Goal: Transaction & Acquisition: Purchase product/service

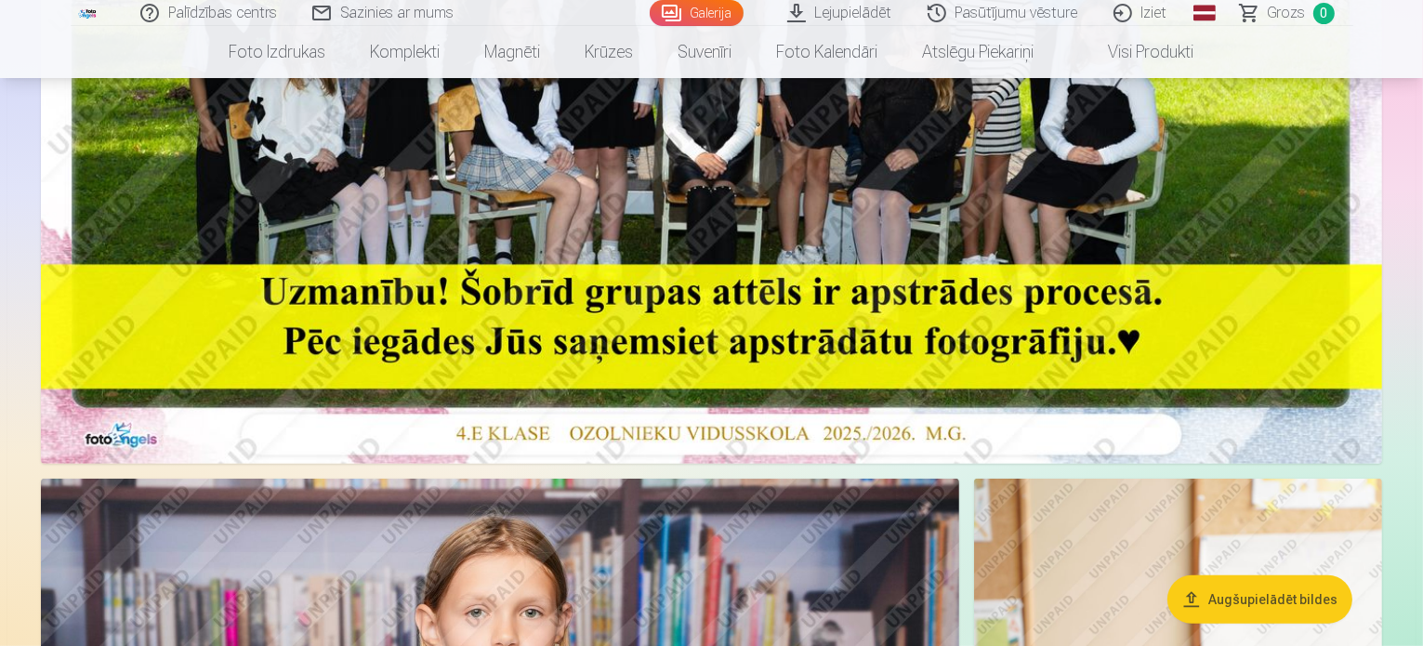
scroll to position [640, 0]
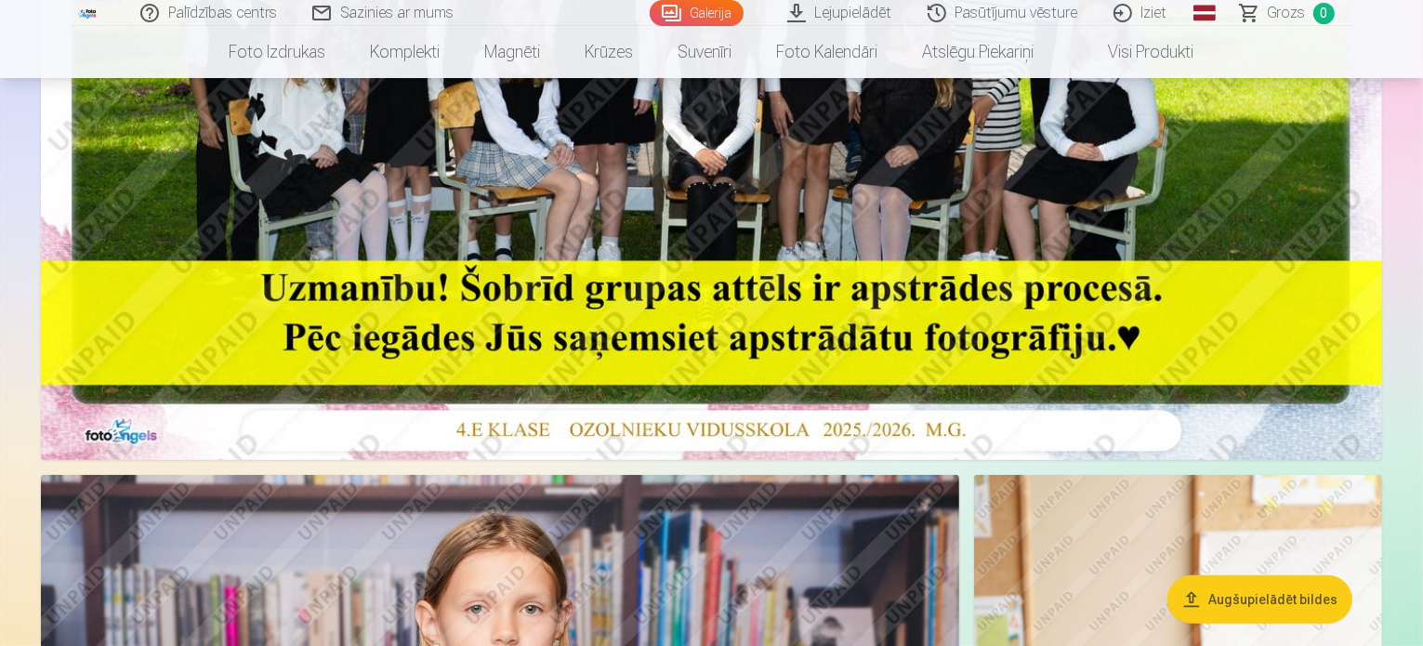
click at [1257, 612] on button "Augšupielādēt bildes" at bounding box center [1260, 599] width 185 height 48
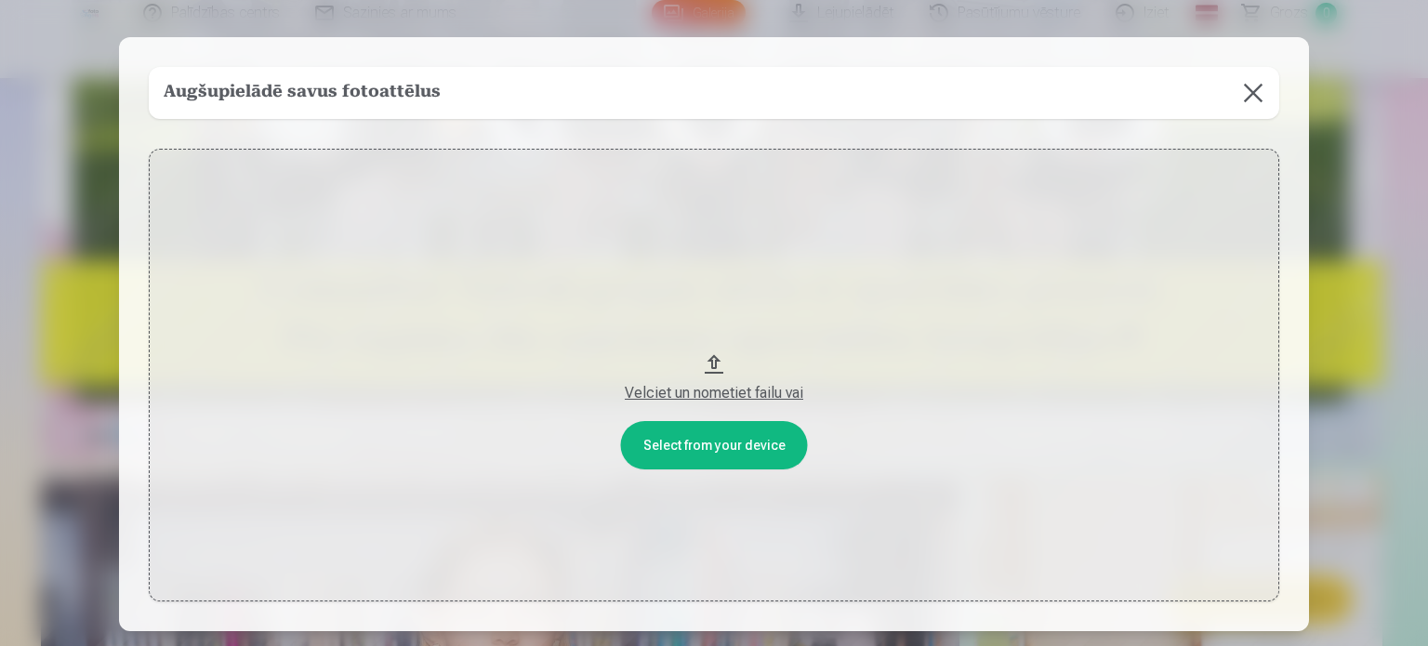
click at [1246, 88] on button at bounding box center [1253, 93] width 52 height 52
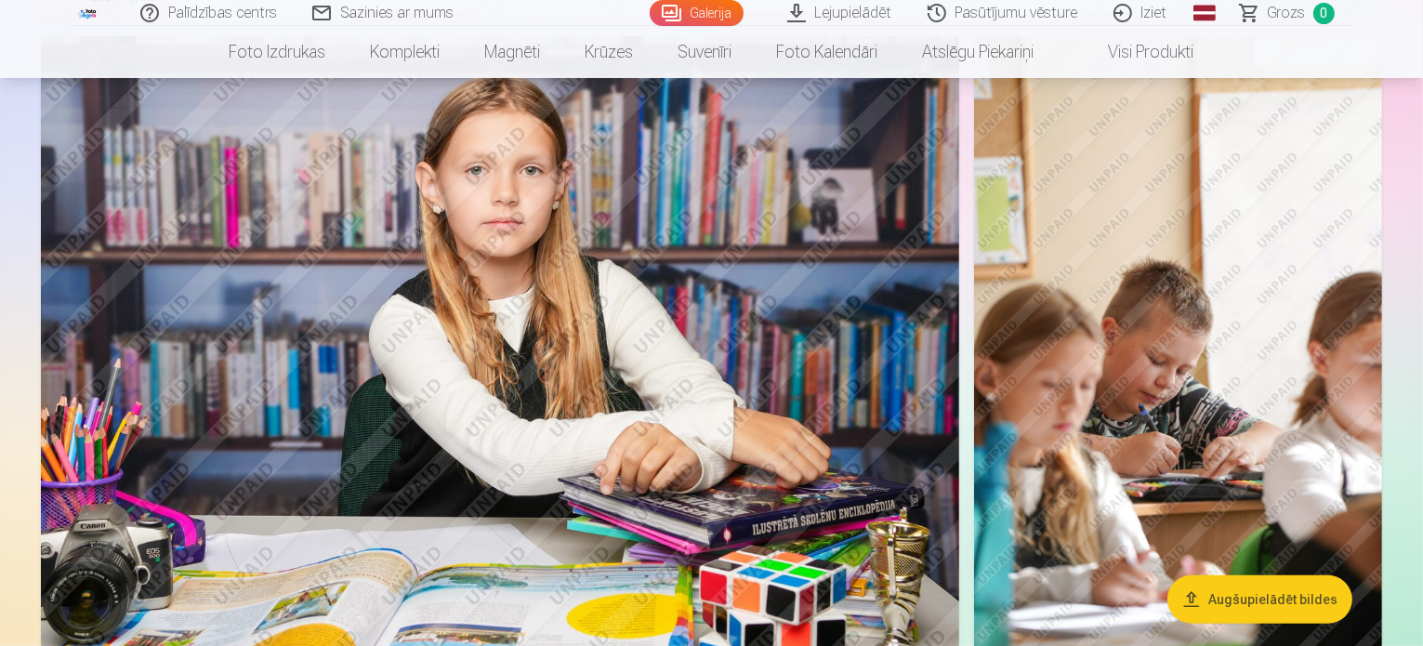
scroll to position [1080, 0]
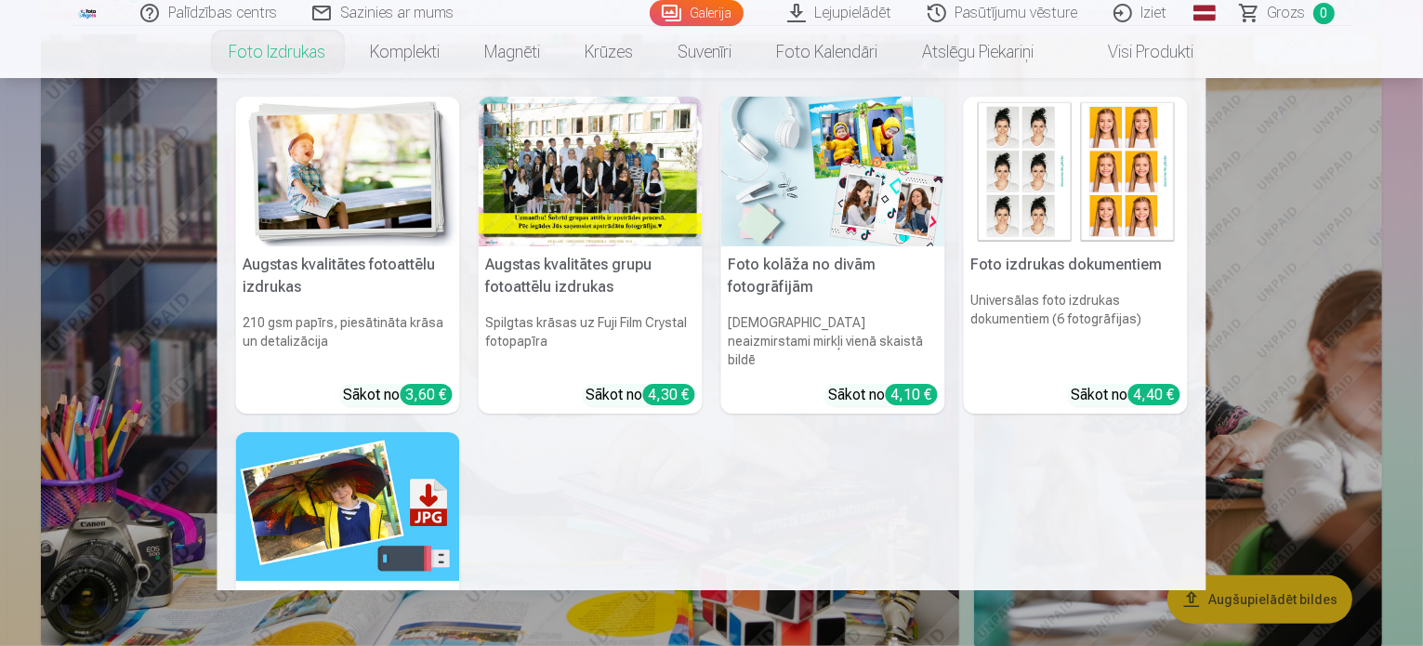
click at [146, 278] on nav "Augstas kvalitātes fotoattēlu izdrukas 210 gsm papīrs, piesātināta krāsa un det…" at bounding box center [711, 334] width 1423 height 512
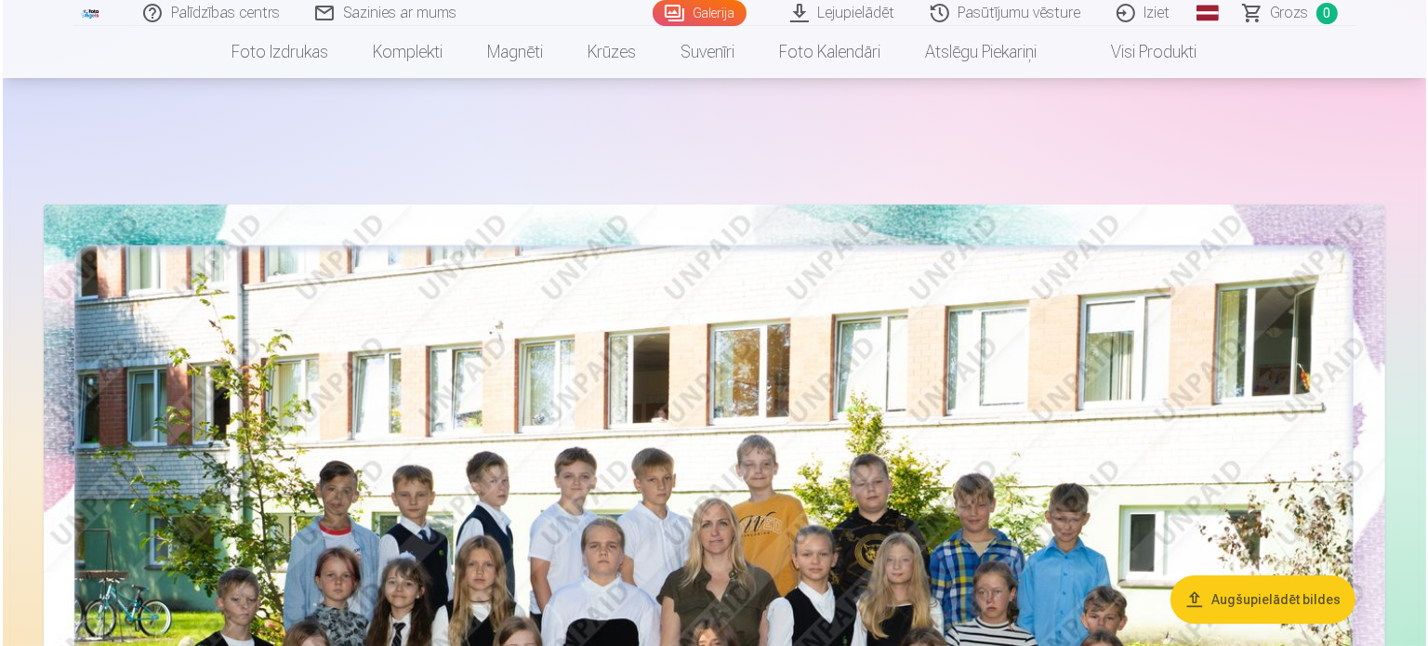
scroll to position [82, 0]
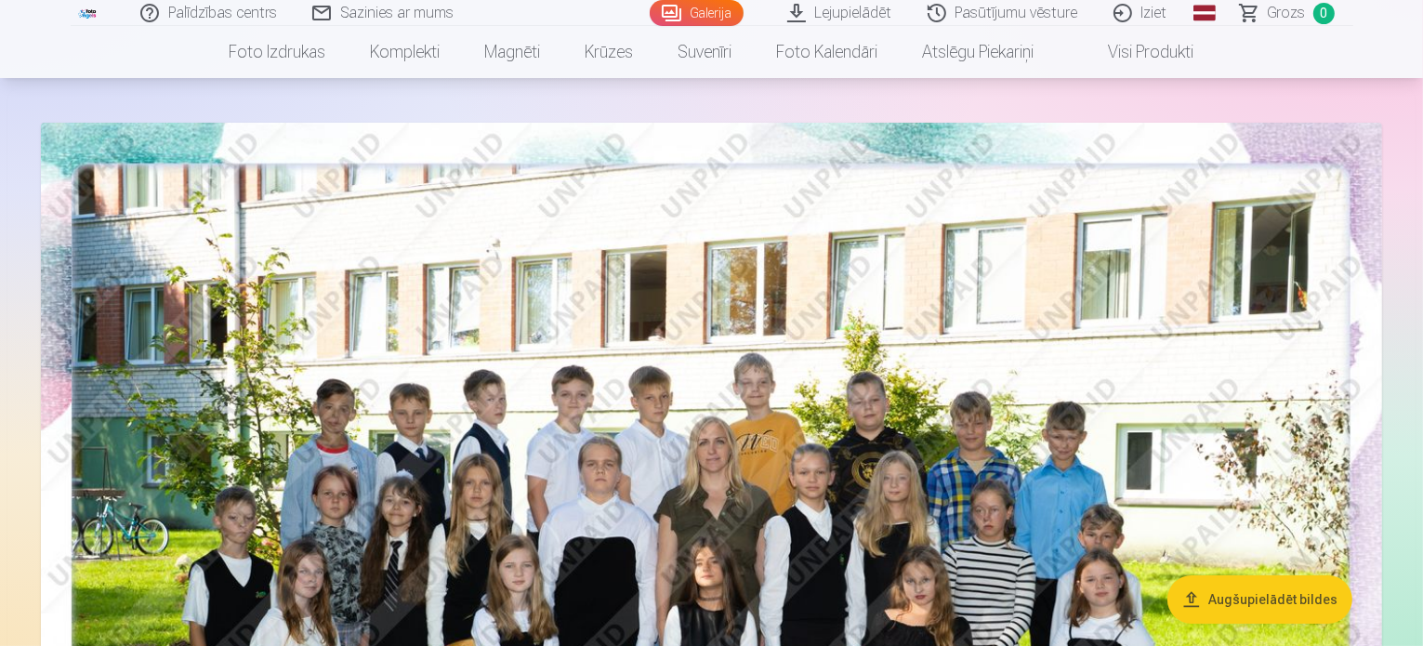
click at [294, 575] on img at bounding box center [712, 570] width 1342 height 895
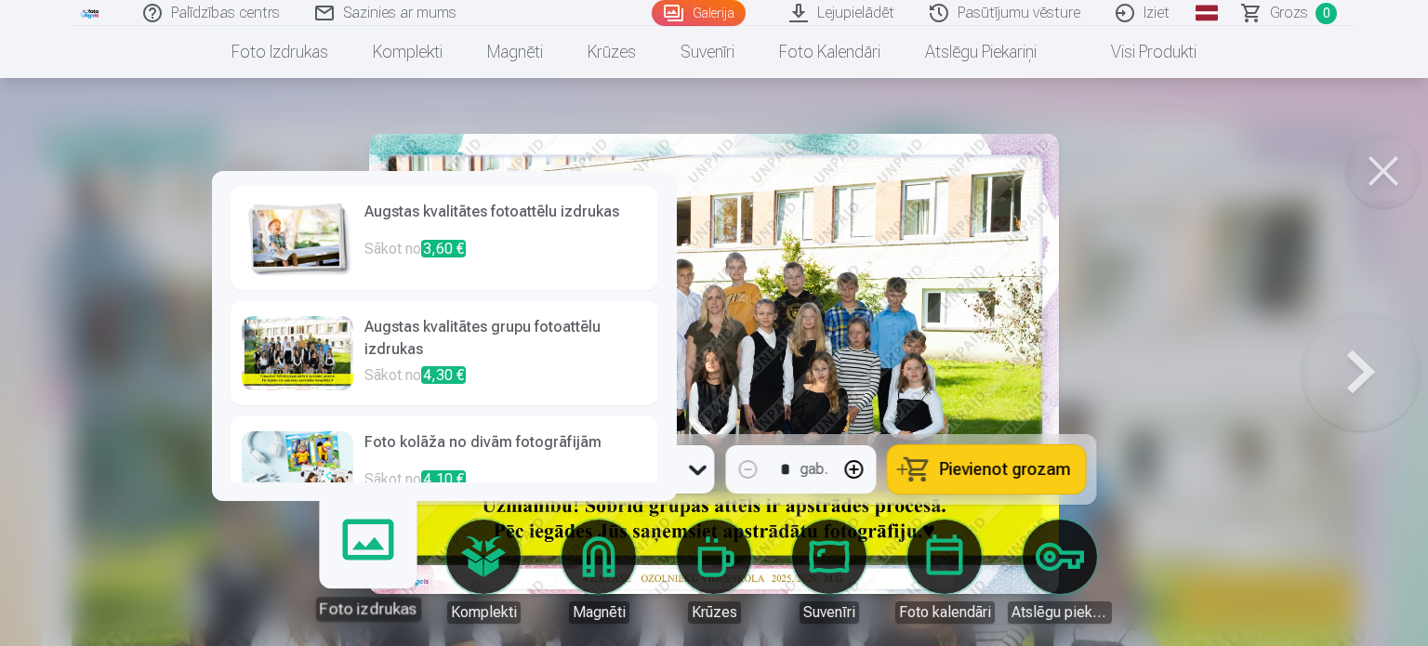
click at [361, 572] on link "Foto izdrukas" at bounding box center [368, 564] width 114 height 114
click at [310, 368] on div at bounding box center [298, 353] width 112 height 74
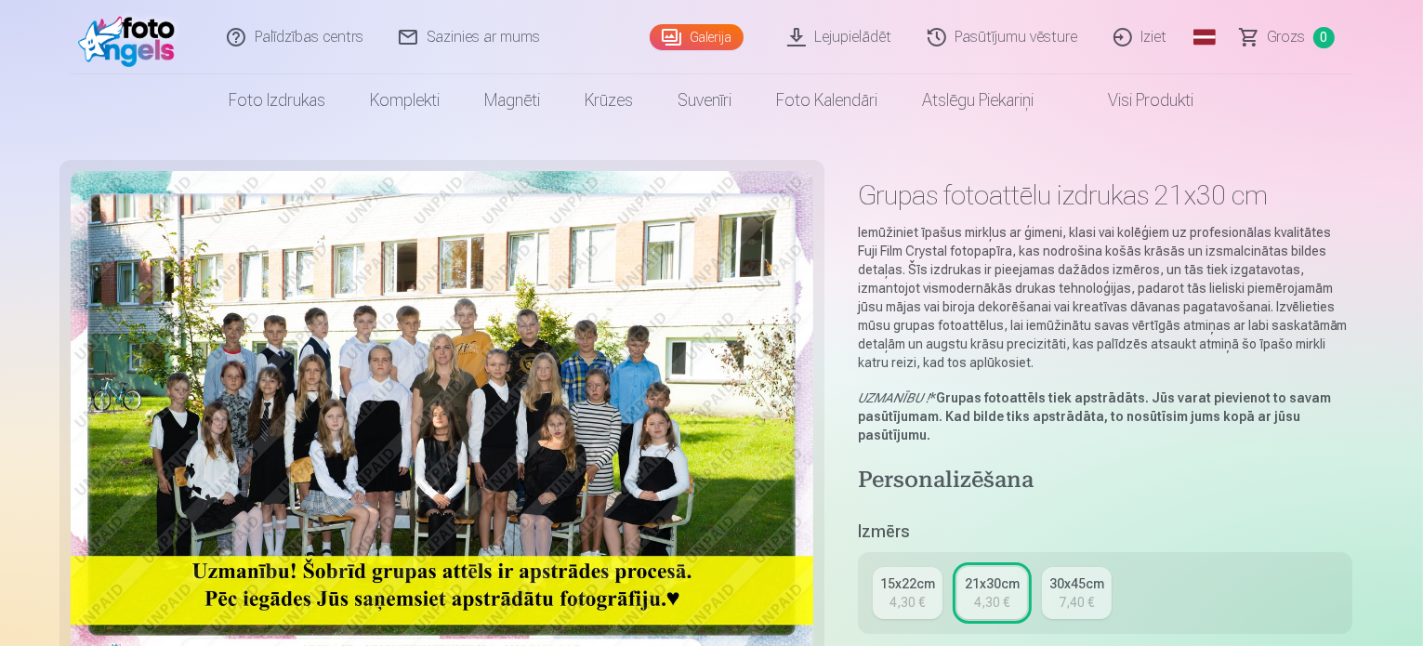
click at [915, 593] on div "4,30 €" at bounding box center [907, 602] width 35 height 19
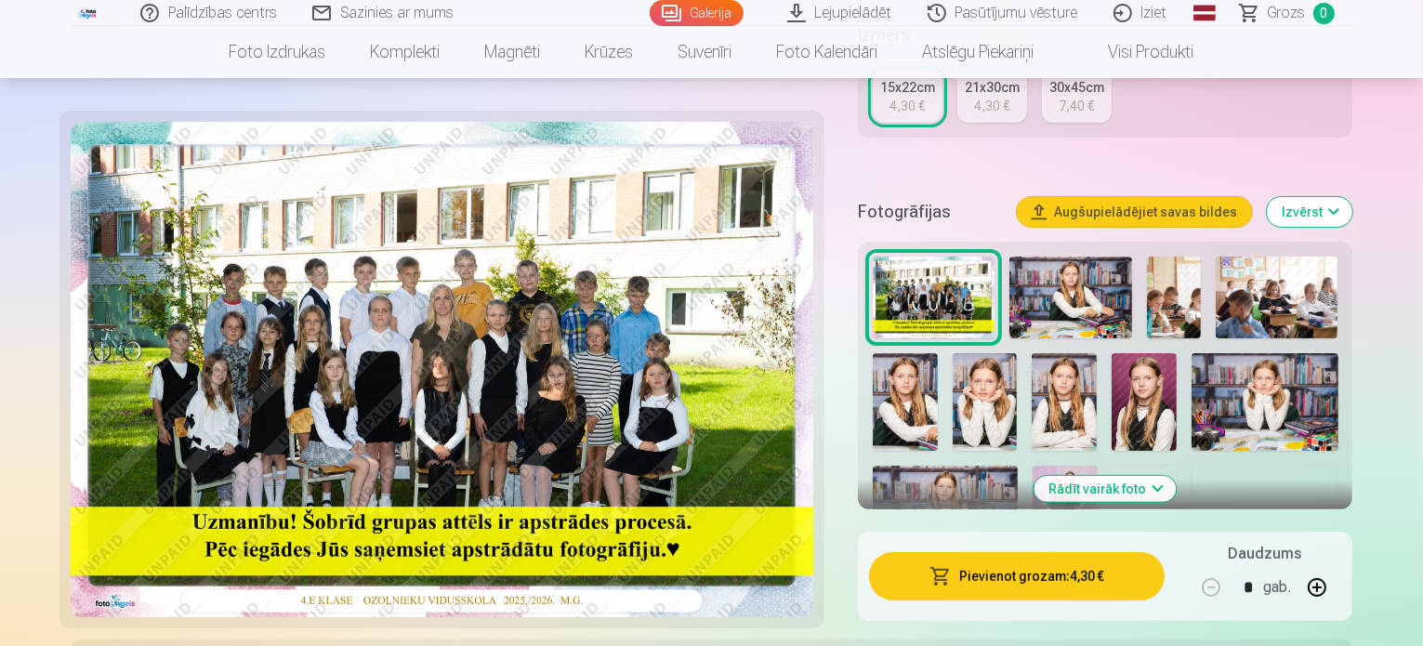
scroll to position [469, 0]
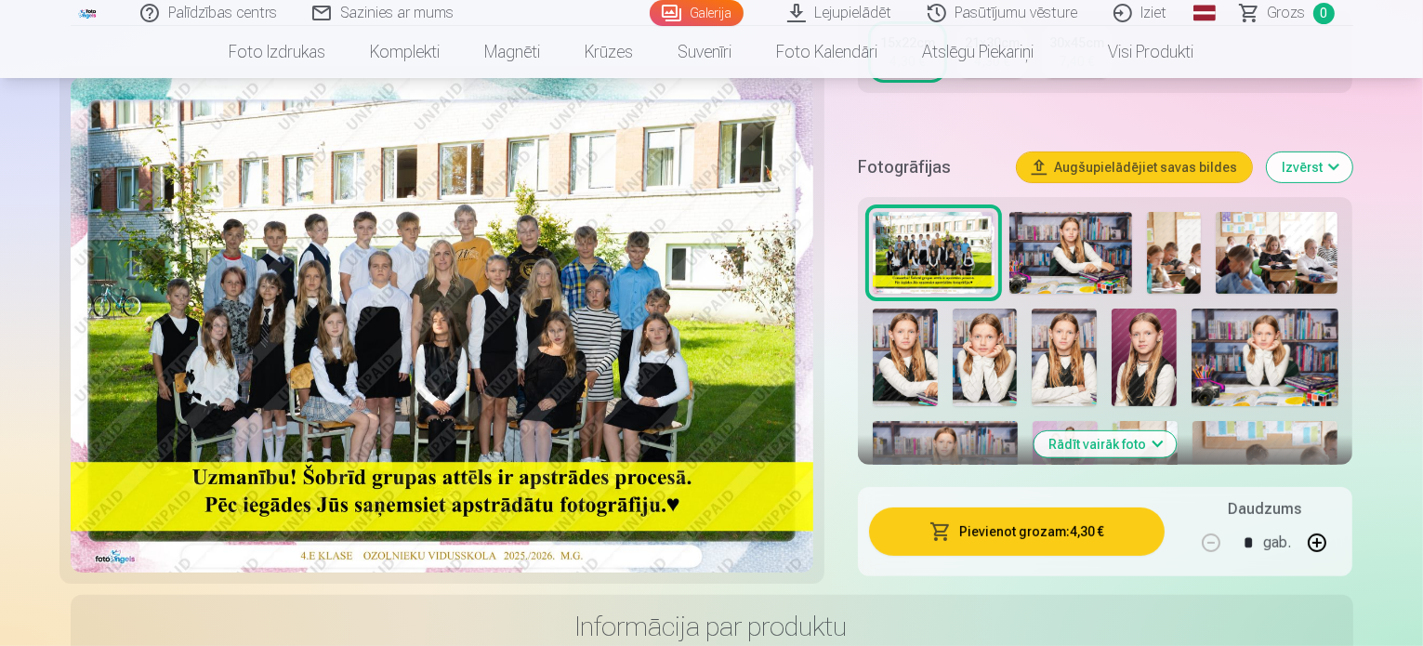
click at [1057, 517] on button "Pievienot grozam : 4,30 €" at bounding box center [1017, 532] width 297 height 48
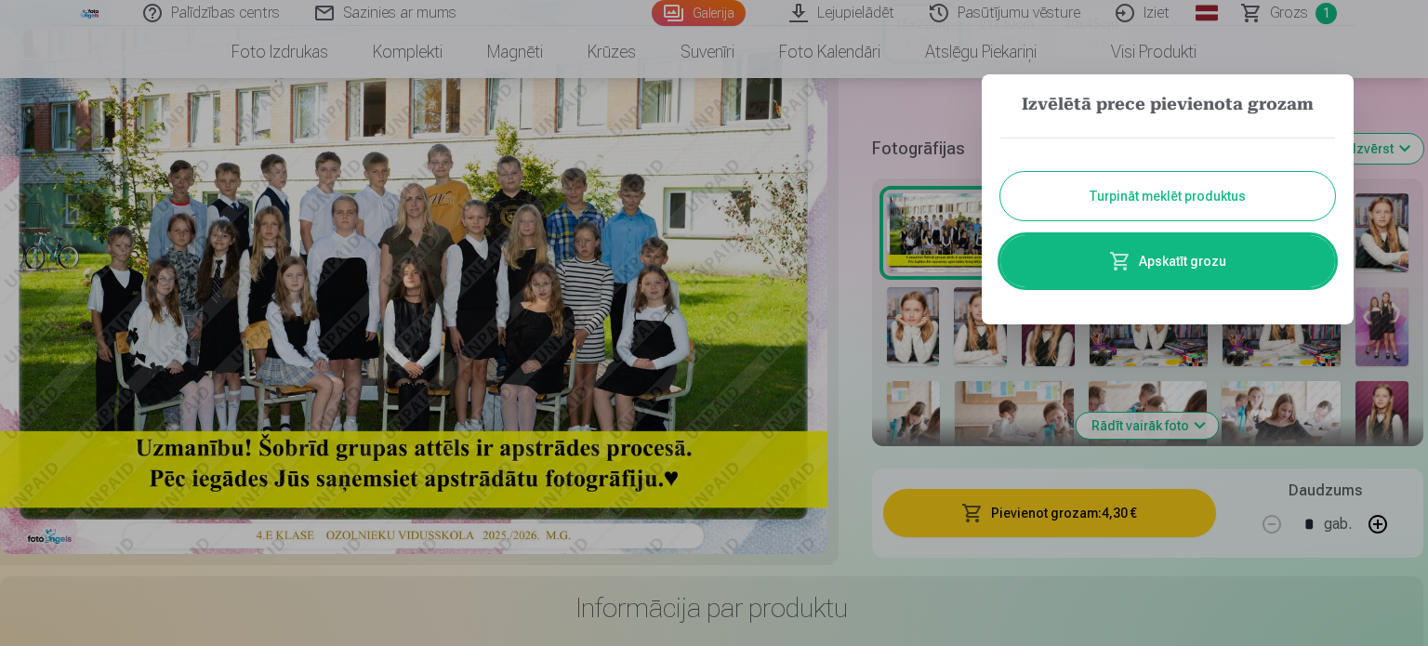
click at [1114, 204] on button "Turpināt meklēt produktus" at bounding box center [1167, 196] width 335 height 48
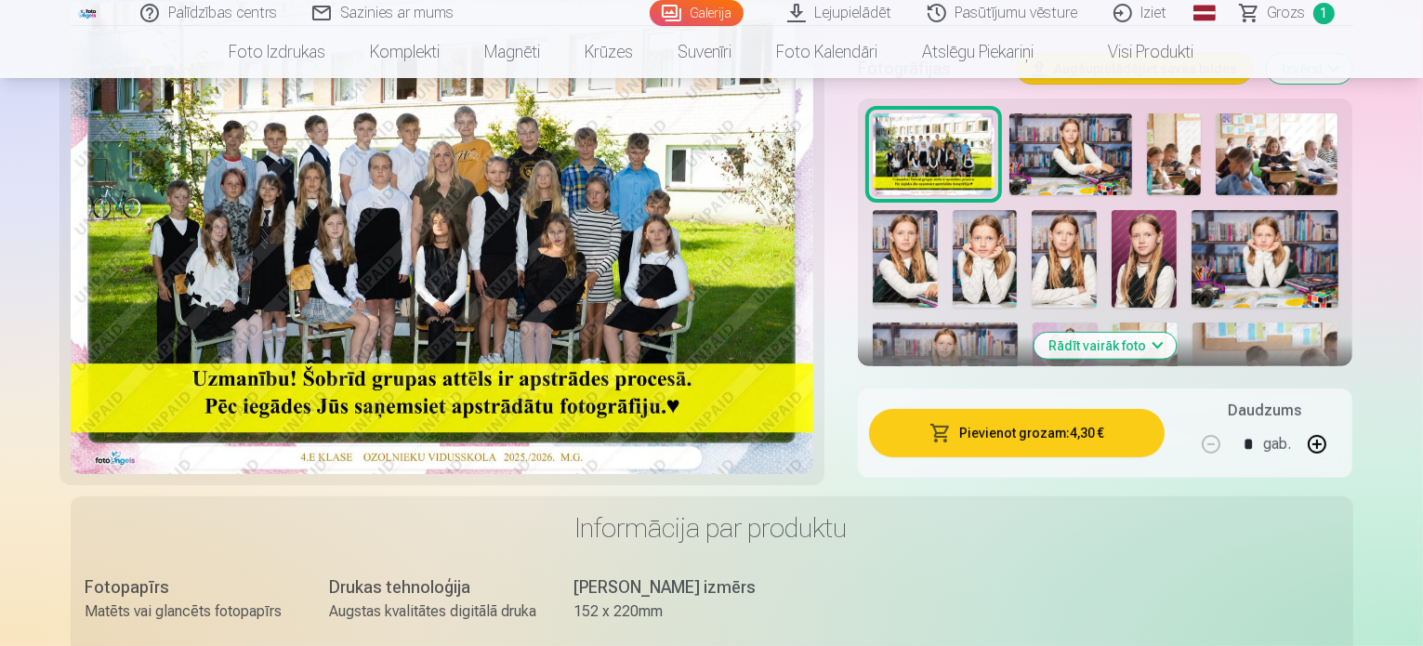
scroll to position [573, 0]
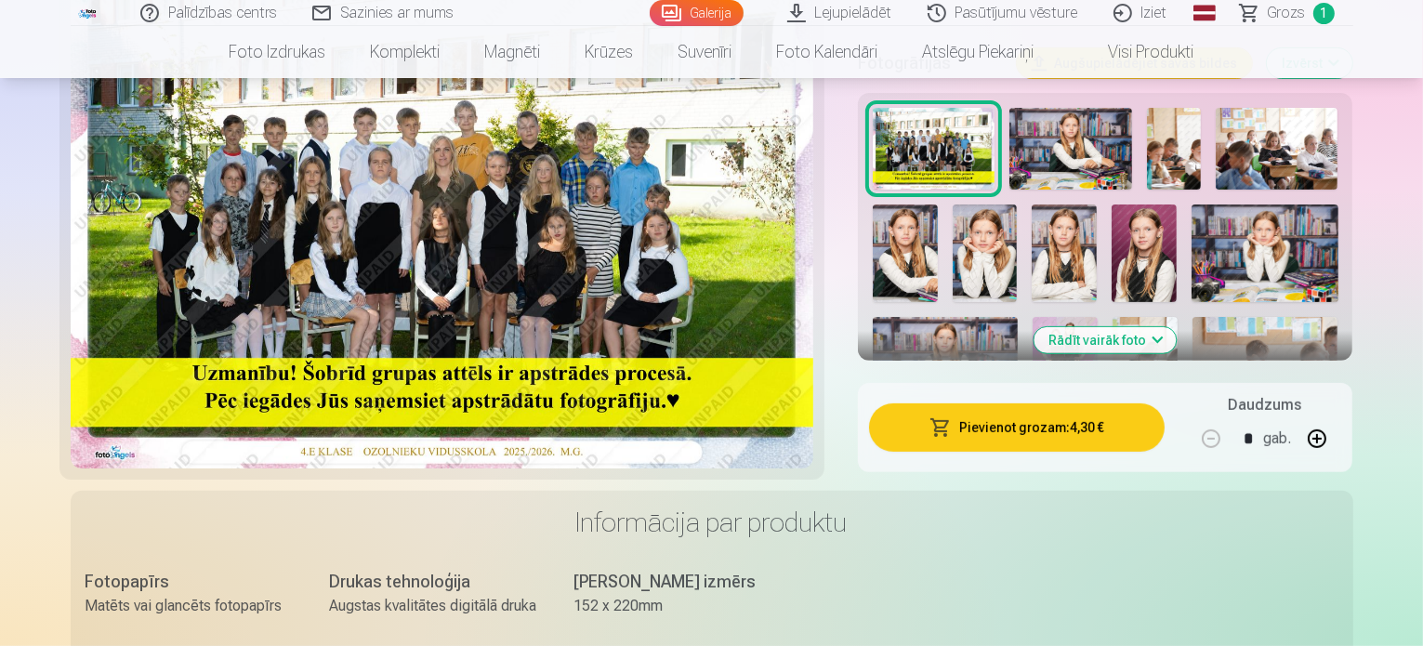
click at [1147, 327] on button "Rādīt vairāk foto" at bounding box center [1106, 340] width 142 height 26
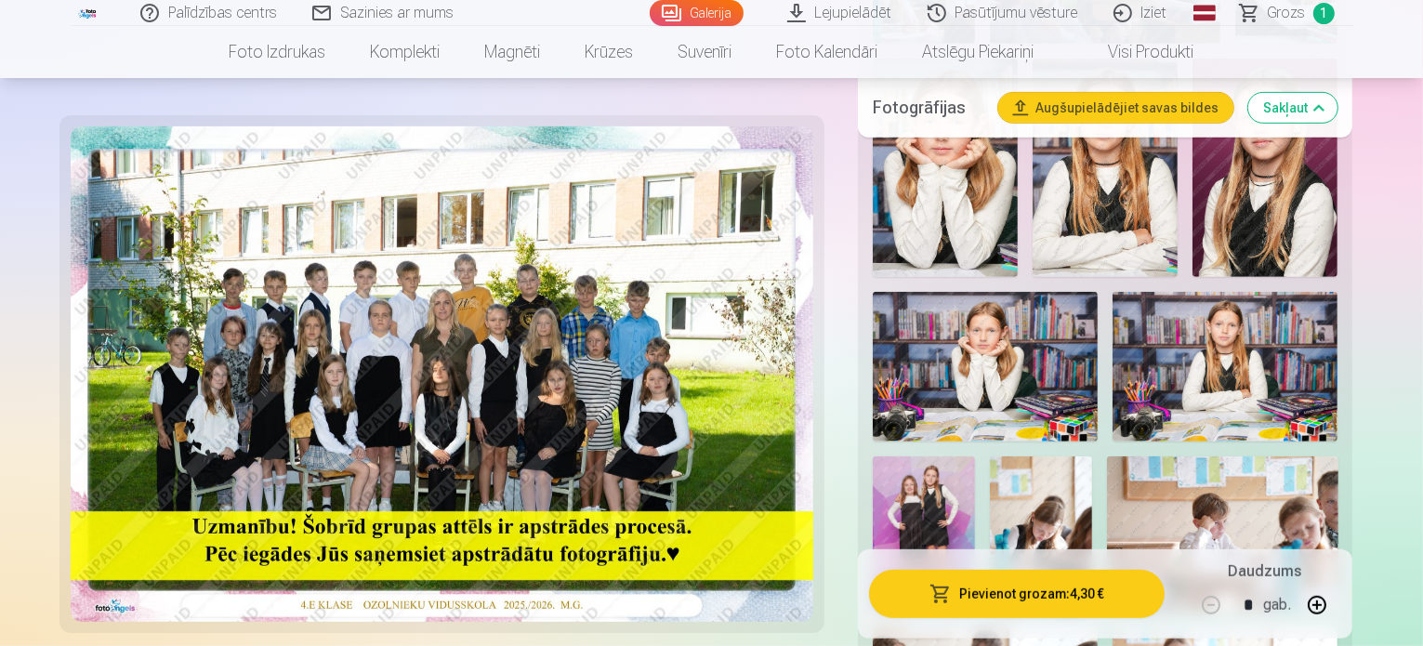
scroll to position [956, 0]
click at [1064, 456] on img at bounding box center [1041, 533] width 102 height 154
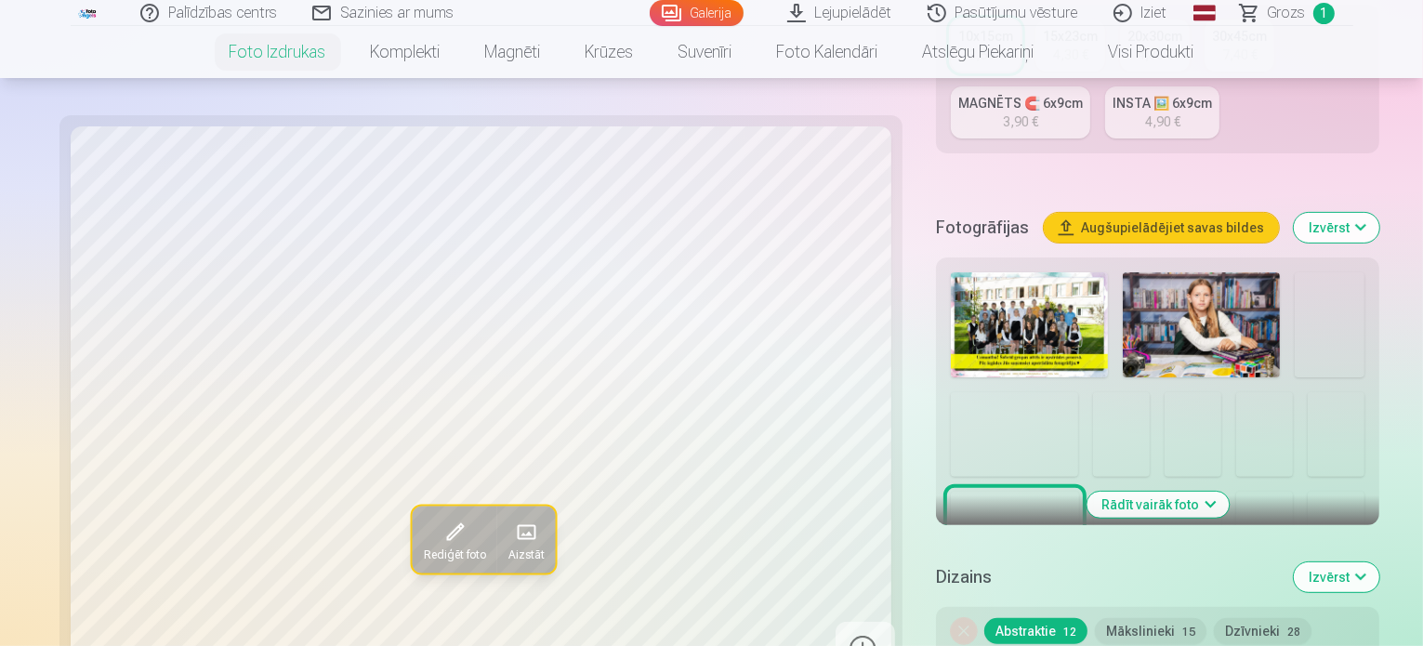
scroll to position [509, 0]
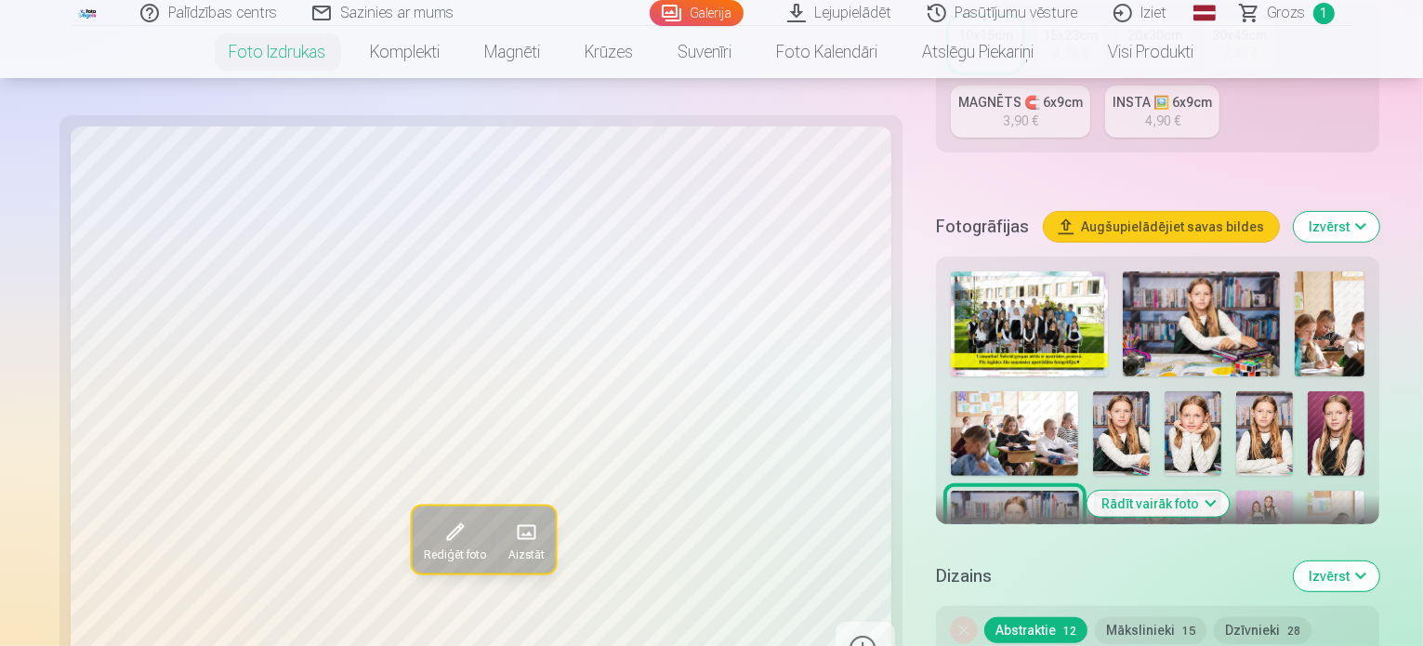
click at [1308, 491] on img at bounding box center [1336, 534] width 57 height 86
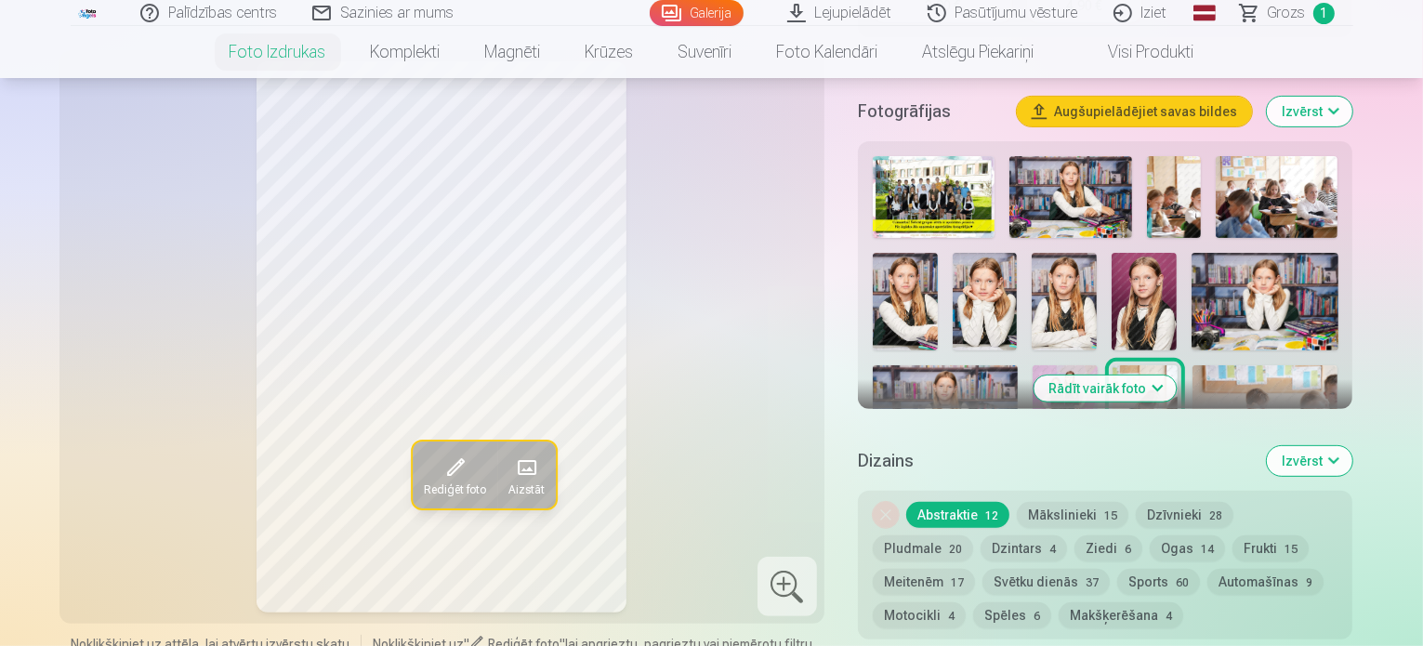
scroll to position [483, 0]
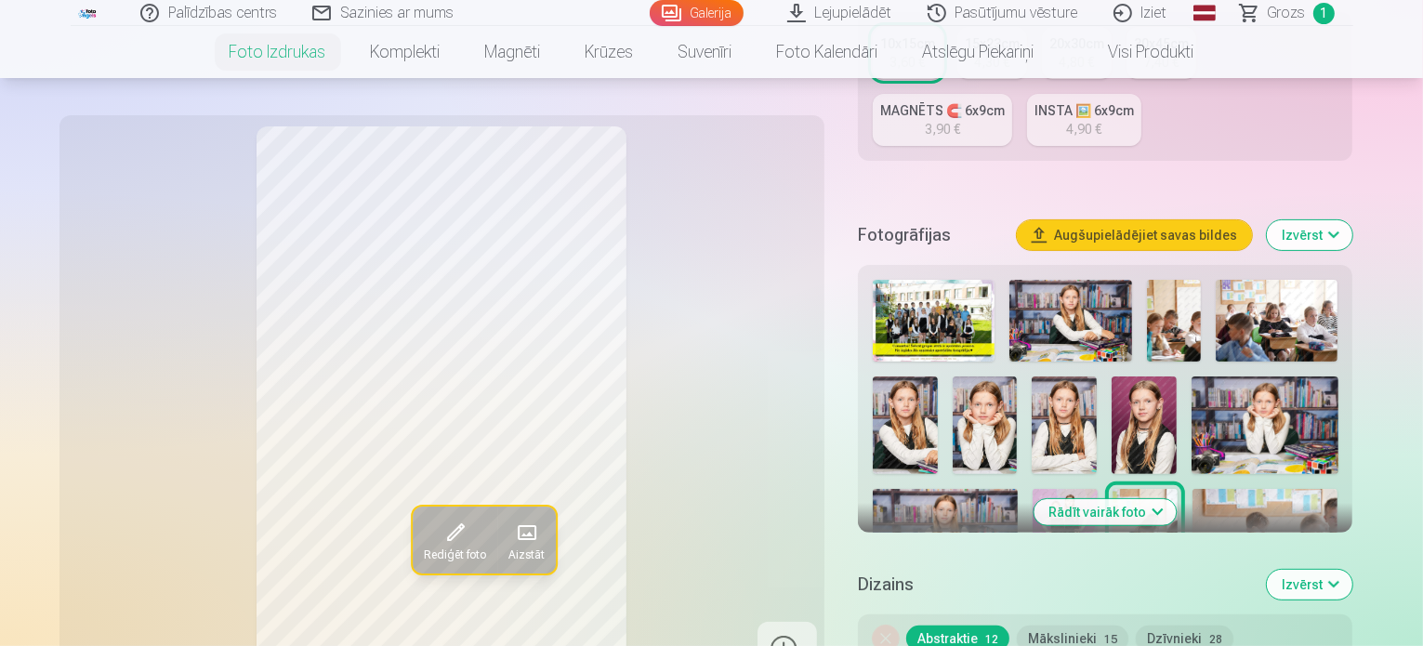
click at [1177, 499] on button "Rādīt vairāk foto" at bounding box center [1106, 512] width 142 height 26
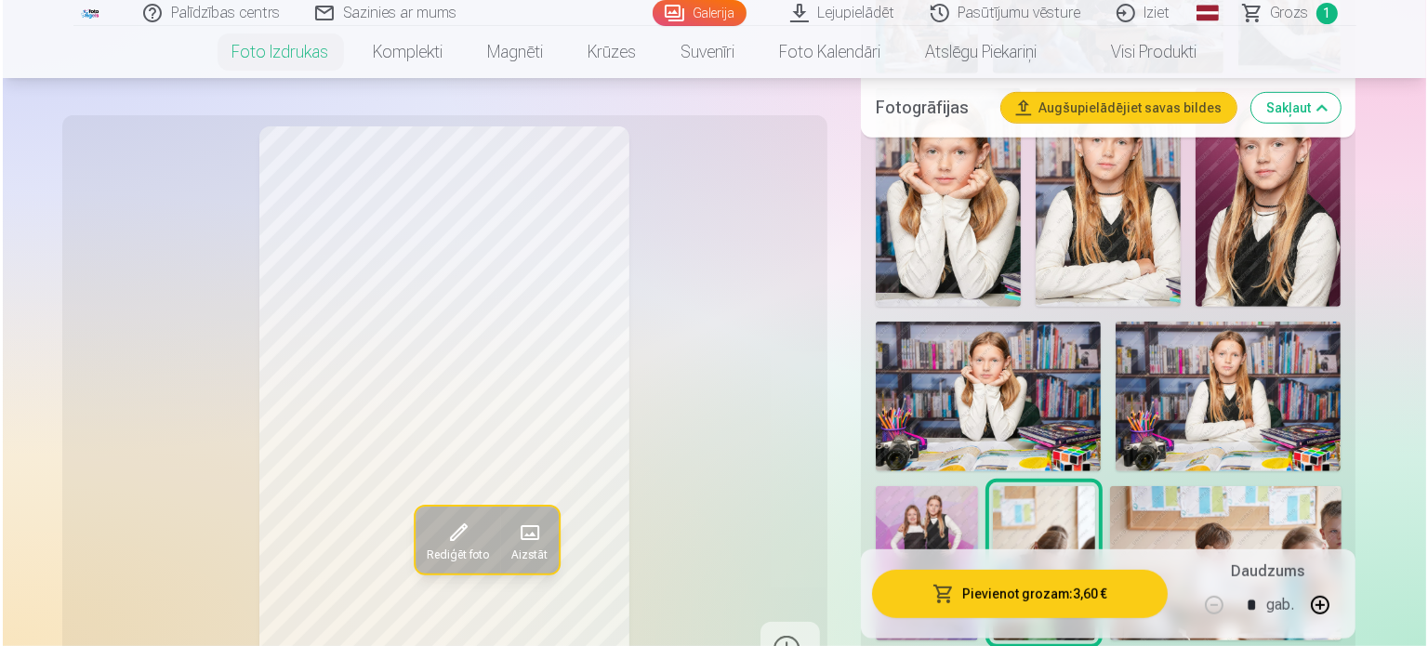
scroll to position [1011, 0]
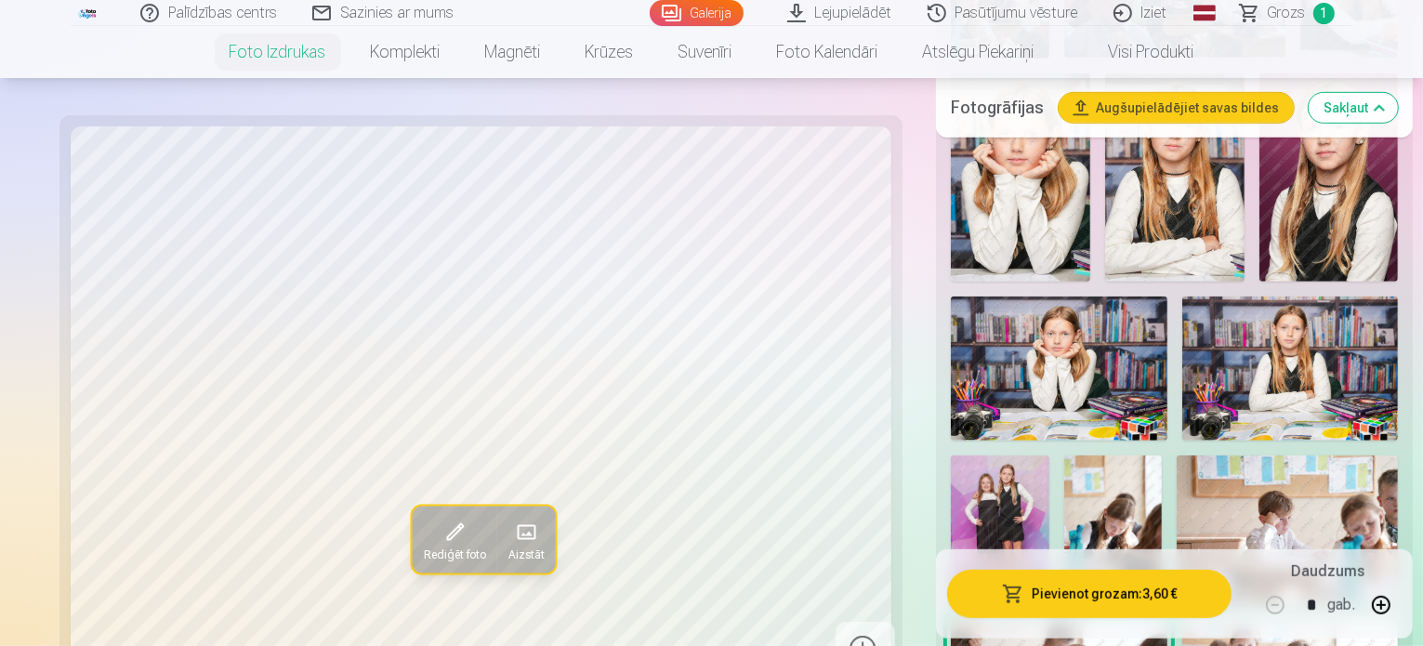
click at [1109, 456] on img at bounding box center [1113, 530] width 99 height 148
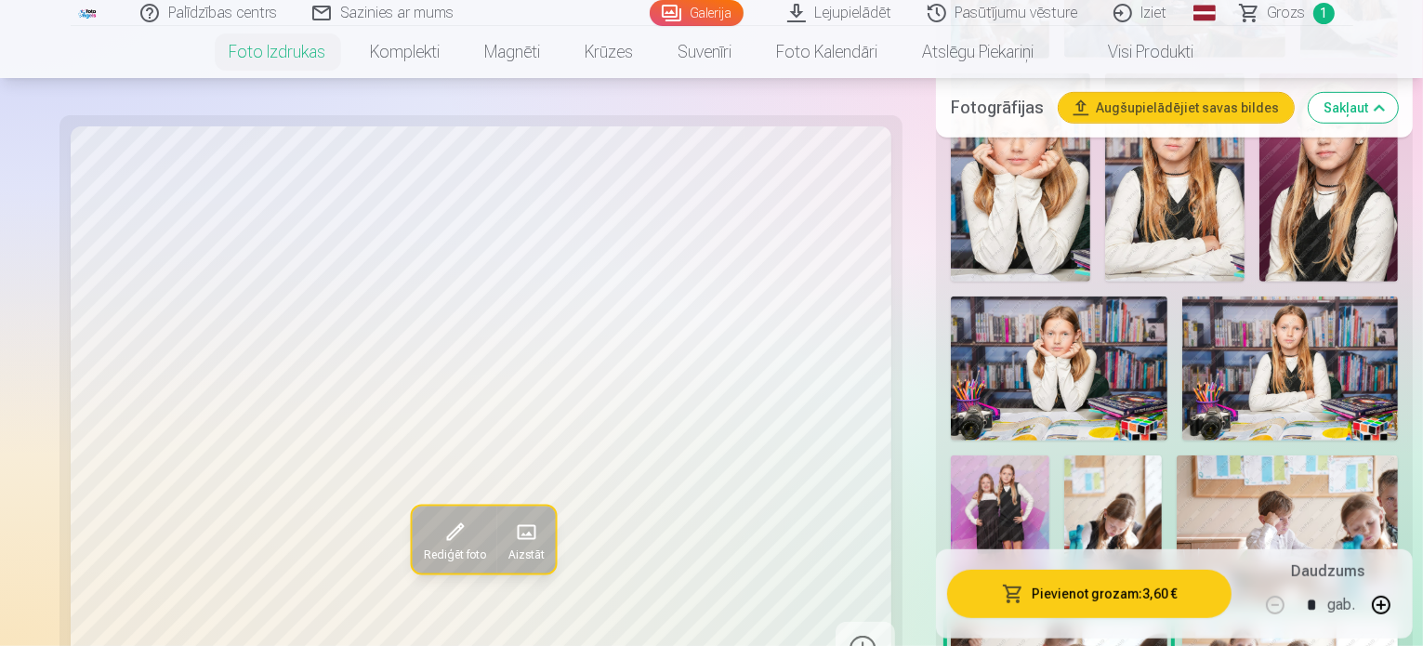
click at [1079, 456] on img at bounding box center [1113, 530] width 99 height 148
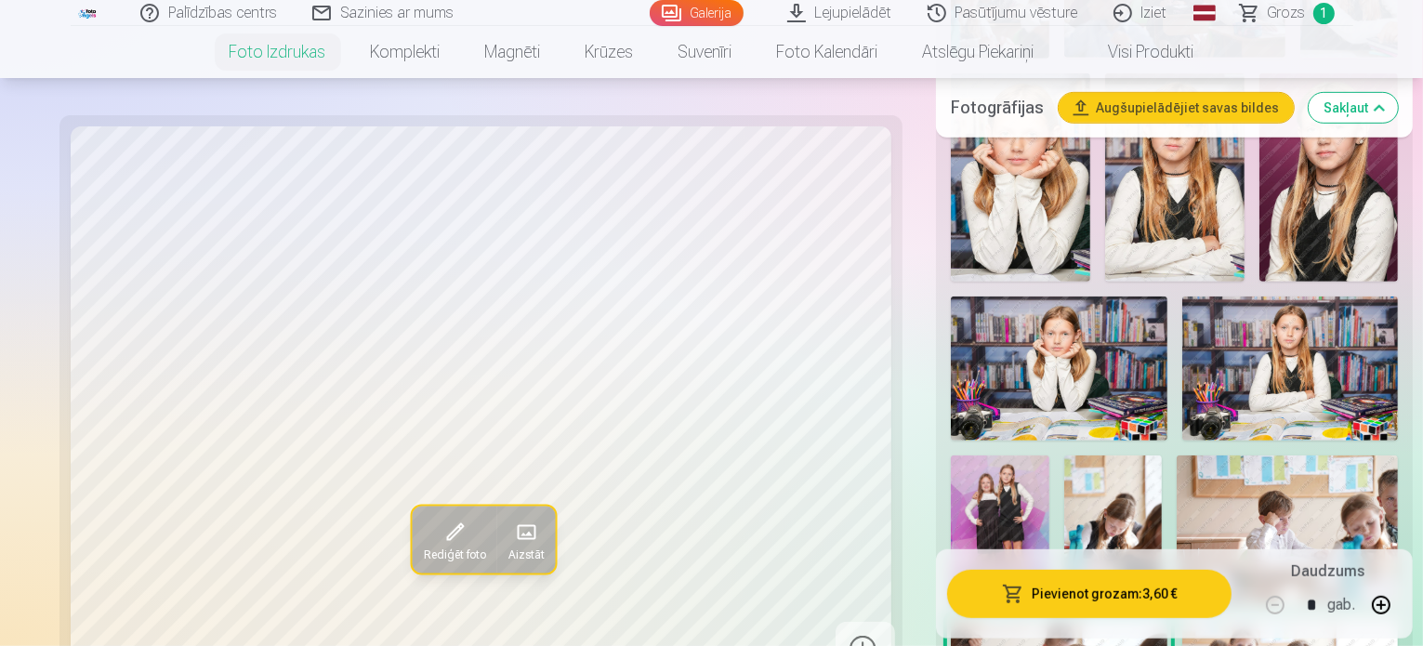
click at [1082, 456] on img at bounding box center [1113, 530] width 99 height 148
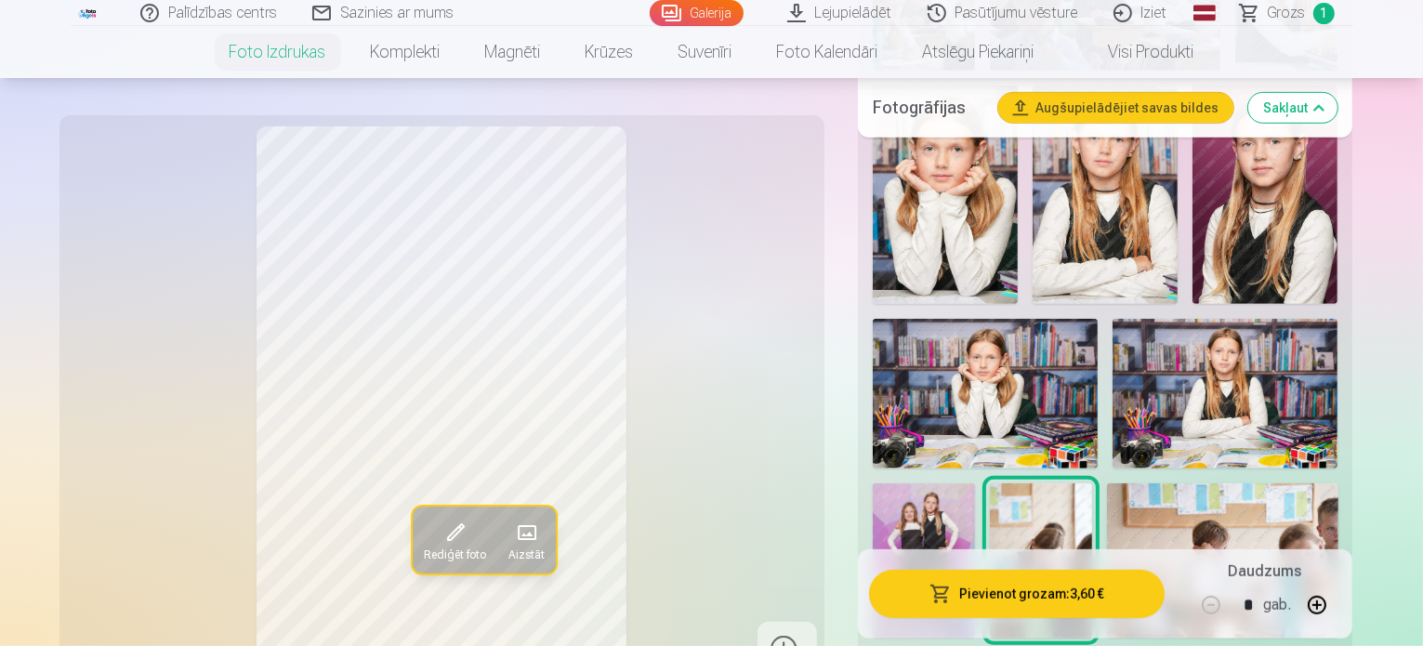
click at [440, 533] on span at bounding box center [455, 533] width 30 height 30
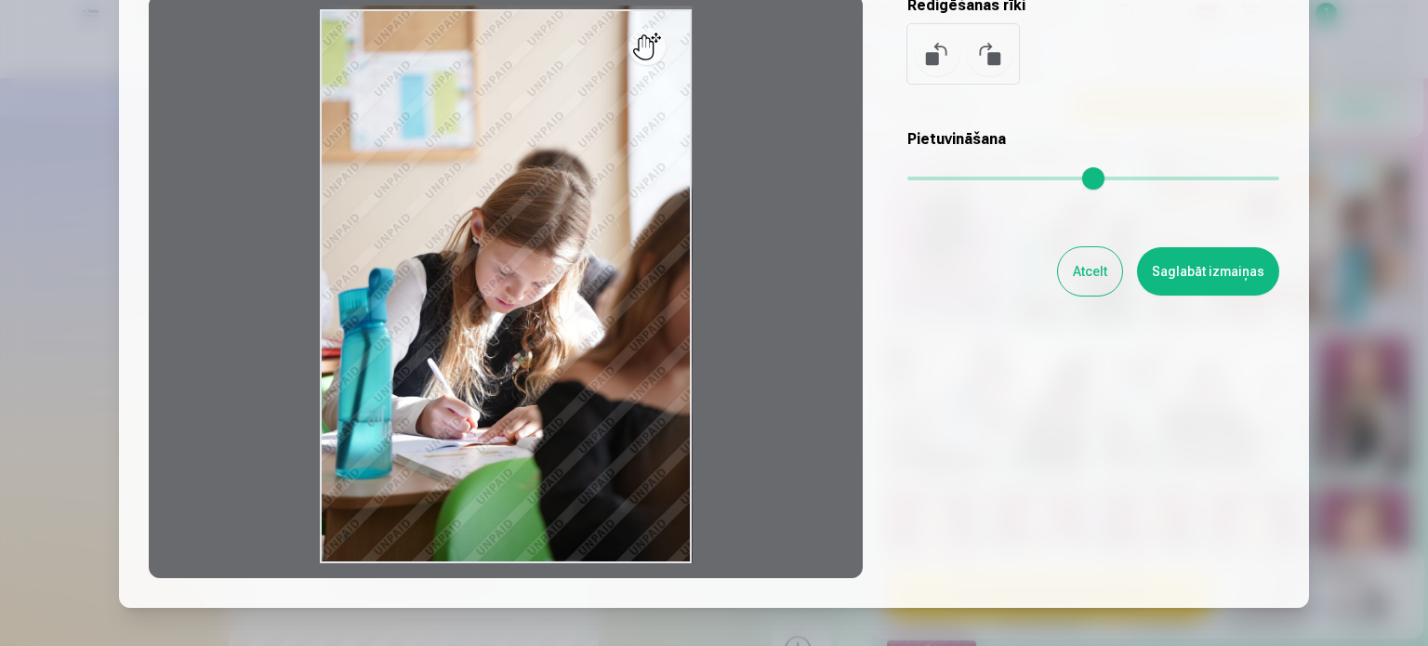
scroll to position [173, 0]
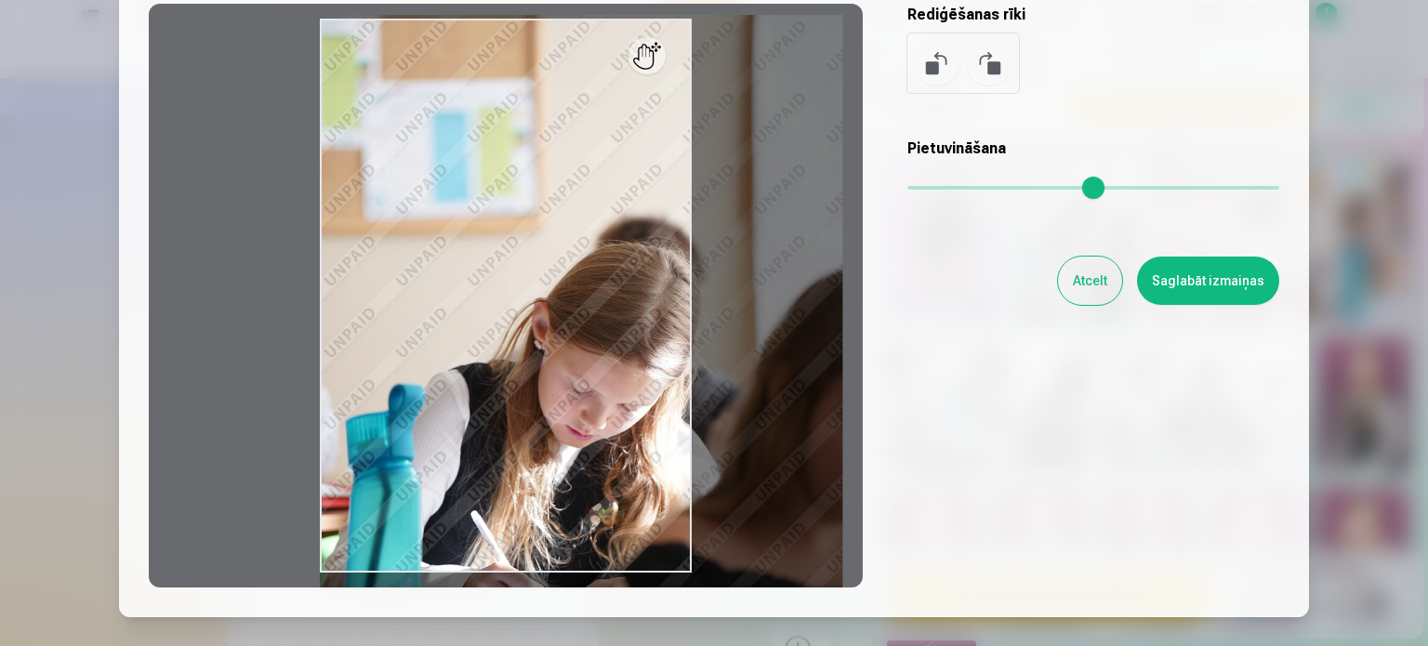
type input "*"
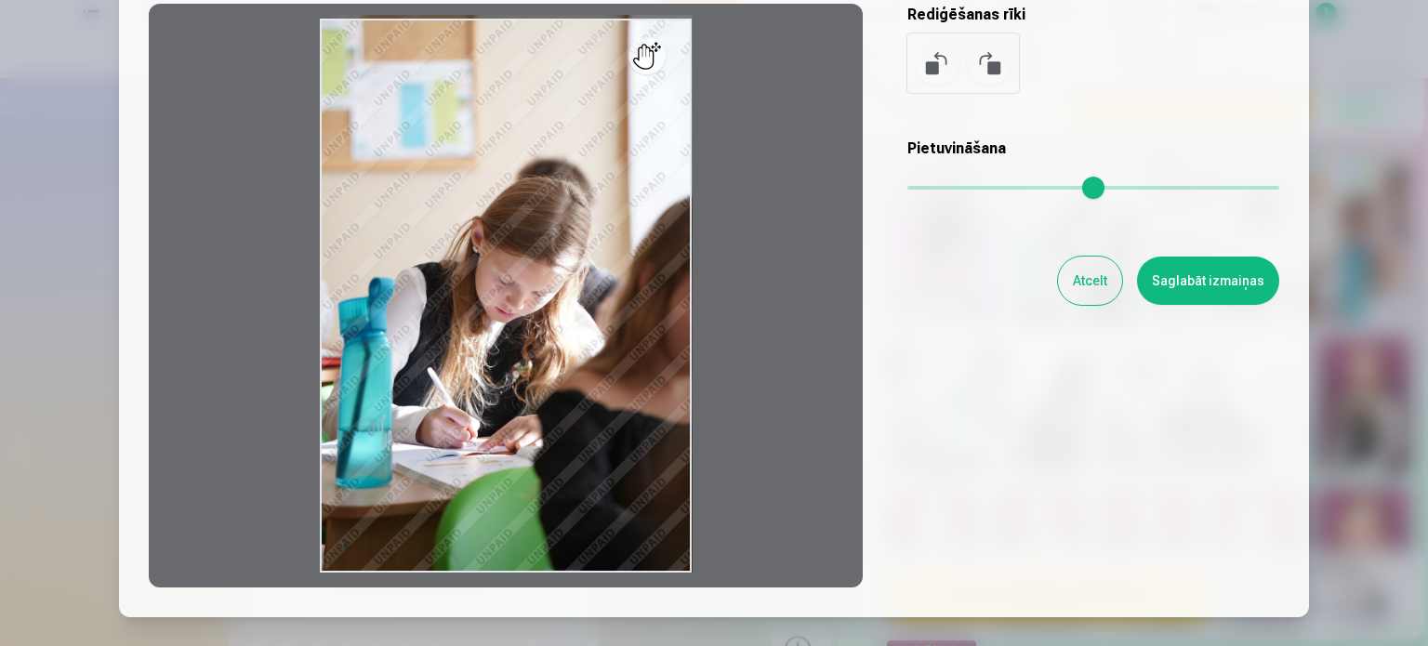
drag, startPoint x: 915, startPoint y: 187, endPoint x: 771, endPoint y: 198, distance: 144.5
click at [907, 190] on input "range" at bounding box center [1093, 188] width 372 height 4
click at [1082, 286] on button "Atcelt" at bounding box center [1090, 281] width 64 height 48
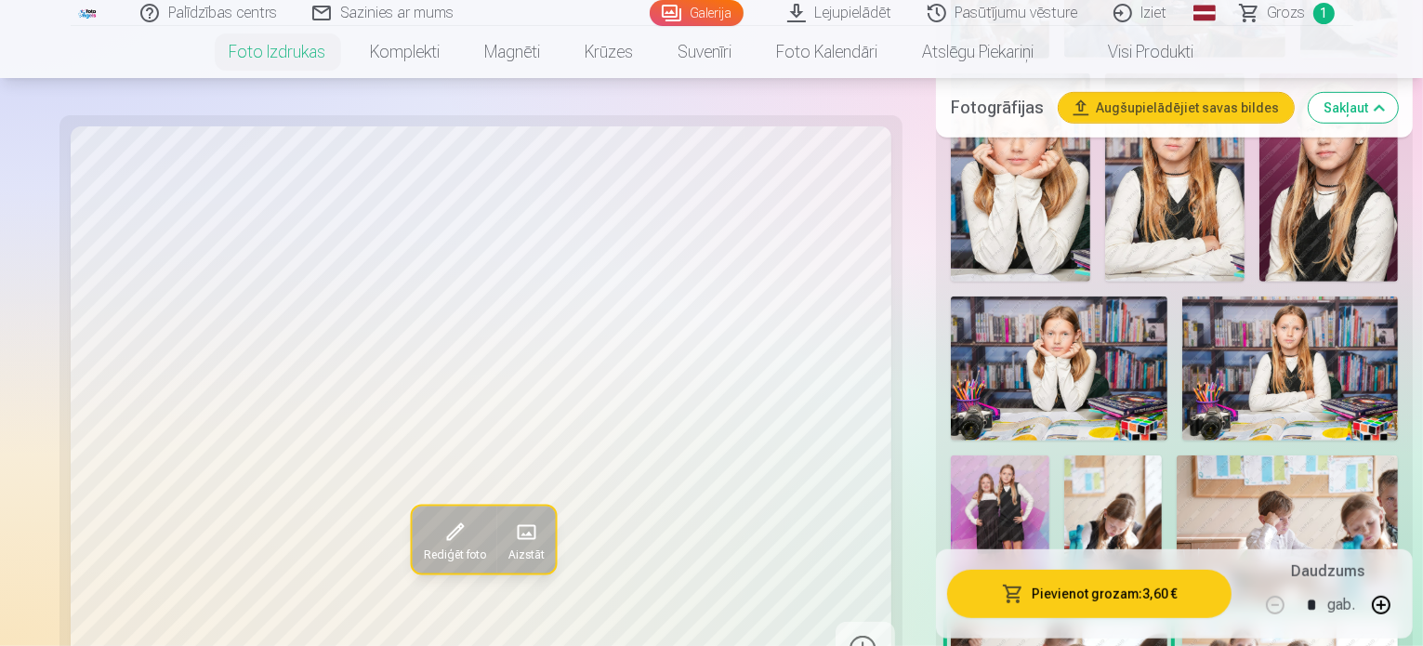
click at [1030, 605] on button "Pievienot grozam : 3,60 €" at bounding box center [1089, 594] width 284 height 48
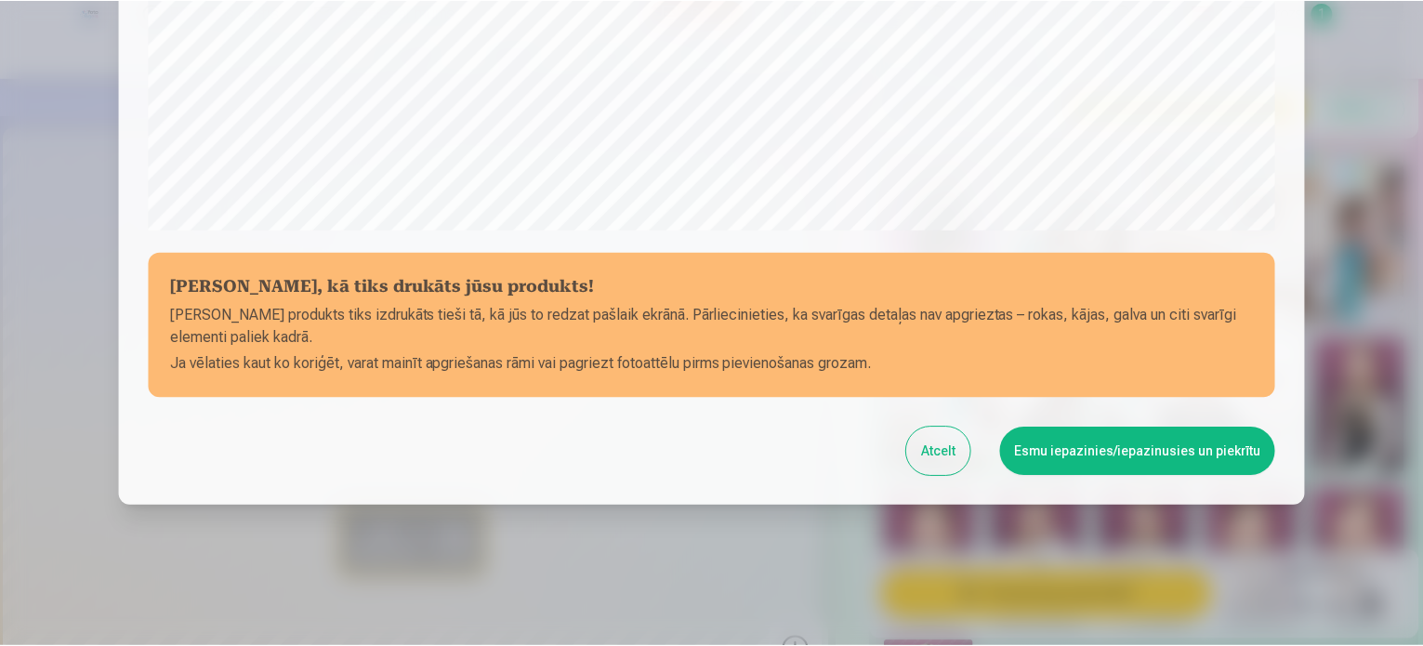
scroll to position [692, 0]
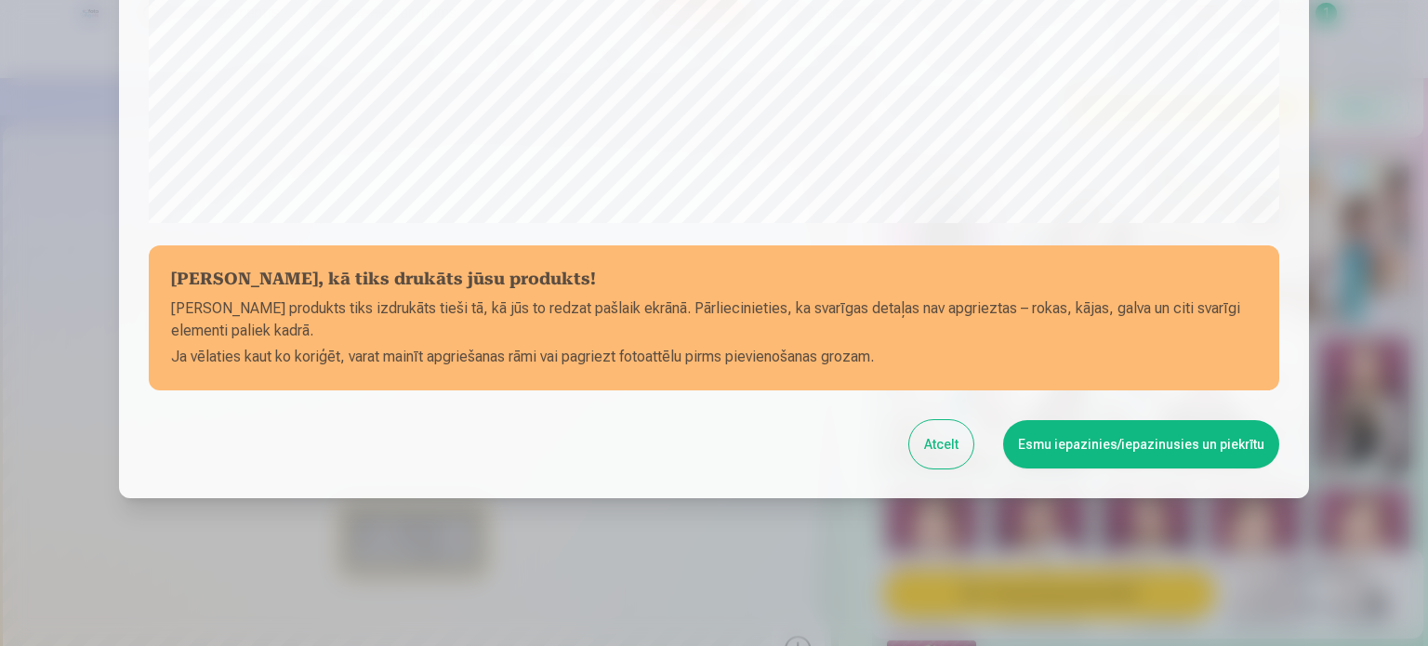
click at [1119, 445] on button "Esmu iepazinies/iepazinusies un piekrītu" at bounding box center [1141, 444] width 276 height 48
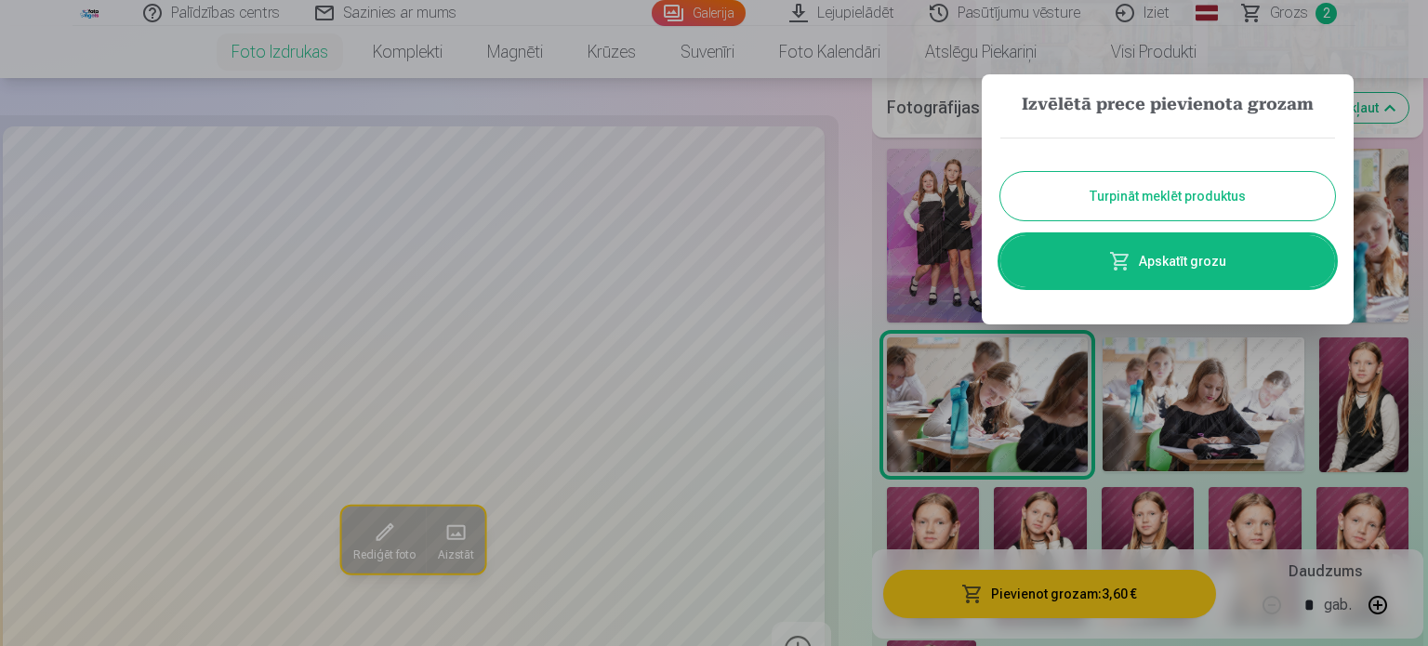
click at [1304, 14] on div at bounding box center [714, 323] width 1428 height 646
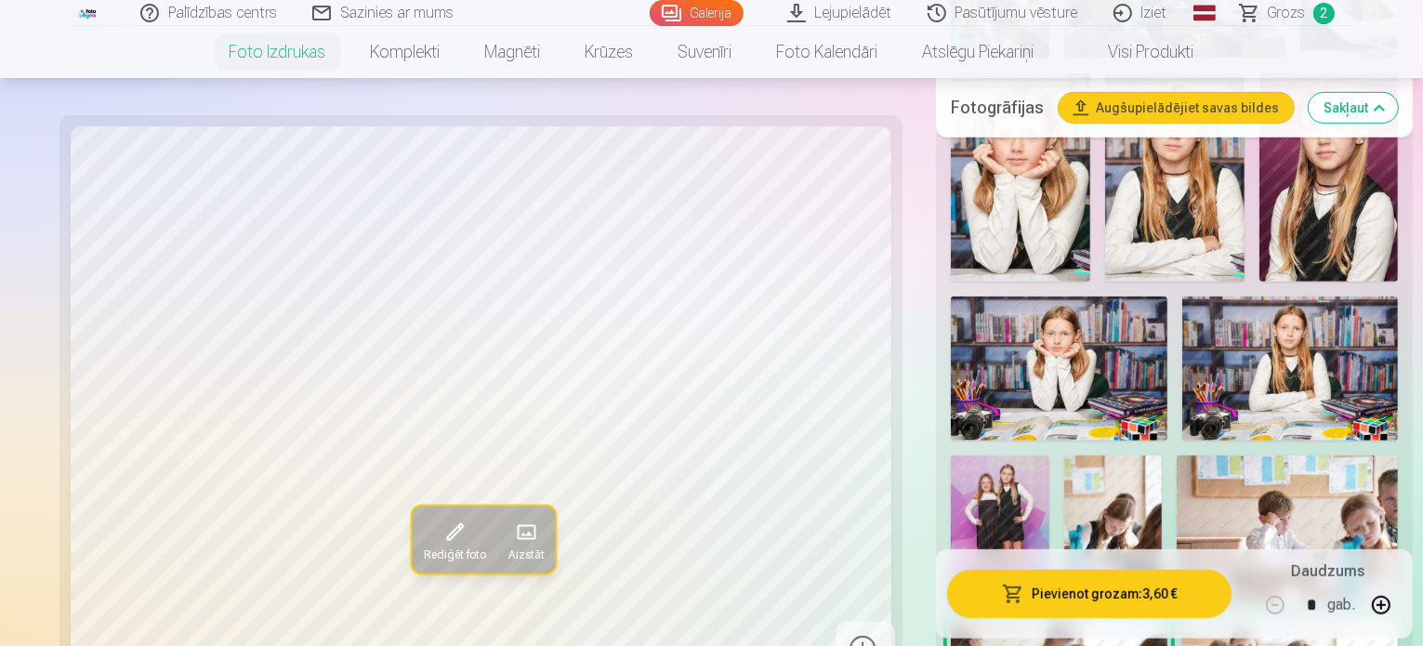
click at [1294, 18] on span "Grozs" at bounding box center [1287, 13] width 38 height 22
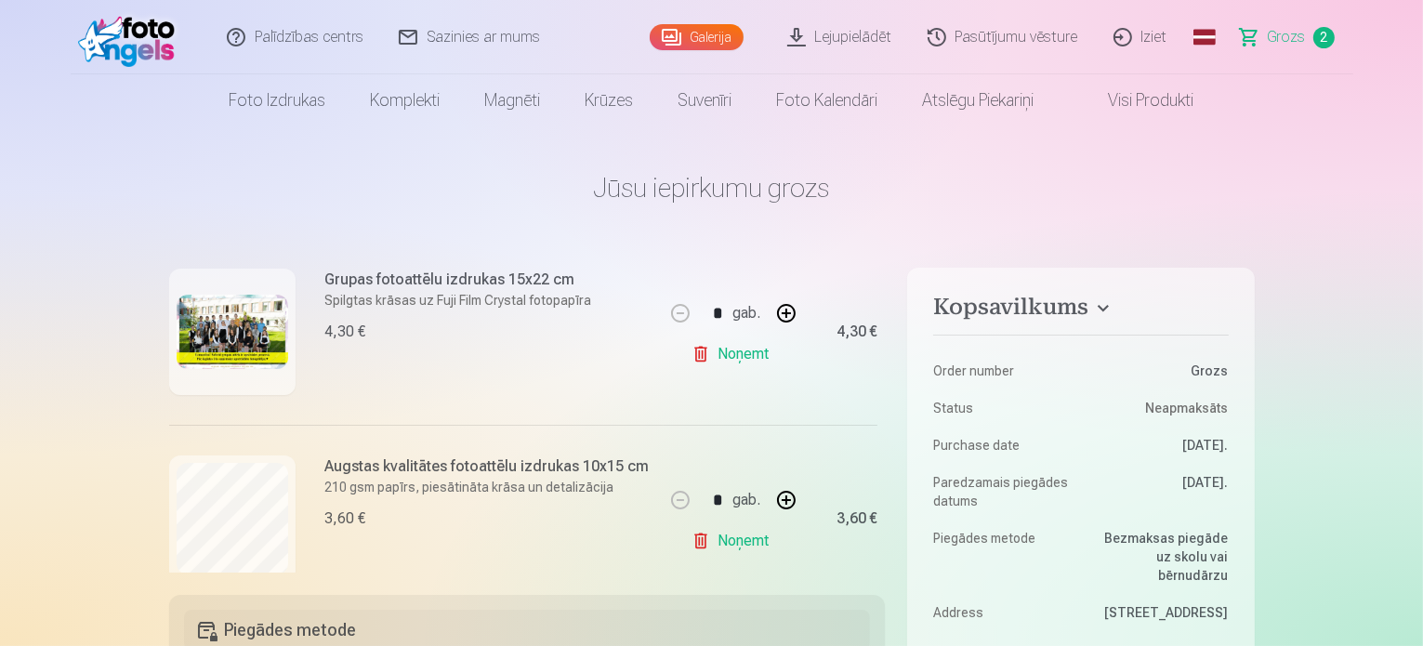
scroll to position [242, 0]
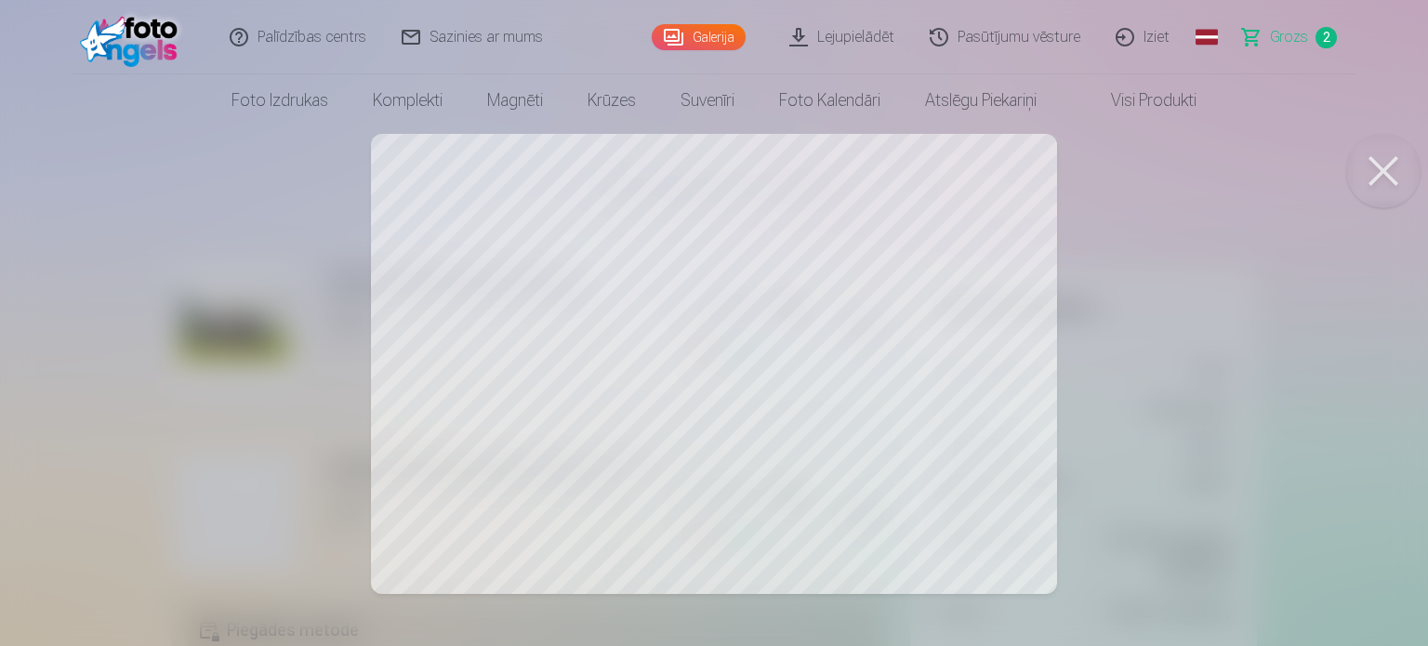
click at [1368, 174] on button at bounding box center [1383, 171] width 74 height 74
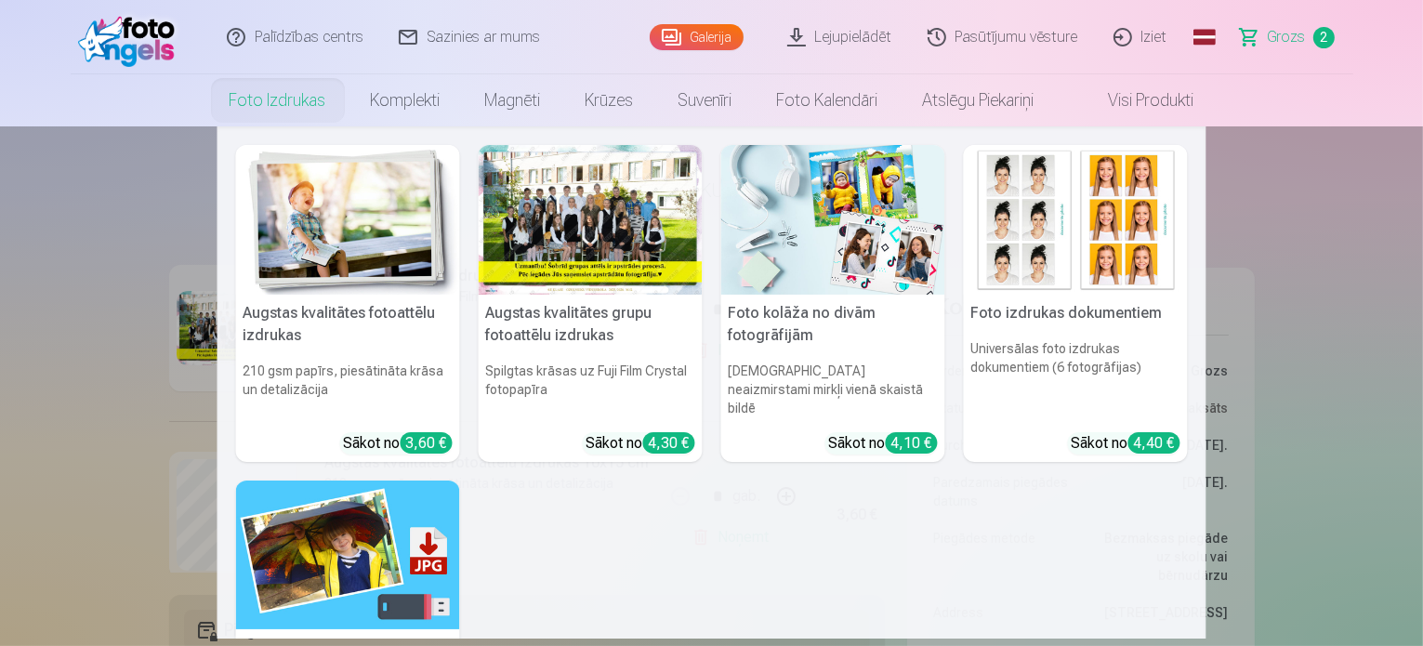
click at [296, 109] on link "Foto izdrukas" at bounding box center [277, 100] width 141 height 52
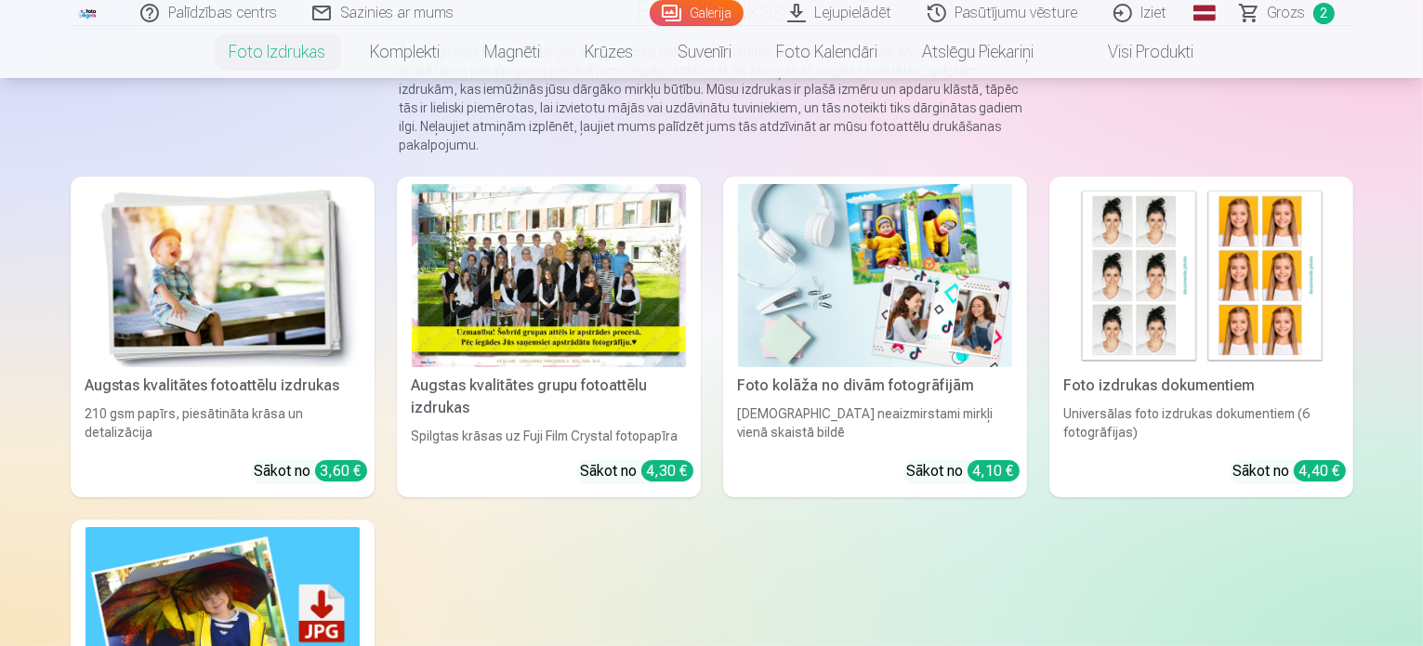
scroll to position [205, 0]
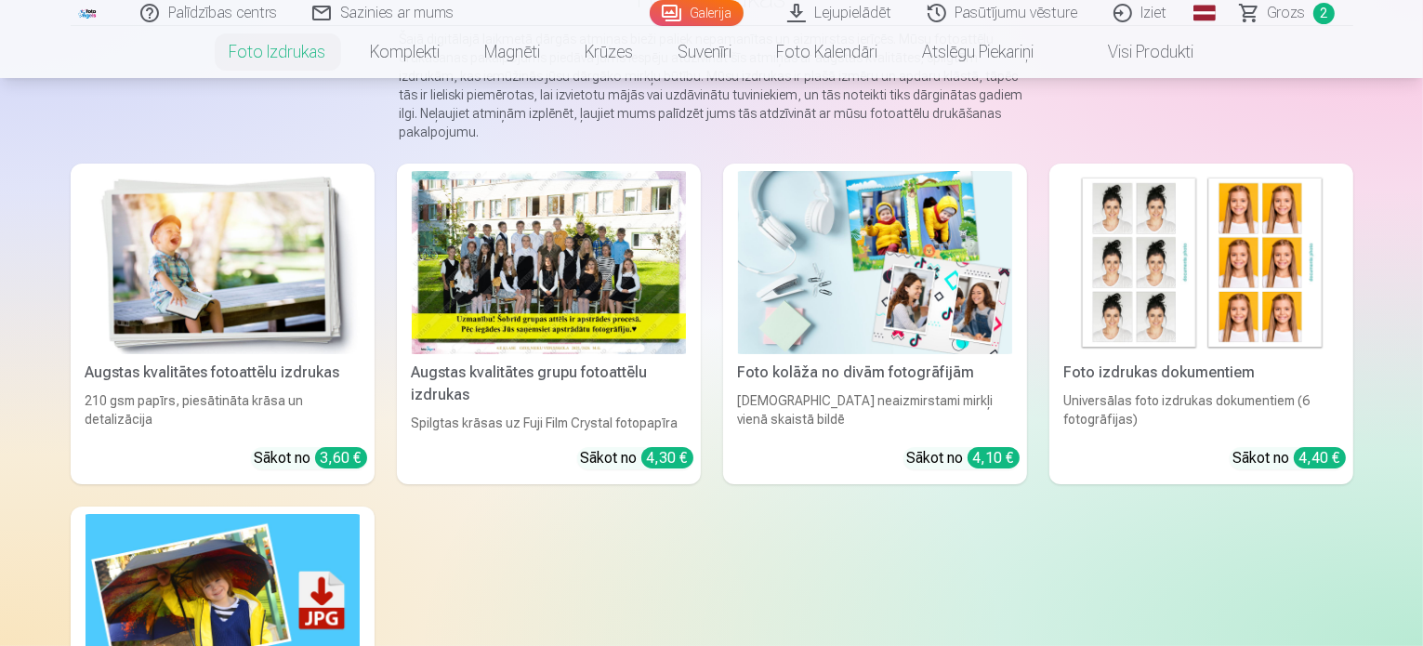
click at [215, 318] on img at bounding box center [223, 262] width 274 height 183
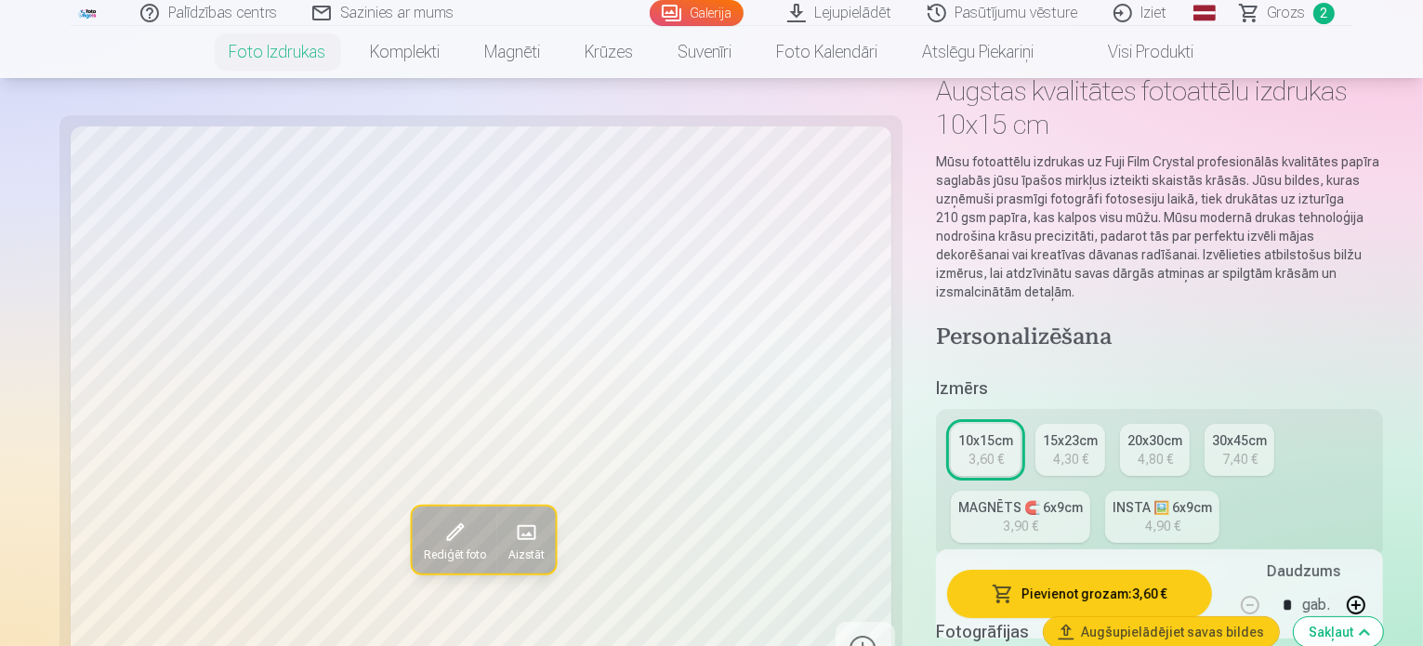
scroll to position [113, 0]
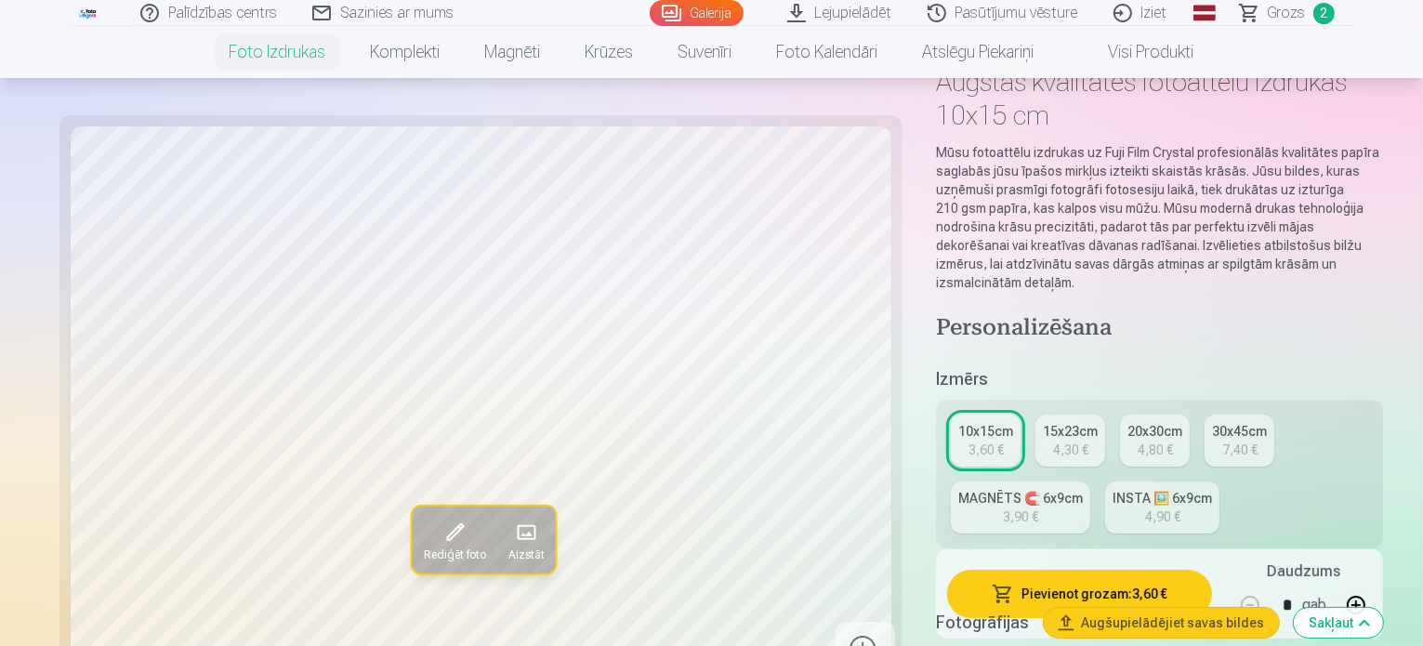
click at [1145, 508] on div "4,90 €" at bounding box center [1162, 517] width 35 height 19
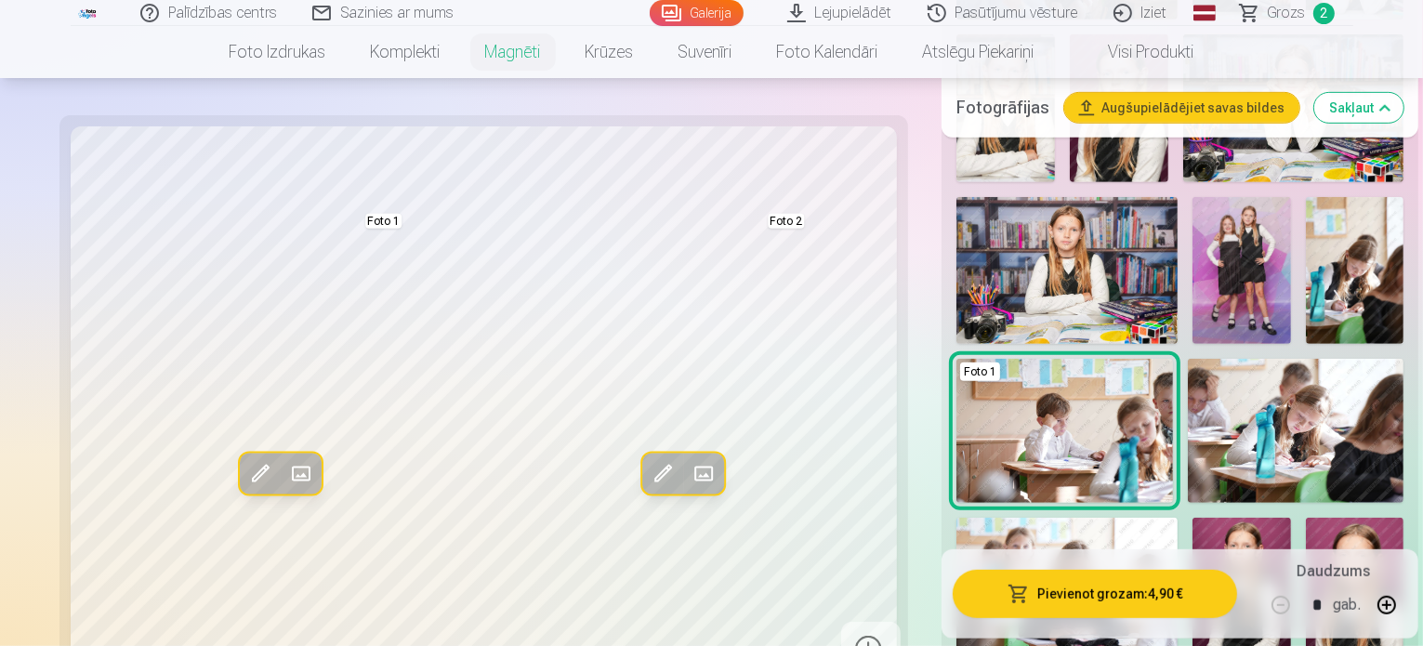
scroll to position [939, 0]
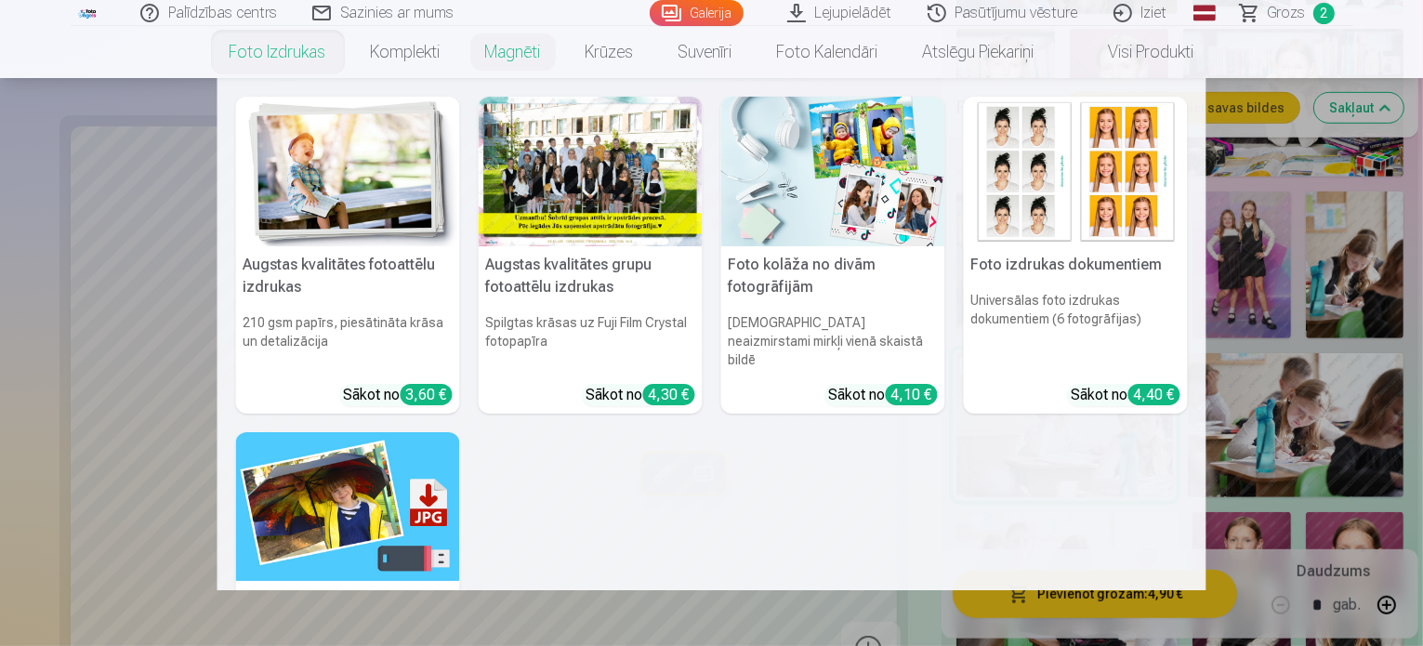
click at [283, 59] on link "Foto izdrukas" at bounding box center [277, 52] width 141 height 52
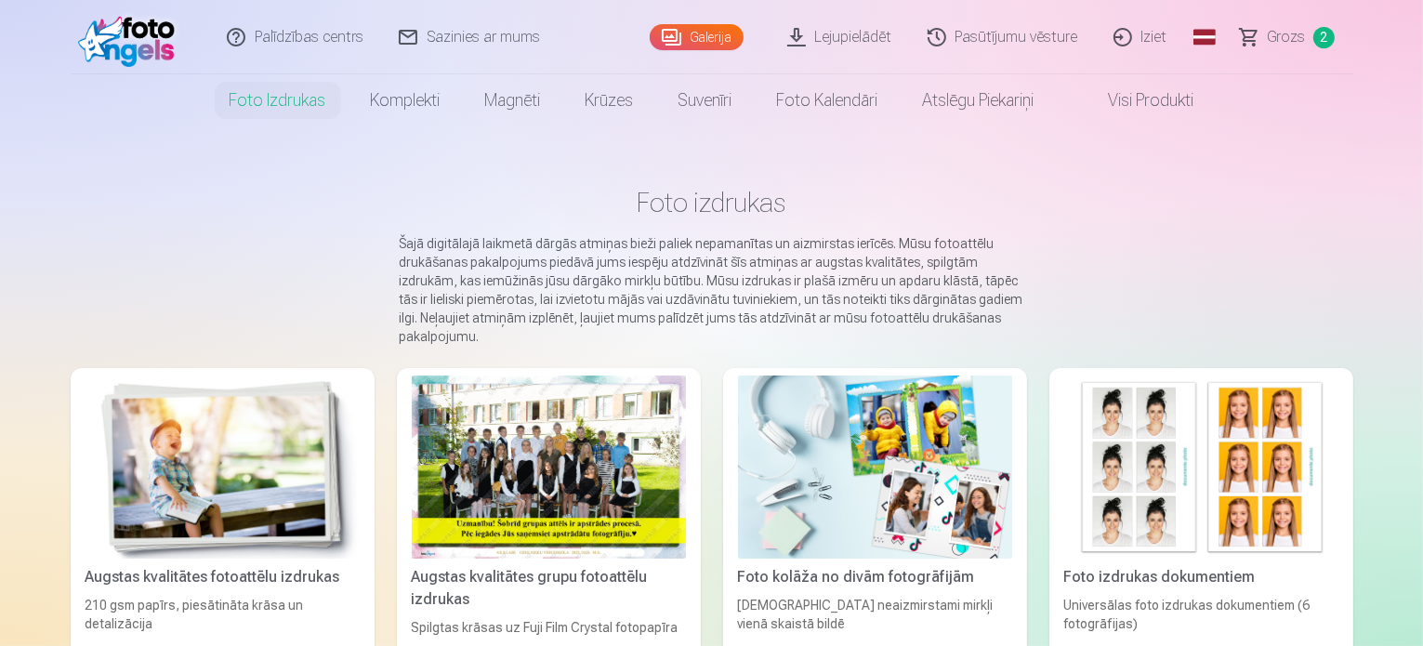
click at [227, 468] on img at bounding box center [223, 467] width 274 height 183
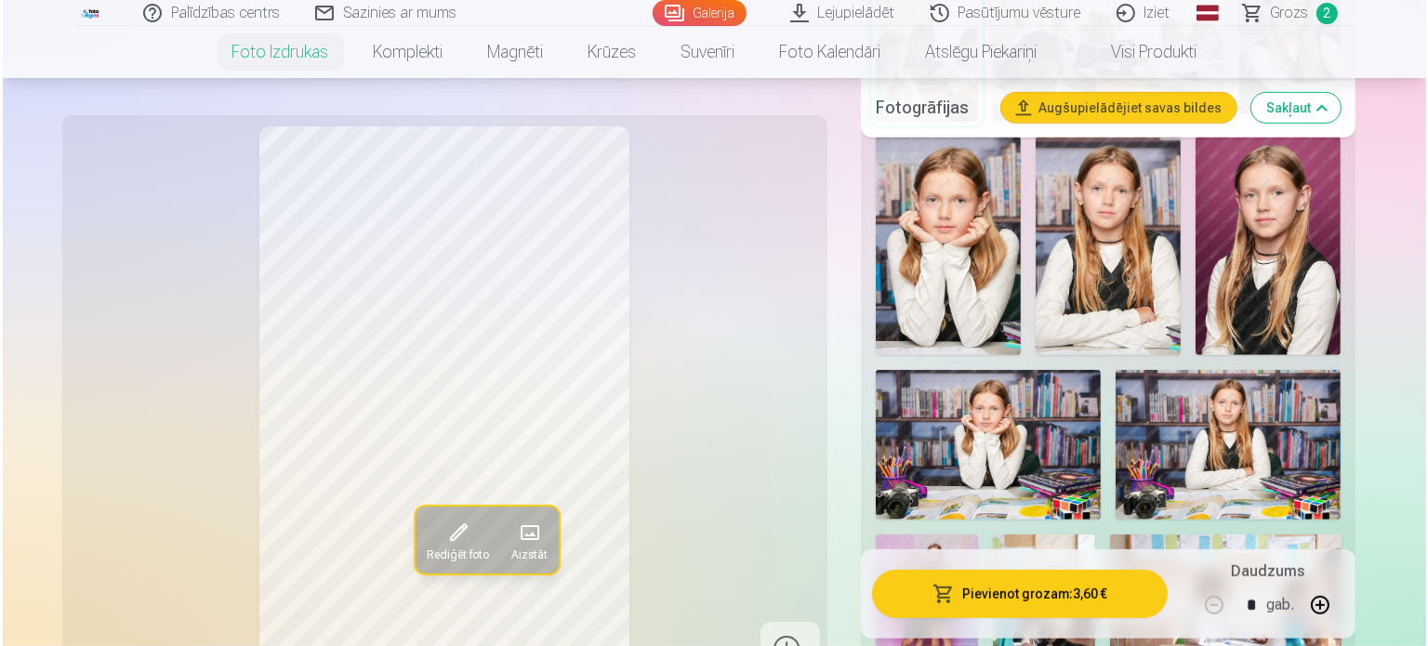
scroll to position [963, 0]
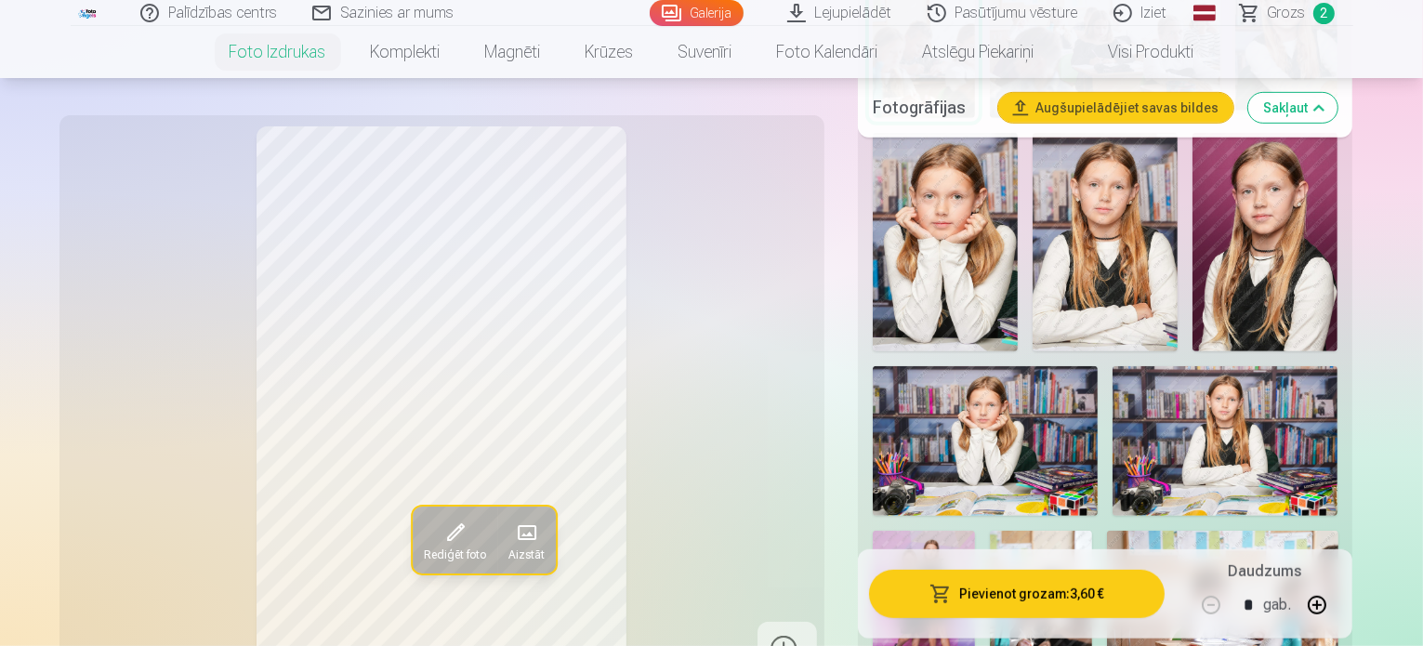
click at [1071, 531] on img at bounding box center [1041, 608] width 102 height 154
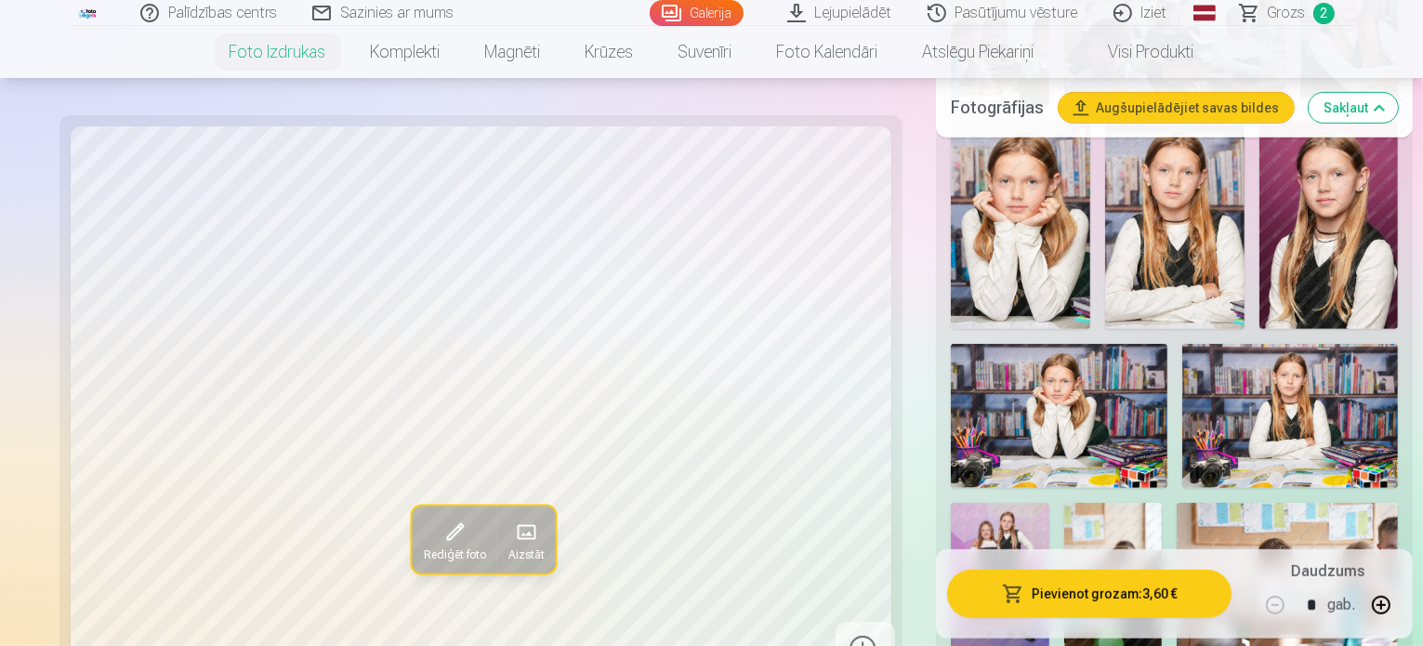
click at [1089, 503] on img at bounding box center [1113, 577] width 99 height 148
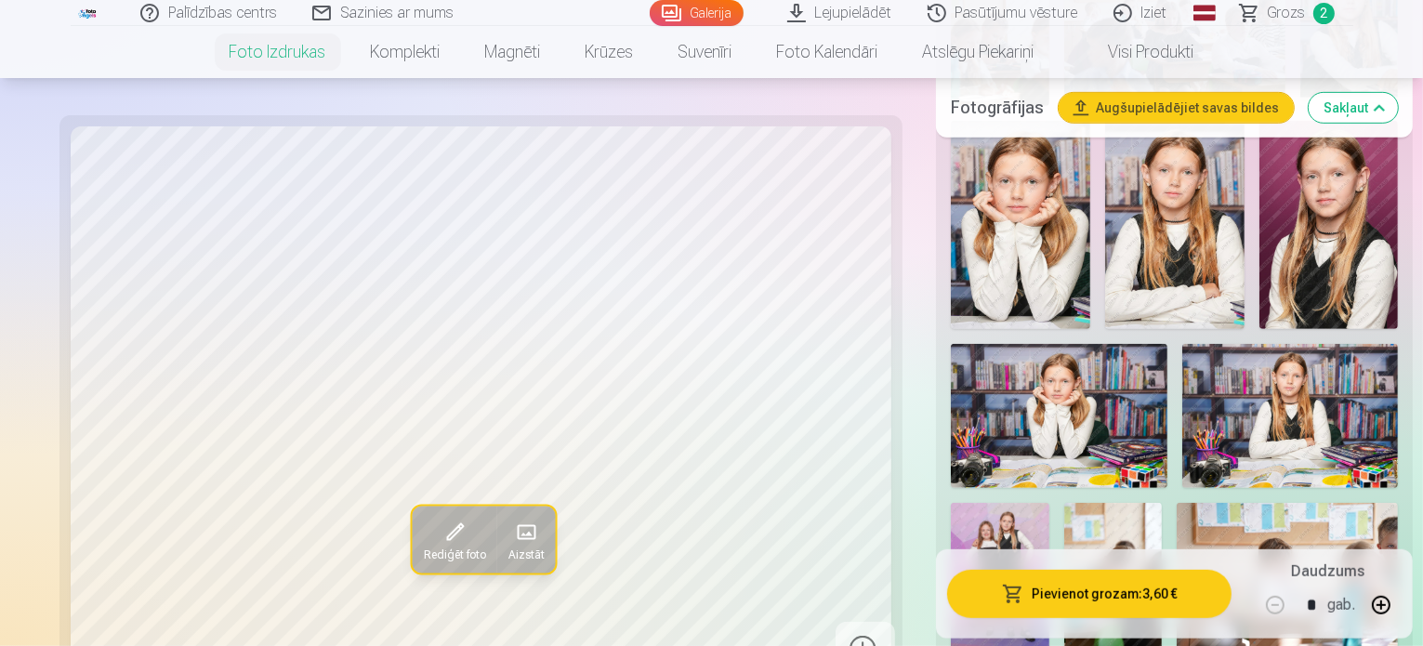
click at [1101, 589] on button "Pievienot grozam : 3,60 €" at bounding box center [1089, 594] width 284 height 48
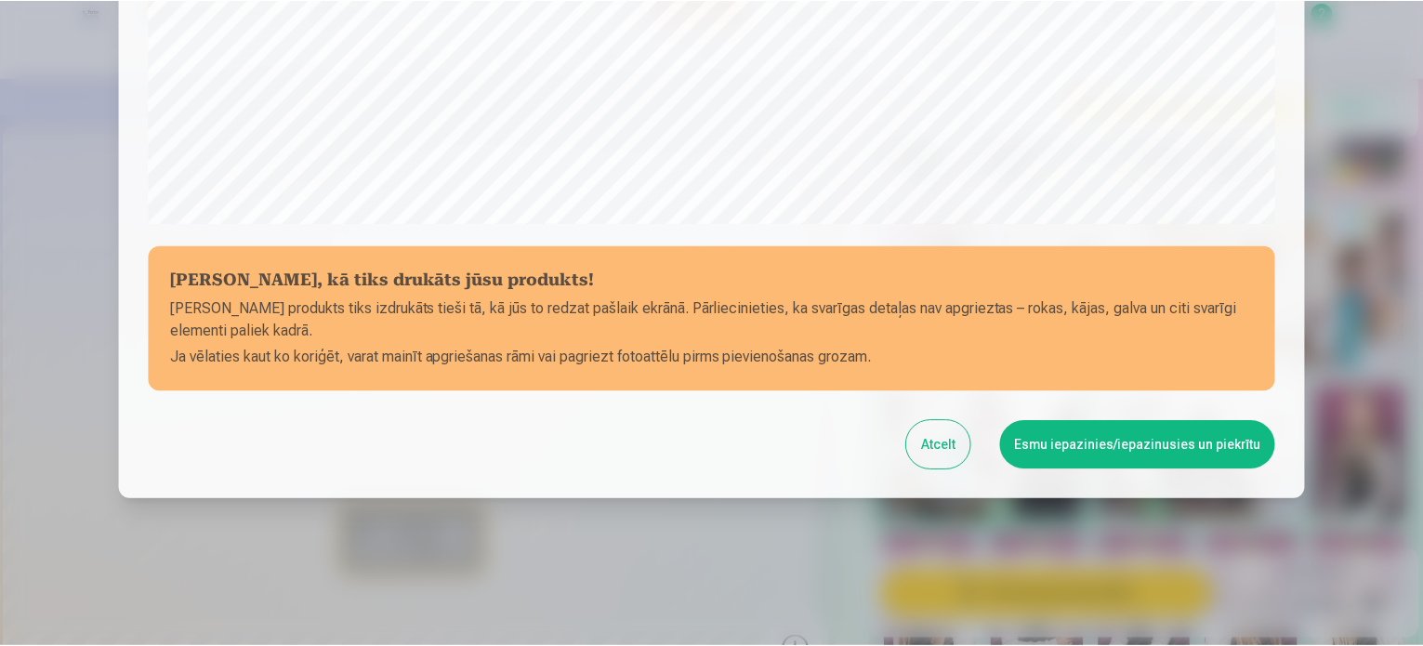
scroll to position [692, 0]
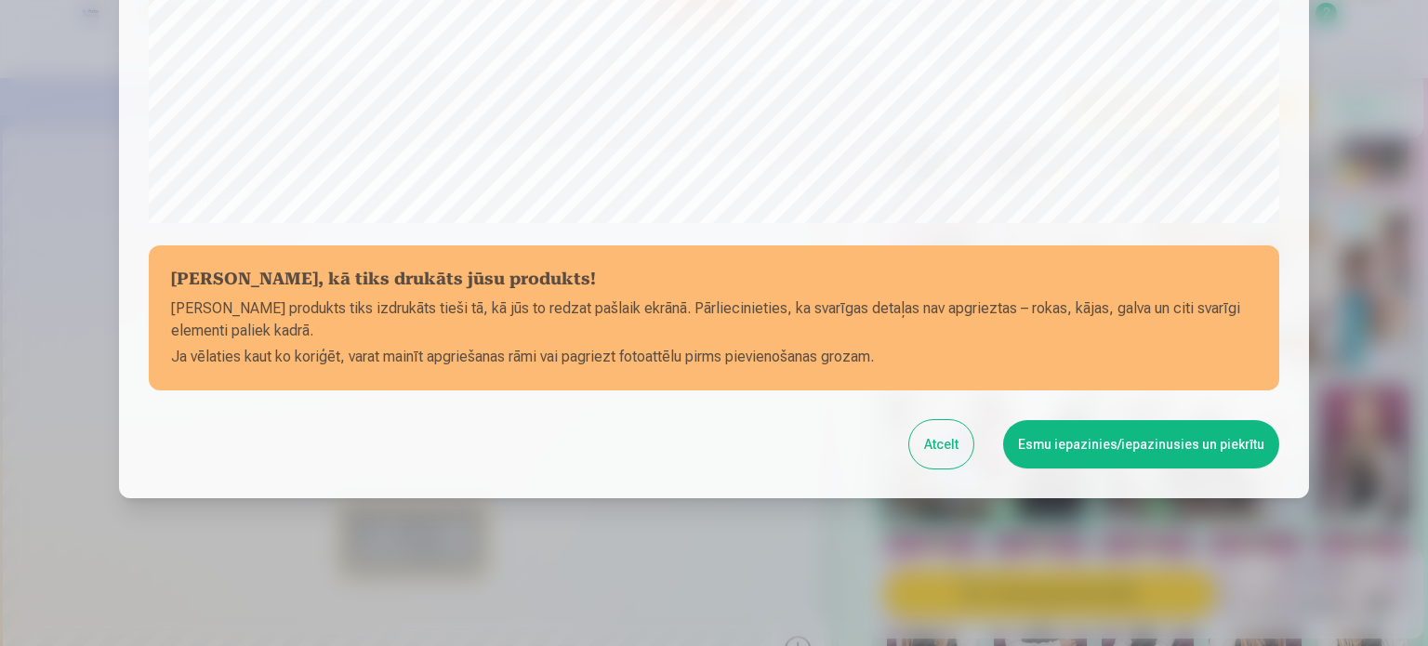
click at [952, 441] on button "Atcelt" at bounding box center [941, 444] width 64 height 48
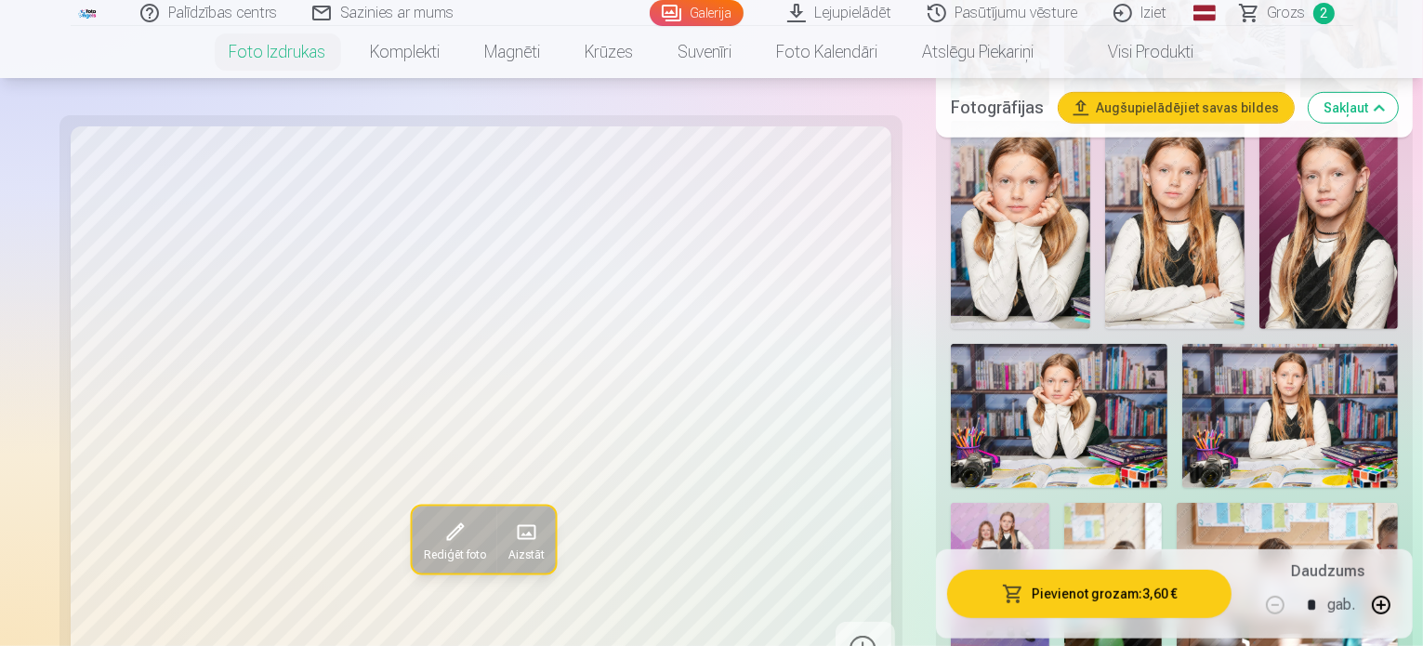
click at [1299, 21] on span "Grozs" at bounding box center [1287, 13] width 38 height 22
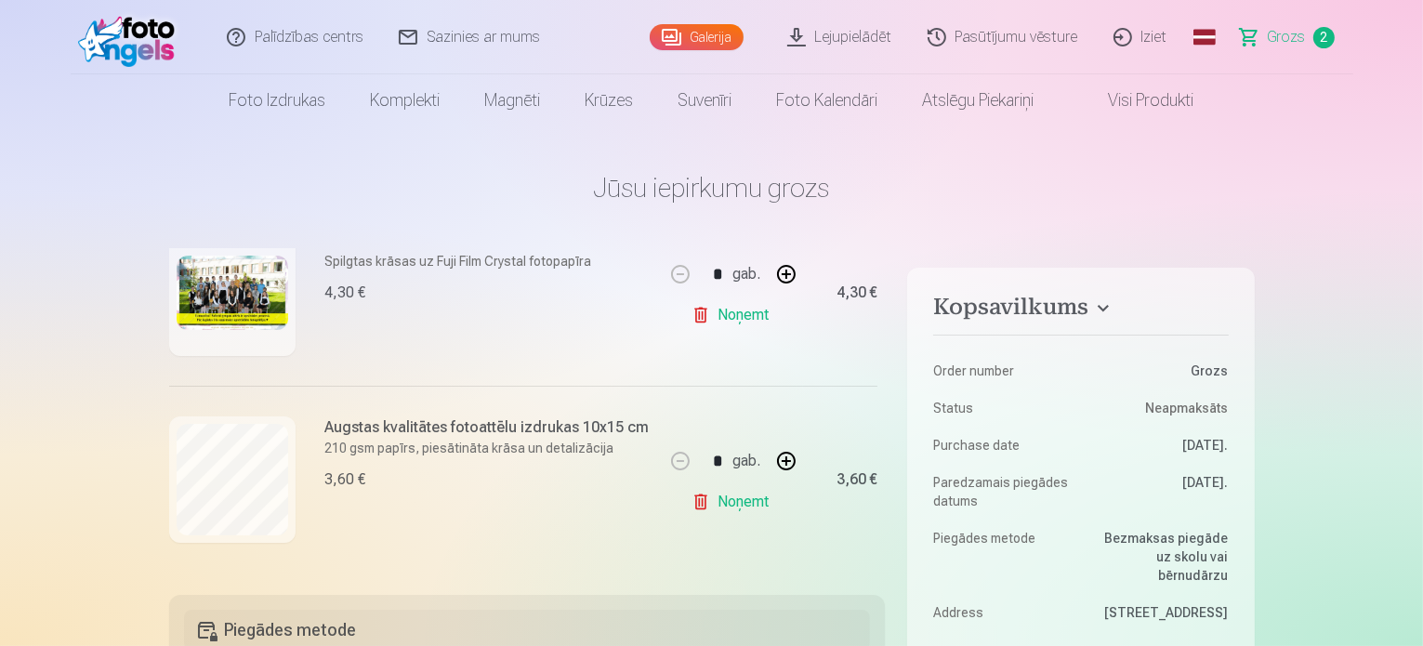
scroll to position [281, 0]
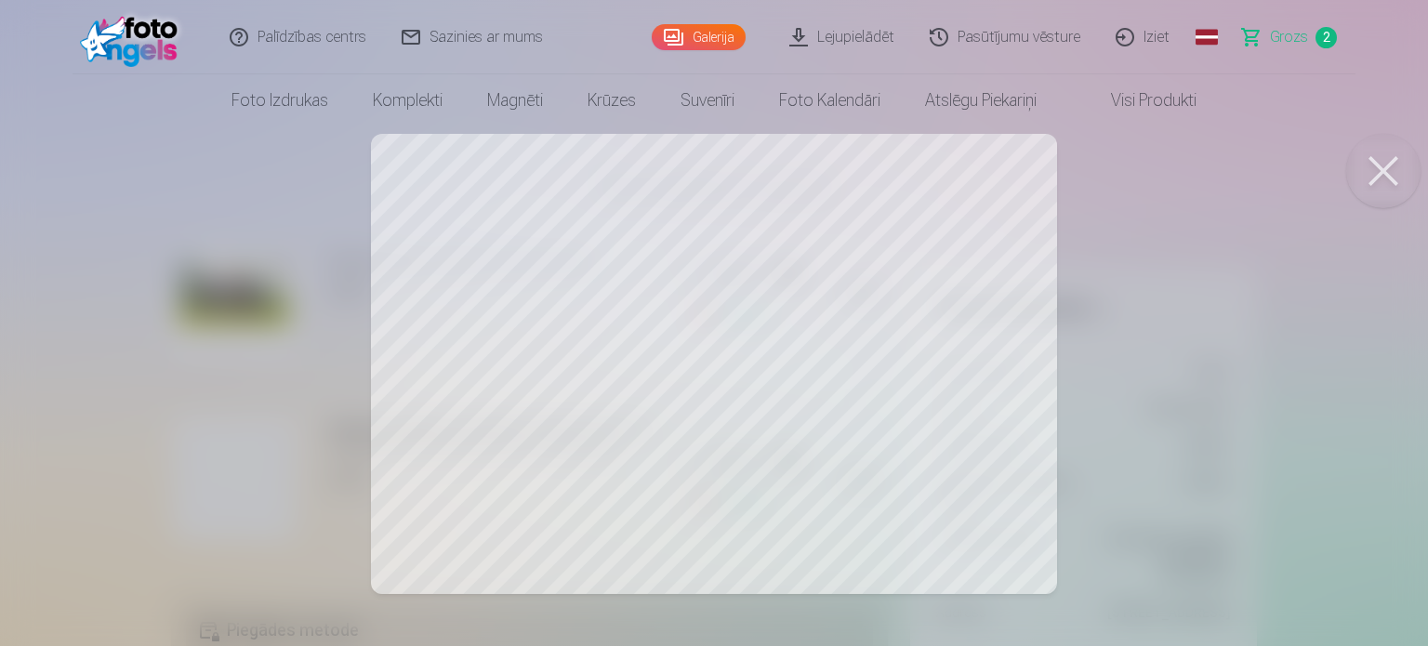
click at [1389, 164] on button at bounding box center [1383, 171] width 74 height 74
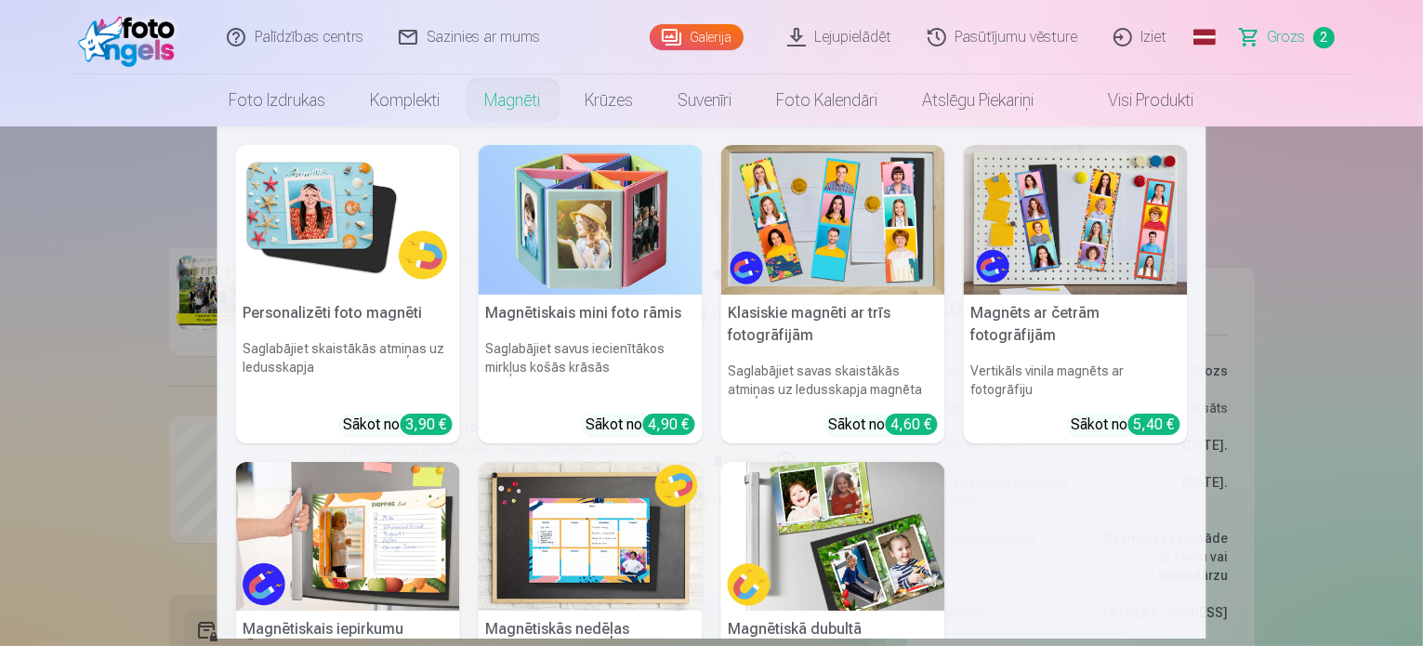
click at [366, 282] on img at bounding box center [348, 220] width 224 height 150
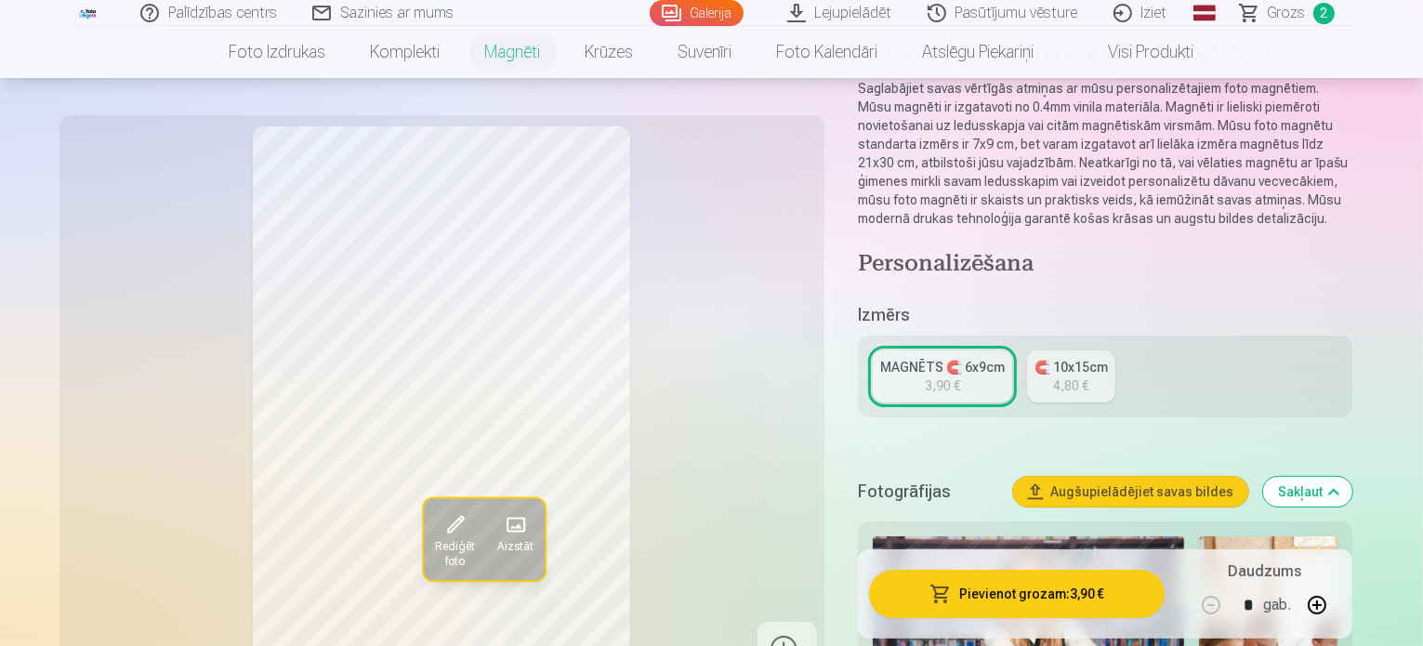
scroll to position [218, 0]
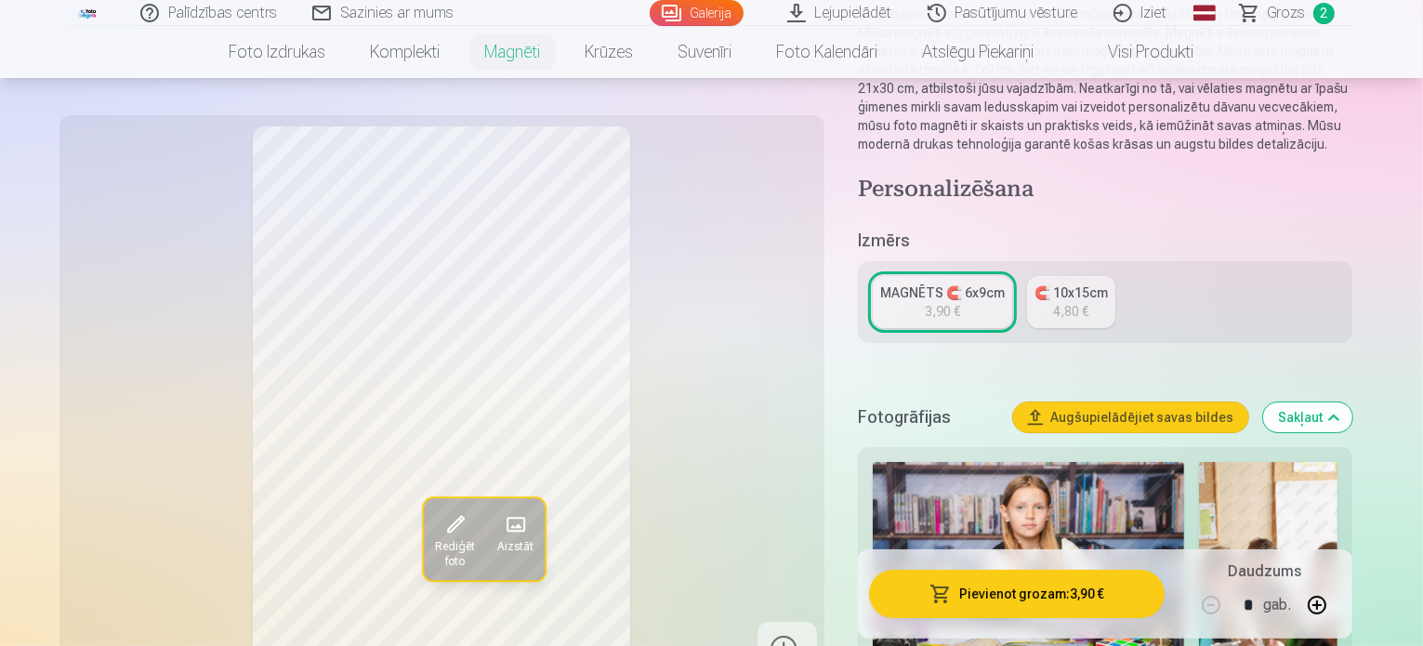
click at [1086, 284] on div "🧲 10x15cm" at bounding box center [1071, 293] width 73 height 19
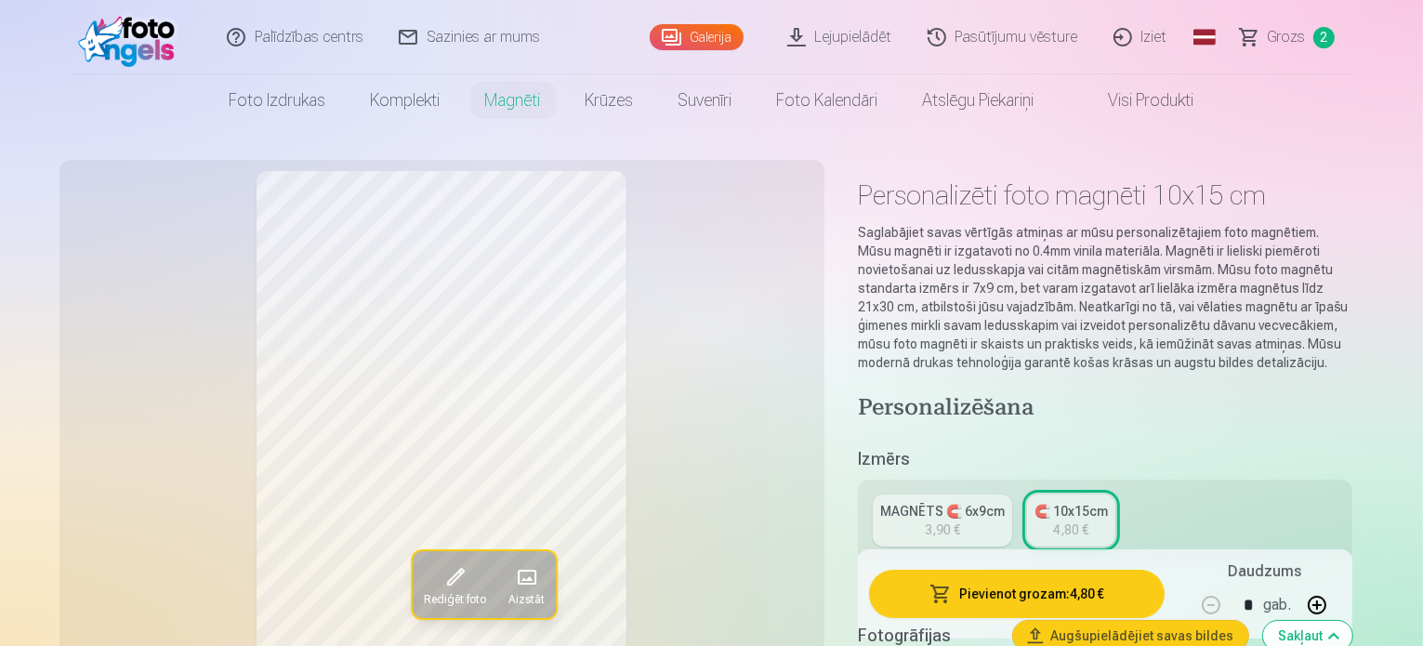
click at [1004, 502] on div "MAGNĒTS 🧲 6x9cm" at bounding box center [942, 511] width 125 height 19
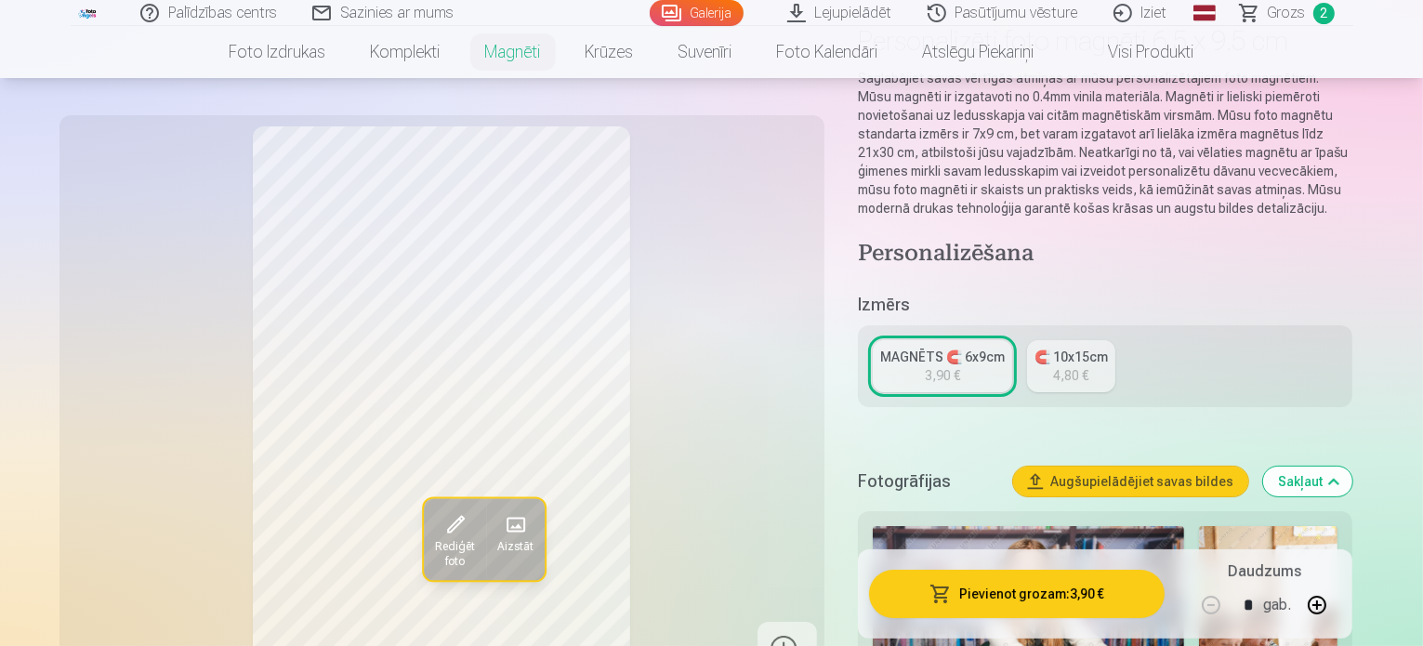
scroll to position [185, 0]
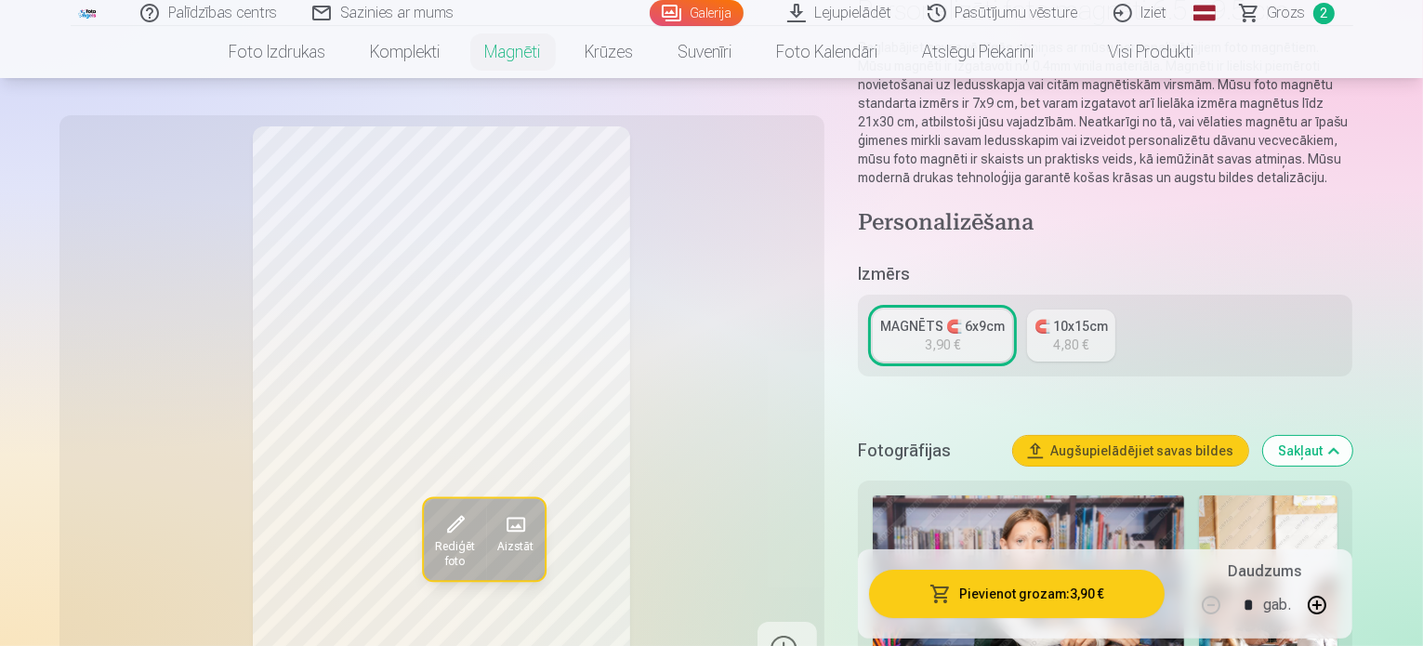
click at [1089, 336] on div "4,80 €" at bounding box center [1070, 345] width 35 height 19
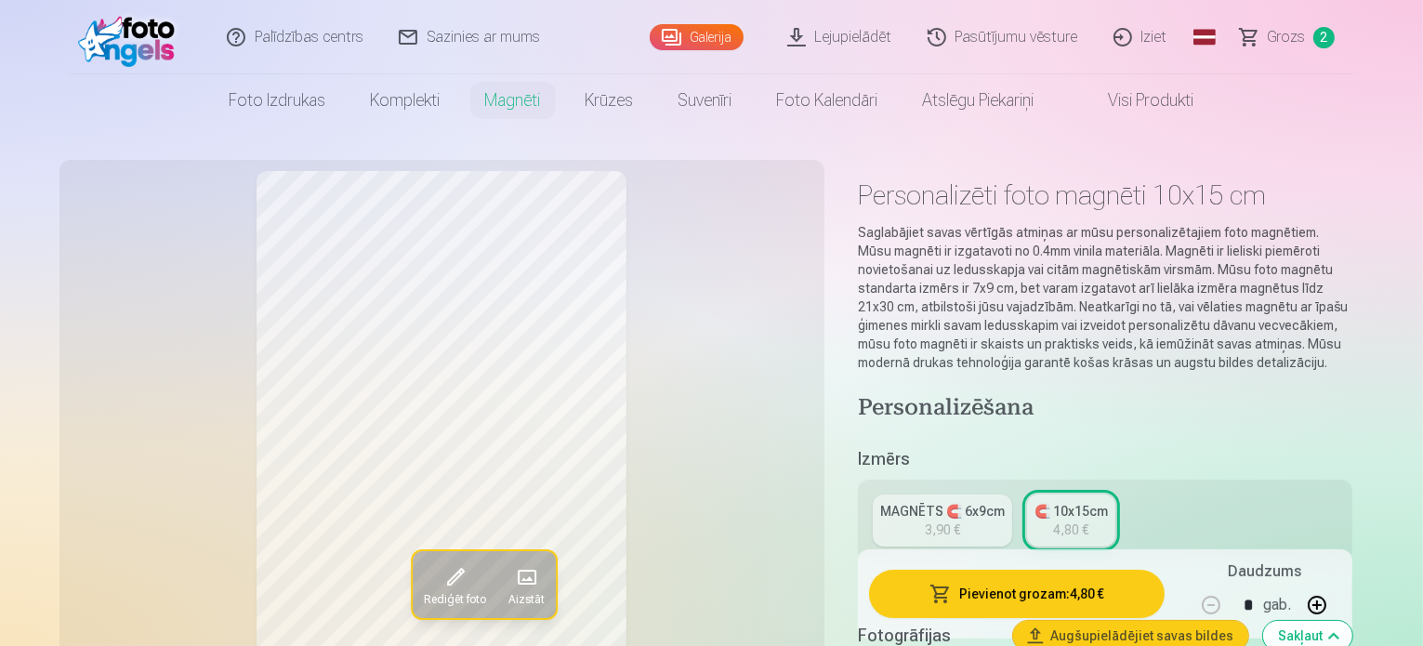
click at [960, 521] on div "3,90 €" at bounding box center [942, 530] width 35 height 19
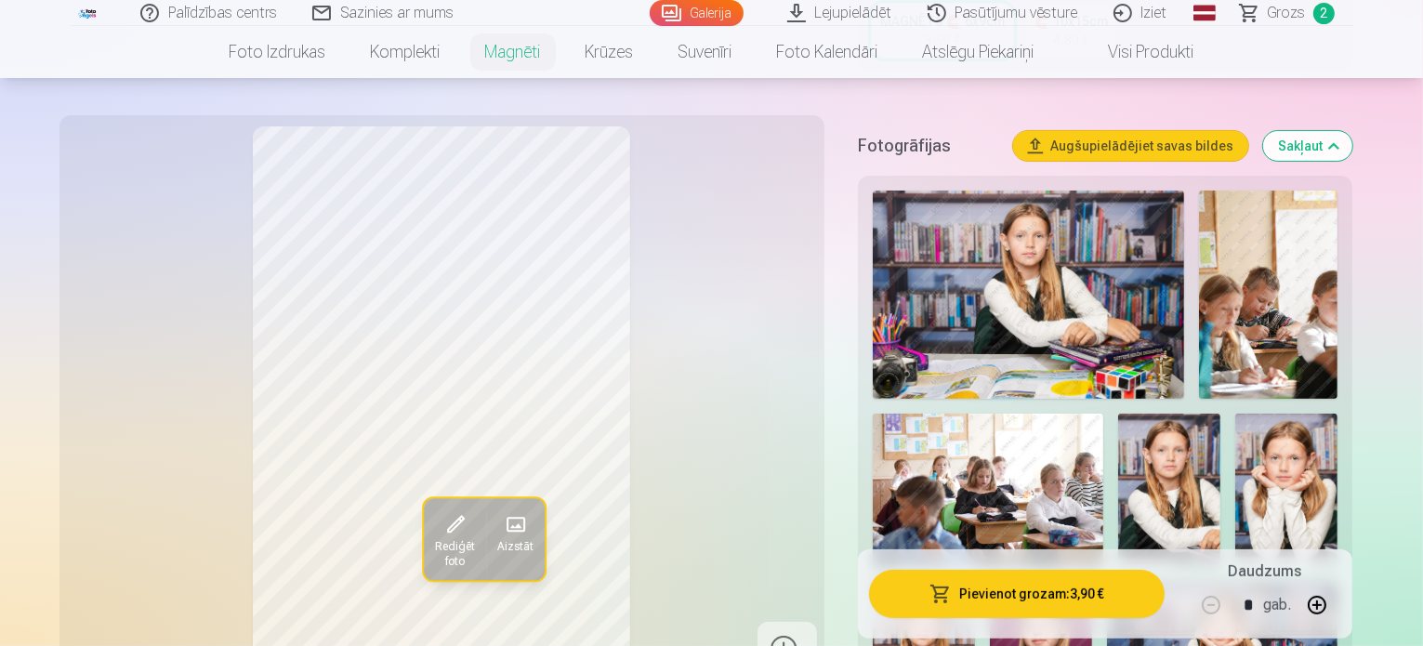
scroll to position [468, 0]
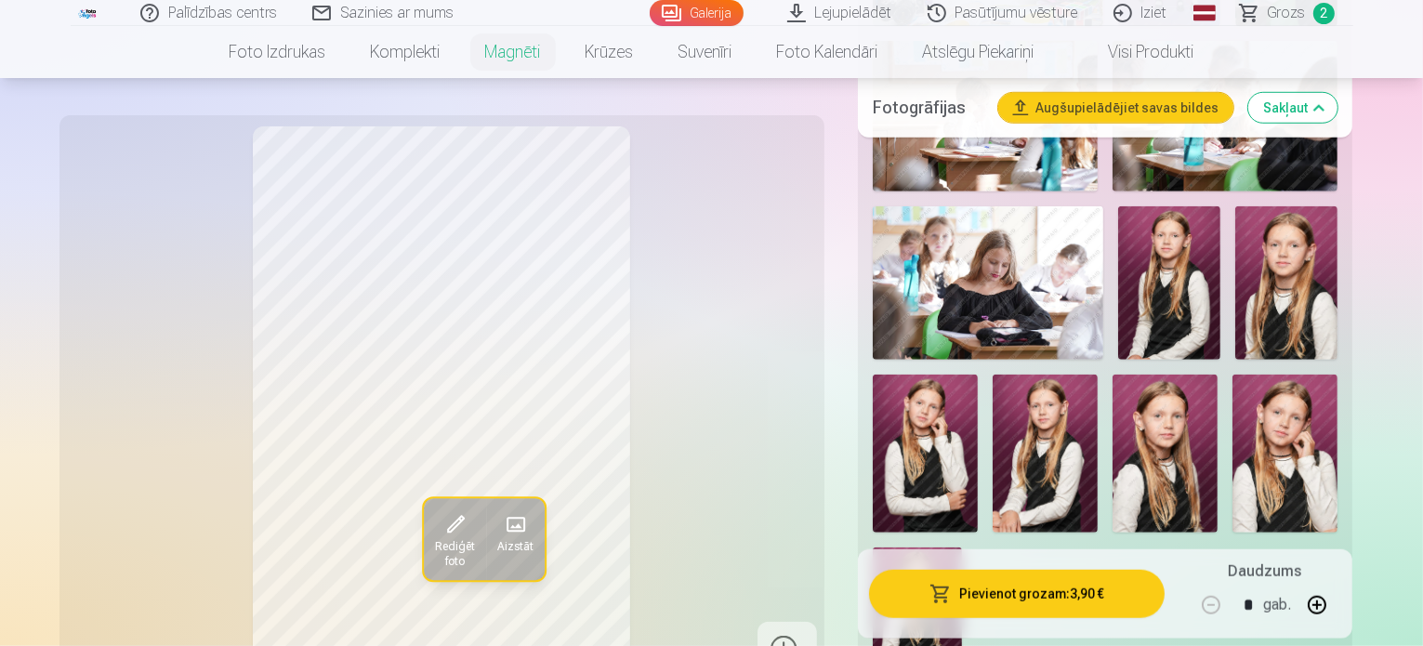
scroll to position [1408, 0]
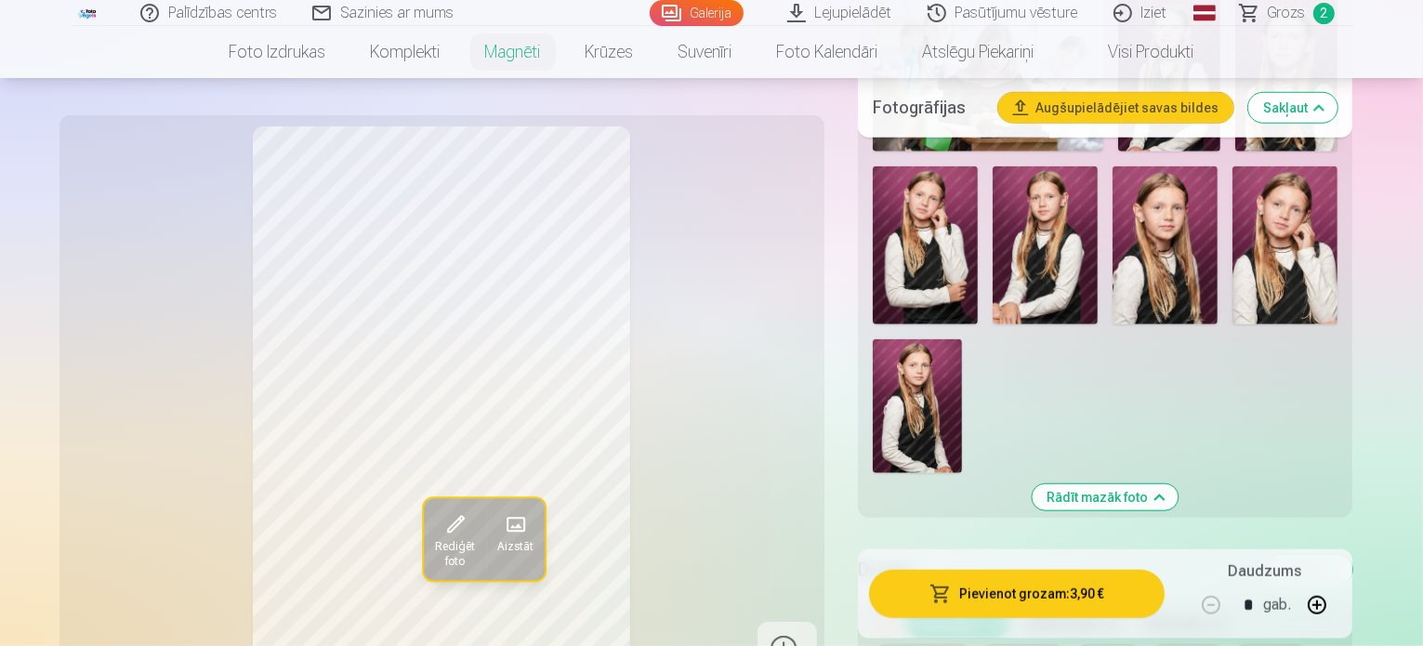
scroll to position [1579, 0]
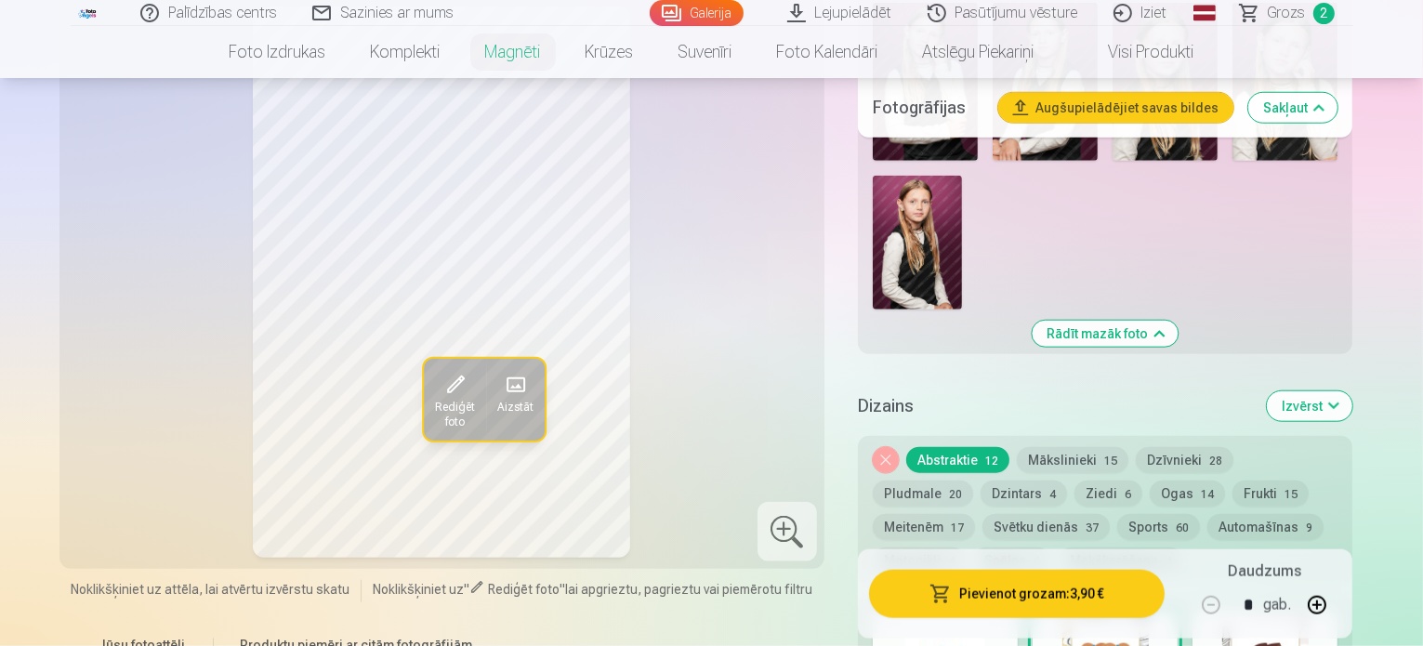
scroll to position [1744, 0]
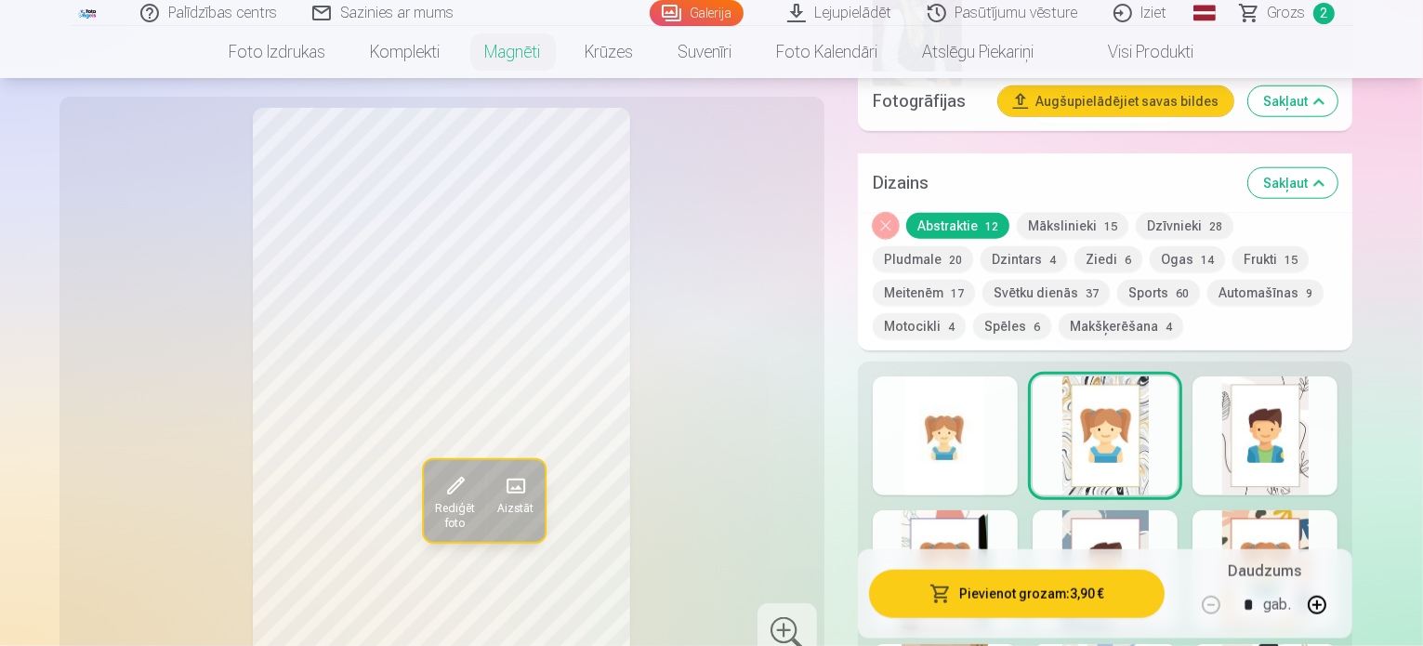
scroll to position [1973, 0]
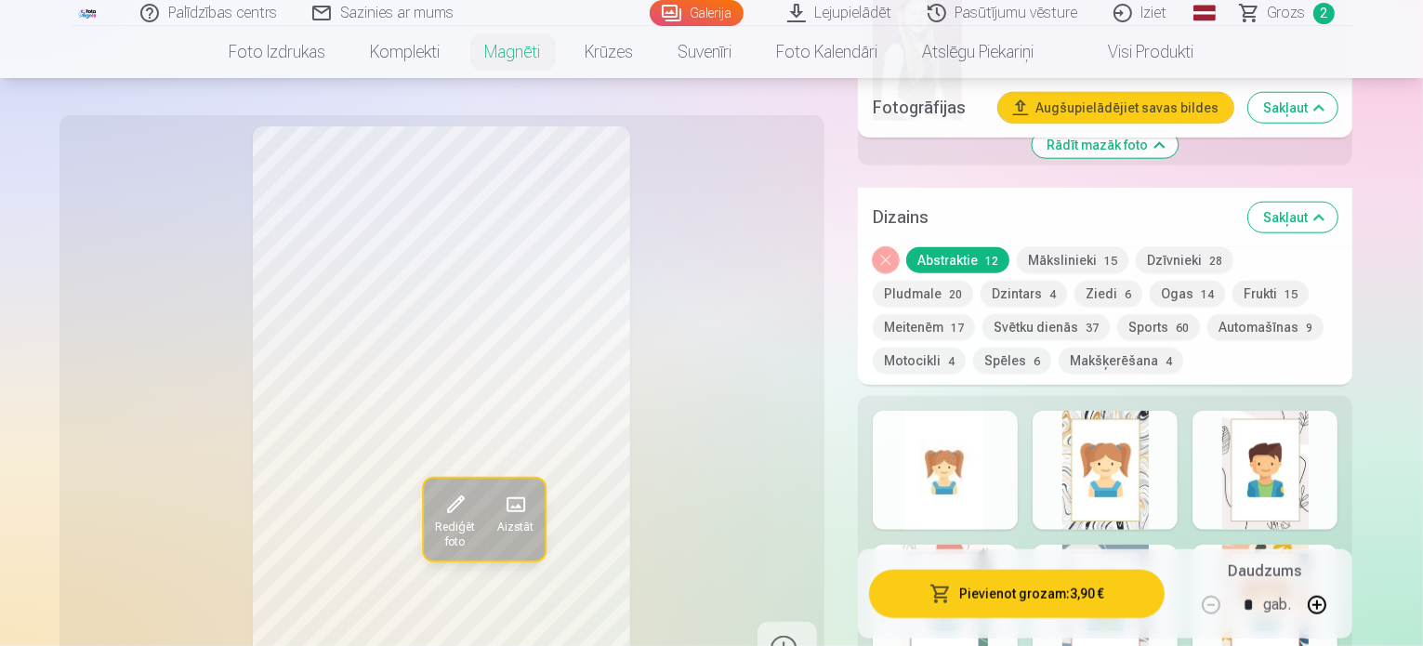
scroll to position [1930, 0]
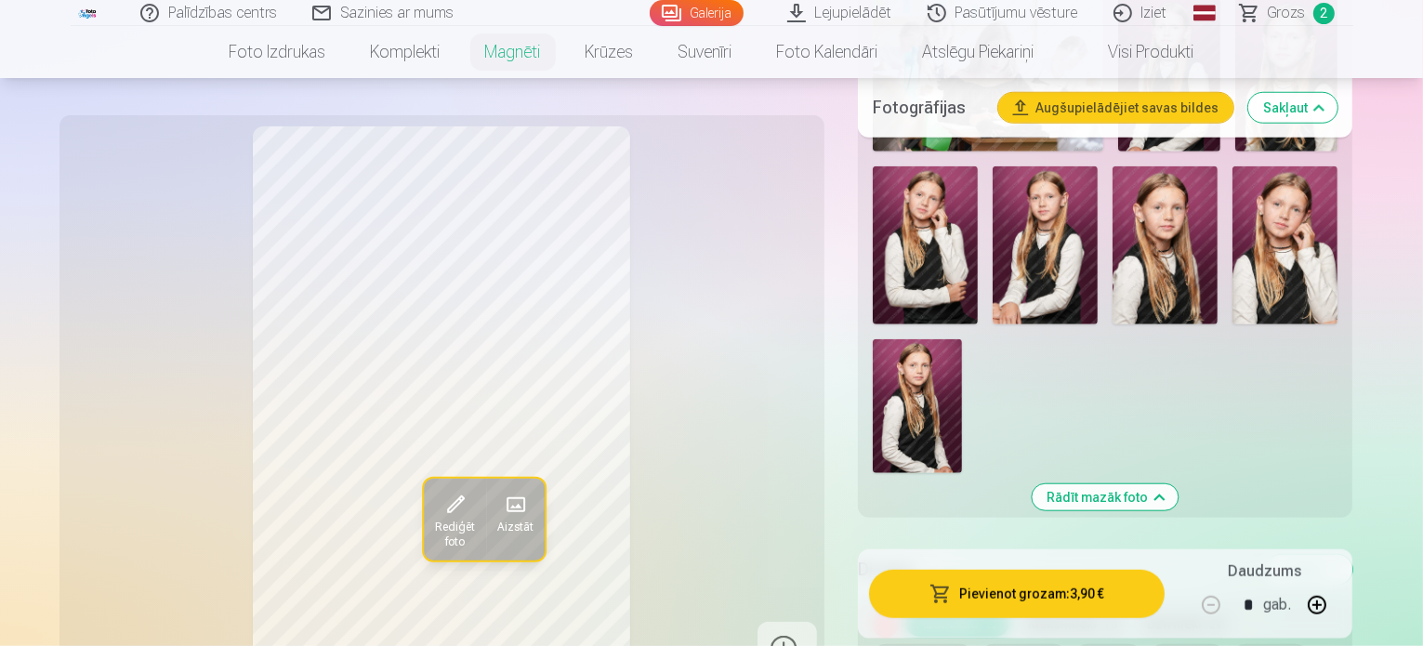
scroll to position [1575, 0]
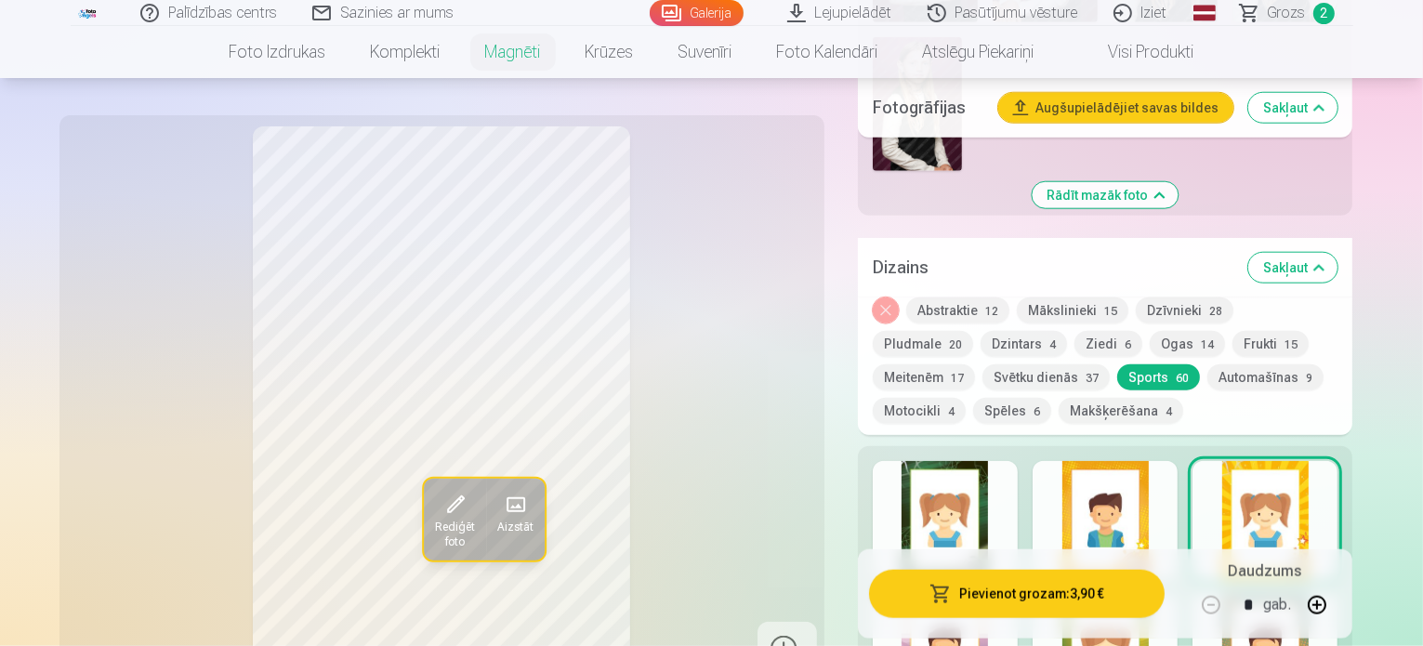
scroll to position [1883, 0]
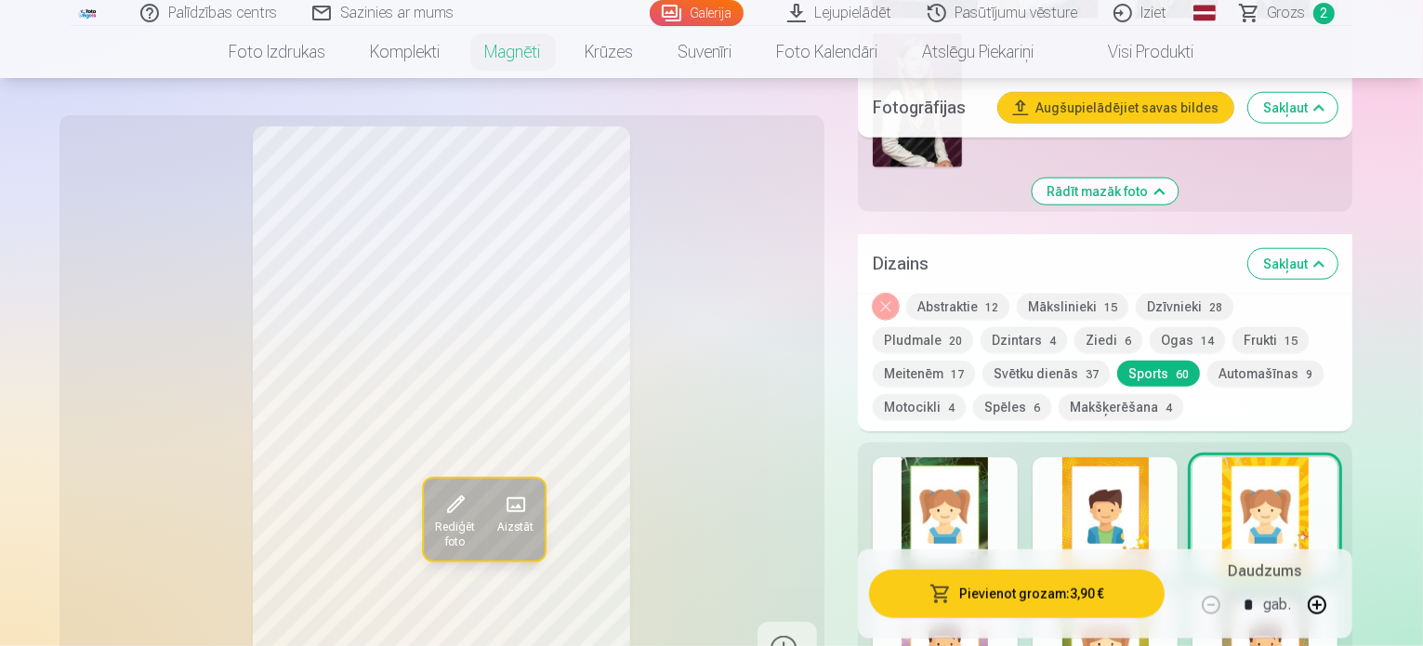
click at [1075, 327] on button "Ziedi 6" at bounding box center [1109, 340] width 68 height 26
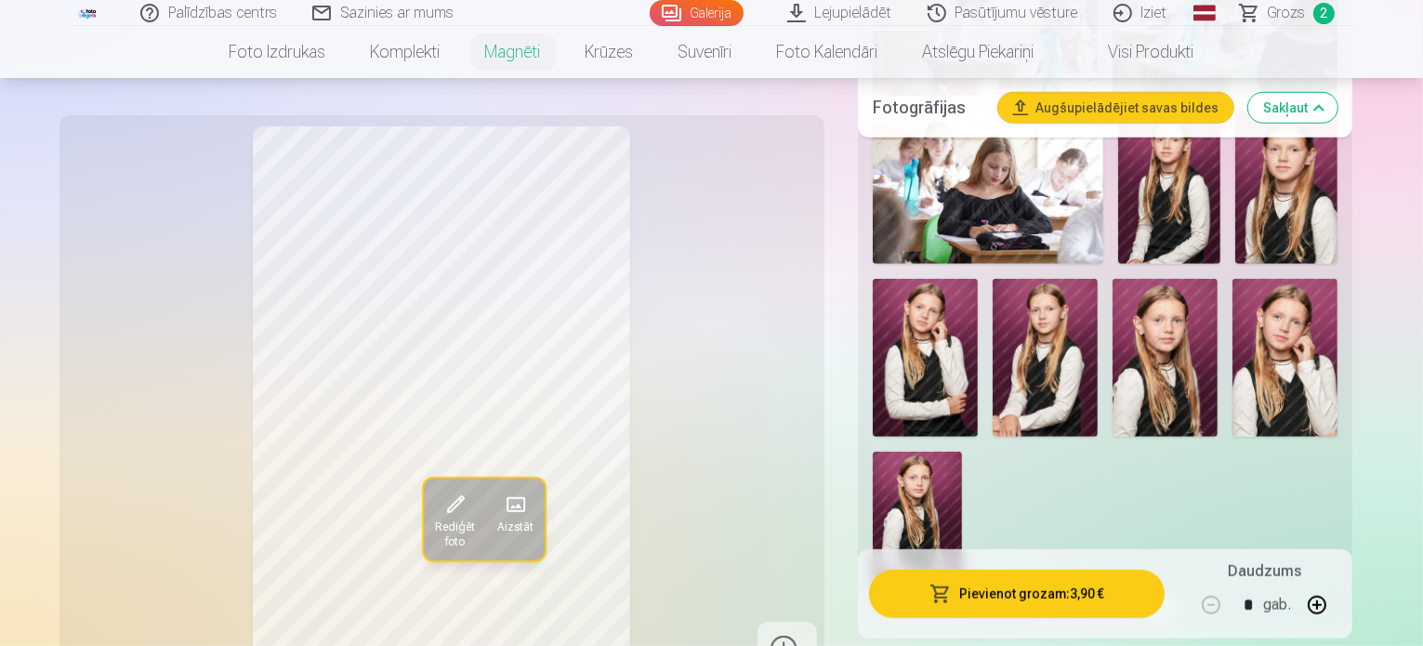
scroll to position [1463, 0]
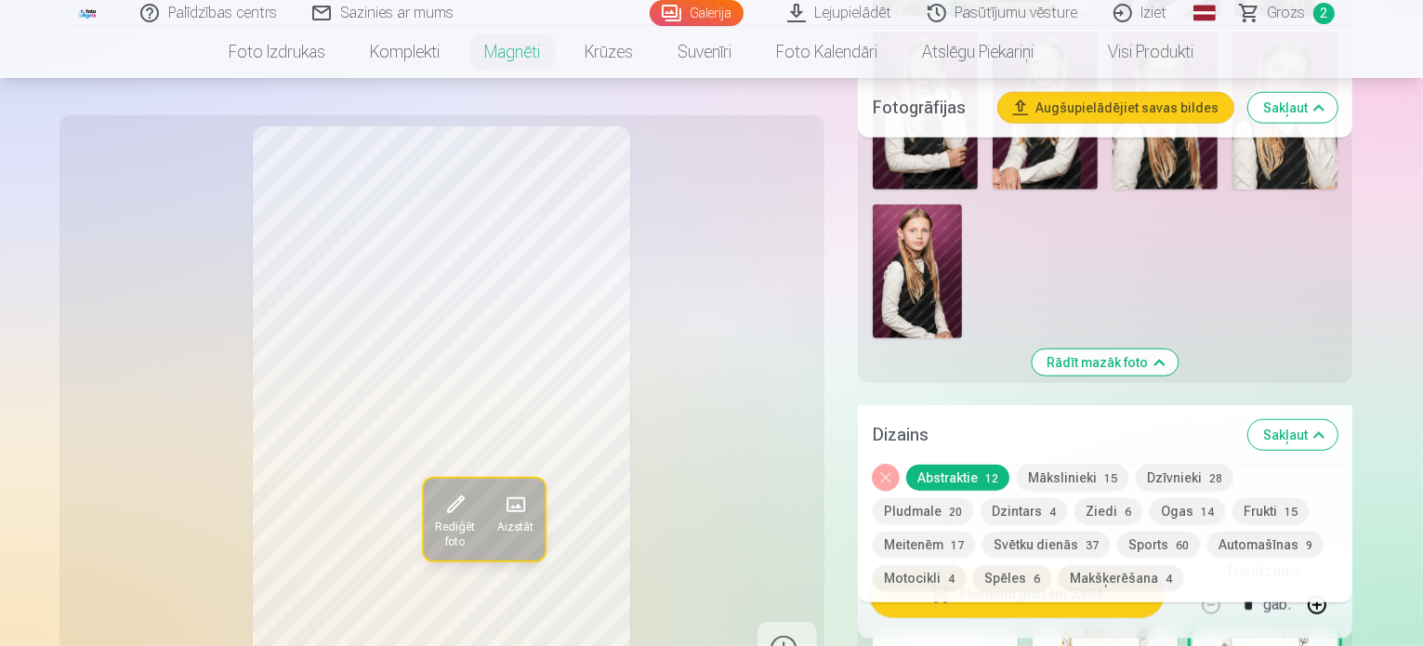
scroll to position [1720, 0]
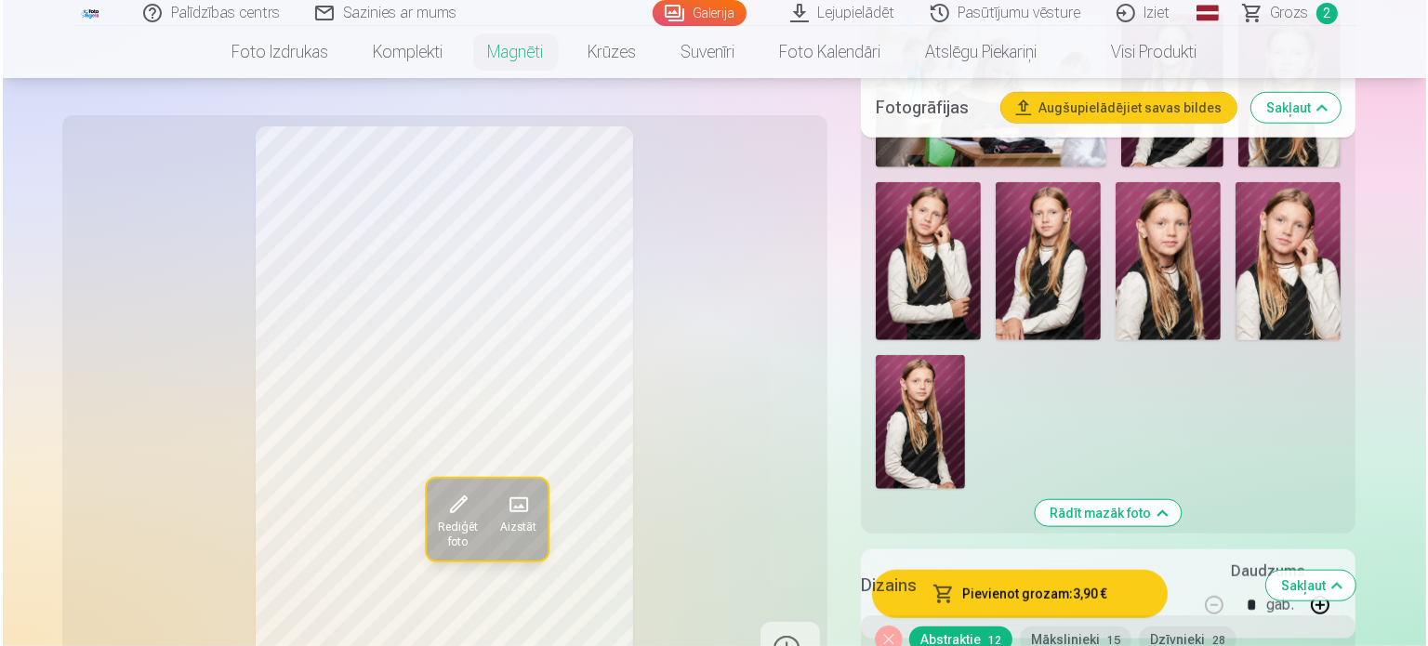
scroll to position [1560, 0]
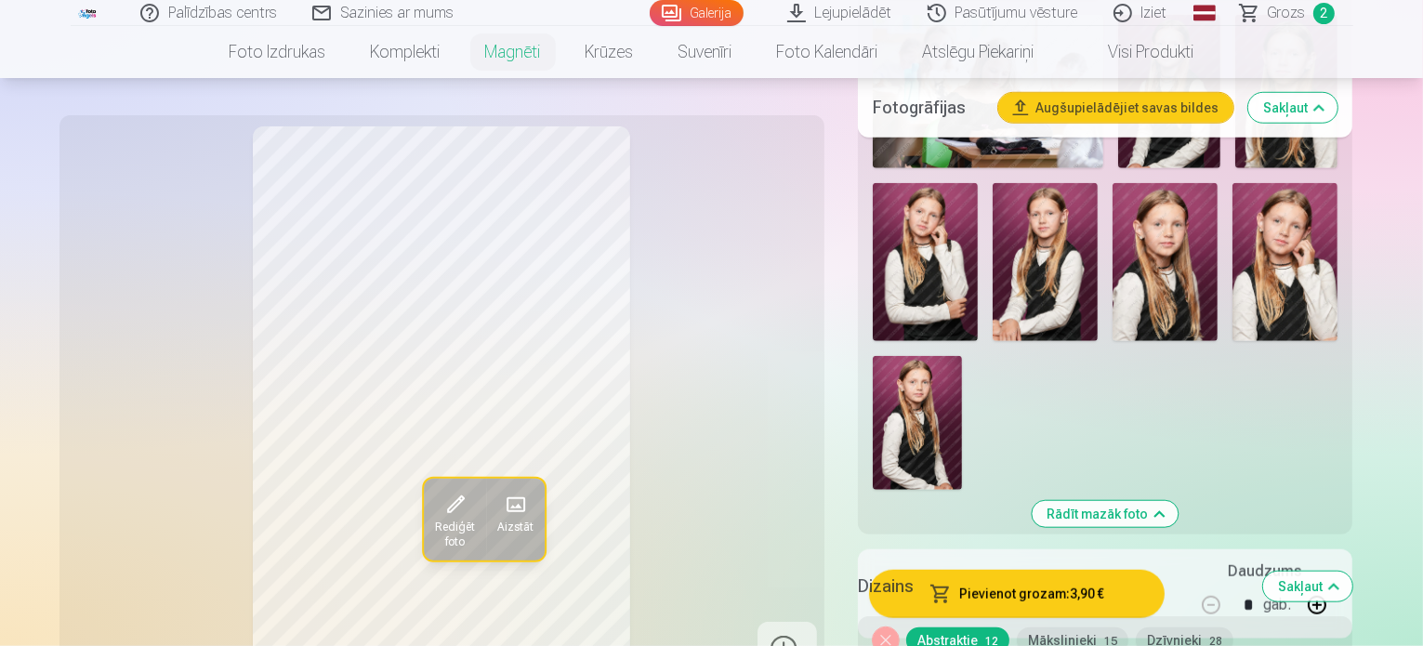
click at [1052, 598] on button "Pievienot grozam : 3,90 €" at bounding box center [1017, 594] width 297 height 48
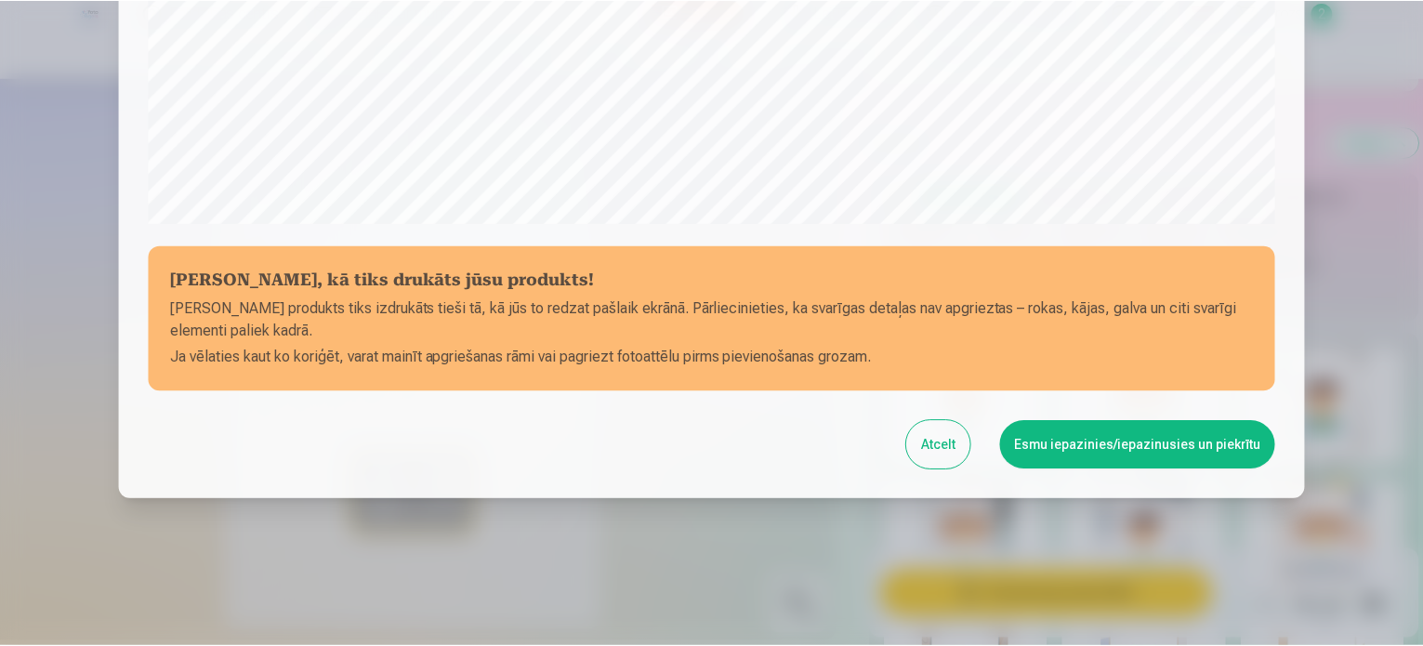
scroll to position [692, 0]
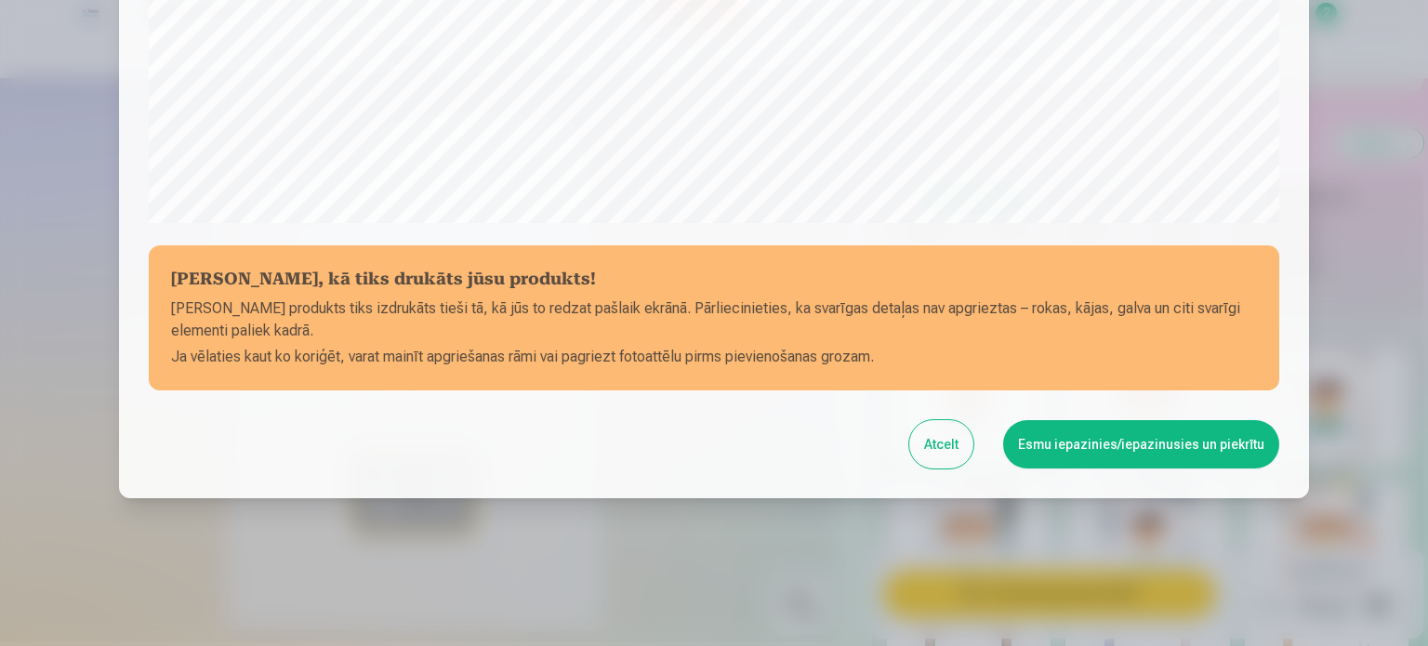
click at [1101, 451] on button "Esmu iepazinies/iepazinusies un piekrītu" at bounding box center [1141, 444] width 276 height 48
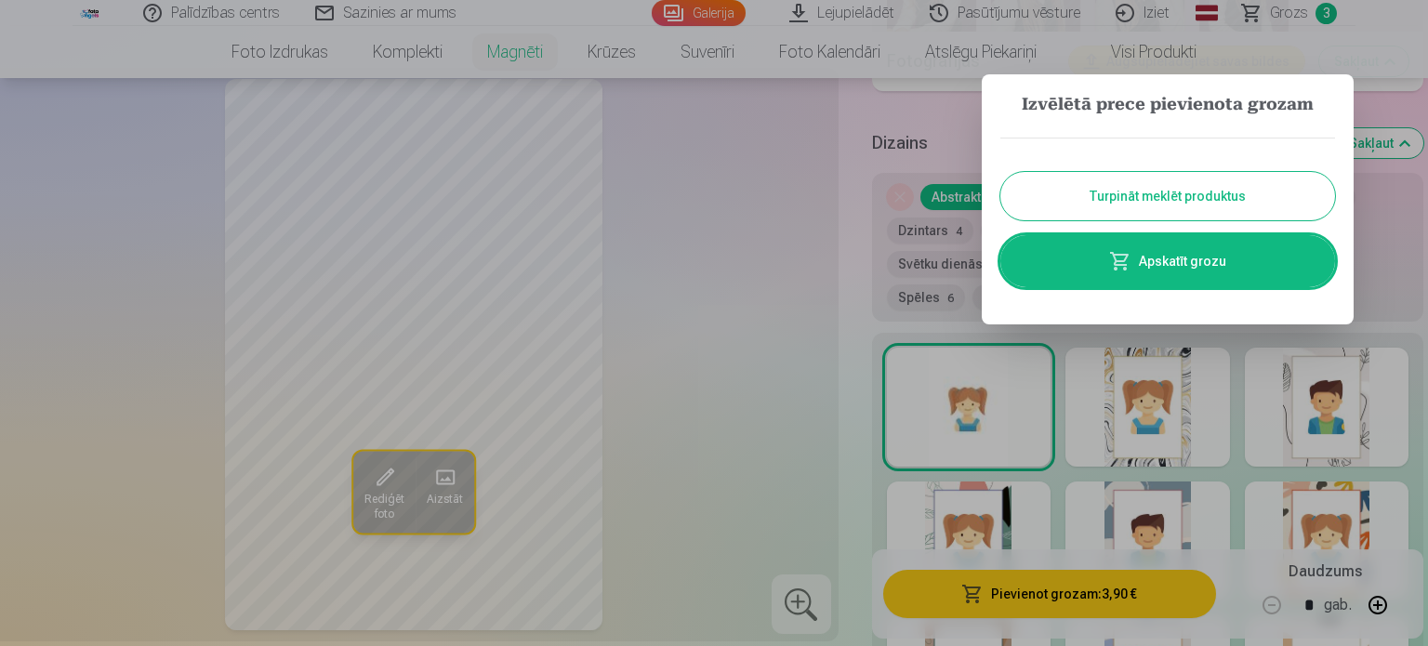
click at [1100, 199] on button "Turpināt meklēt produktus" at bounding box center [1167, 196] width 335 height 48
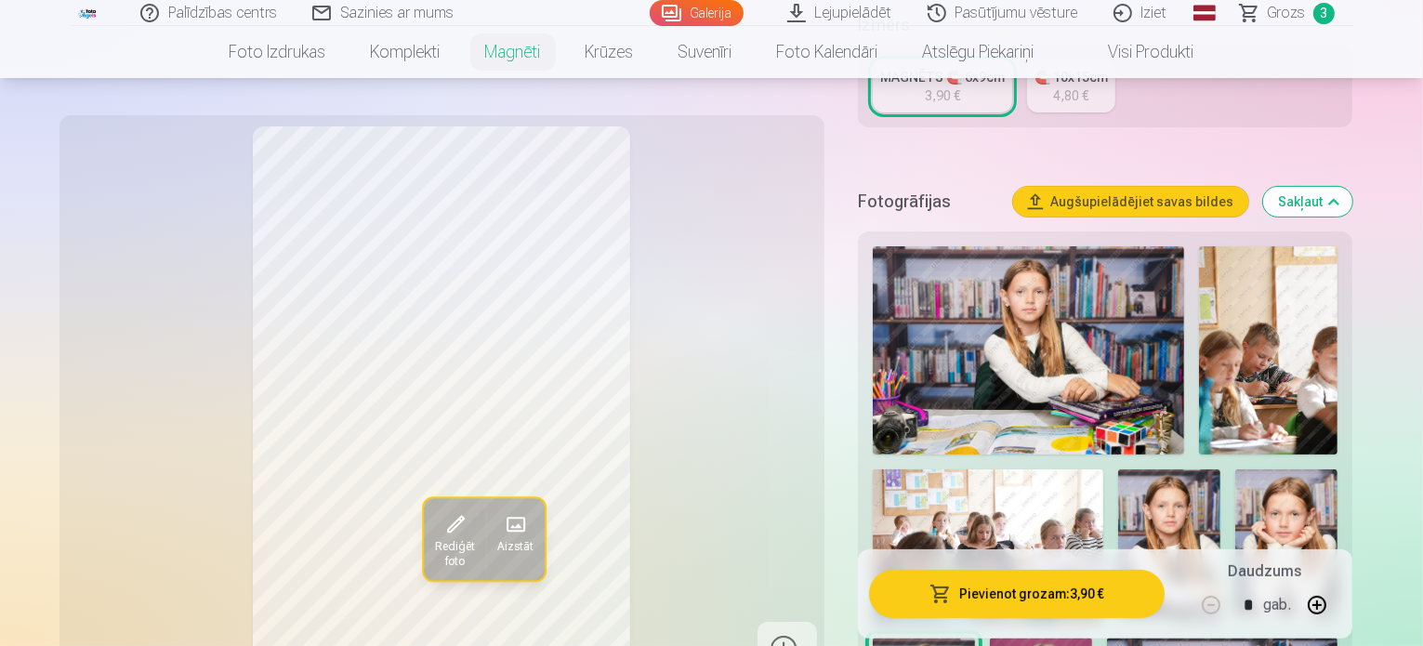
scroll to position [439, 0]
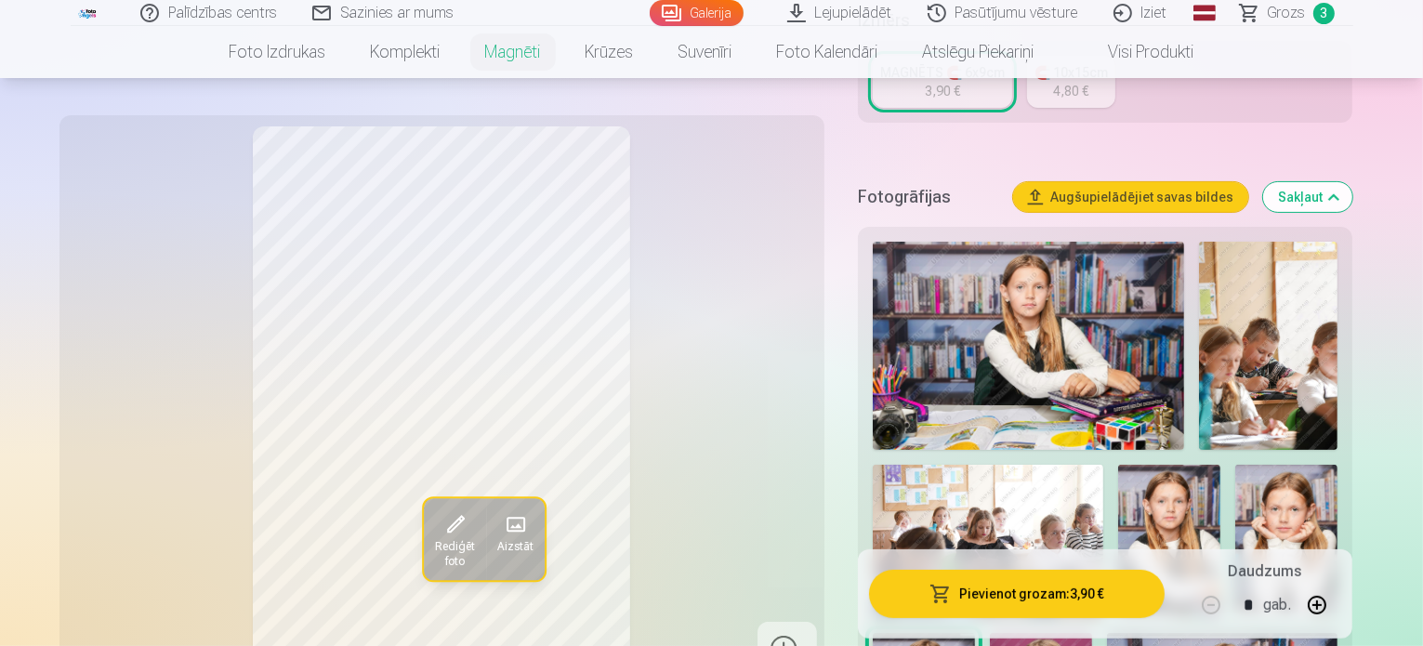
click at [982, 281] on img at bounding box center [1029, 346] width 312 height 208
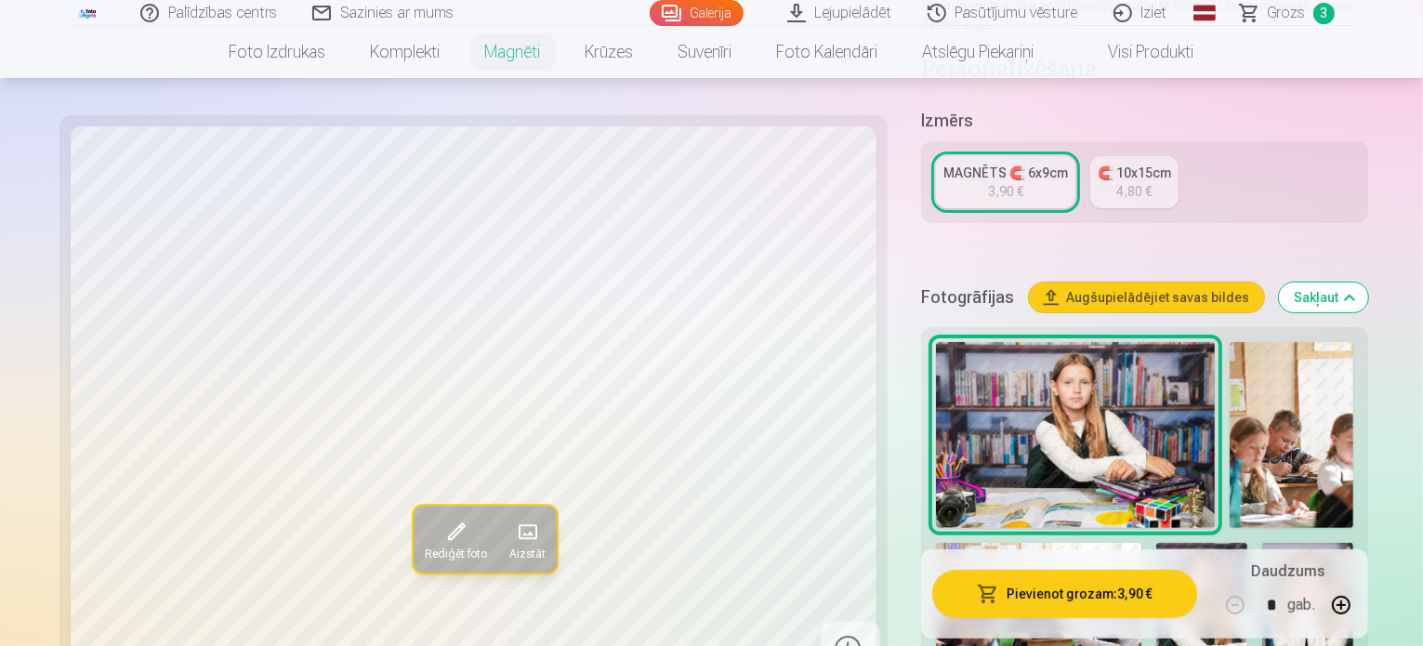
scroll to position [397, 0]
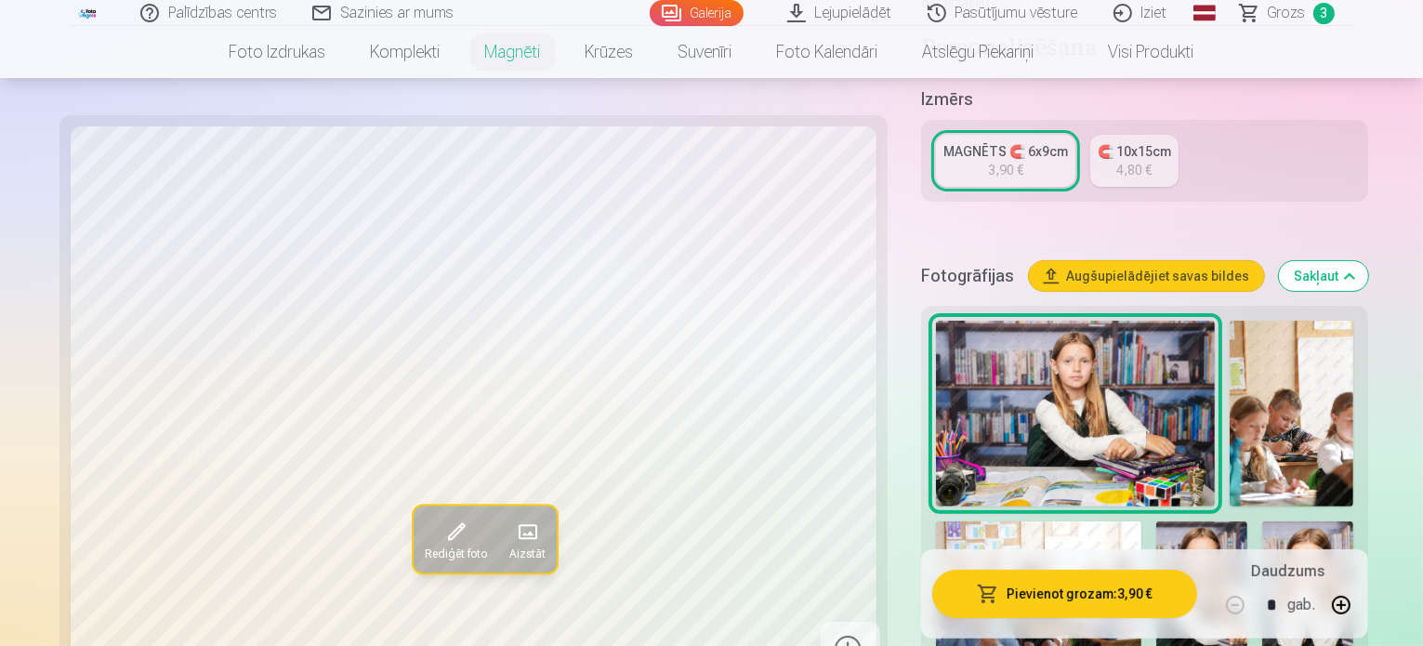
click at [1157, 522] on img at bounding box center [1202, 590] width 91 height 137
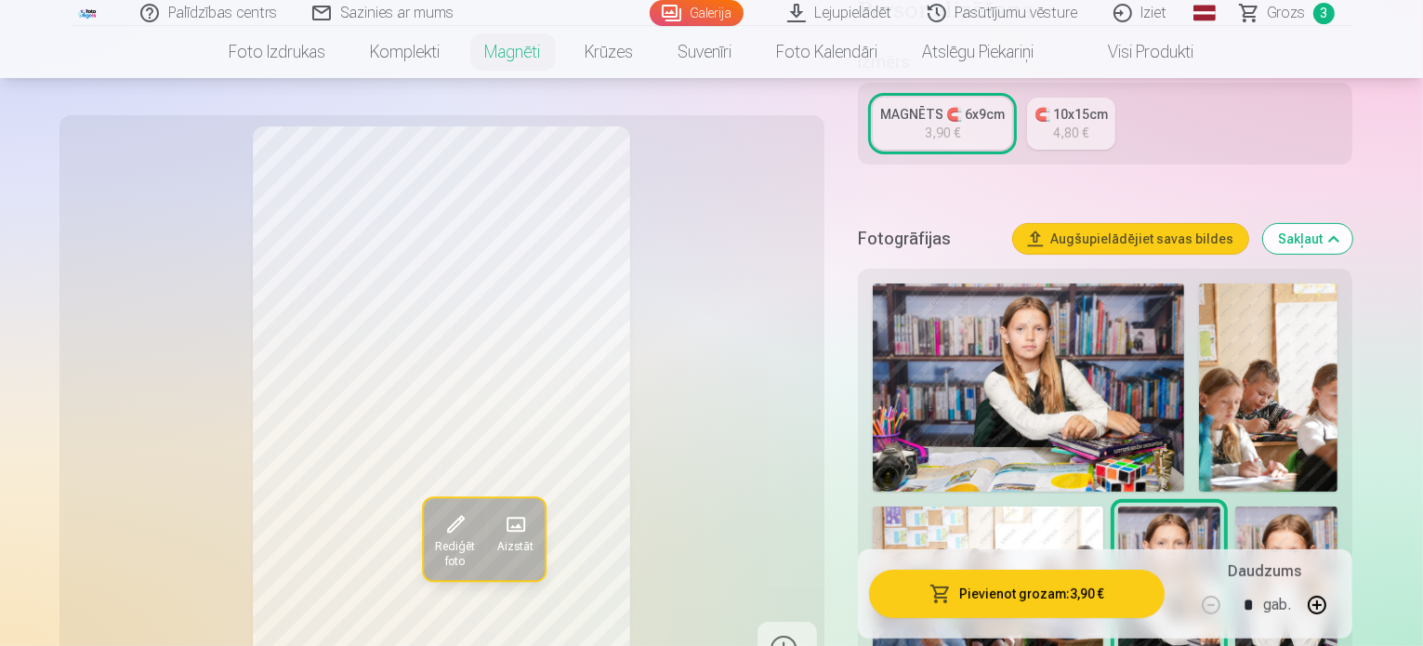
click at [1236, 507] on img at bounding box center [1287, 583] width 102 height 153
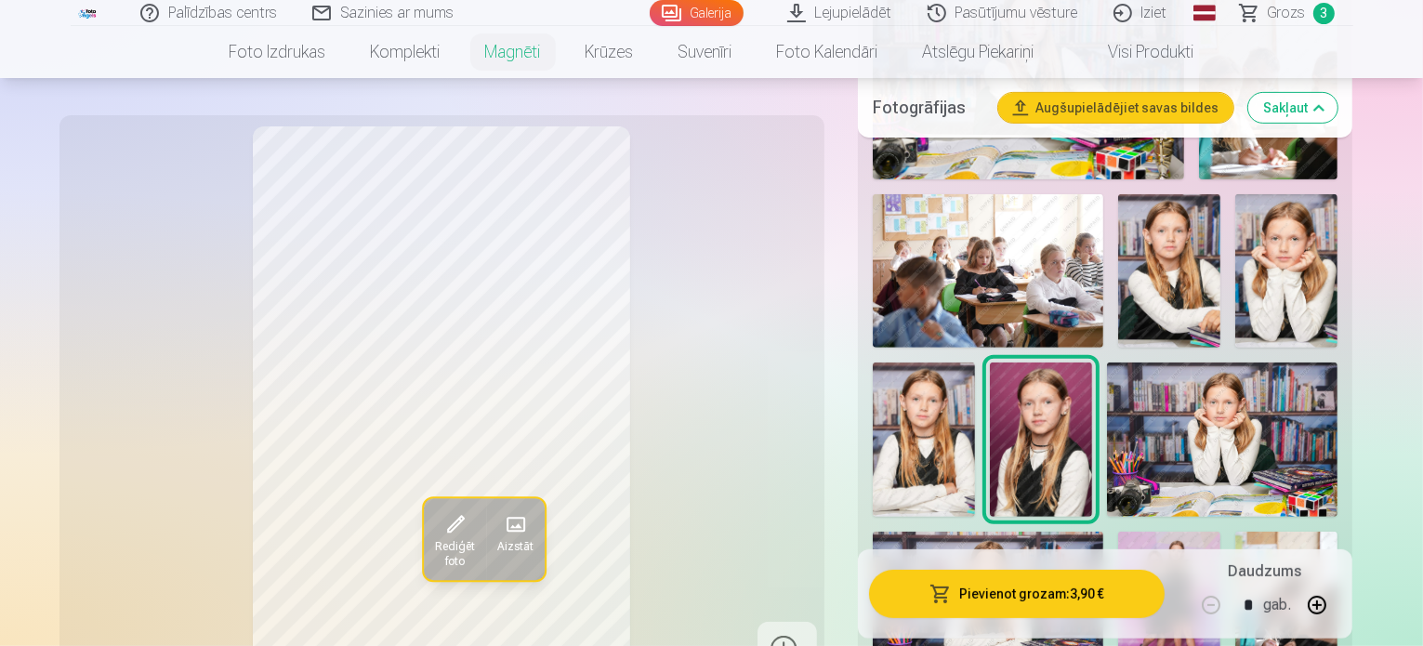
scroll to position [710, 0]
click at [1104, 531] on img at bounding box center [988, 607] width 231 height 153
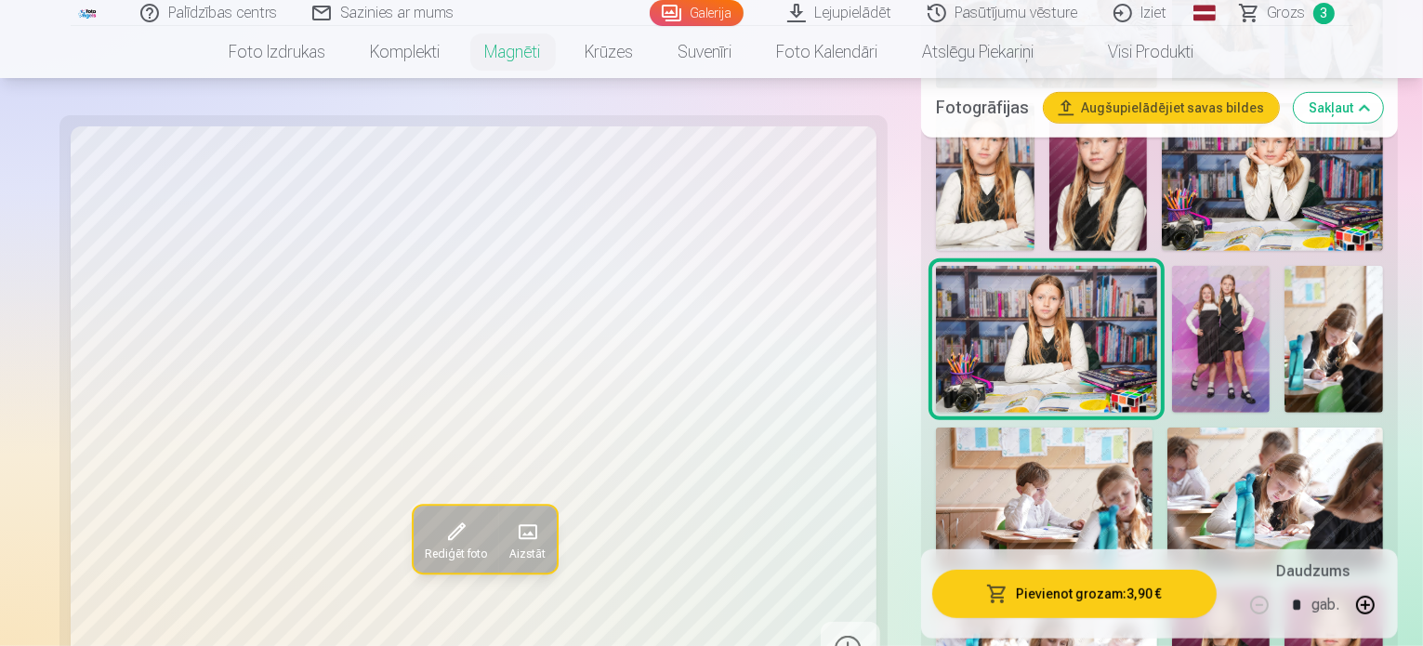
scroll to position [973, 0]
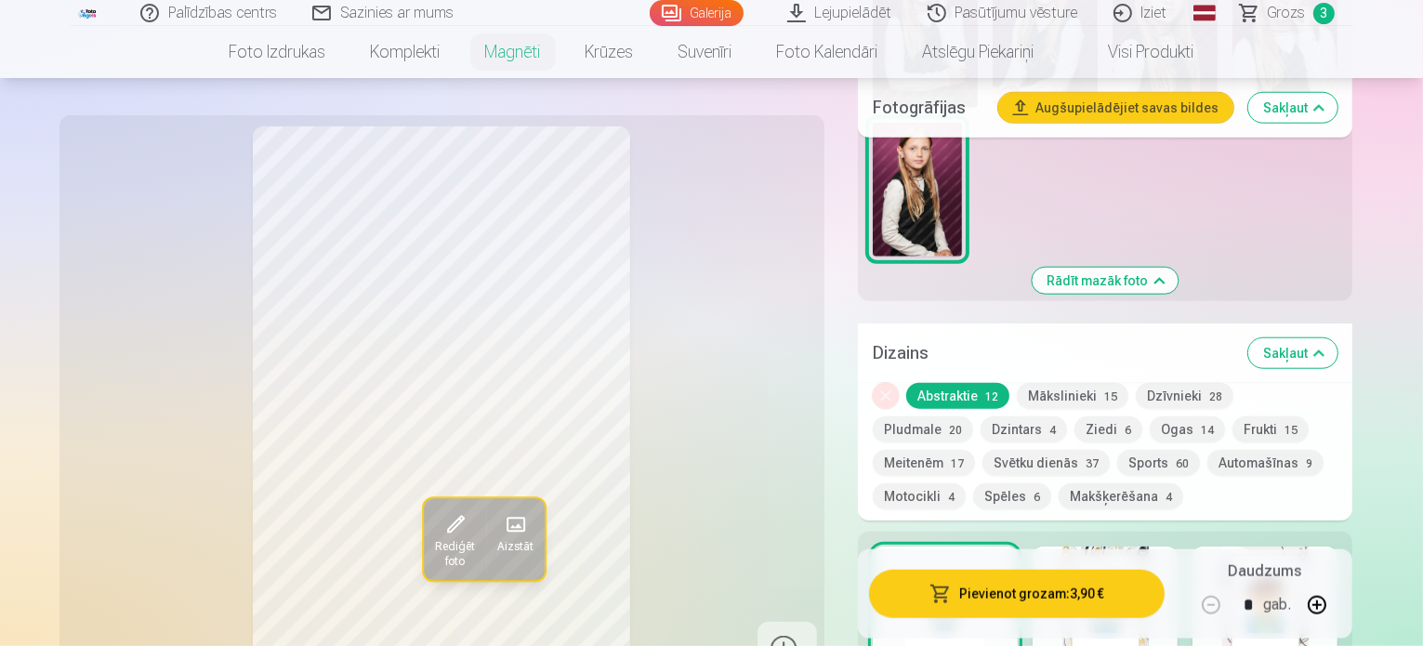
scroll to position [1786, 0]
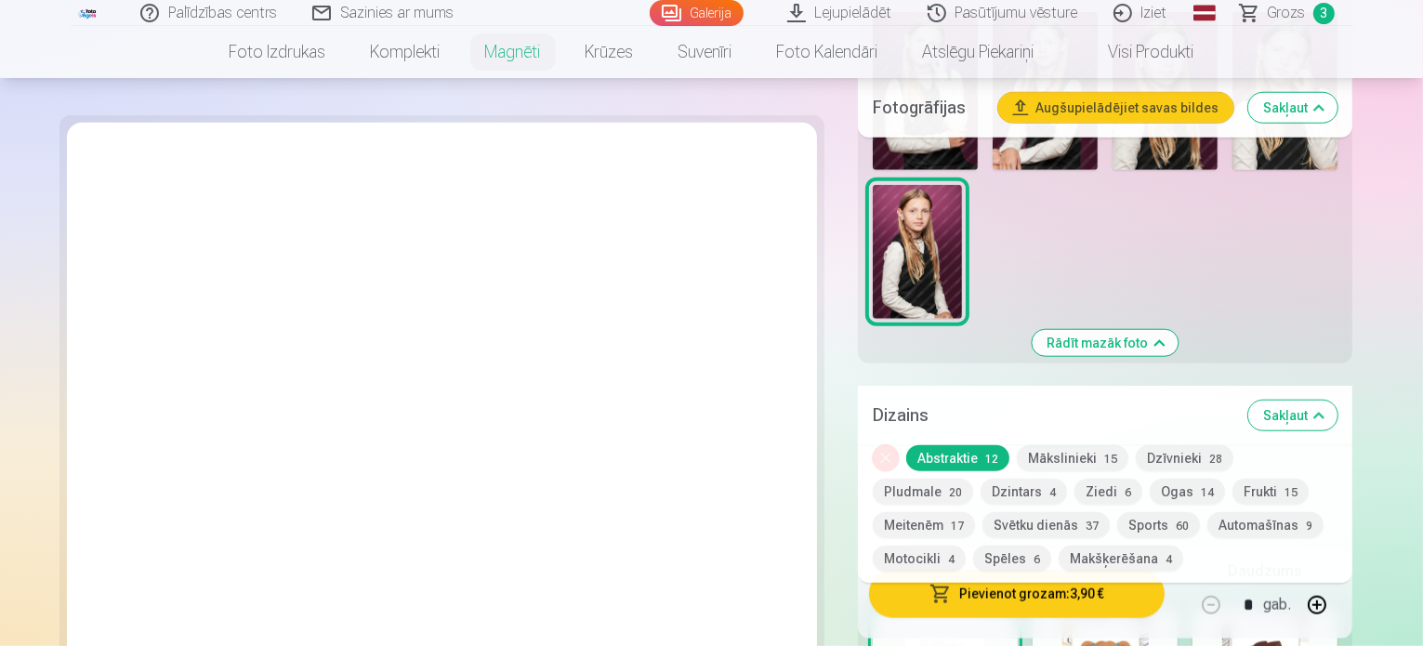
scroll to position [1740, 0]
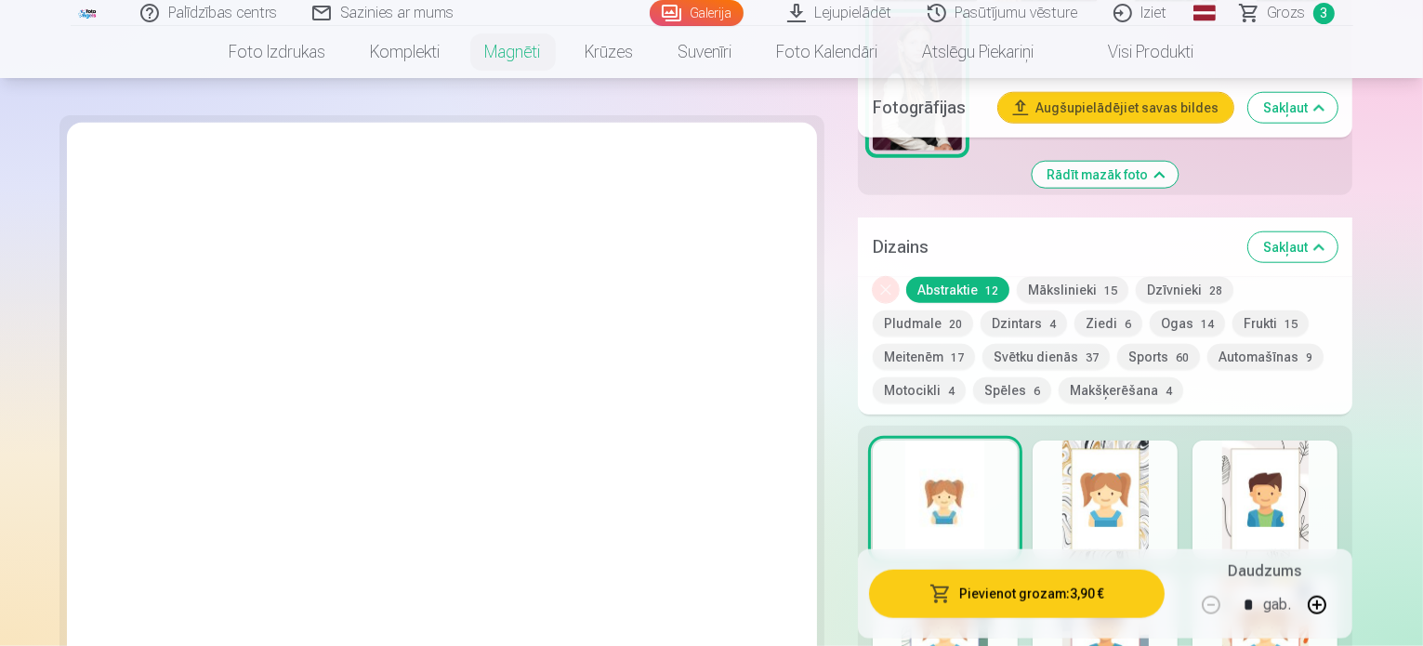
scroll to position [1901, 0]
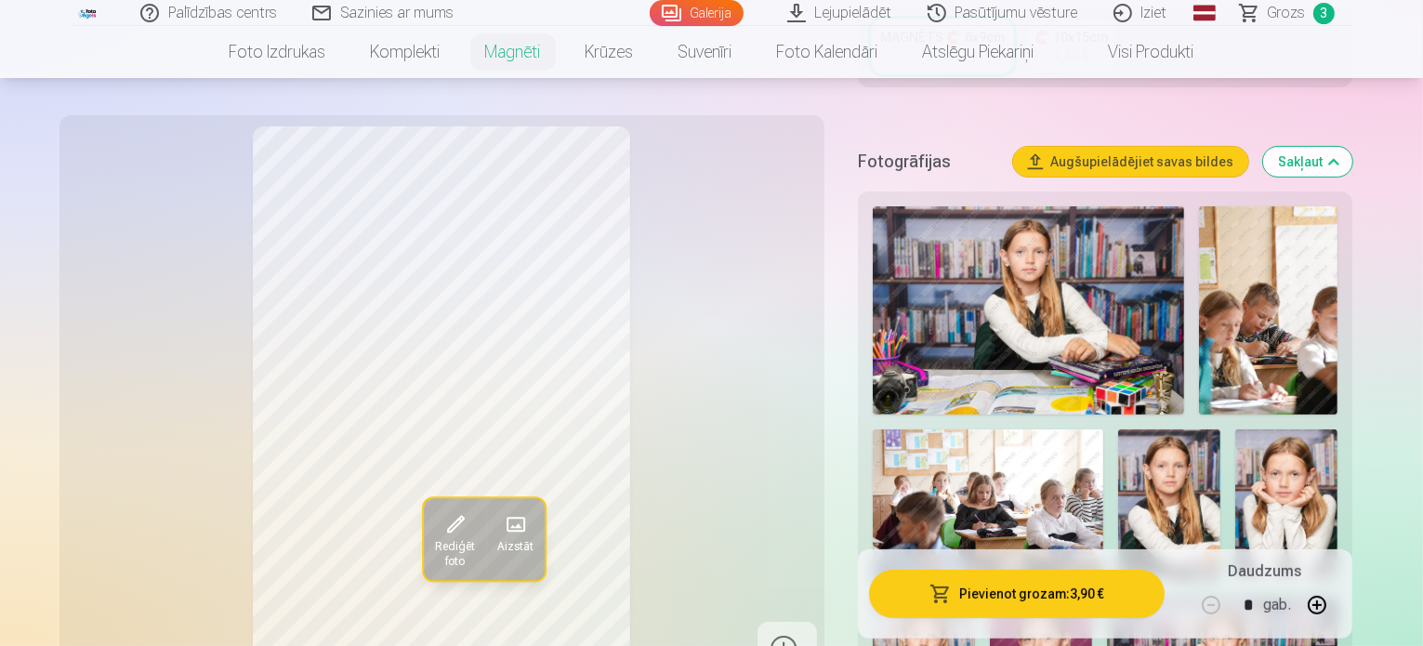
scroll to position [475, 0]
click at [1030, 263] on img at bounding box center [1029, 309] width 312 height 208
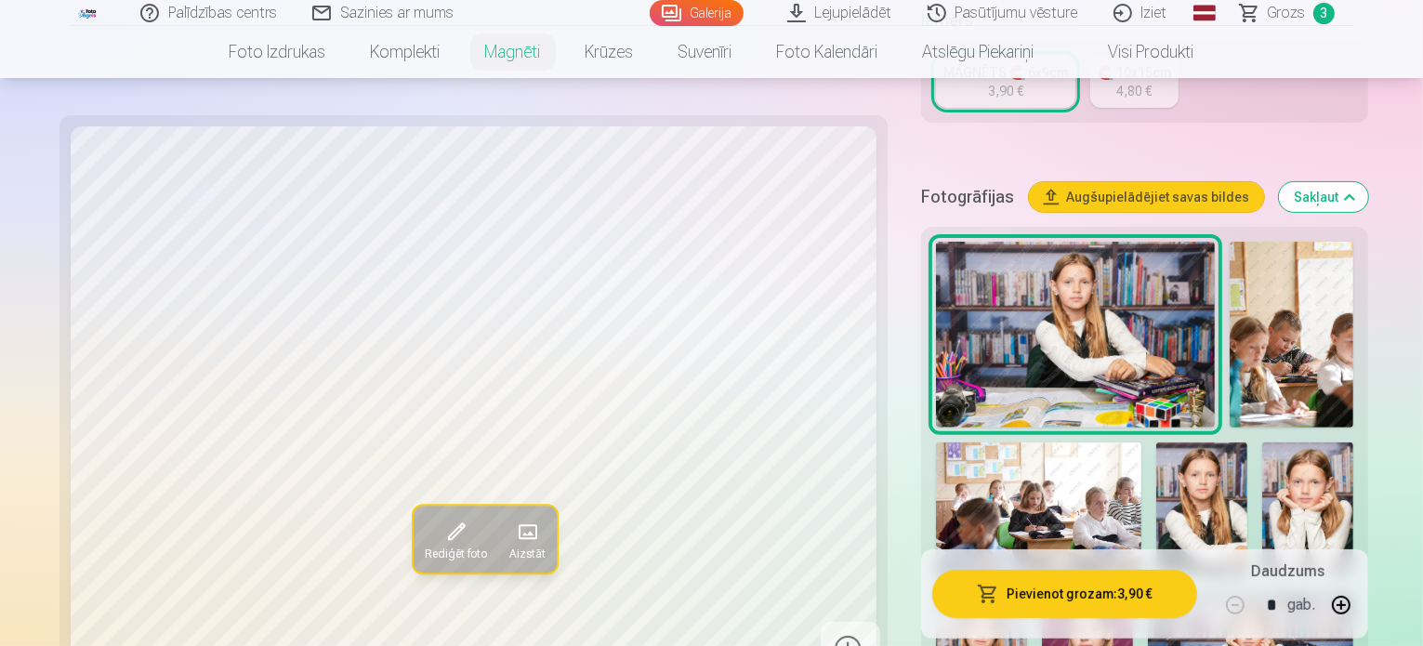
scroll to position [479, 0]
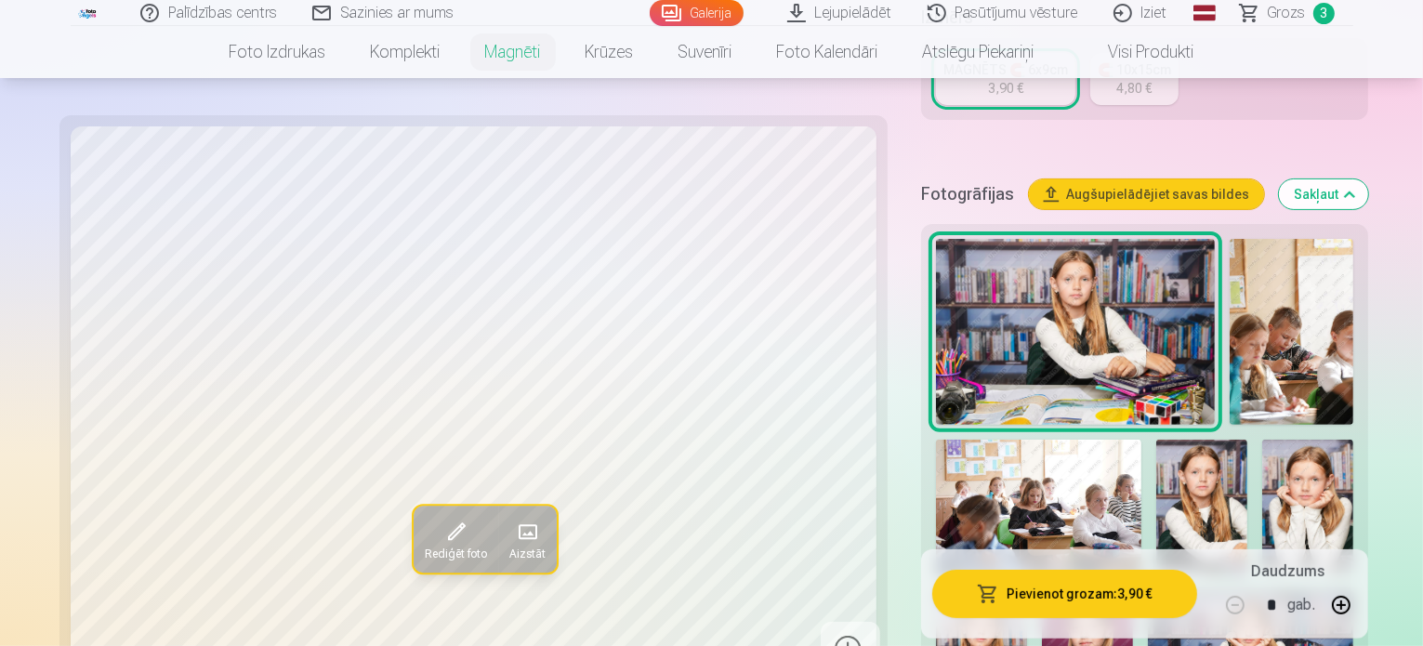
click at [1285, 14] on span "Grozs" at bounding box center [1287, 13] width 38 height 22
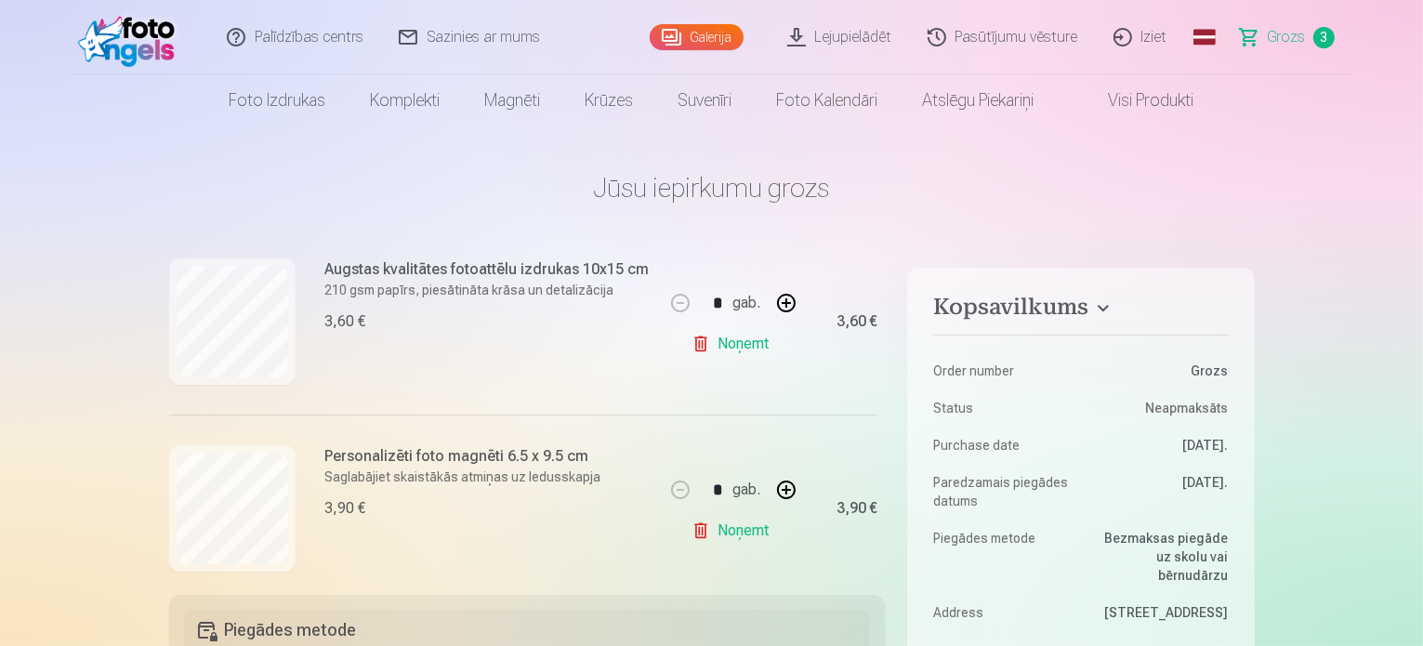
scroll to position [448, 0]
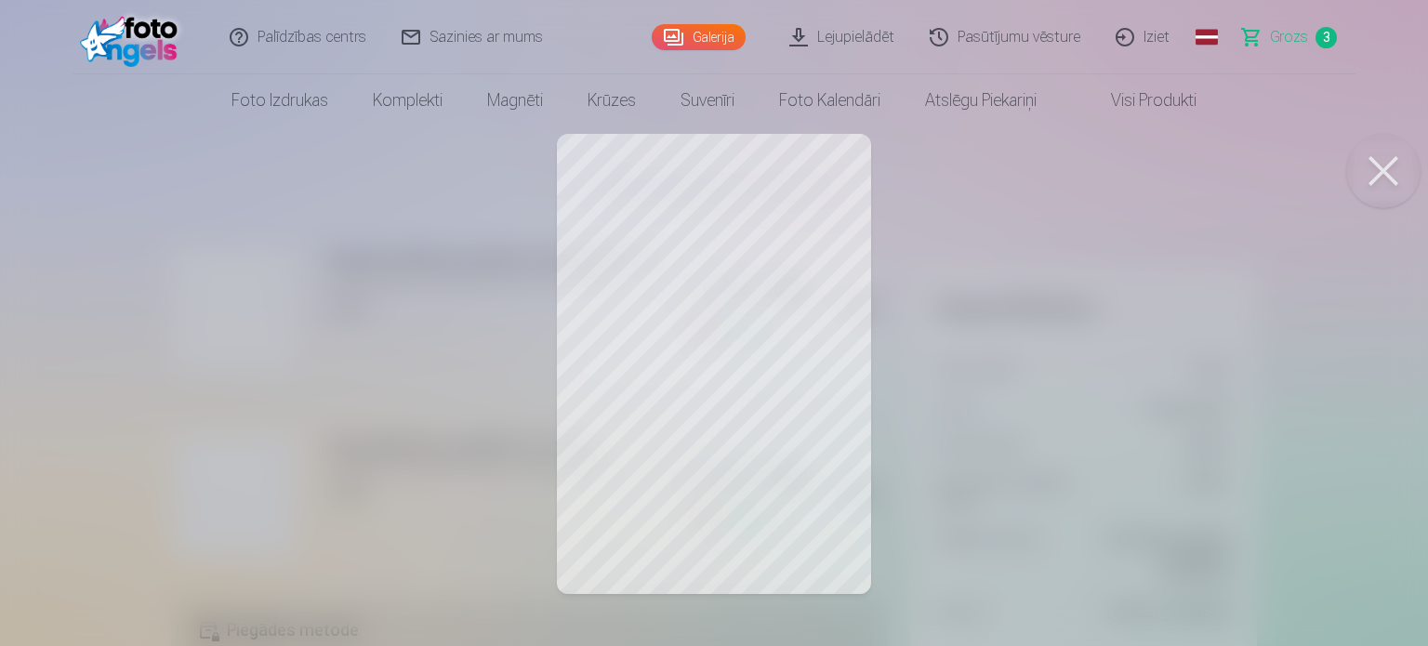
click at [760, 308] on div at bounding box center [714, 323] width 1428 height 646
click at [1389, 161] on button at bounding box center [1383, 171] width 74 height 74
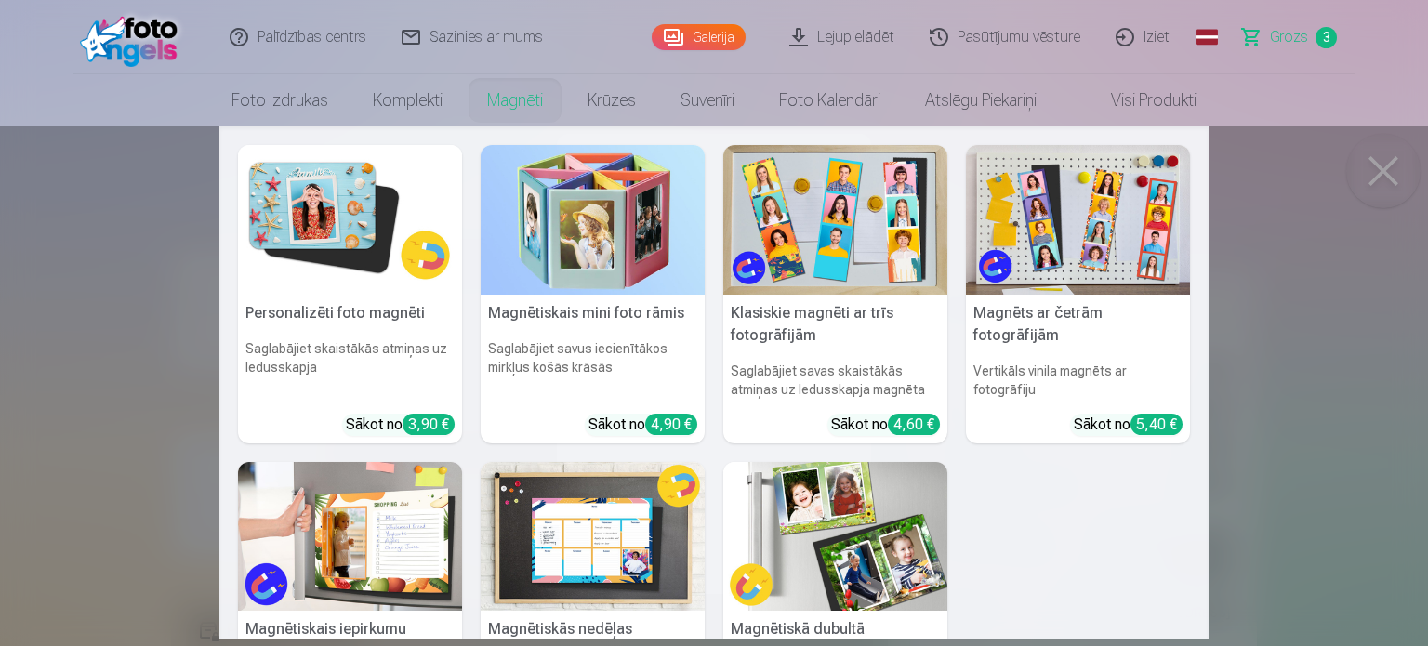
click at [507, 107] on link "Magnēti" at bounding box center [515, 100] width 100 height 52
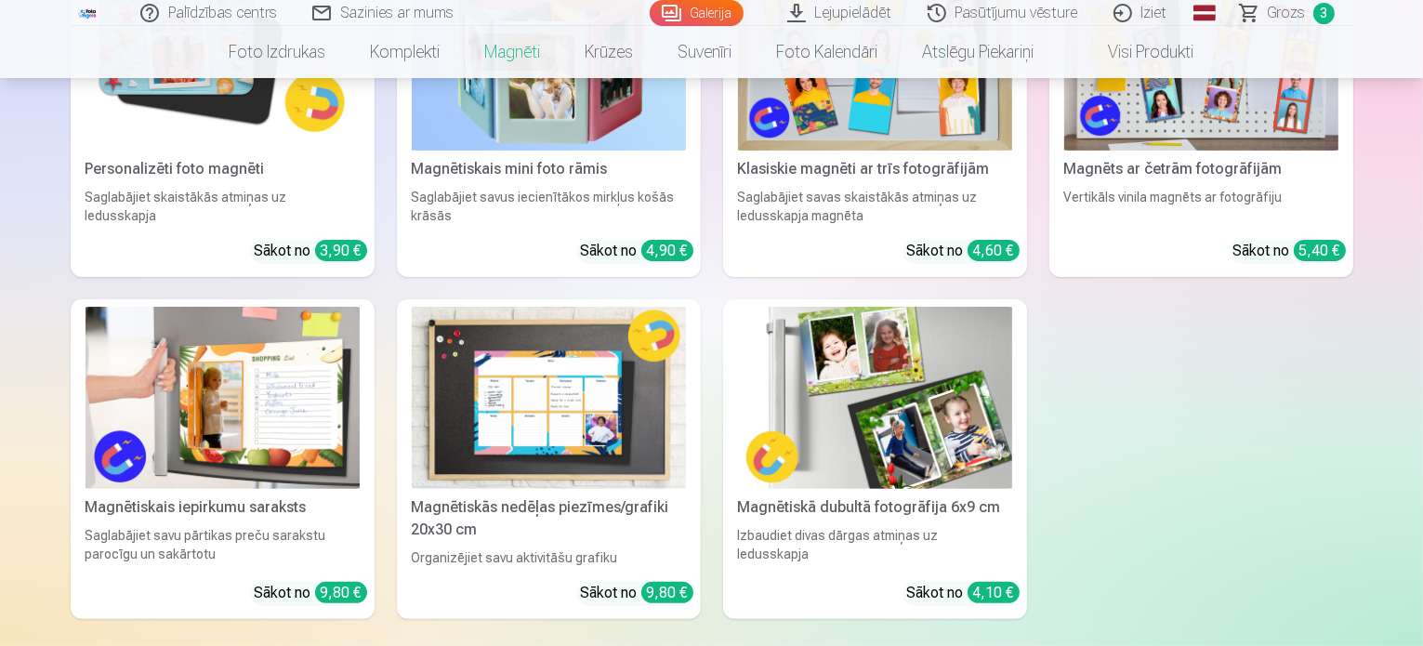
scroll to position [407, 0]
click at [563, 420] on img at bounding box center [549, 399] width 274 height 183
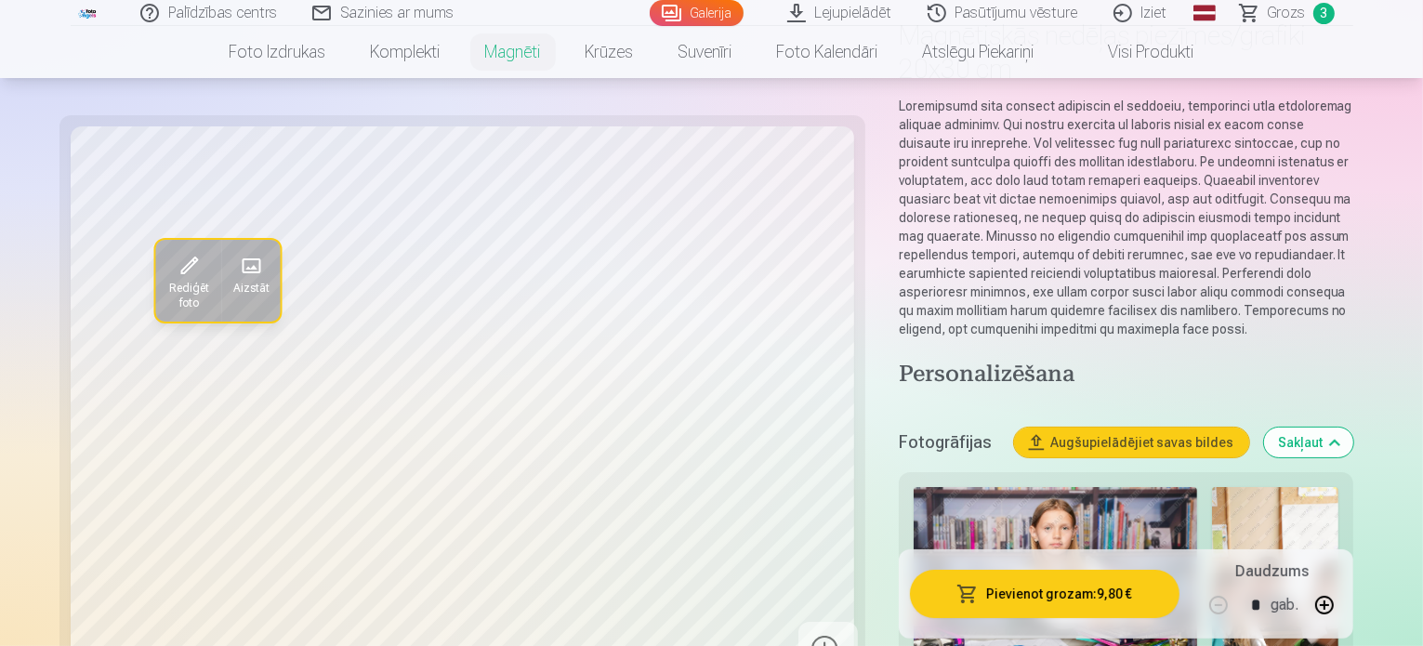
scroll to position [156, 0]
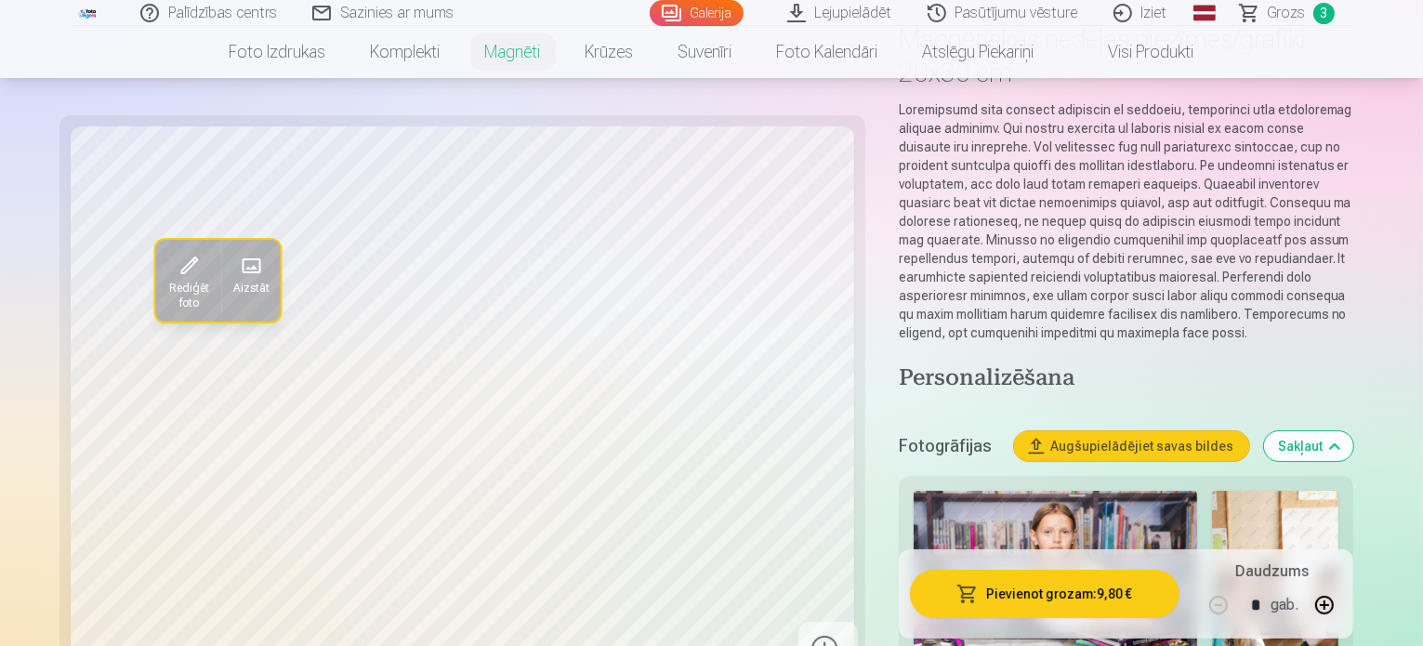
click at [1011, 491] on img at bounding box center [1056, 585] width 284 height 189
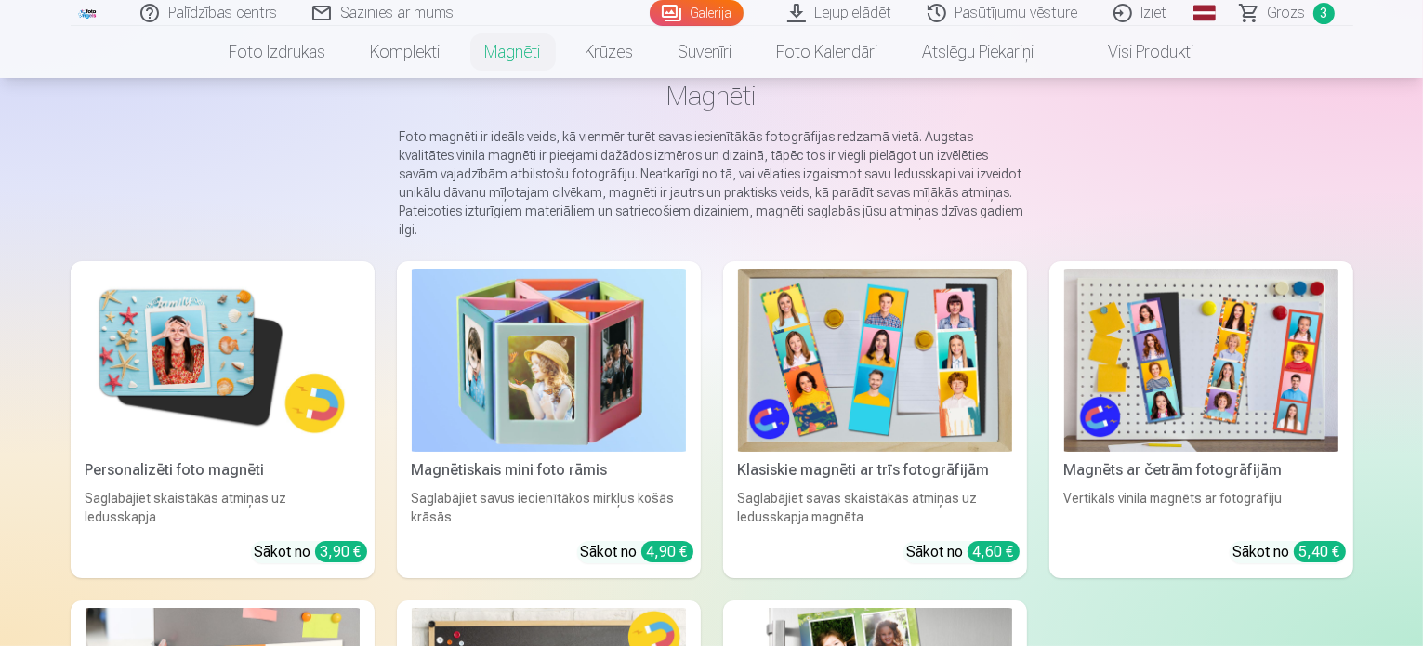
scroll to position [108, 0]
click at [1263, 364] on img at bounding box center [1201, 359] width 274 height 183
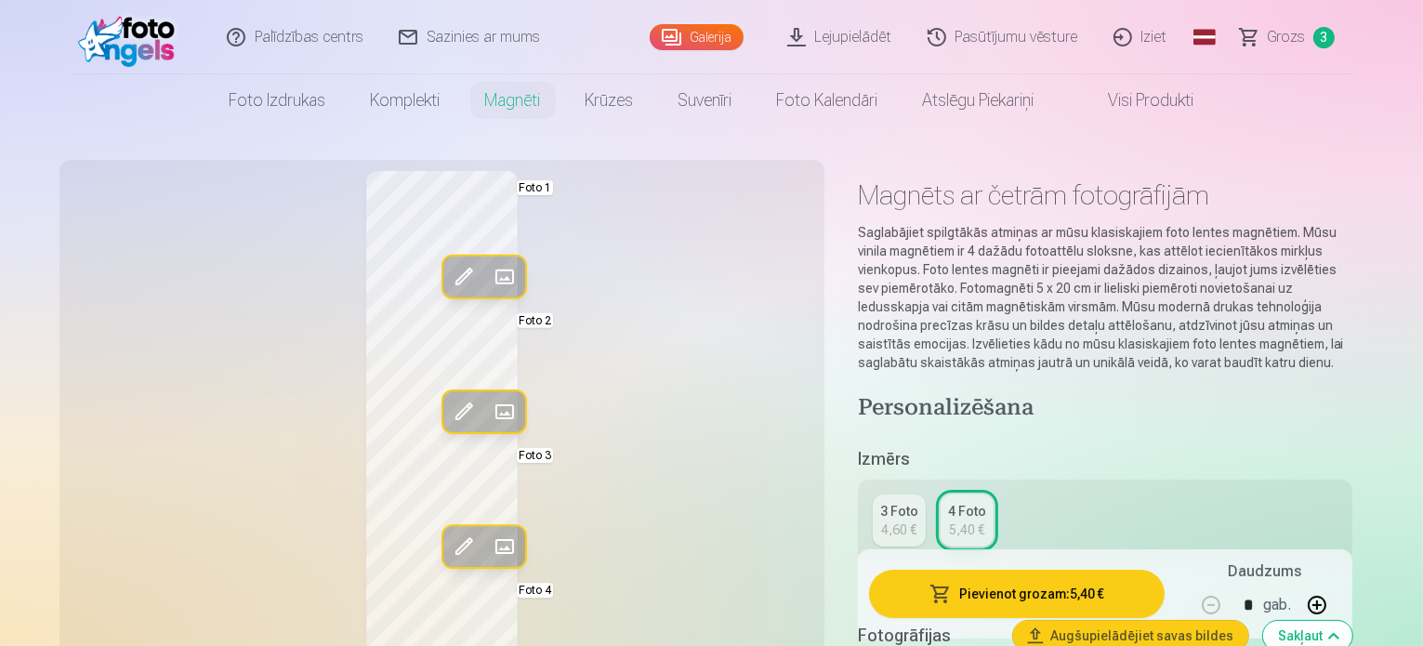
click at [448, 274] on span at bounding box center [463, 277] width 30 height 30
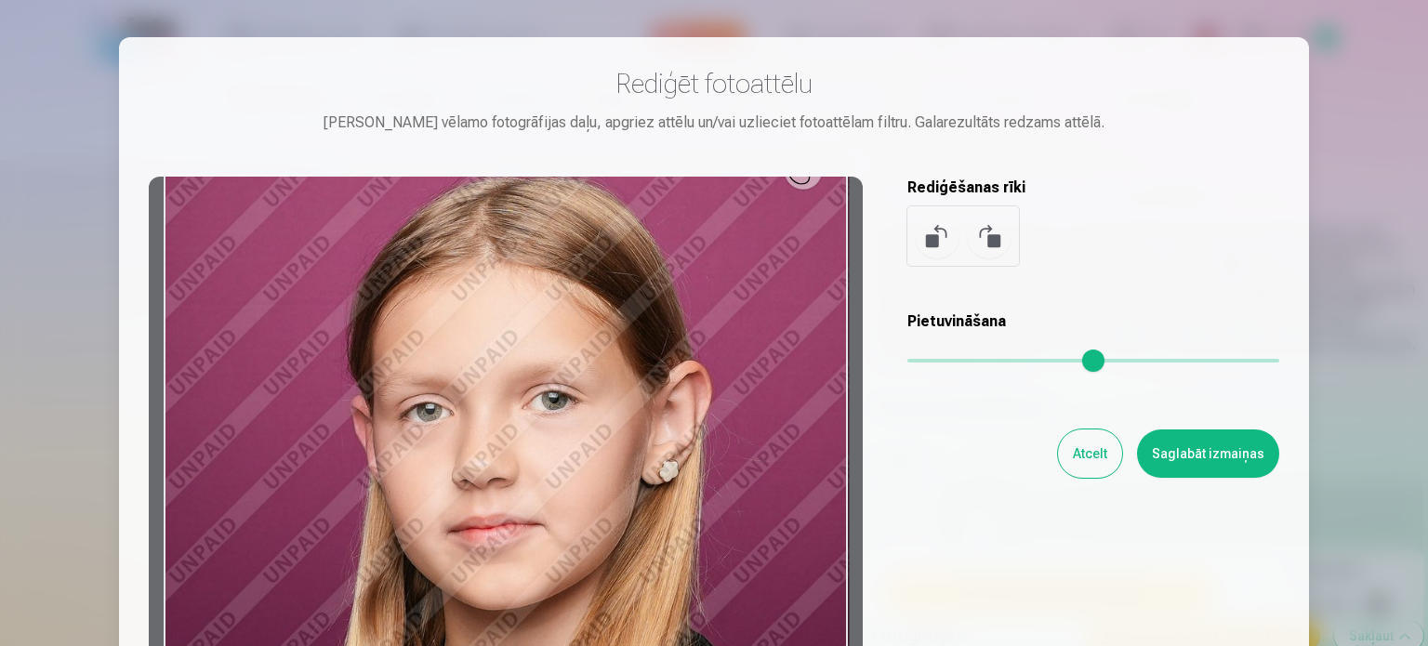
click at [1077, 457] on button "Atcelt" at bounding box center [1090, 454] width 64 height 48
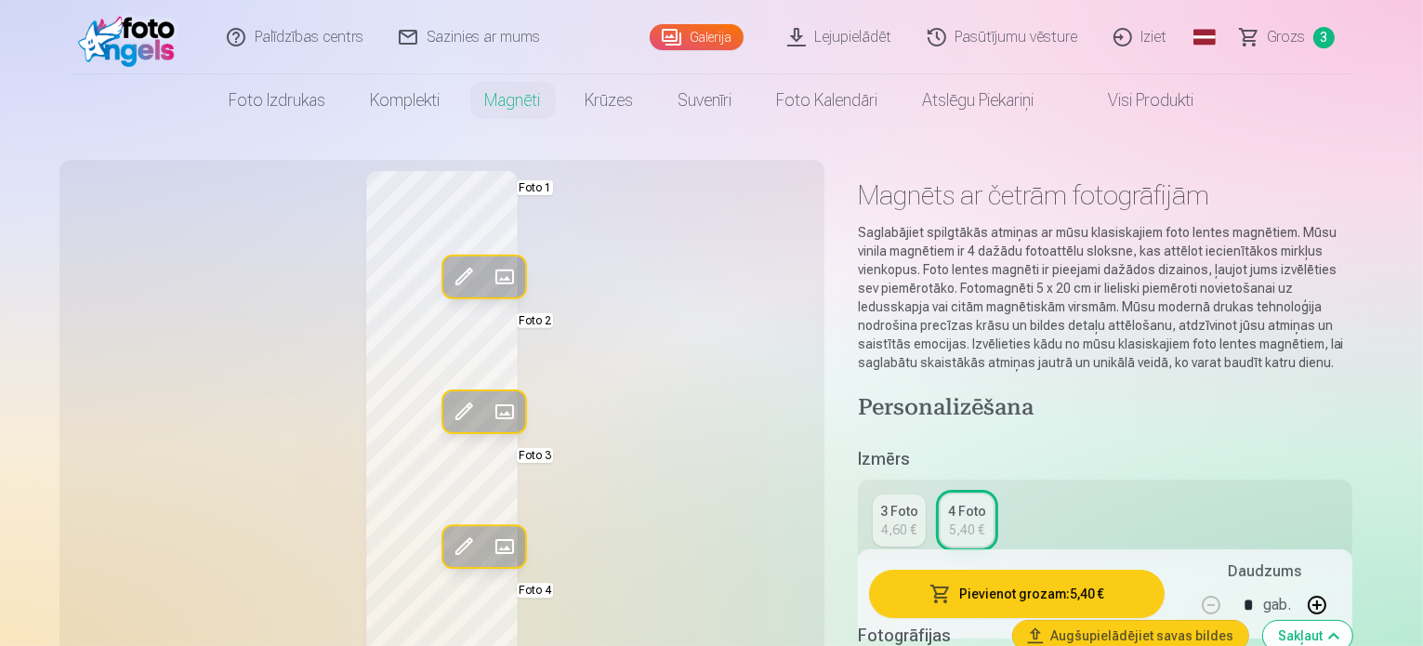
click at [489, 282] on span at bounding box center [504, 277] width 30 height 30
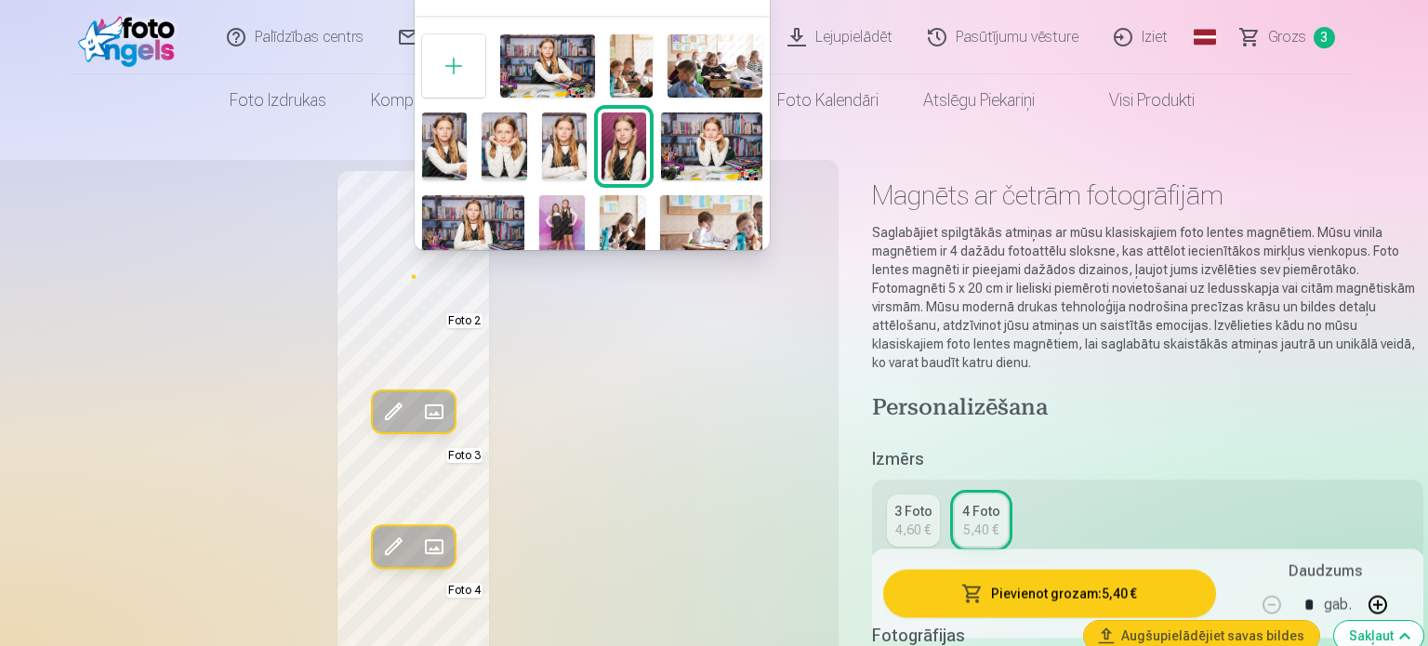
click at [550, 52] on img at bounding box center [547, 65] width 95 height 63
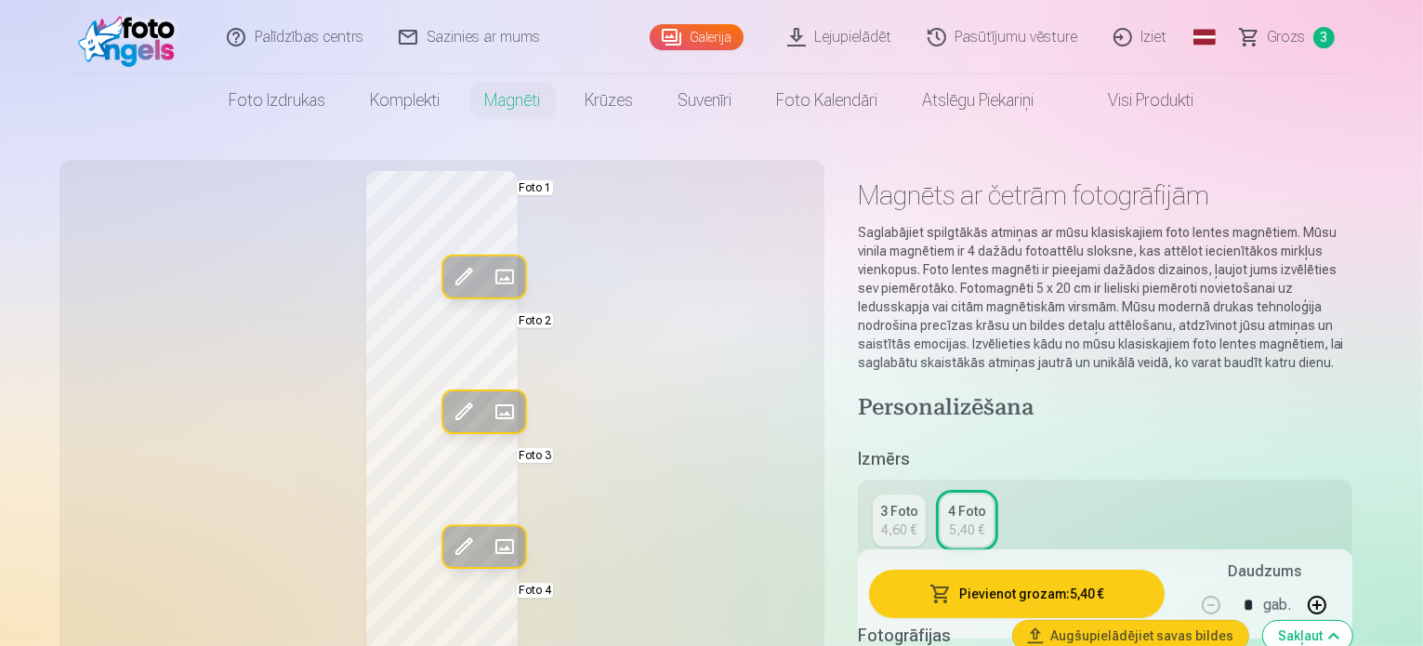
click at [489, 409] on span at bounding box center [504, 412] width 30 height 30
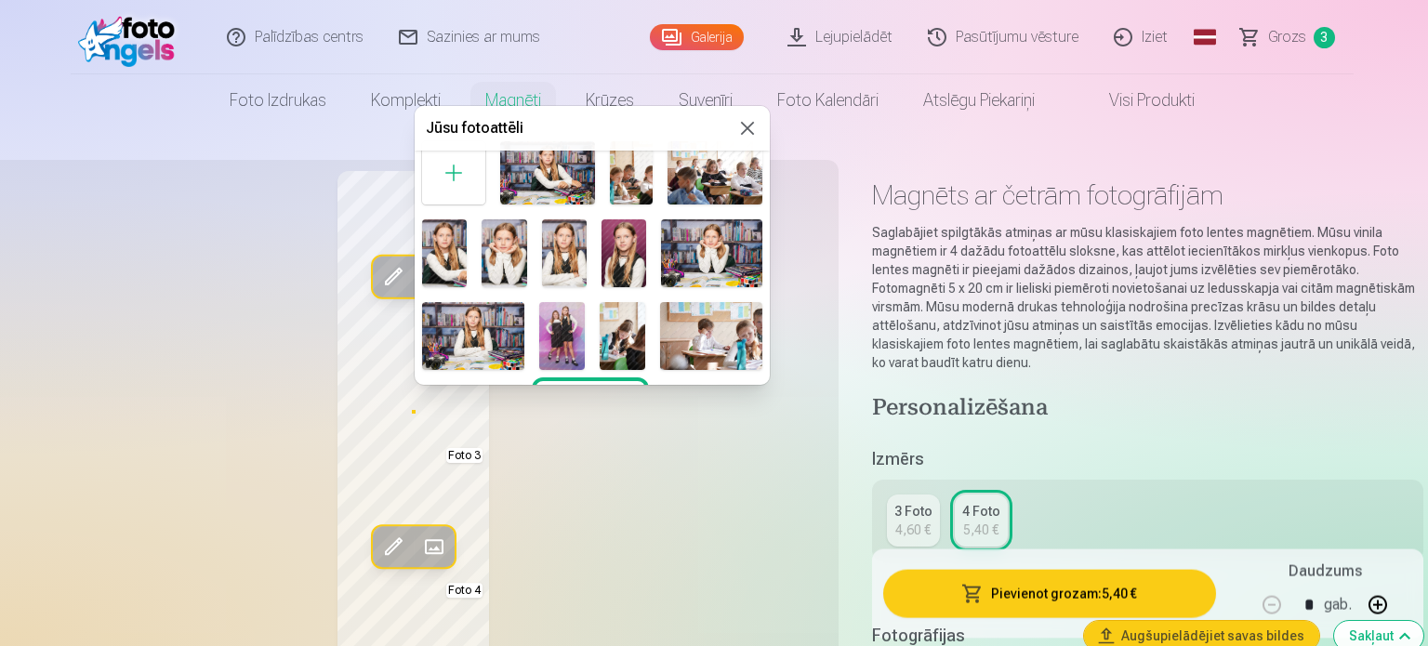
scroll to position [29, 0]
click at [633, 324] on img at bounding box center [623, 335] width 46 height 68
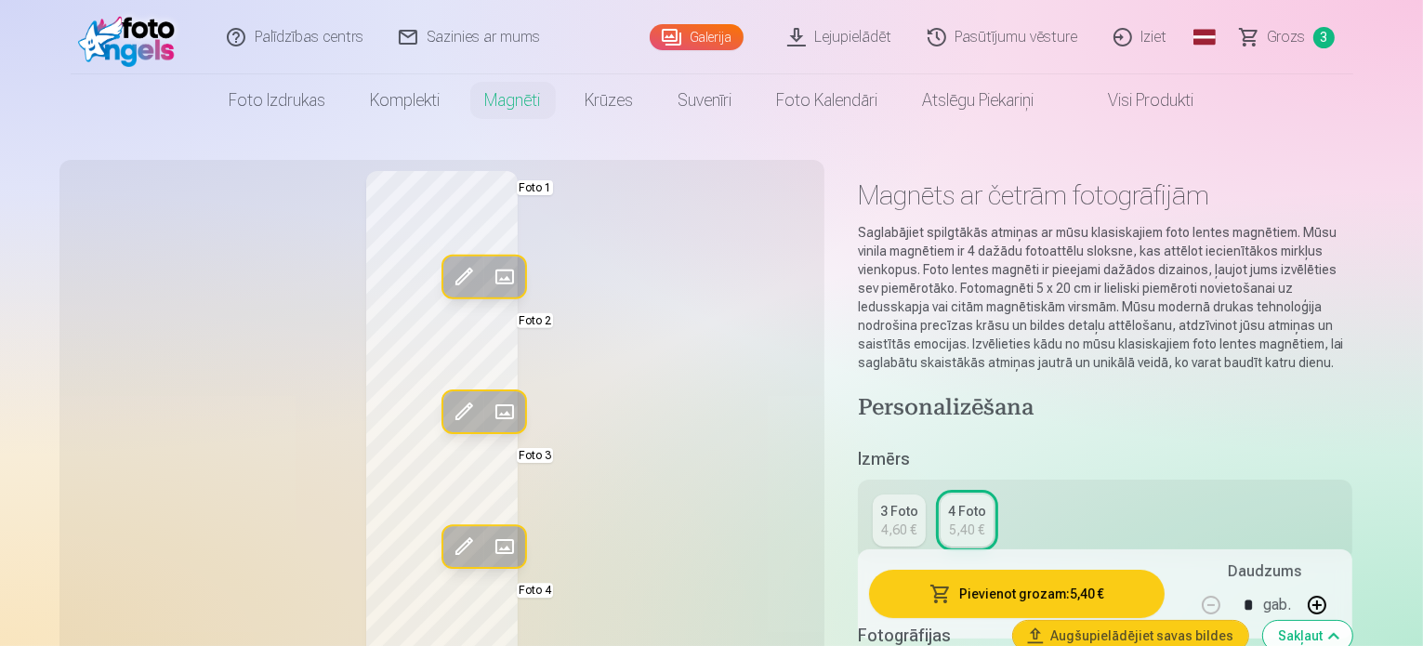
click at [489, 544] on span at bounding box center [504, 547] width 30 height 30
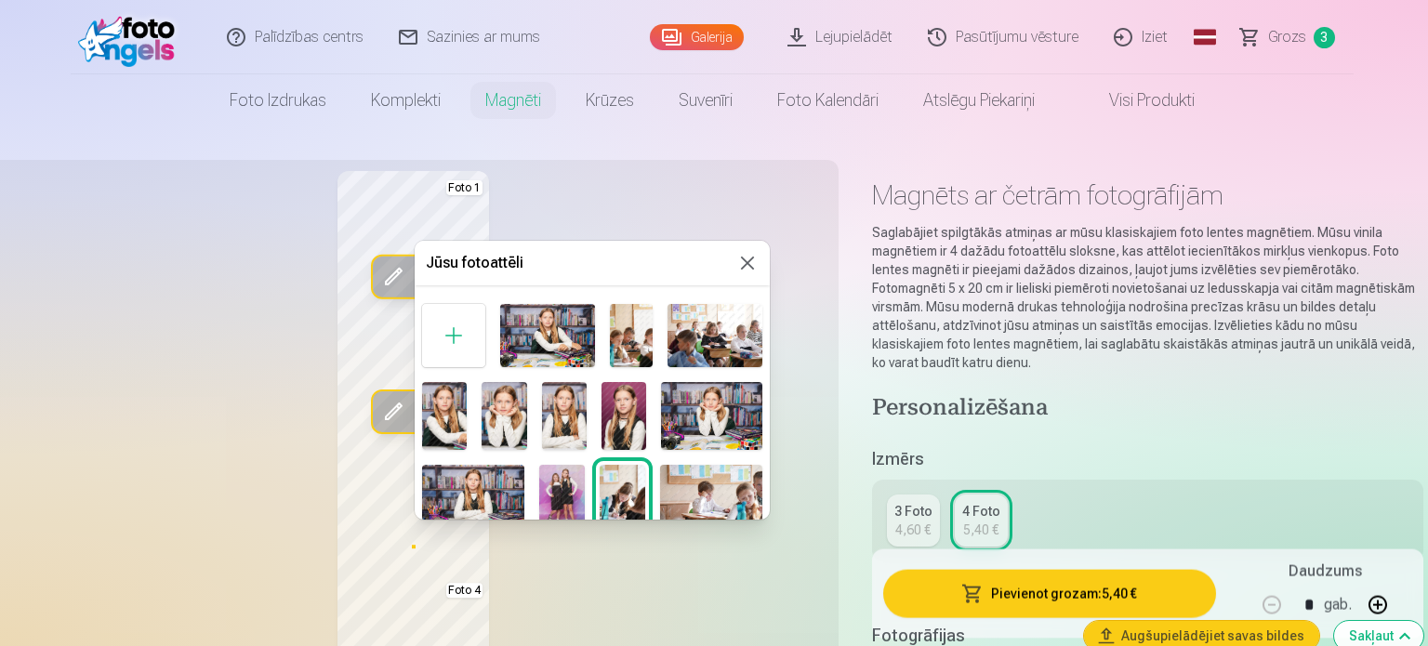
click at [470, 496] on img at bounding box center [473, 499] width 102 height 68
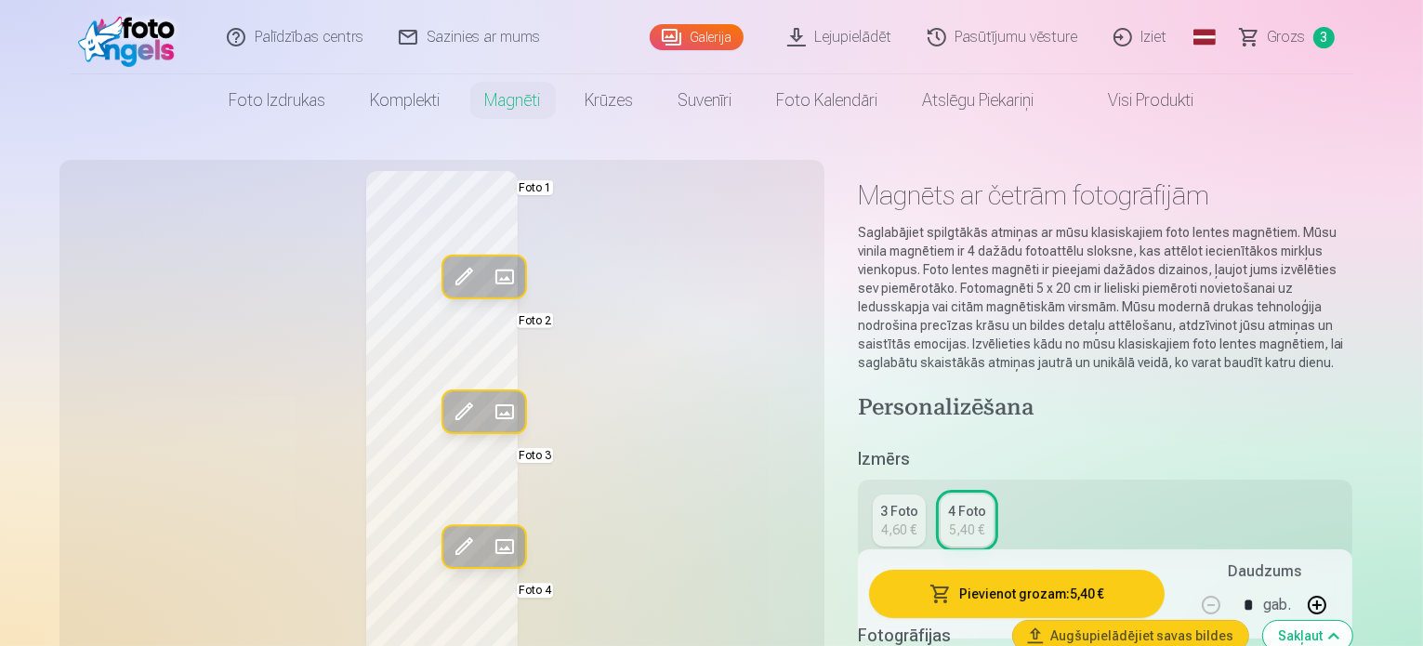
click at [489, 543] on span at bounding box center [504, 547] width 30 height 30
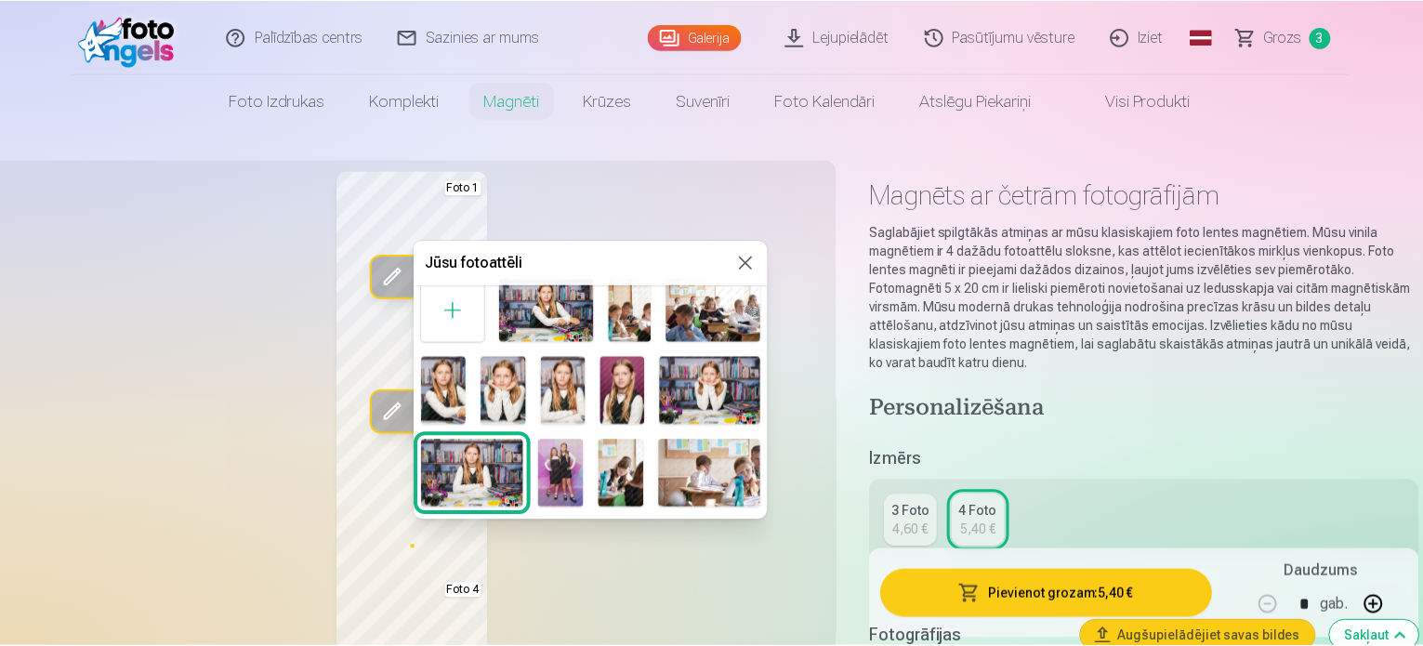
scroll to position [30, 0]
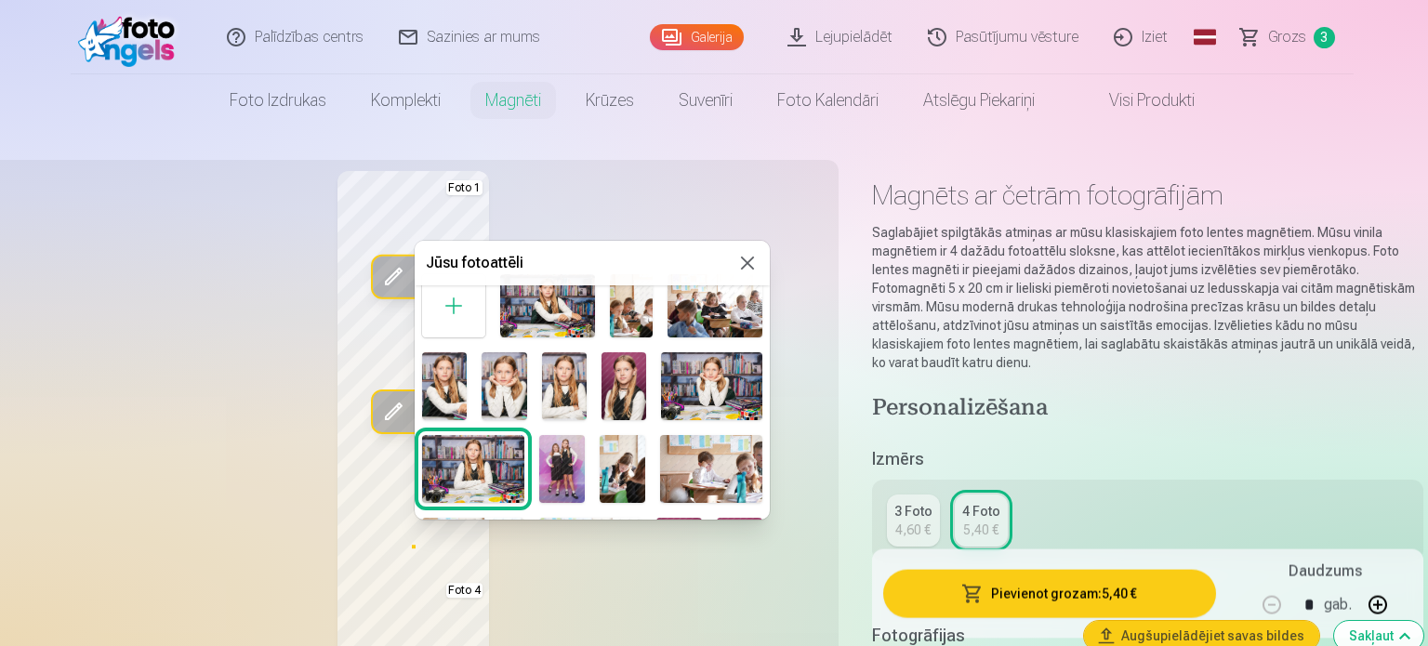
click at [433, 386] on img at bounding box center [444, 385] width 45 height 67
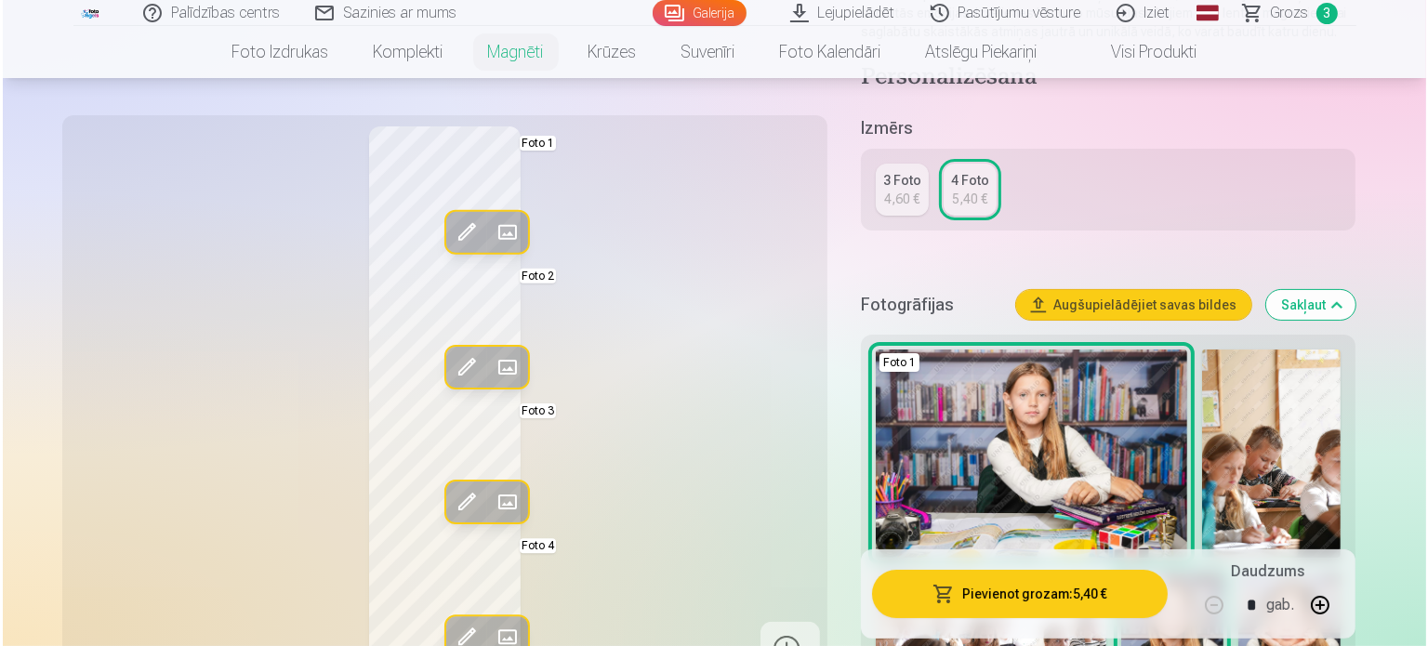
scroll to position [345, 0]
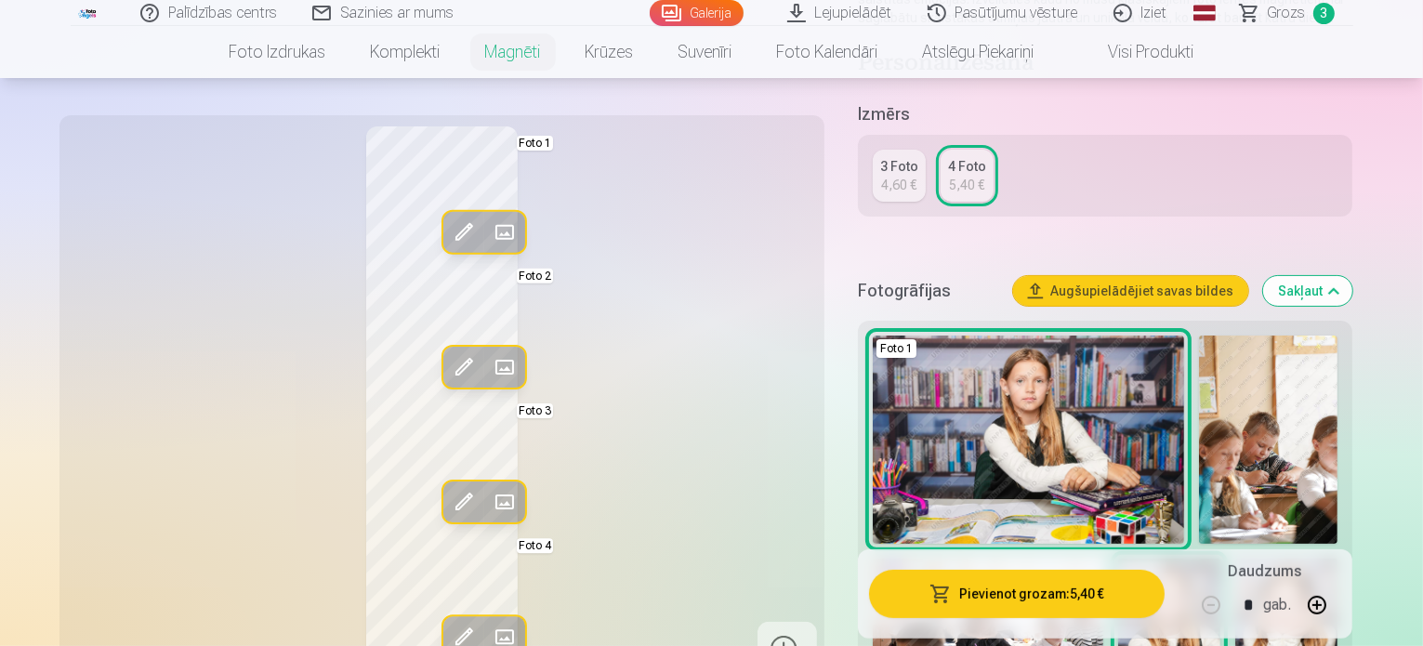
click at [489, 637] on span at bounding box center [504, 638] width 30 height 30
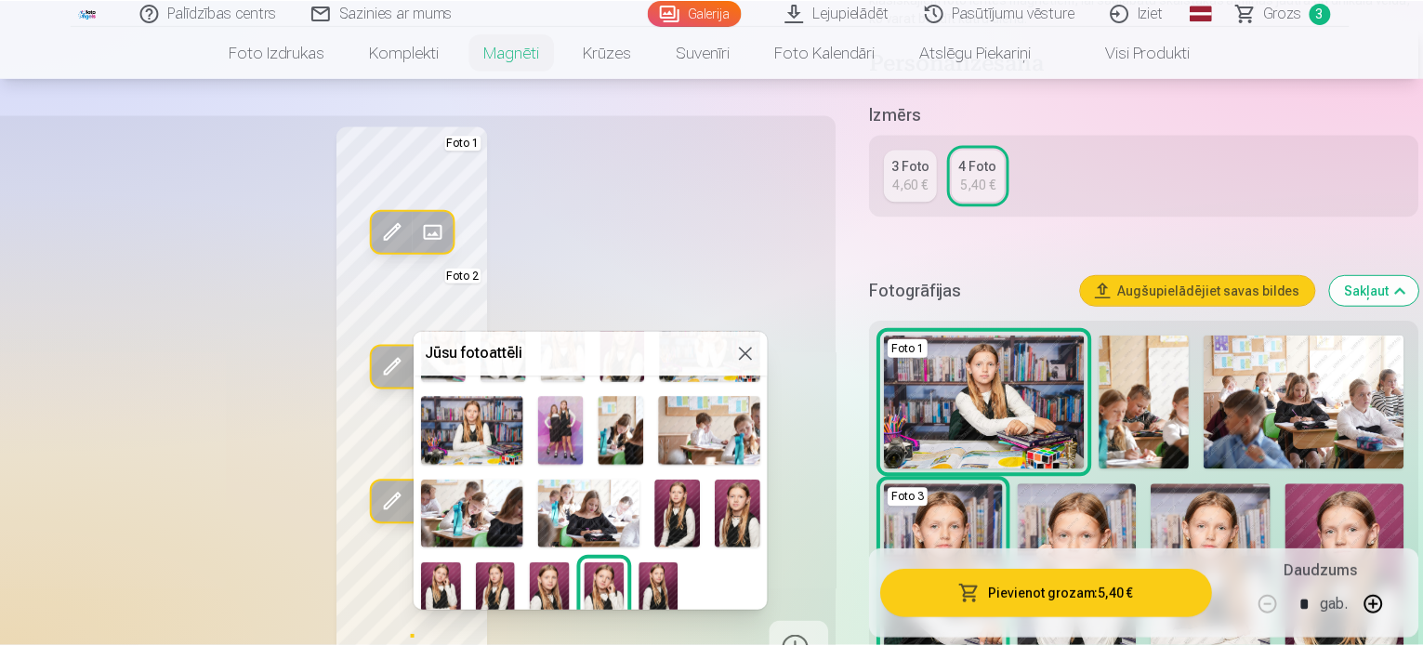
scroll to position [174, 0]
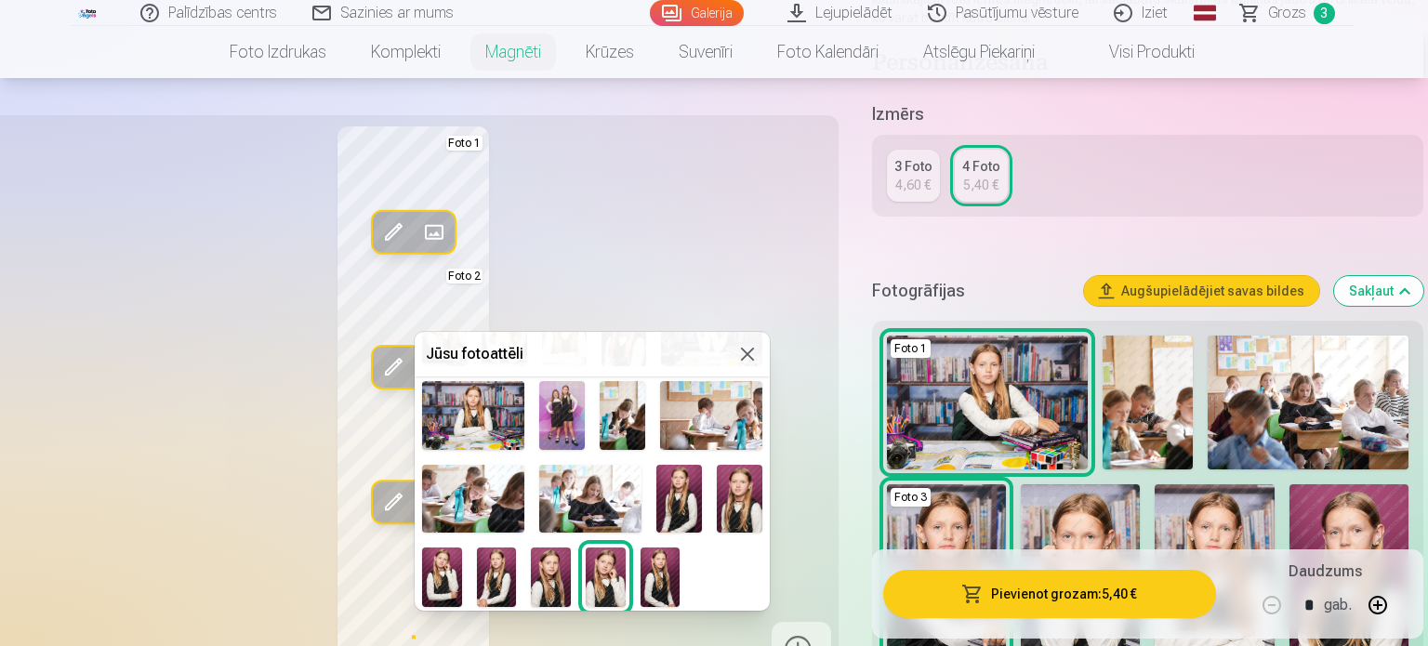
click at [731, 508] on img at bounding box center [740, 499] width 46 height 68
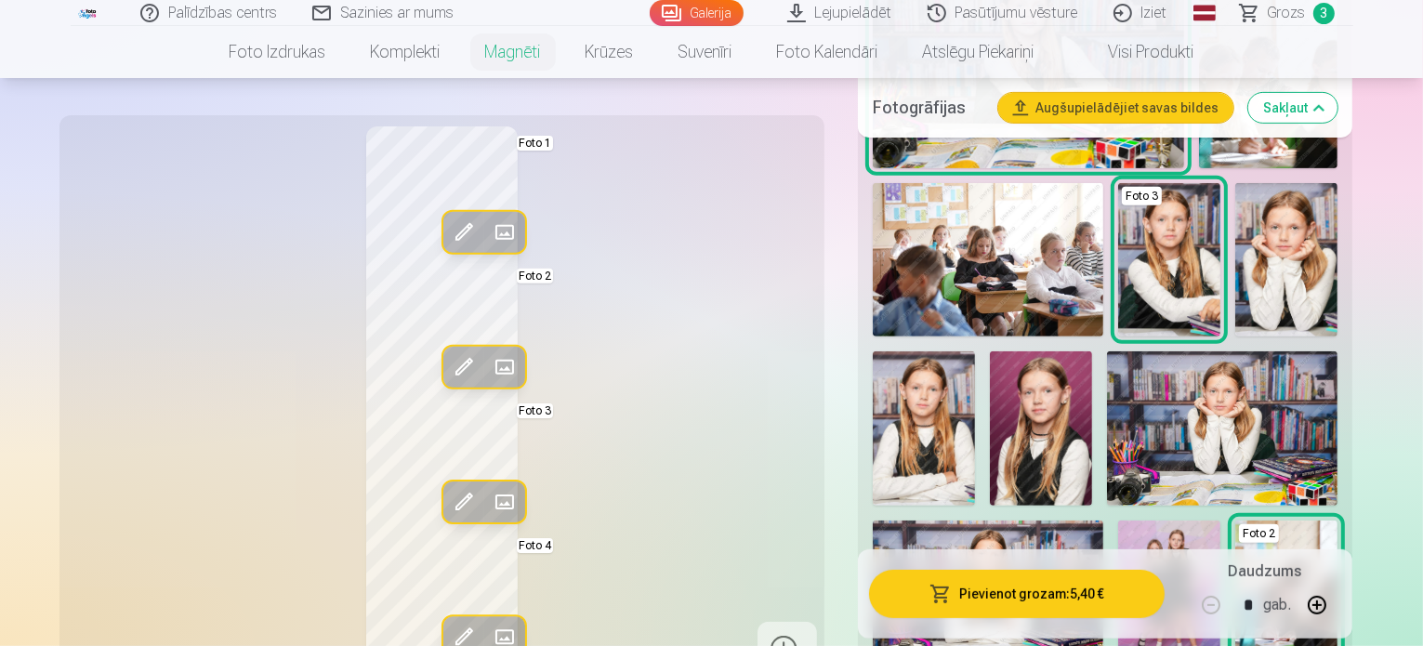
scroll to position [720, 0]
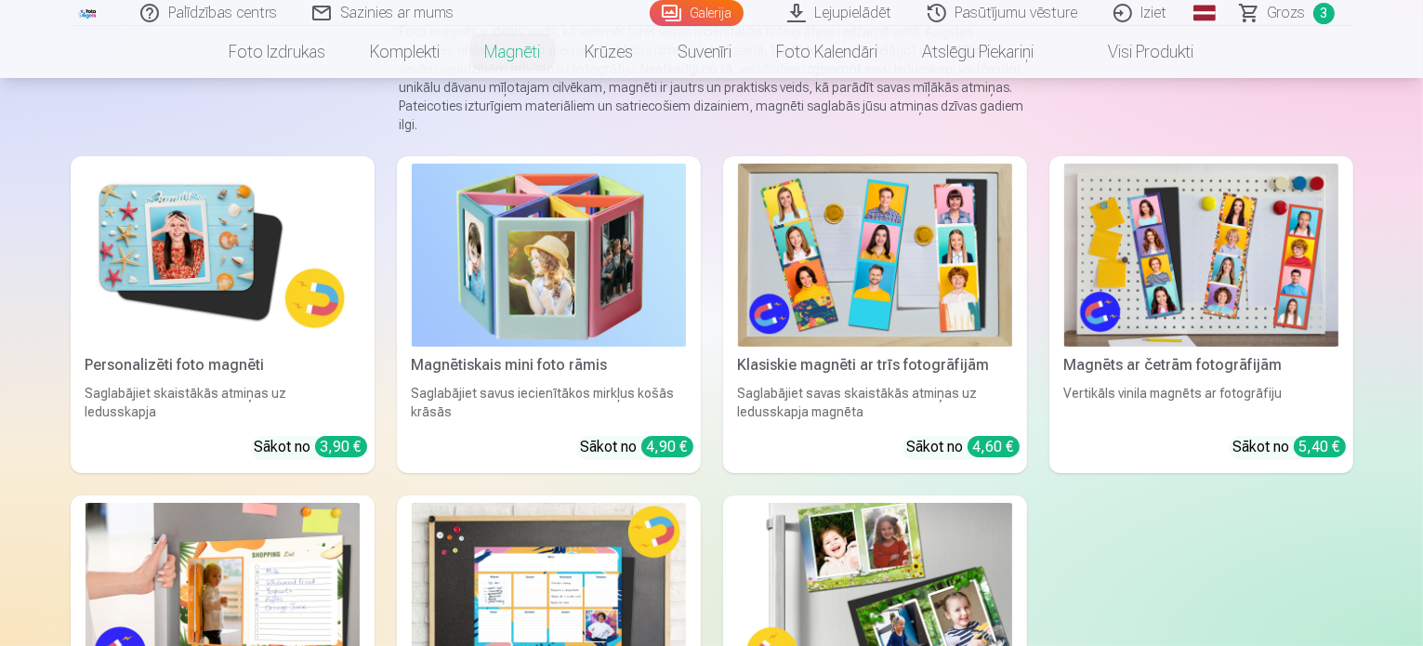
scroll to position [211, 0]
click at [863, 297] on img at bounding box center [875, 256] width 274 height 183
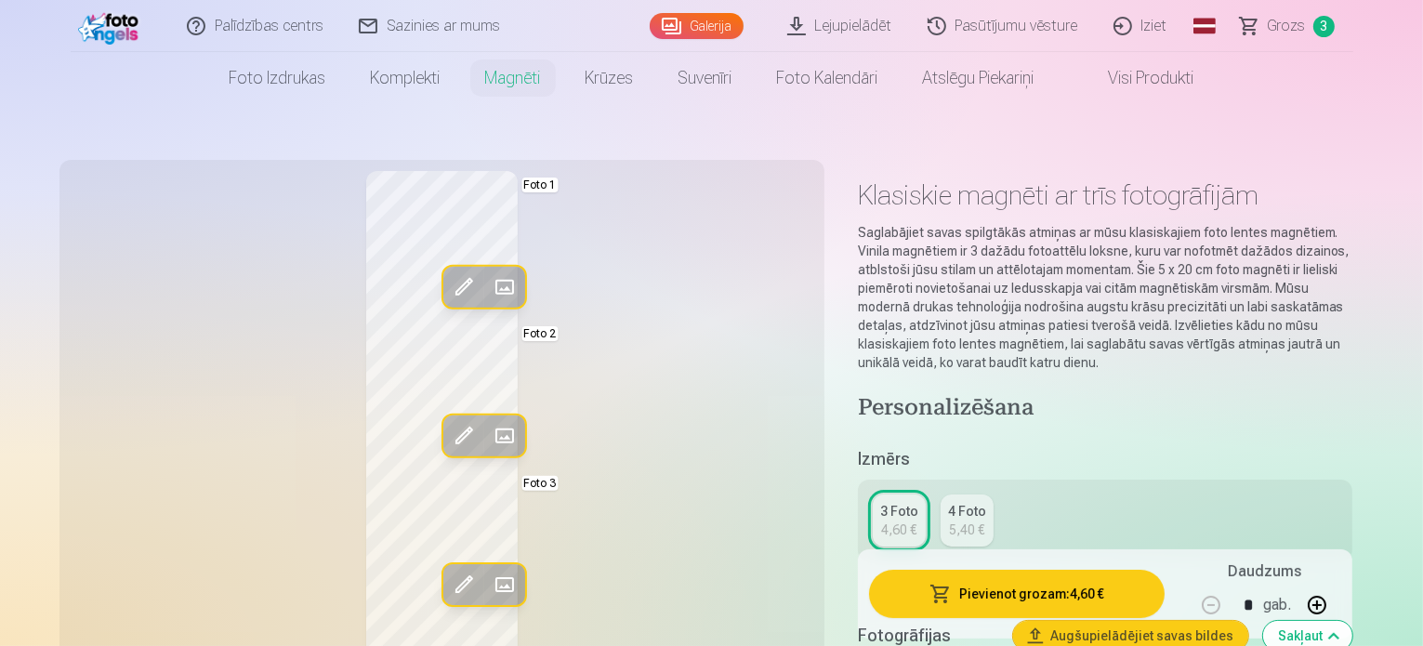
scroll to position [178, 0]
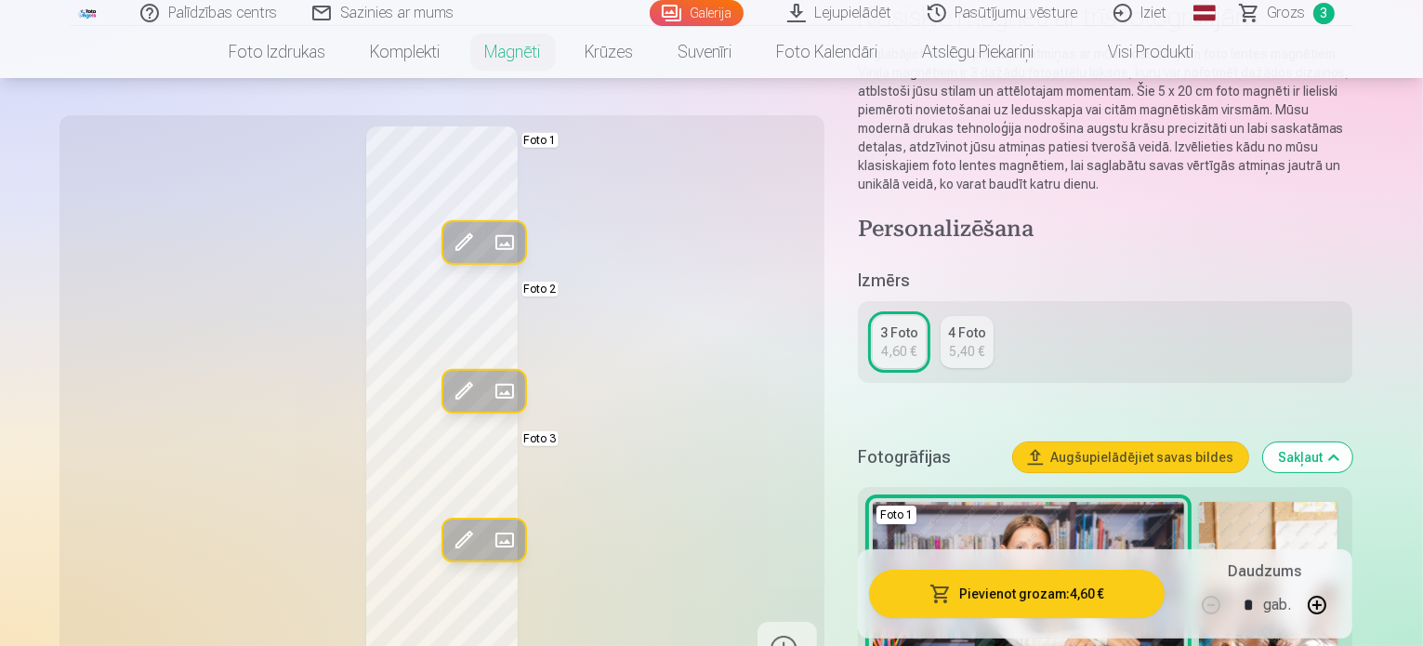
click at [489, 539] on span at bounding box center [504, 540] width 30 height 30
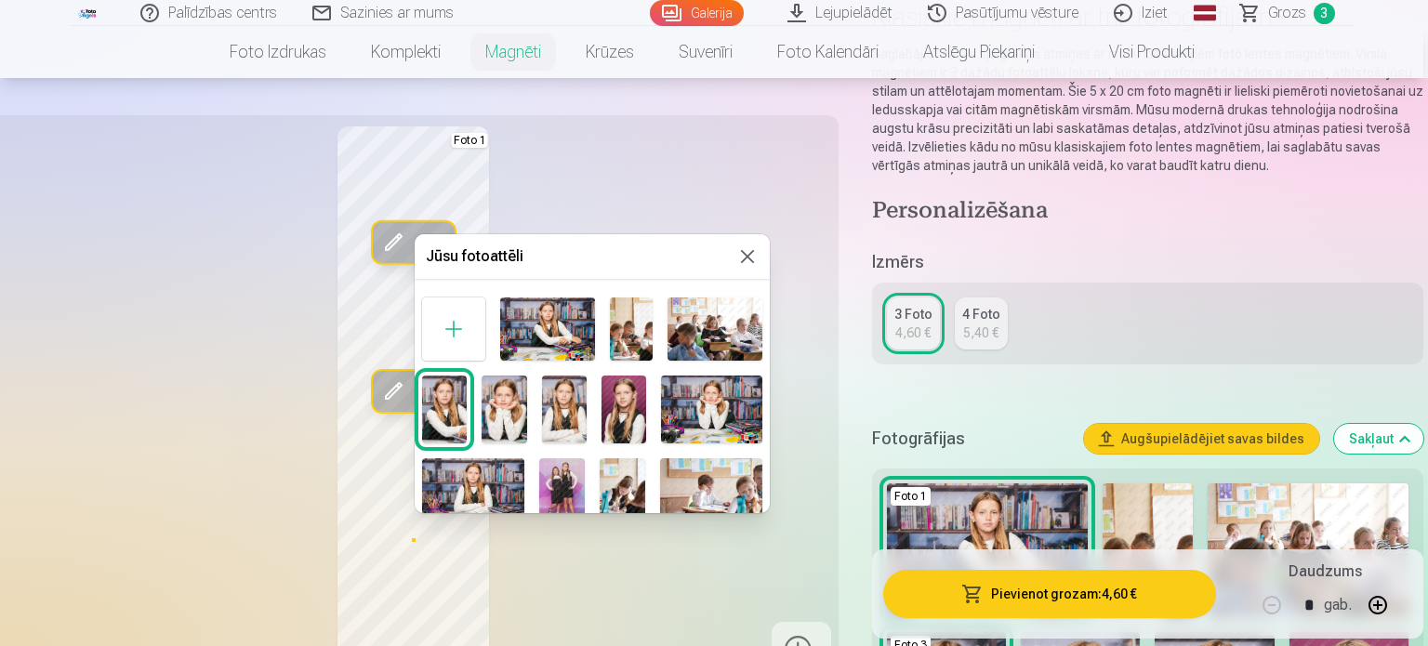
click at [562, 478] on img at bounding box center [562, 492] width 46 height 68
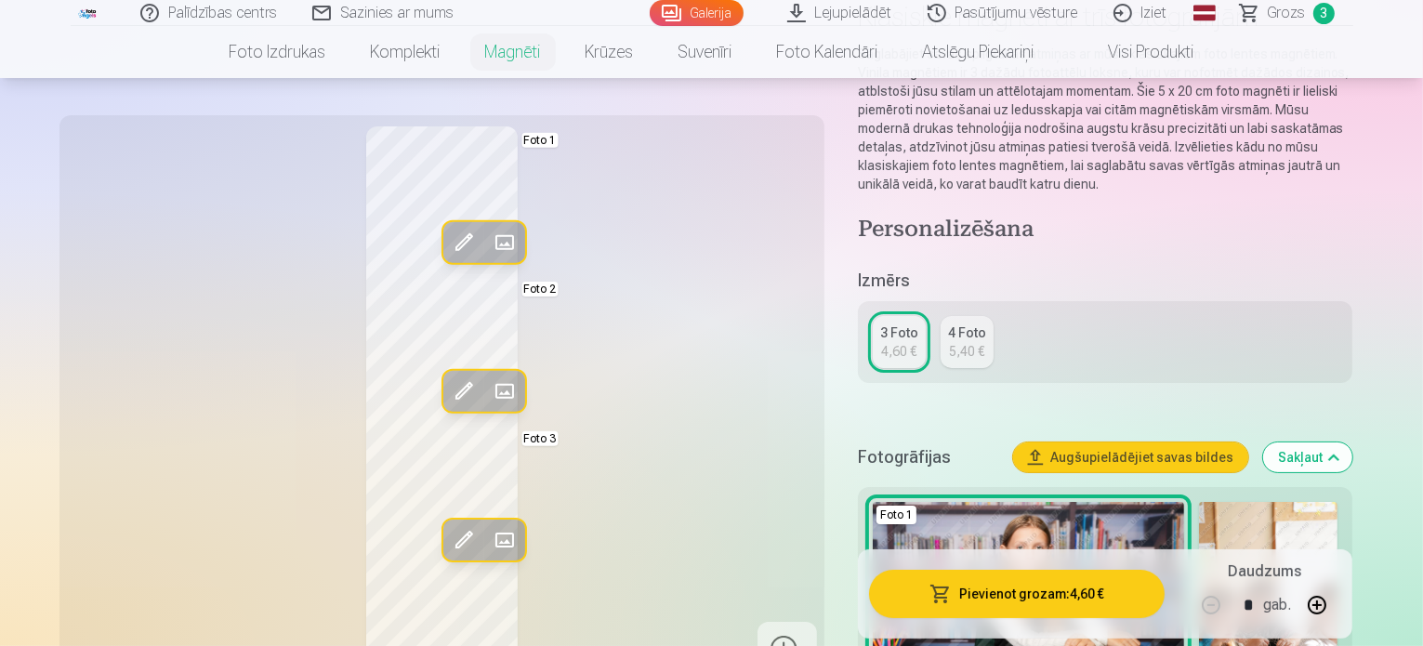
click at [489, 390] on span at bounding box center [504, 392] width 30 height 30
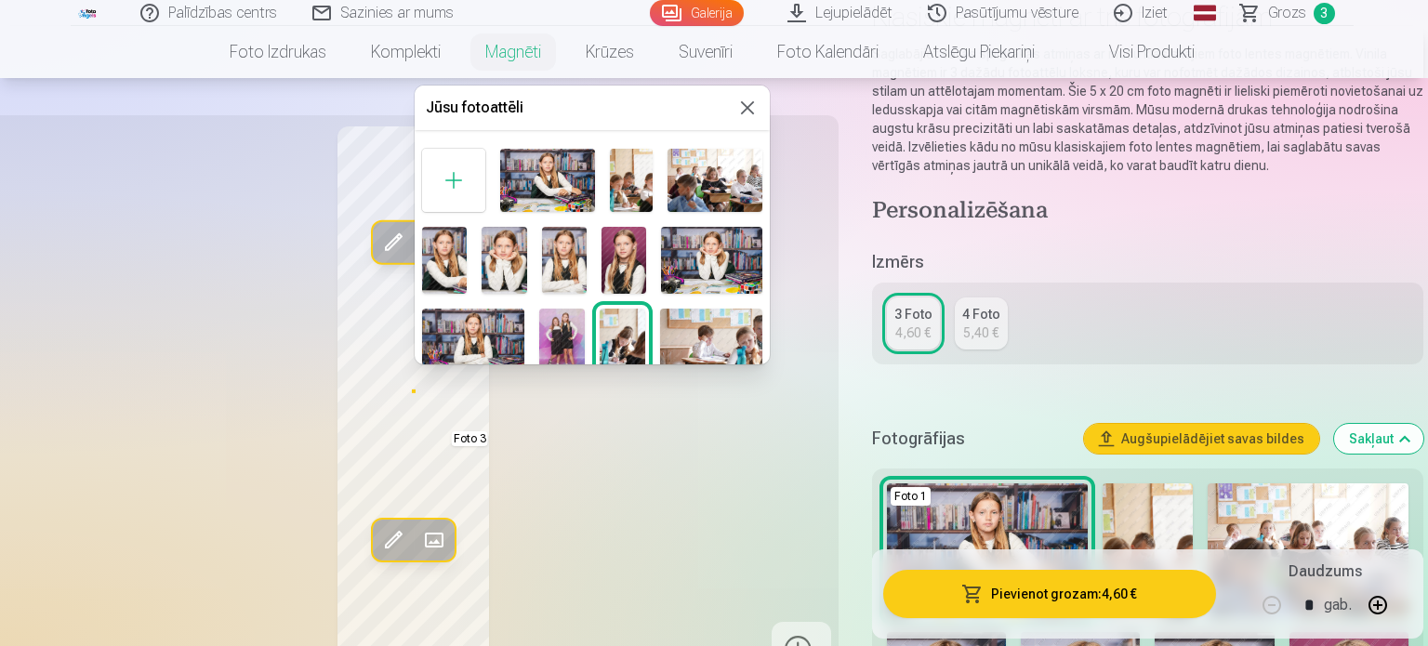
click at [494, 265] on img at bounding box center [504, 260] width 45 height 67
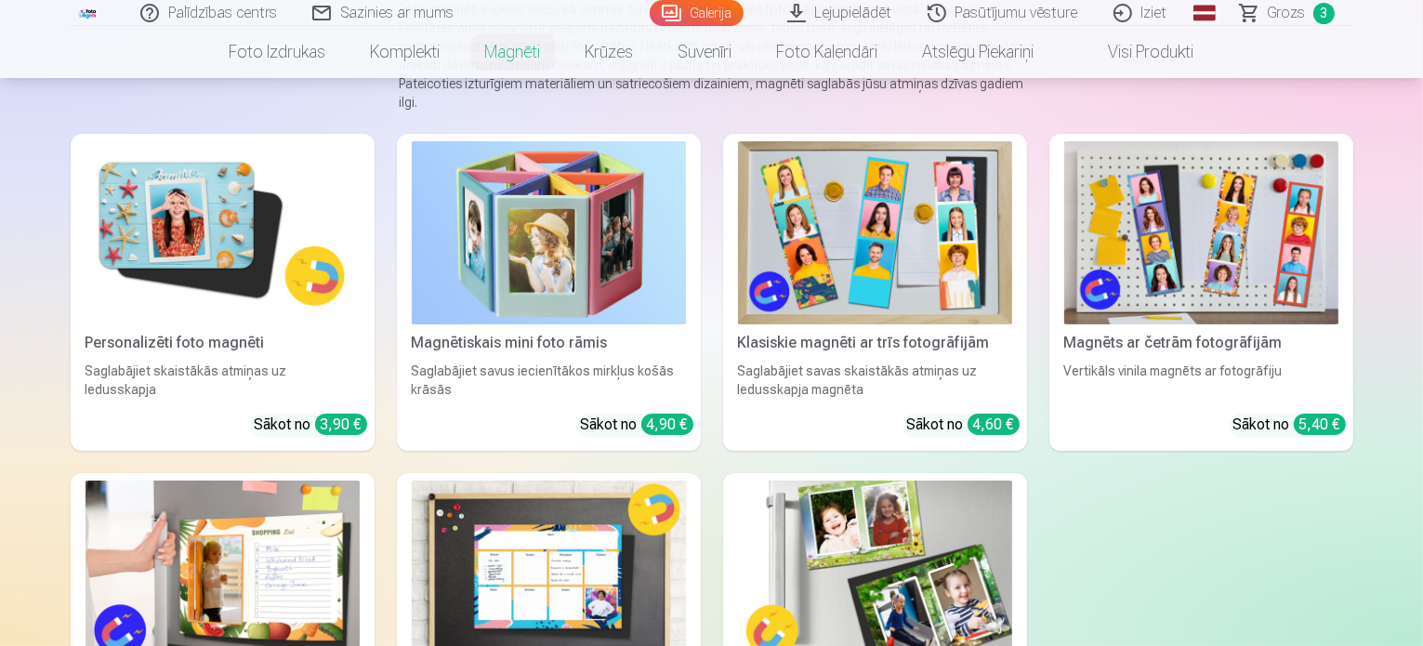
scroll to position [234, 0]
click at [874, 241] on img at bounding box center [875, 232] width 274 height 183
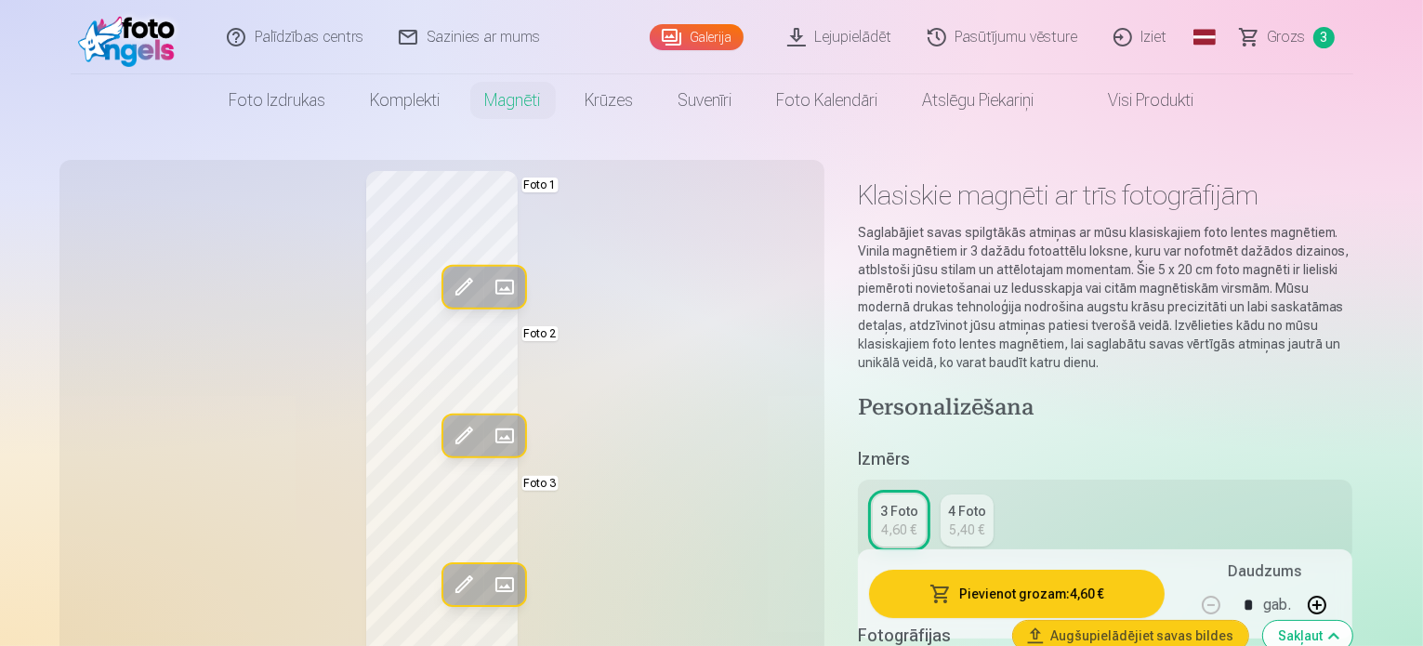
click at [489, 442] on span at bounding box center [504, 436] width 30 height 30
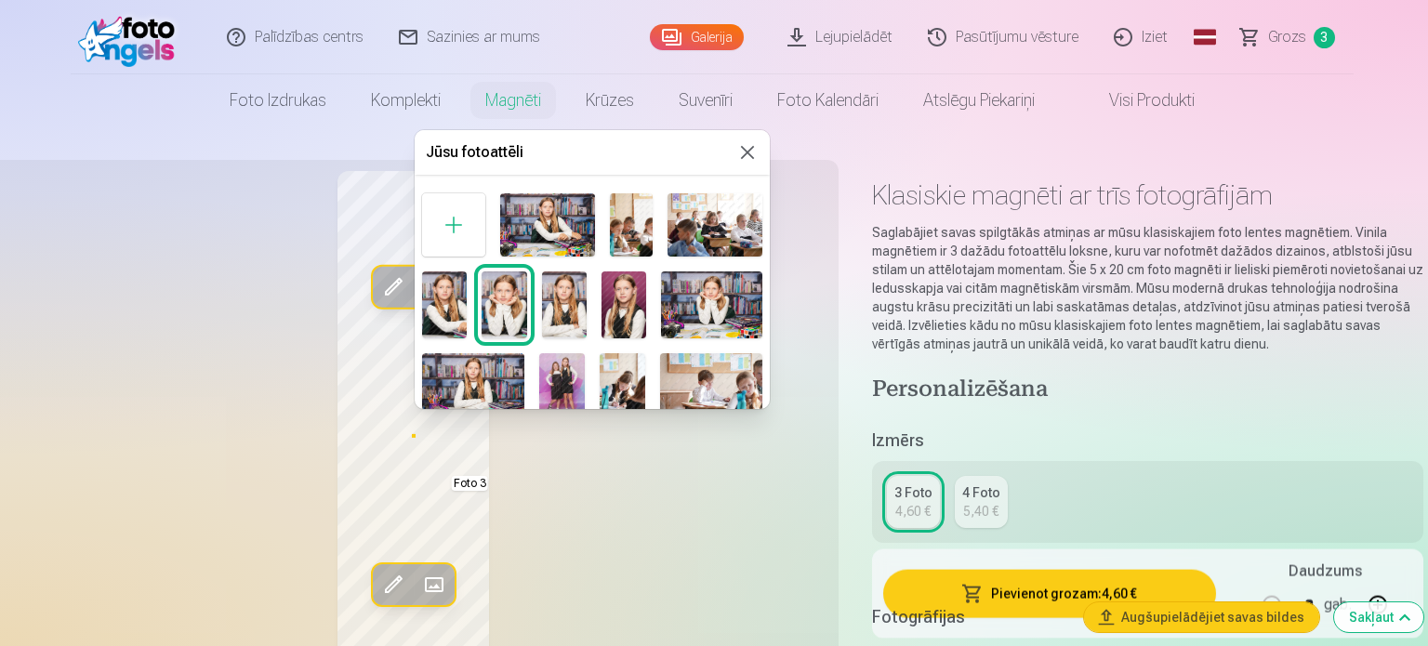
click at [385, 223] on div at bounding box center [714, 323] width 1428 height 646
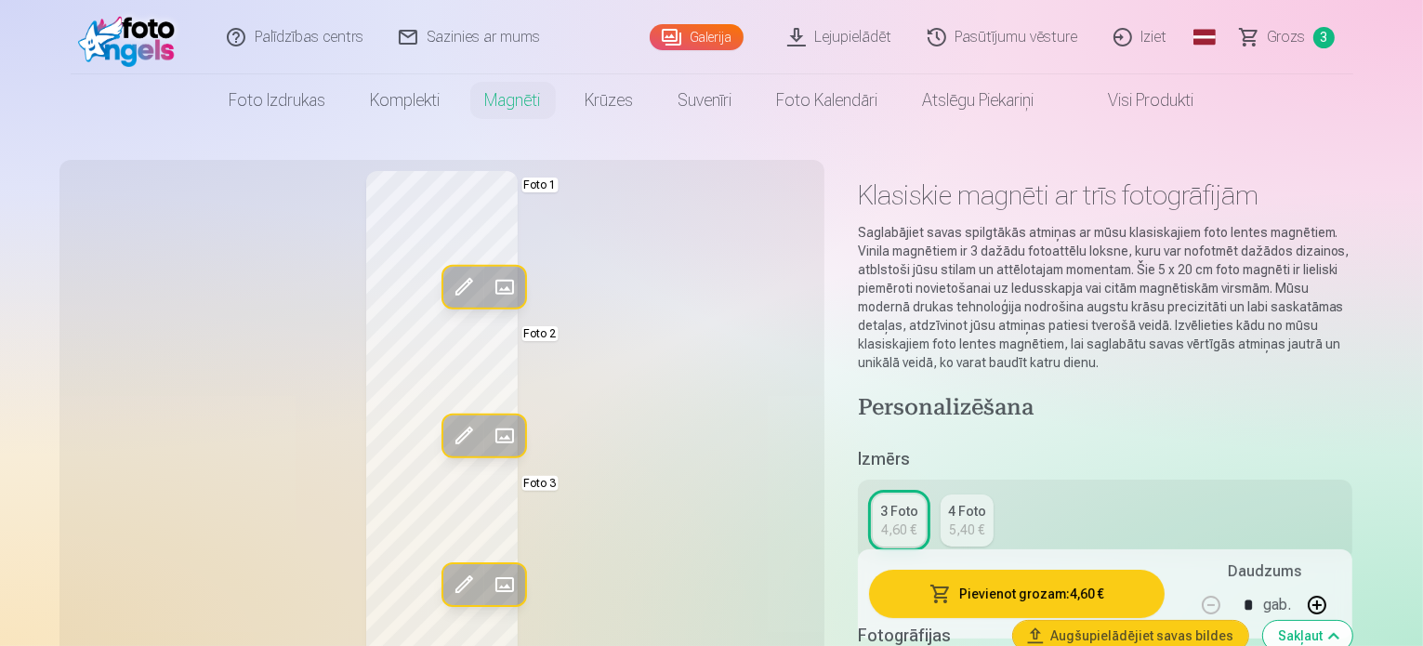
click at [489, 290] on span at bounding box center [504, 287] width 30 height 30
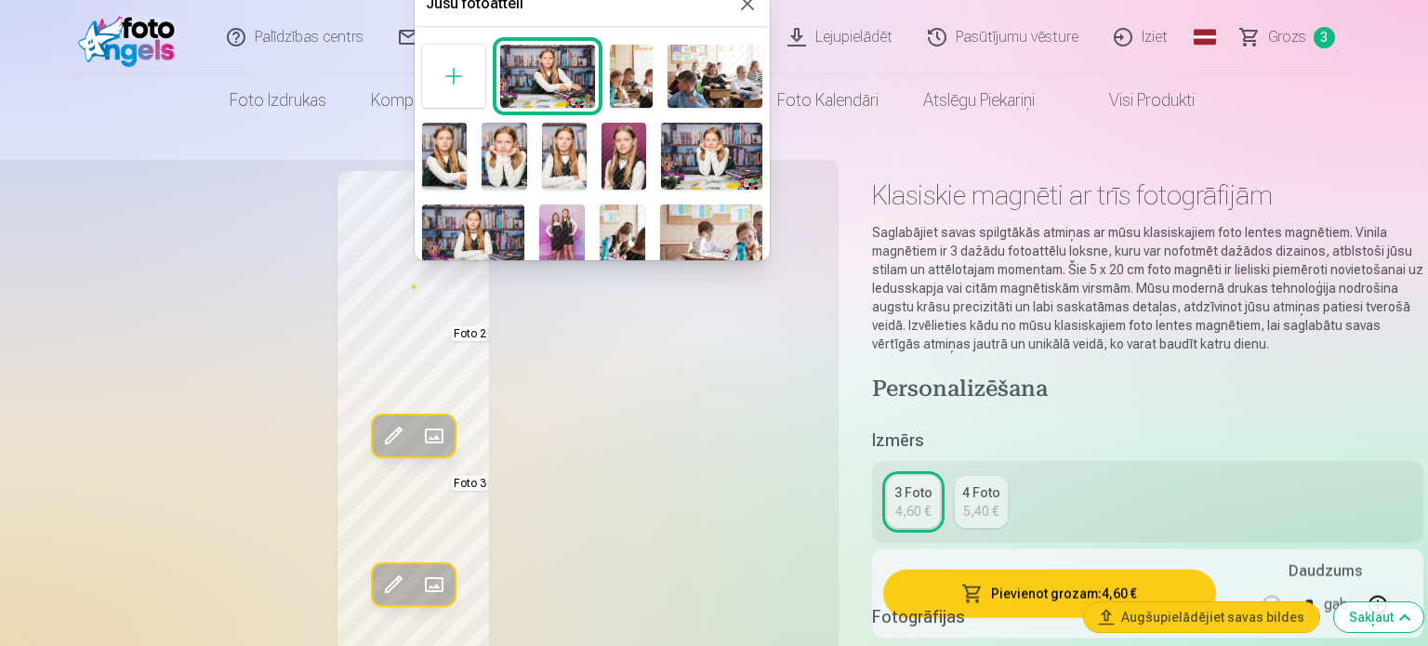
click at [473, 230] on img at bounding box center [473, 239] width 102 height 68
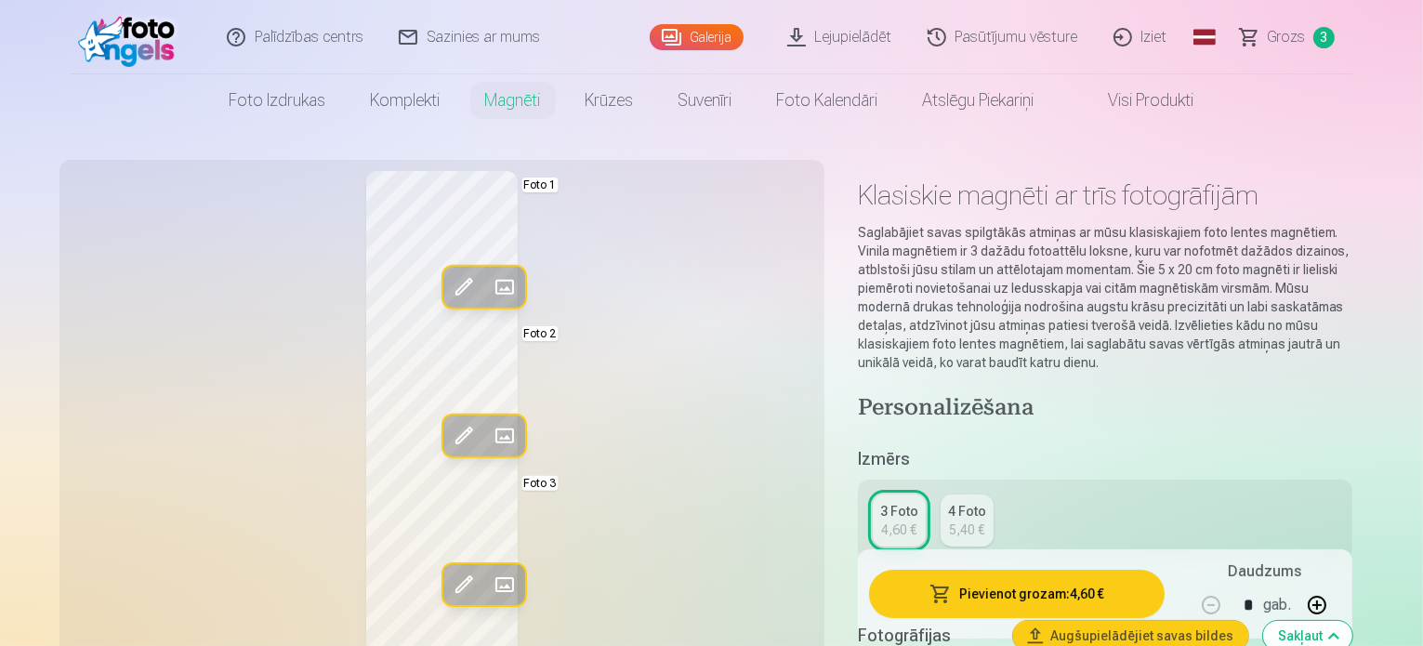
click at [489, 282] on span at bounding box center [504, 287] width 30 height 30
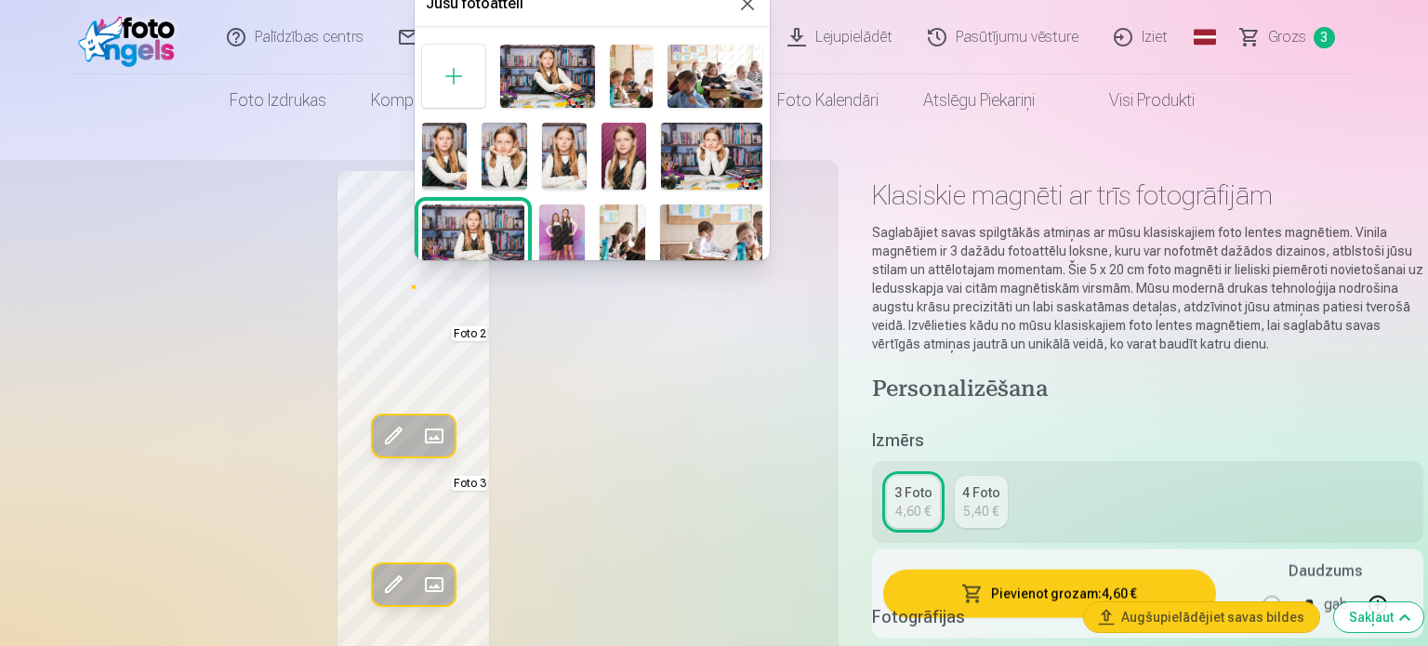
click at [562, 71] on img at bounding box center [547, 76] width 95 height 63
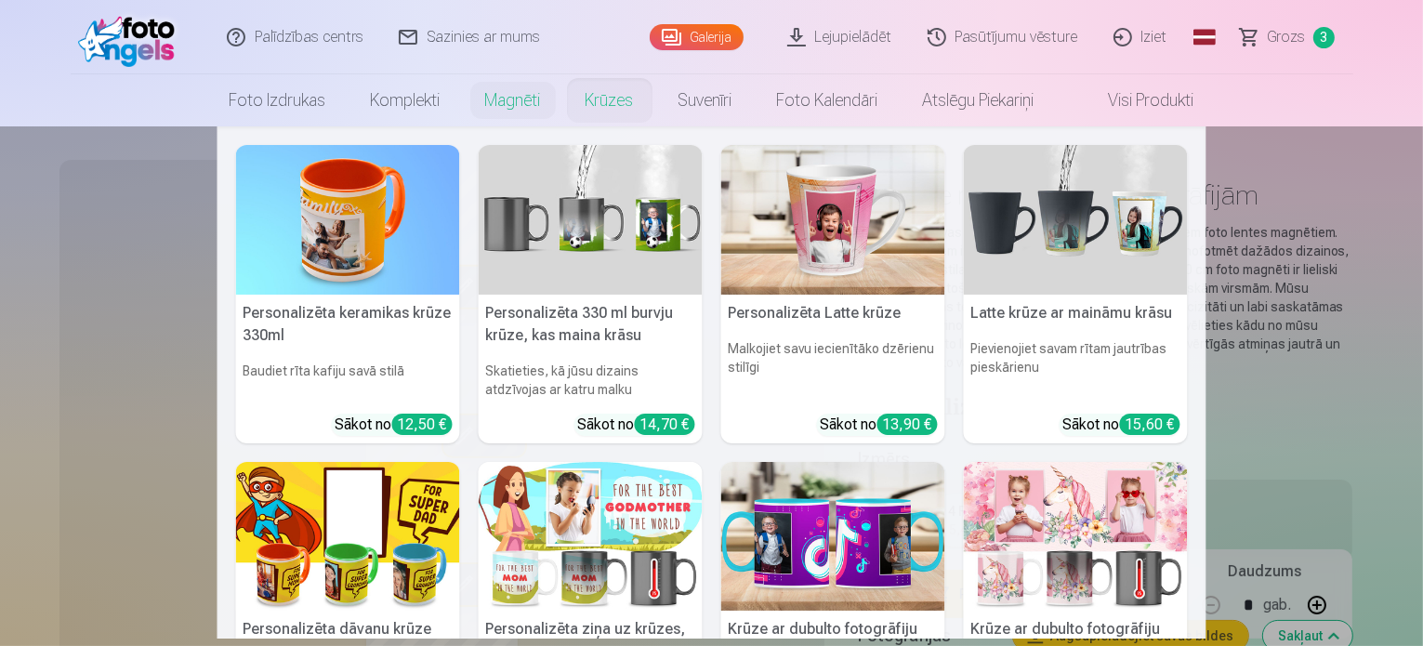
click at [90, 426] on nav "Personalizēta keramikas krūze 330ml Baudiet rīta kafiju savā stilā Sākot no 12,…" at bounding box center [711, 382] width 1423 height 512
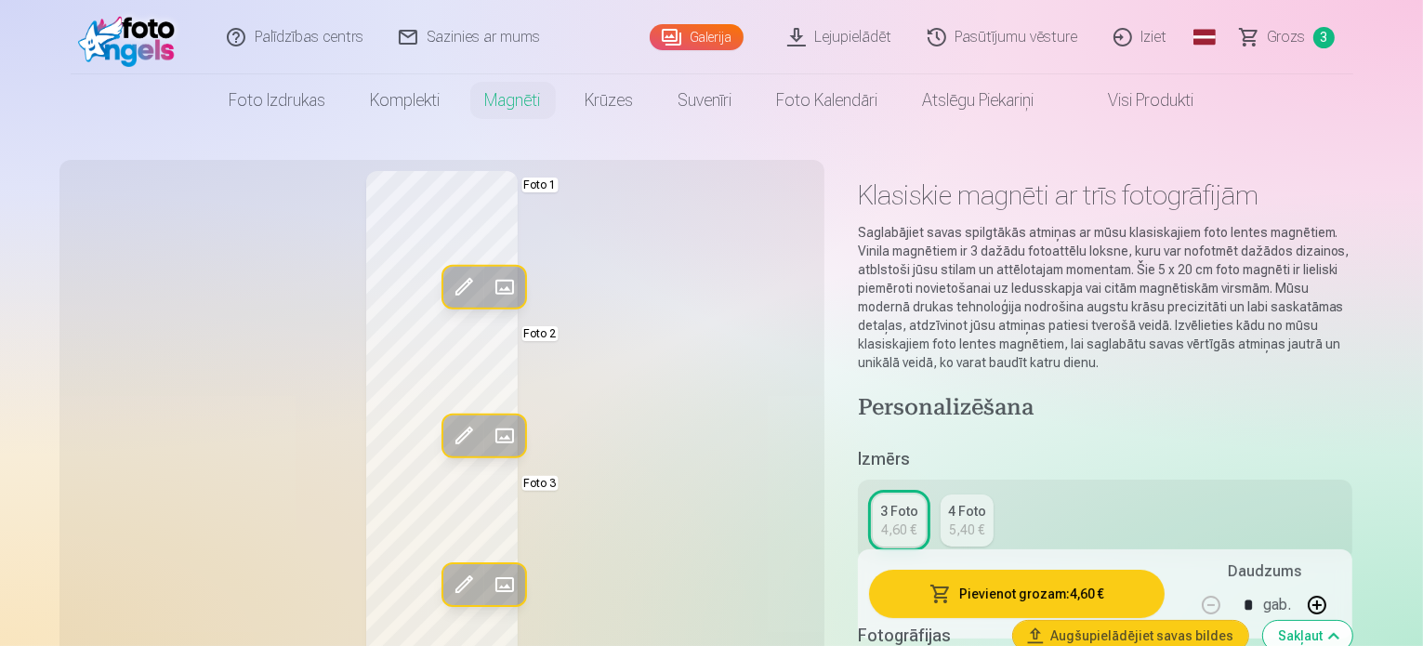
click at [489, 442] on span at bounding box center [504, 436] width 30 height 30
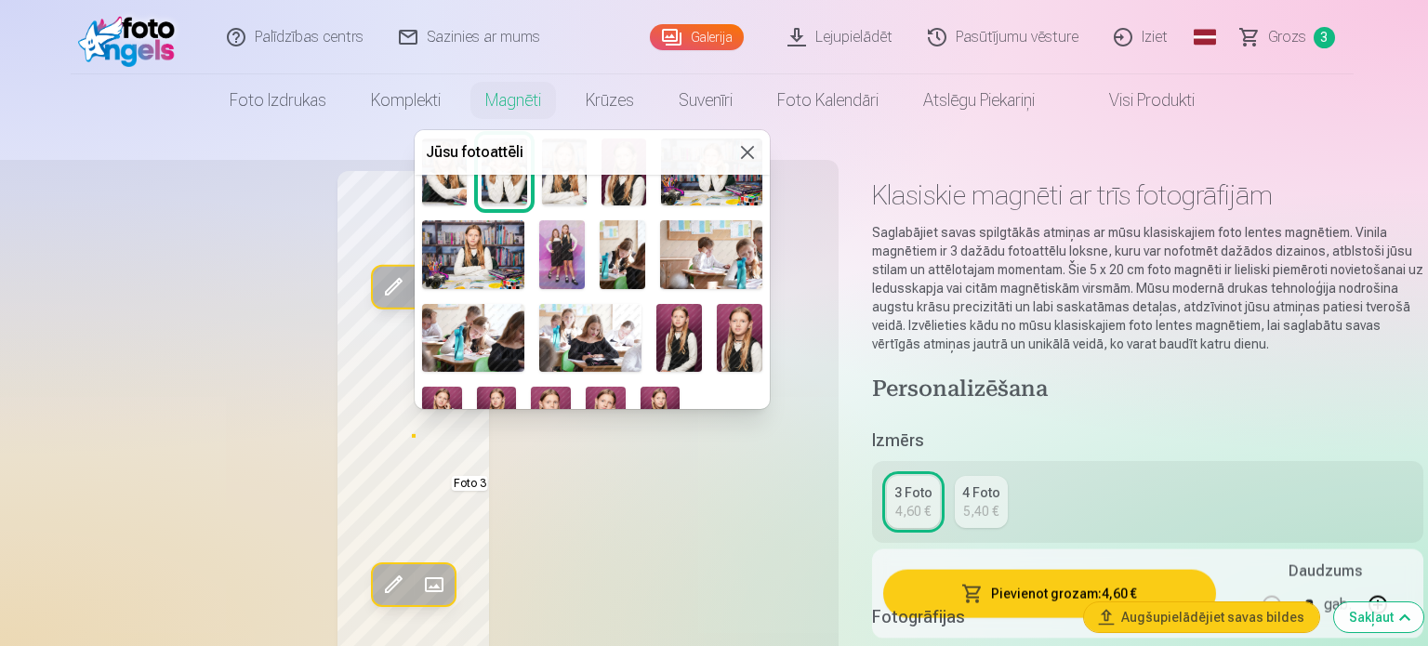
scroll to position [162, 0]
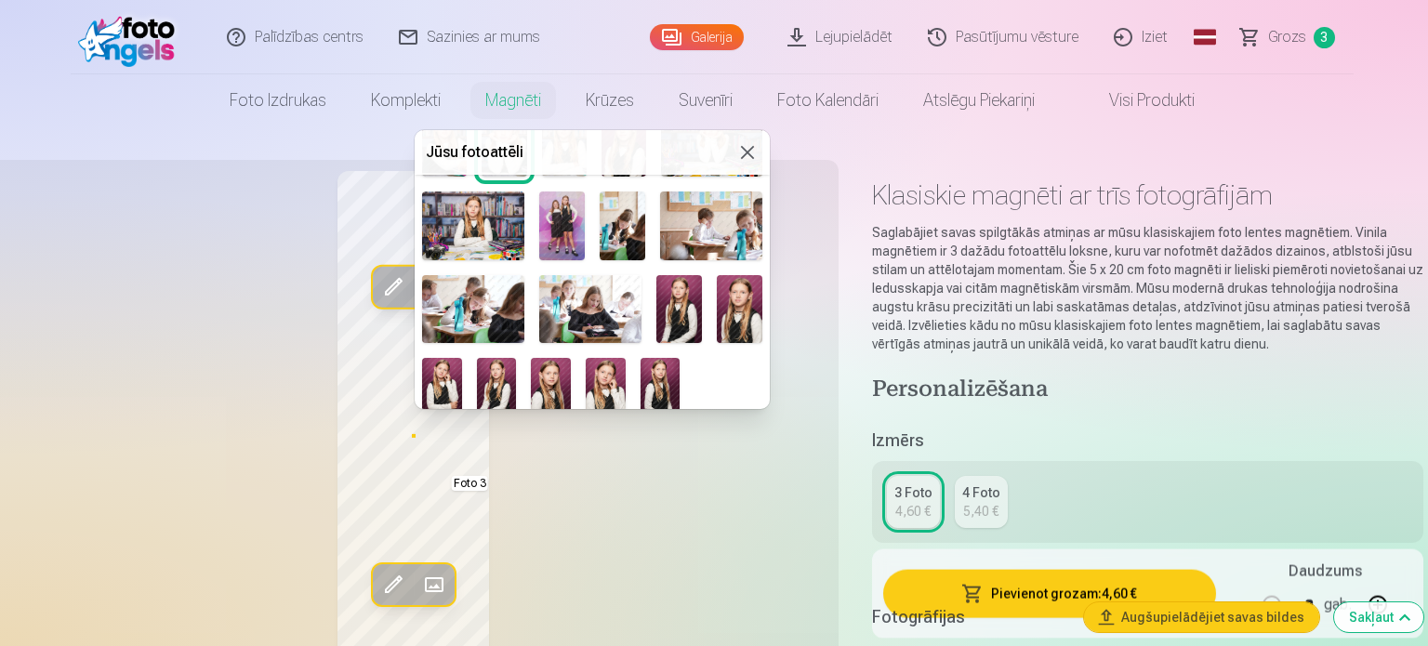
click at [473, 312] on img at bounding box center [473, 309] width 102 height 68
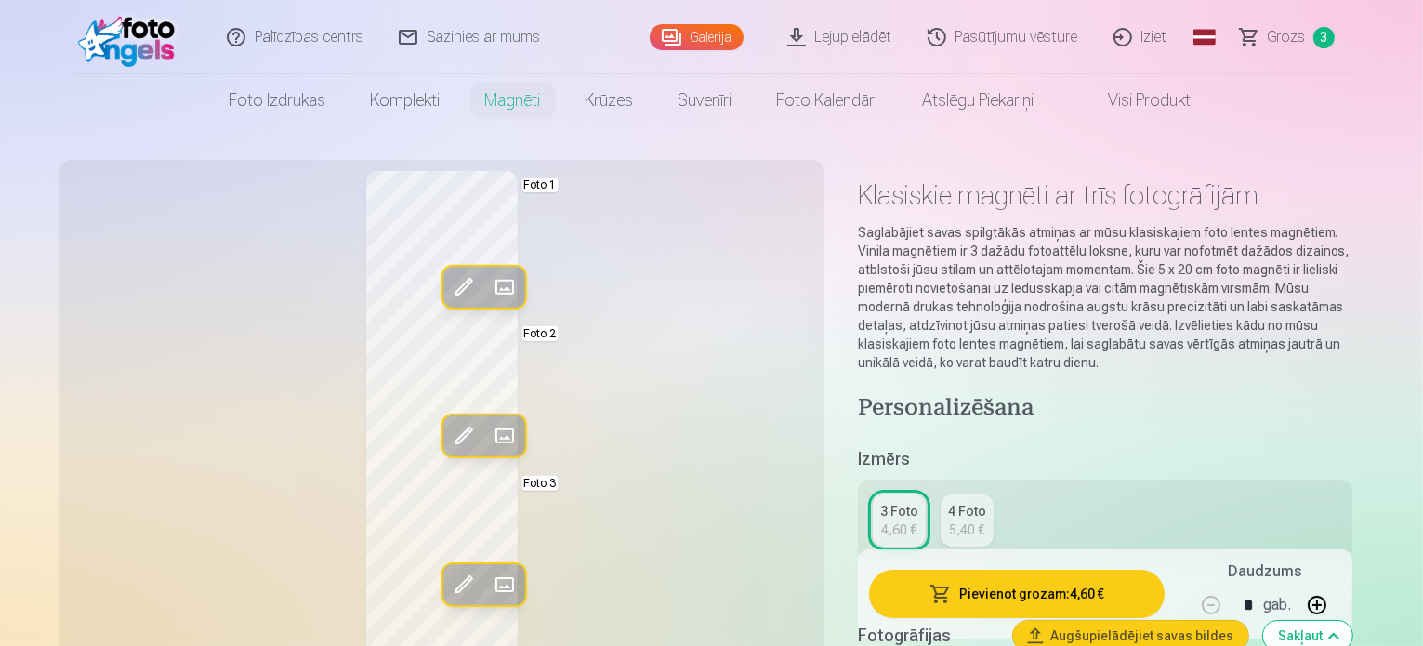
click at [489, 587] on span at bounding box center [504, 585] width 30 height 30
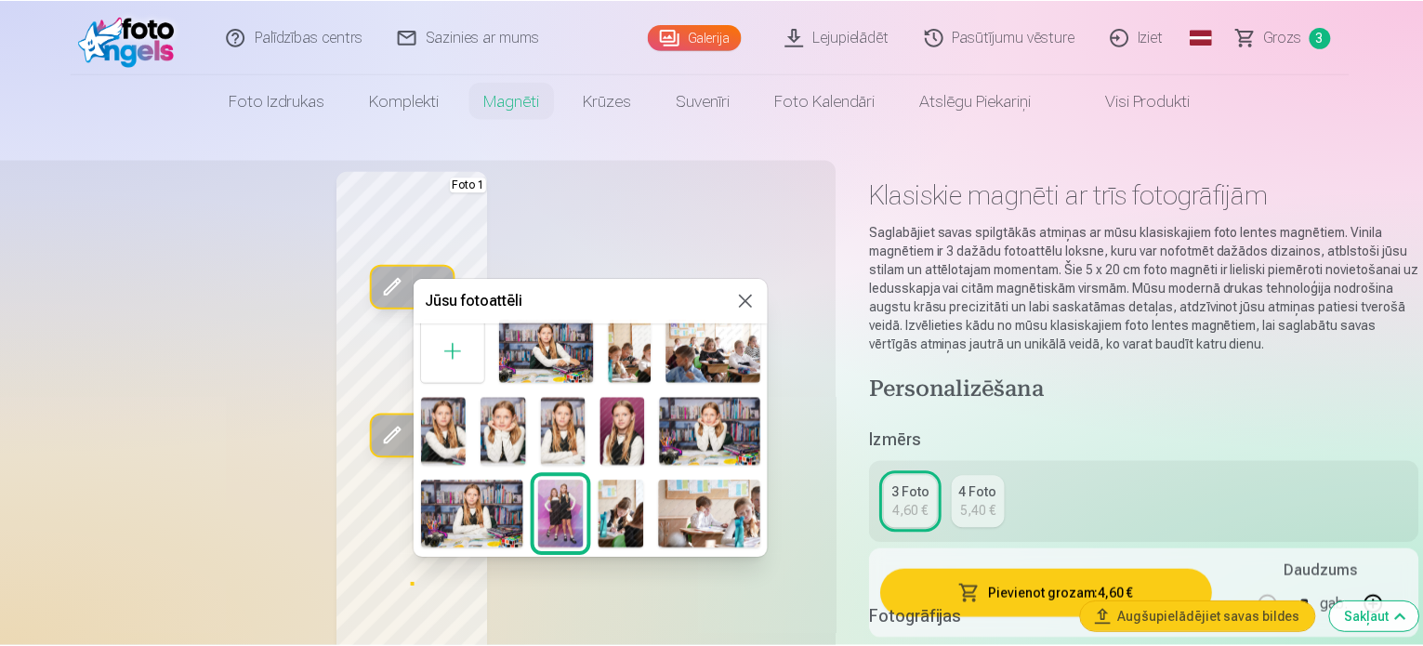
scroll to position [0, 0]
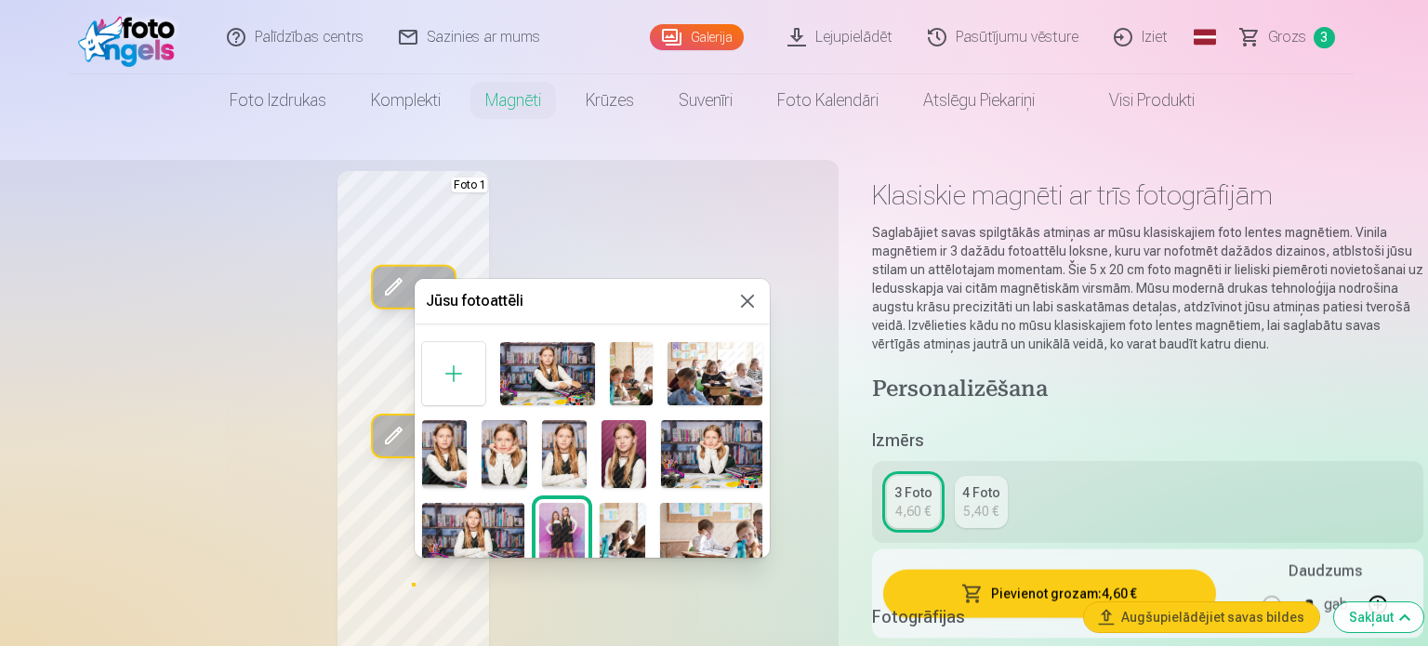
click at [626, 471] on img at bounding box center [624, 453] width 45 height 67
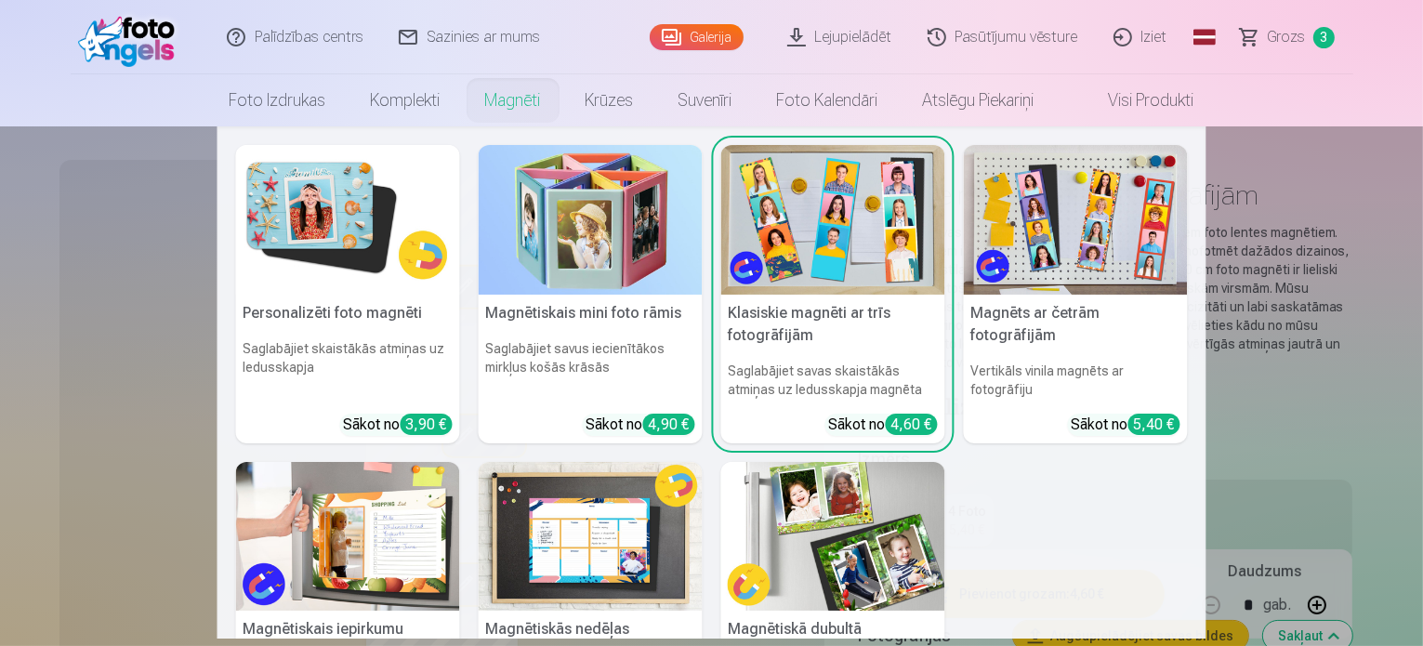
click at [487, 117] on link "Magnēti" at bounding box center [513, 100] width 100 height 52
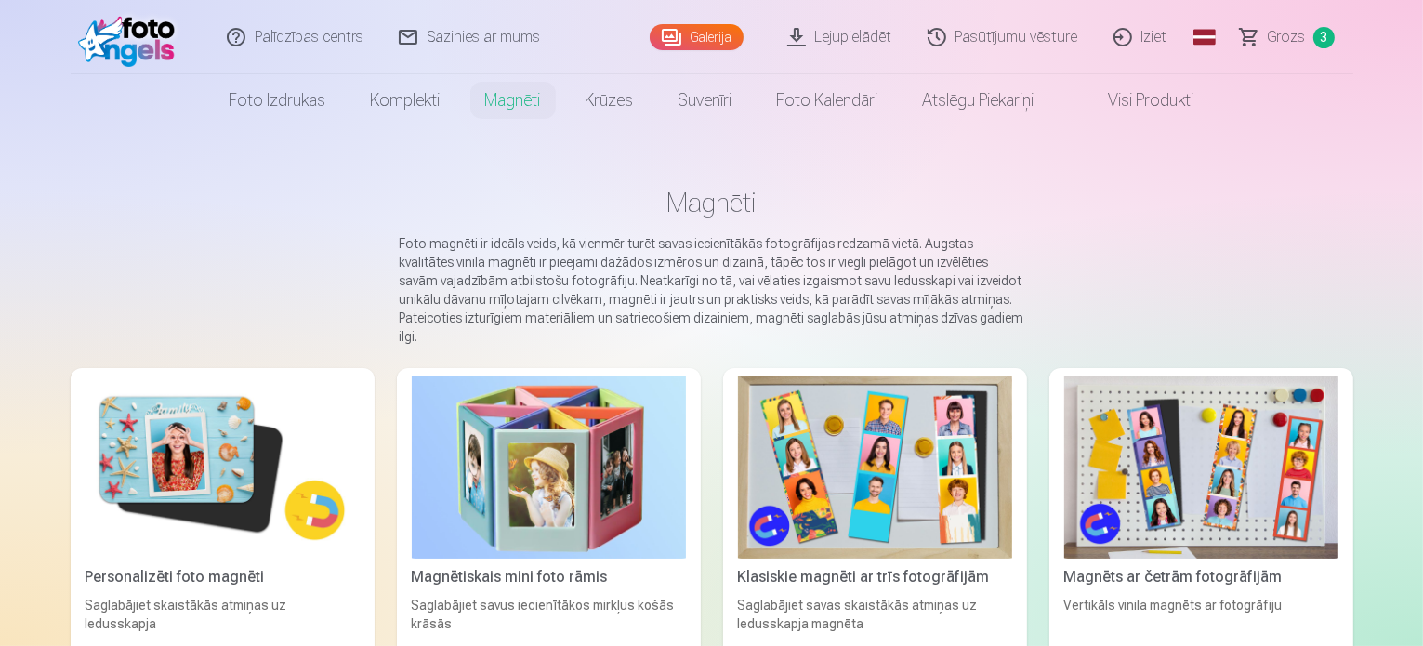
click at [161, 443] on img at bounding box center [223, 467] width 274 height 183
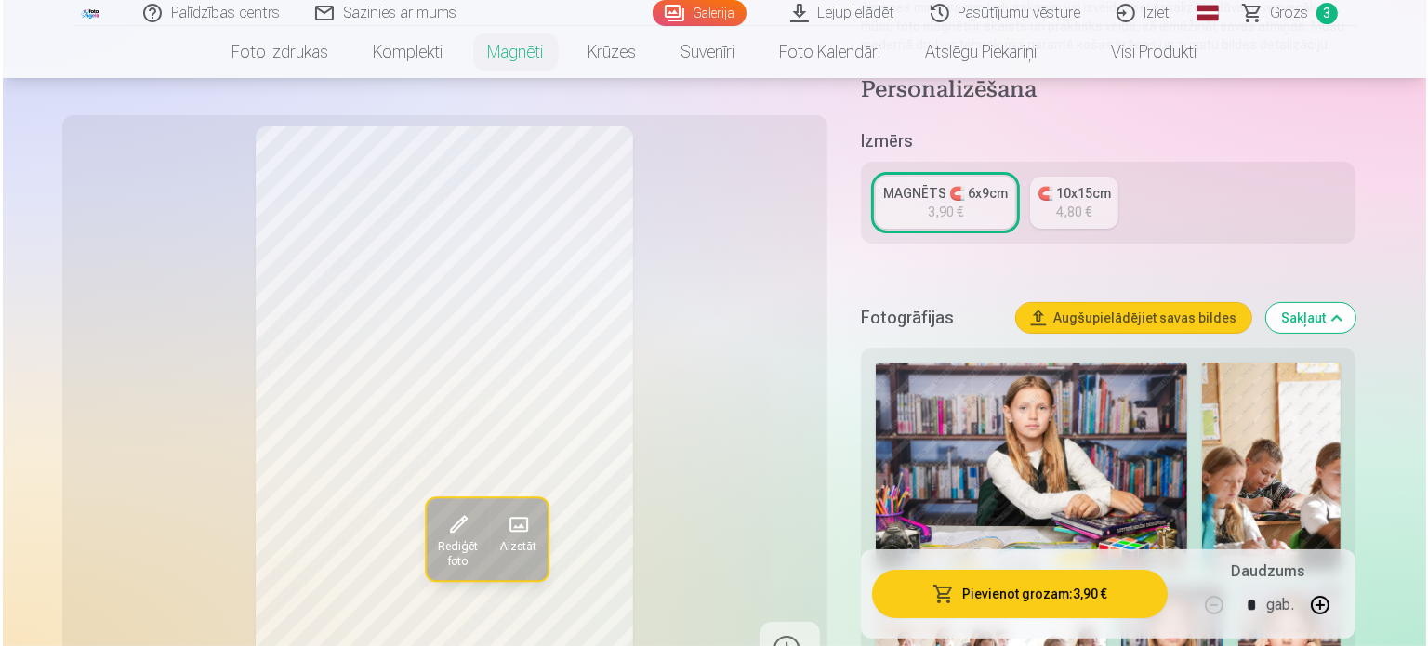
scroll to position [319, 0]
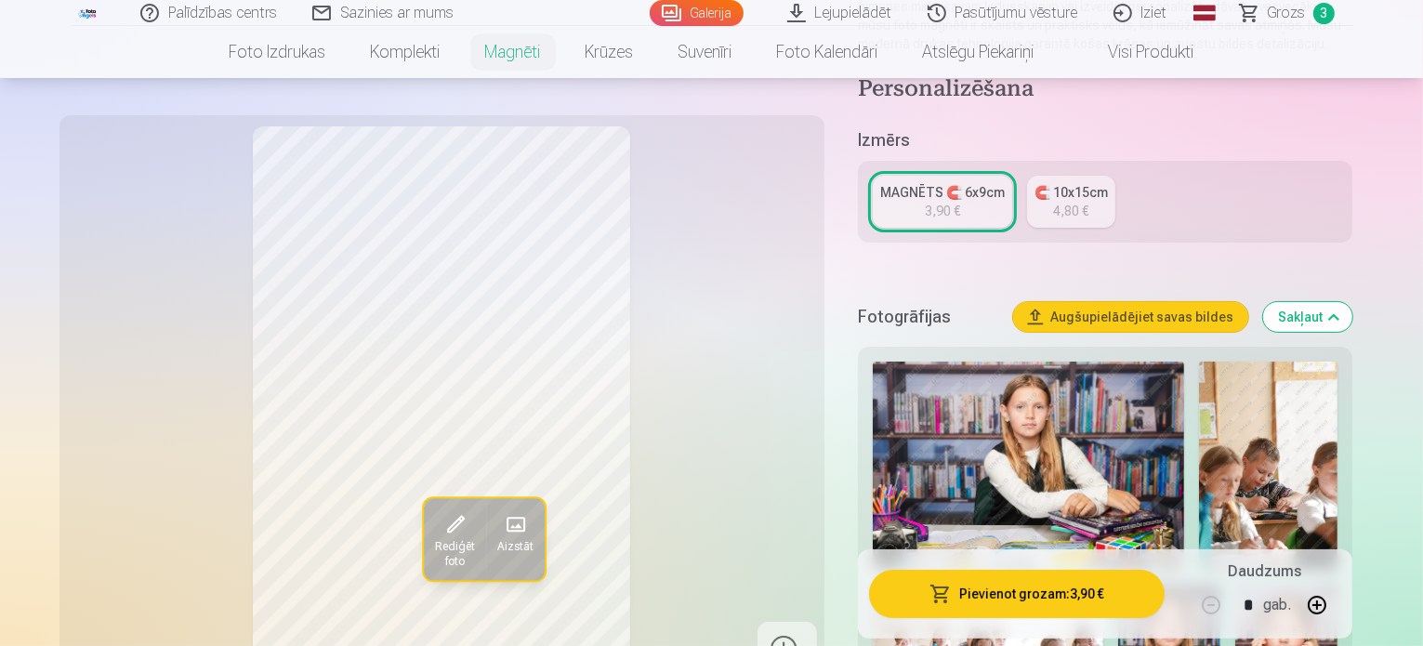
click at [993, 411] on img at bounding box center [1029, 466] width 312 height 208
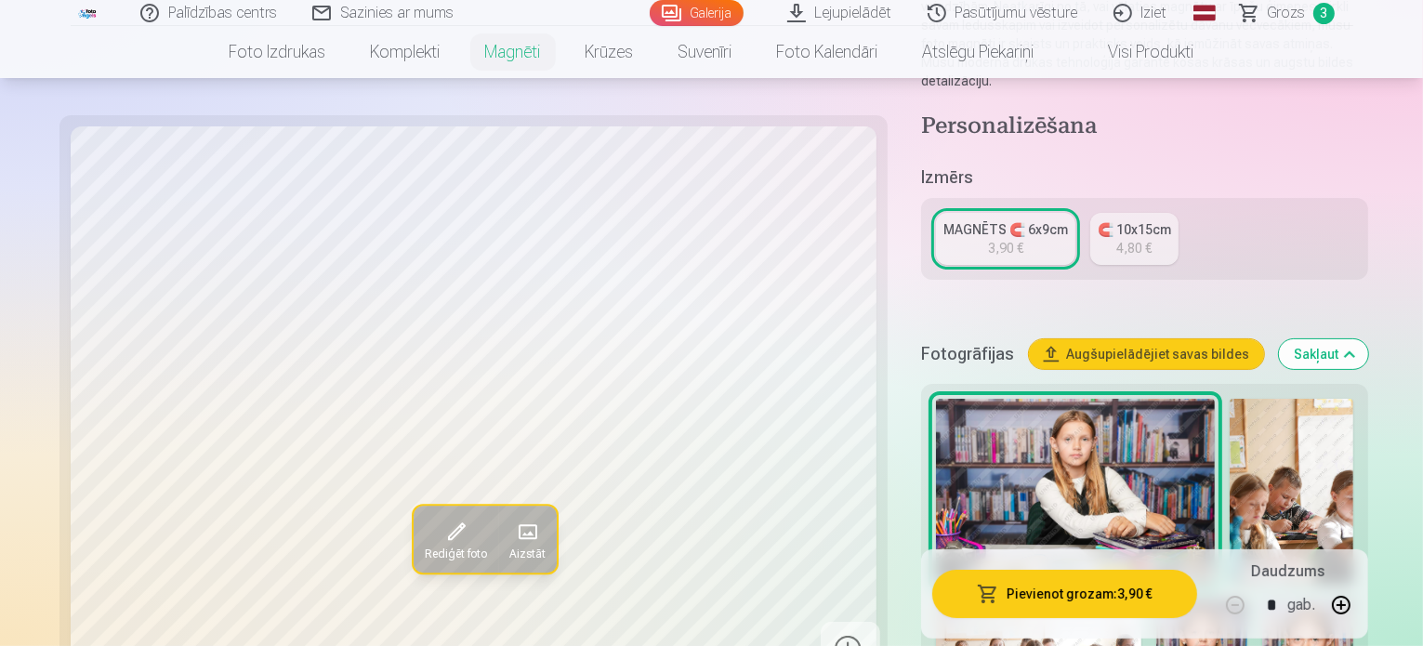
click at [440, 540] on span at bounding box center [455, 533] width 30 height 30
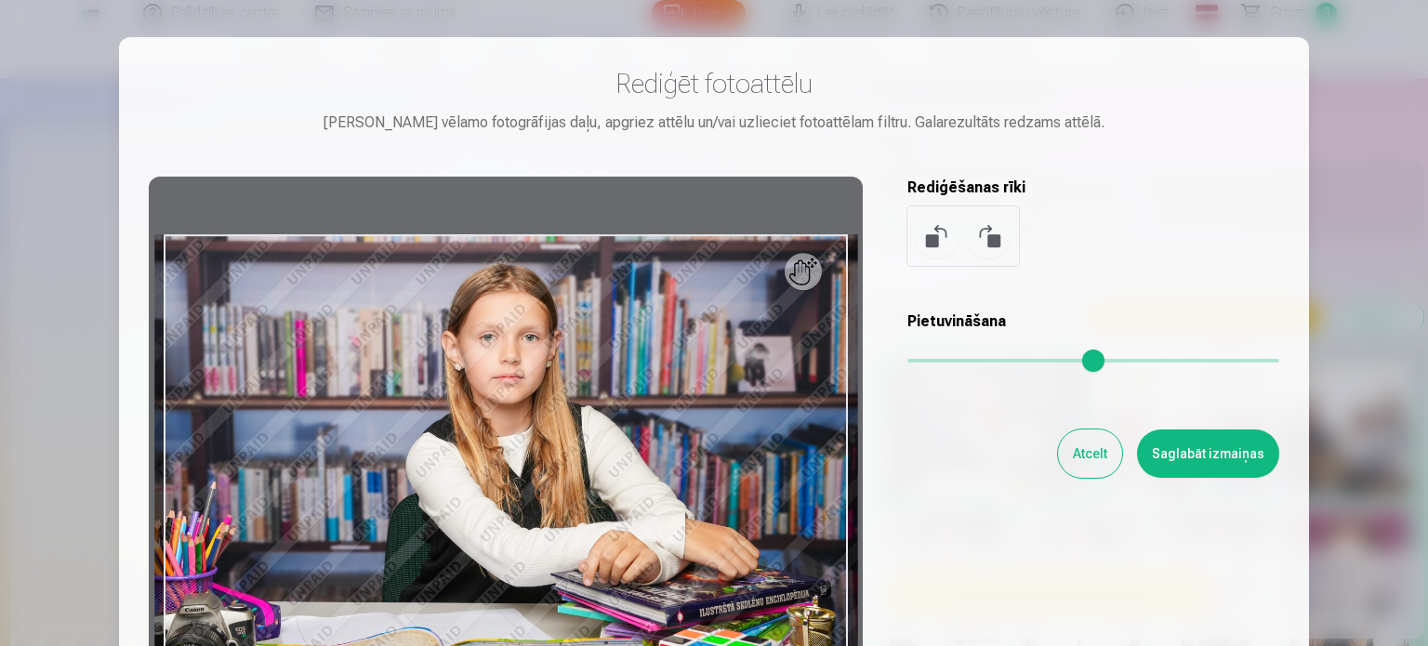
click at [932, 245] on button at bounding box center [937, 236] width 45 height 45
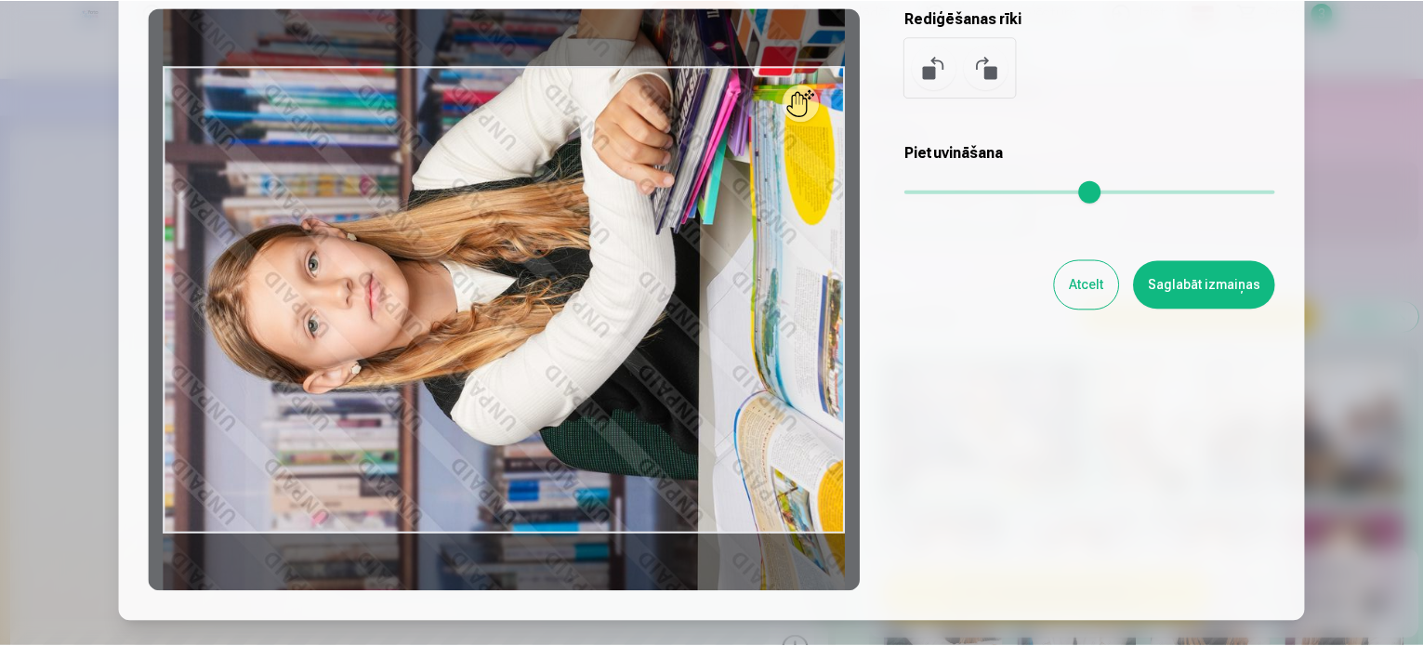
scroll to position [152, 0]
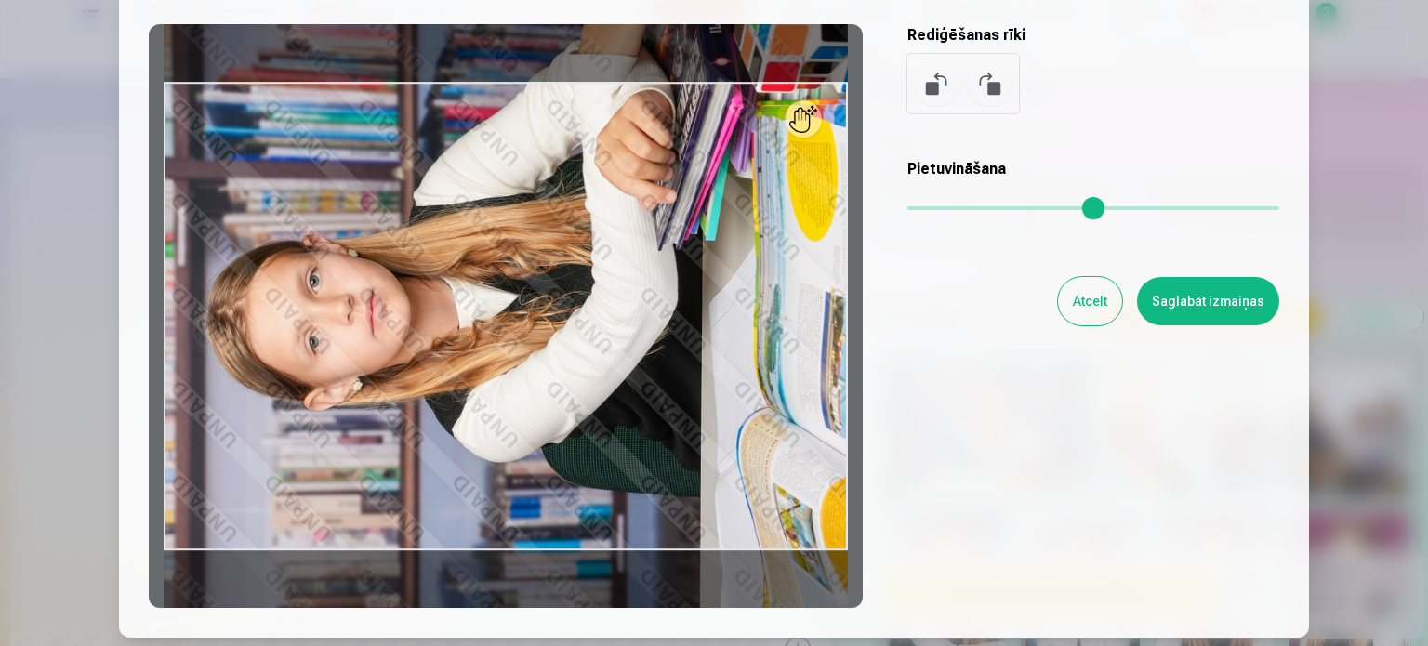
click at [974, 88] on button at bounding box center [989, 83] width 45 height 45
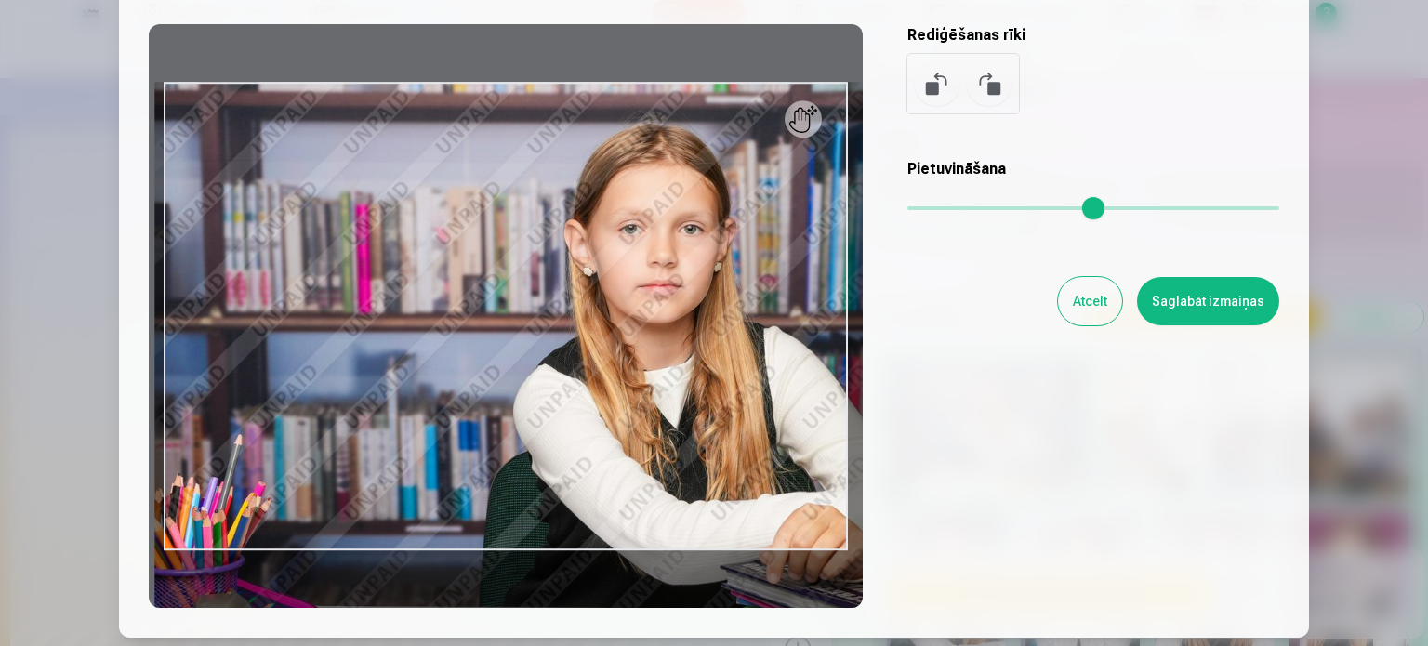
drag, startPoint x: 911, startPoint y: 208, endPoint x: 961, endPoint y: 209, distance: 50.2
click at [961, 209] on input "range" at bounding box center [1093, 208] width 372 height 4
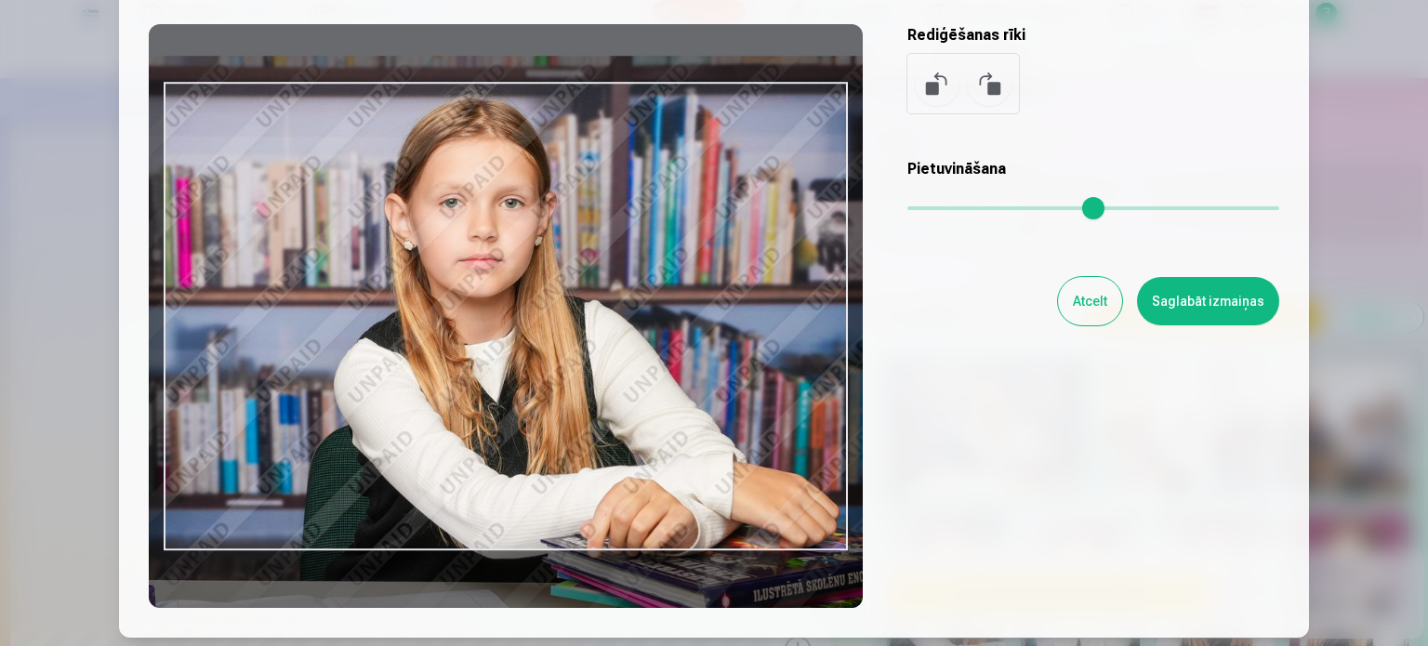
type input "****"
drag, startPoint x: 666, startPoint y: 364, endPoint x: 485, endPoint y: 337, distance: 182.4
click at [485, 337] on div at bounding box center [506, 316] width 714 height 584
click at [1105, 307] on button "Atcelt" at bounding box center [1090, 301] width 64 height 48
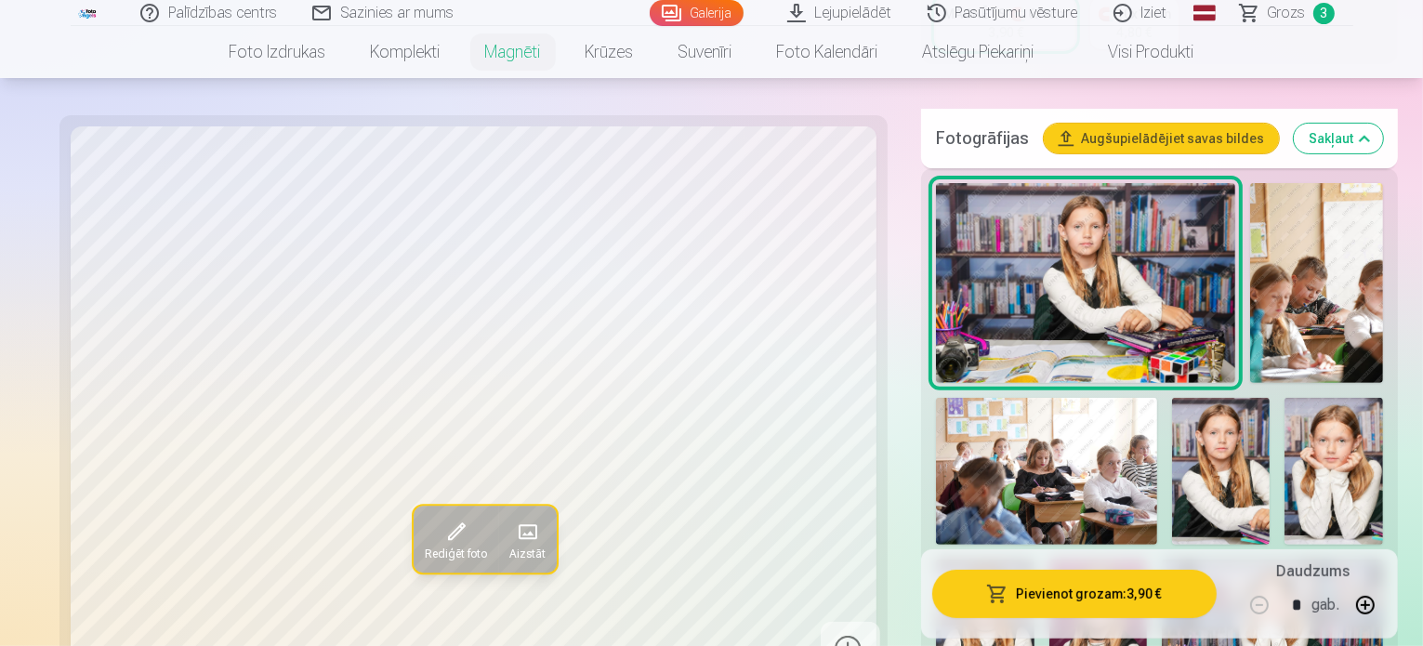
scroll to position [521, 0]
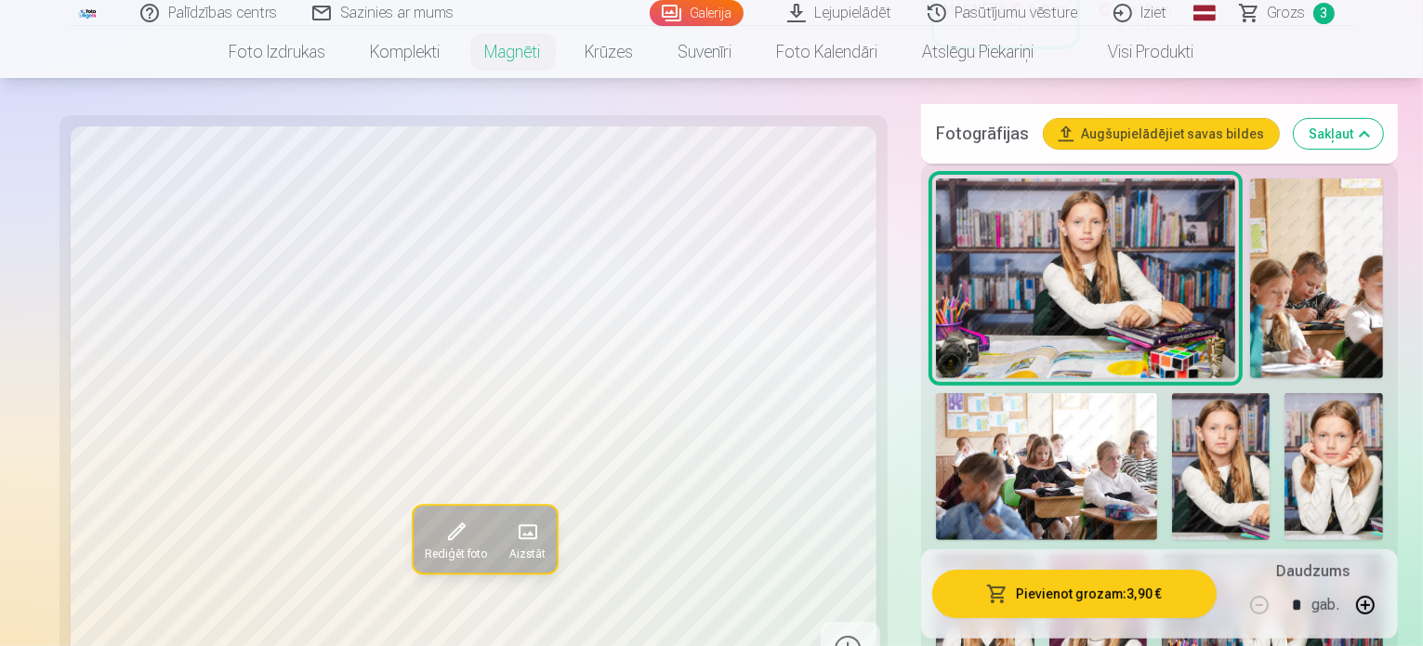
click at [1172, 397] on img at bounding box center [1221, 466] width 99 height 147
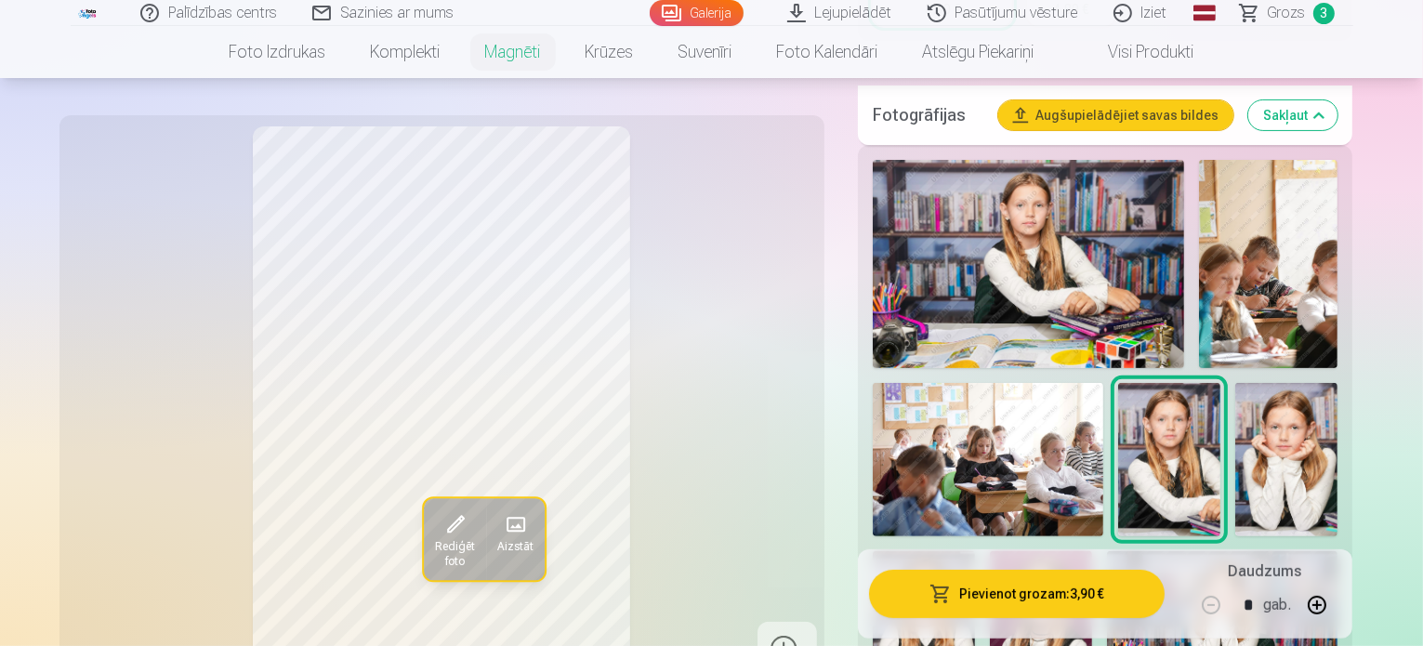
click at [1007, 213] on img at bounding box center [1029, 264] width 312 height 208
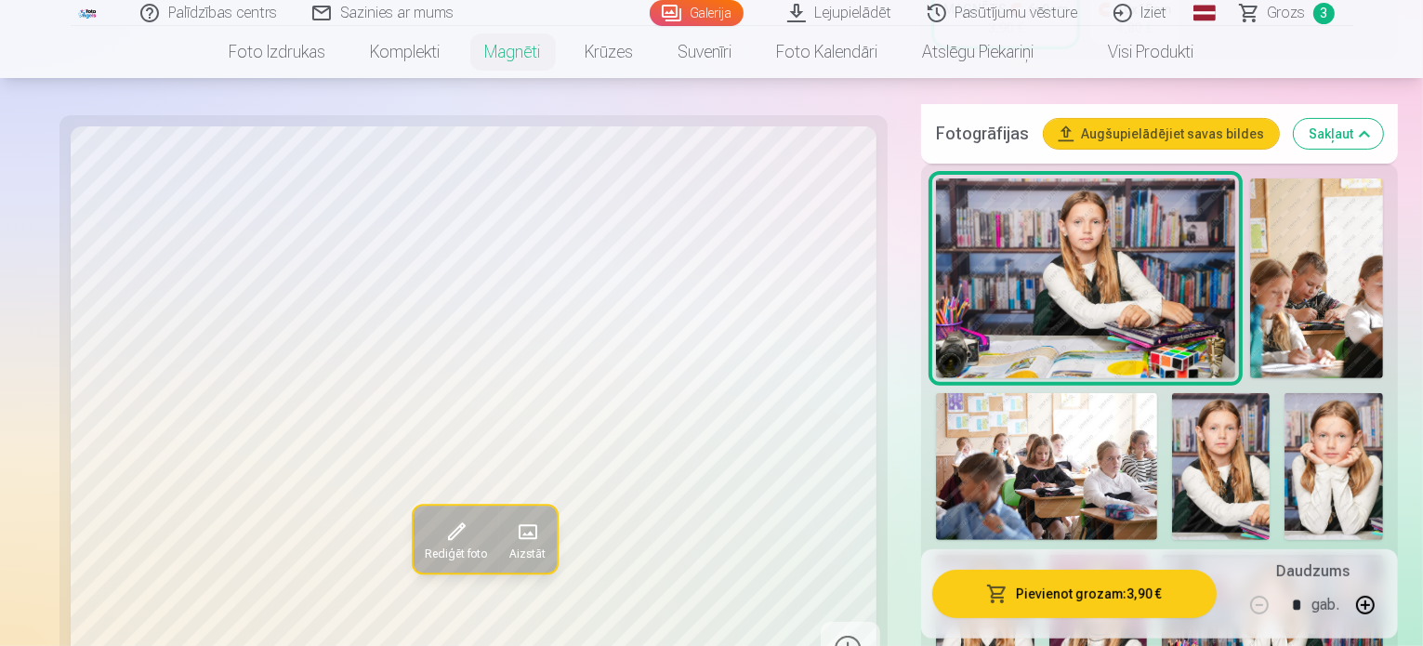
click at [1172, 393] on img at bounding box center [1221, 466] width 99 height 147
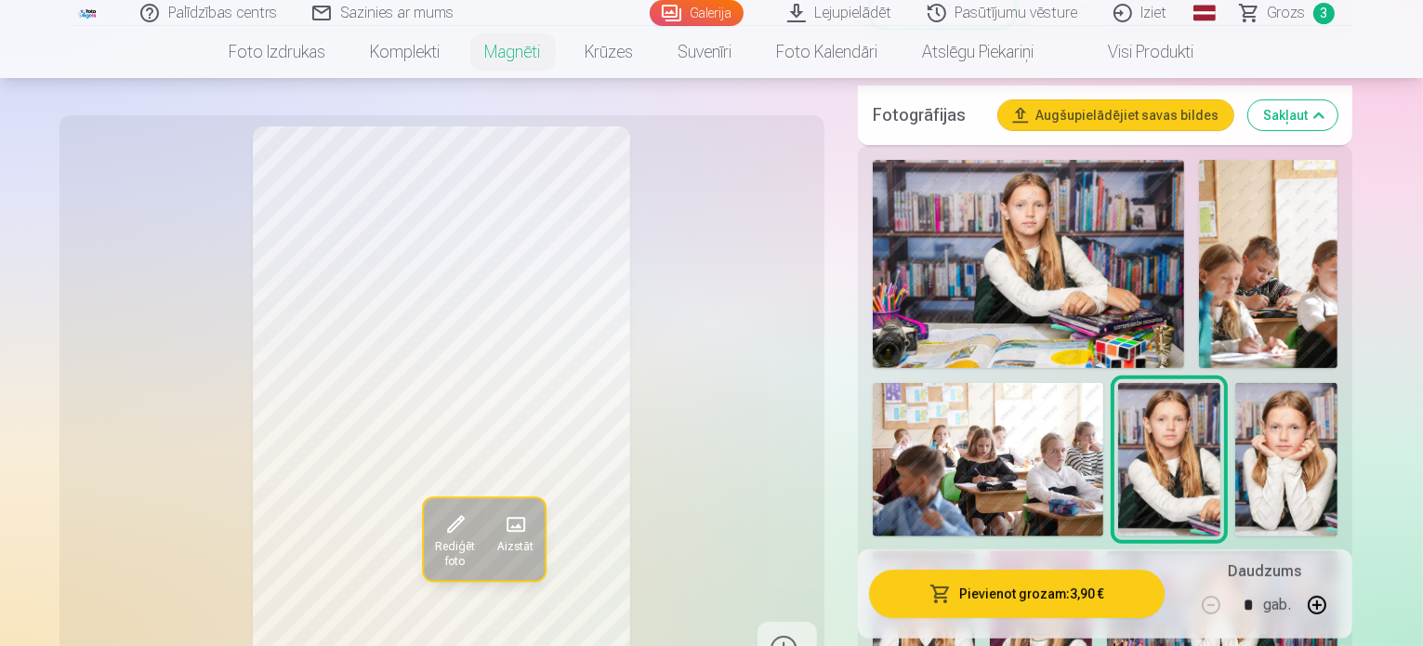
click at [1004, 191] on img at bounding box center [1029, 264] width 312 height 208
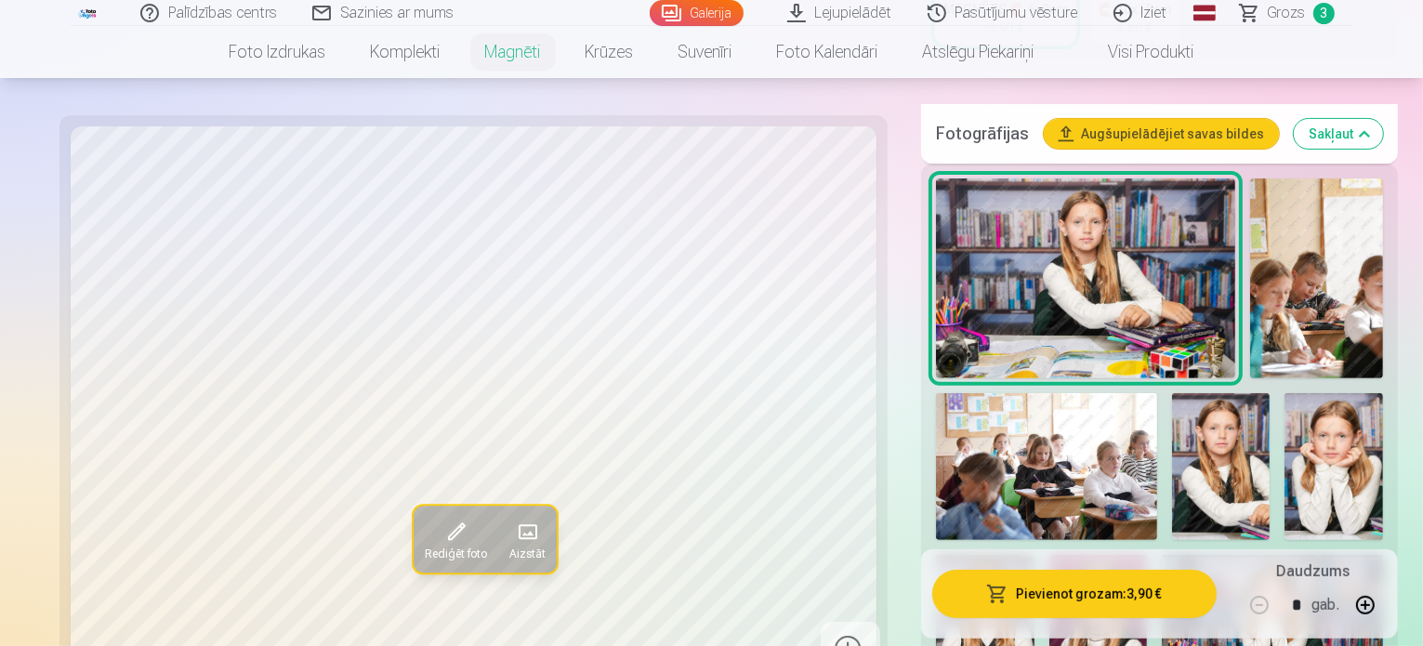
click at [1172, 393] on img at bounding box center [1221, 466] width 99 height 147
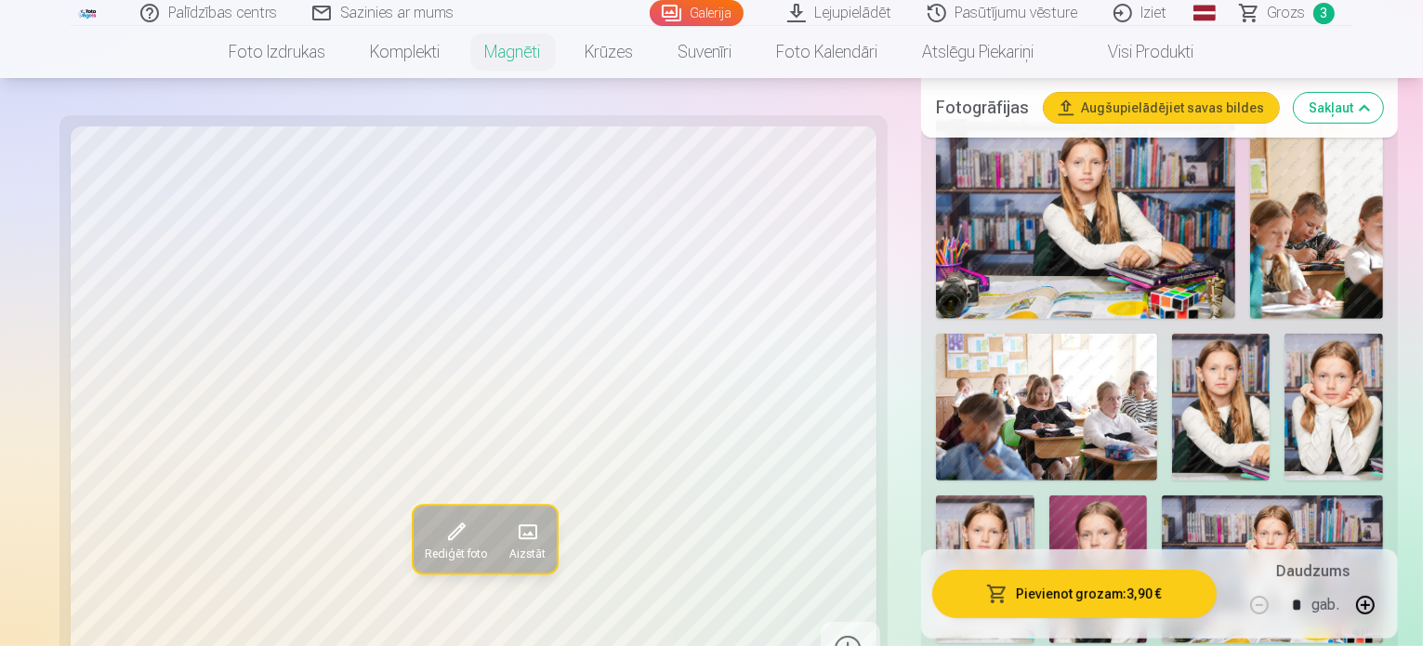
scroll to position [582, 0]
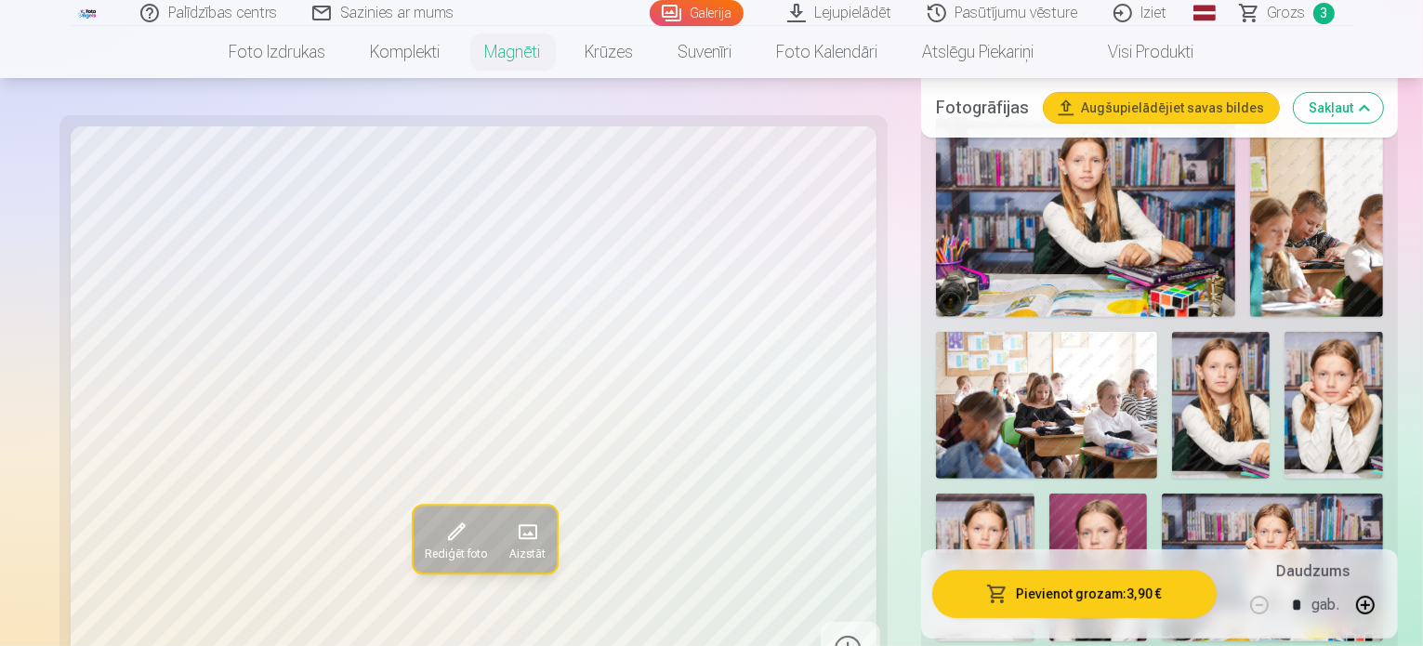
click at [1035, 494] on img at bounding box center [985, 567] width 99 height 147
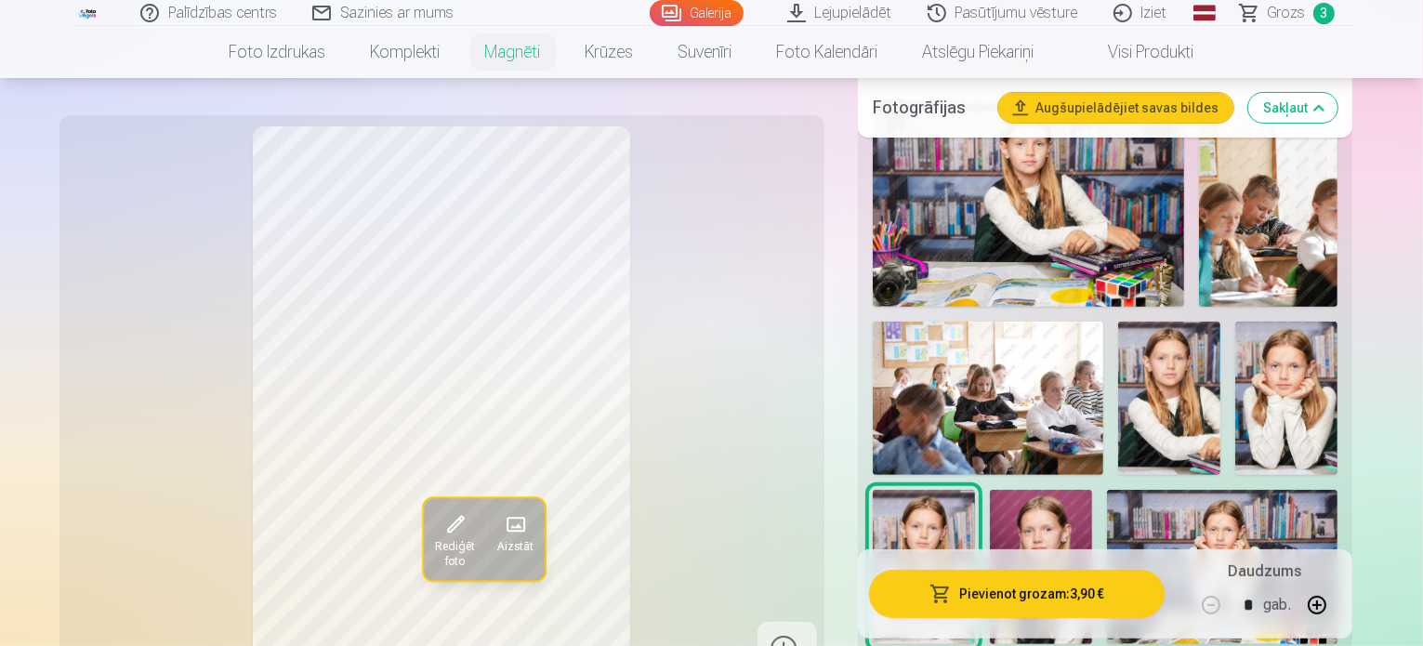
click at [1118, 322] on img at bounding box center [1169, 398] width 102 height 153
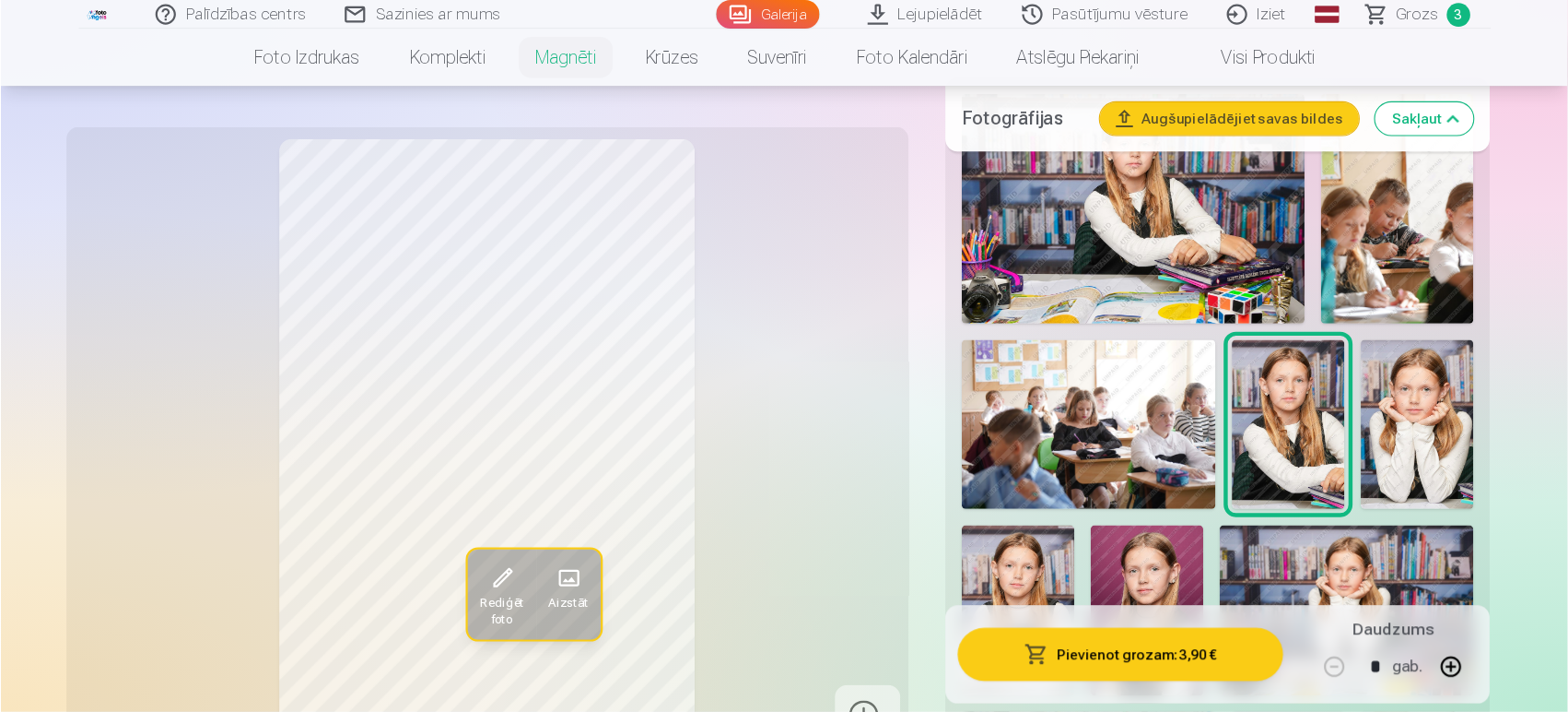
scroll to position [583, 0]
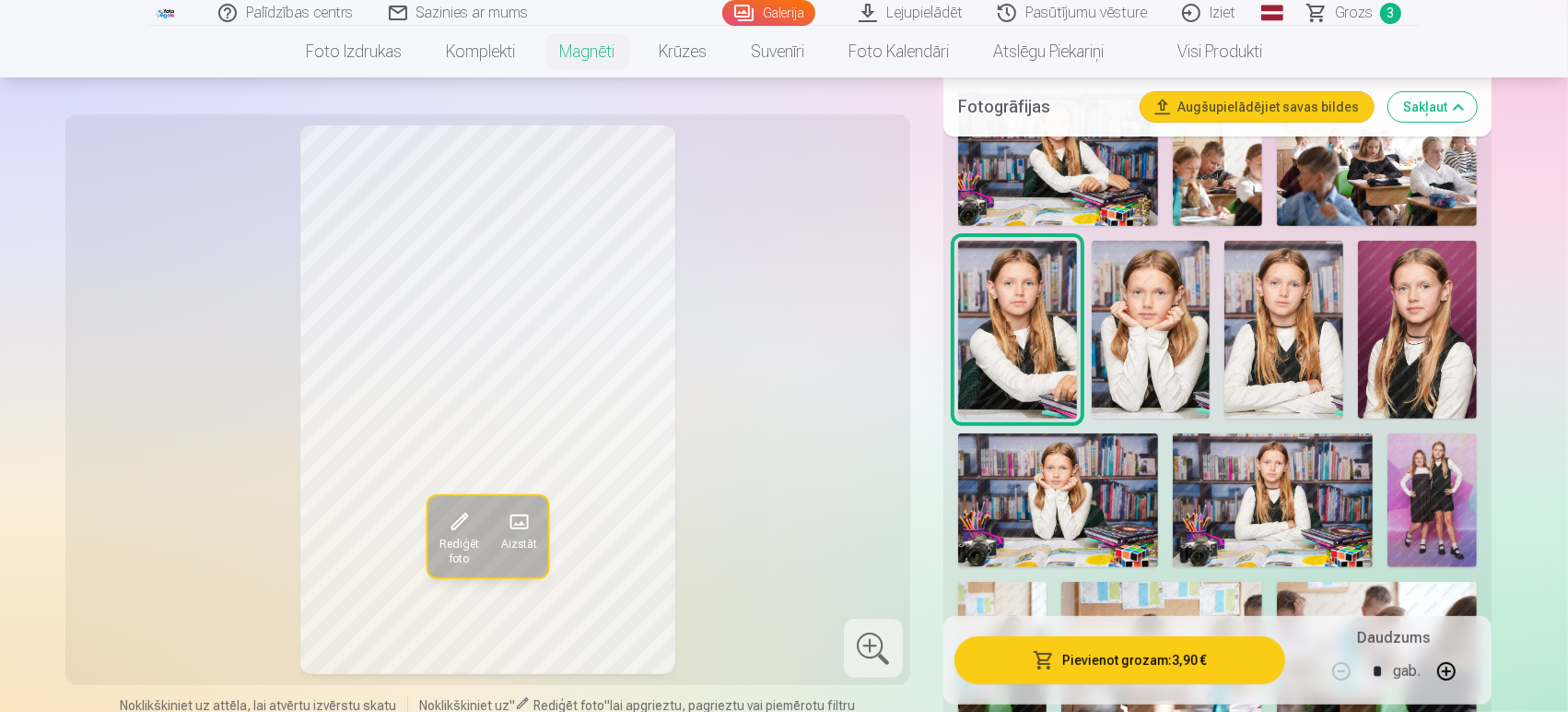
drag, startPoint x: 1265, startPoint y: 2, endPoint x: 761, endPoint y: 514, distance: 718.4
click at [761, 514] on div "Rediģēt foto Aizstāt" at bounding box center [488, 399] width 823 height 548
click at [1306, 330] on img at bounding box center [1285, 329] width 119 height 178
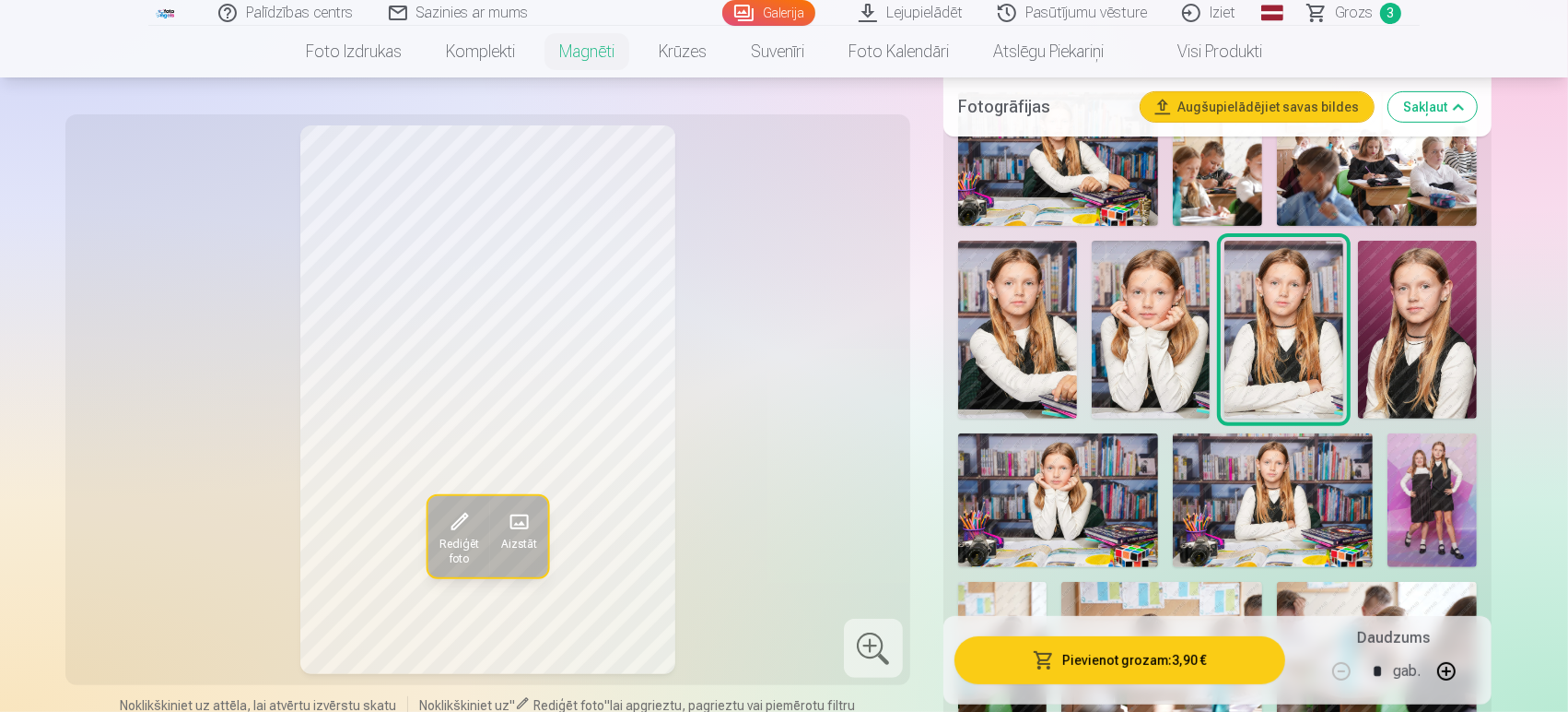
click at [1012, 308] on img at bounding box center [1018, 329] width 119 height 178
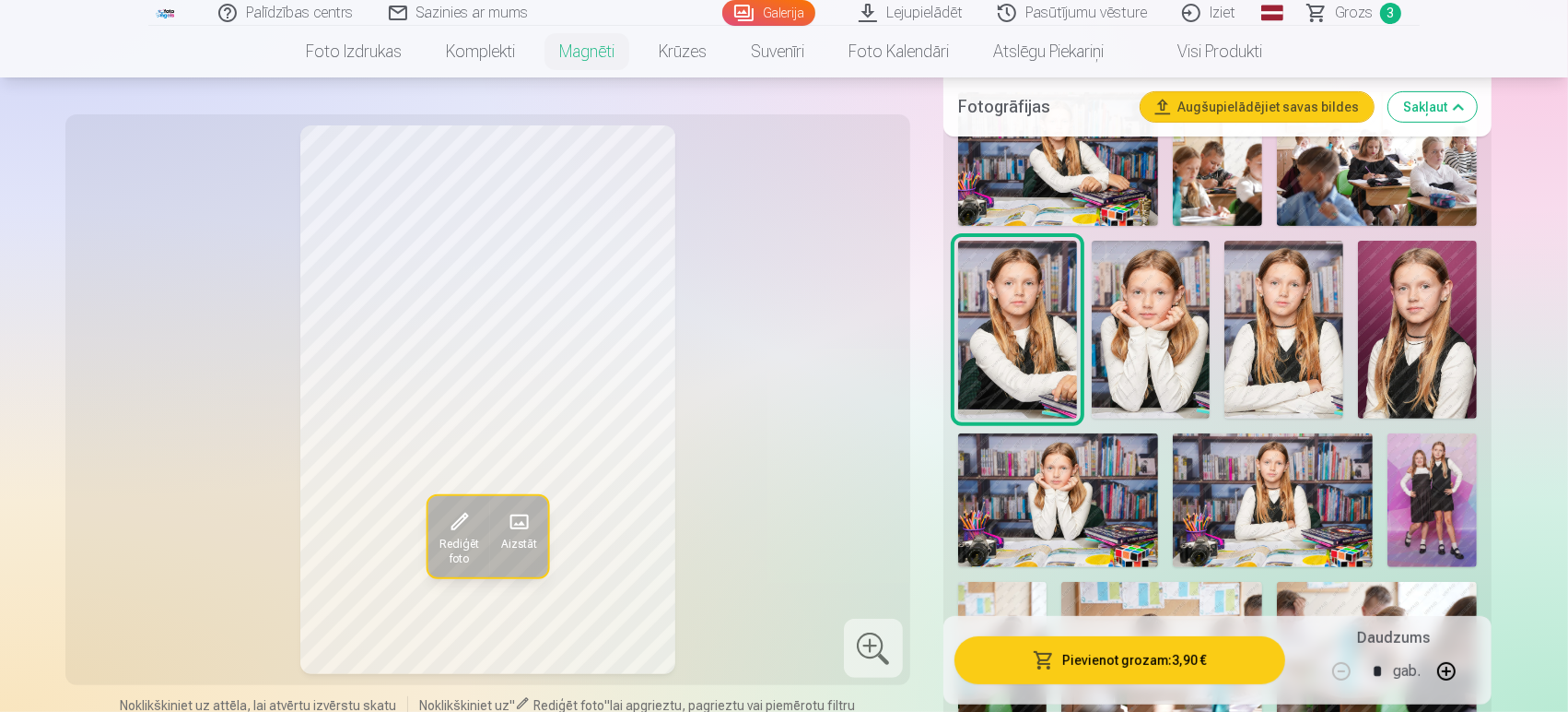
click at [1298, 318] on img at bounding box center [1285, 329] width 119 height 178
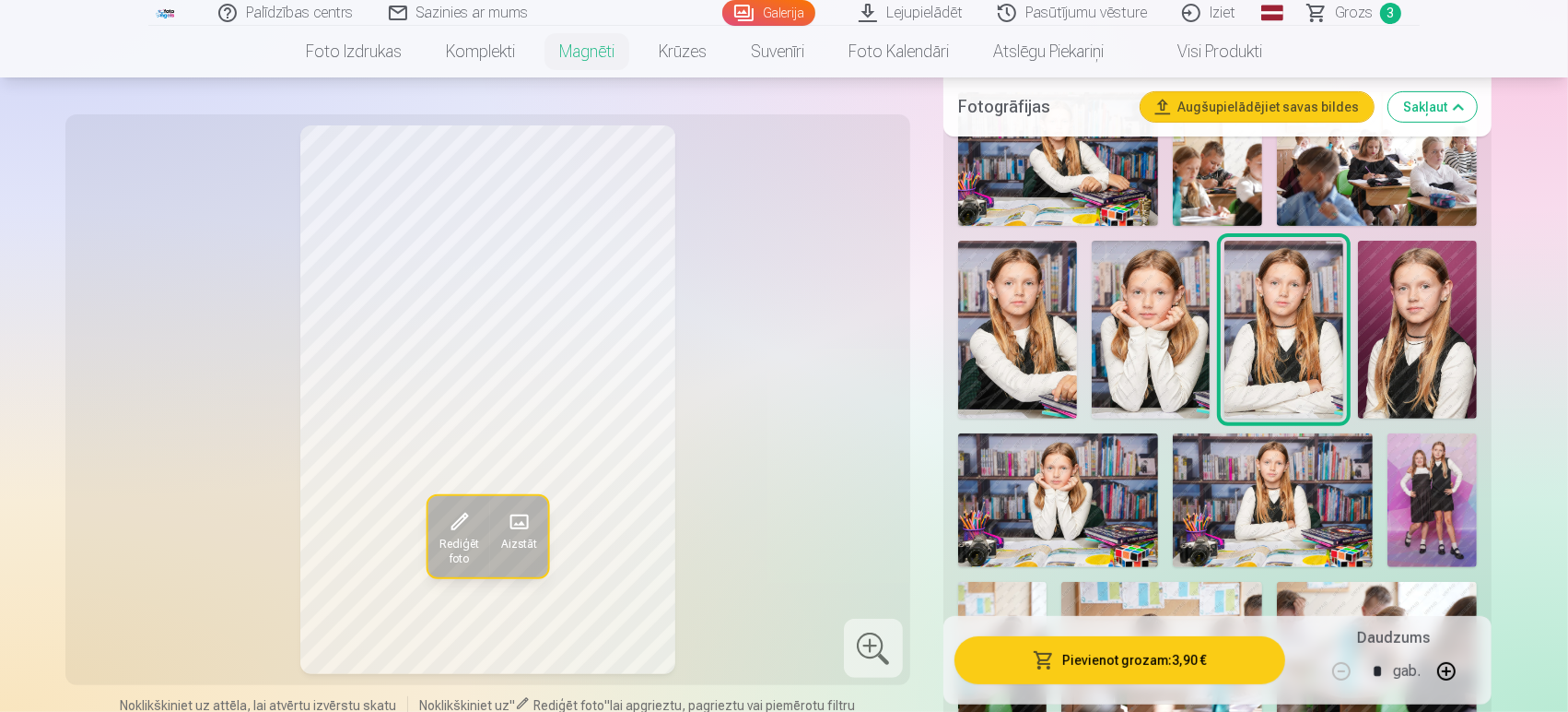
click at [1372, 27] on nav "Foto izdrukas Augstas kvalitātes fotoattēlu izdrukas 210 gsm papīrs, piesātināt…" at bounding box center [784, 52] width 1568 height 52
click at [1359, 4] on span "Grozs" at bounding box center [1354, 13] width 38 height 22
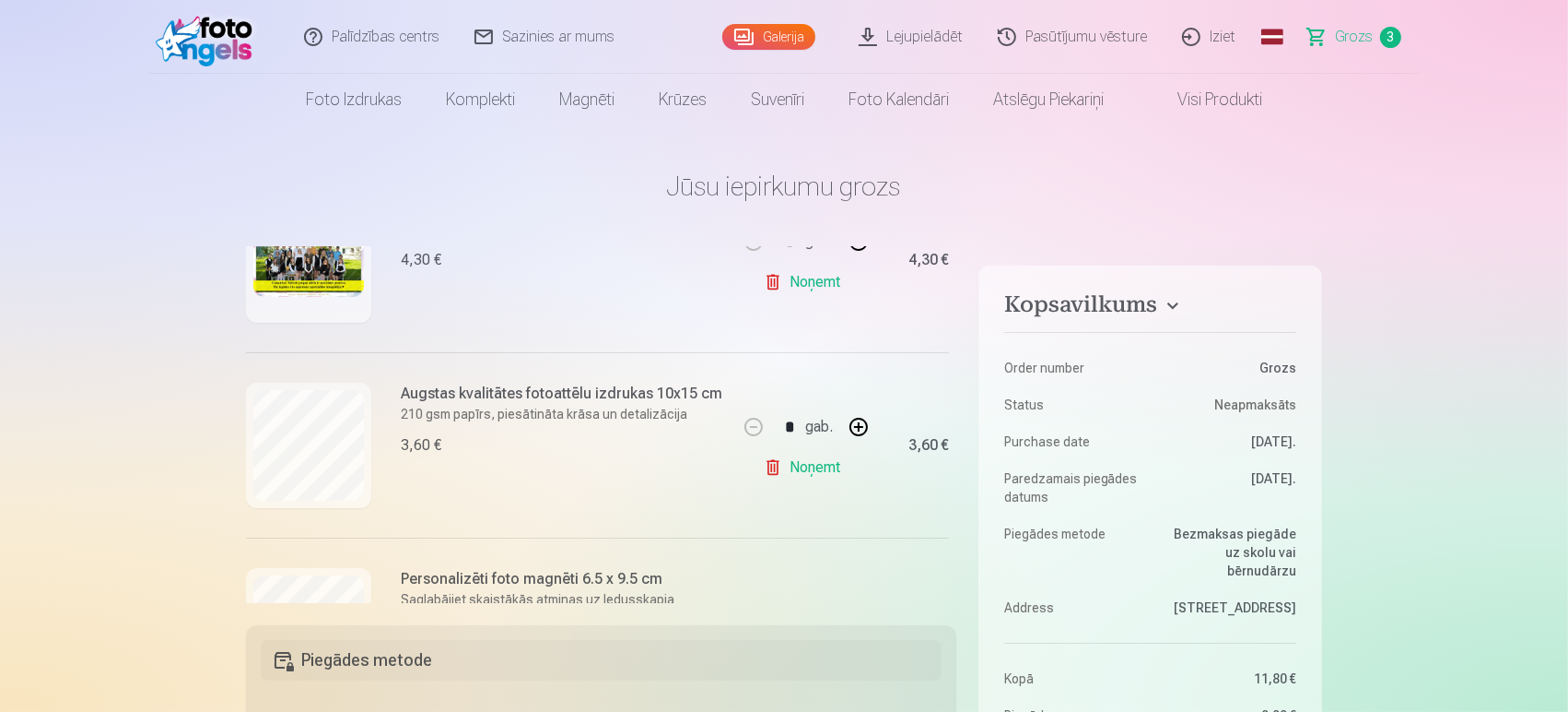
scroll to position [427, 0]
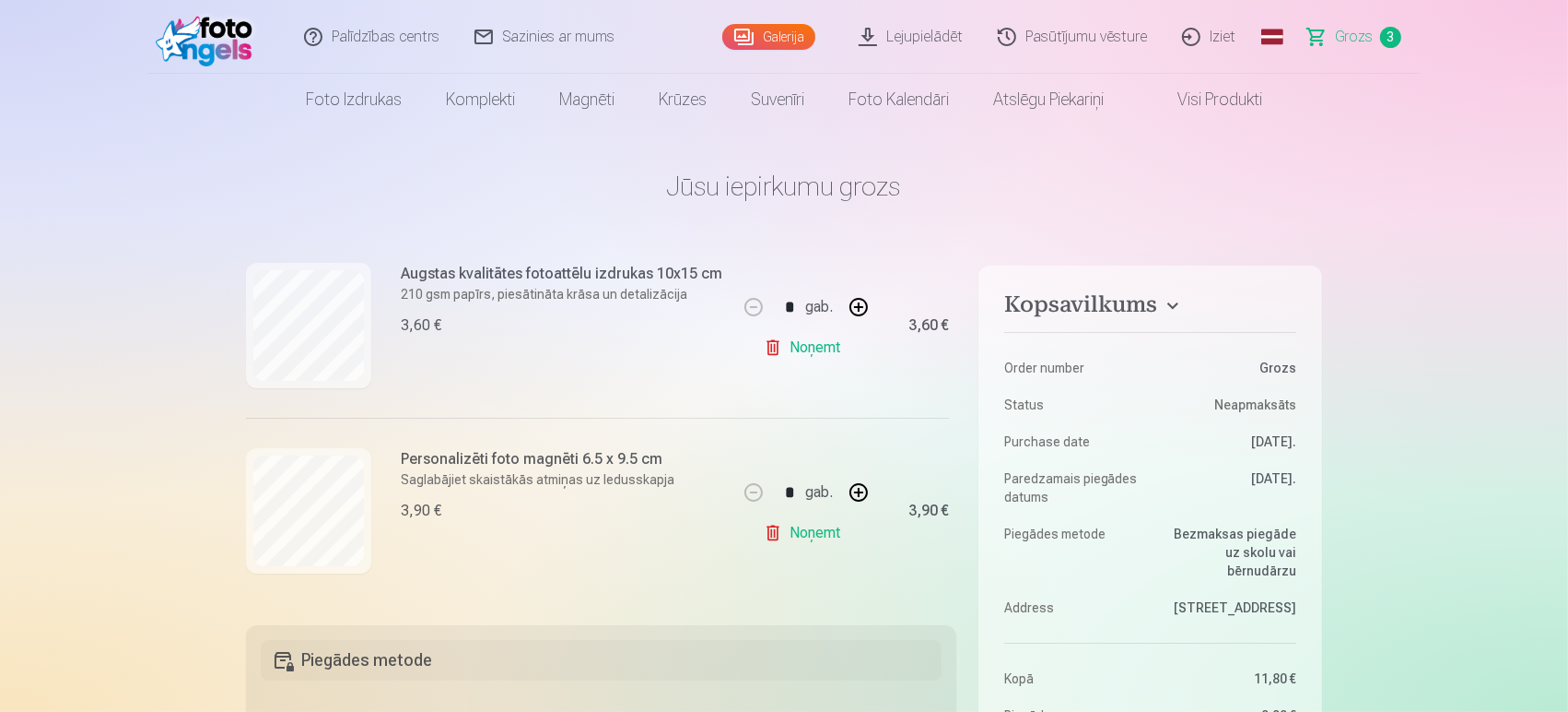
click at [850, 485] on button "button" at bounding box center [858, 492] width 45 height 45
type input "*"
click at [585, 579] on div "Personalizēti foto magnēti 6.5 x 9.5 cm Saglabājiet skaistākās atmiņas uz ledus…" at bounding box center [492, 510] width 492 height 185
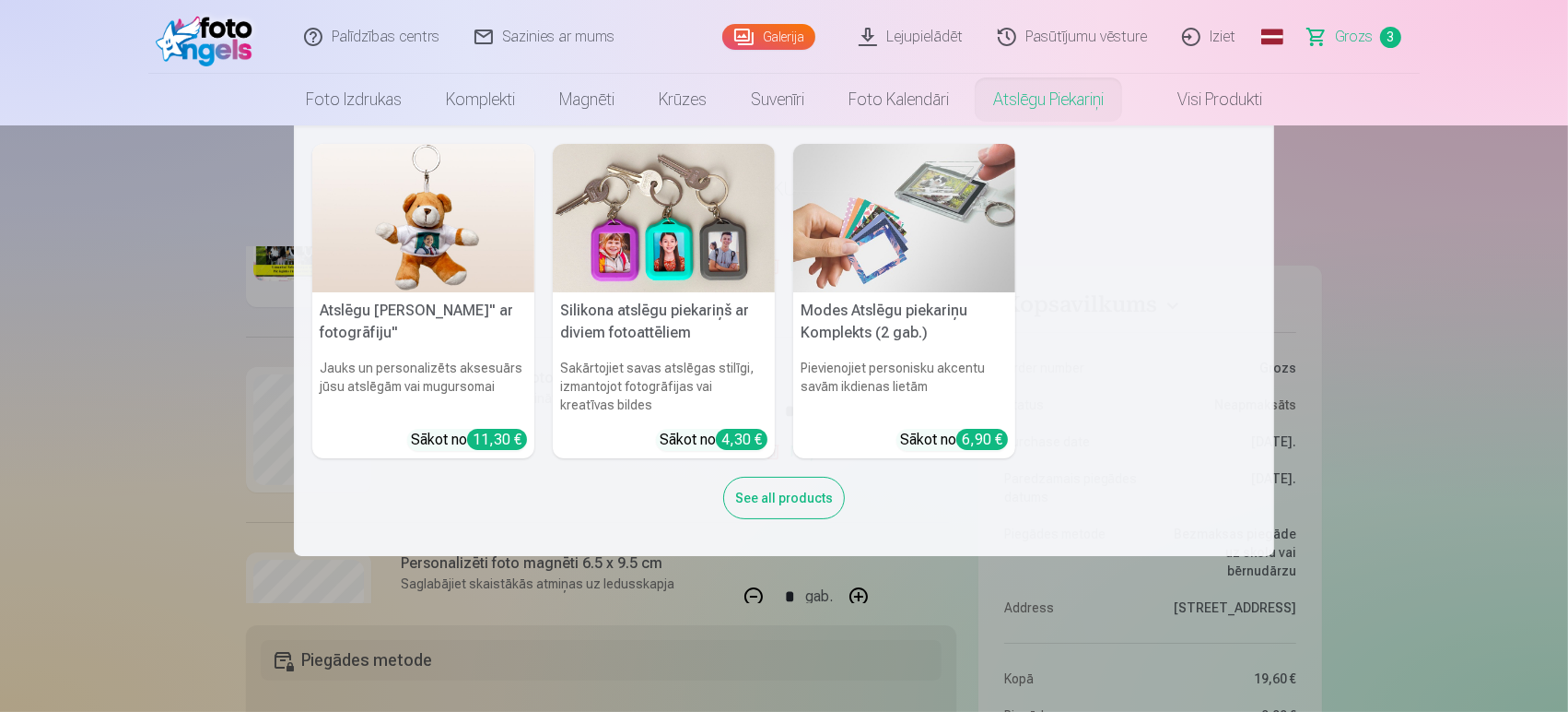
click at [434, 238] on img at bounding box center [423, 218] width 222 height 149
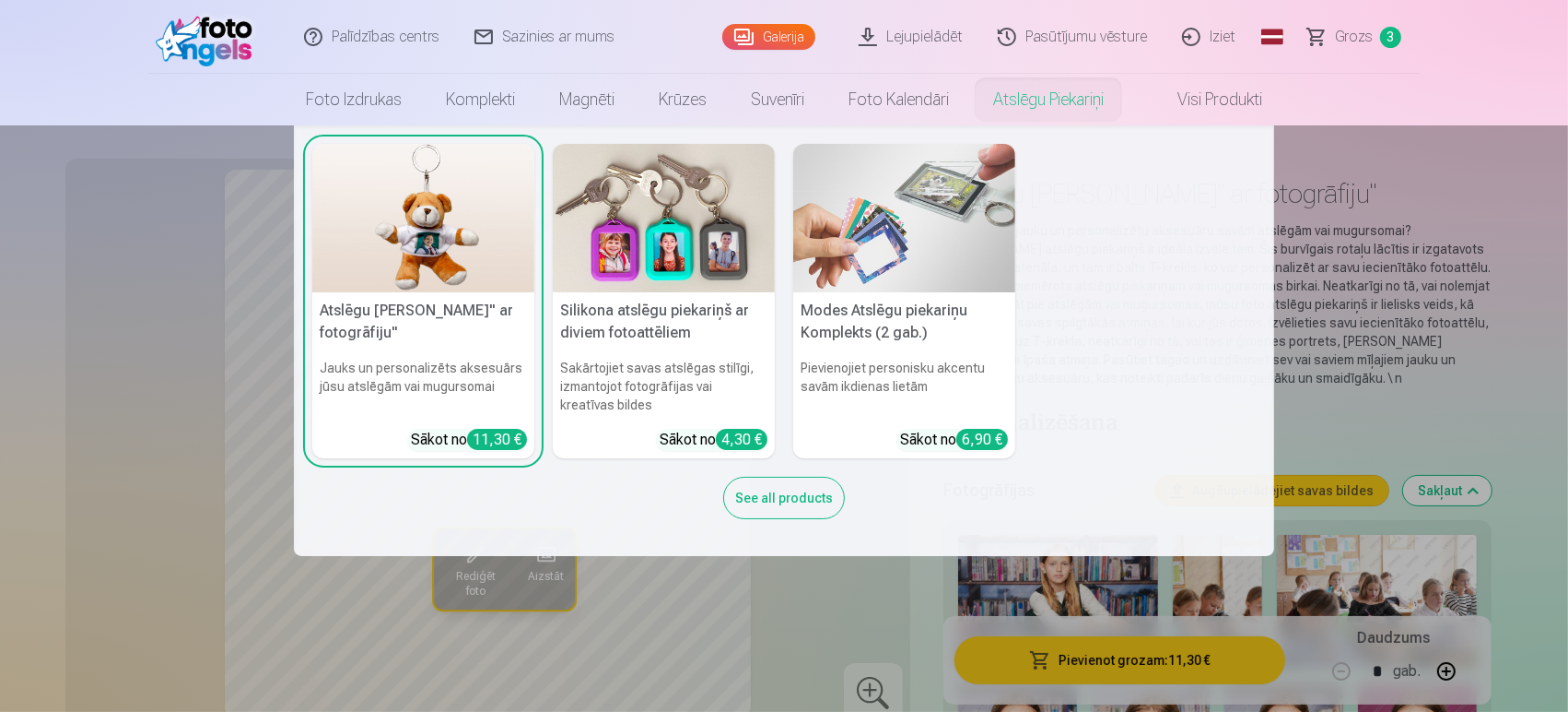
click at [893, 262] on img at bounding box center [904, 218] width 222 height 149
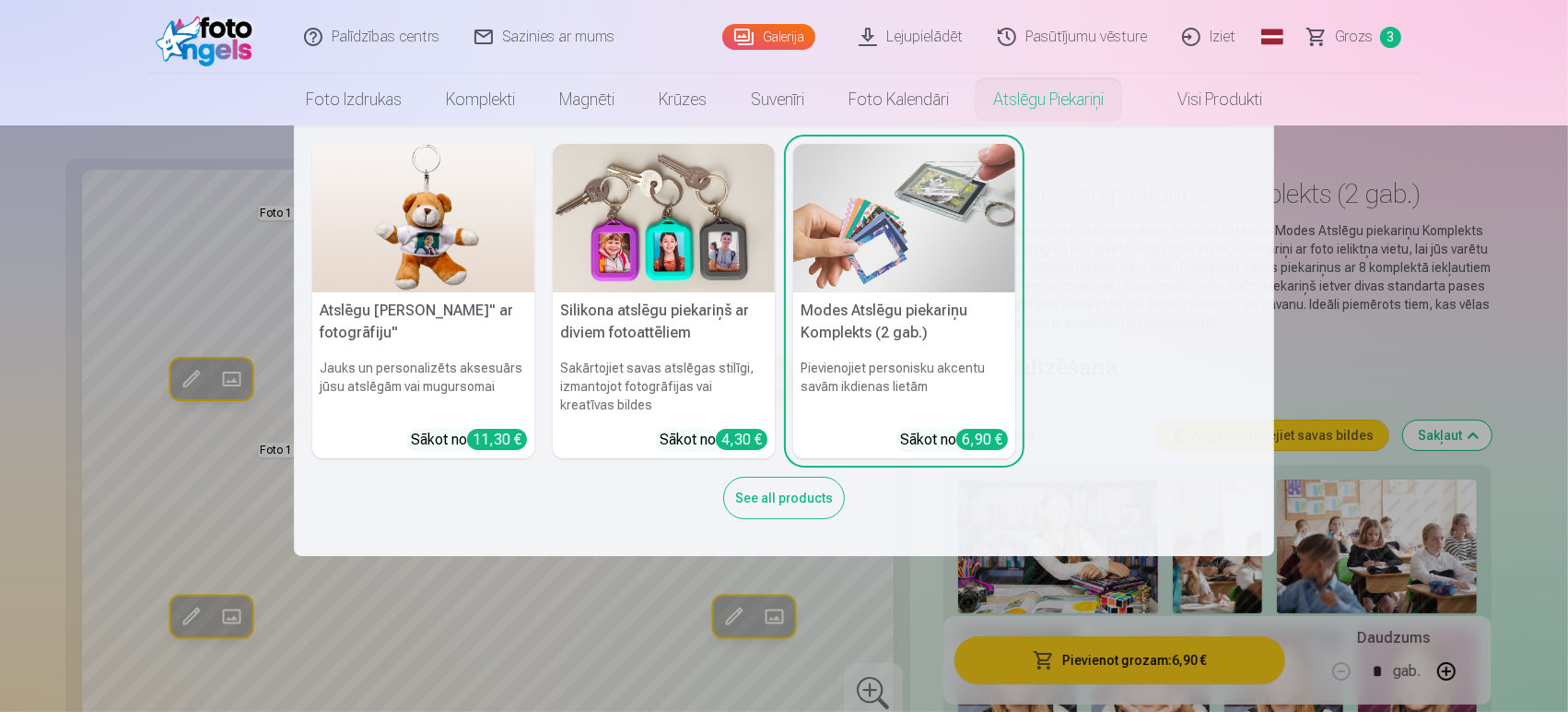
click at [701, 274] on img at bounding box center [664, 218] width 222 height 149
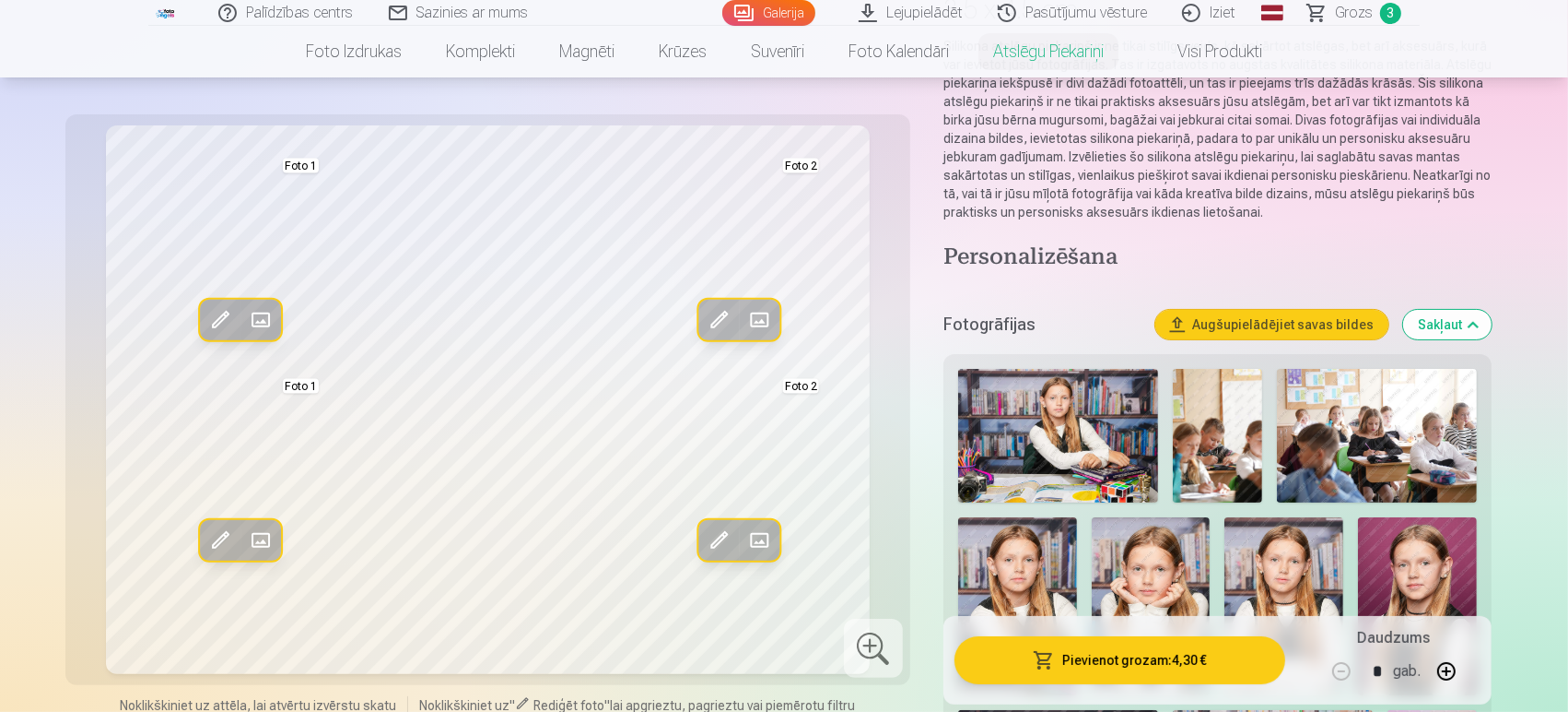
scroll to position [219, 0]
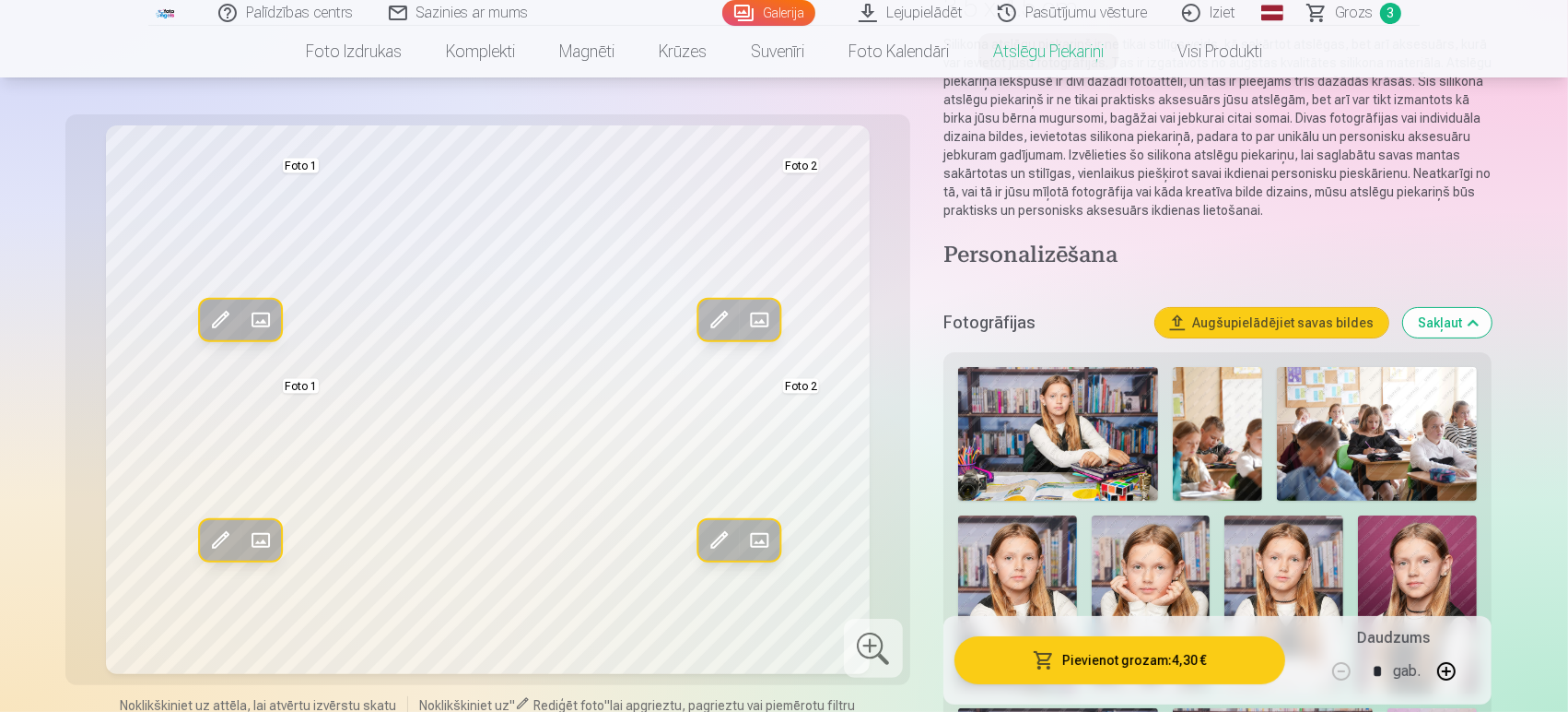
click at [1066, 432] on img at bounding box center [1059, 433] width 200 height 134
click at [1063, 447] on img at bounding box center [1059, 433] width 200 height 134
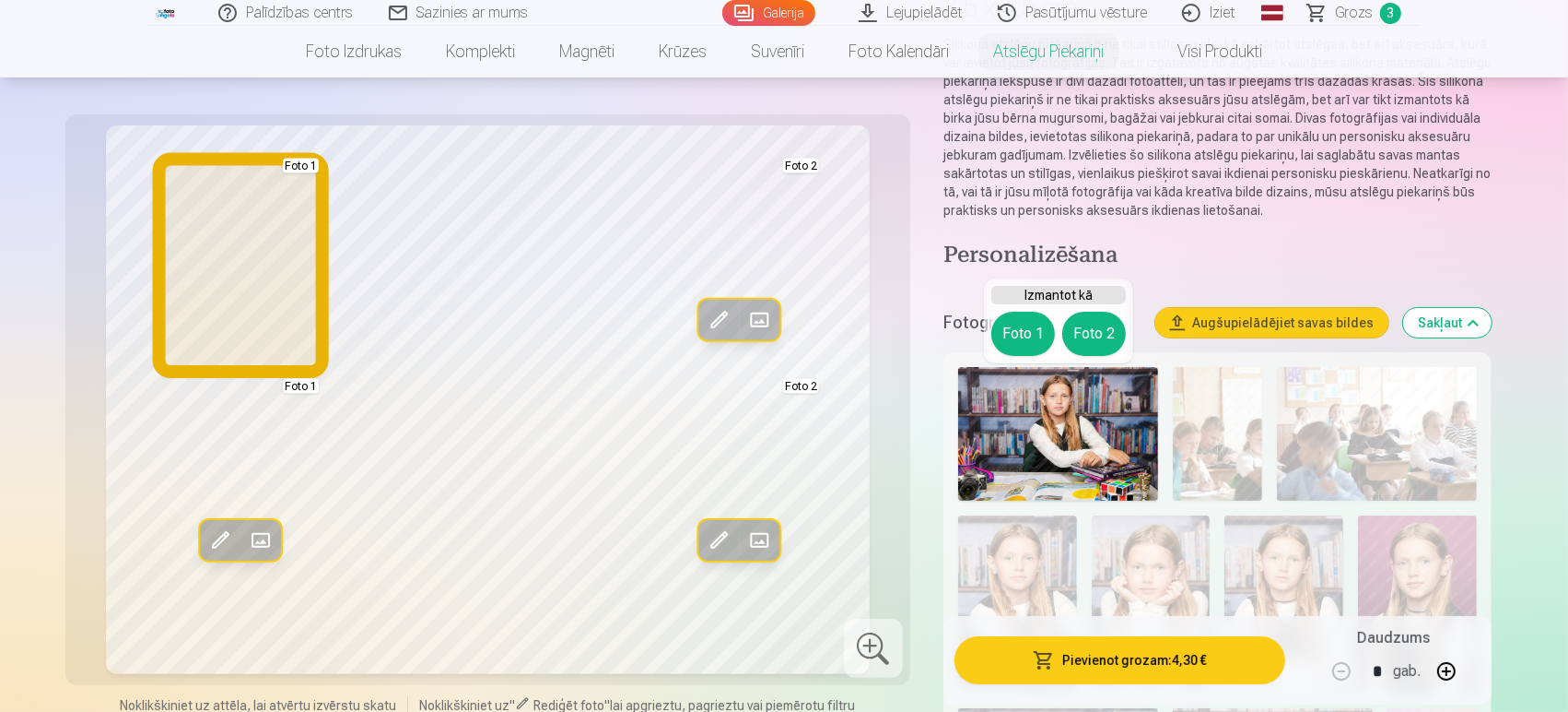
click at [1025, 338] on button "Foto 1" at bounding box center [1023, 333] width 63 height 45
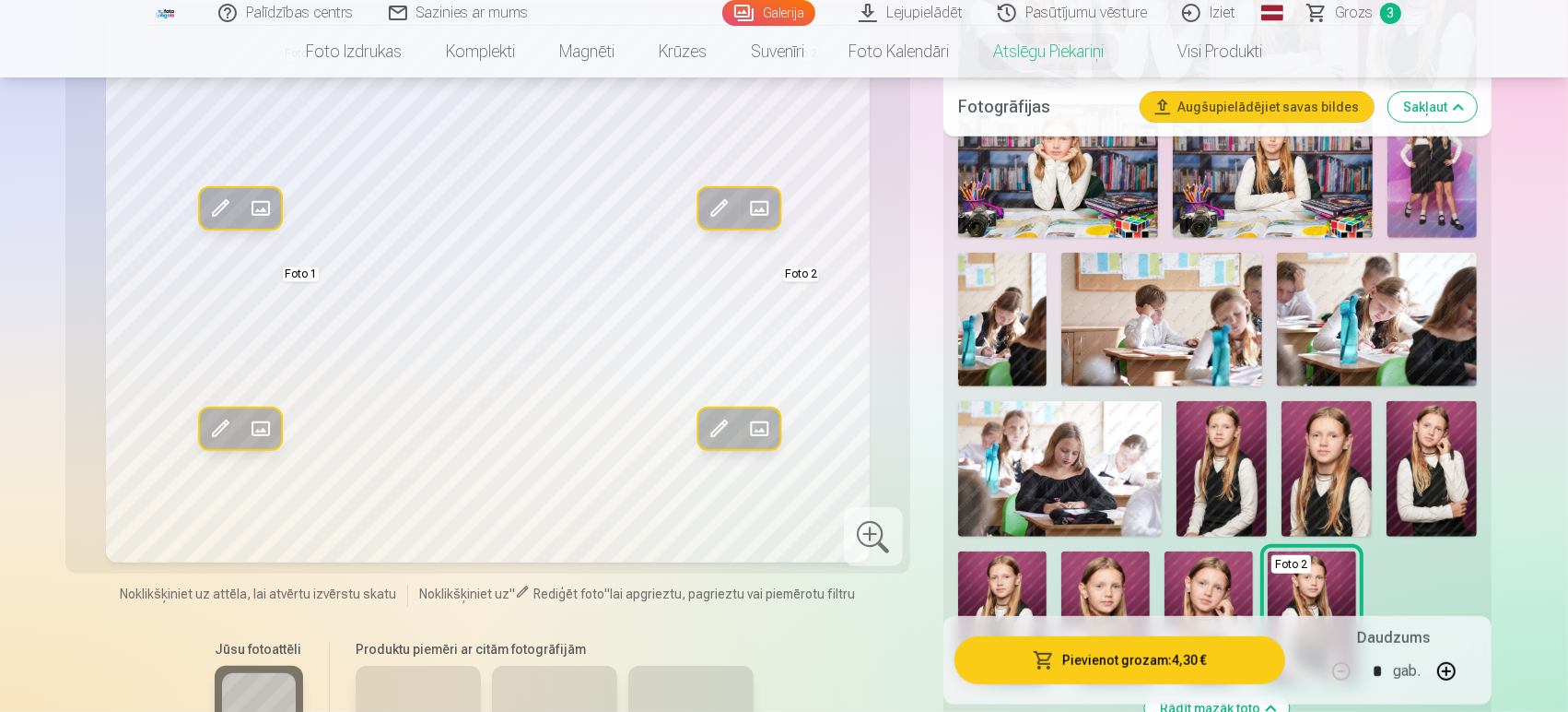
scroll to position [824, 0]
click at [1331, 466] on img at bounding box center [1326, 467] width 90 height 136
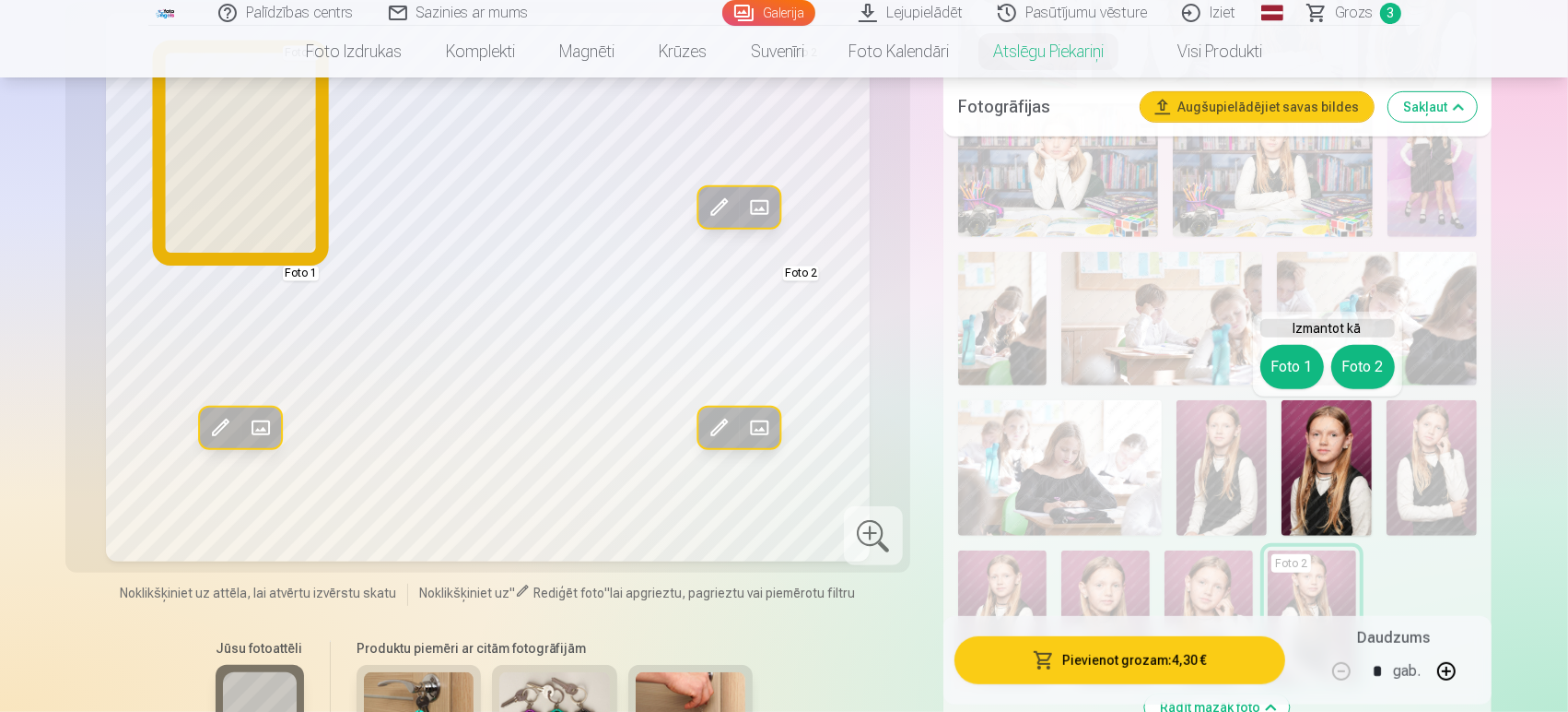
click at [1304, 363] on button "Foto 1" at bounding box center [1292, 367] width 63 height 45
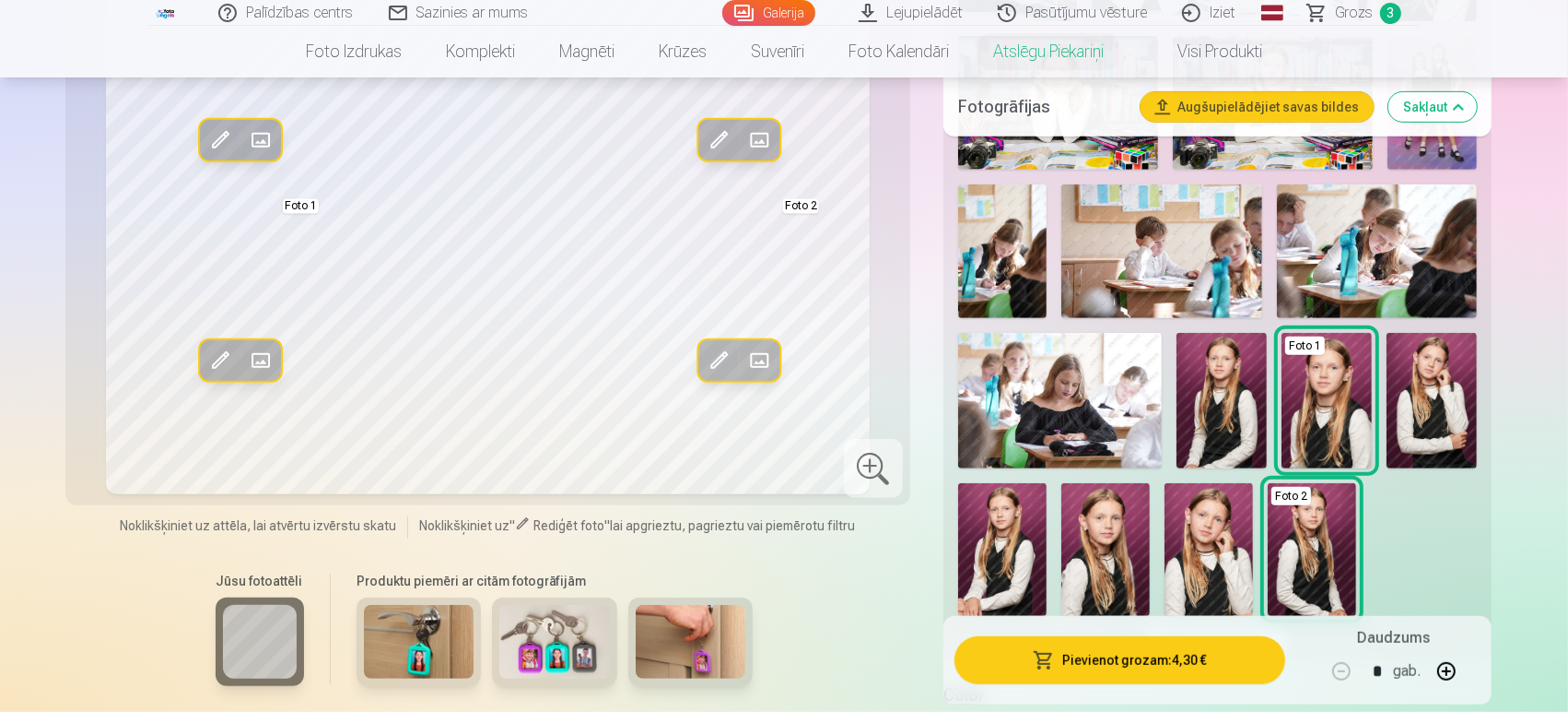
scroll to position [900, 0]
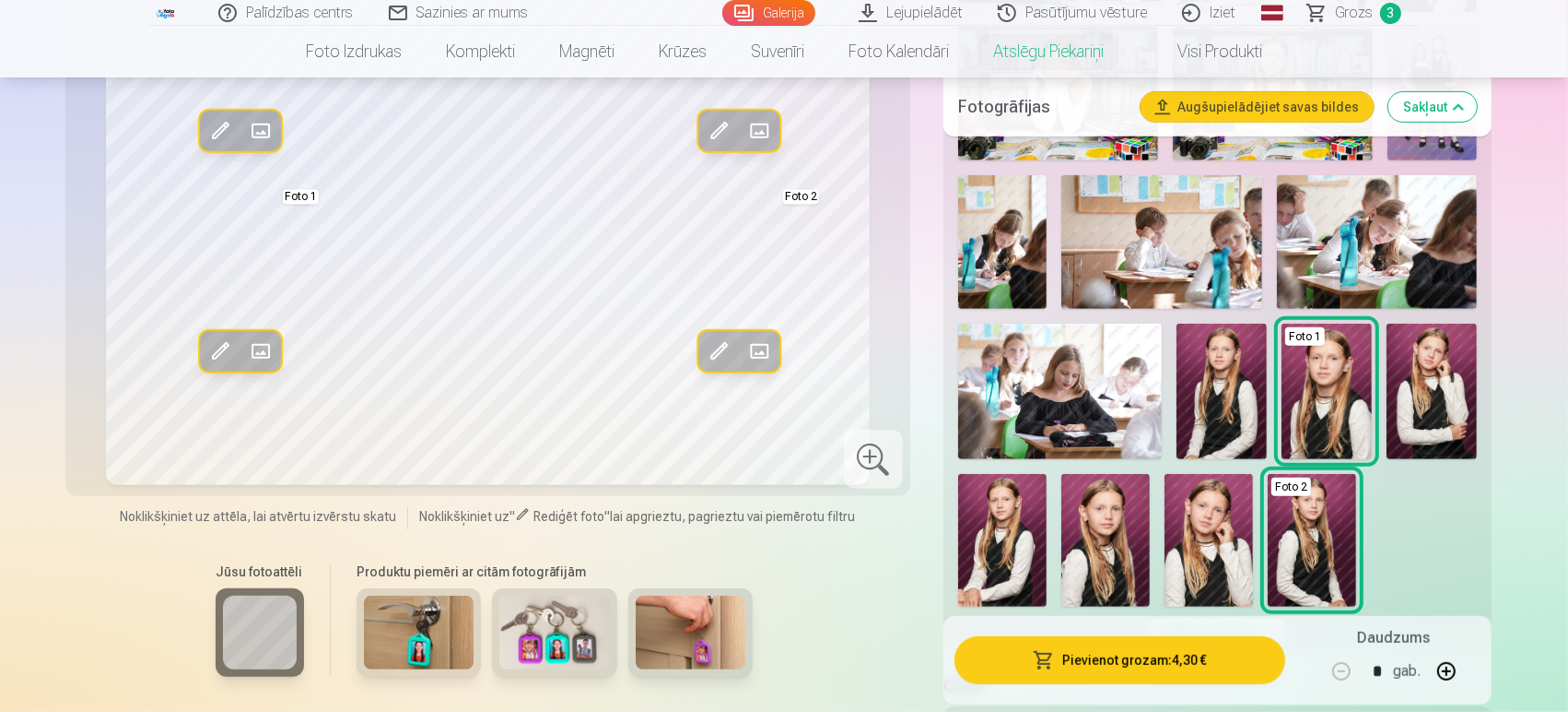
click at [1307, 553] on img at bounding box center [1311, 540] width 88 height 133
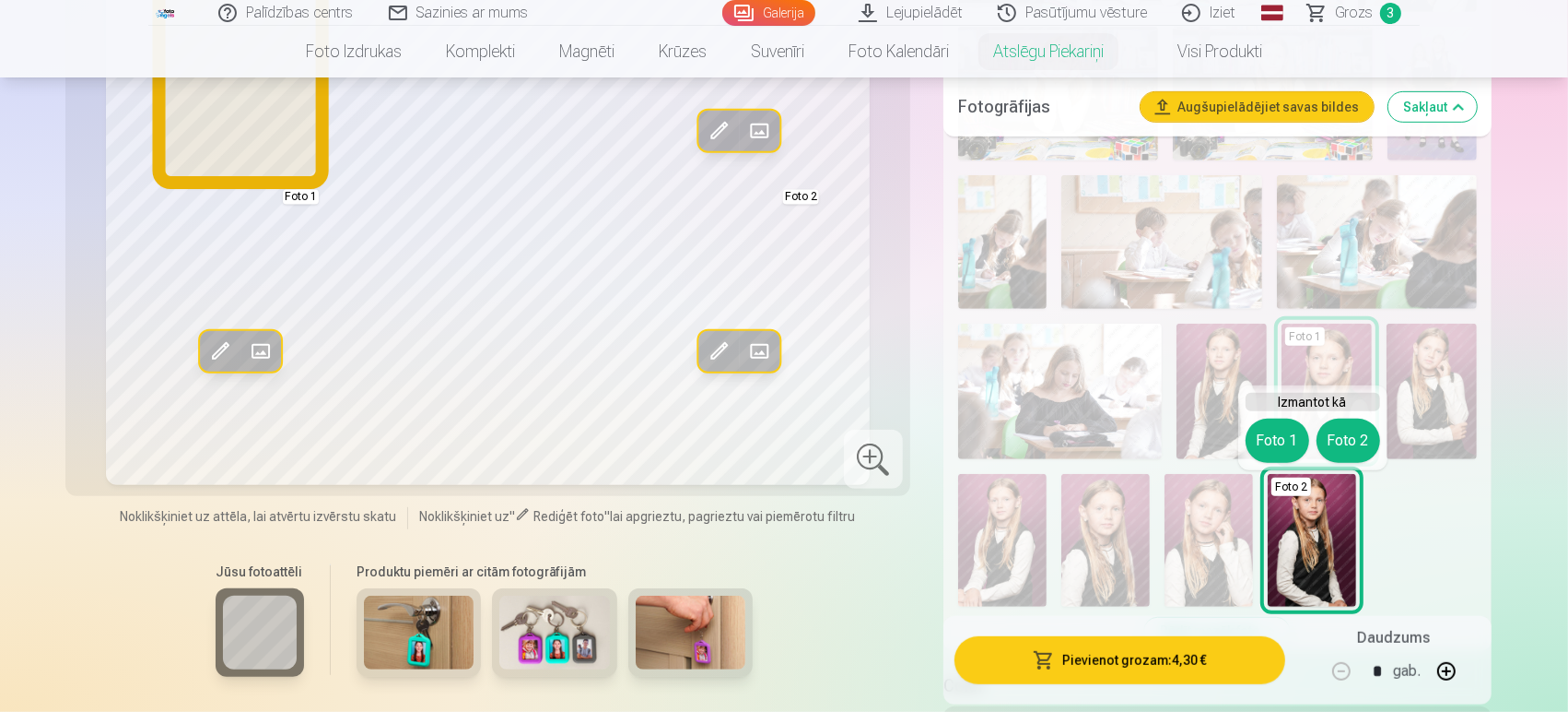
click at [1283, 439] on button "Foto 1" at bounding box center [1278, 440] width 63 height 45
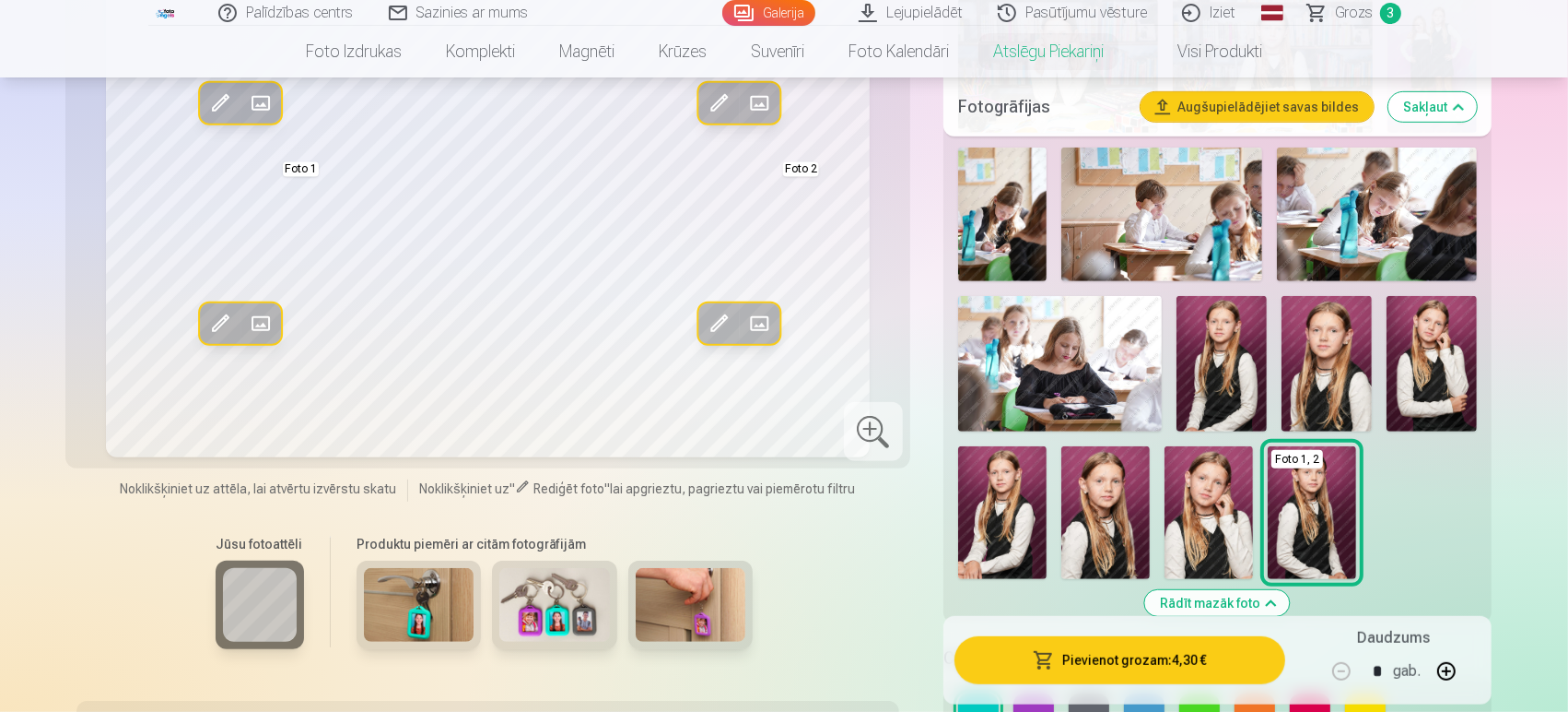
scroll to position [926, 0]
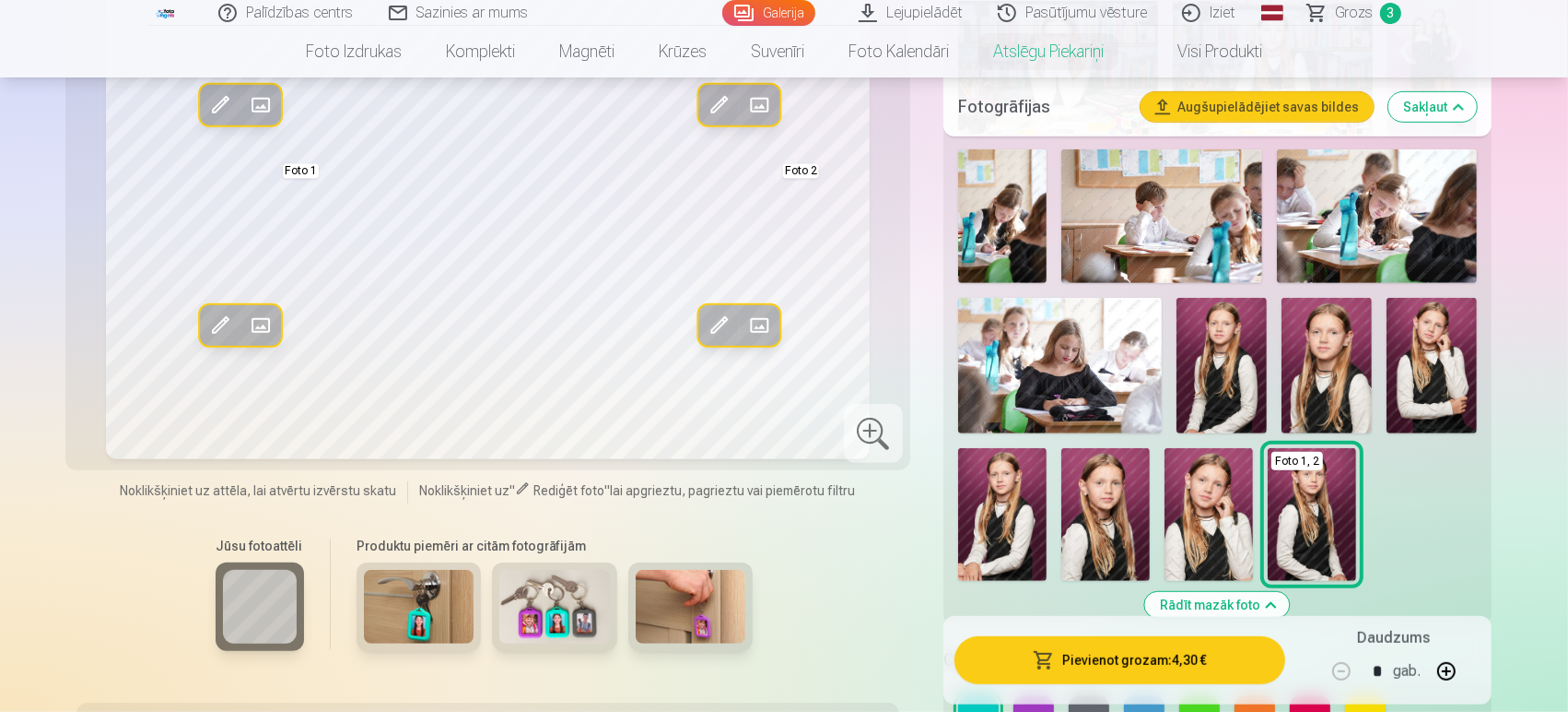
click at [1016, 476] on img at bounding box center [1002, 515] width 88 height 133
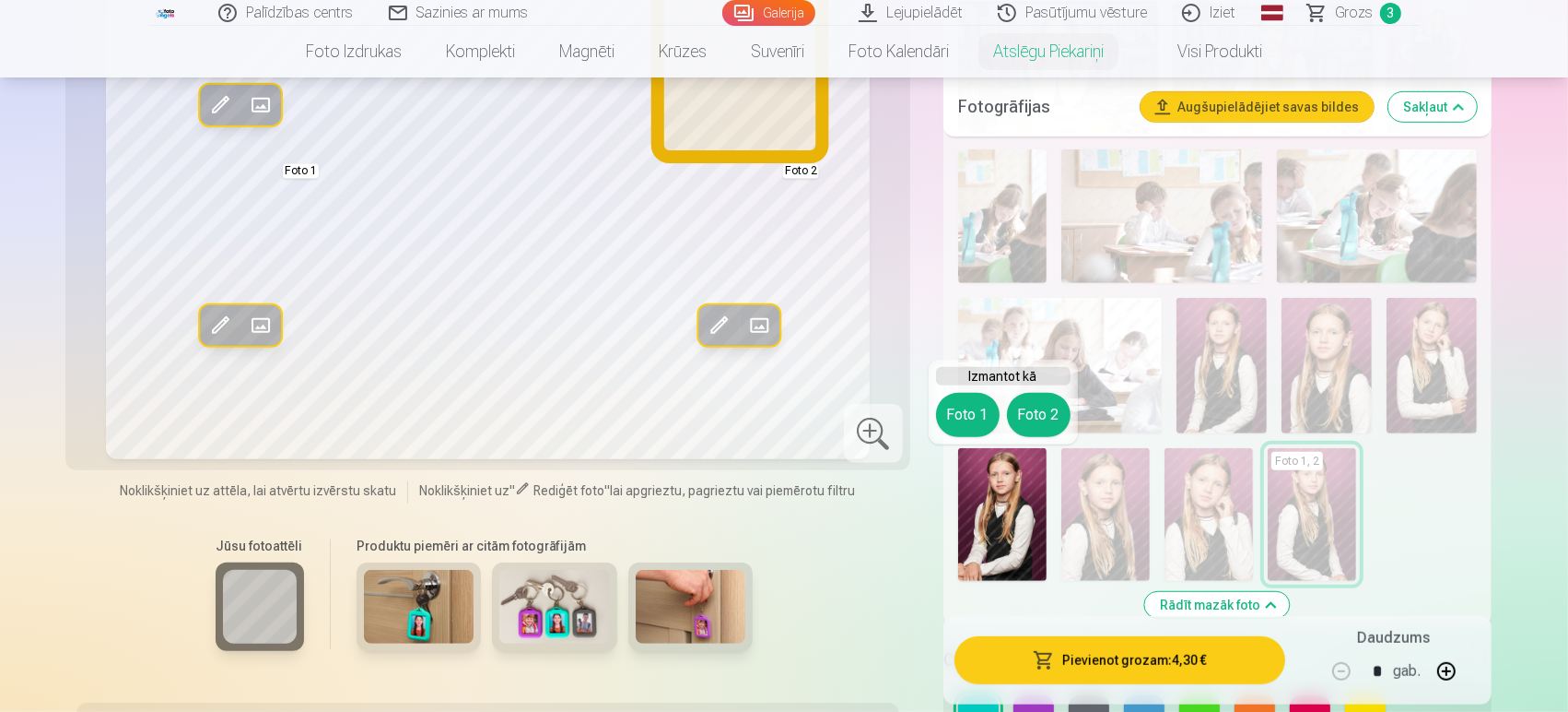
click at [1041, 416] on button "Foto 2" at bounding box center [1039, 415] width 63 height 45
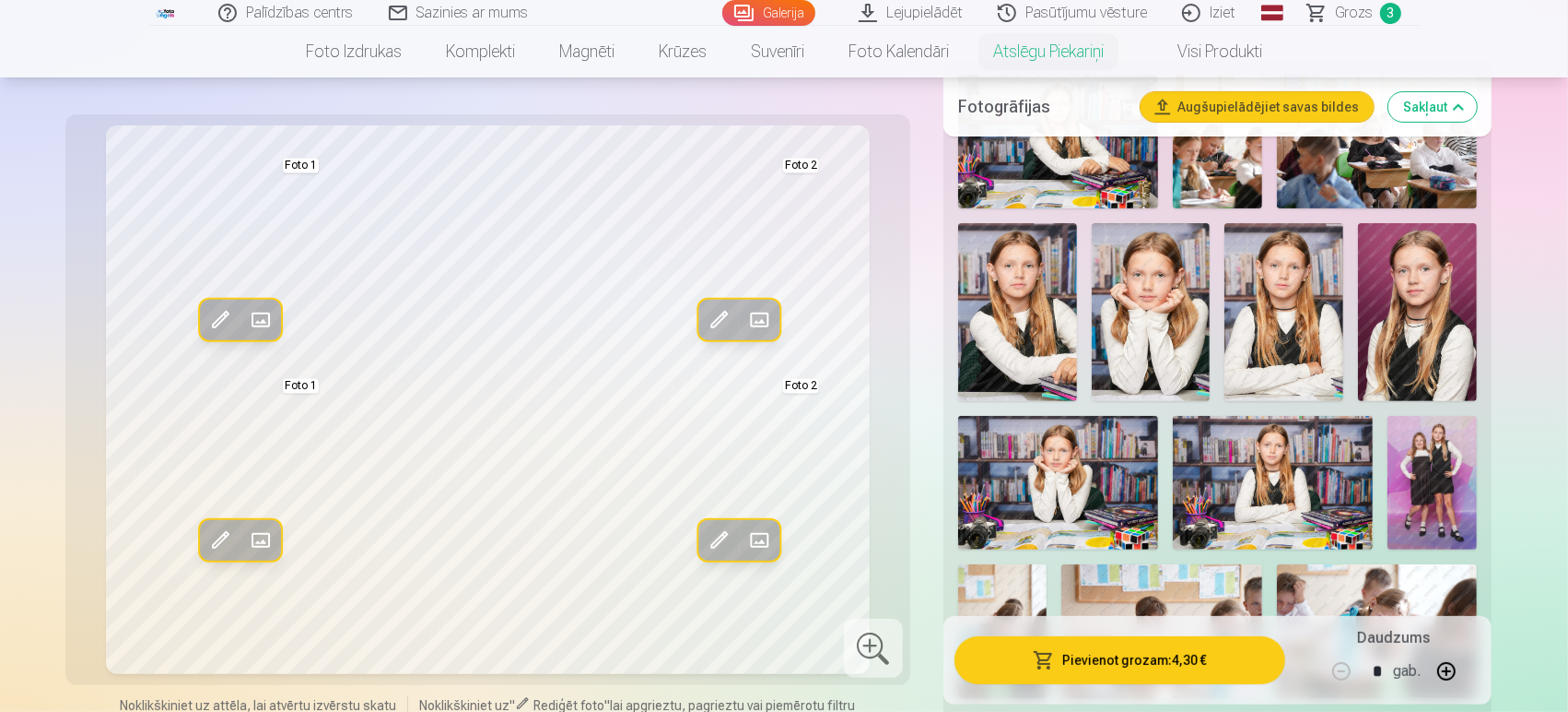
scroll to position [511, 0]
click at [1293, 470] on img at bounding box center [1273, 483] width 200 height 134
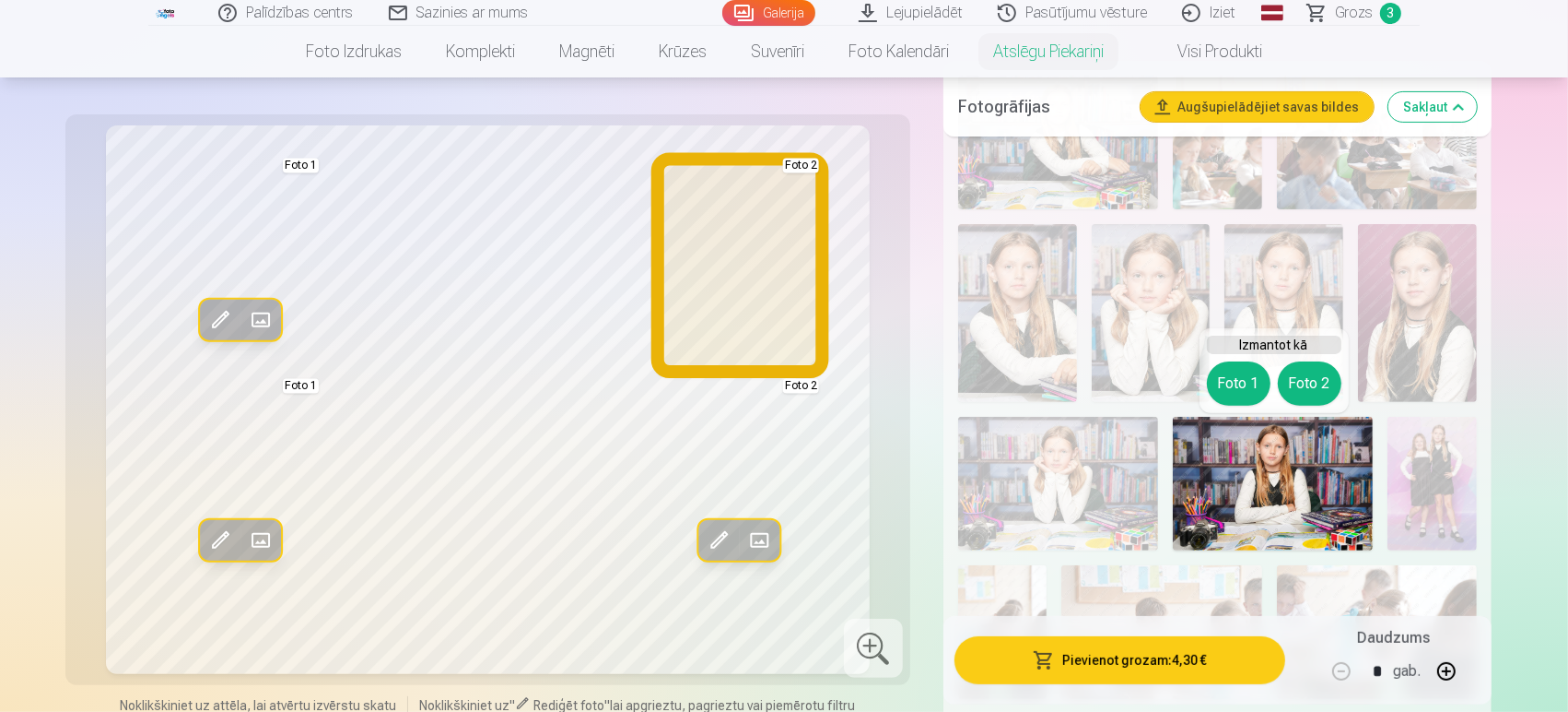
click at [1314, 374] on button "Foto 2" at bounding box center [1309, 383] width 63 height 45
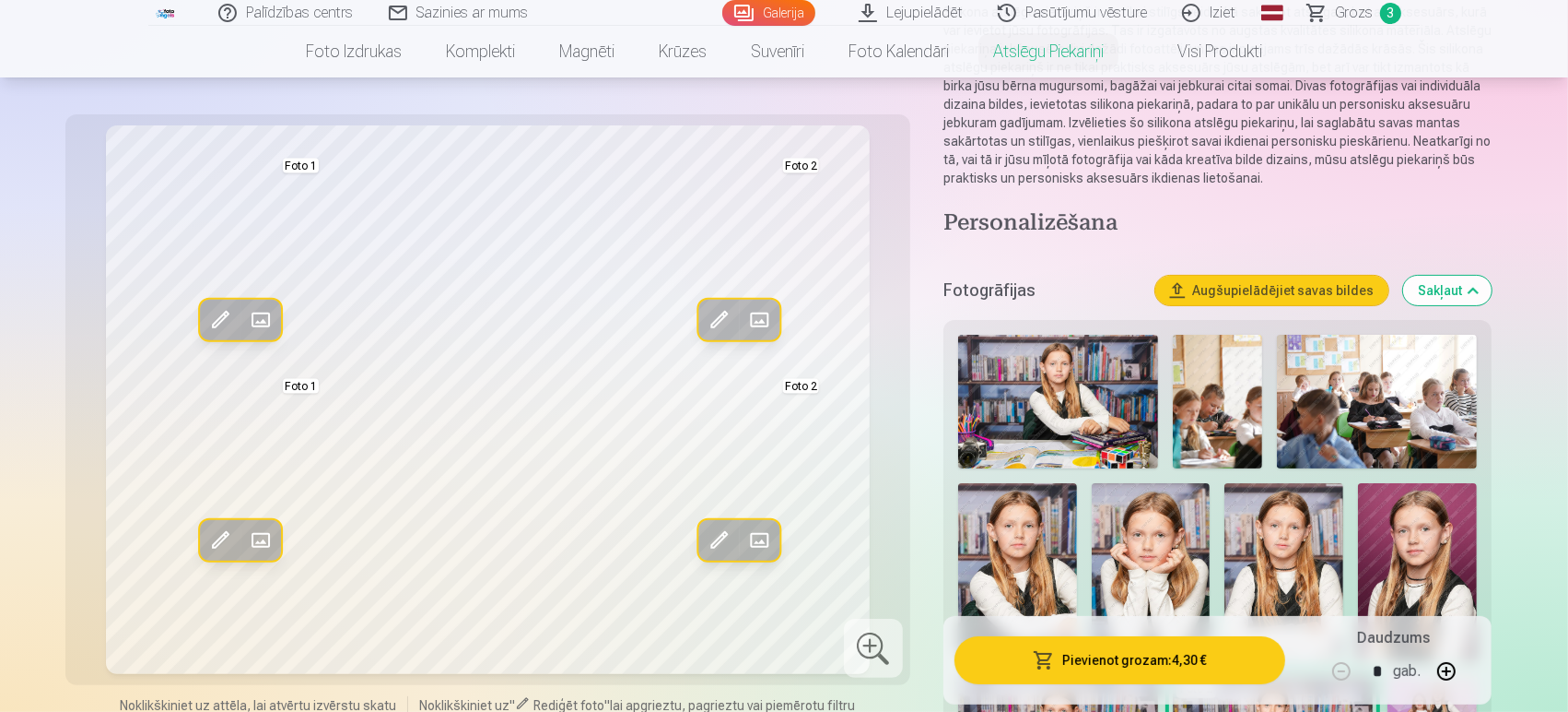
scroll to position [224, 0]
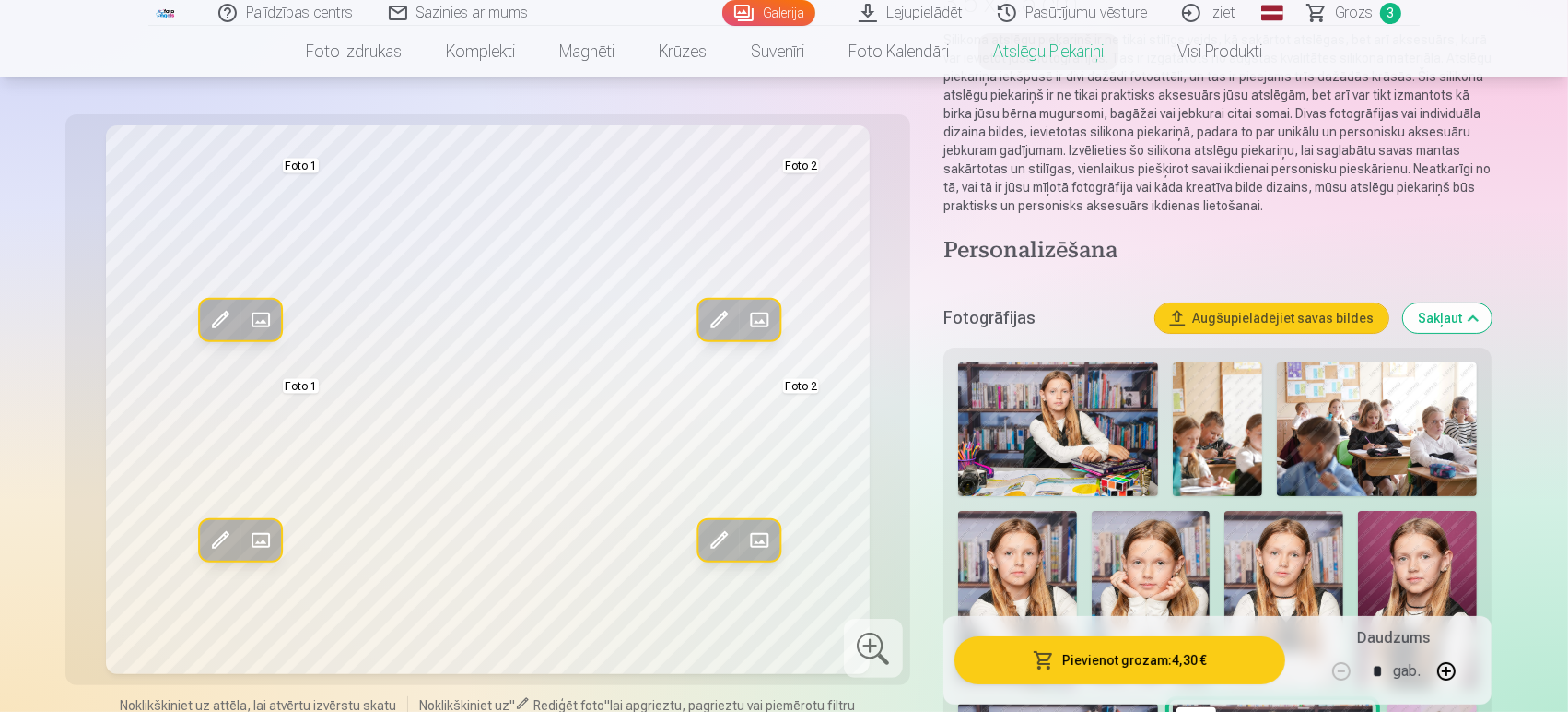
click at [1047, 394] on img at bounding box center [1059, 428] width 200 height 134
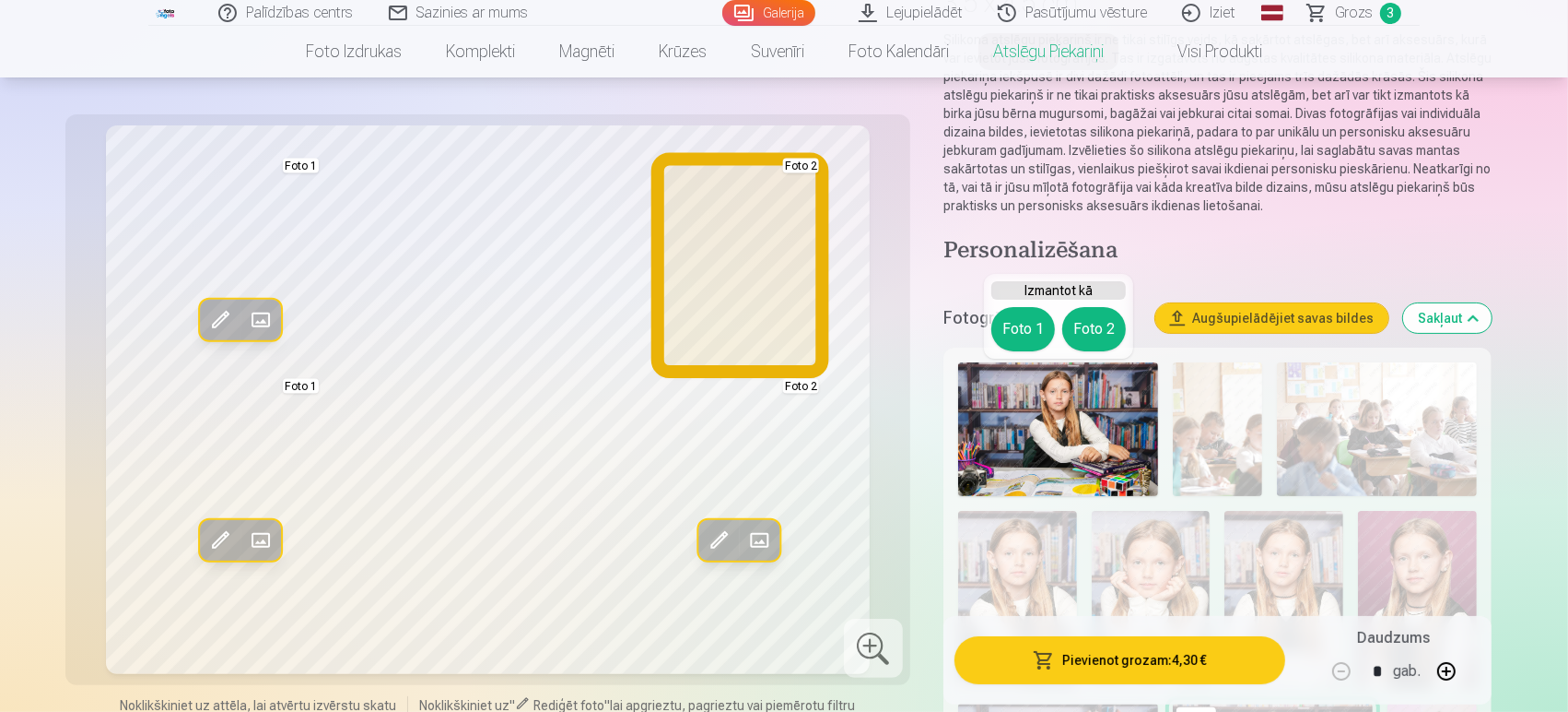
click at [1104, 322] on button "Foto 2" at bounding box center [1094, 329] width 63 height 45
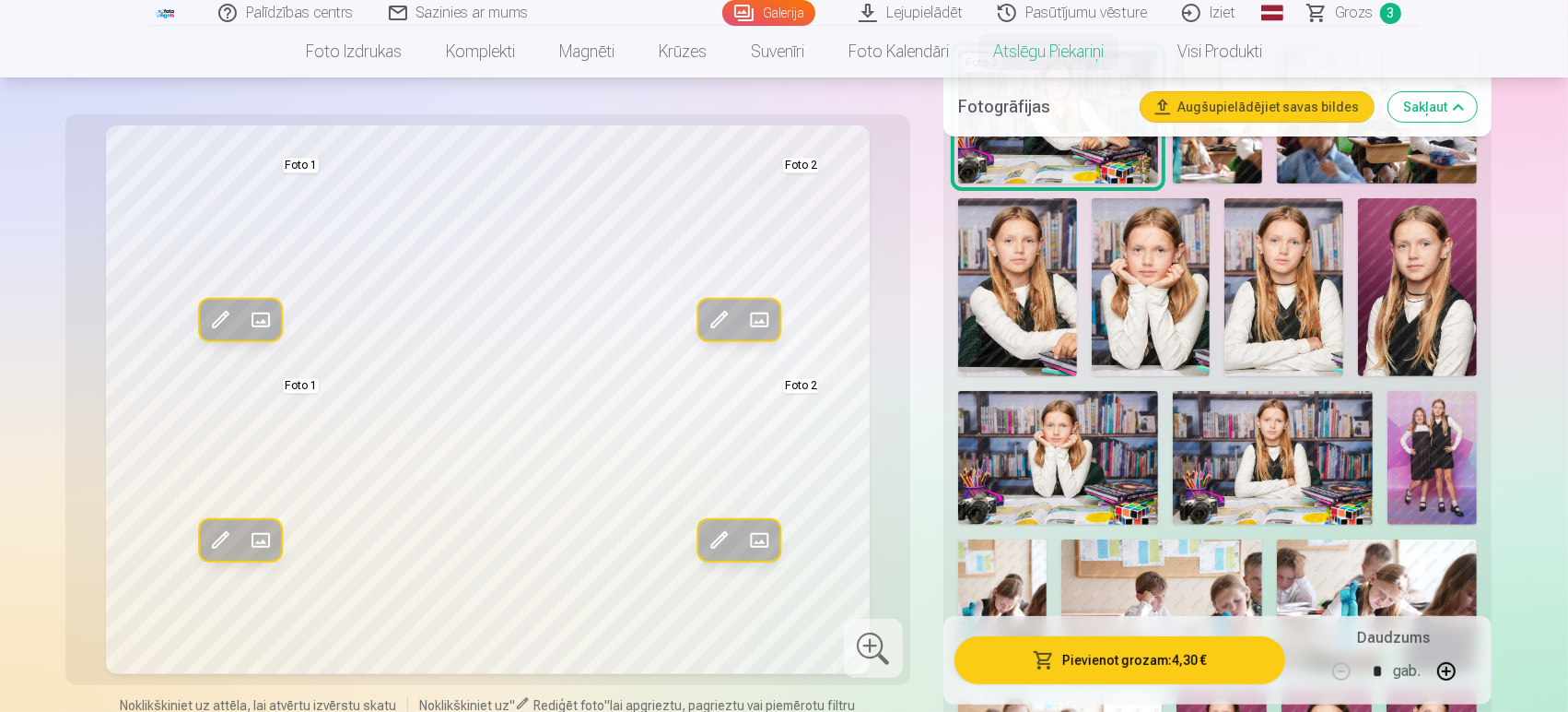
scroll to position [537, 0]
click at [1308, 444] on img at bounding box center [1273, 456] width 200 height 134
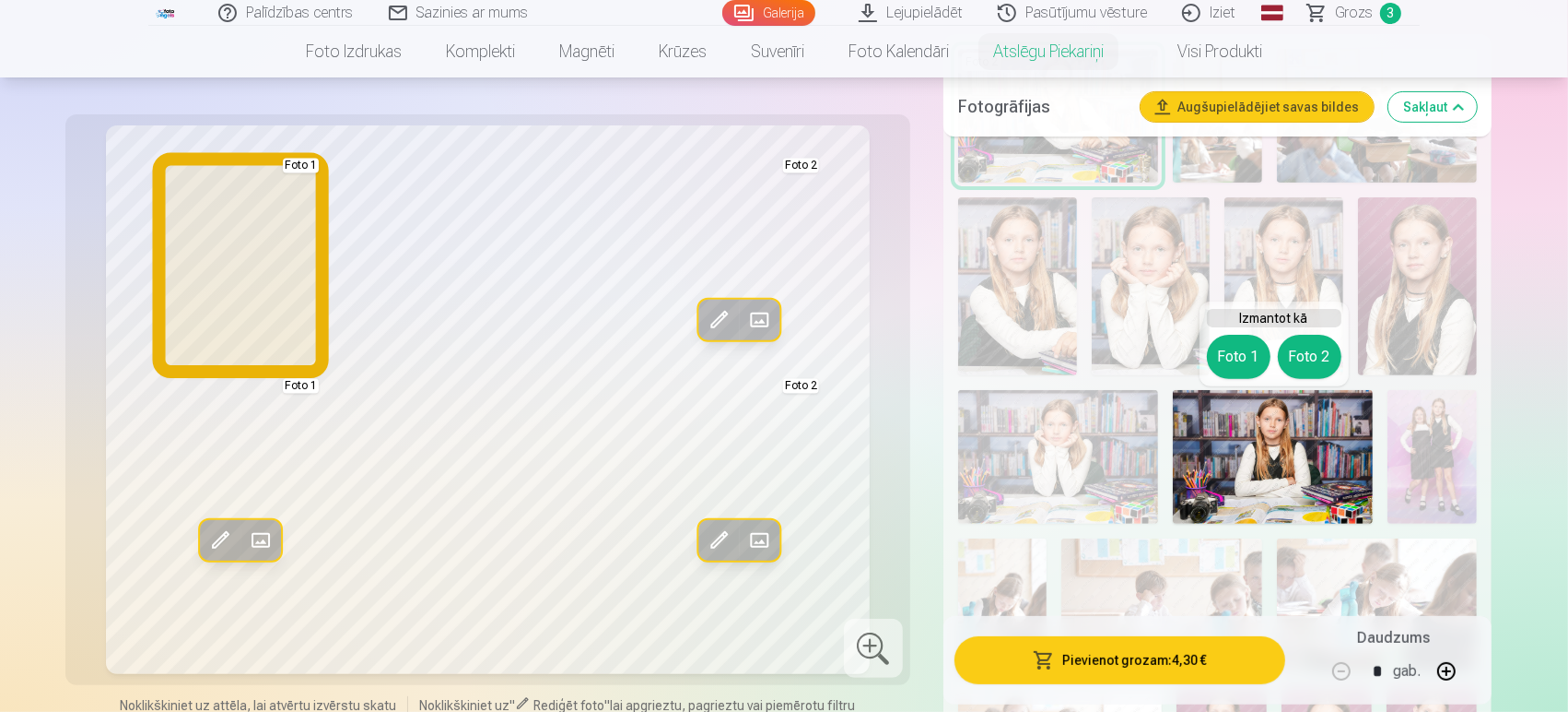
click at [1243, 358] on button "Foto 1" at bounding box center [1239, 356] width 63 height 45
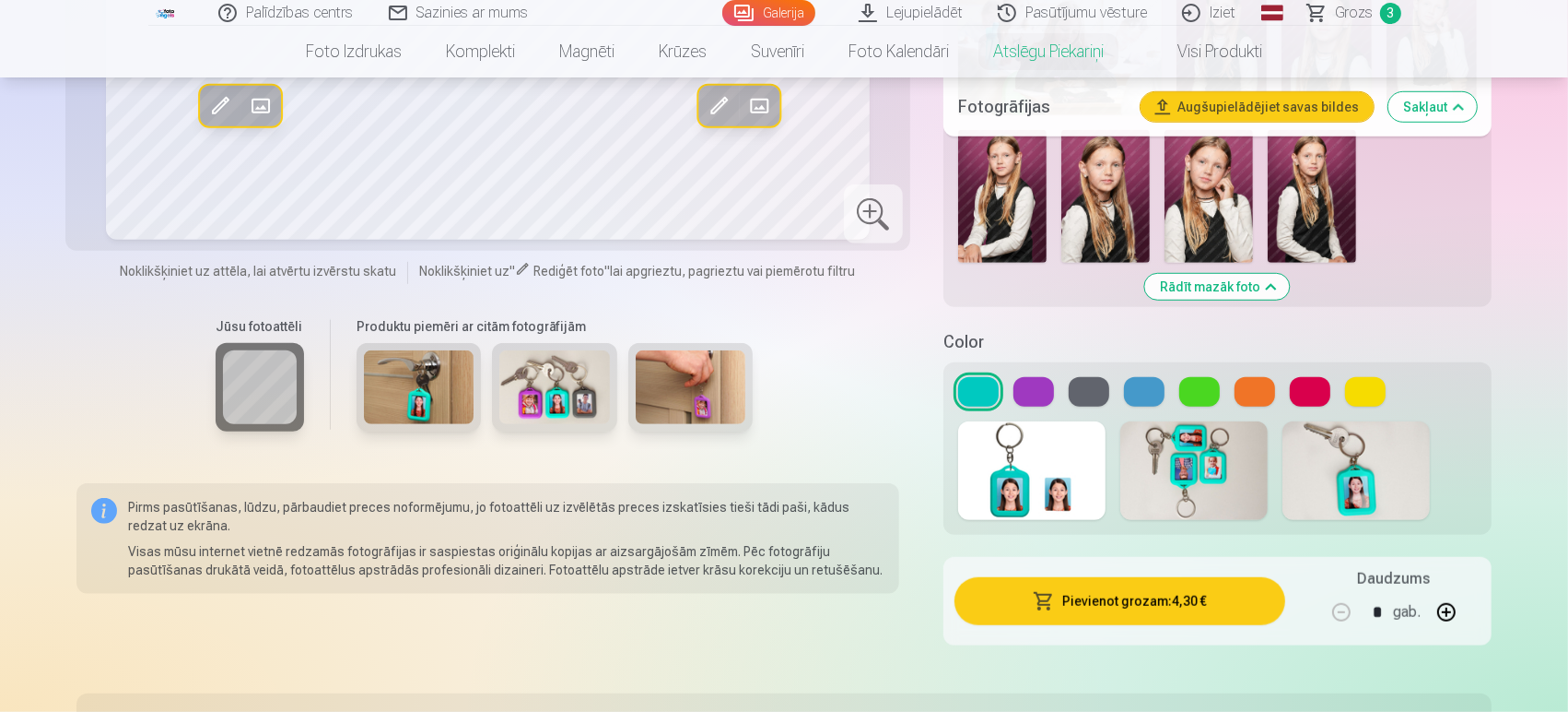
scroll to position [1247, 0]
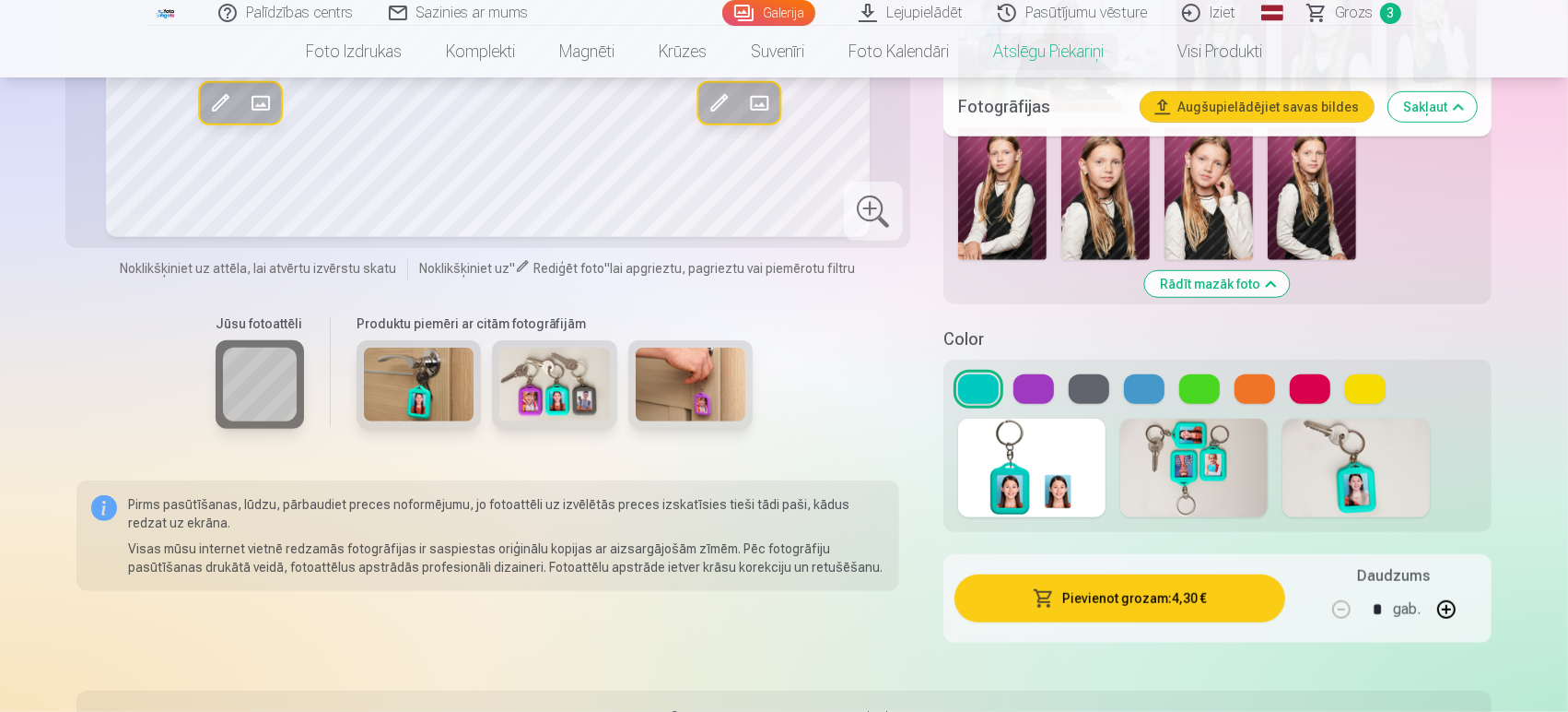
click at [1033, 388] on button at bounding box center [1034, 389] width 41 height 30
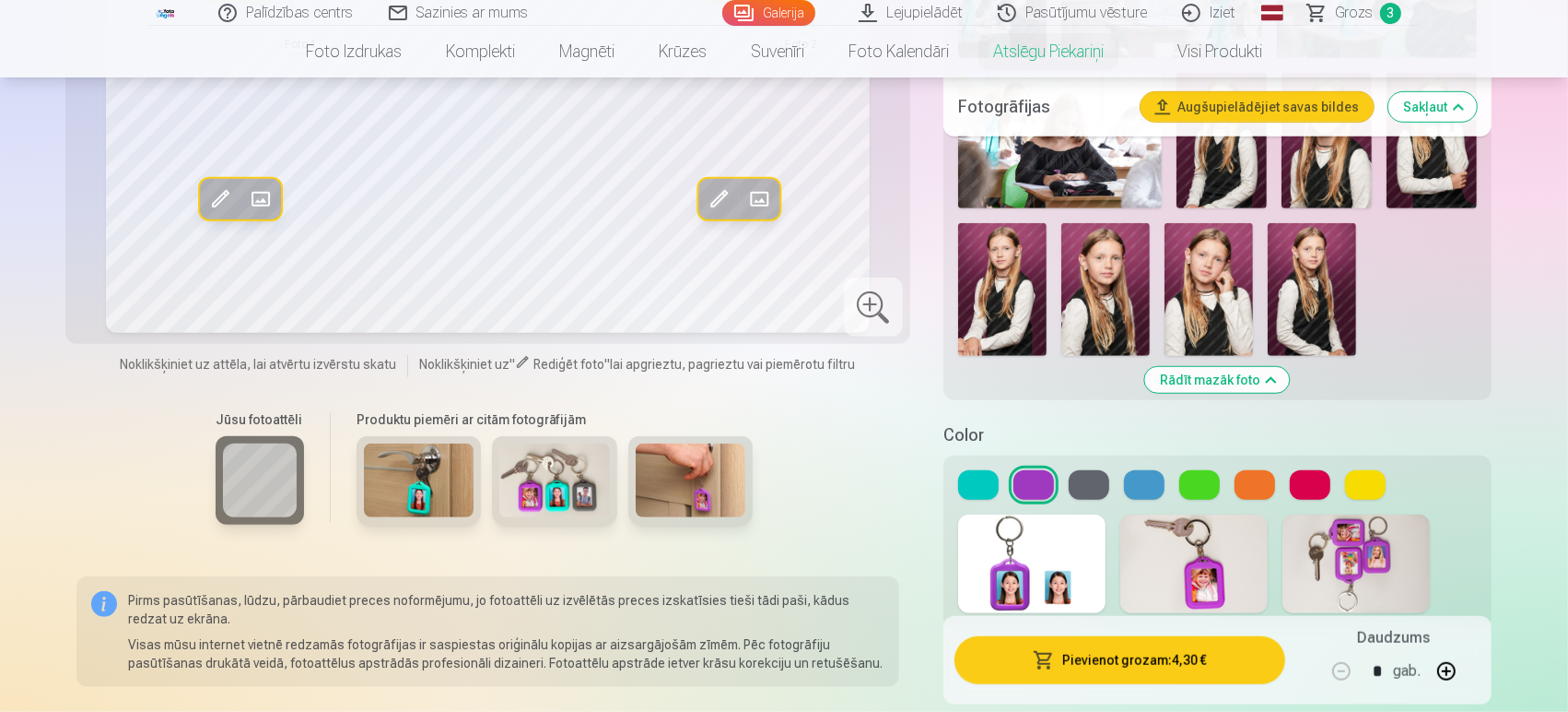
scroll to position [1153, 0]
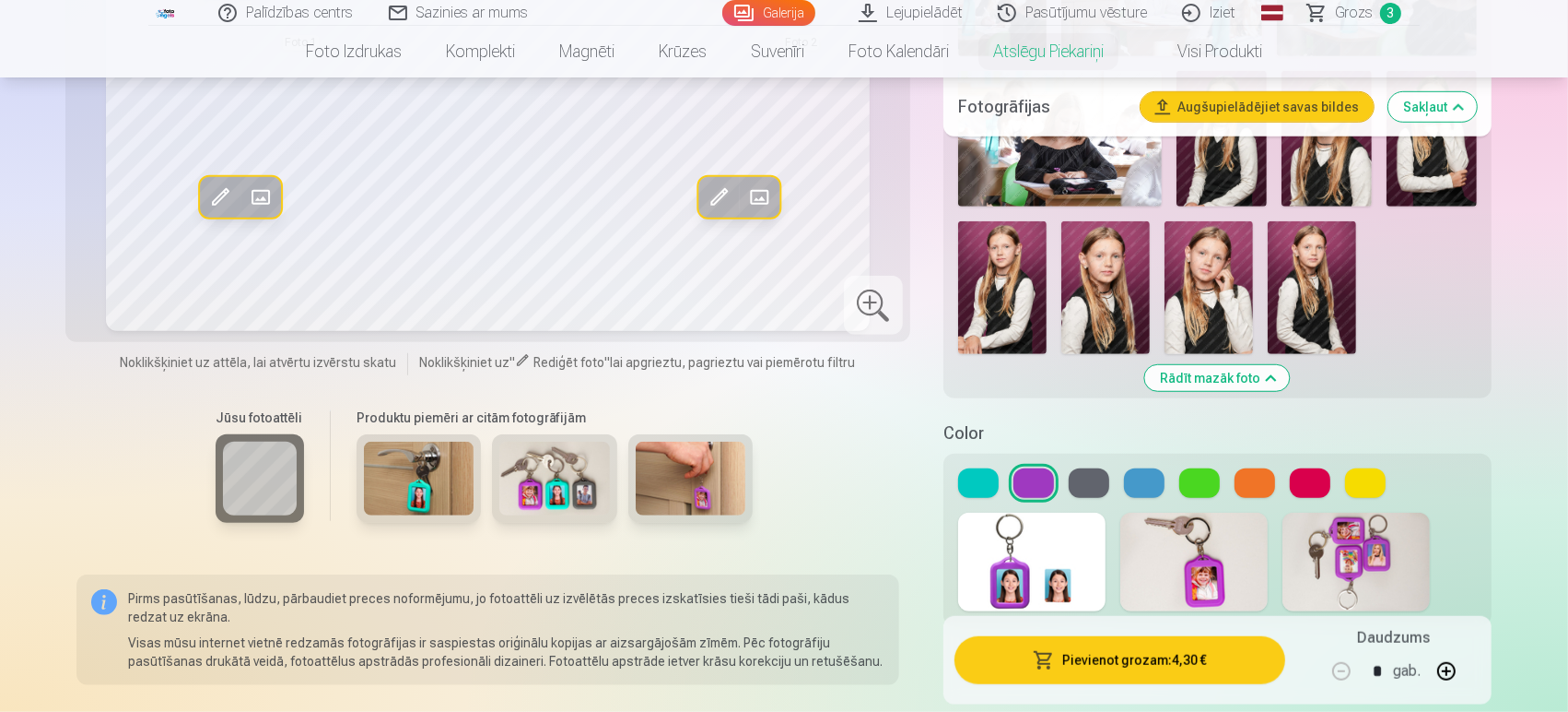
click at [1084, 477] on button at bounding box center [1088, 483] width 41 height 30
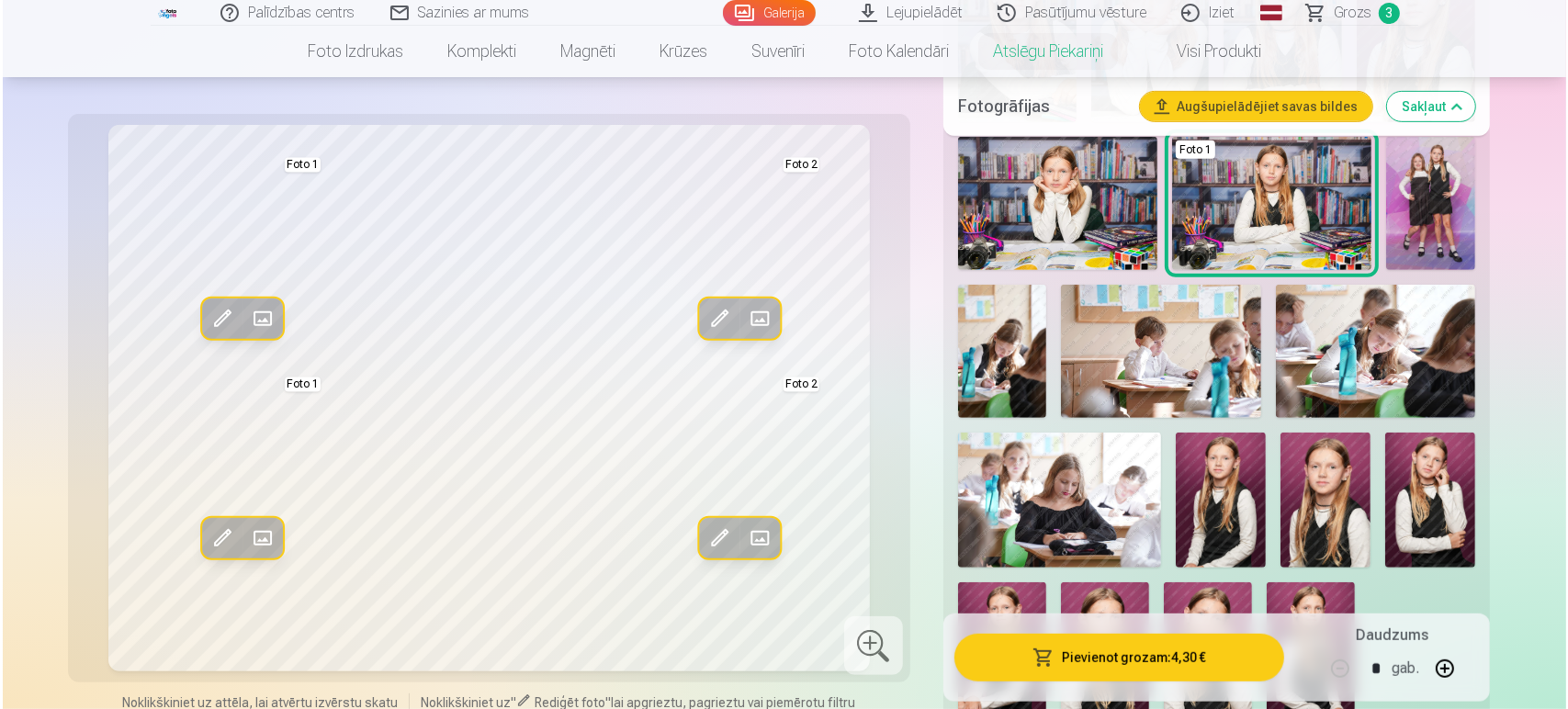
scroll to position [781, 0]
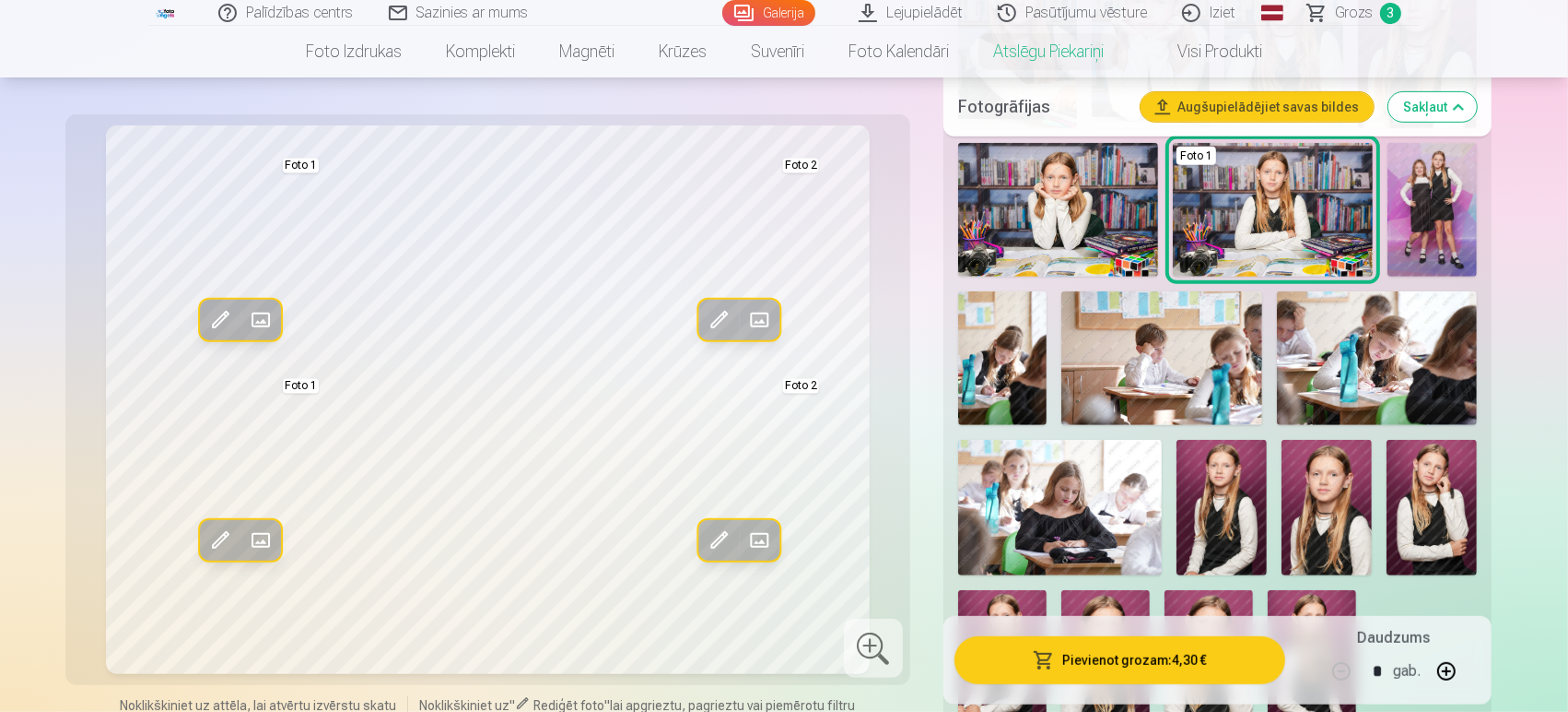
click at [1080, 640] on button "Pievienot grozam : 4,30 €" at bounding box center [1120, 659] width 331 height 48
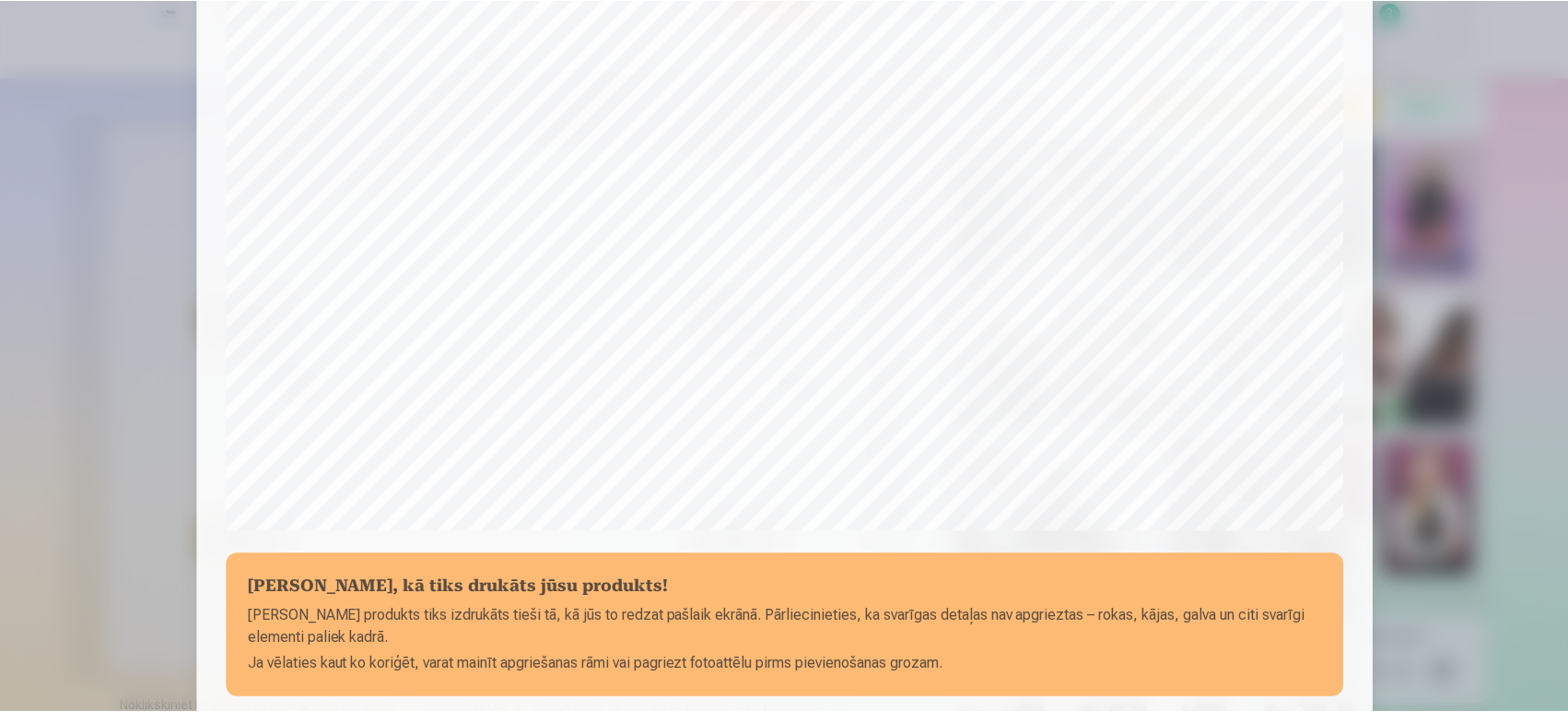
scroll to position [615, 0]
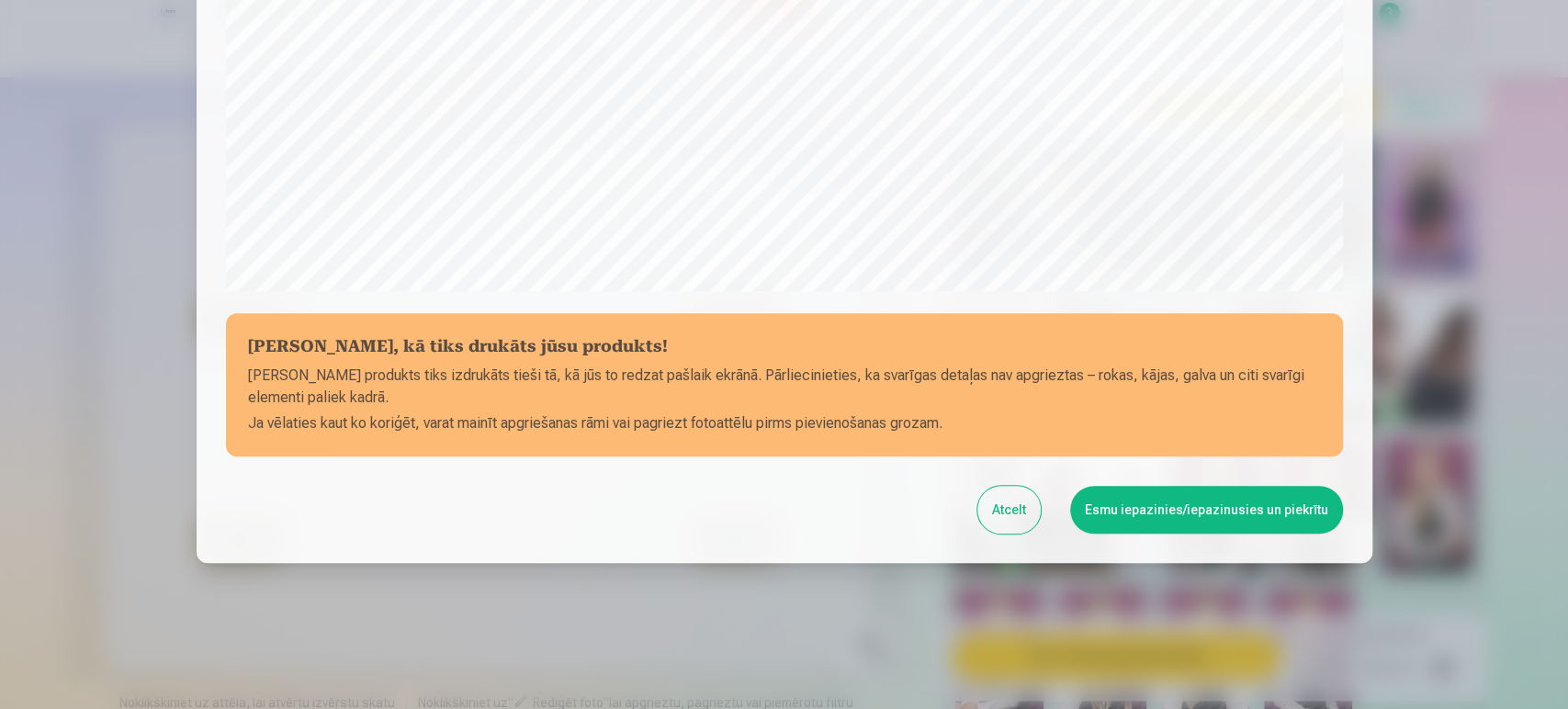
click at [1179, 521] on button "Esmu iepazinies/iepazinusies un piekrītu" at bounding box center [1206, 510] width 273 height 47
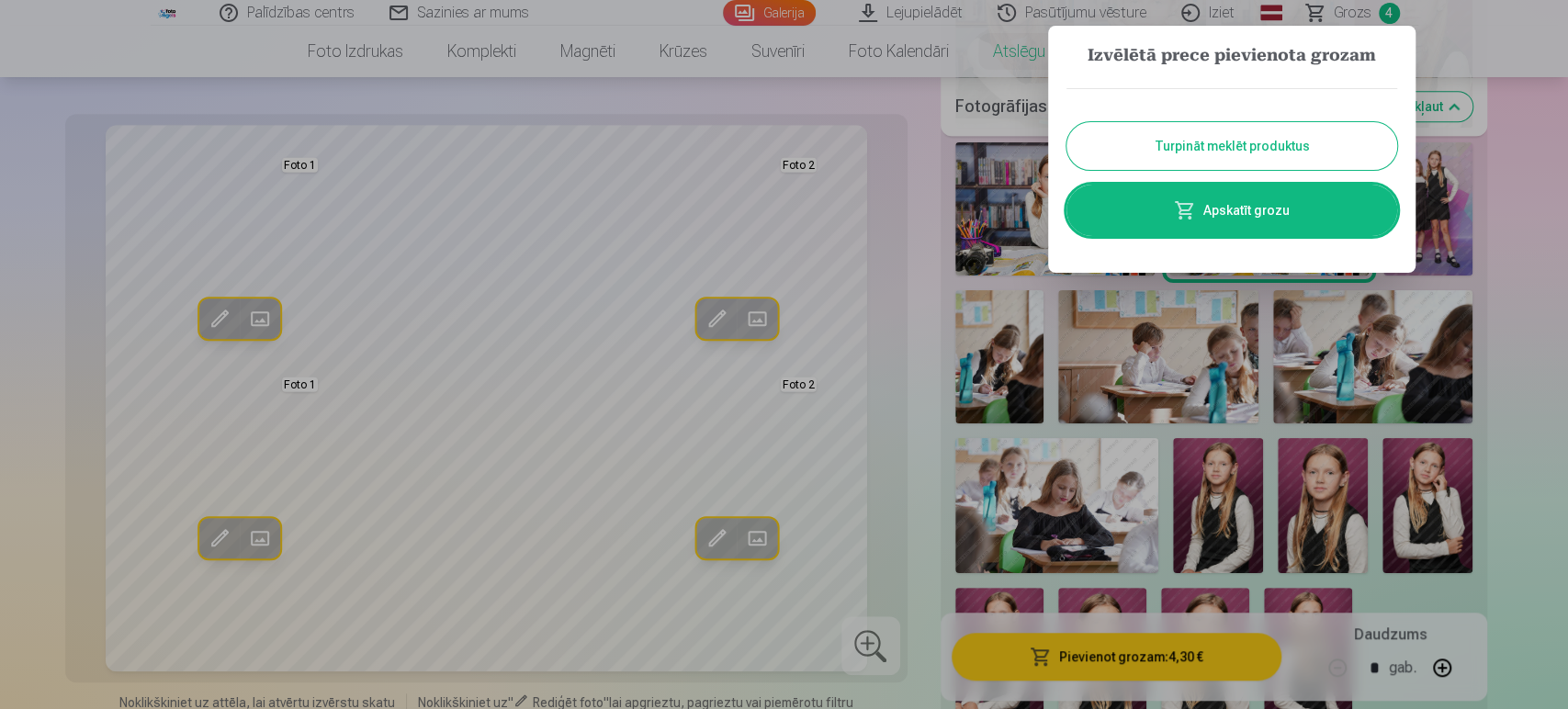
click at [1293, 156] on button "Turpināt meklēt produktus" at bounding box center [1231, 146] width 331 height 47
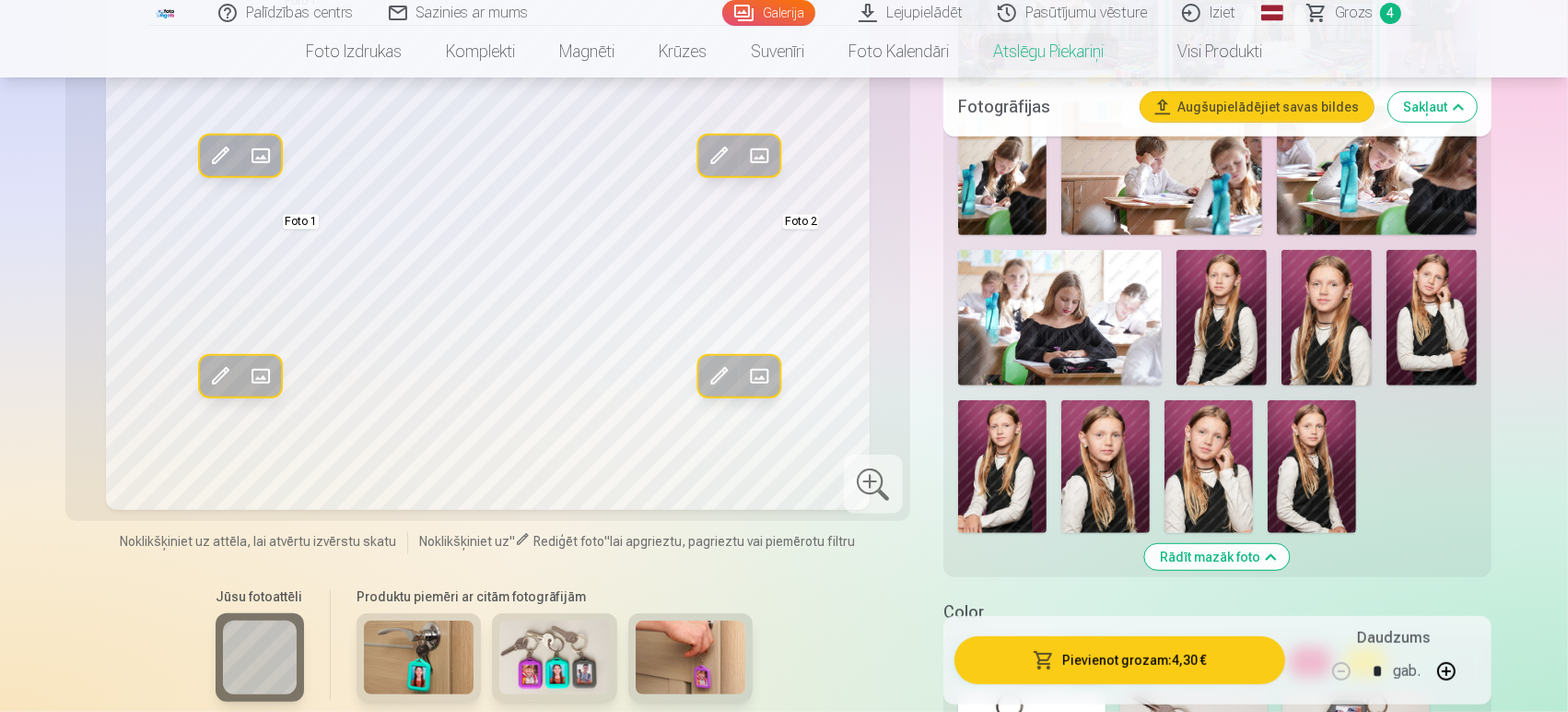
scroll to position [974, 0]
click at [1318, 479] on img at bounding box center [1311, 467] width 88 height 133
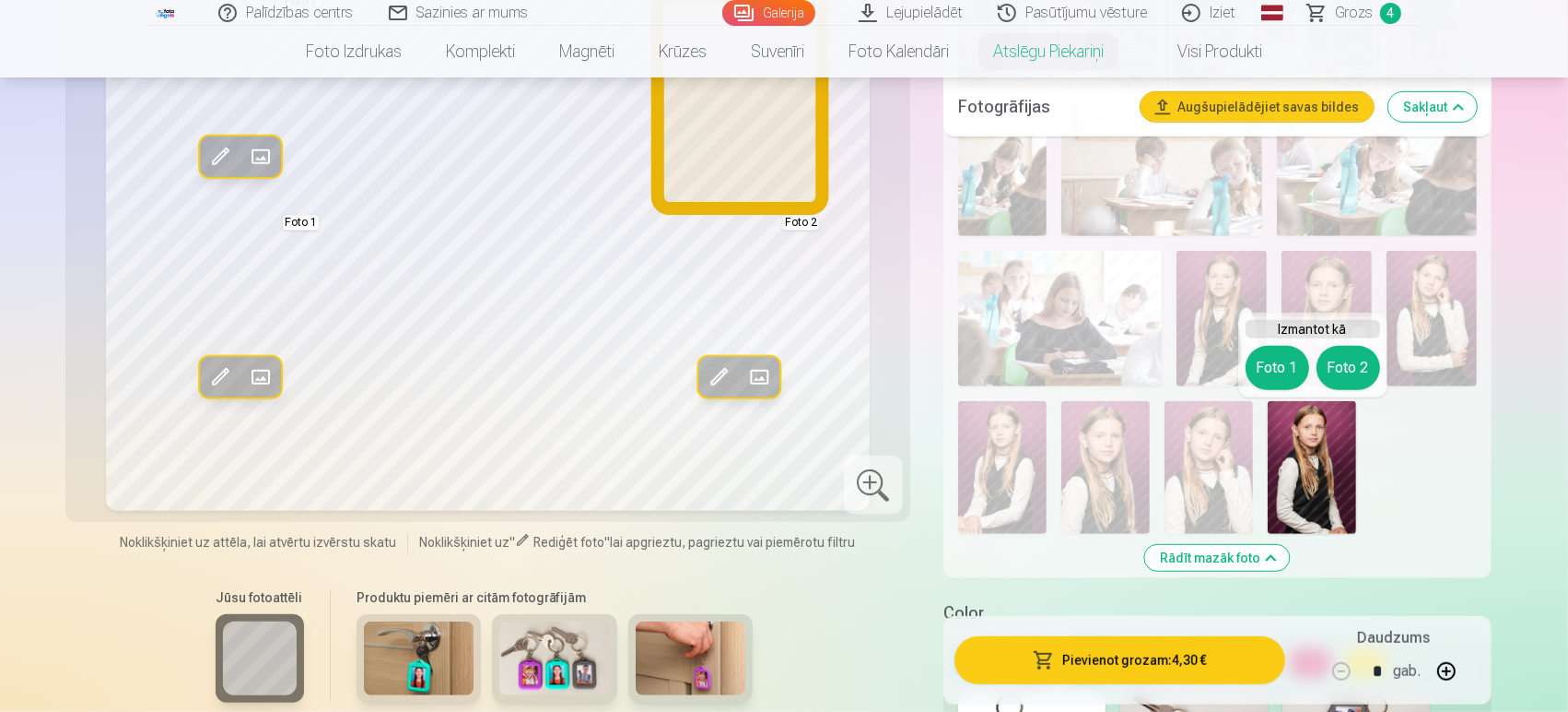
click at [1335, 369] on button "Foto 2" at bounding box center [1349, 368] width 63 height 45
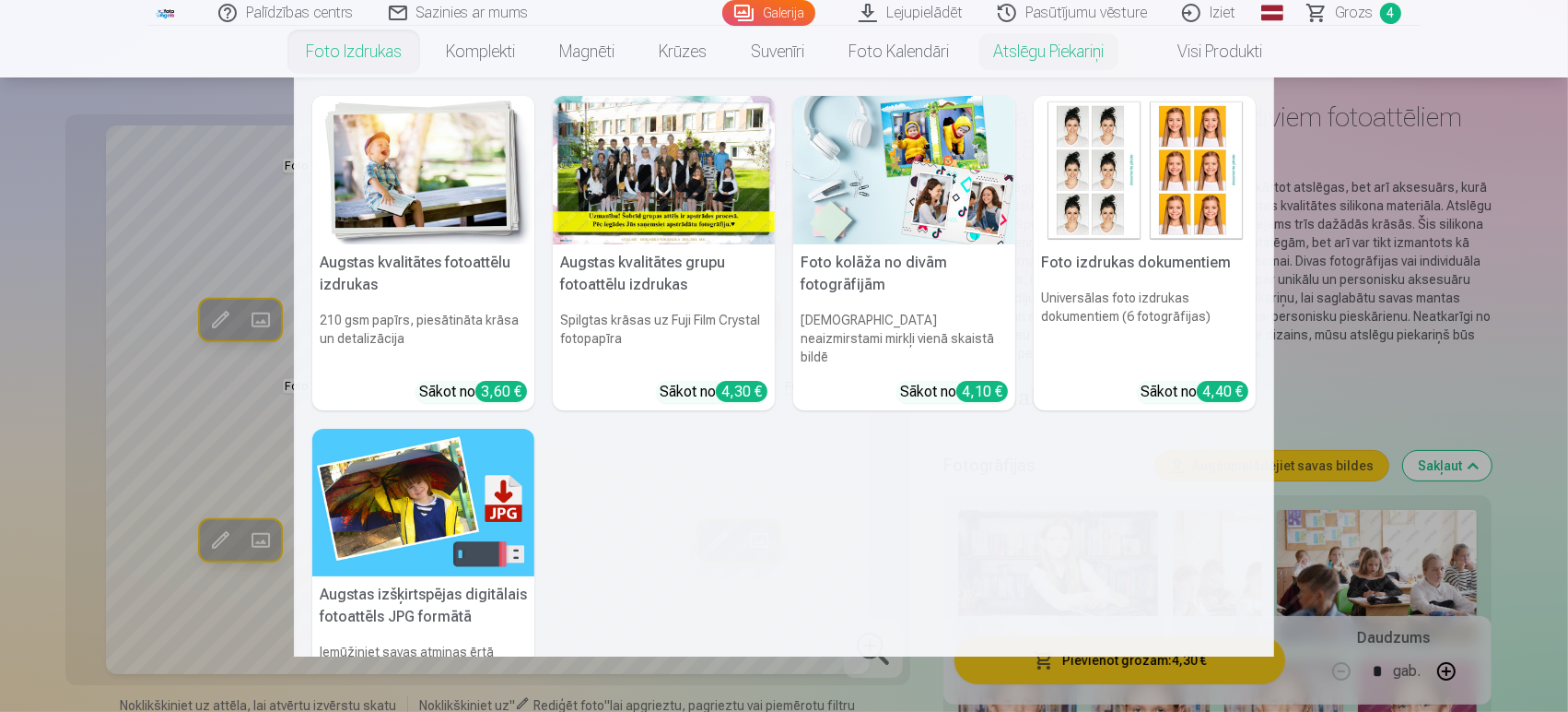
scroll to position [73, 0]
click at [456, 225] on img at bounding box center [423, 171] width 222 height 149
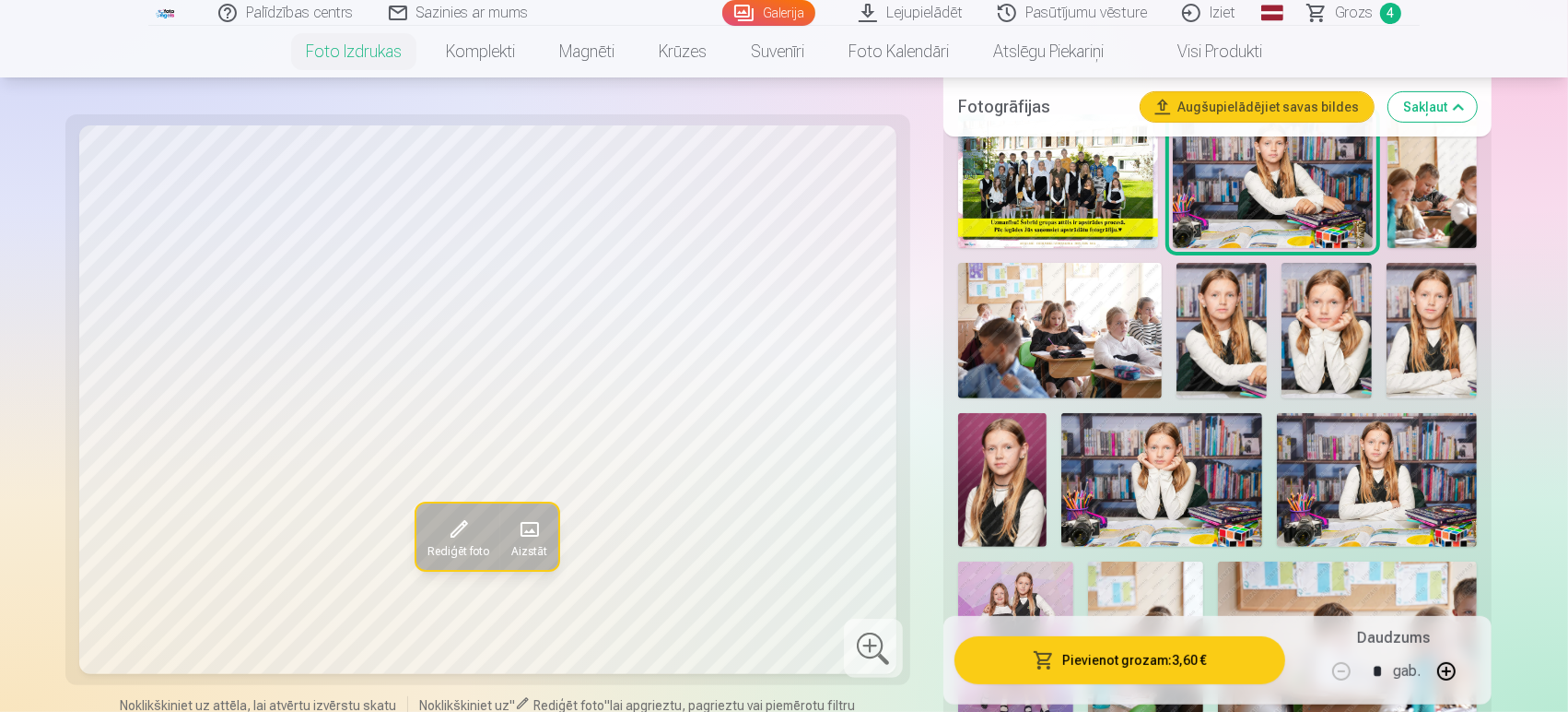
scroll to position [597, 0]
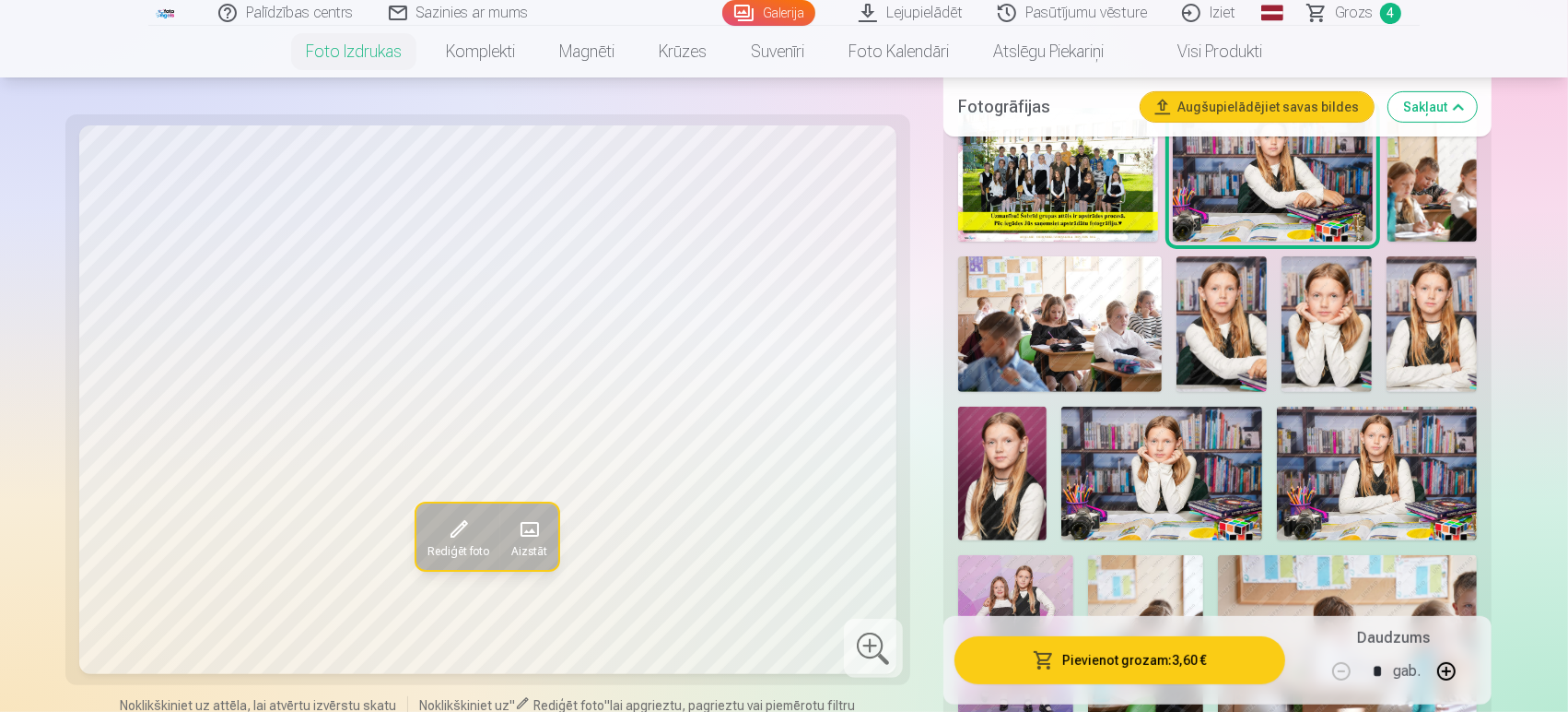
click at [1370, 470] on img at bounding box center [1378, 473] width 200 height 134
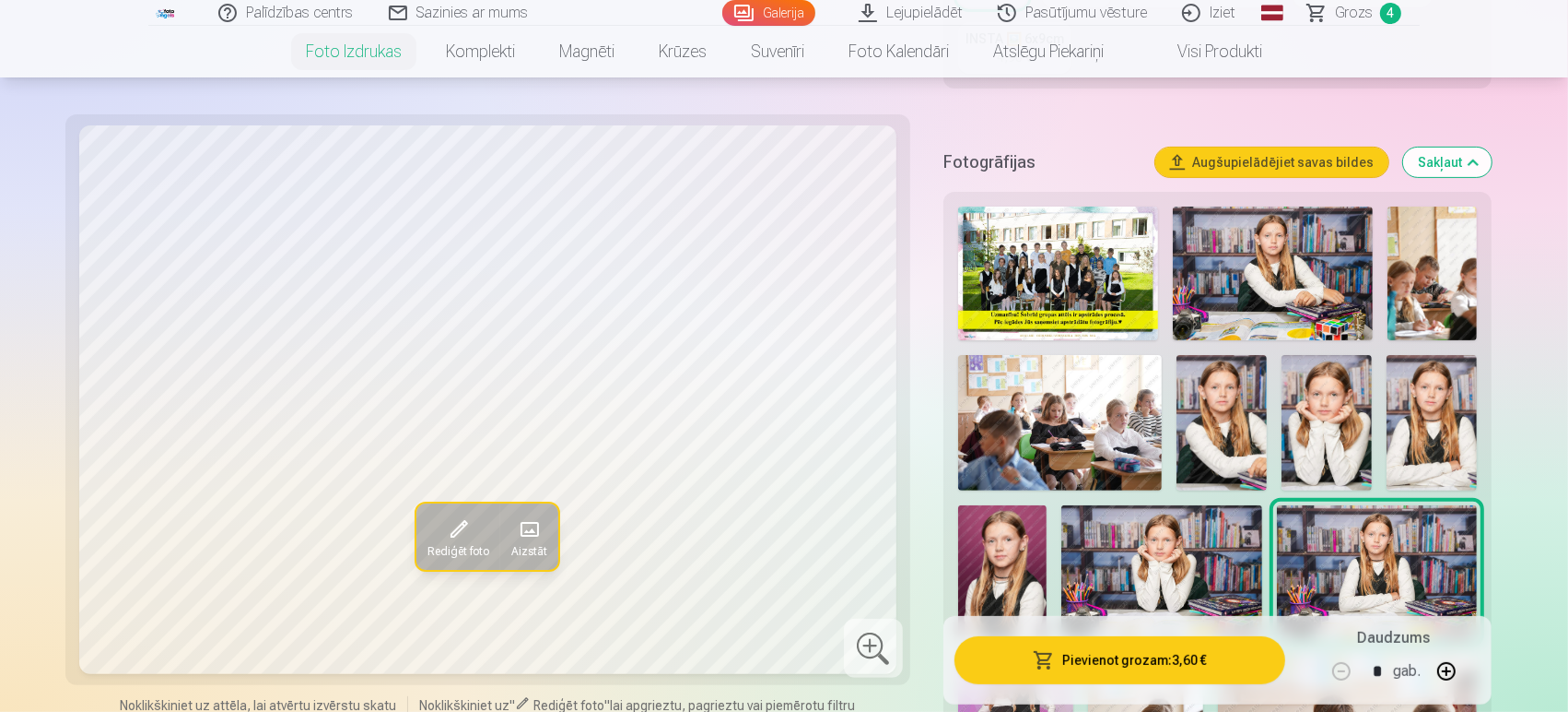
scroll to position [488, 0]
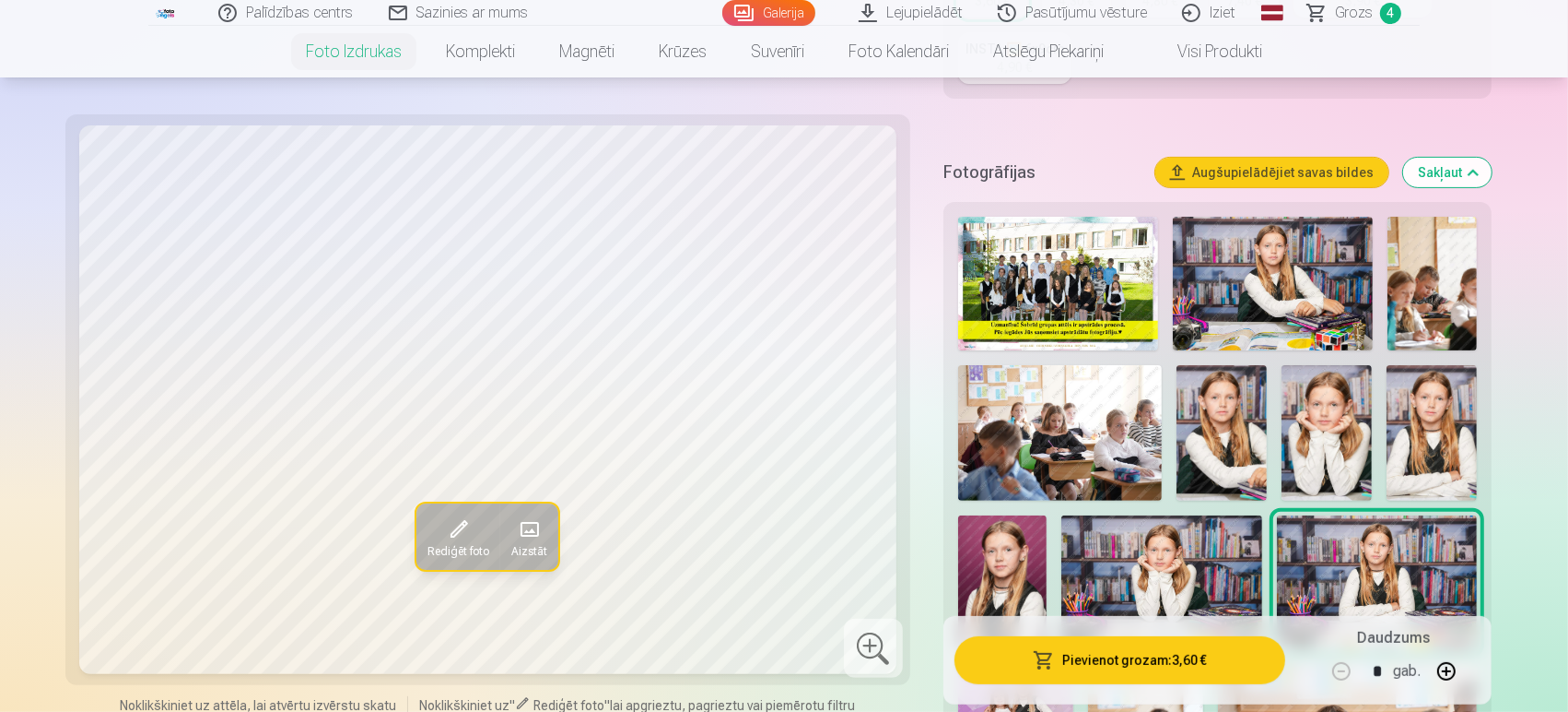
click at [1276, 301] on img at bounding box center [1273, 283] width 200 height 134
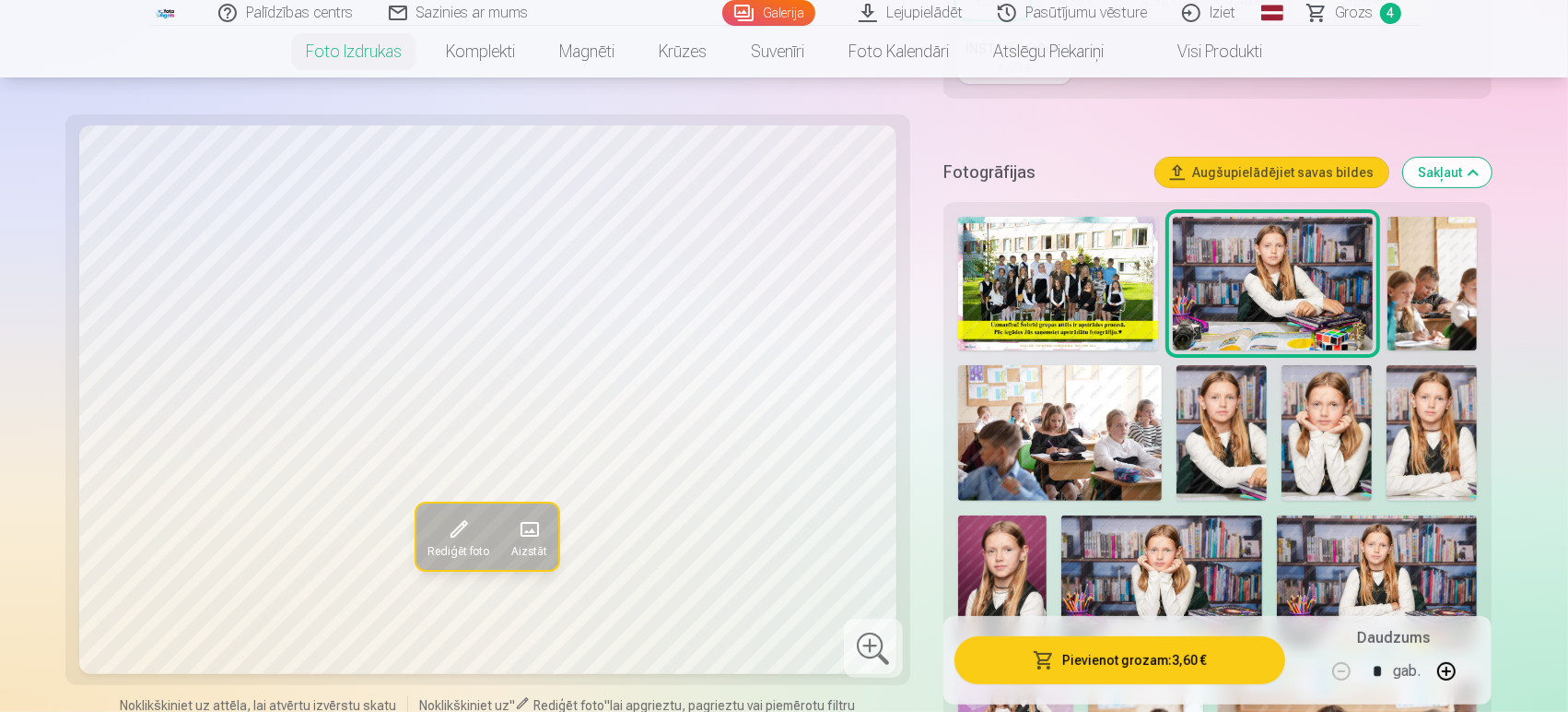
click at [1408, 553] on img at bounding box center [1378, 582] width 200 height 134
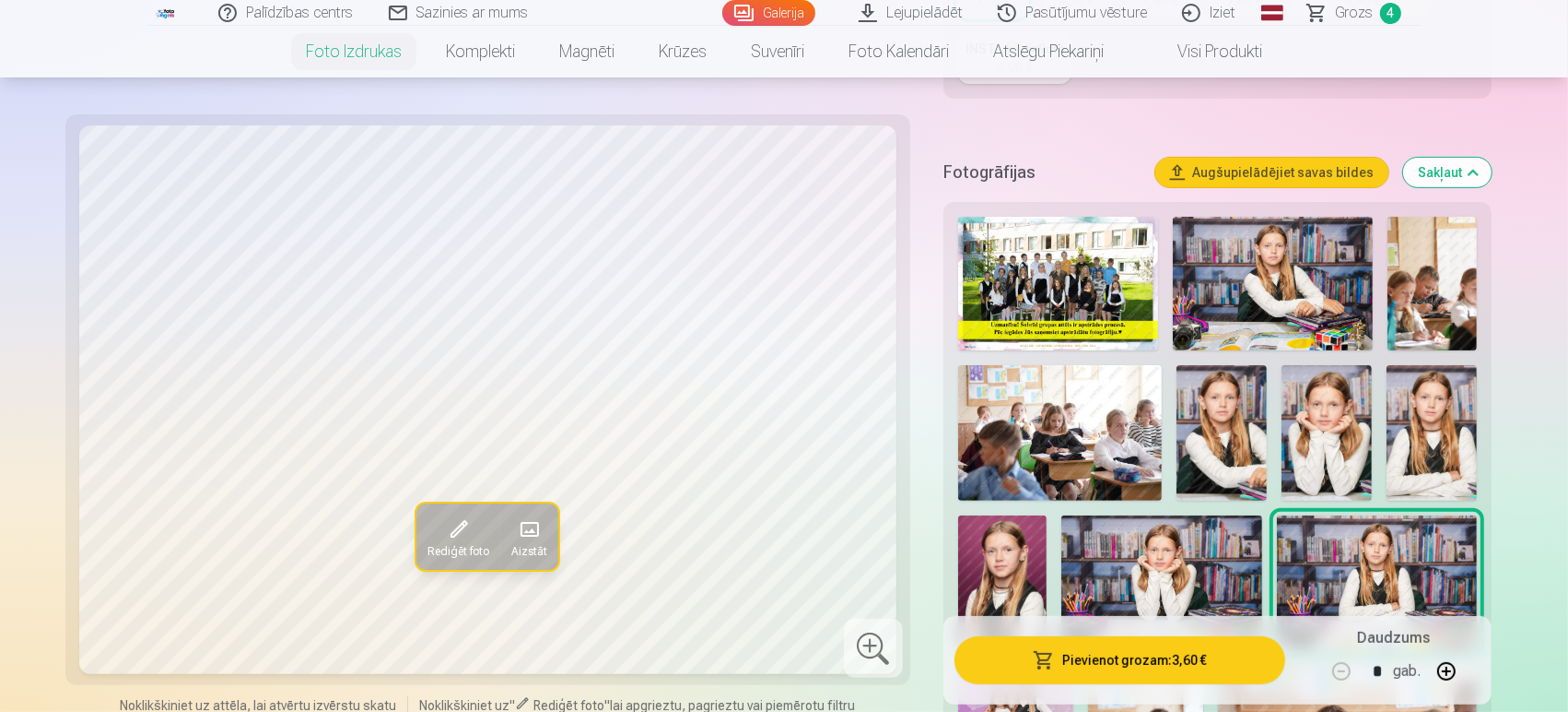
click at [1222, 249] on img at bounding box center [1273, 283] width 200 height 134
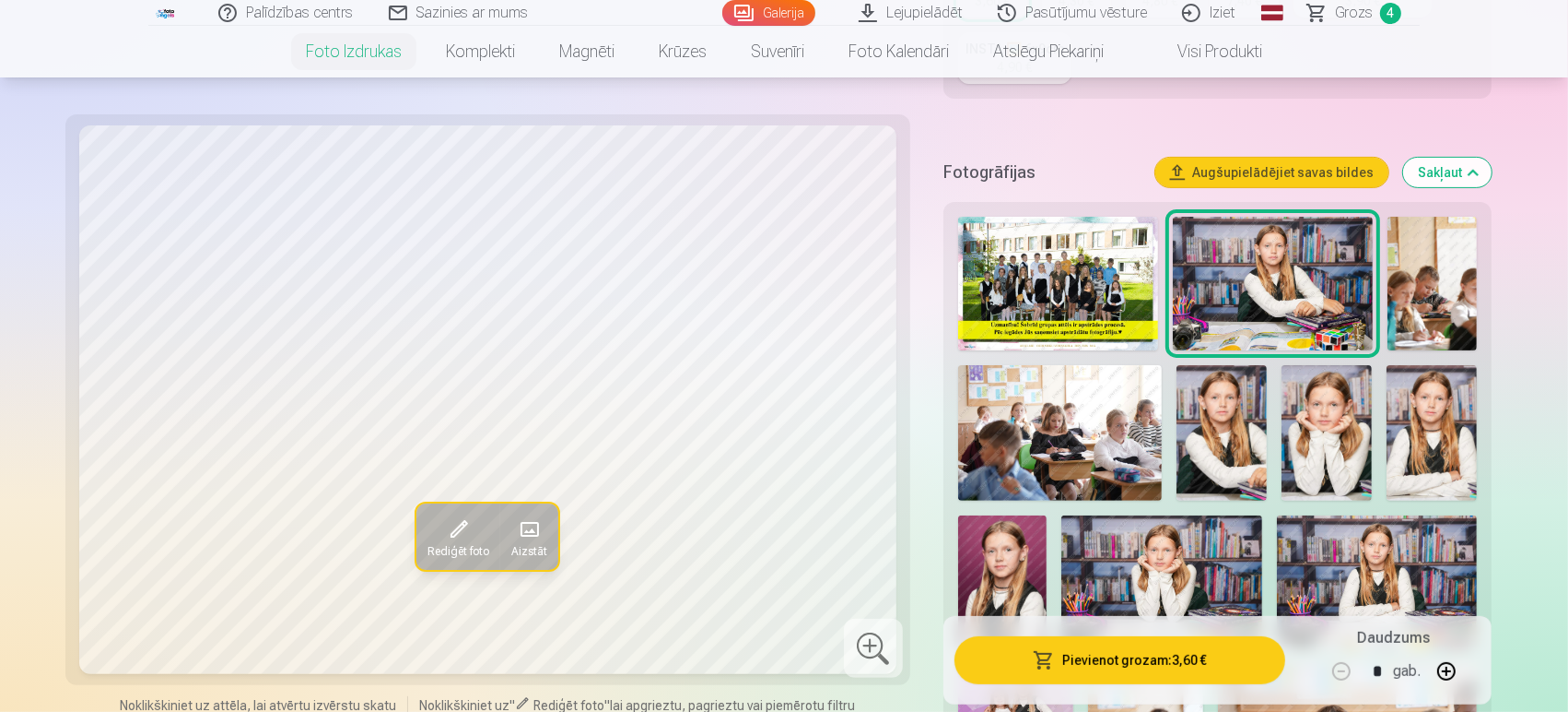
click at [1364, 589] on img at bounding box center [1378, 582] width 200 height 134
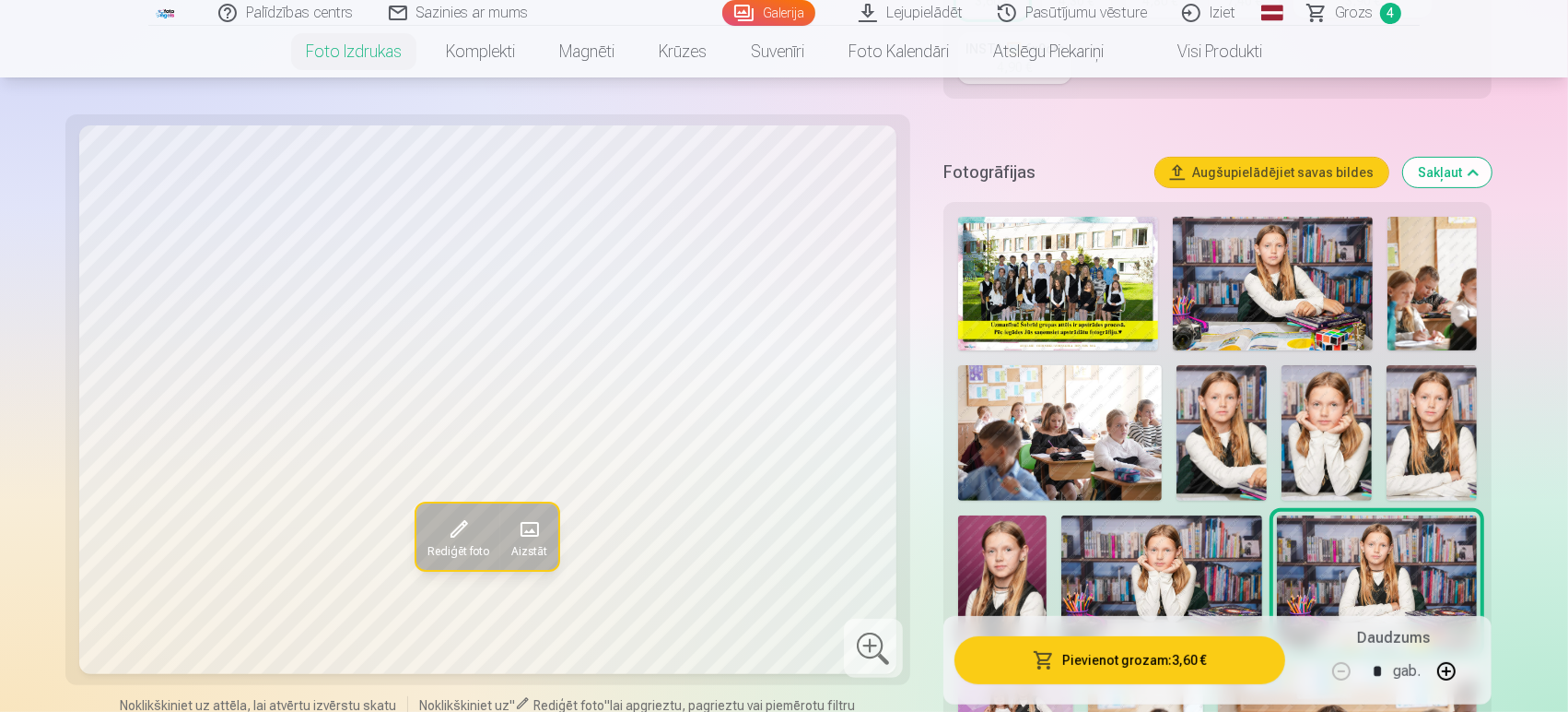
click at [1279, 269] on img at bounding box center [1273, 283] width 200 height 134
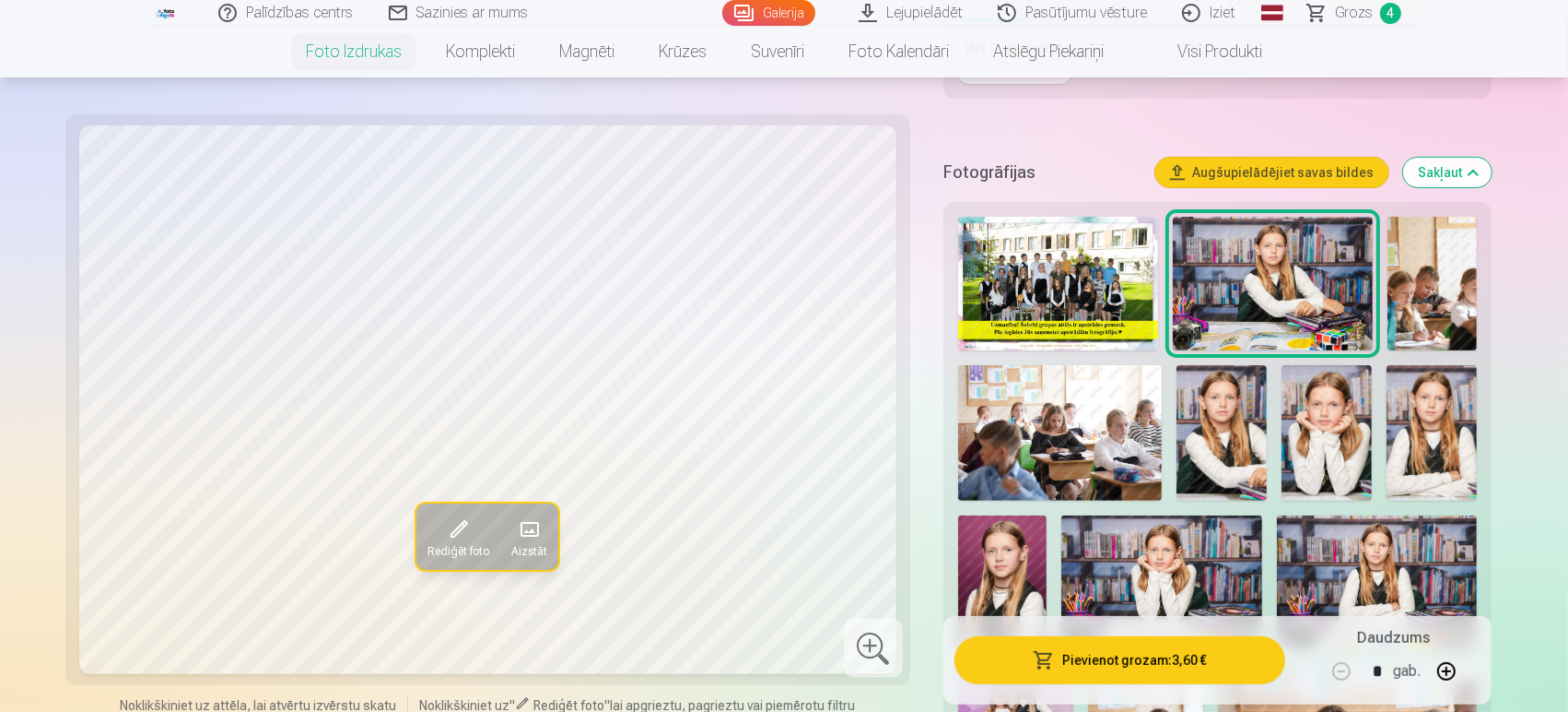
click at [1376, 566] on img at bounding box center [1378, 582] width 200 height 134
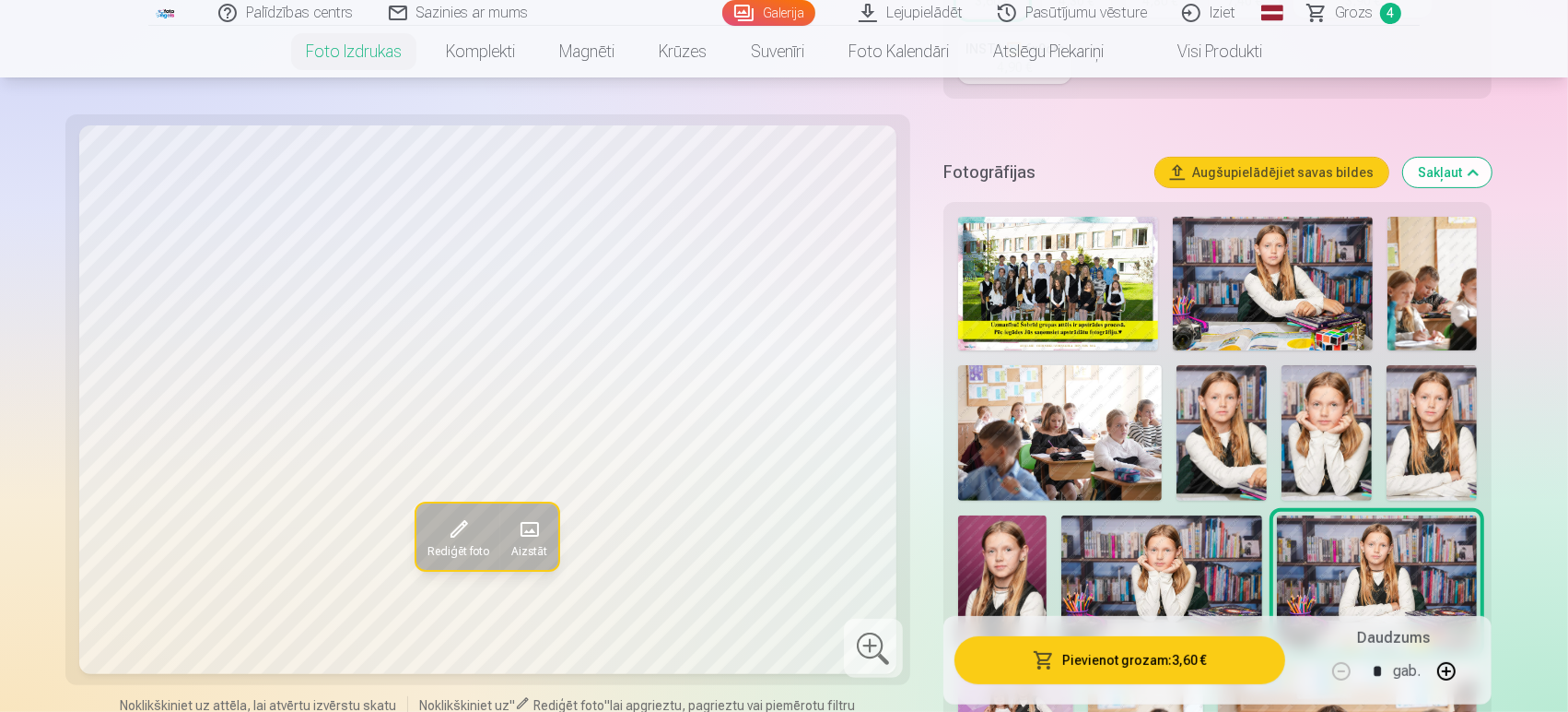
click at [1286, 286] on img at bounding box center [1273, 283] width 200 height 134
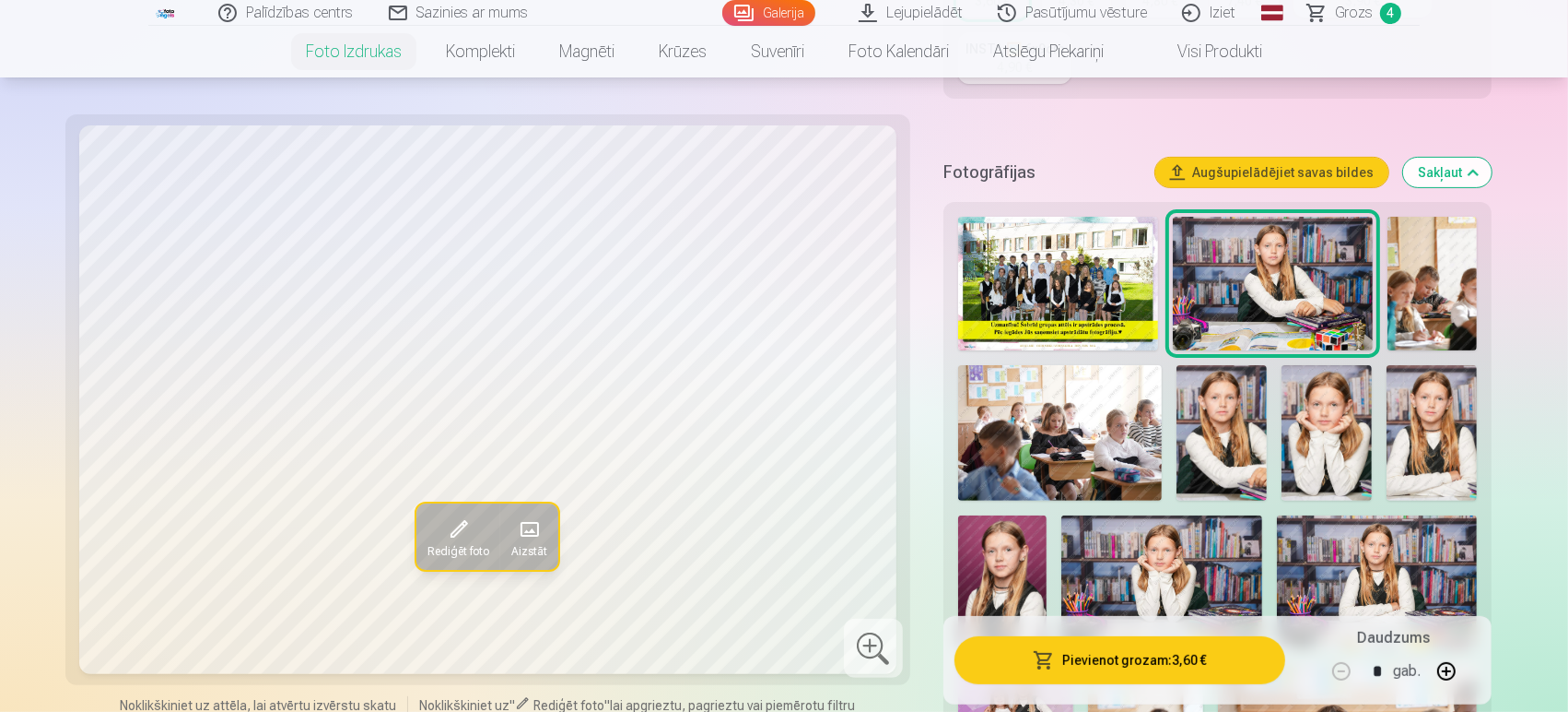
click at [1398, 562] on img at bounding box center [1378, 582] width 200 height 134
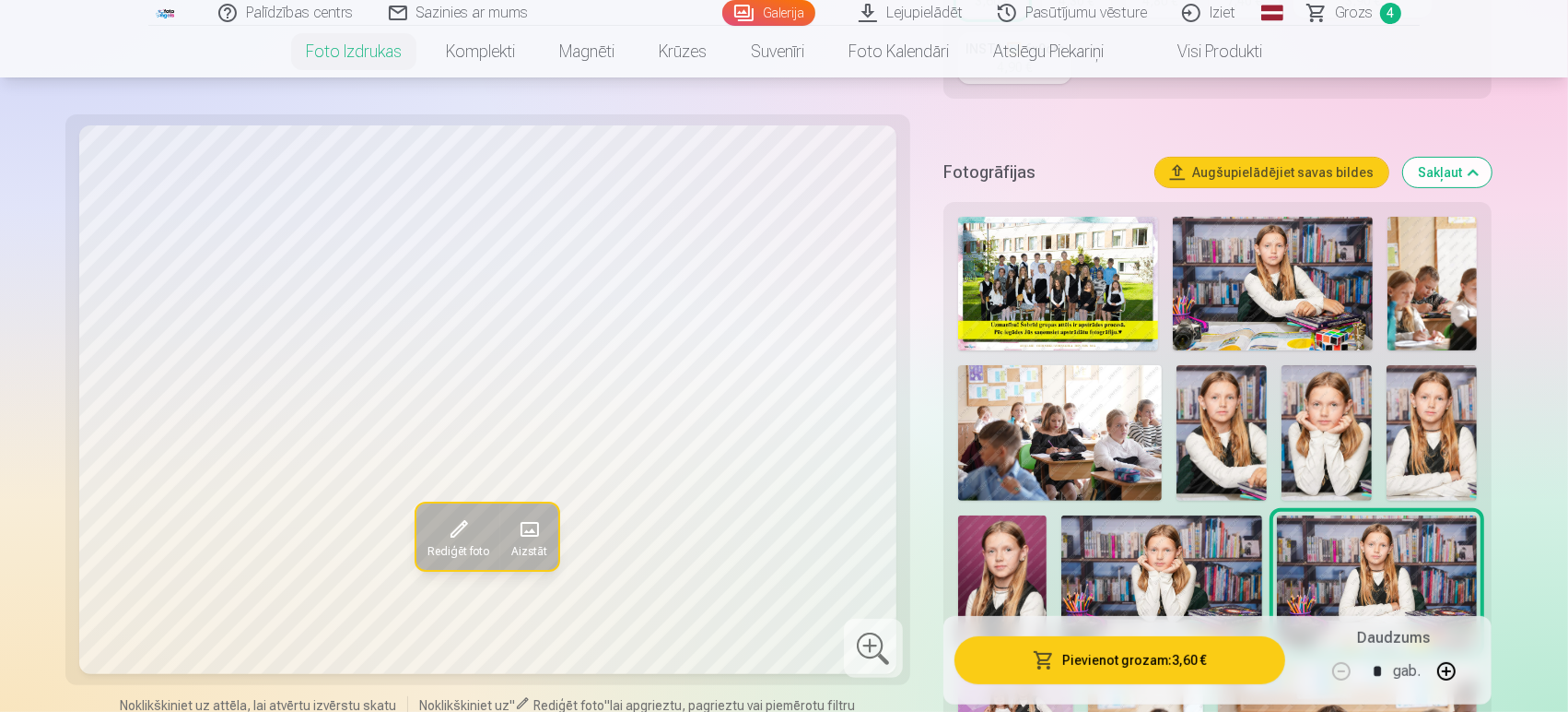
click at [1409, 462] on img at bounding box center [1431, 432] width 90 height 136
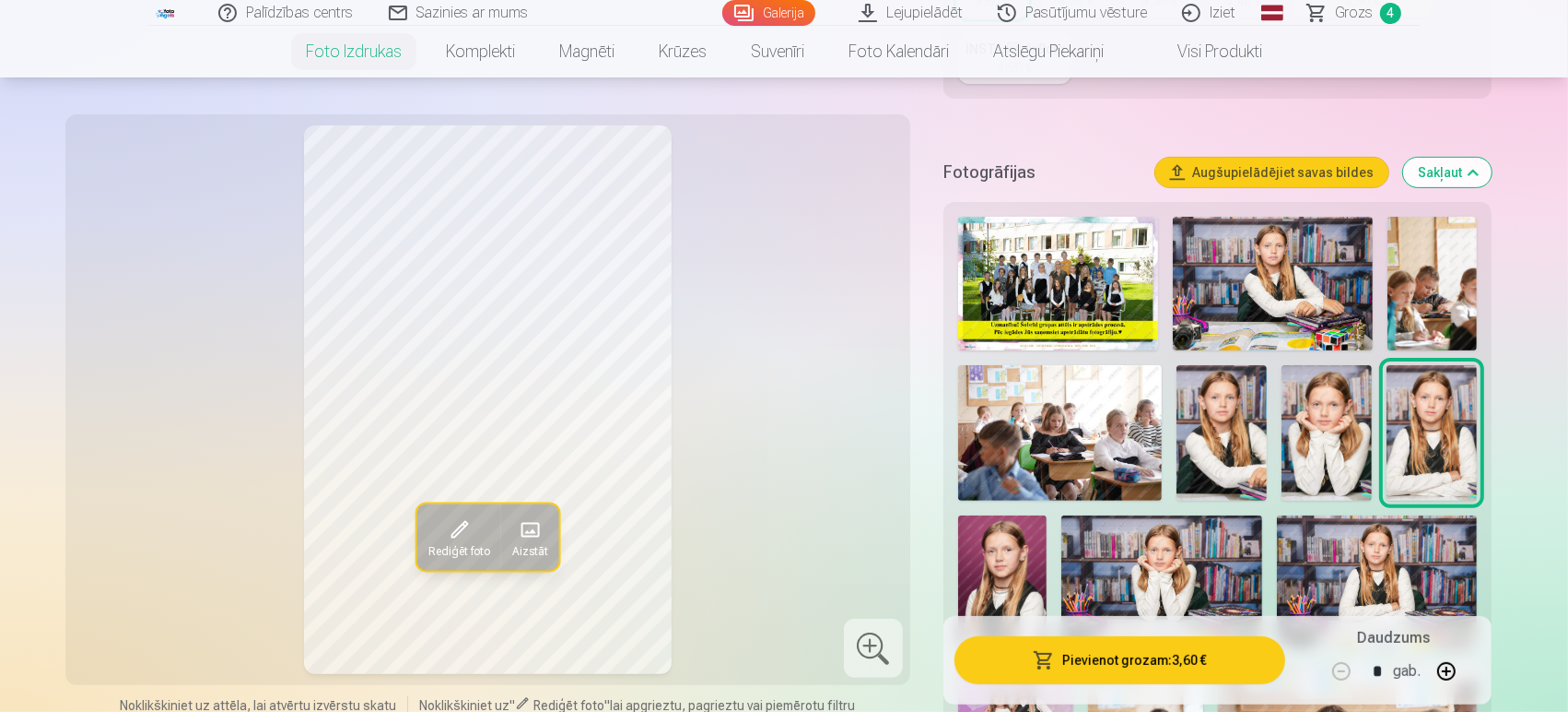
click at [1238, 253] on img at bounding box center [1273, 283] width 200 height 134
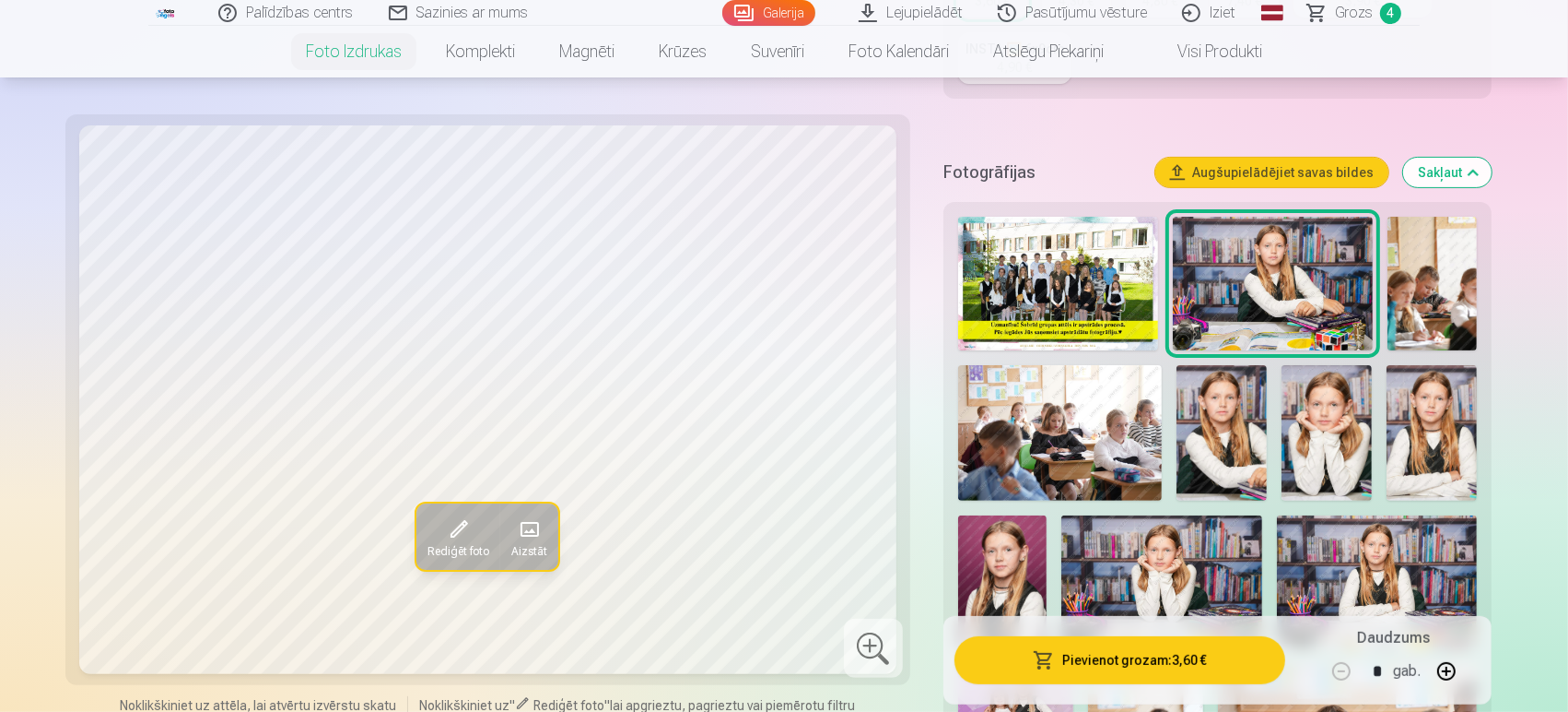
click at [1231, 441] on img at bounding box center [1221, 432] width 90 height 136
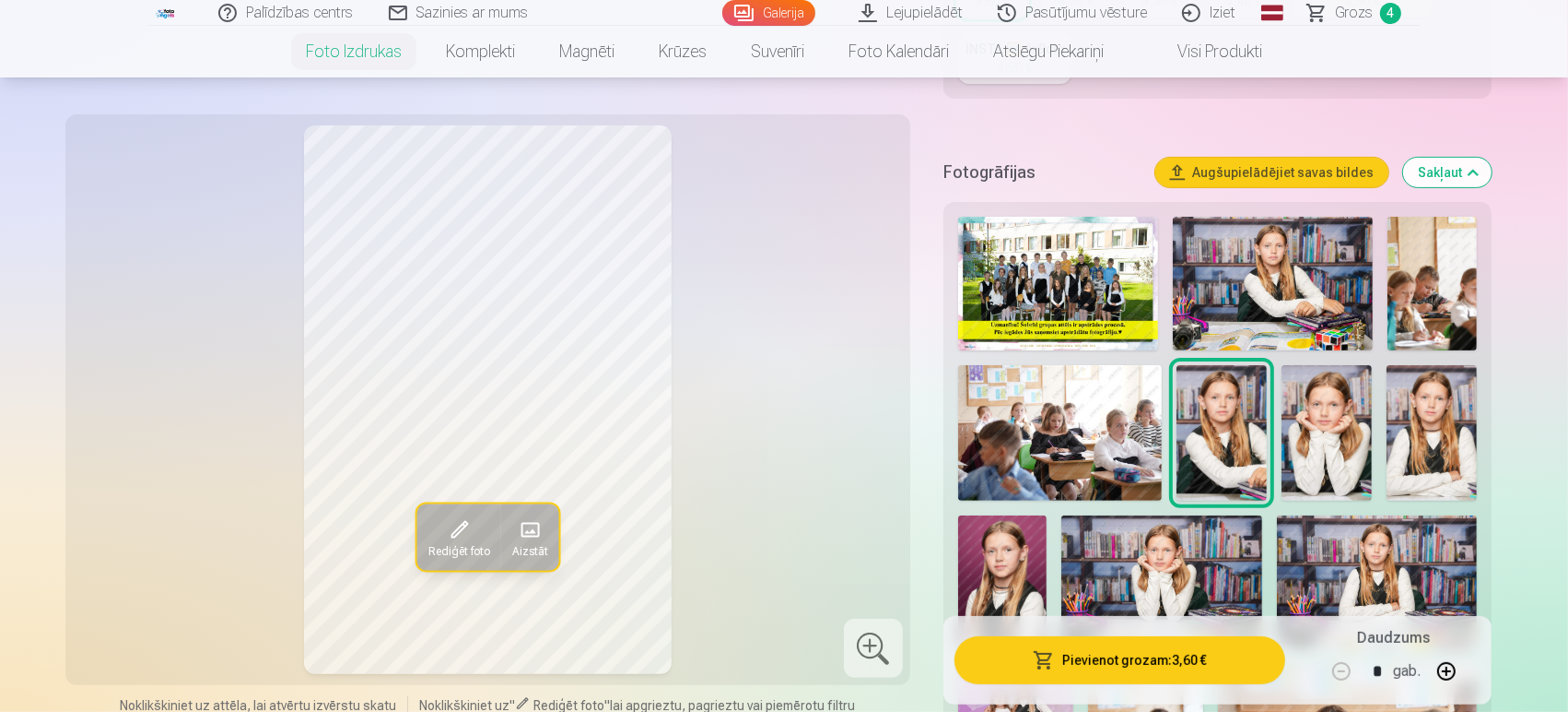
click at [1409, 439] on img at bounding box center [1431, 432] width 90 height 136
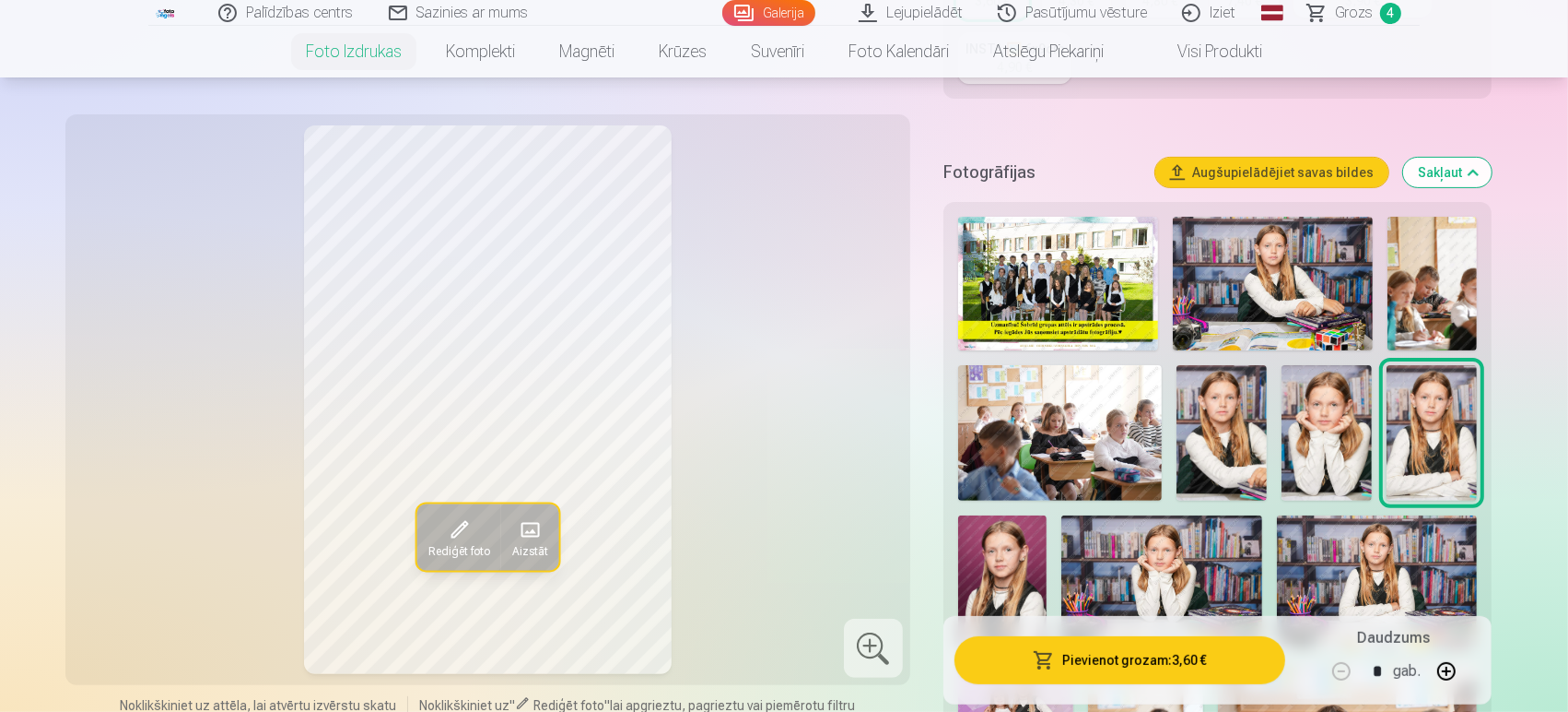
click at [1227, 432] on img at bounding box center [1221, 432] width 90 height 136
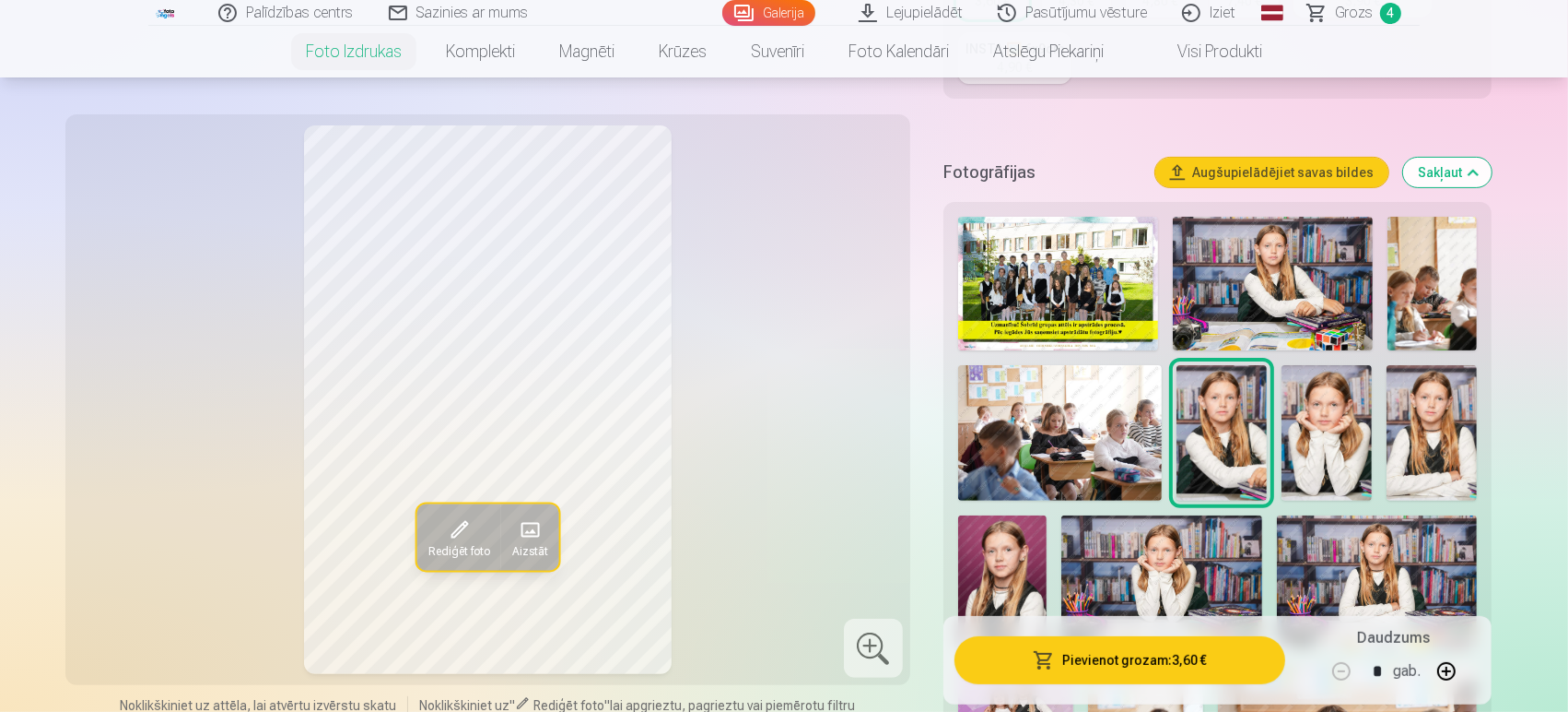
click at [1409, 432] on img at bounding box center [1431, 432] width 90 height 136
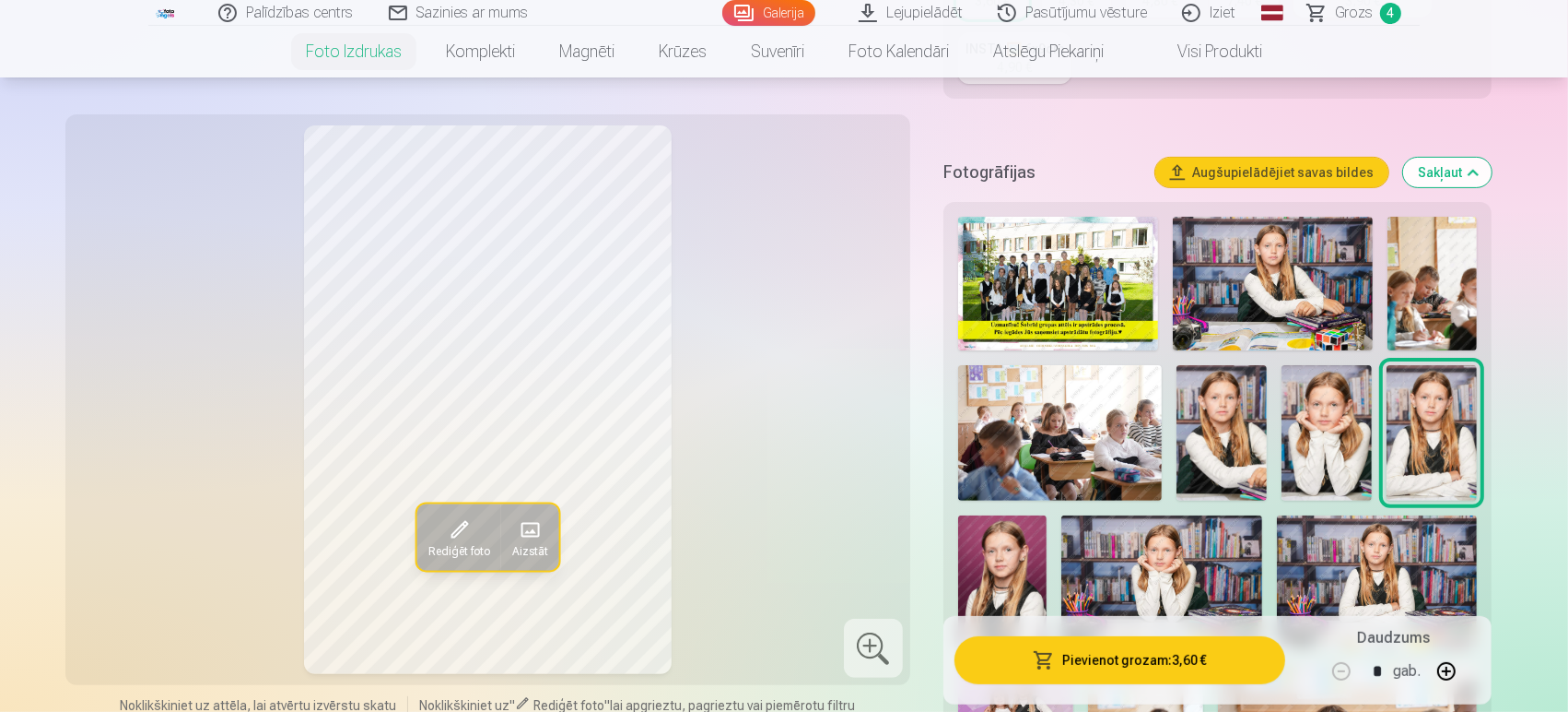
click at [1235, 281] on img at bounding box center [1273, 283] width 200 height 134
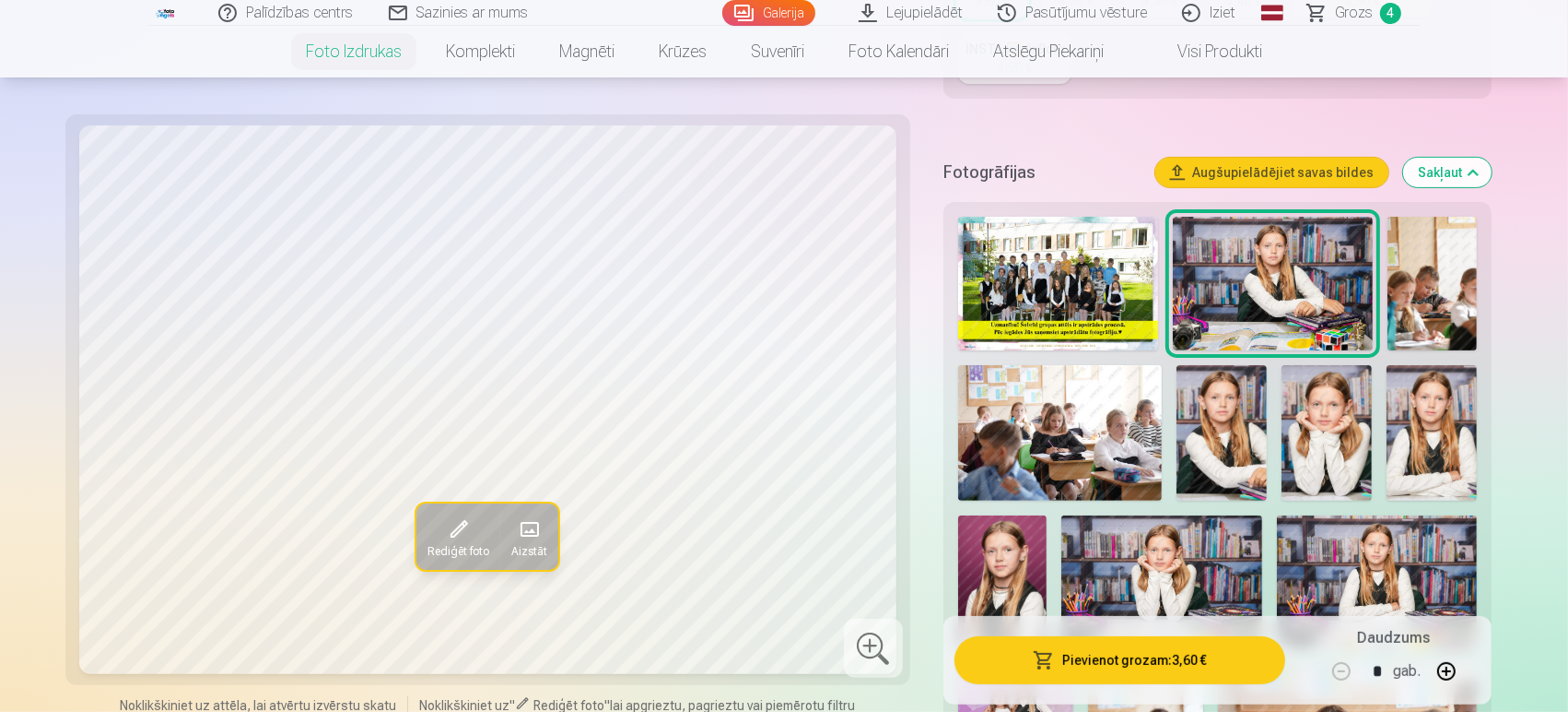
click at [1385, 556] on img at bounding box center [1378, 582] width 200 height 134
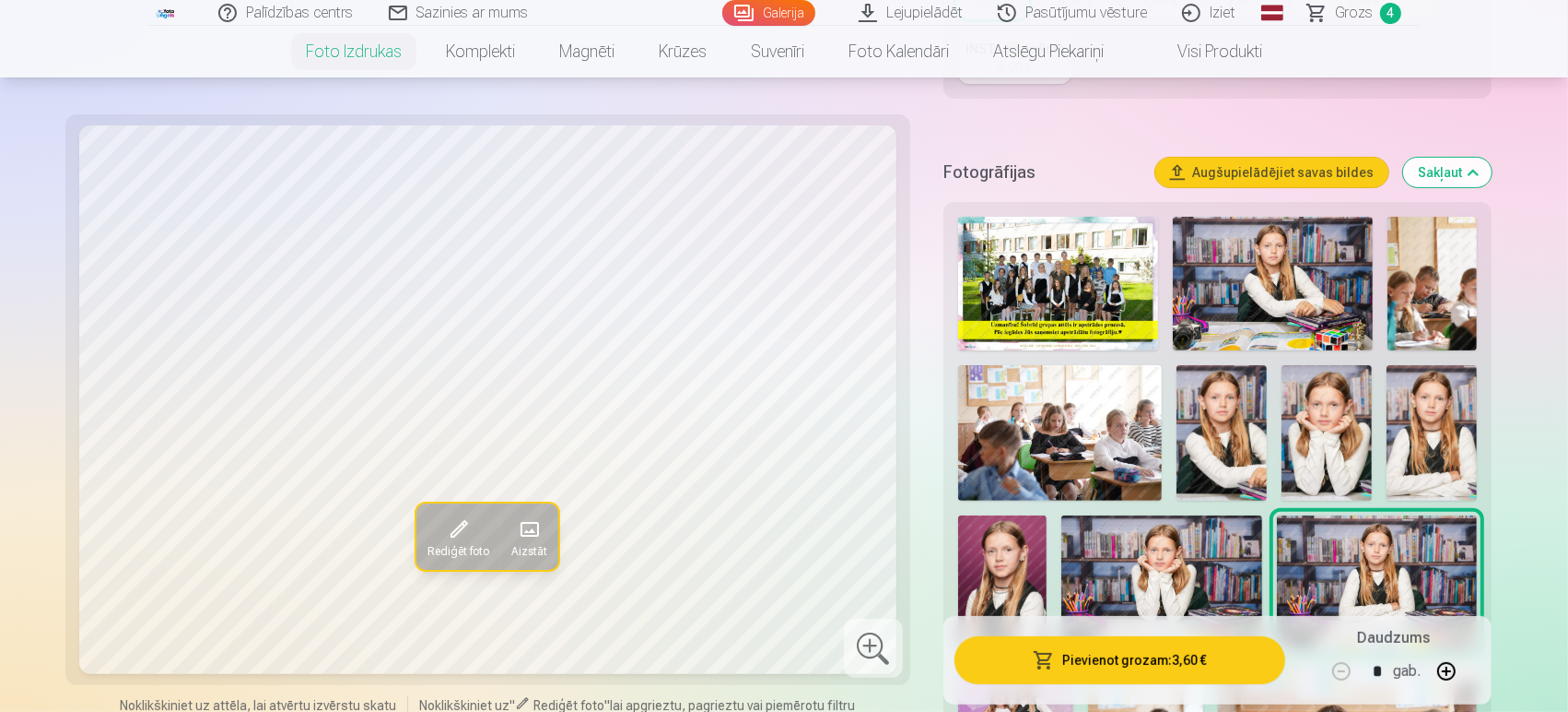
click at [1195, 249] on img at bounding box center [1273, 283] width 200 height 134
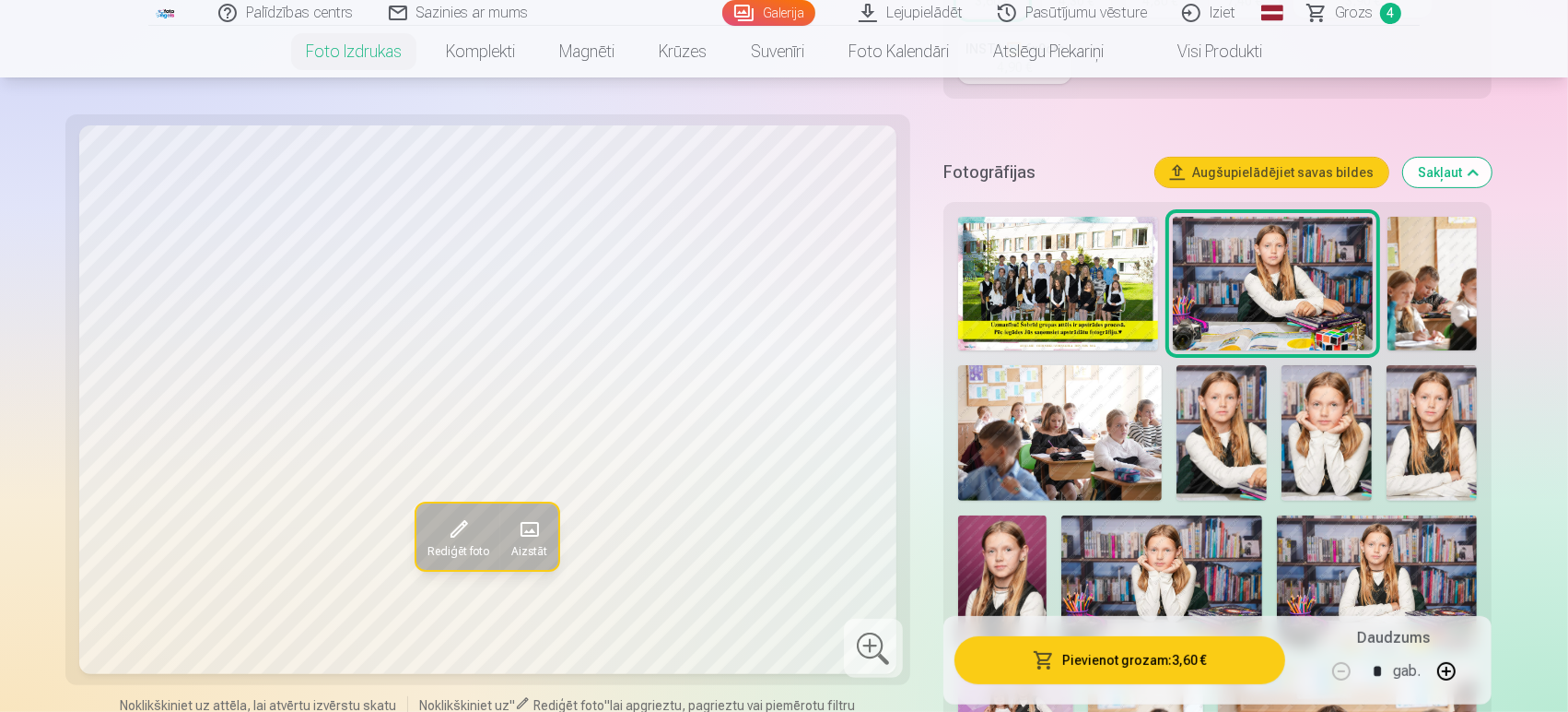
click at [1364, 558] on img at bounding box center [1378, 582] width 200 height 134
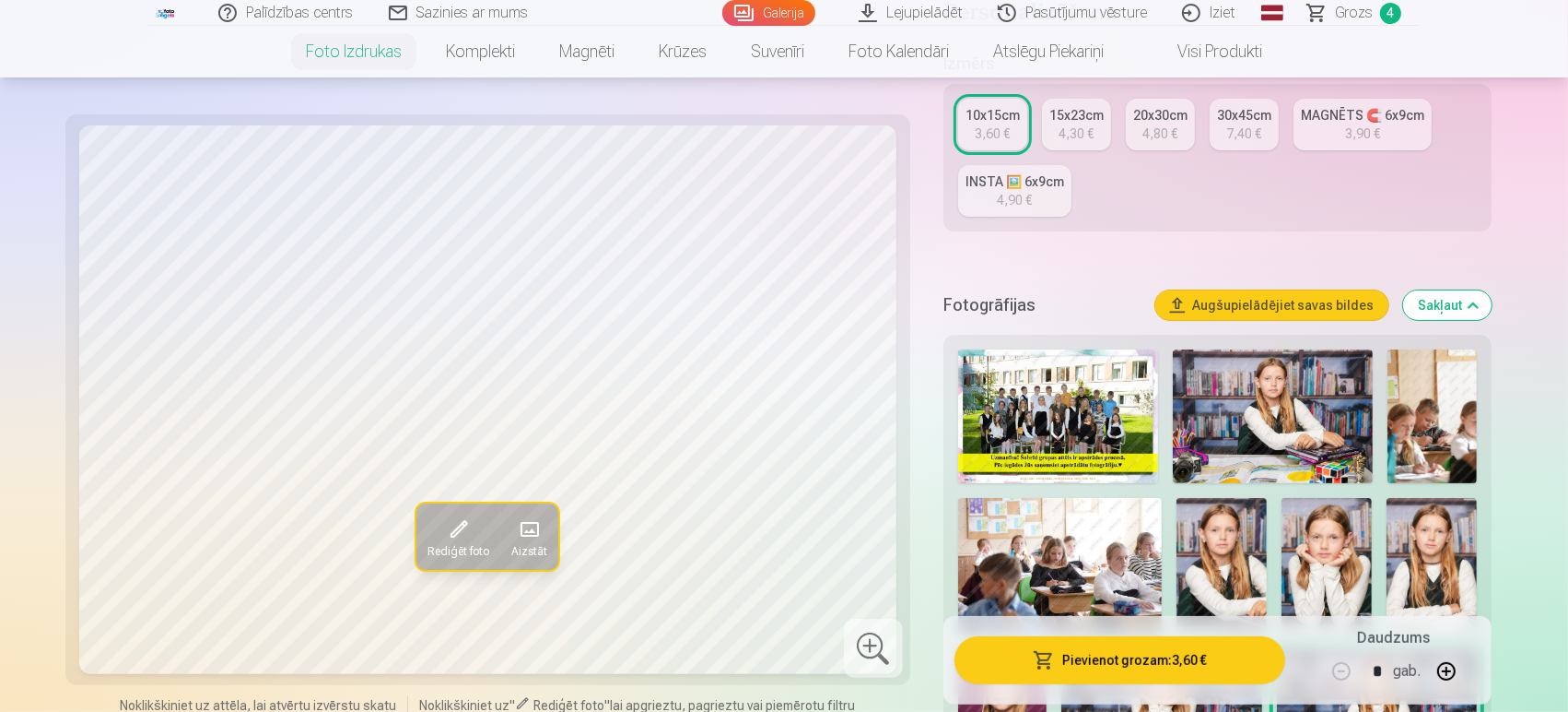
scroll to position [0, 0]
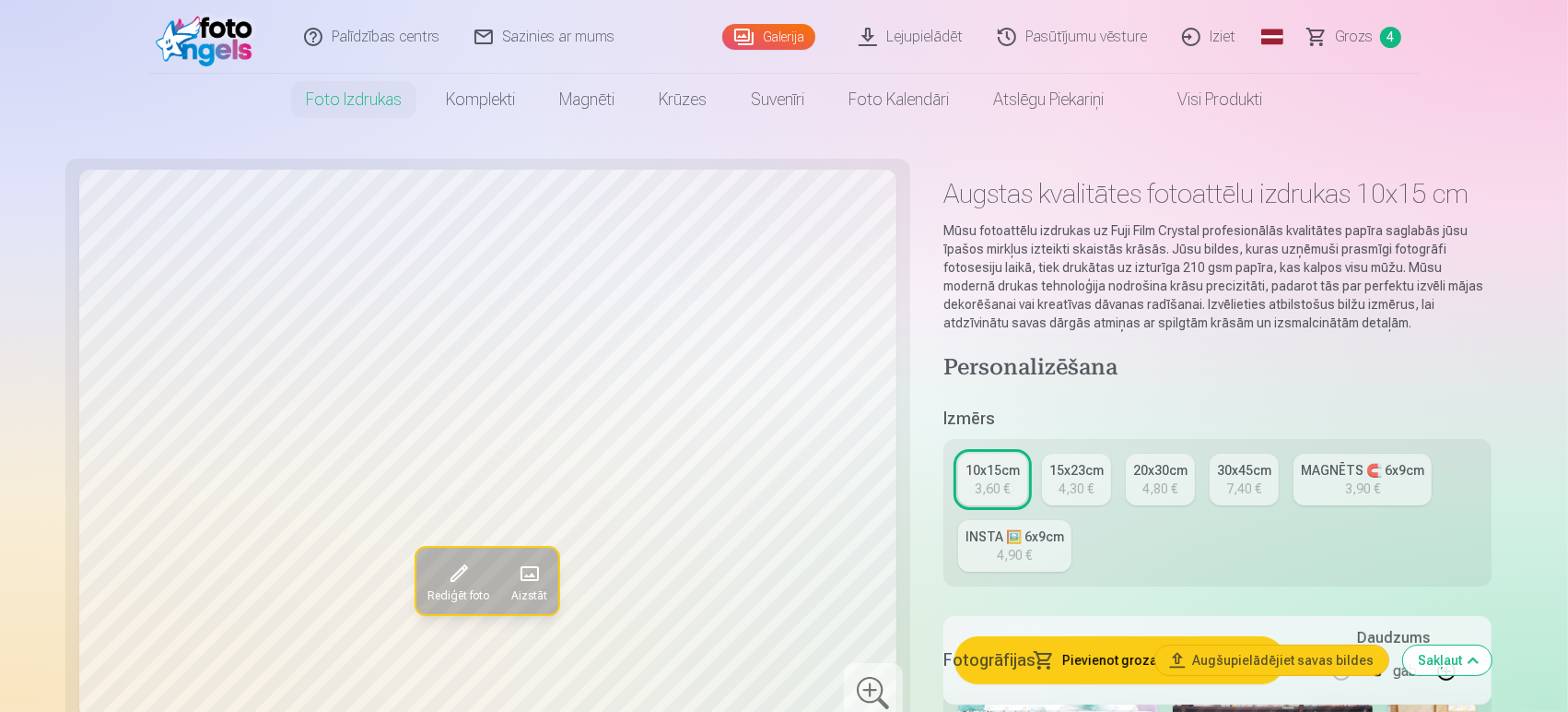
click at [972, 488] on link "10x15cm 3,60 €" at bounding box center [993, 479] width 69 height 52
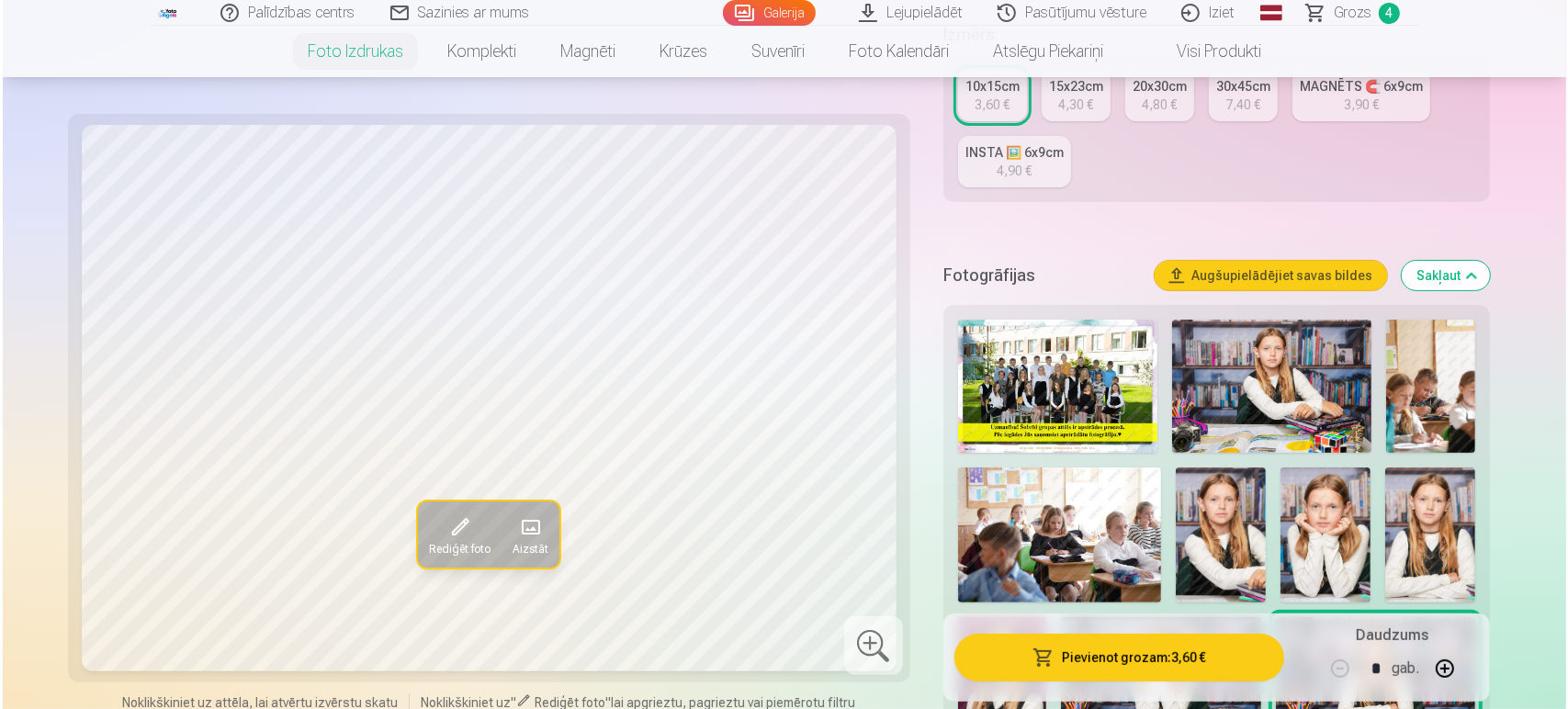
scroll to position [383, 0]
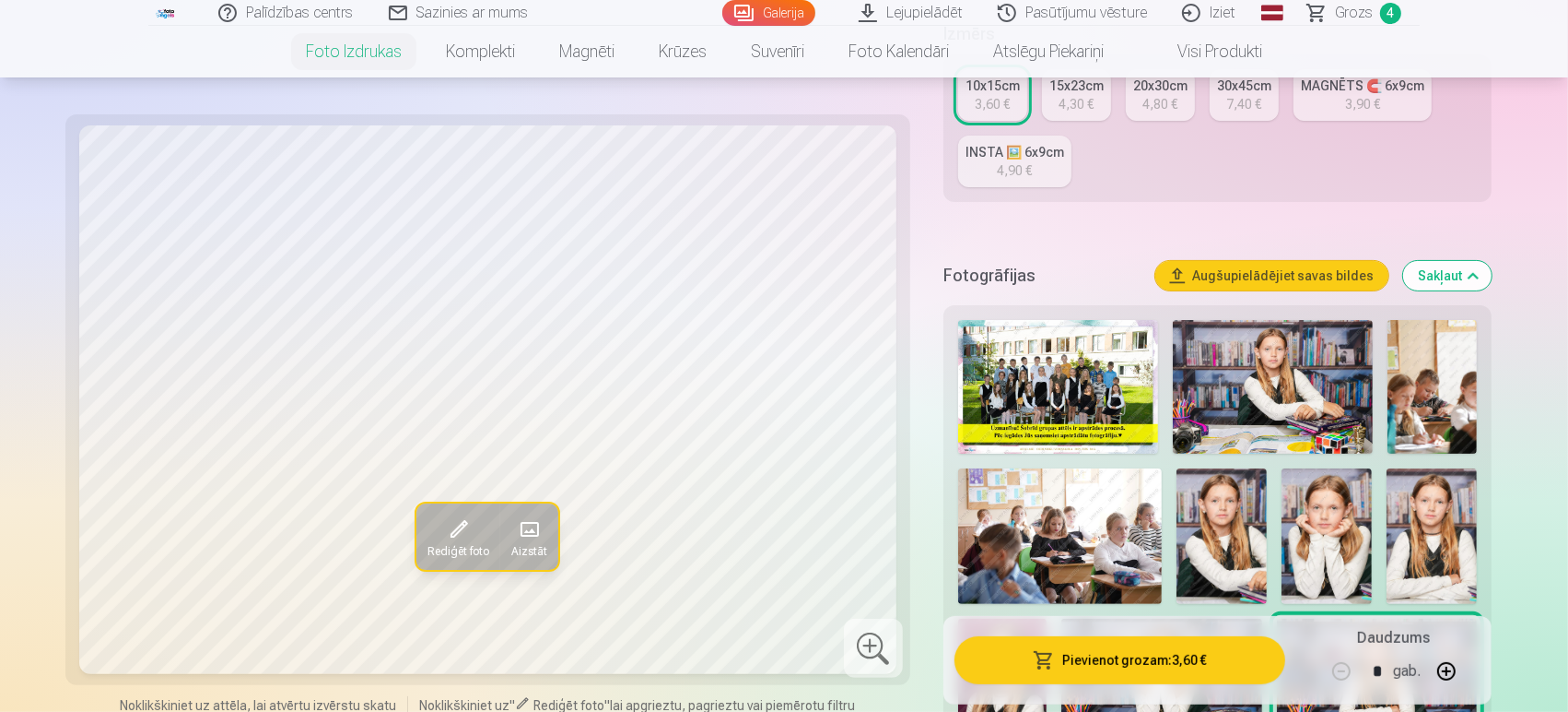
click at [1147, 640] on button "Pievienot grozam : 3,60 €" at bounding box center [1120, 659] width 331 height 48
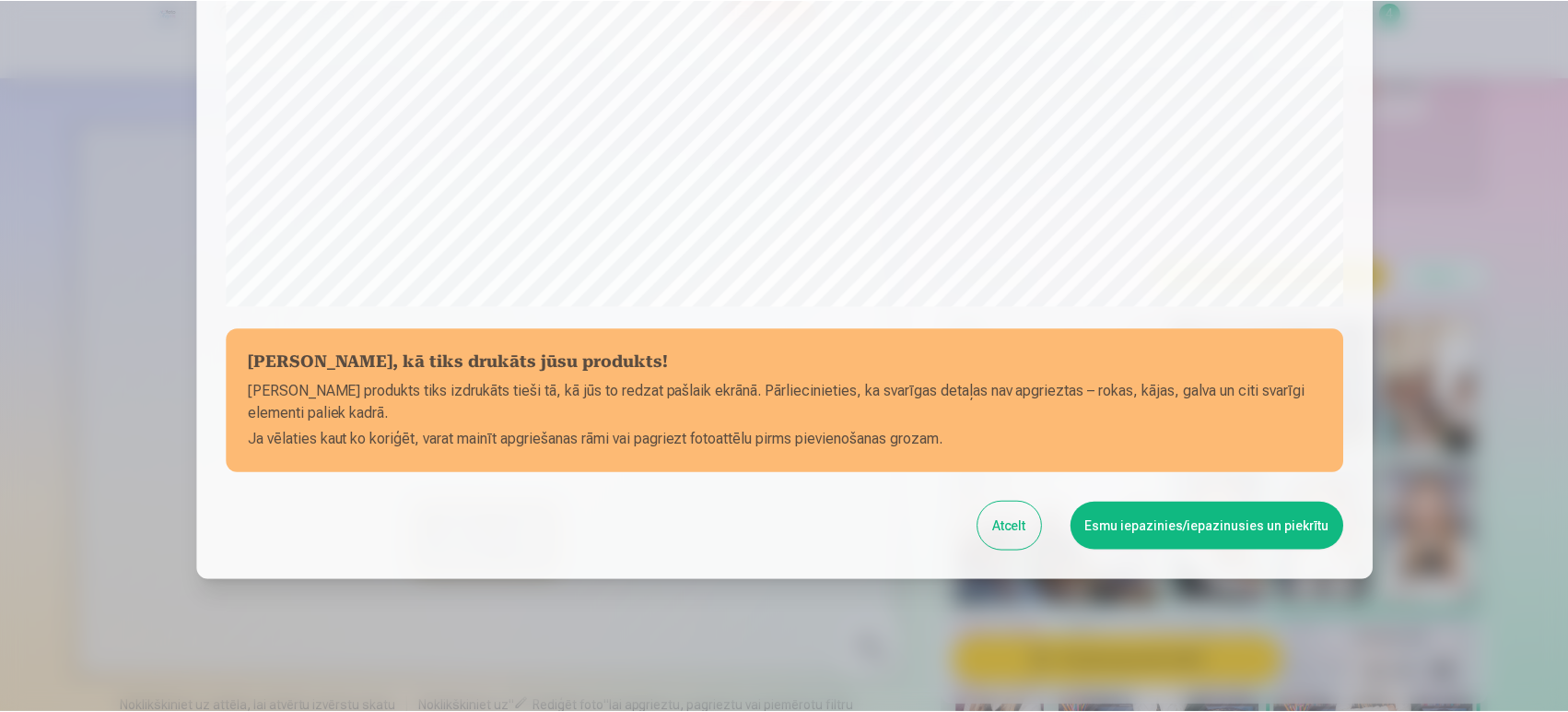
scroll to position [615, 0]
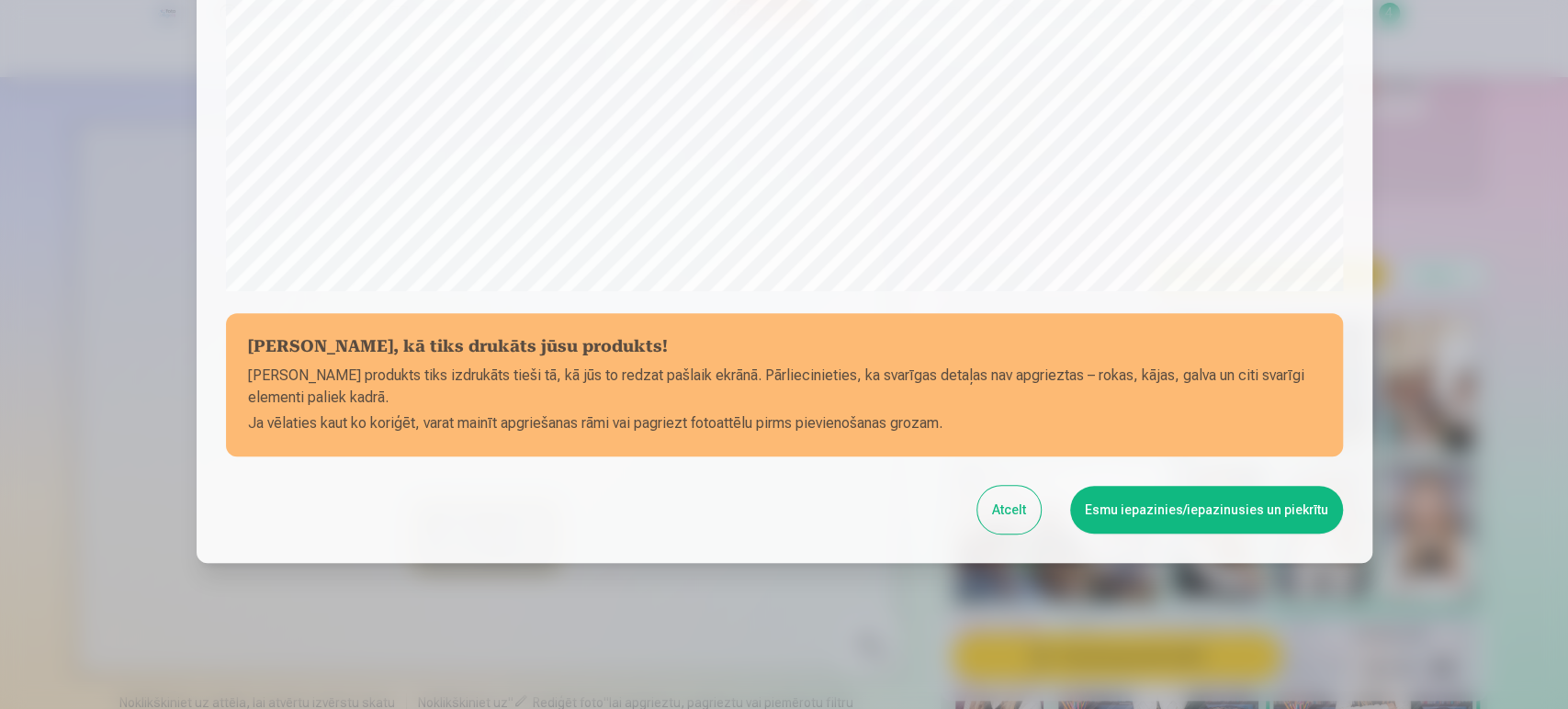
click at [1236, 519] on button "Esmu iepazinies/iepazinusies un piekrītu" at bounding box center [1206, 510] width 273 height 47
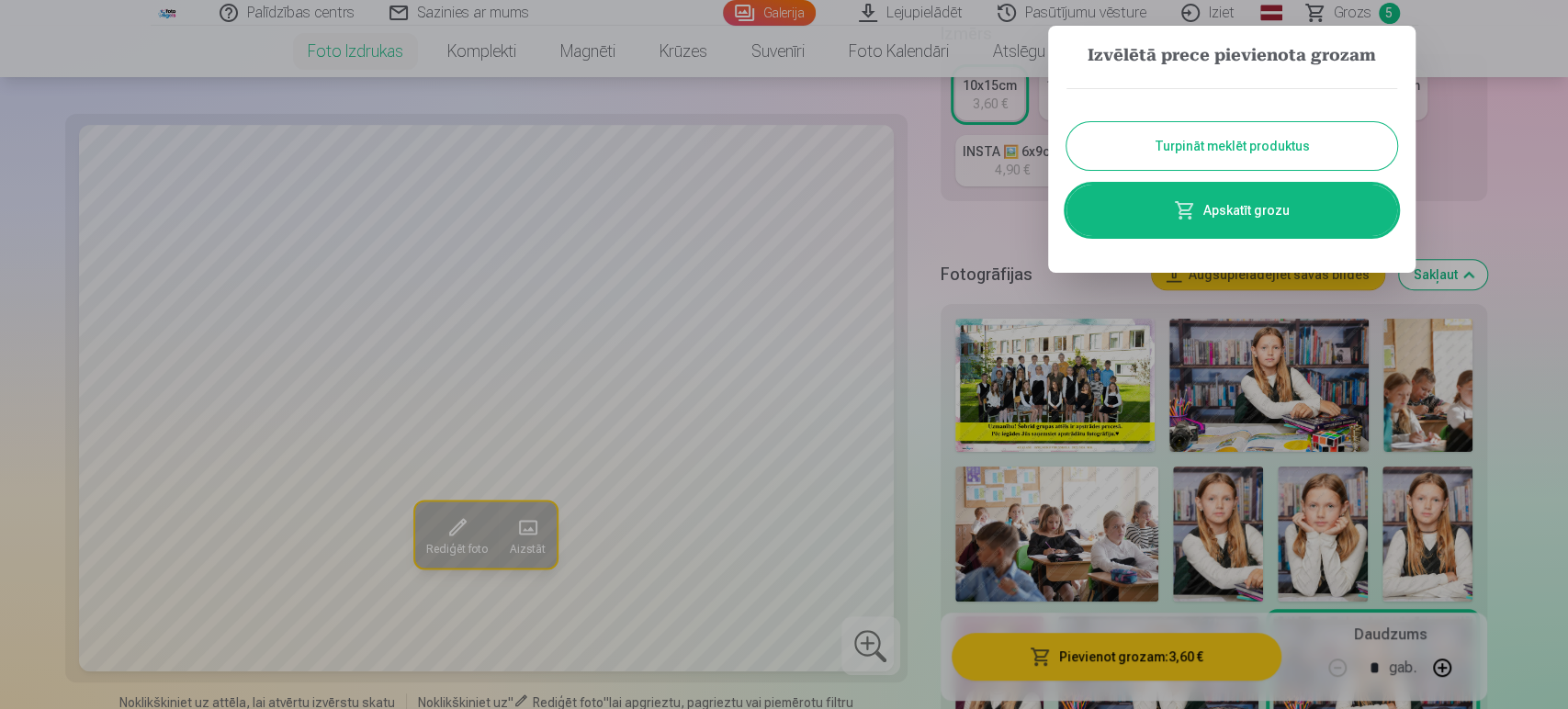
click at [1268, 160] on button "Turpināt meklēt produktus" at bounding box center [1231, 146] width 331 height 47
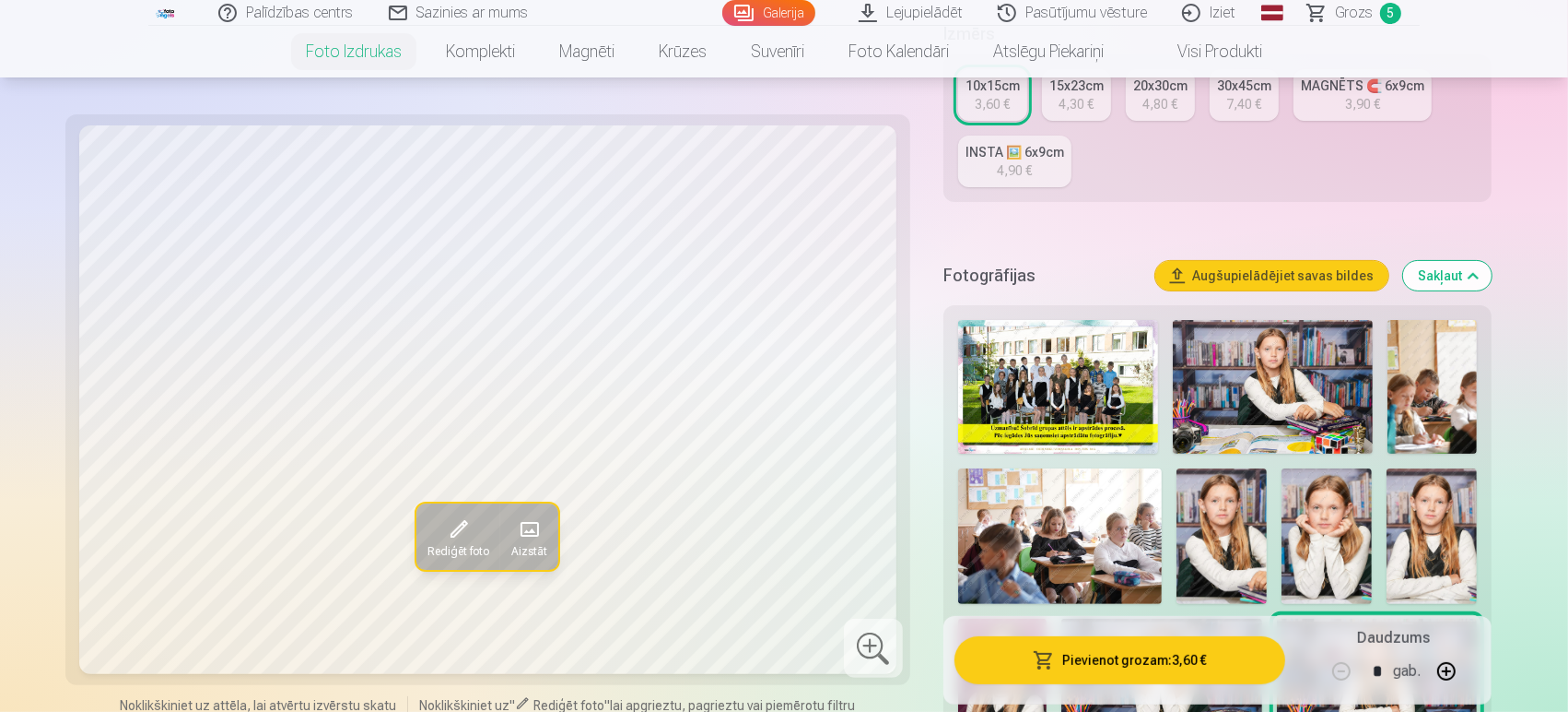
click at [1010, 148] on div "INSTA 🖼️ 6x9cm" at bounding box center [1014, 152] width 98 height 19
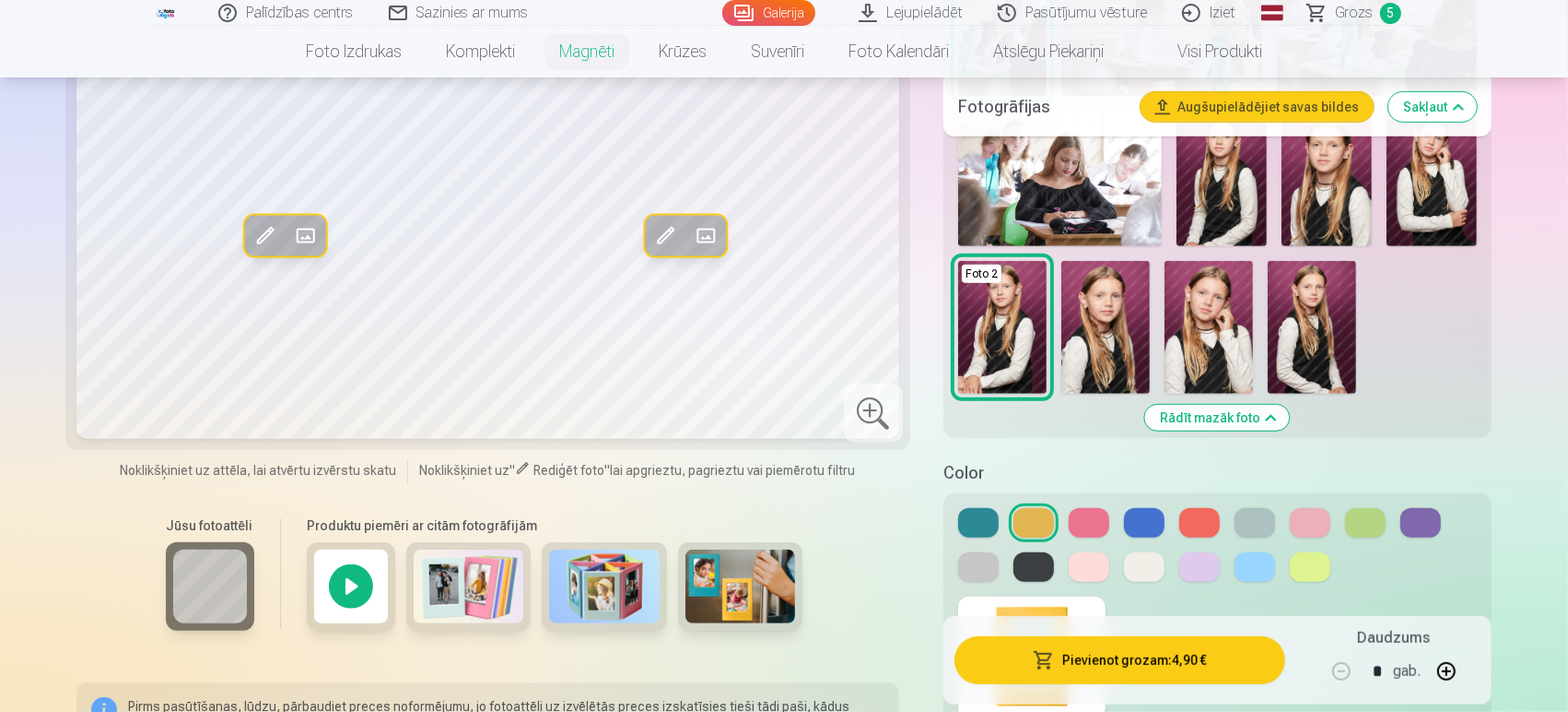
scroll to position [1061, 0]
click at [478, 607] on img at bounding box center [469, 587] width 111 height 73
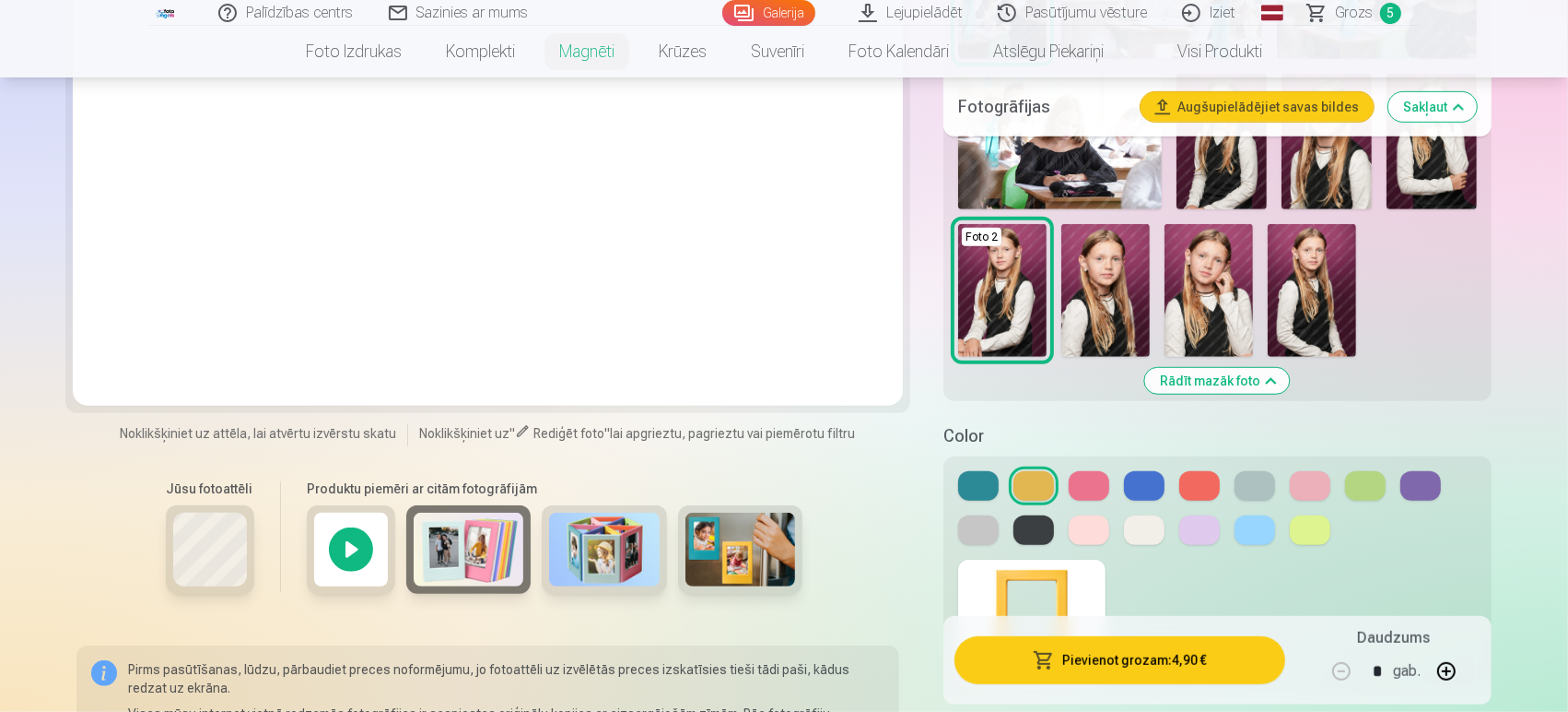
scroll to position [1100, 0]
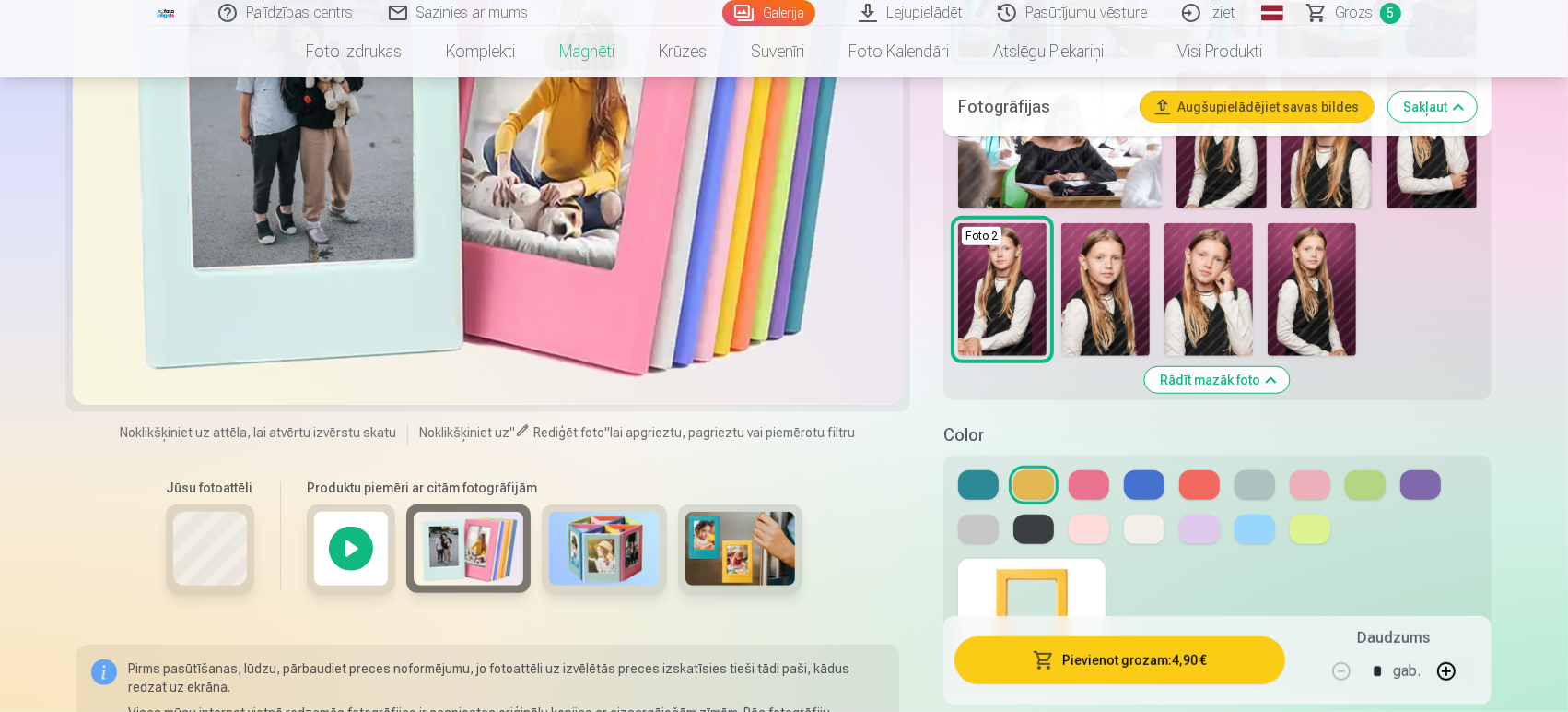
click at [708, 564] on img at bounding box center [741, 548] width 111 height 73
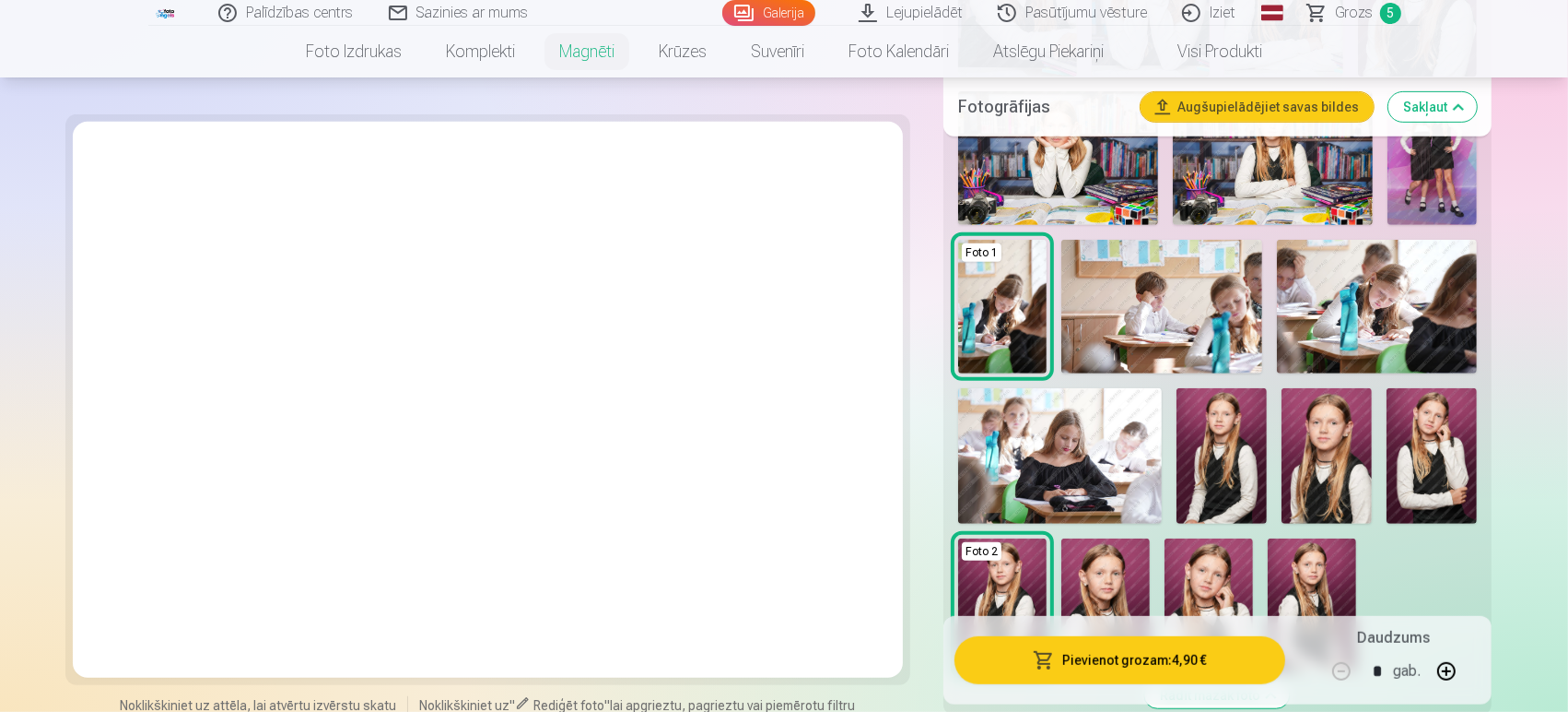
scroll to position [815, 0]
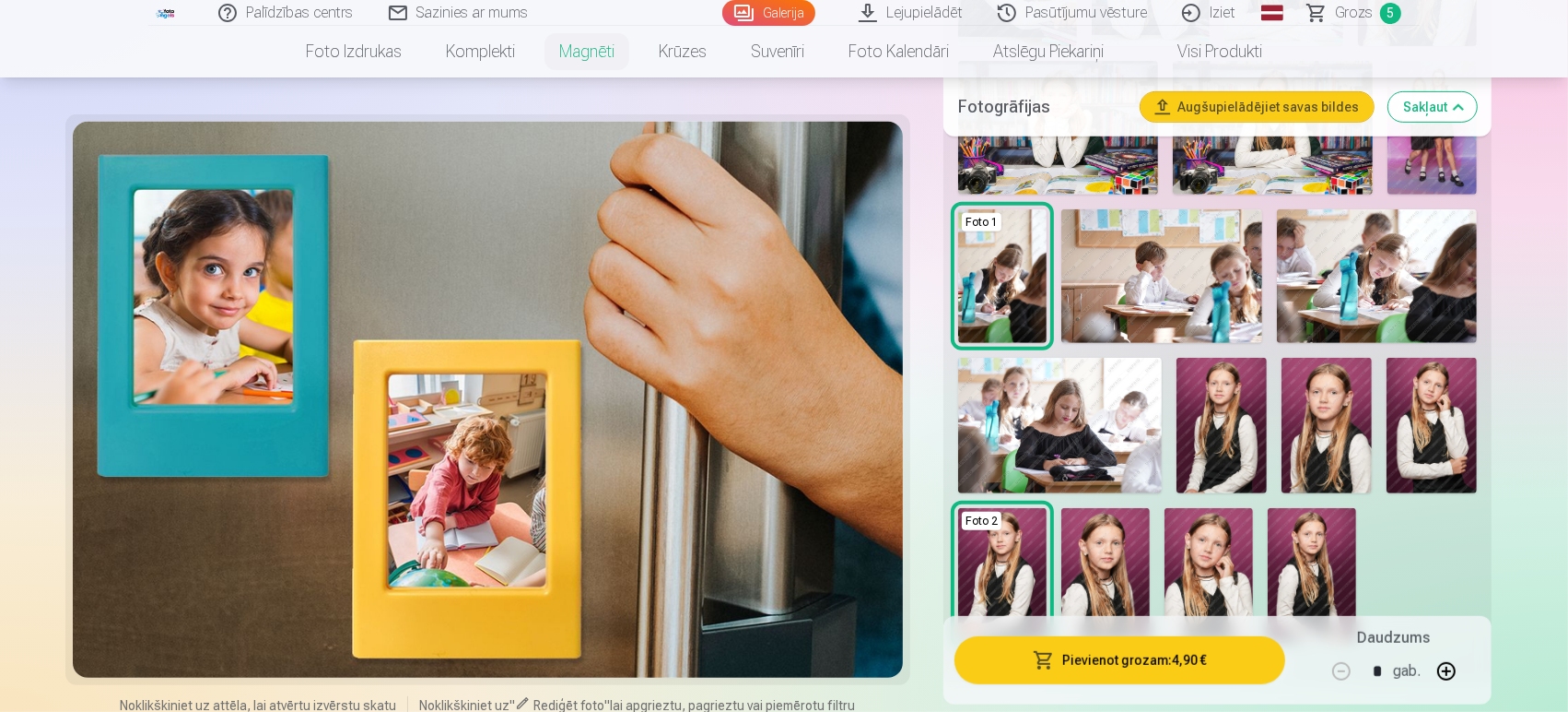
click at [1315, 561] on img at bounding box center [1311, 574] width 88 height 133
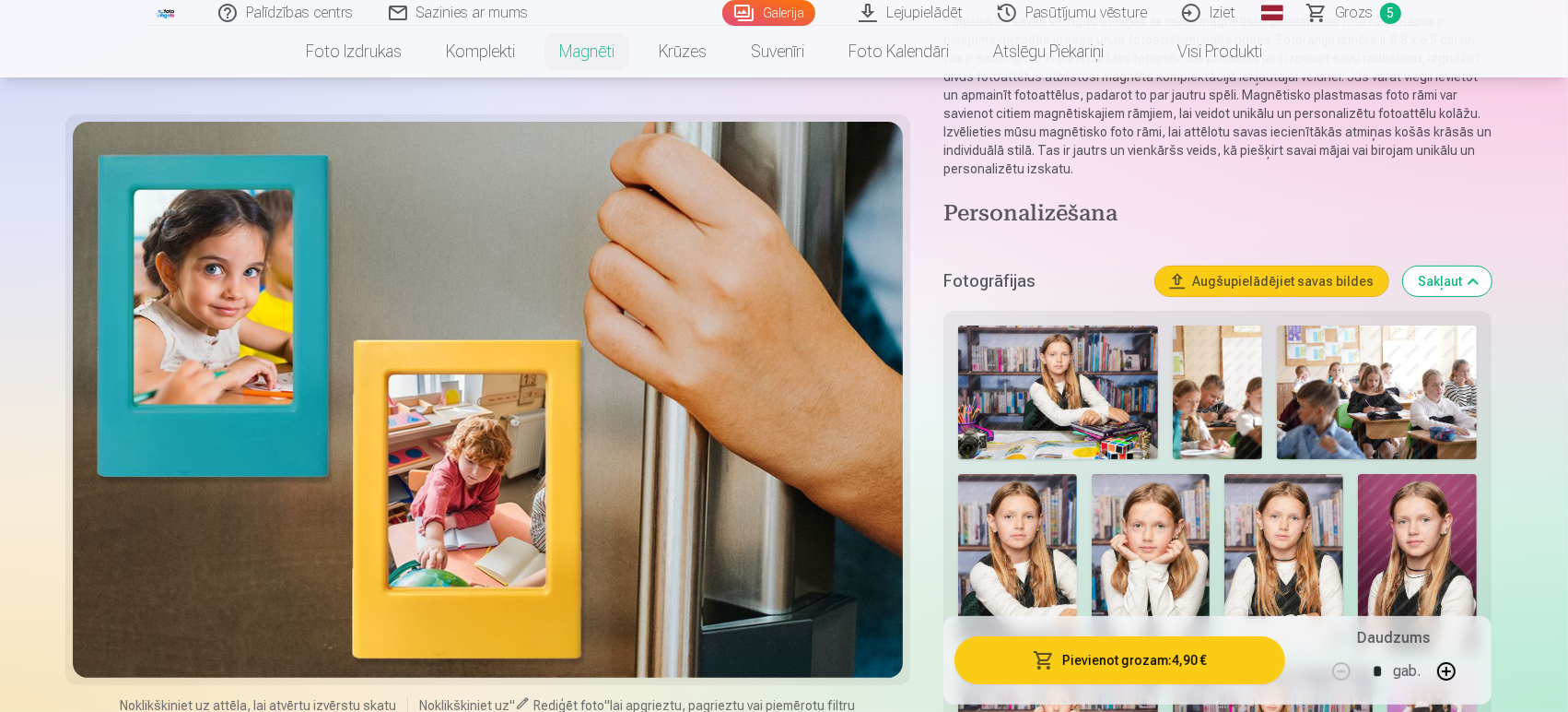
scroll to position [0, 0]
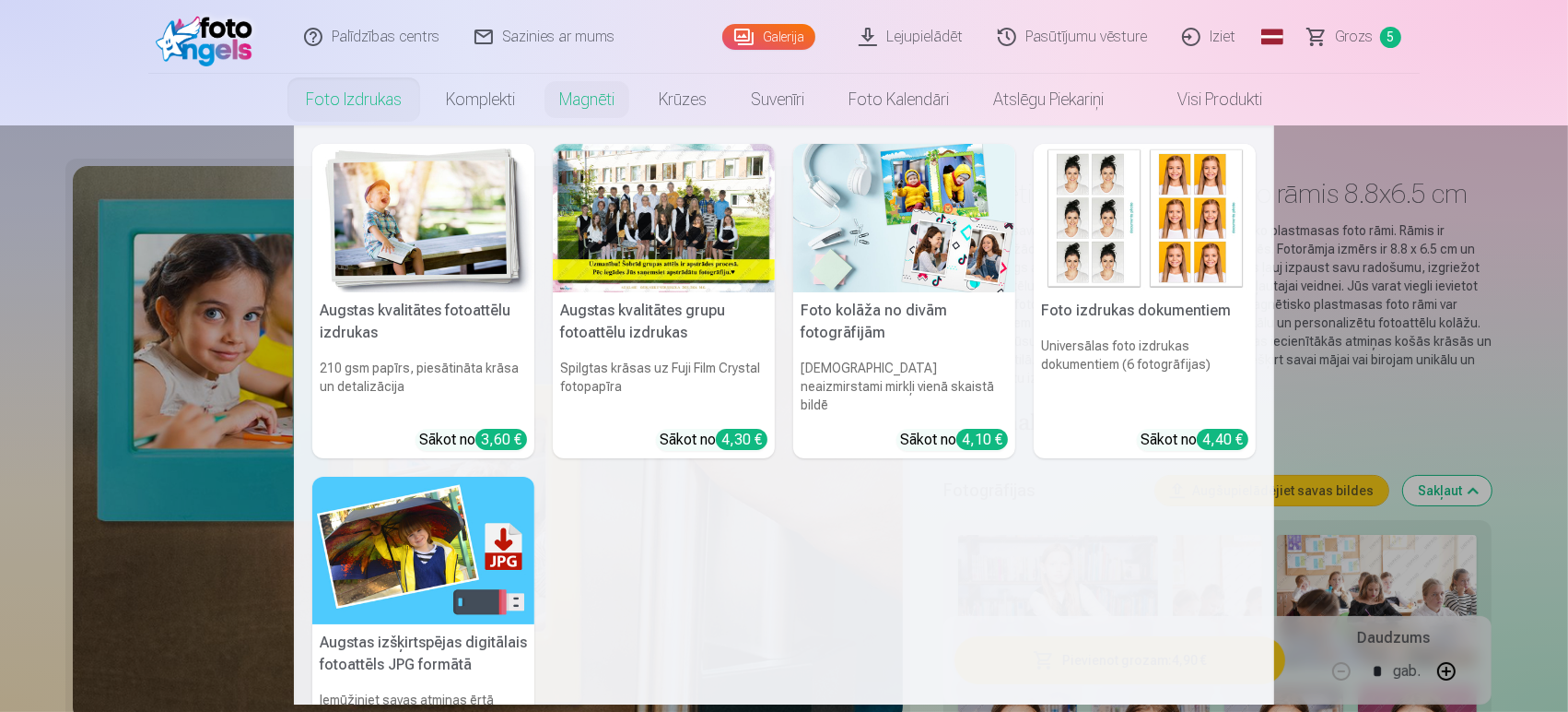
click at [361, 107] on link "Foto izdrukas" at bounding box center [353, 99] width 140 height 52
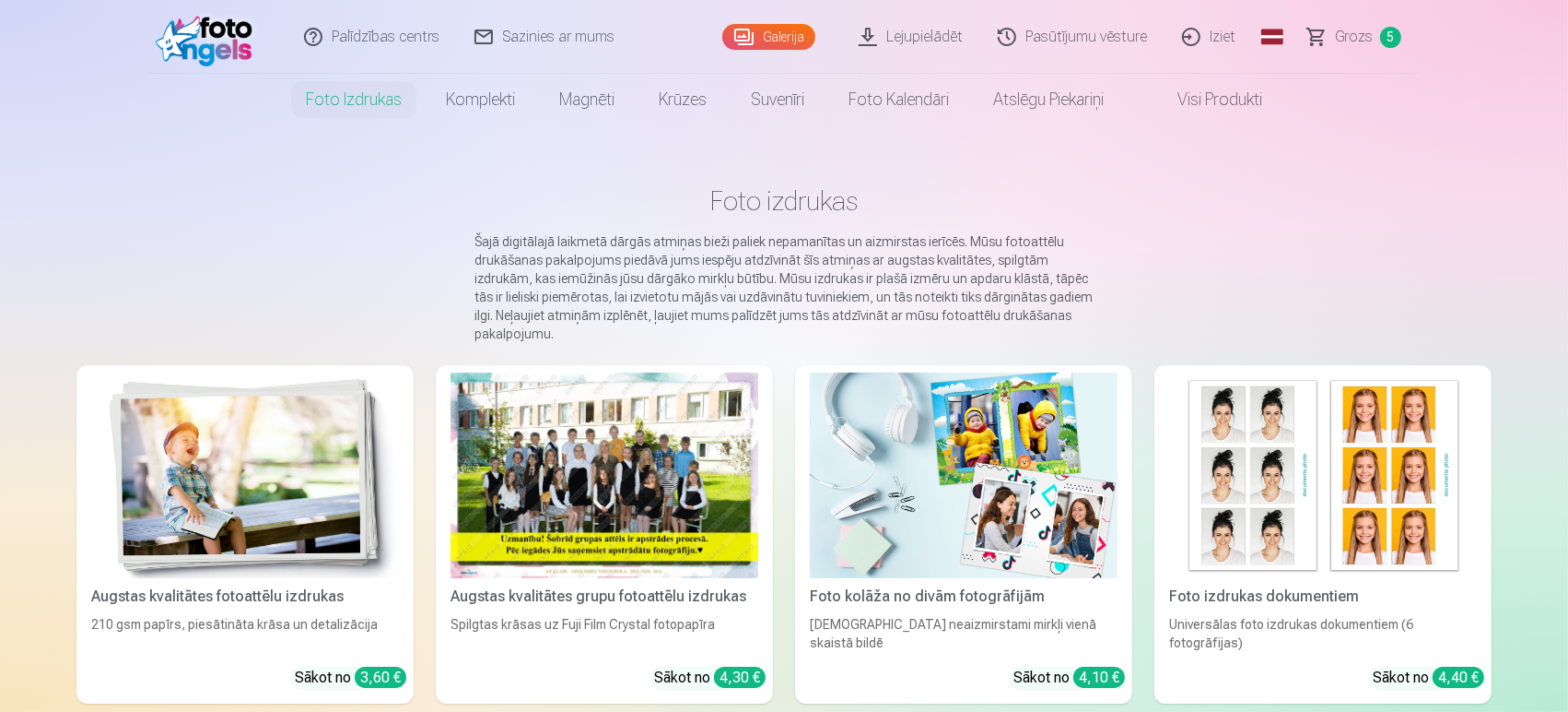
click at [258, 513] on img at bounding box center [245, 475] width 308 height 205
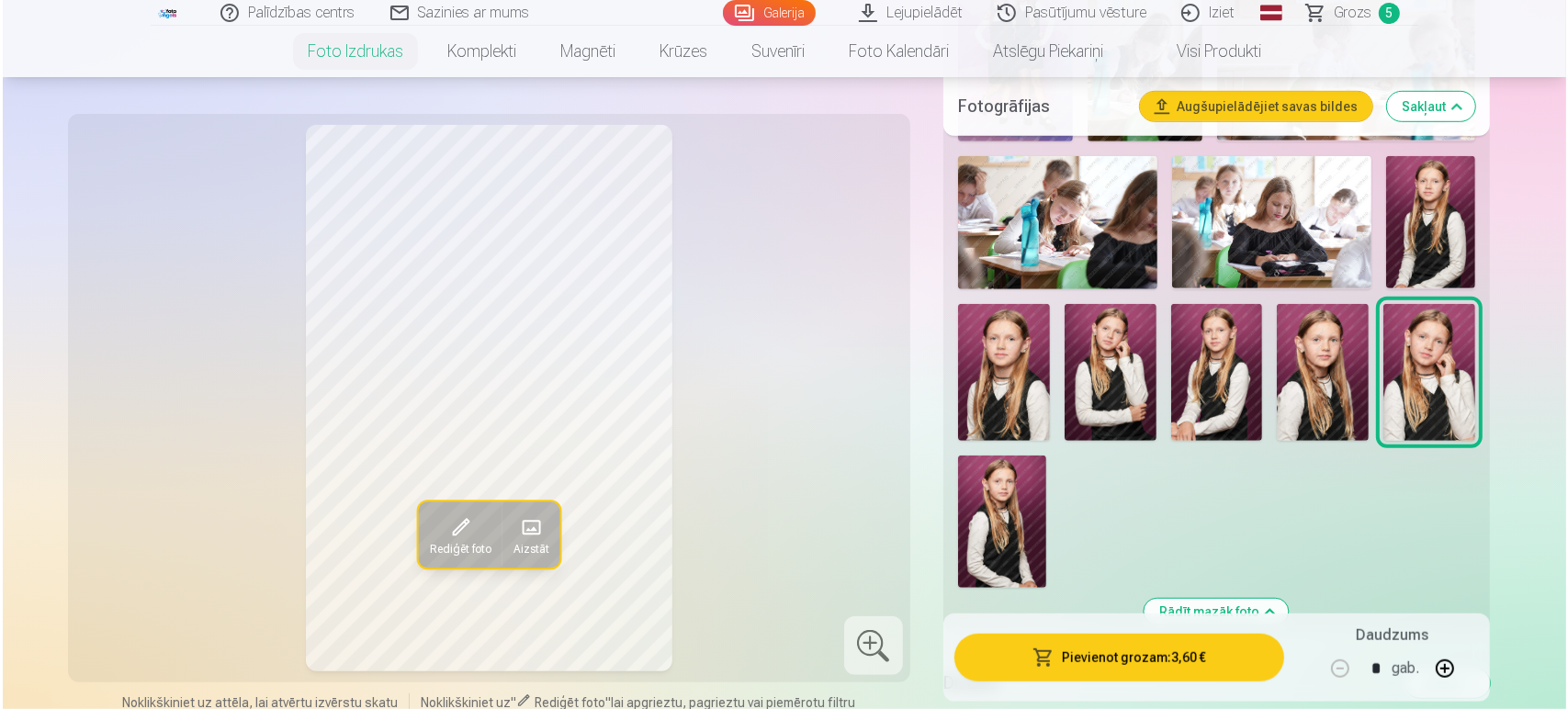
scroll to position [1180, 0]
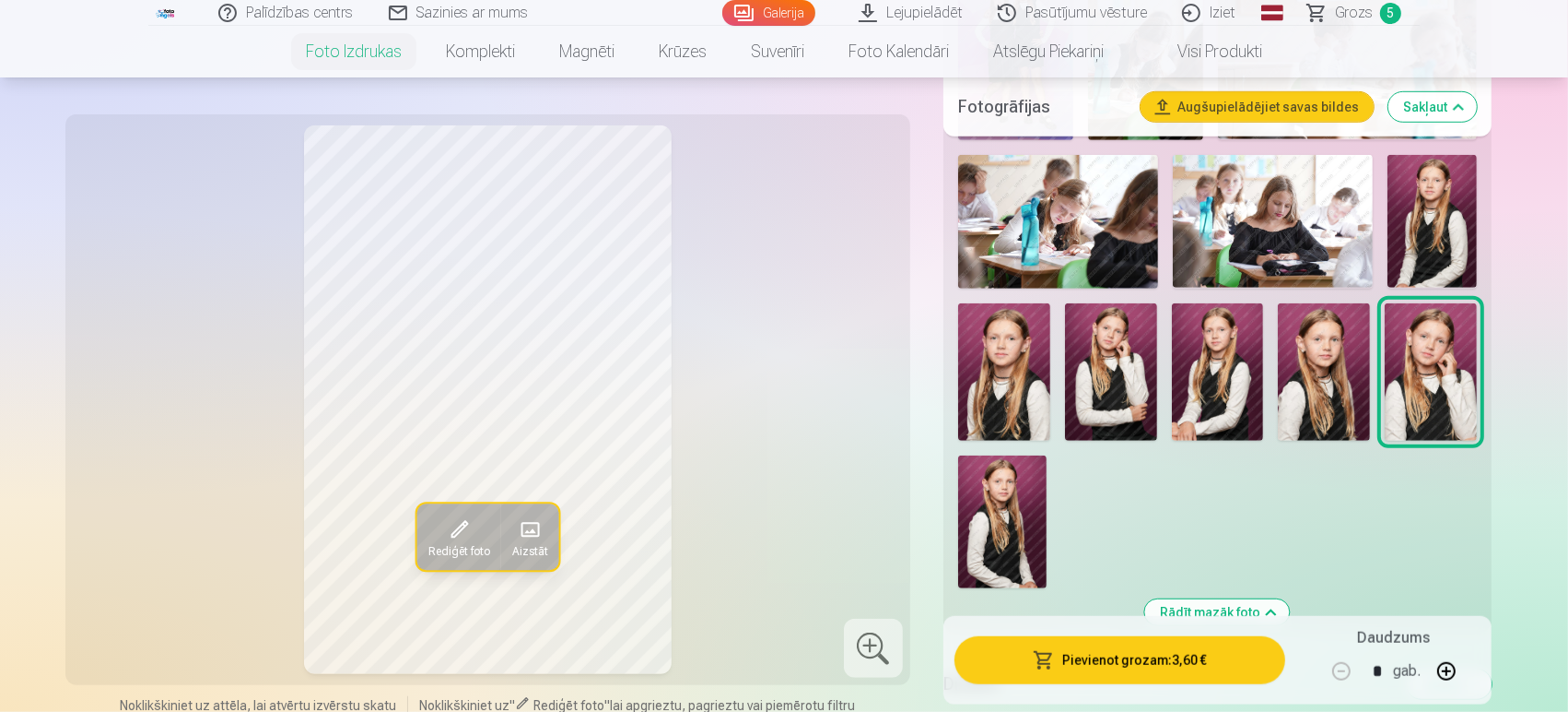
click at [987, 559] on img at bounding box center [1002, 522] width 88 height 133
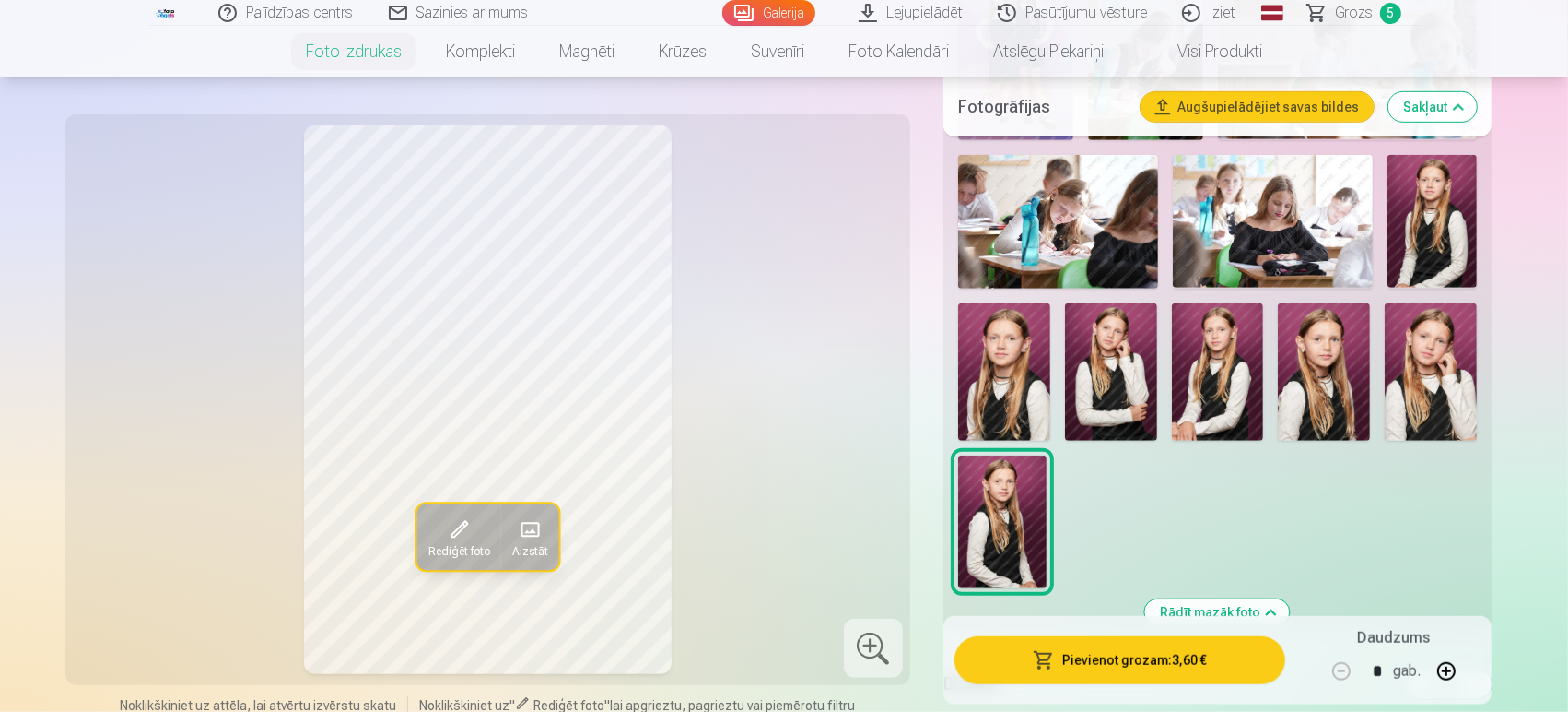
click at [1409, 216] on img at bounding box center [1432, 221] width 89 height 134
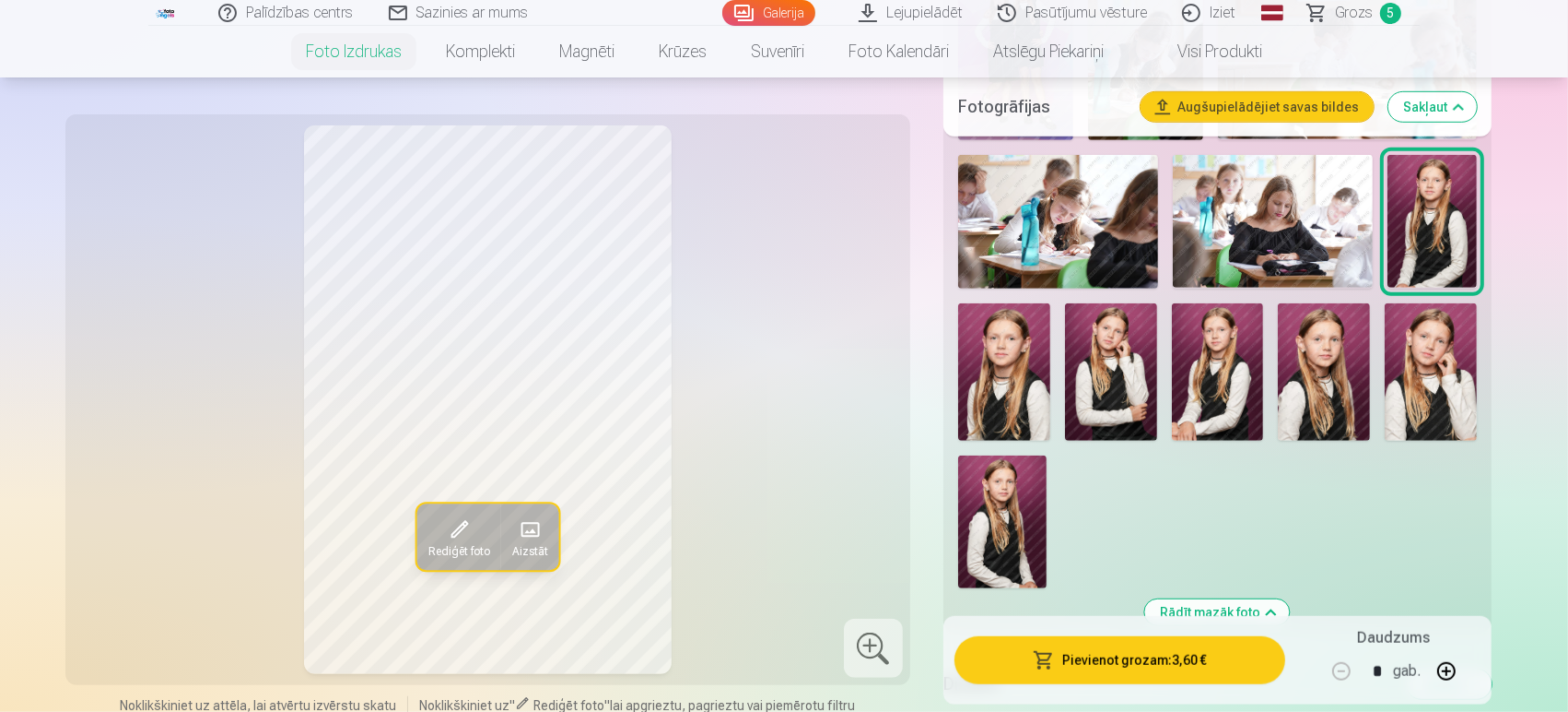
click at [1002, 529] on img at bounding box center [1002, 522] width 88 height 133
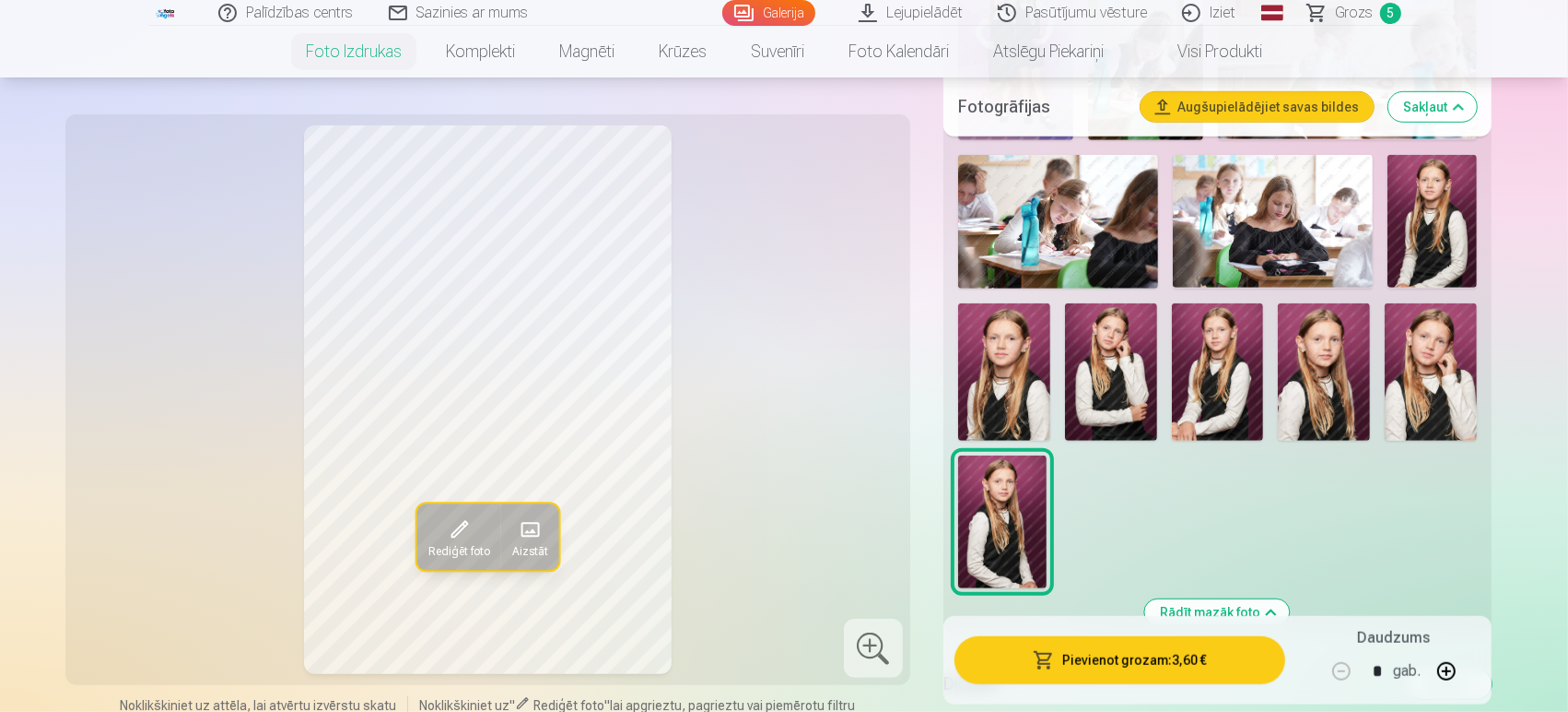
click at [1409, 249] on img at bounding box center [1432, 221] width 89 height 134
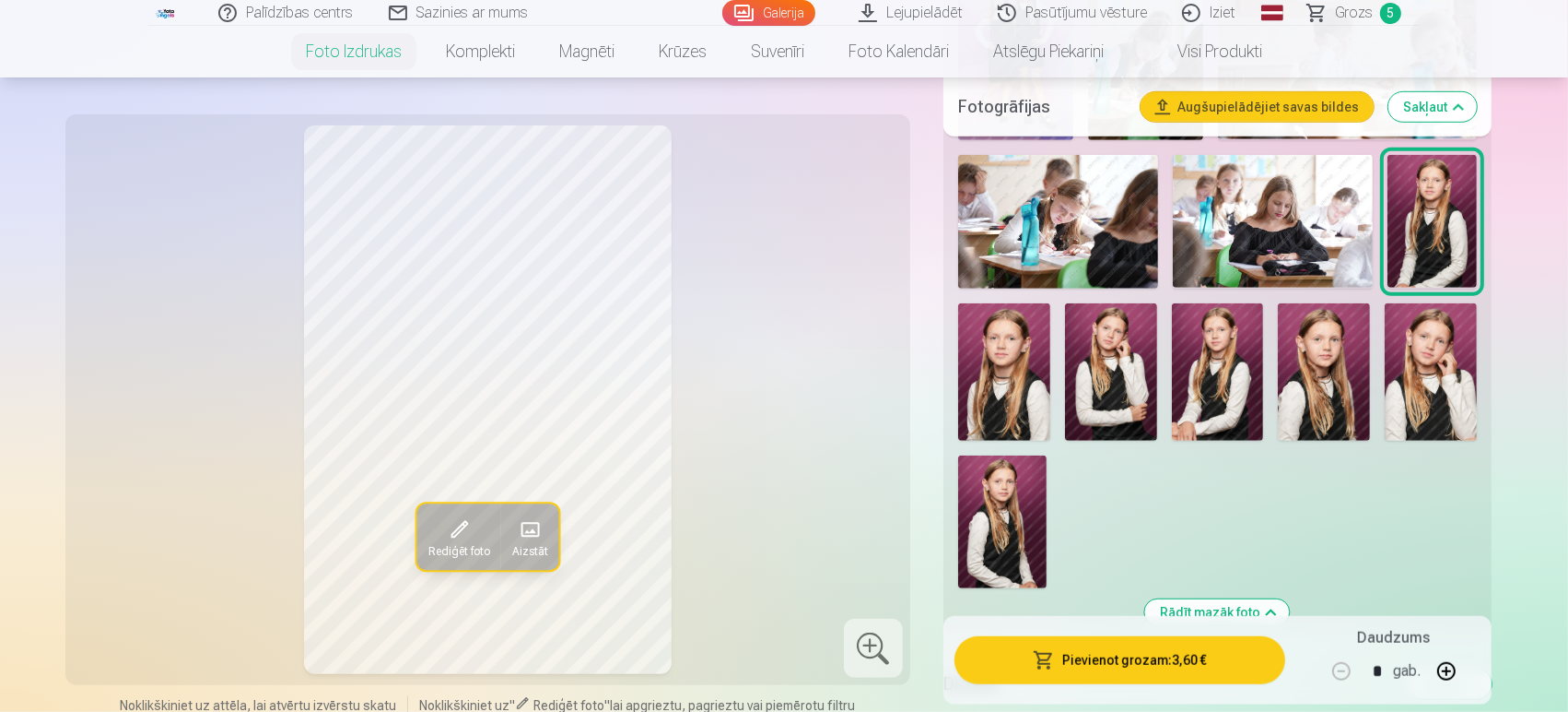
click at [999, 536] on img at bounding box center [1002, 522] width 88 height 133
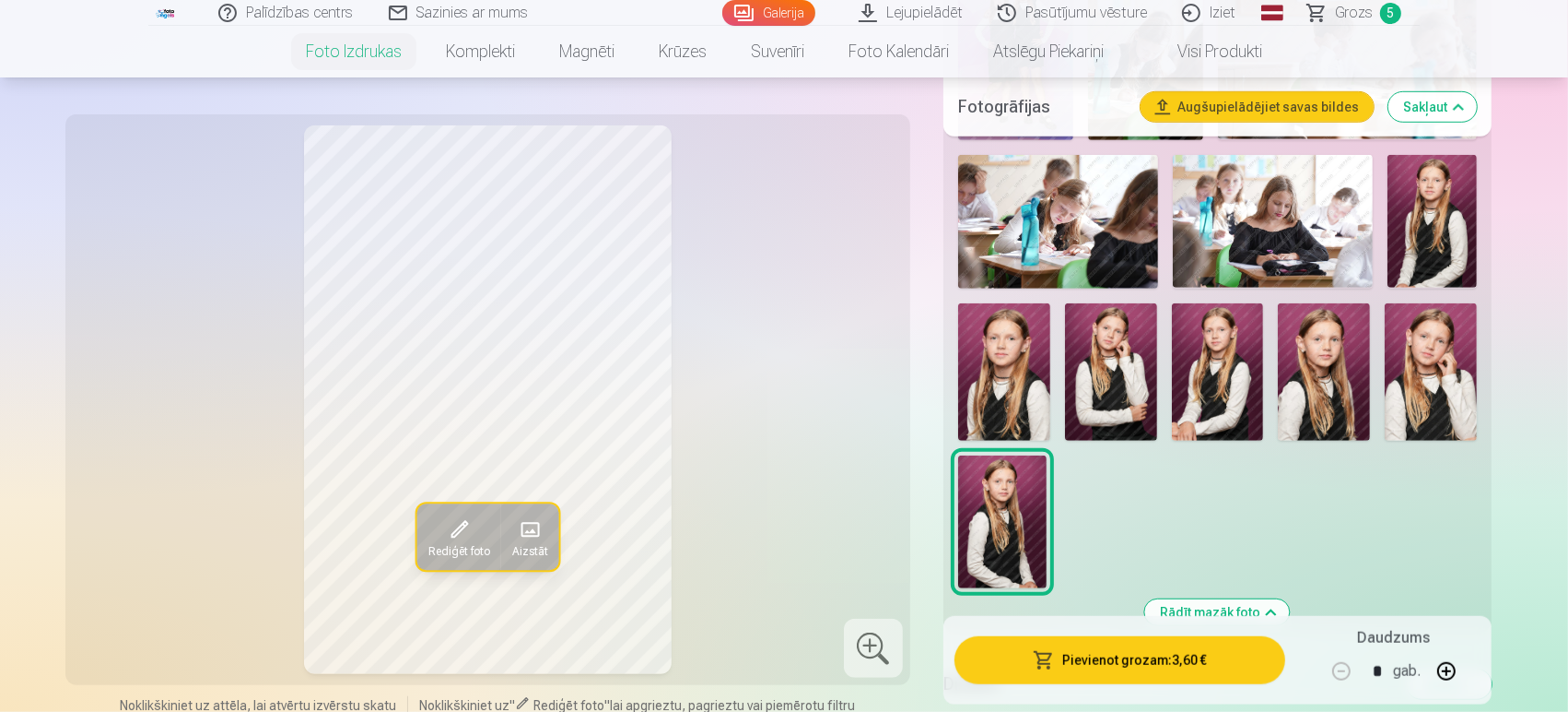
click at [1409, 239] on img at bounding box center [1432, 221] width 89 height 134
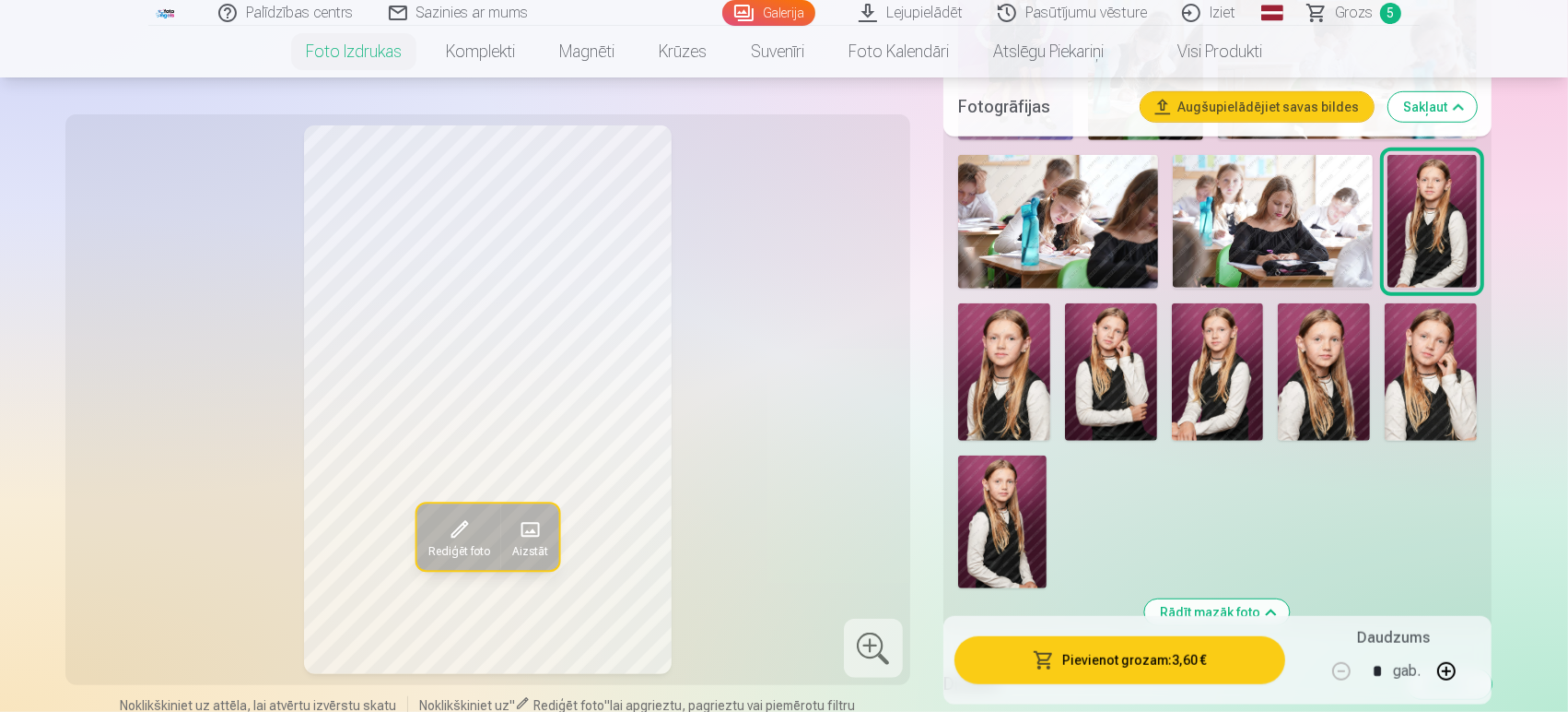
click at [989, 544] on img at bounding box center [1002, 522] width 88 height 133
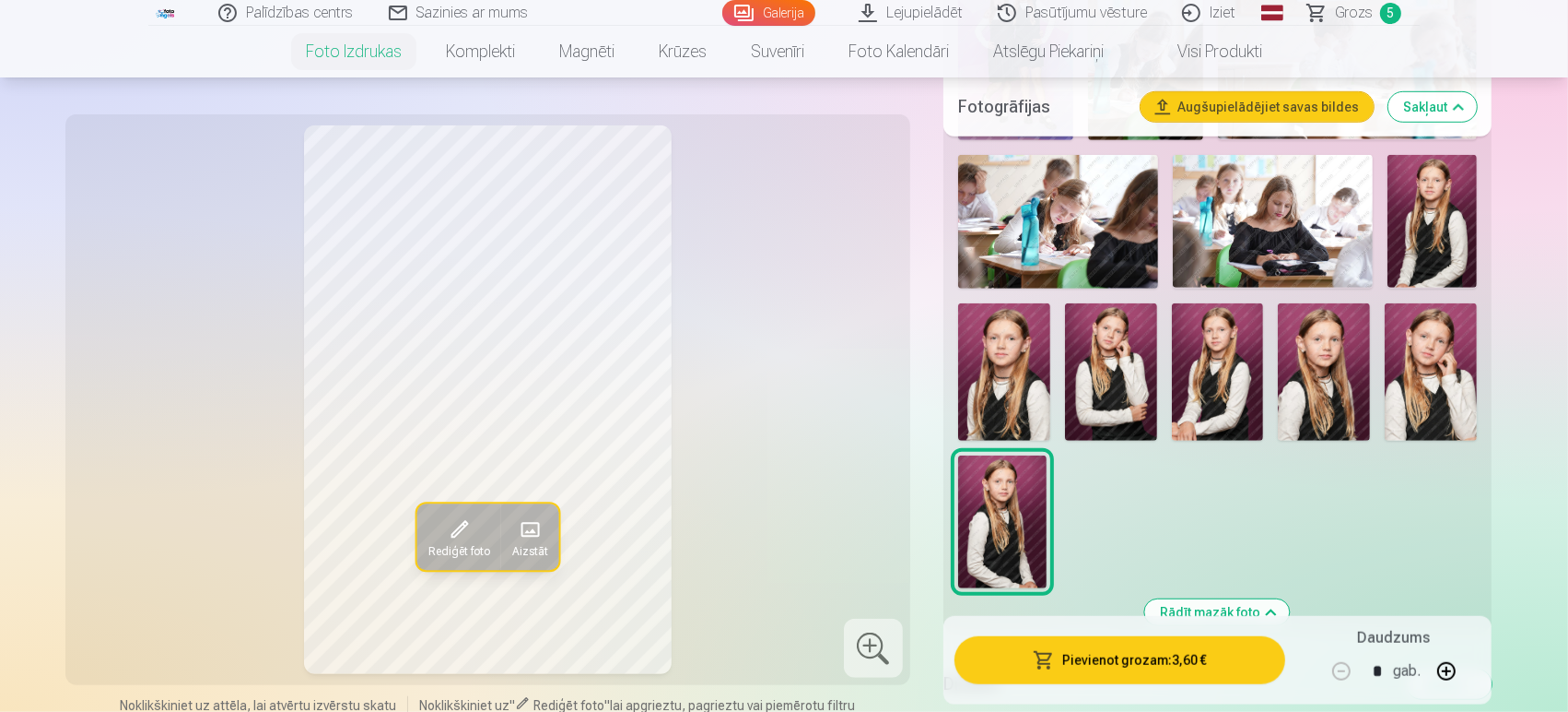
click at [1409, 222] on img at bounding box center [1432, 221] width 89 height 134
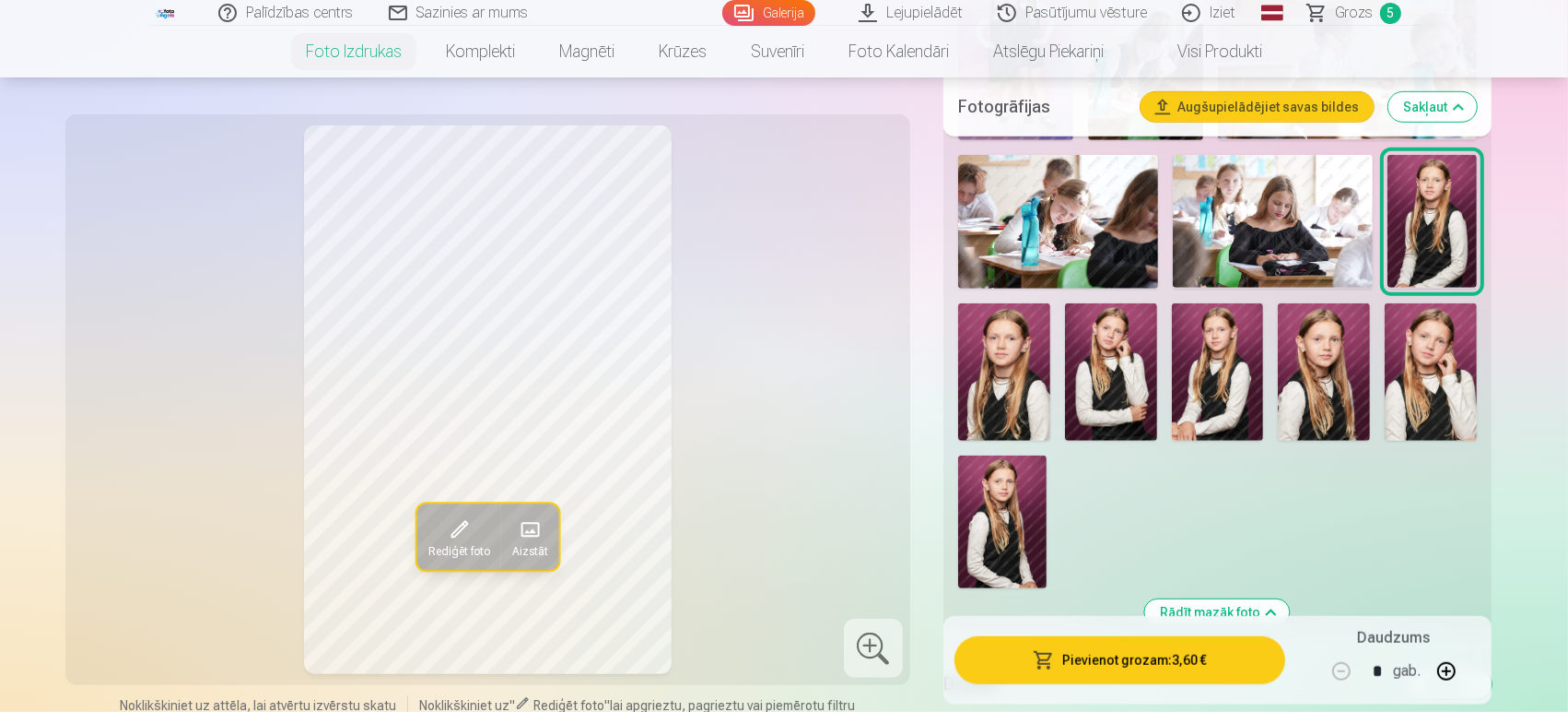
click at [993, 520] on img at bounding box center [1002, 522] width 88 height 133
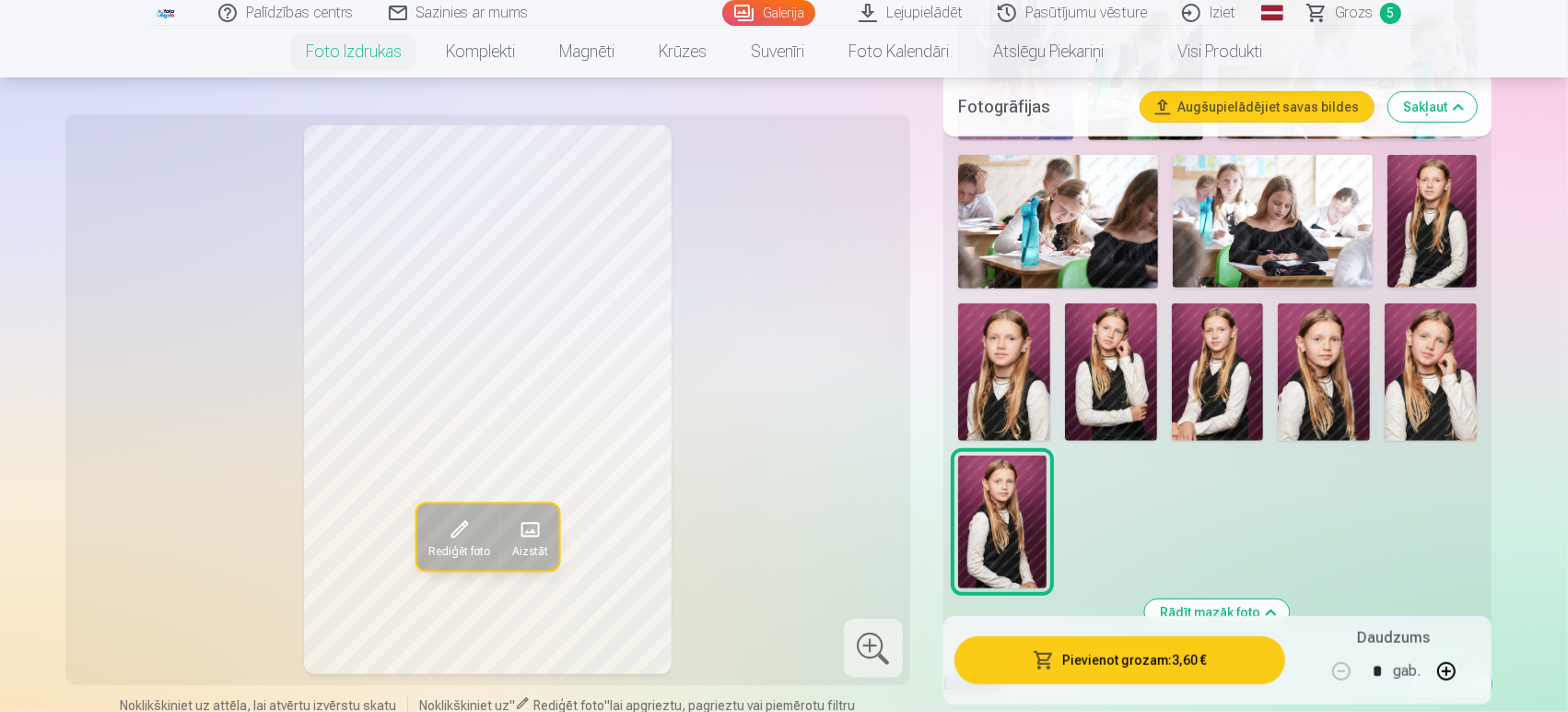
click at [1409, 240] on img at bounding box center [1432, 221] width 89 height 134
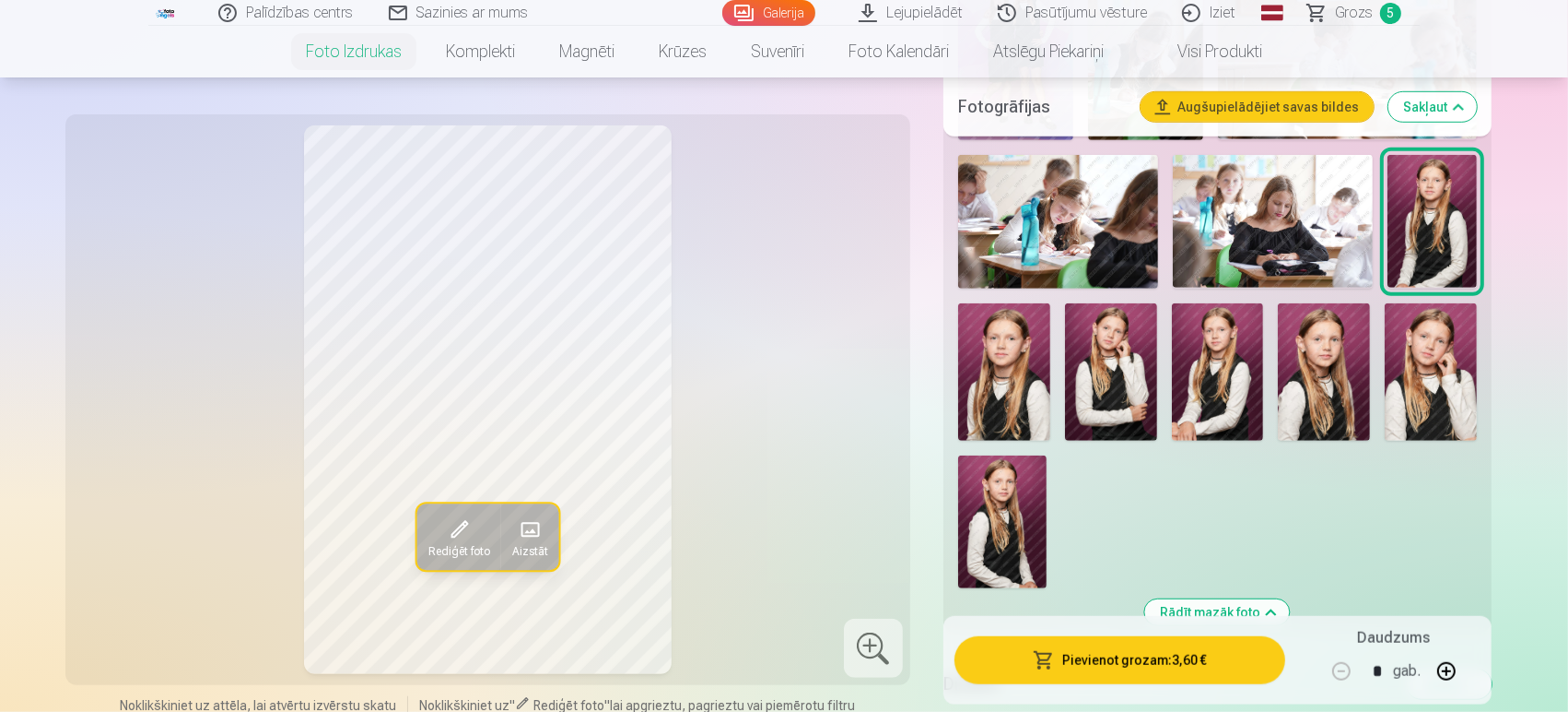
click at [994, 517] on img at bounding box center [1002, 522] width 88 height 133
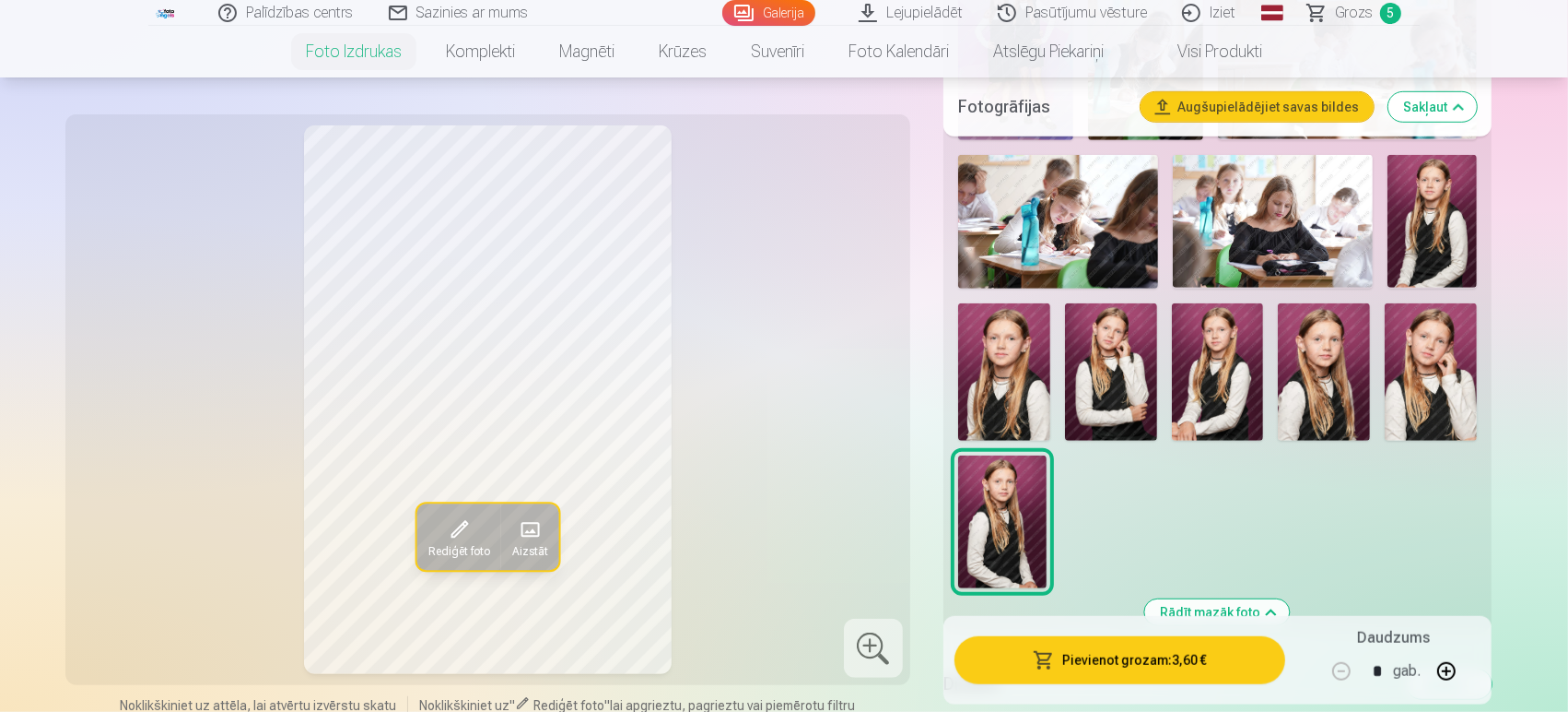
click at [1409, 193] on img at bounding box center [1432, 221] width 89 height 134
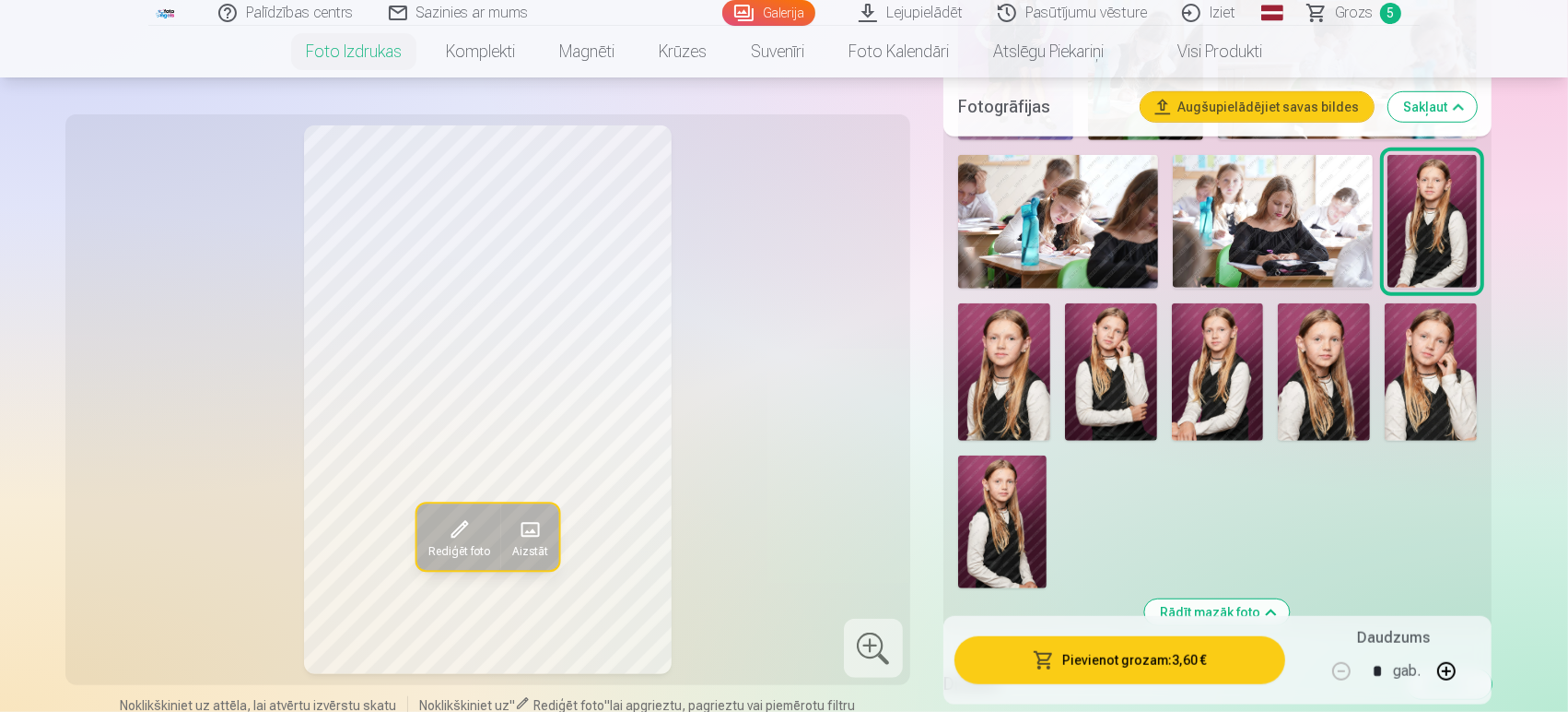
click at [989, 516] on img at bounding box center [1002, 522] width 88 height 133
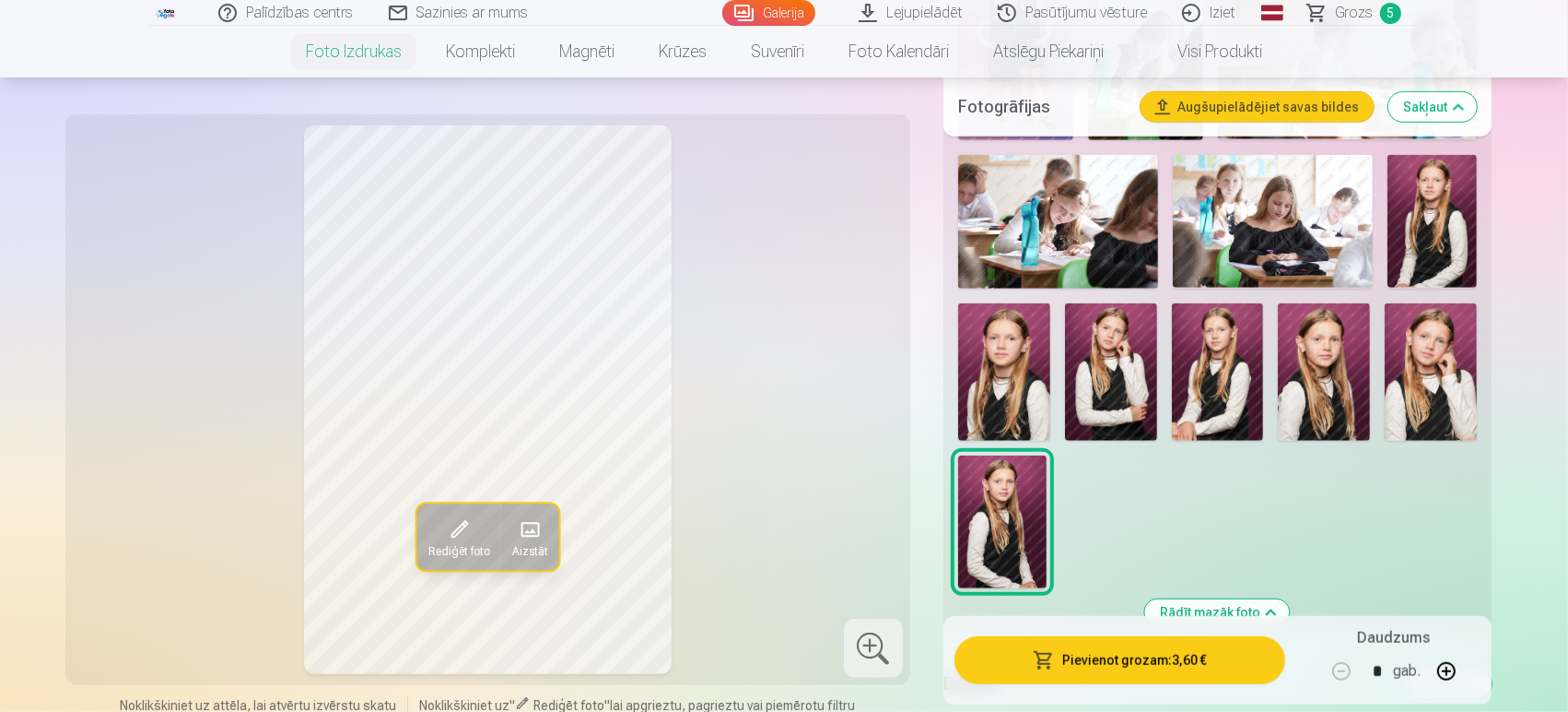
click at [1208, 374] on img at bounding box center [1218, 372] width 92 height 138
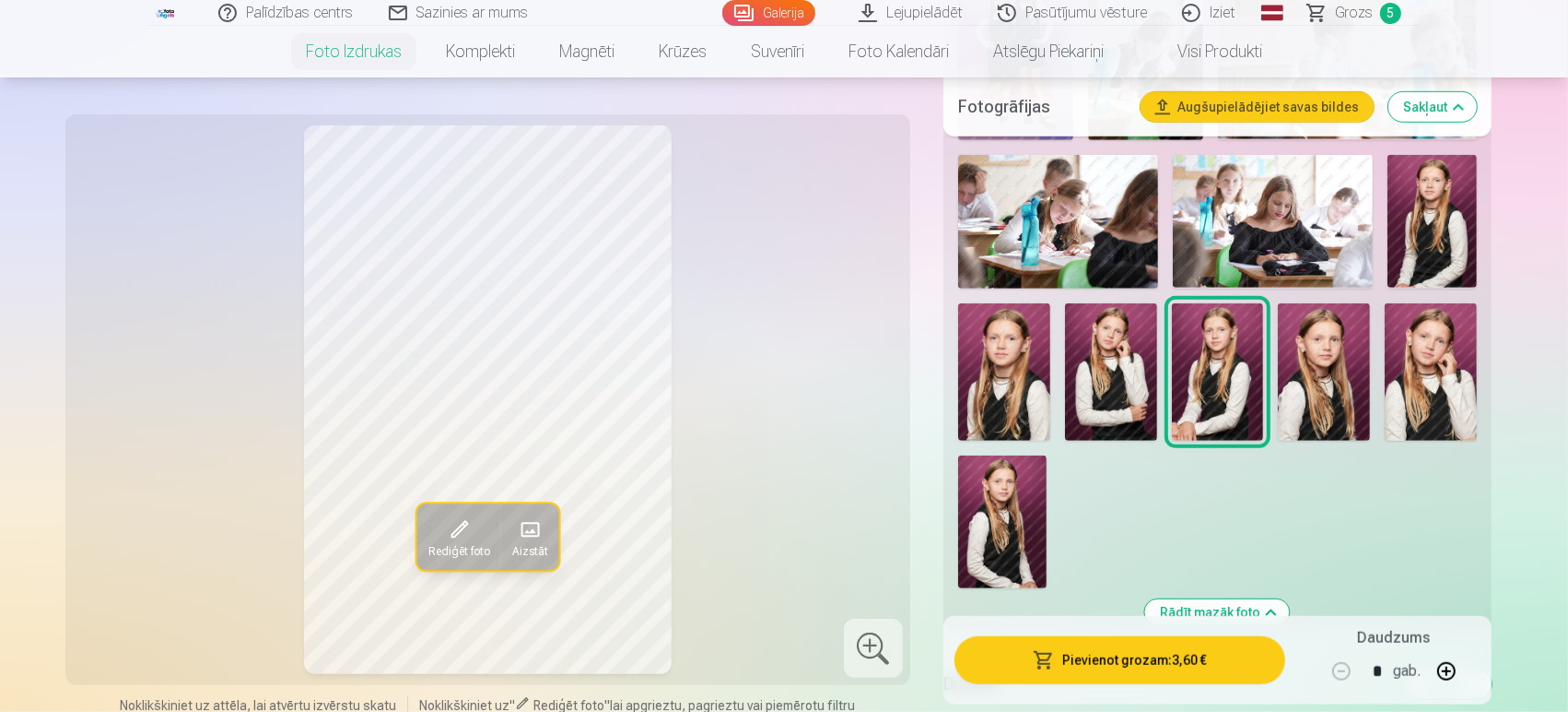
click at [1322, 382] on img at bounding box center [1323, 372] width 92 height 138
click at [1011, 523] on img at bounding box center [1002, 522] width 88 height 133
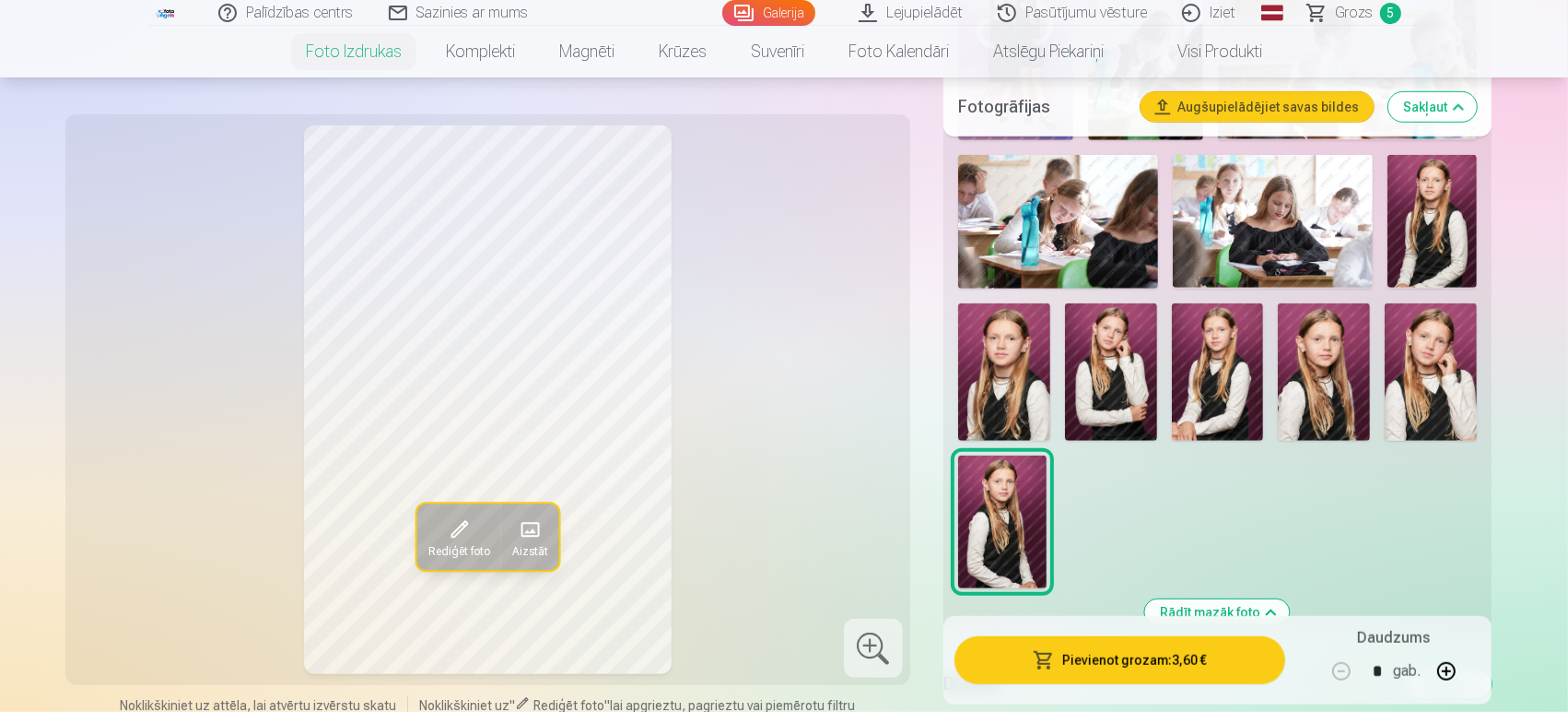
click at [1107, 640] on button "Pievienot grozam : 3,60 €" at bounding box center [1120, 659] width 331 height 48
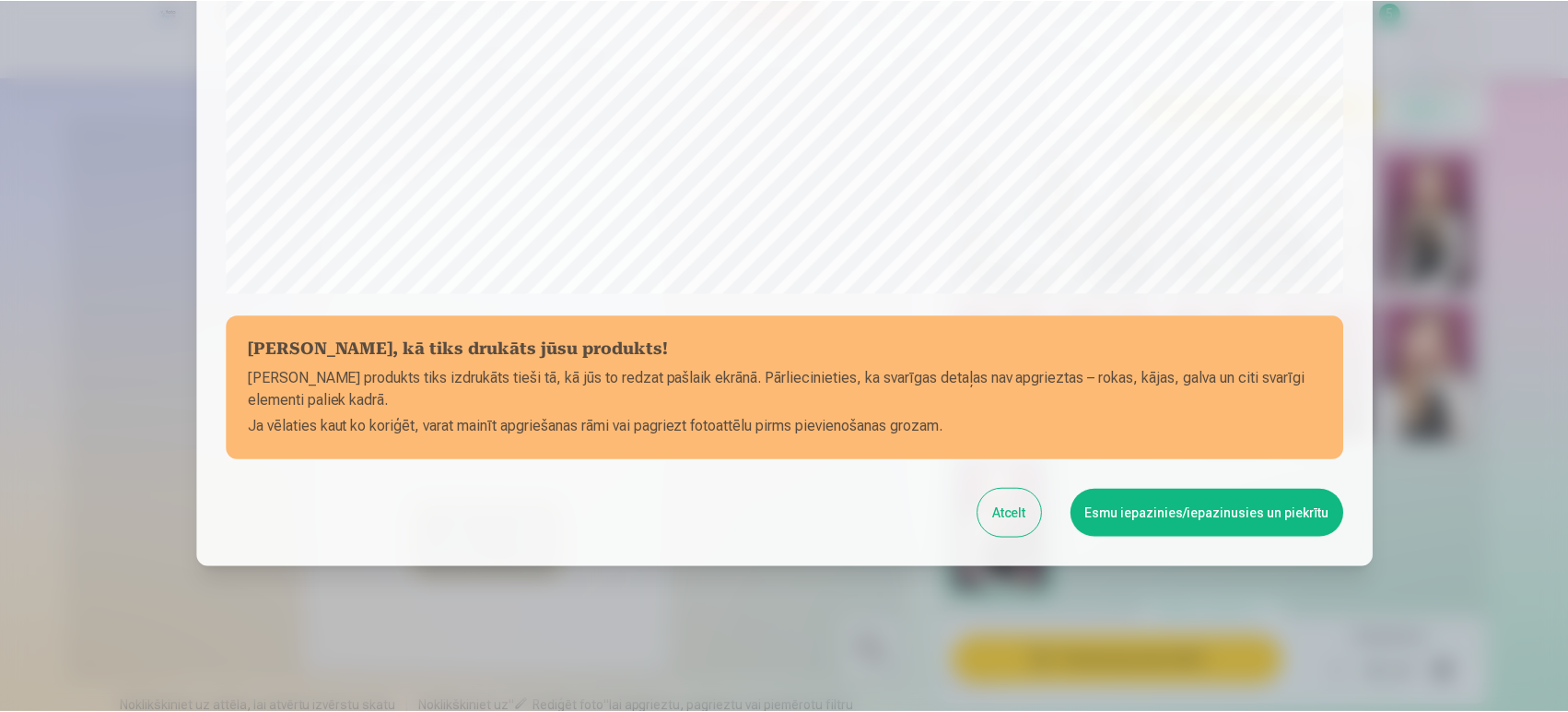
scroll to position [615, 0]
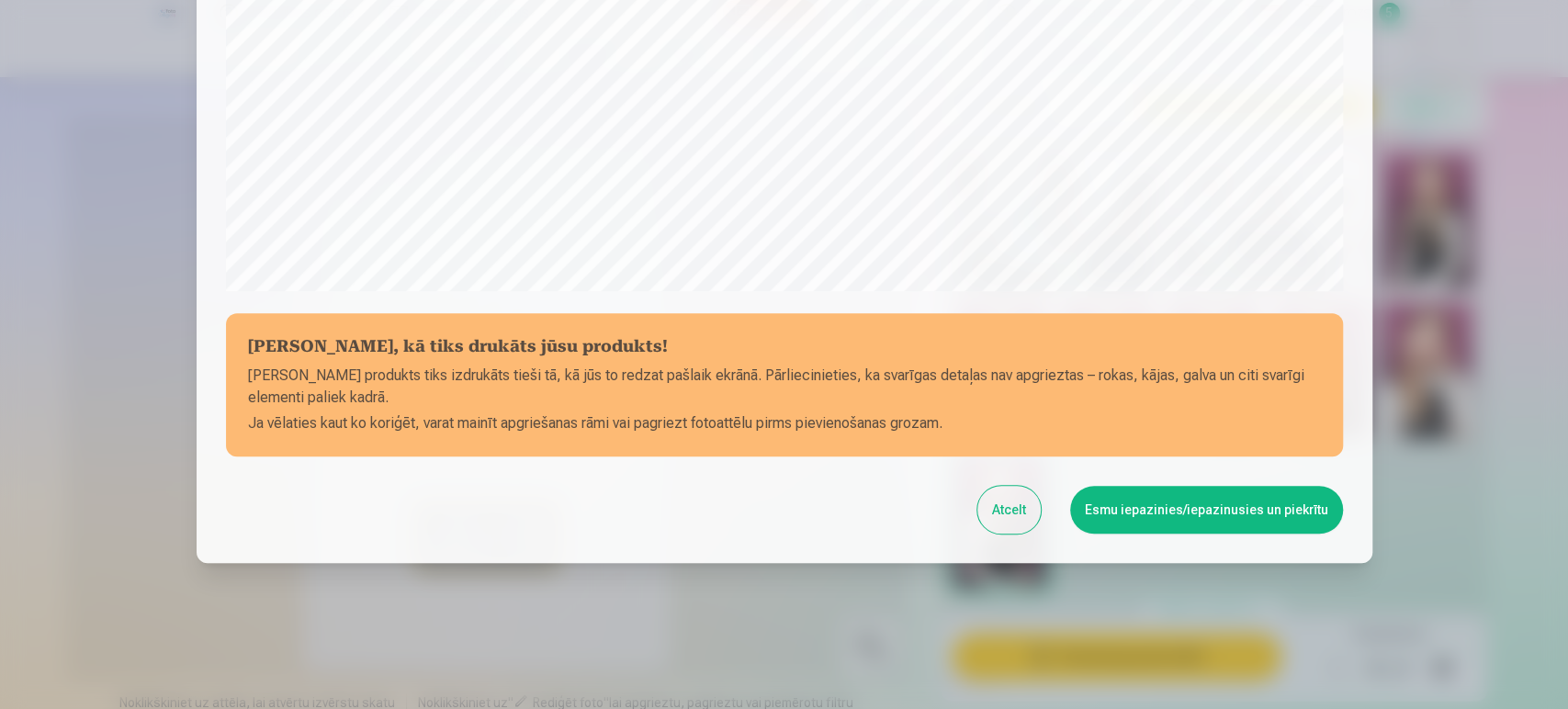
click at [1241, 512] on button "Esmu iepazinies/iepazinusies un piekrītu" at bounding box center [1206, 510] width 273 height 47
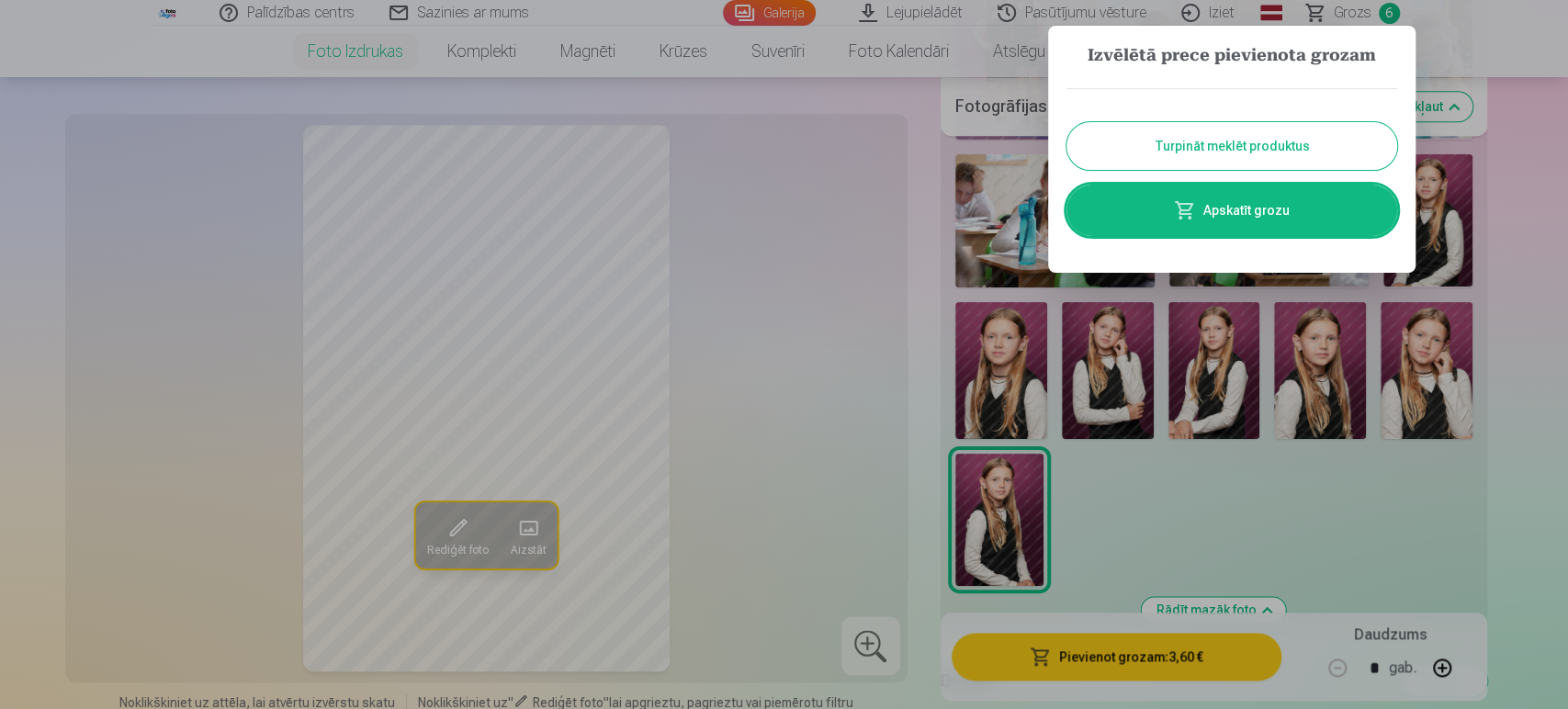
click at [1229, 140] on button "Turpināt meklēt produktus" at bounding box center [1231, 146] width 331 height 47
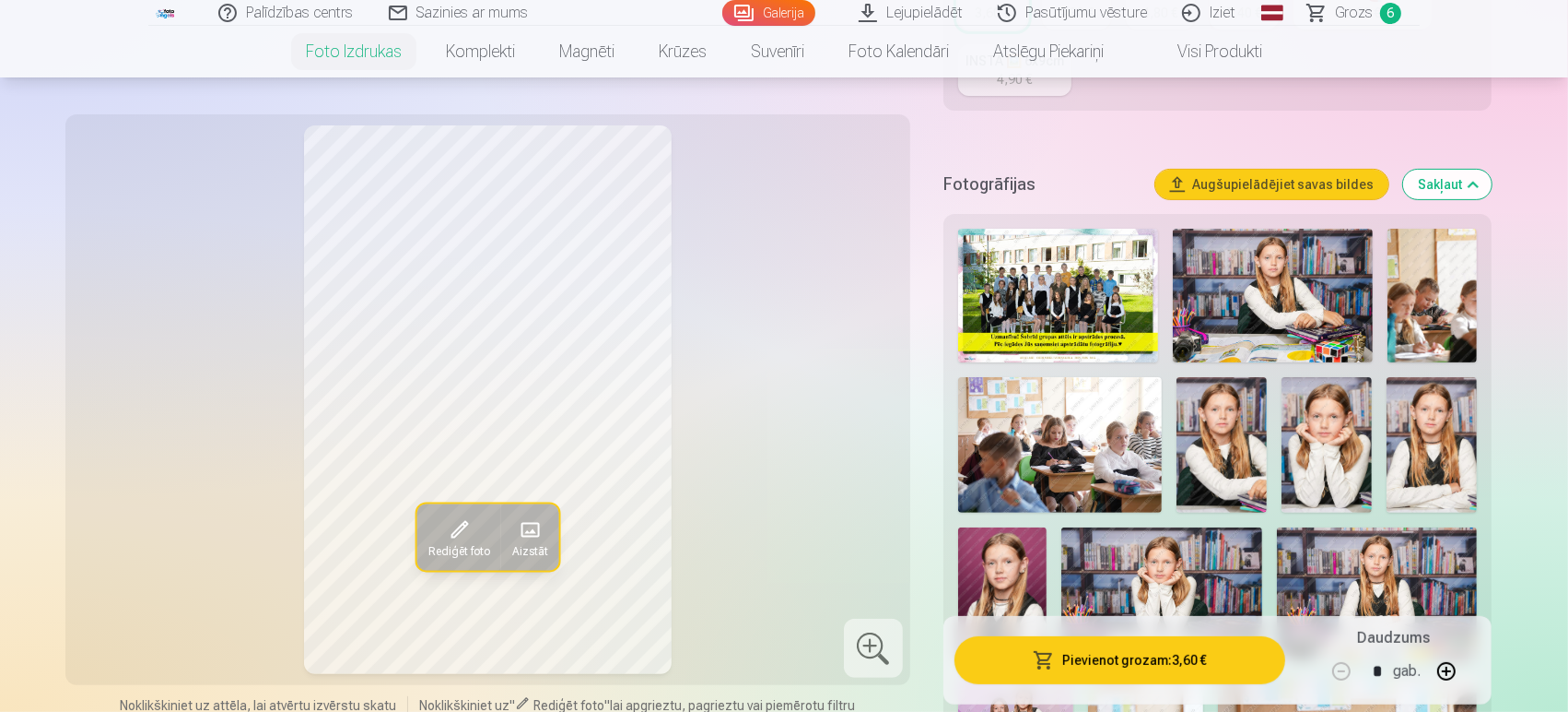
scroll to position [475, 0]
click at [1409, 473] on img at bounding box center [1431, 445] width 90 height 136
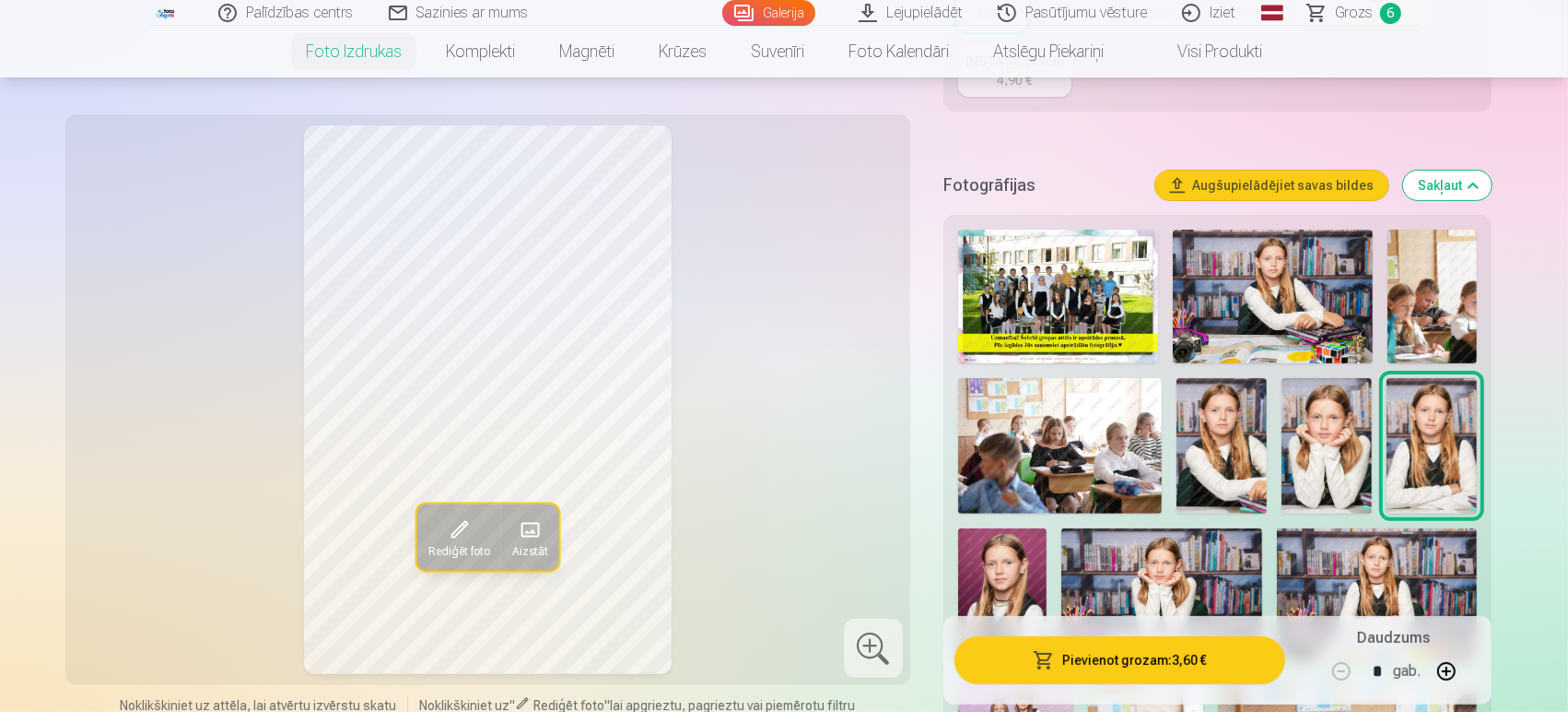
click at [1223, 447] on img at bounding box center [1221, 445] width 90 height 136
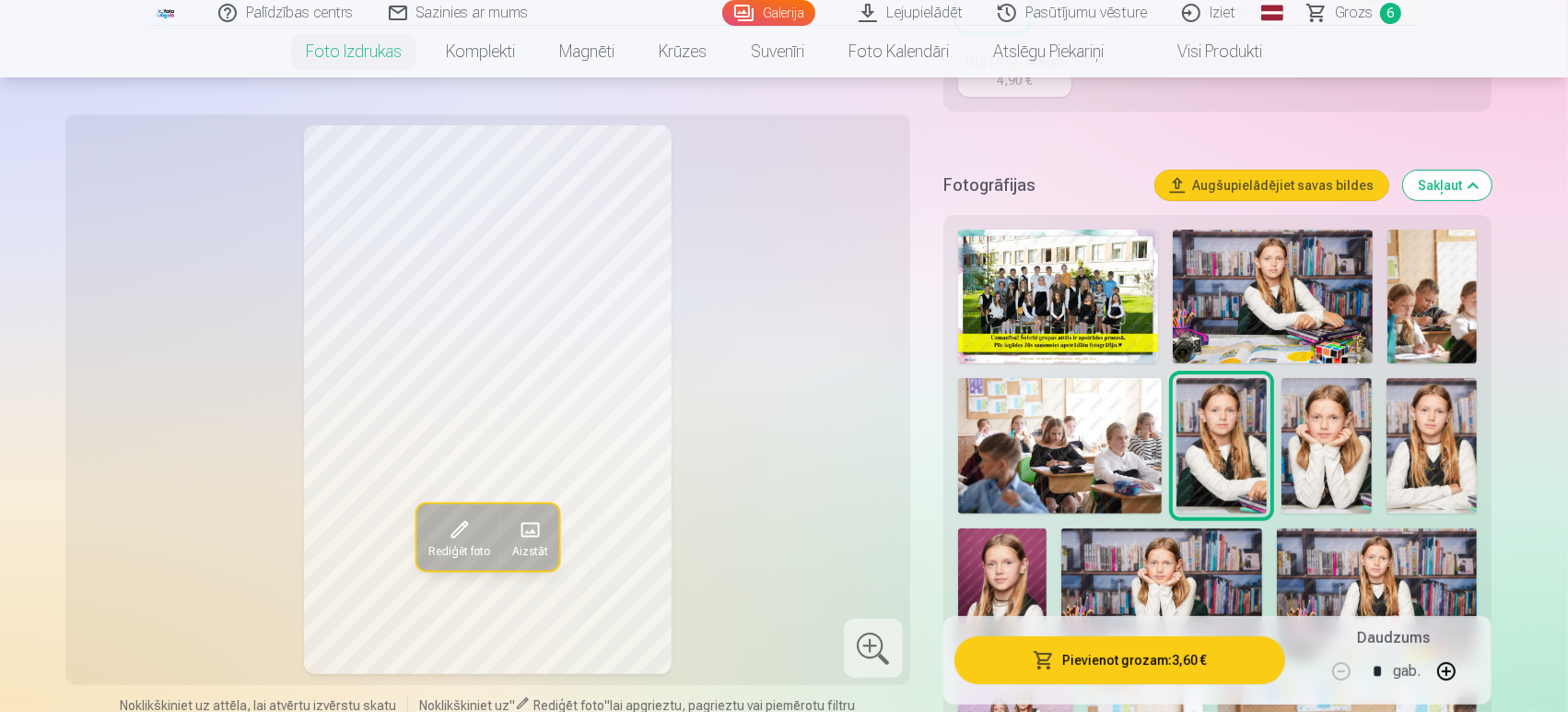
click at [1409, 452] on img at bounding box center [1431, 445] width 90 height 136
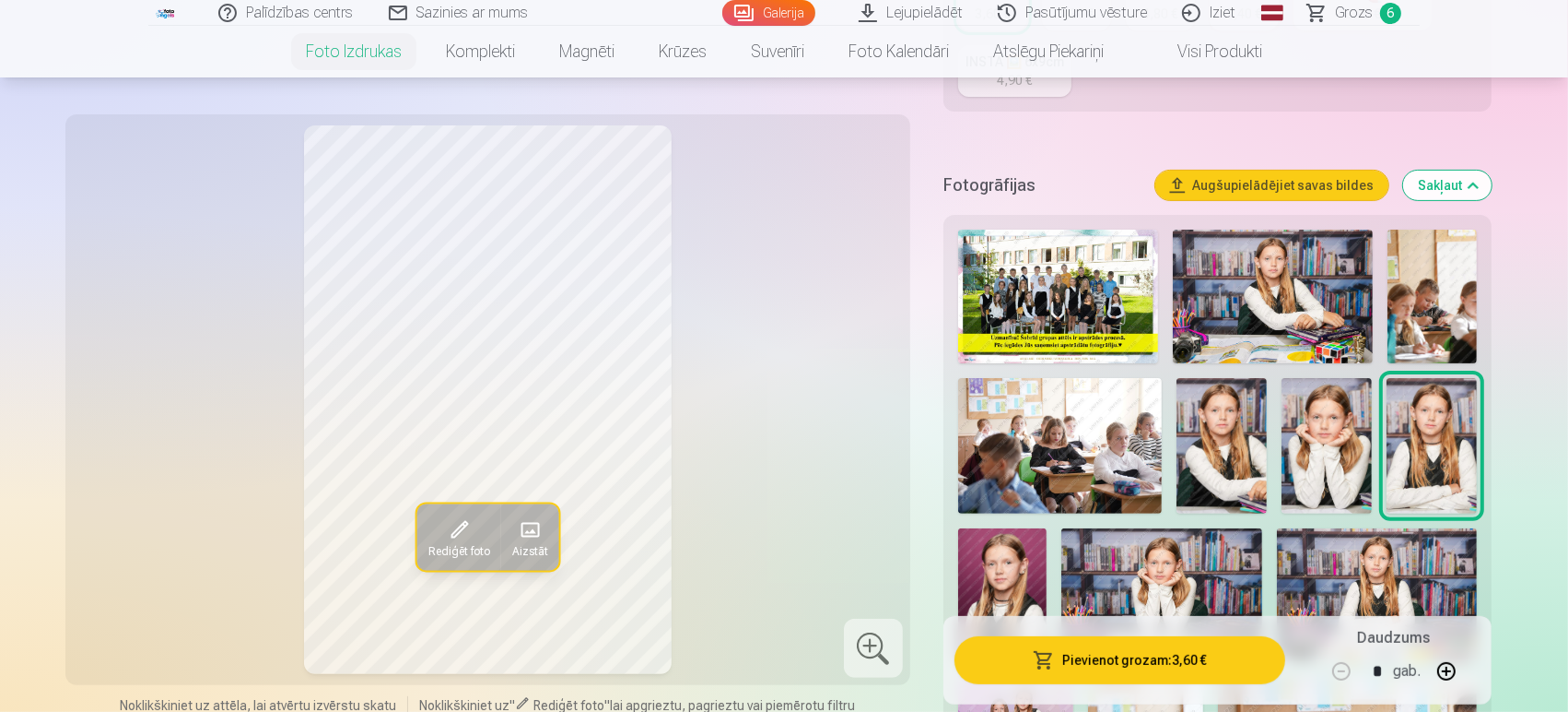
click at [1192, 459] on img at bounding box center [1221, 445] width 90 height 136
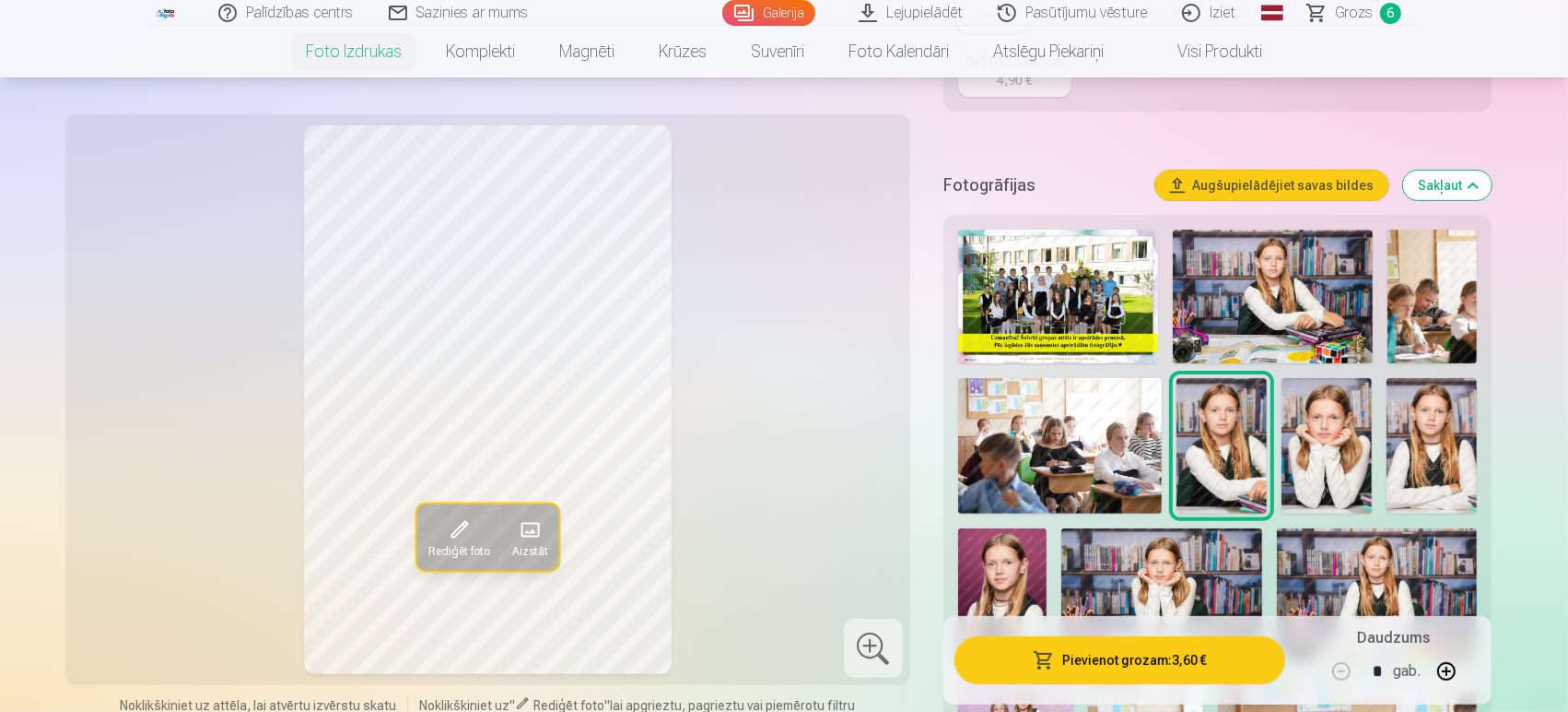
click at [1255, 291] on img at bounding box center [1273, 296] width 200 height 134
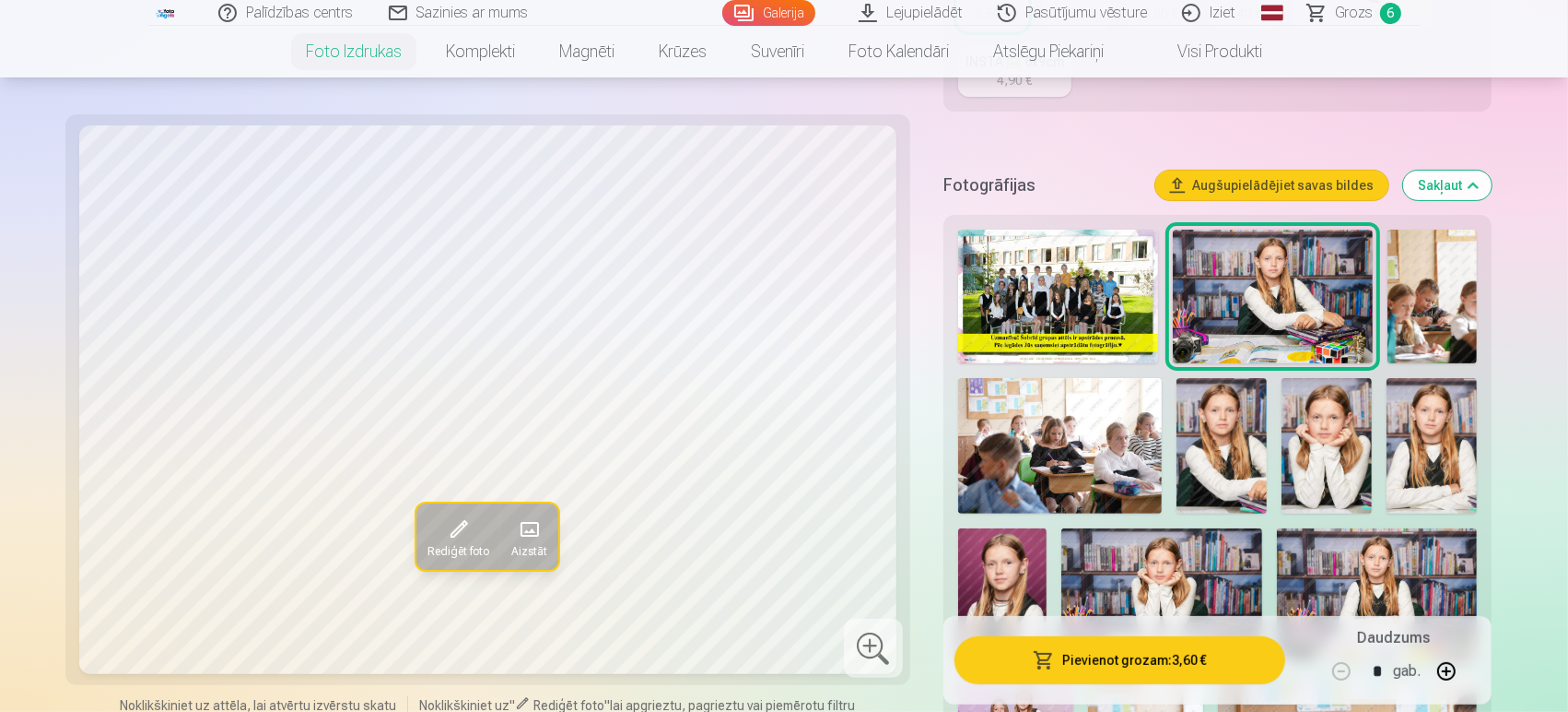
click at [1390, 573] on img at bounding box center [1378, 595] width 200 height 134
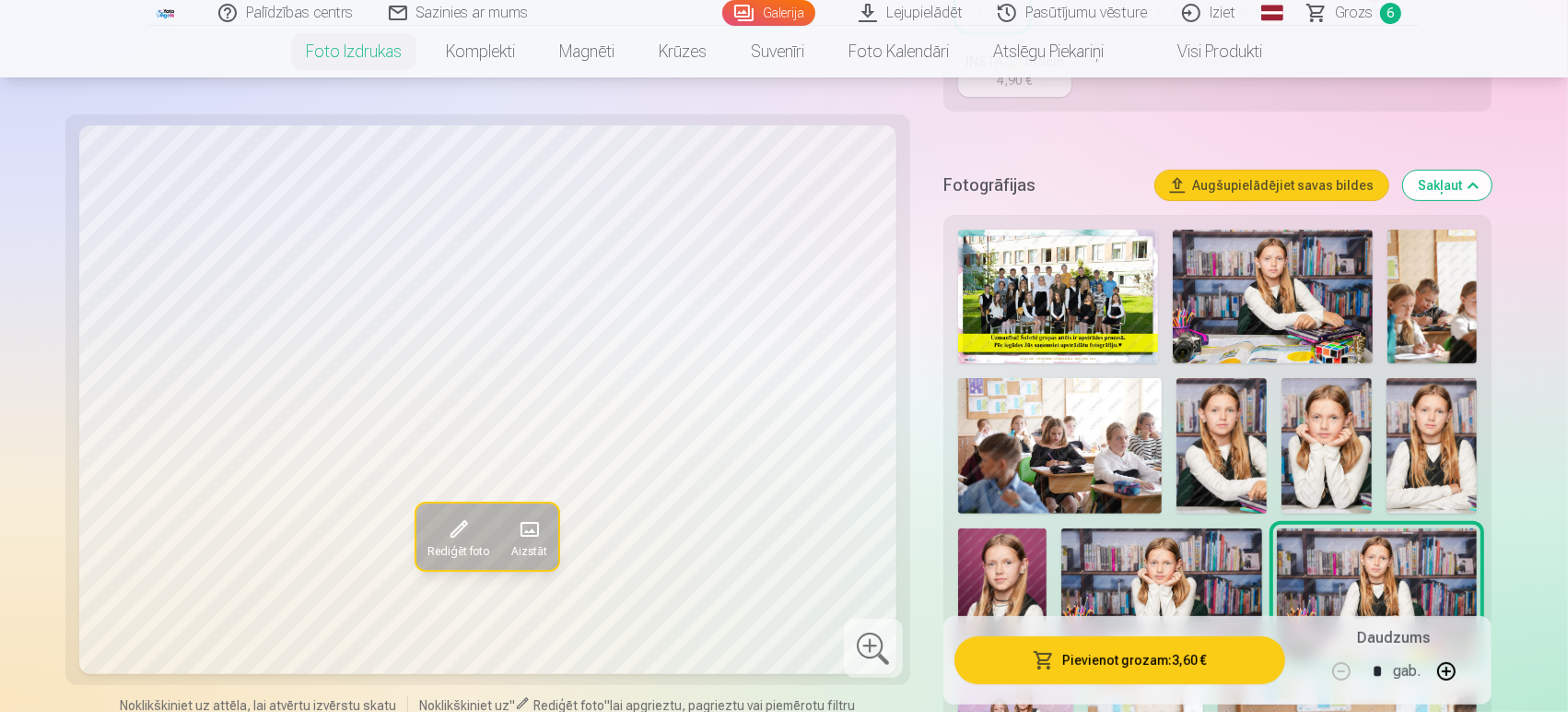
click at [1316, 273] on img at bounding box center [1273, 296] width 200 height 134
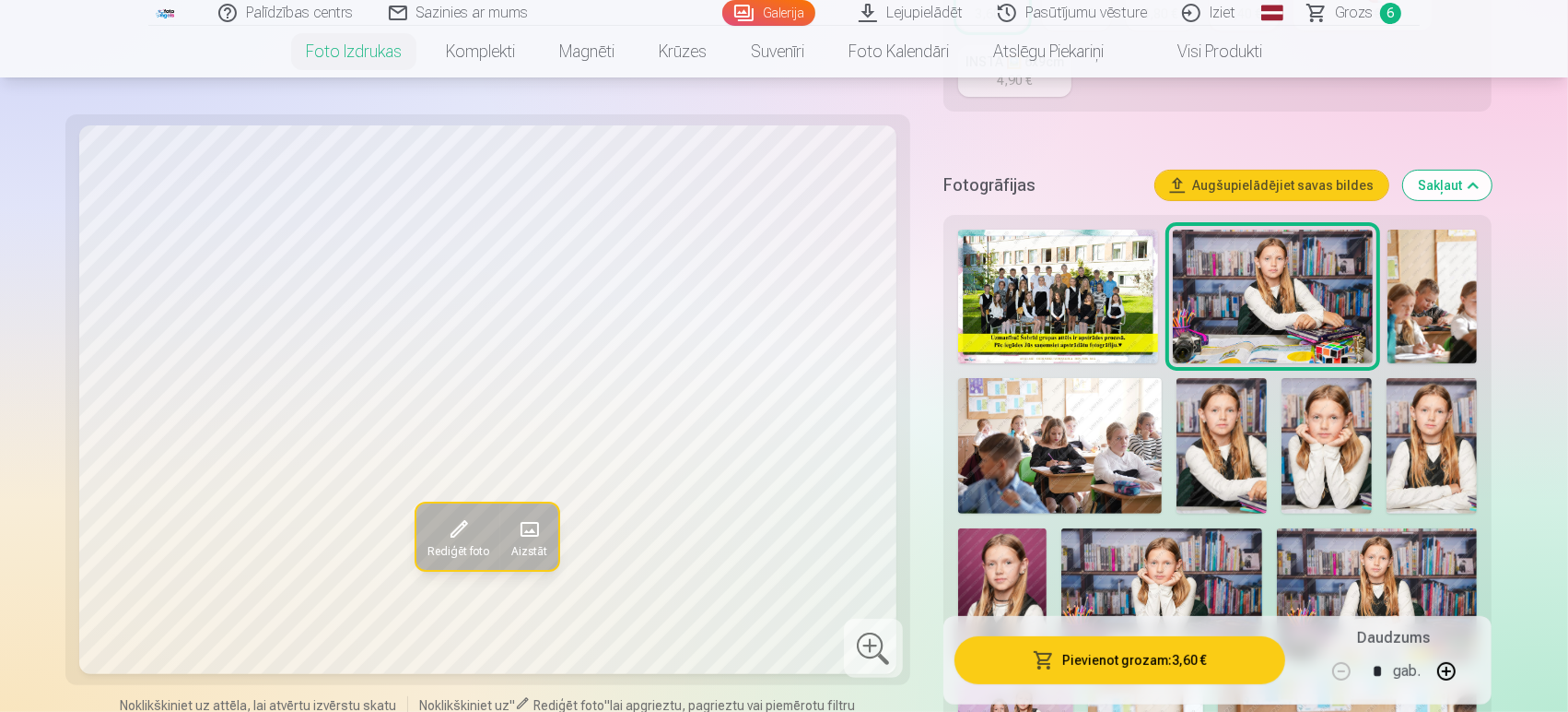
click at [1397, 578] on img at bounding box center [1378, 595] width 200 height 134
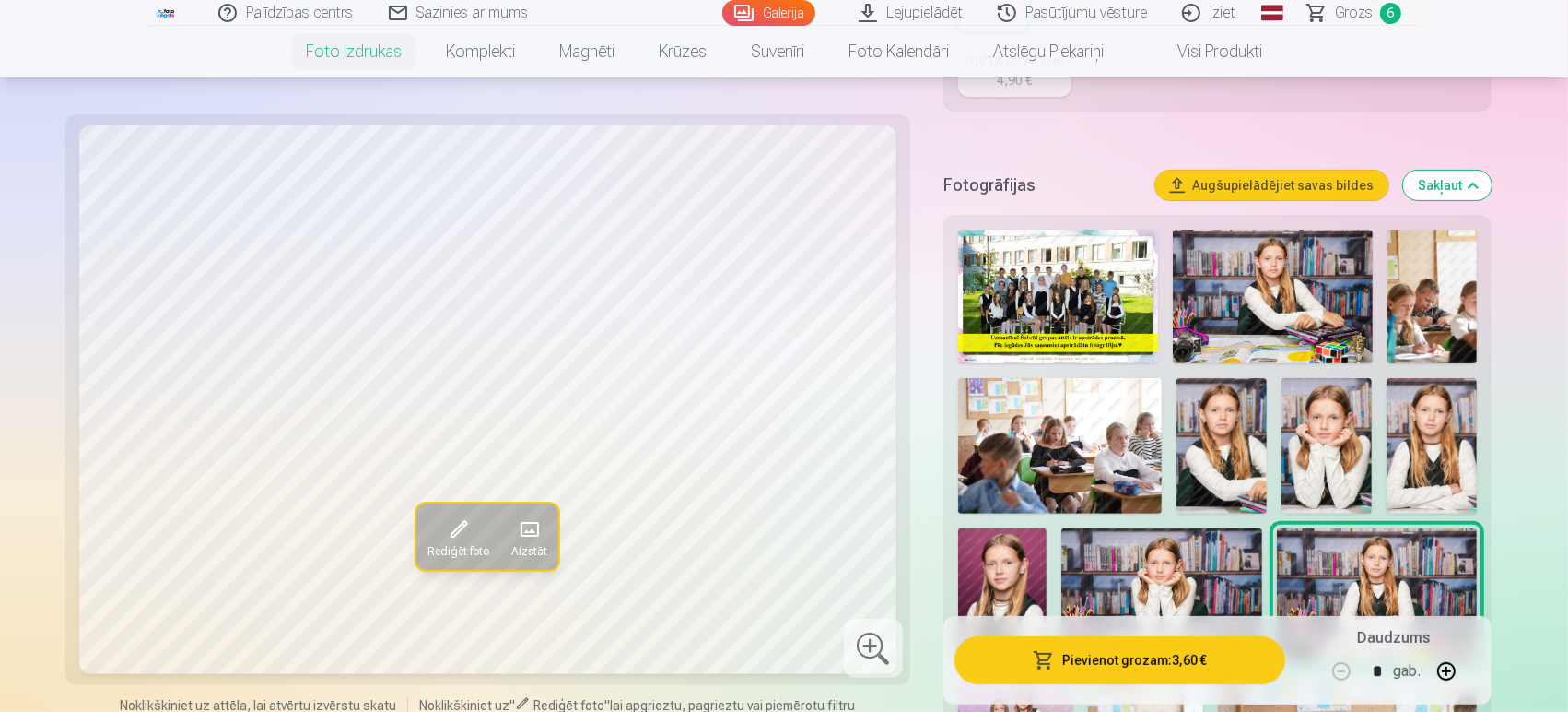
click at [1276, 291] on img at bounding box center [1273, 296] width 200 height 134
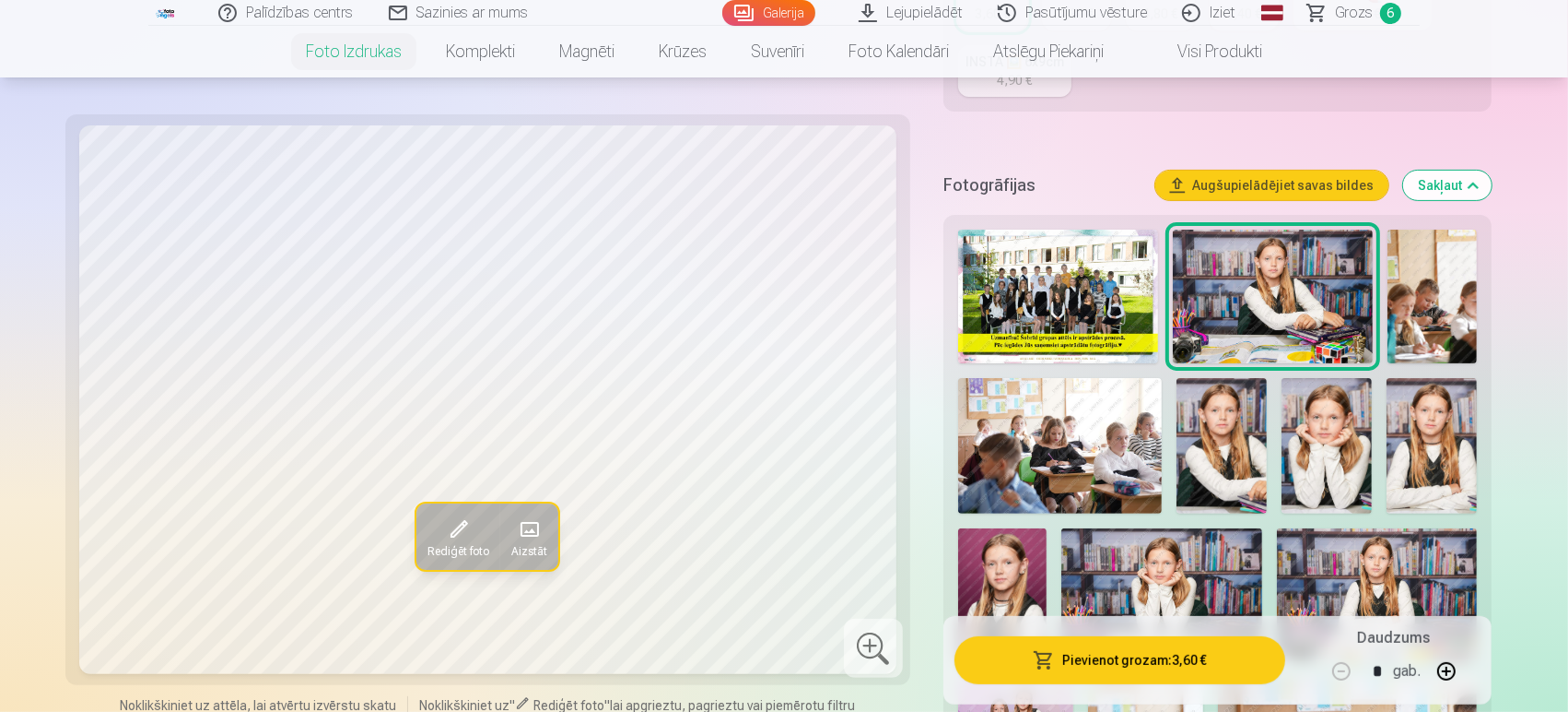
click at [1355, 17] on span "Grozs" at bounding box center [1354, 13] width 38 height 22
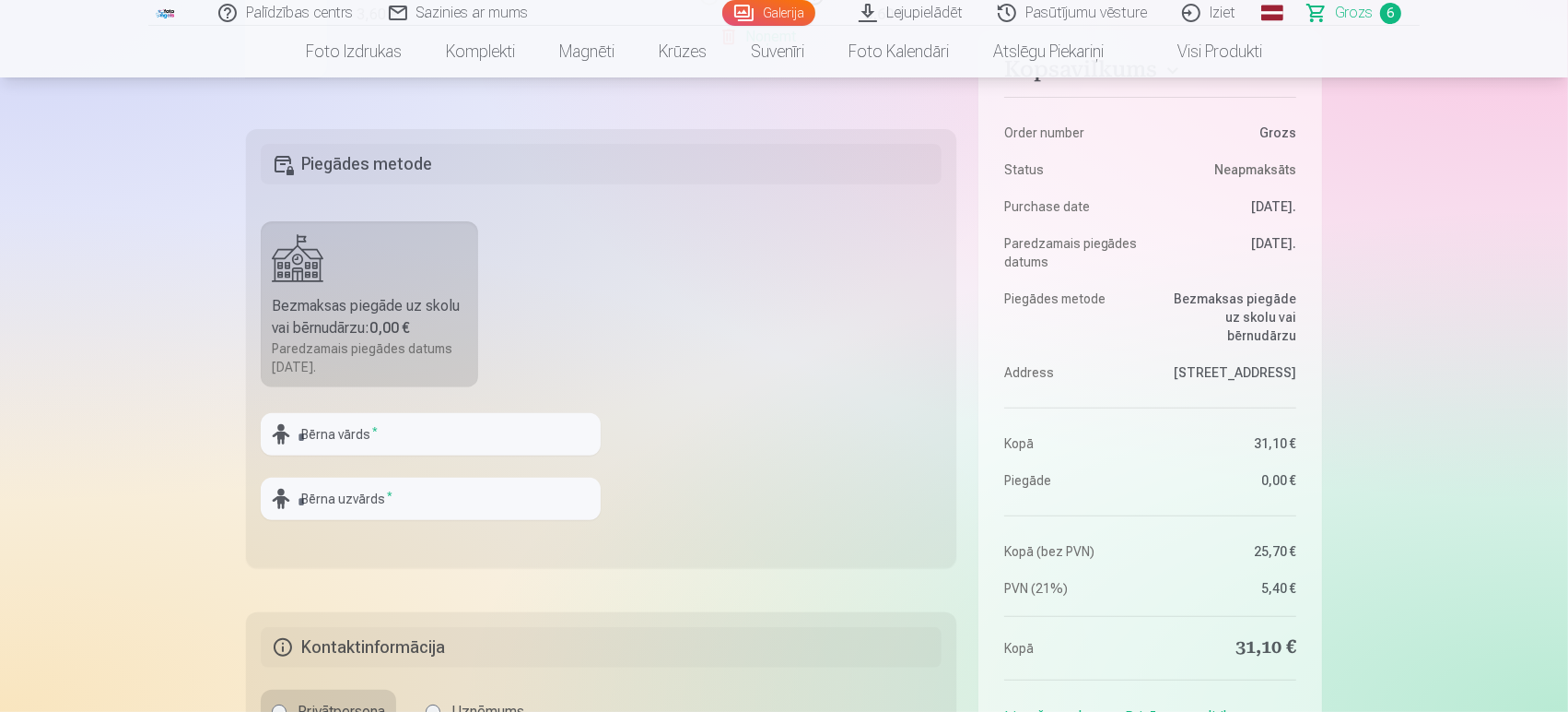
scroll to position [525, 0]
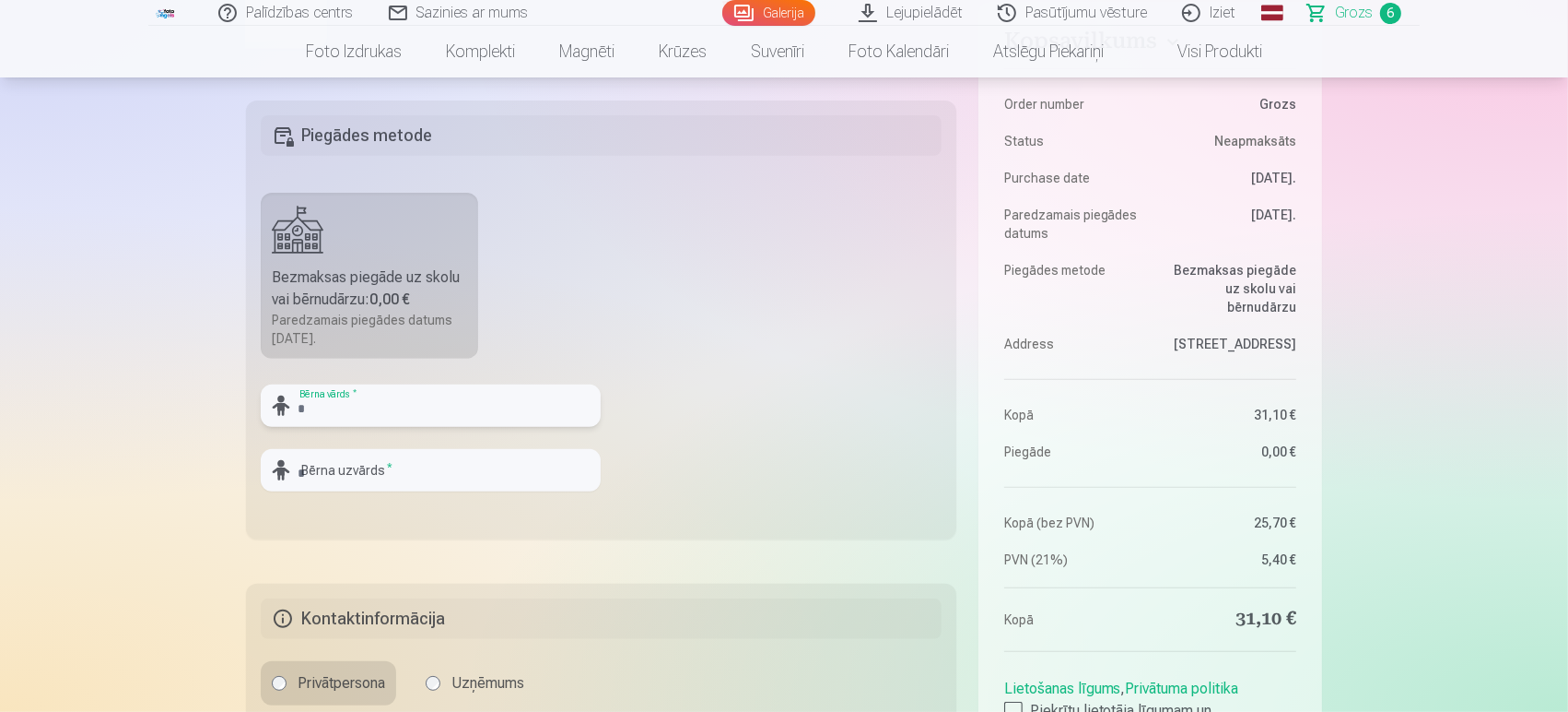
click at [398, 413] on input "text" at bounding box center [430, 406] width 340 height 43
type input "*********"
click at [368, 468] on input "text" at bounding box center [430, 470] width 340 height 43
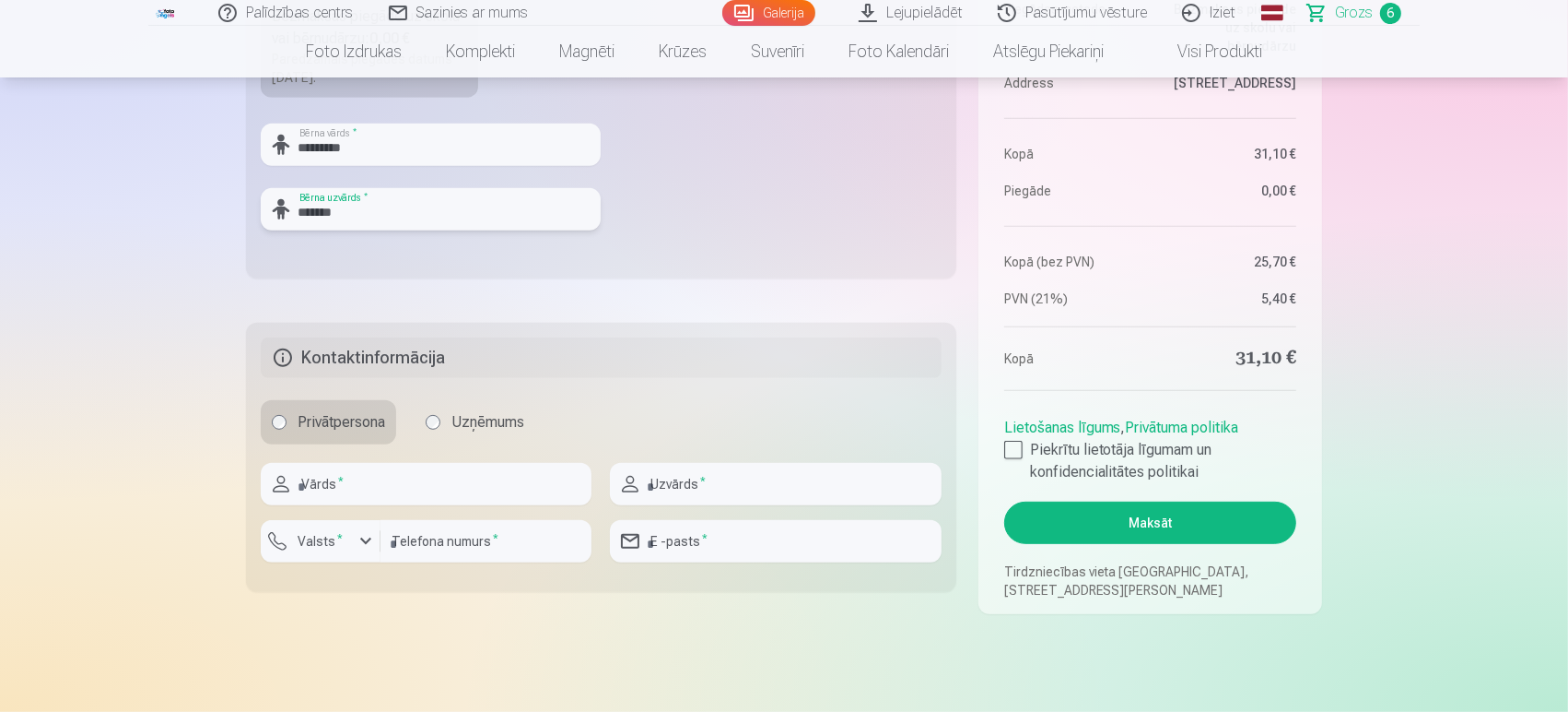
scroll to position [786, 0]
type input "*******"
click at [361, 478] on input "text" at bounding box center [426, 483] width 331 height 43
type input "******"
click at [684, 488] on input "text" at bounding box center [775, 483] width 331 height 43
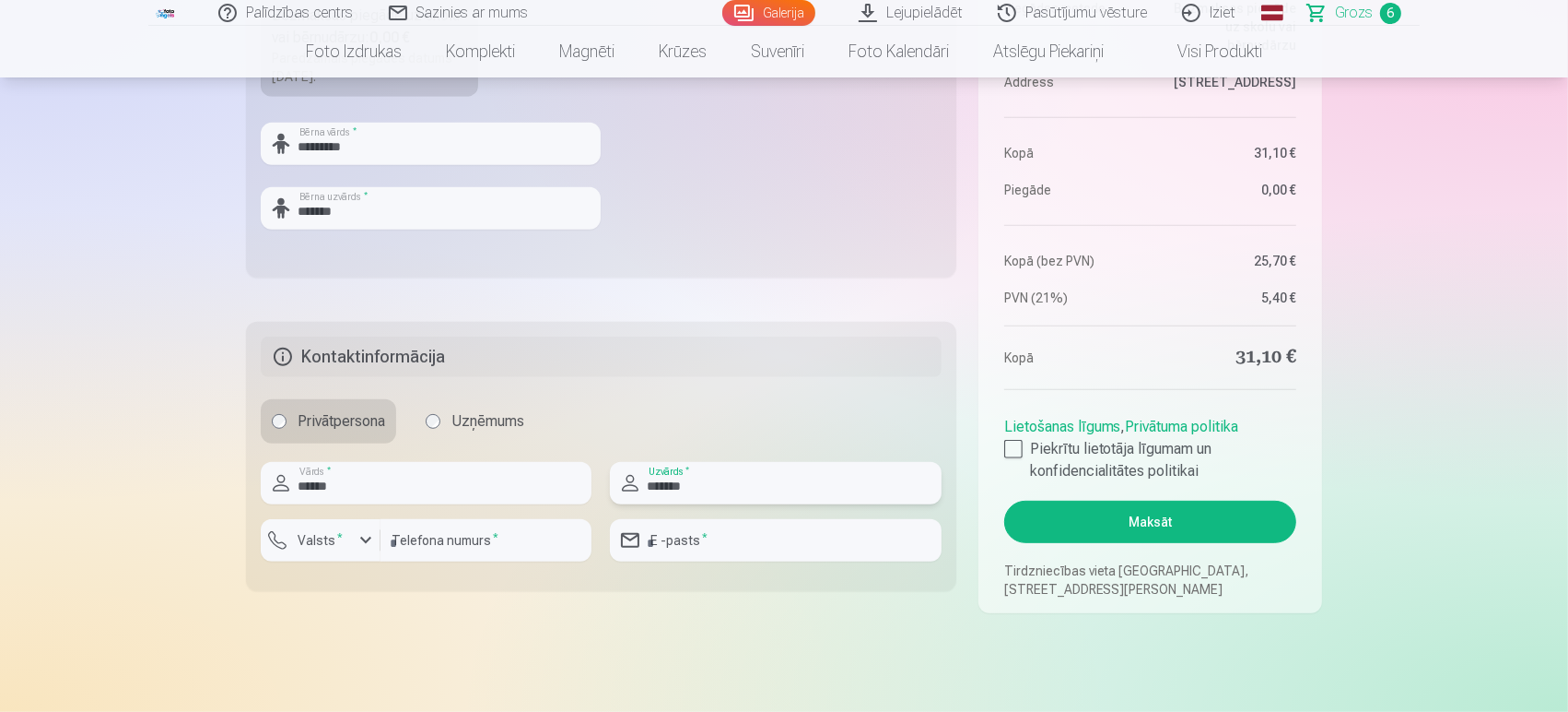
type input "*******"
click at [447, 544] on input "number" at bounding box center [486, 539] width 211 height 43
type input "********"
click at [353, 539] on button "Valsts *" at bounding box center [320, 539] width 120 height 43
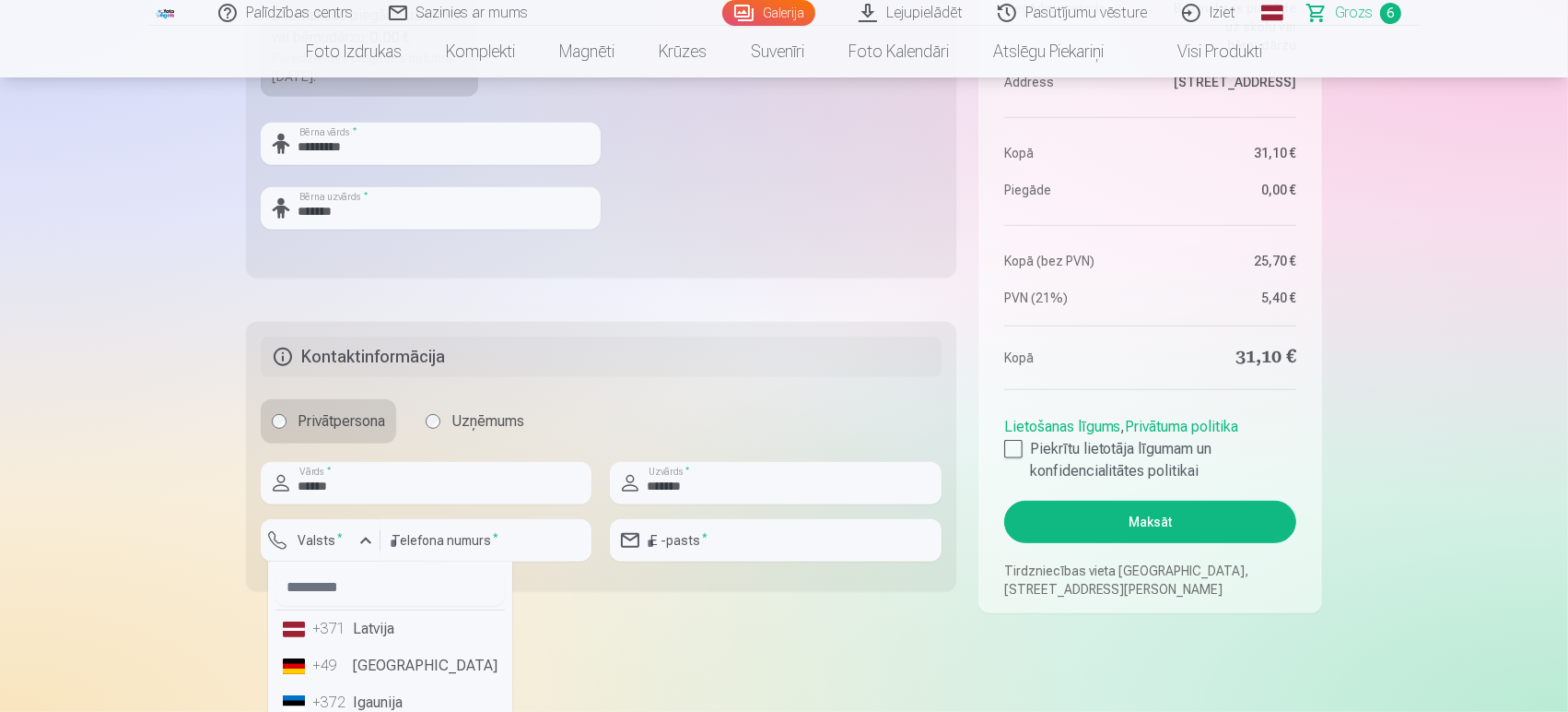
click at [371, 631] on li "+371 Latvija" at bounding box center [390, 628] width 229 height 37
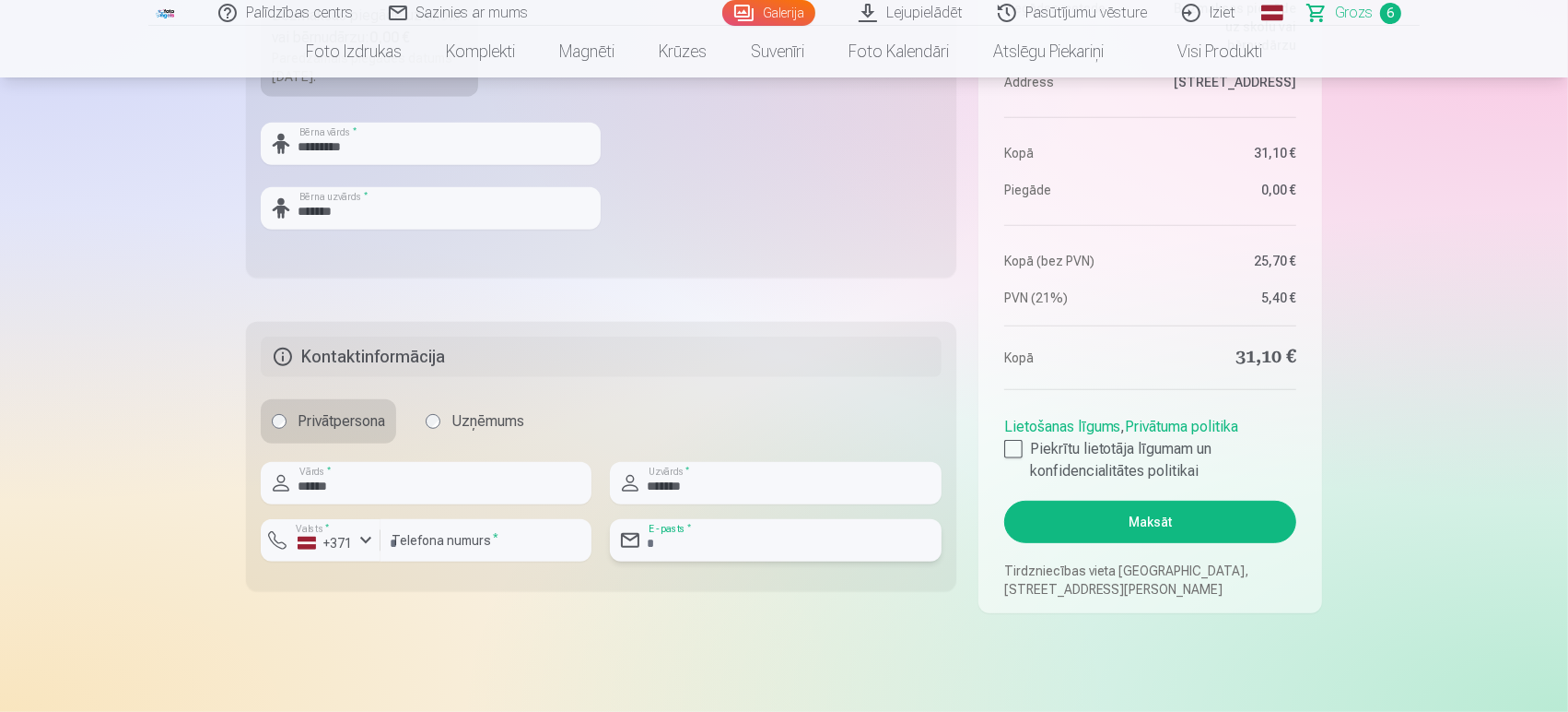
click at [736, 544] on input "email" at bounding box center [775, 539] width 331 height 43
type input "**********"
click at [1017, 452] on div at bounding box center [1013, 448] width 19 height 19
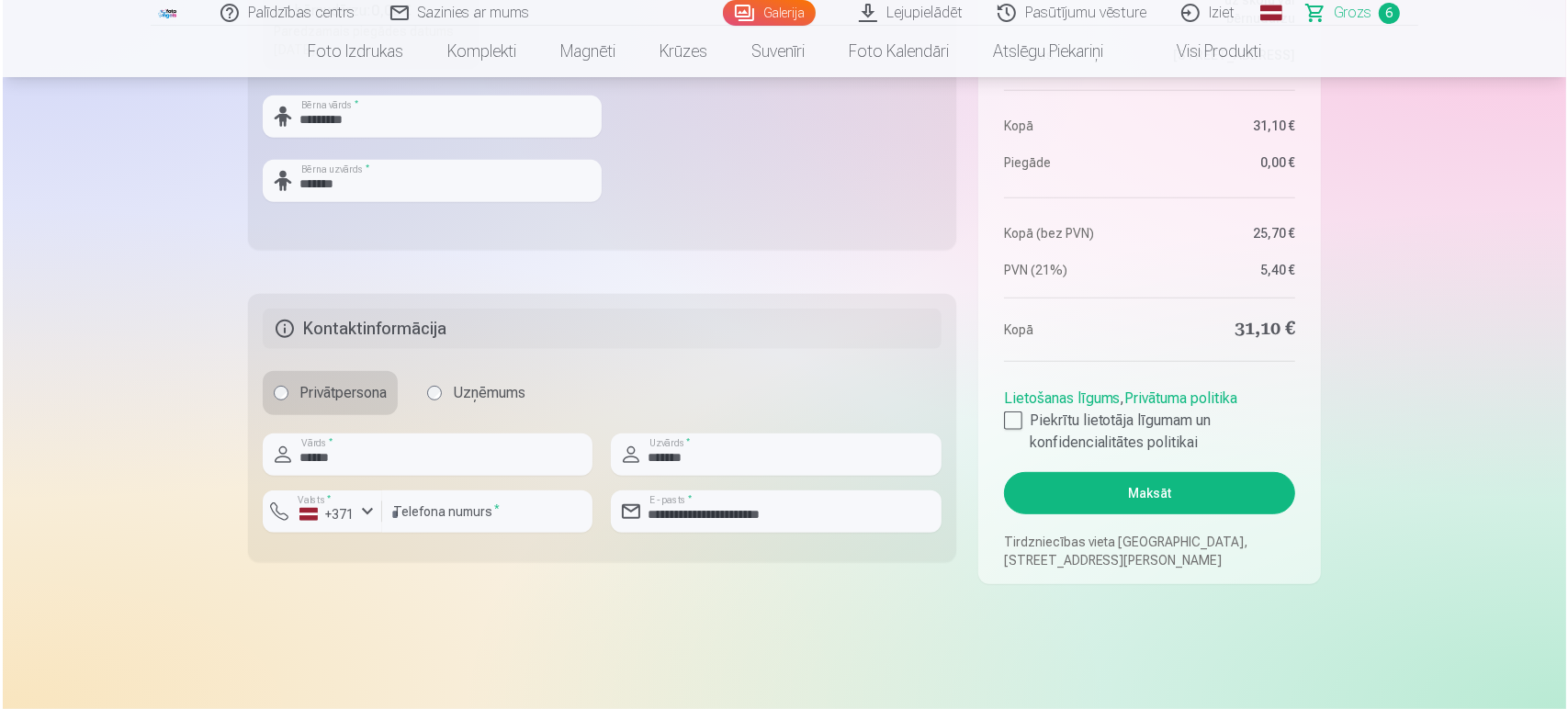
scroll to position [812, 0]
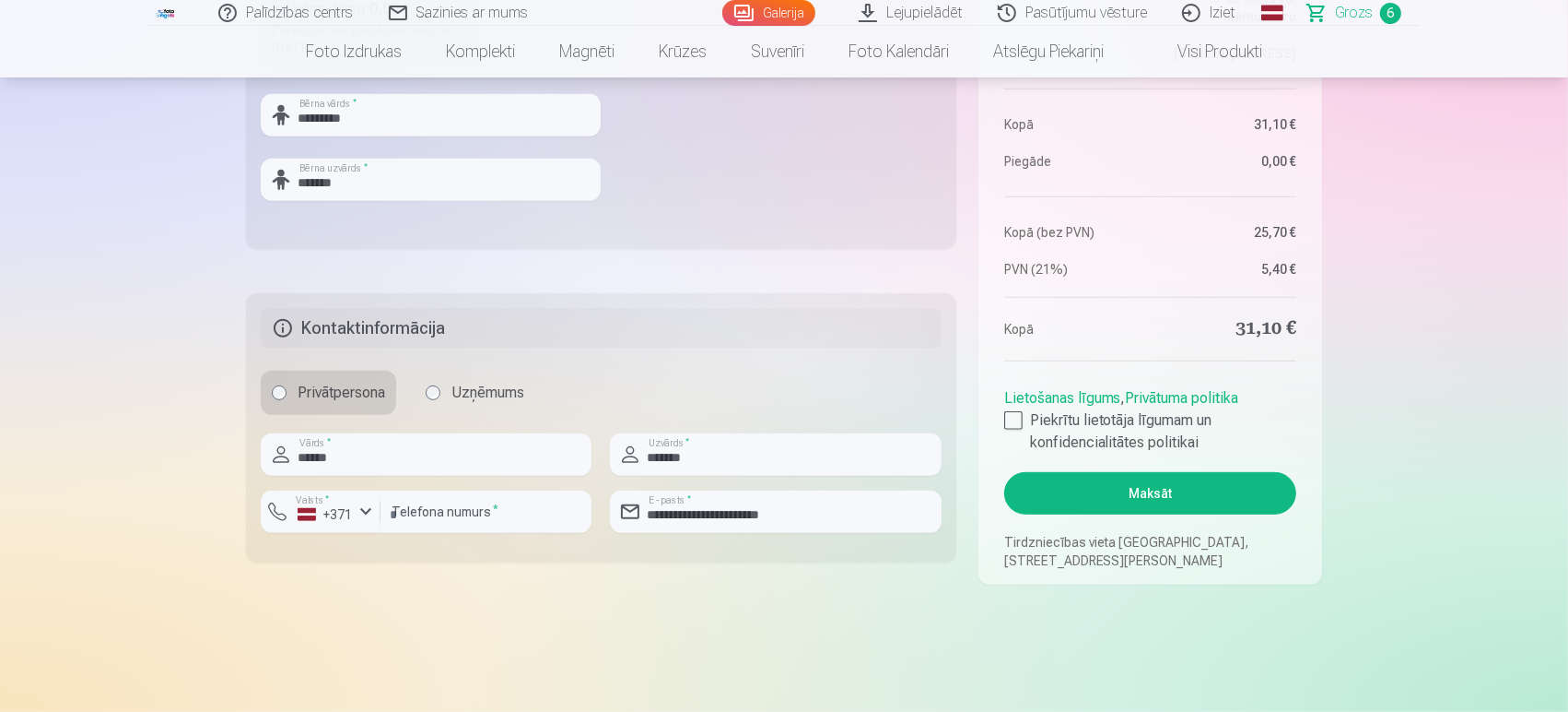
click at [1166, 496] on button "Maksāt" at bounding box center [1150, 493] width 292 height 43
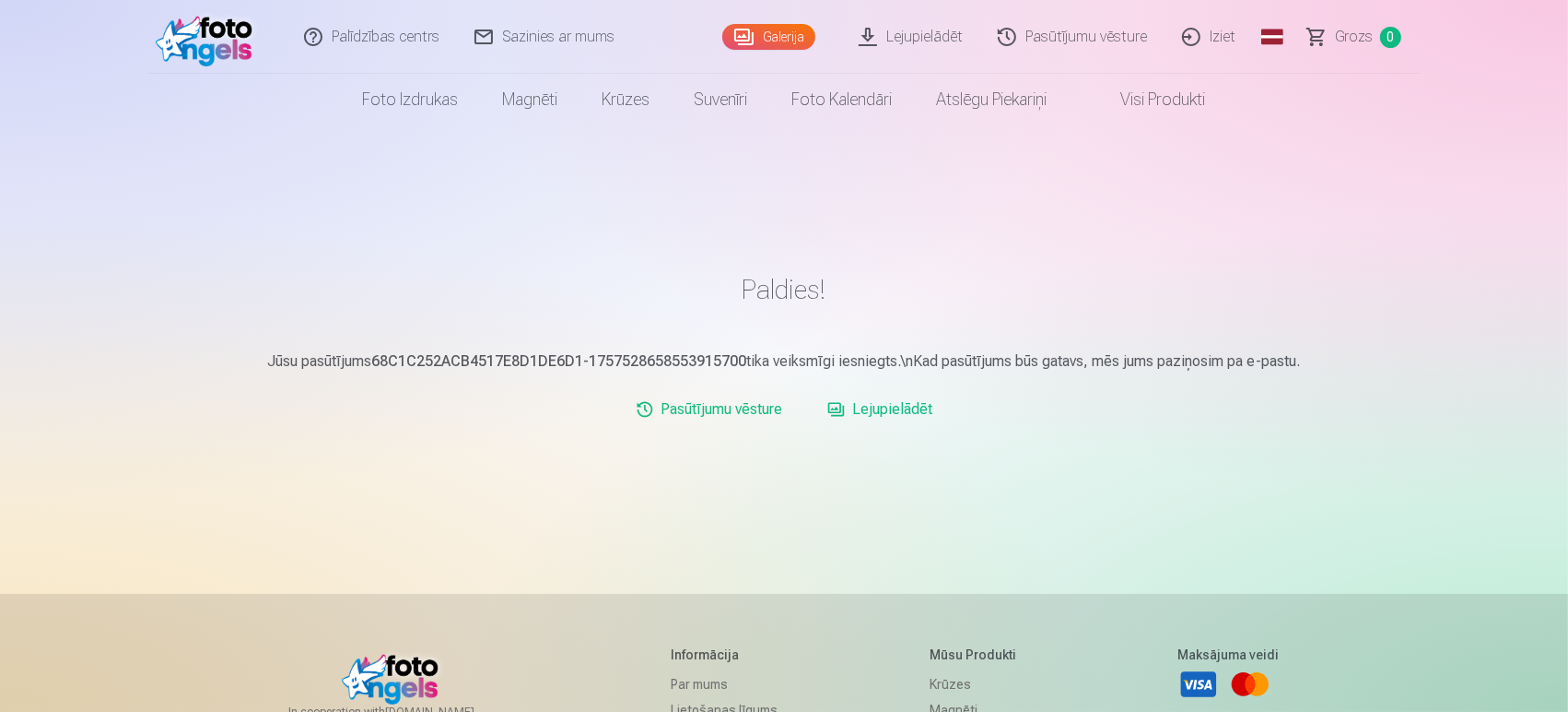
click at [861, 411] on link "Lejupielādēt" at bounding box center [880, 409] width 121 height 37
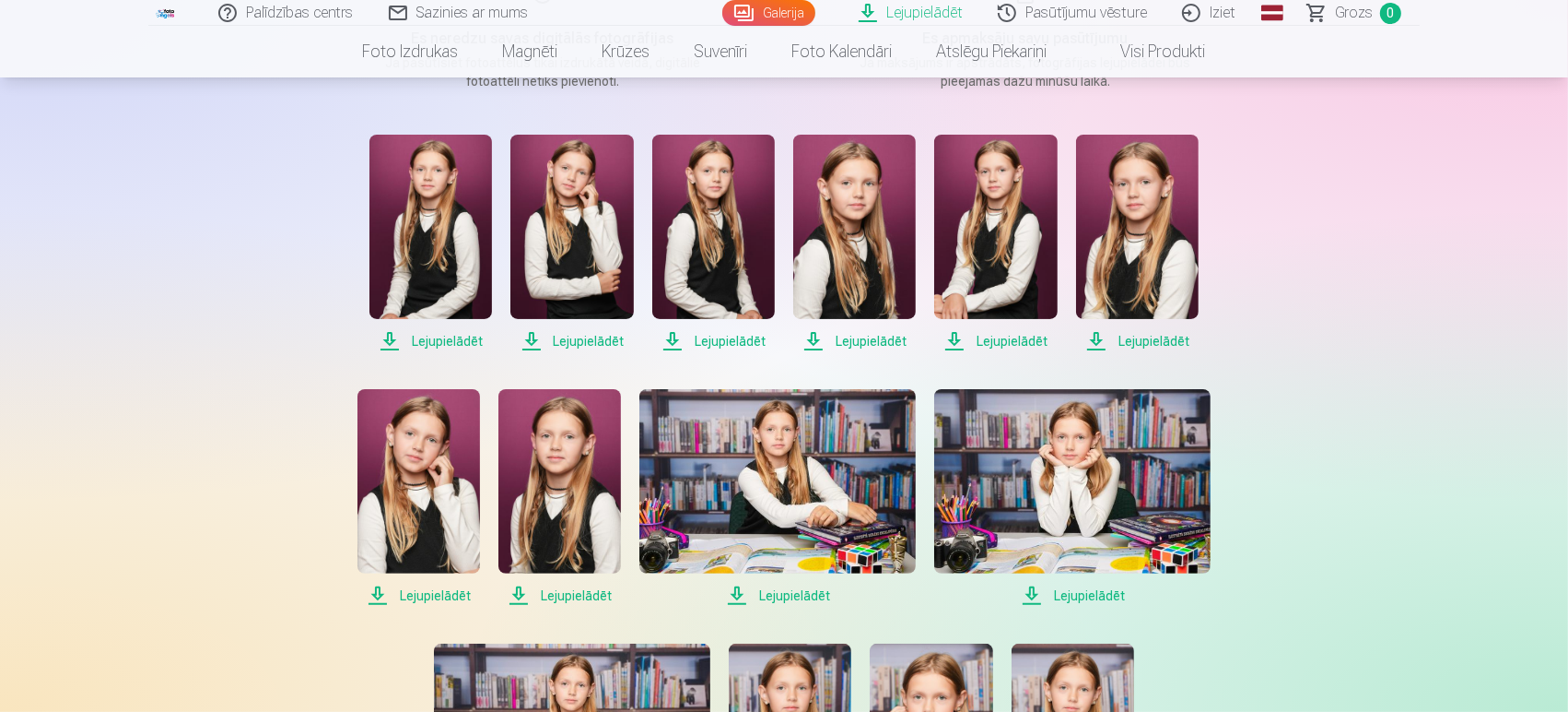
scroll to position [332, 0]
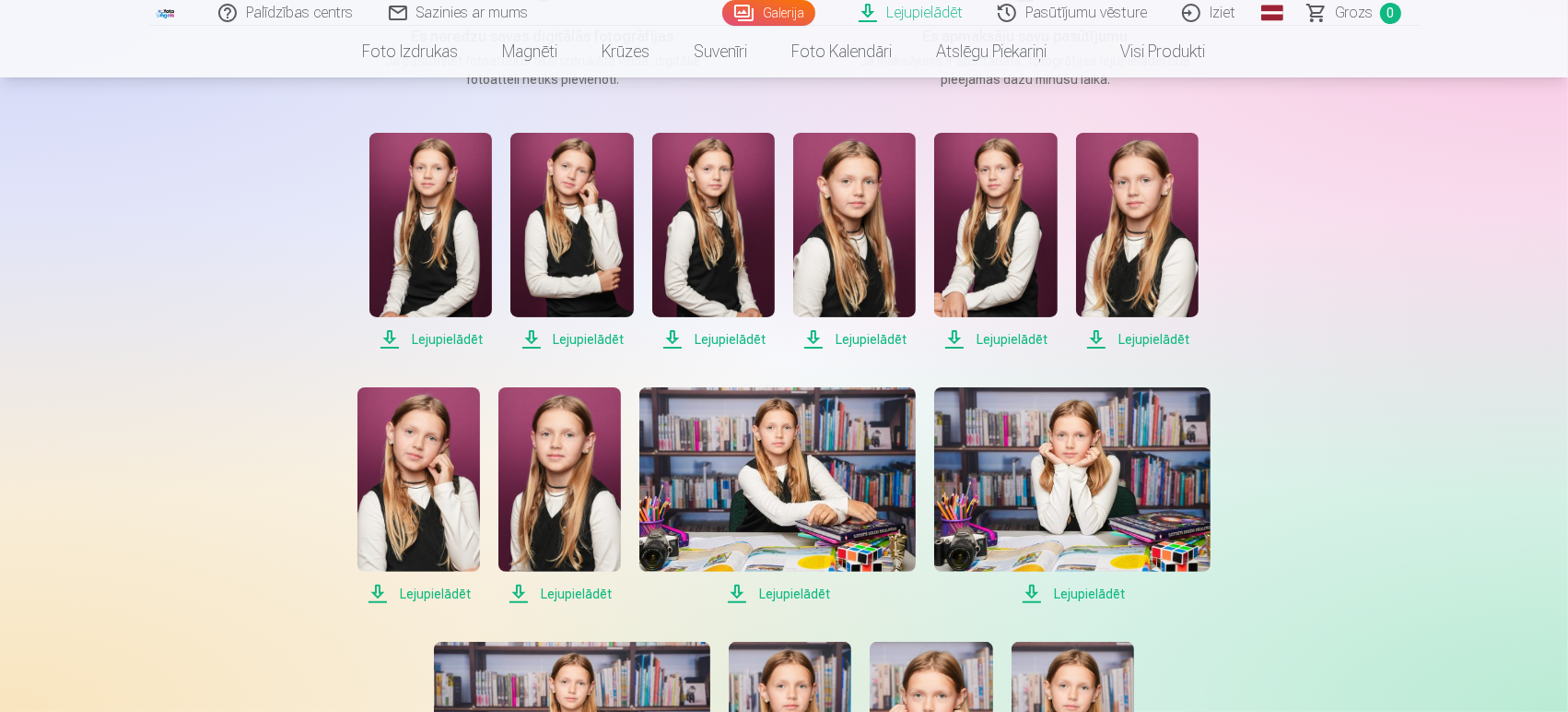
click at [441, 341] on span "Lejupielādēt" at bounding box center [431, 339] width 123 height 22
click at [590, 334] on span "Lejupielādēt" at bounding box center [572, 339] width 123 height 22
click at [701, 340] on span "Lejupielādēt" at bounding box center [714, 339] width 123 height 22
click at [872, 335] on span "Lejupielādēt" at bounding box center [854, 339] width 123 height 22
click at [1032, 336] on span "Lejupielādēt" at bounding box center [996, 339] width 123 height 22
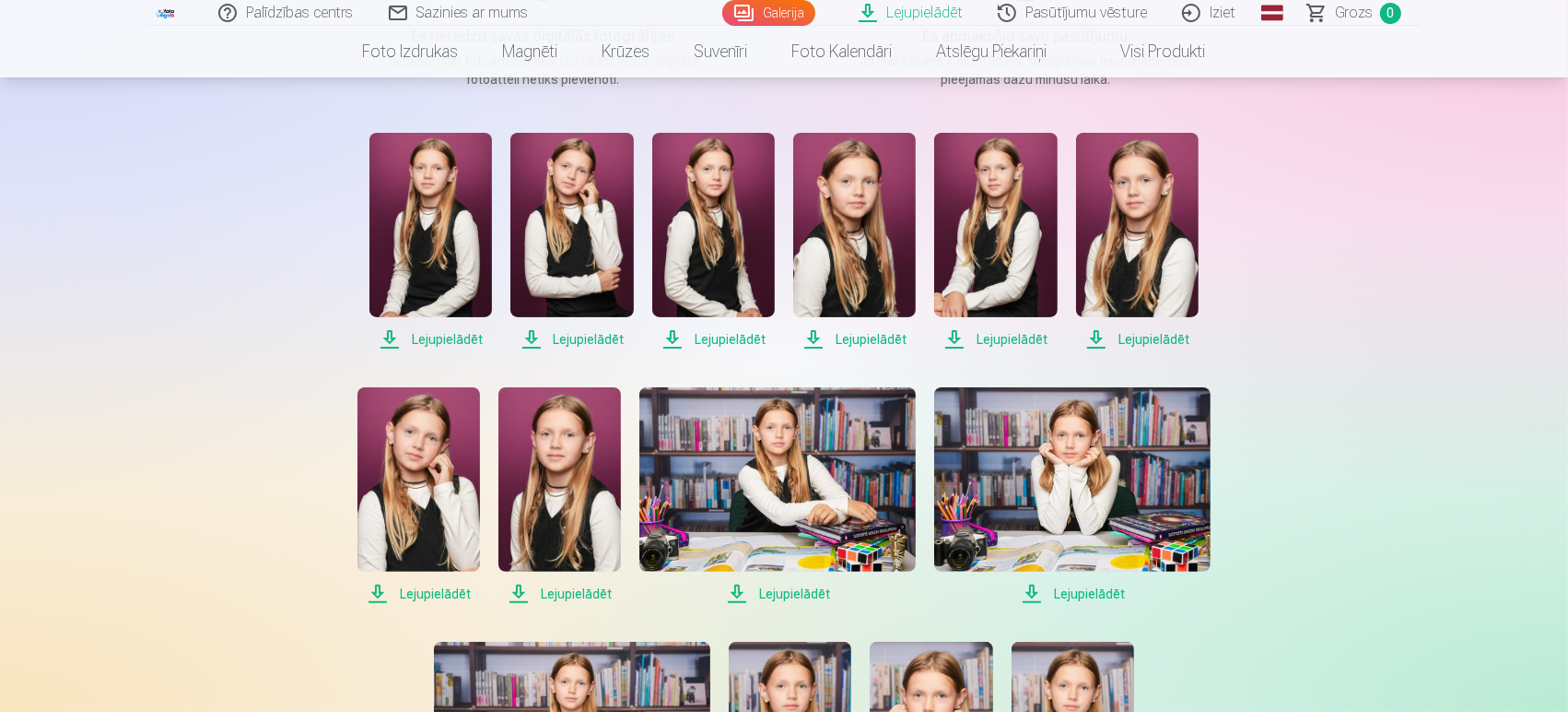
click at [1173, 340] on span "Lejupielādēt" at bounding box center [1138, 339] width 123 height 22
click at [412, 597] on span "Lejupielādēt" at bounding box center [419, 594] width 123 height 22
click at [575, 588] on span "Lejupielādēt" at bounding box center [560, 594] width 123 height 22
click at [796, 599] on span "Lejupielādēt" at bounding box center [777, 594] width 277 height 22
click at [1096, 597] on span "Lejupielādēt" at bounding box center [1072, 594] width 277 height 22
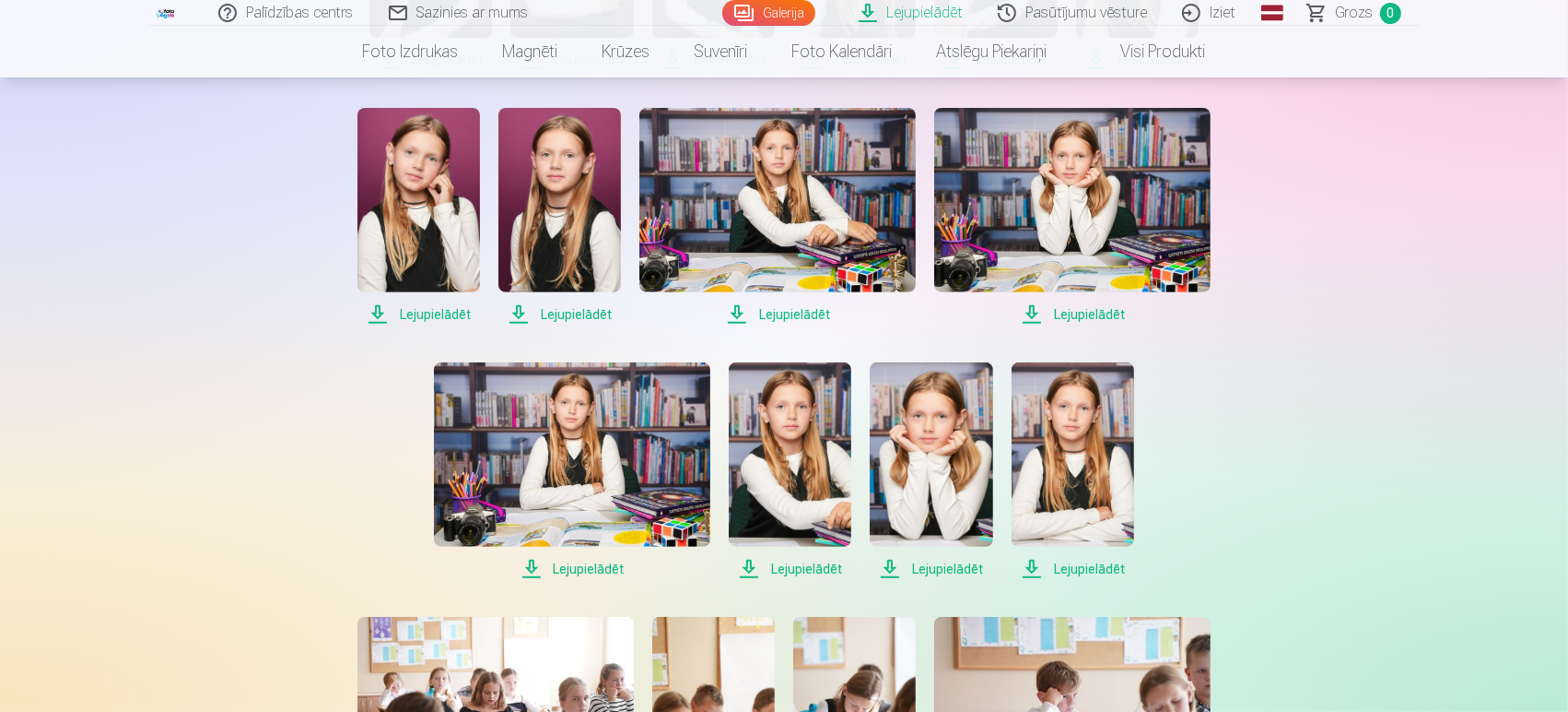
scroll to position [619, 0]
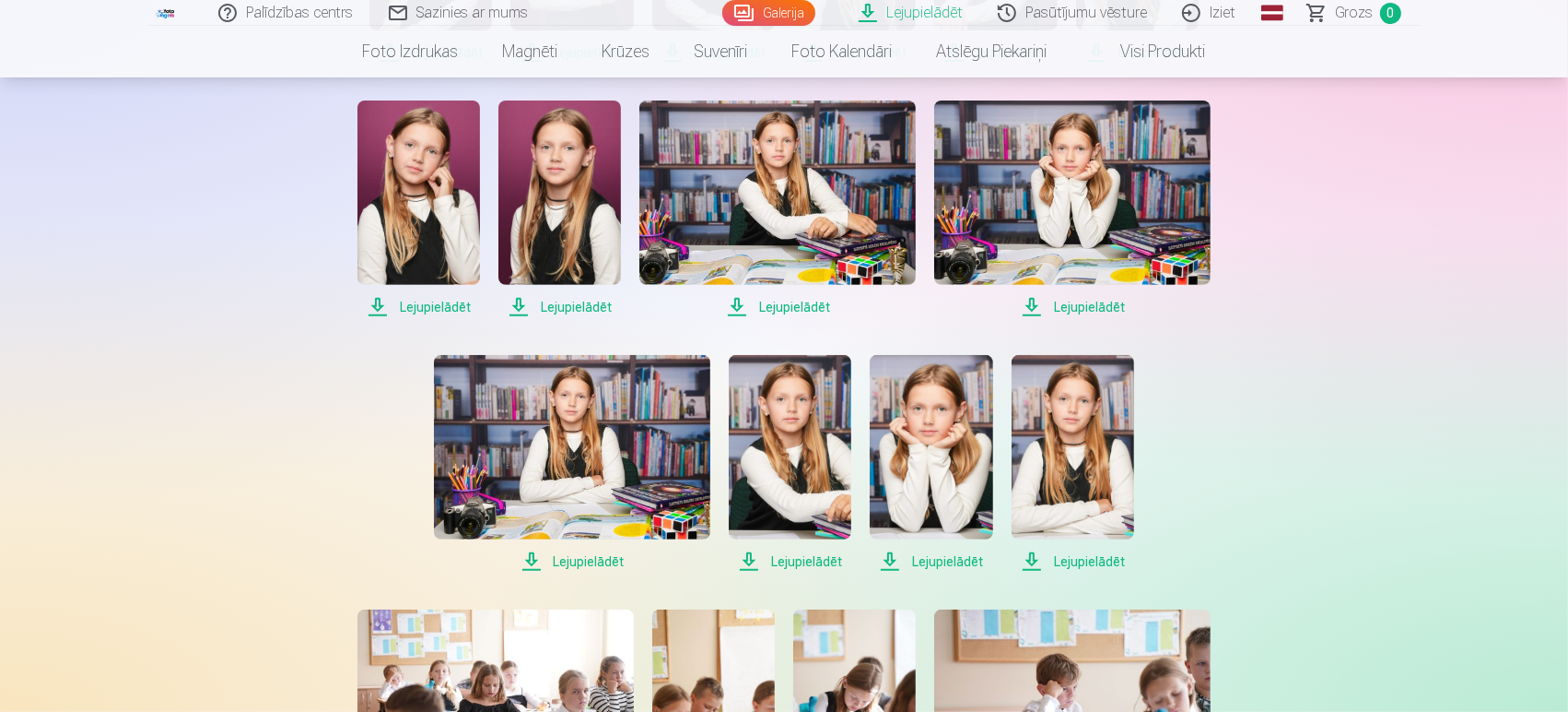
click at [592, 563] on span "Lejupielādēt" at bounding box center [572, 561] width 277 height 22
click at [810, 566] on span "Lejupielādēt" at bounding box center [790, 561] width 123 height 22
click at [952, 563] on span "Lejupielādēt" at bounding box center [932, 561] width 123 height 22
click at [1092, 569] on span "Lejupielādēt" at bounding box center [1073, 561] width 123 height 22
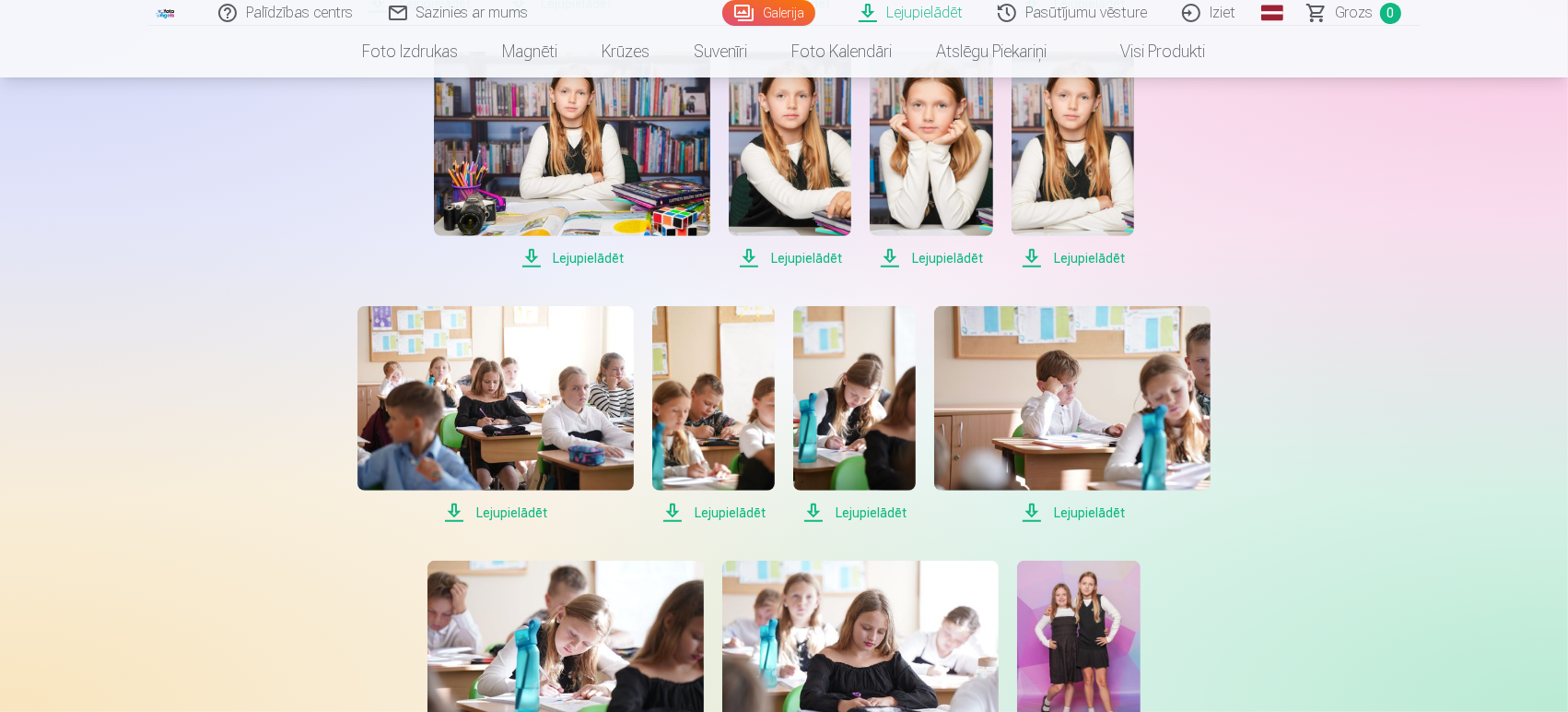
scroll to position [924, 0]
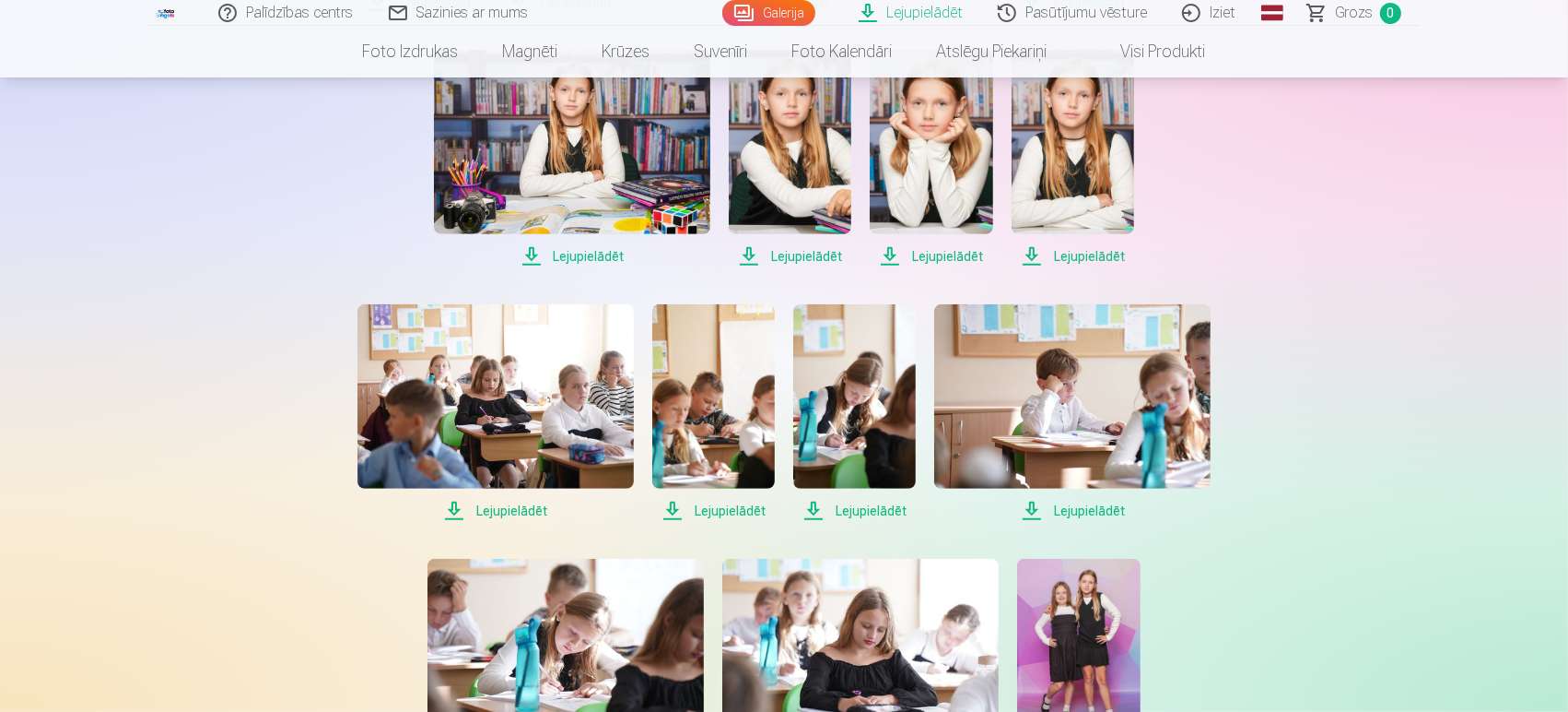
click at [865, 508] on span "Lejupielādēt" at bounding box center [854, 511] width 123 height 22
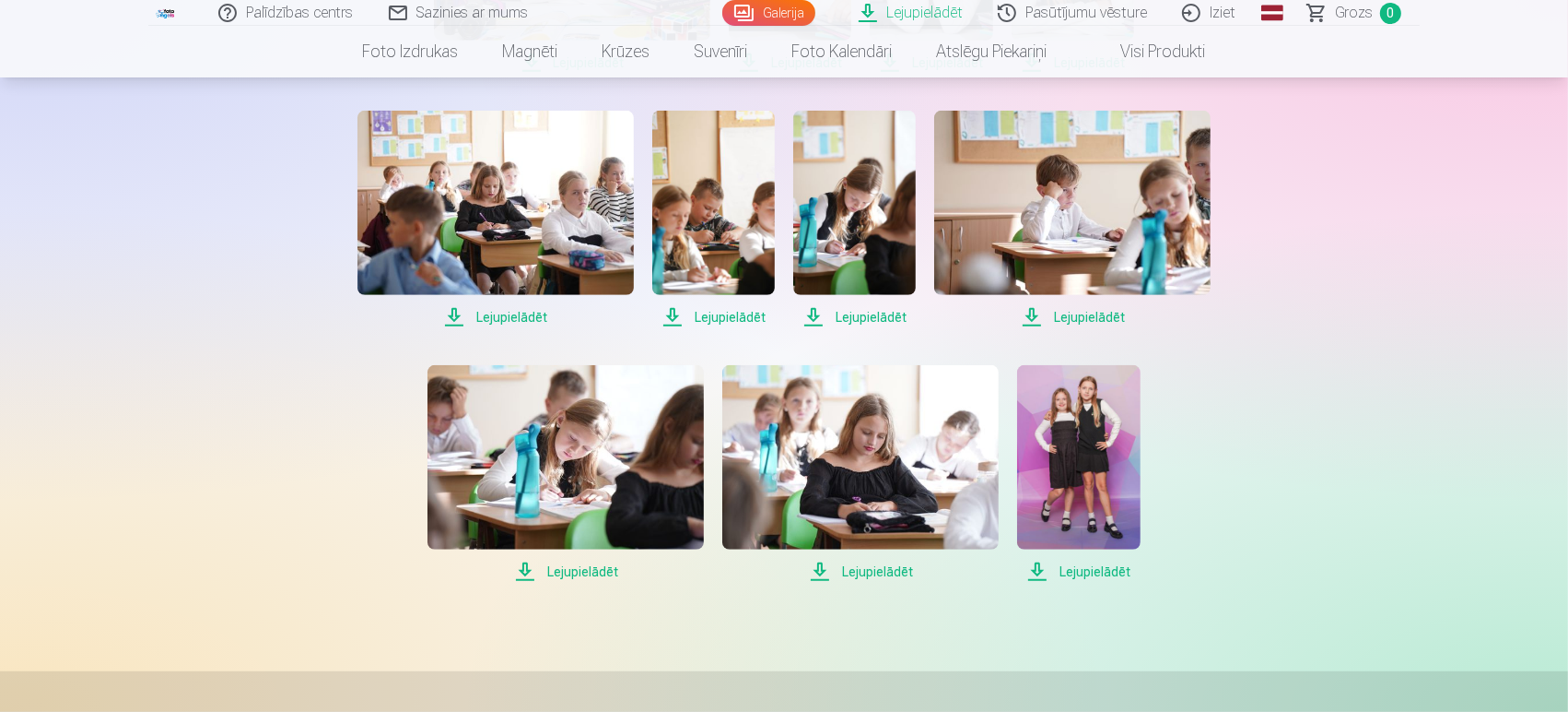
scroll to position [1119, 0]
click at [547, 573] on span "Lejupielādēt" at bounding box center [565, 570] width 277 height 22
click at [1101, 565] on span "Lejupielādēt" at bounding box center [1078, 570] width 123 height 22
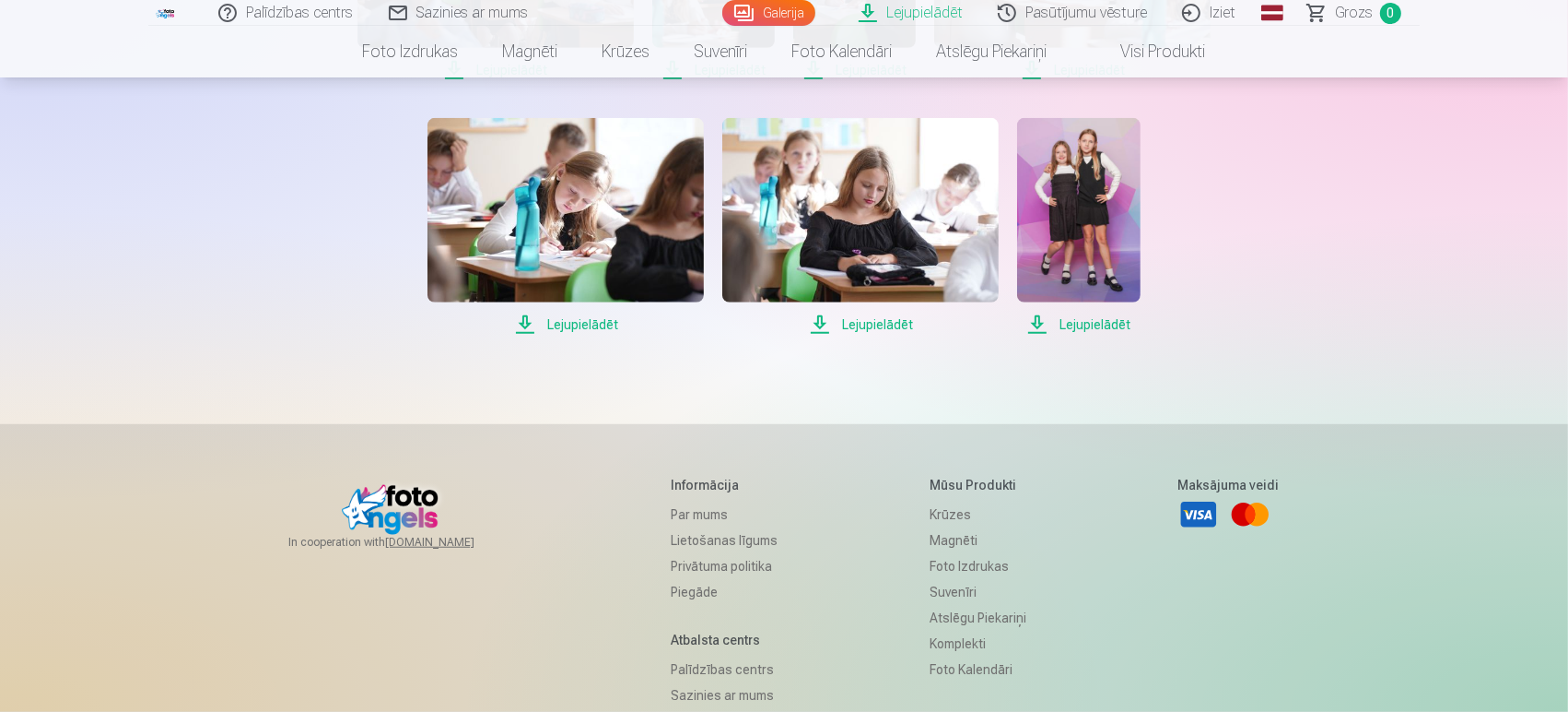
scroll to position [1413, 0]
